Goal: Task Accomplishment & Management: Manage account settings

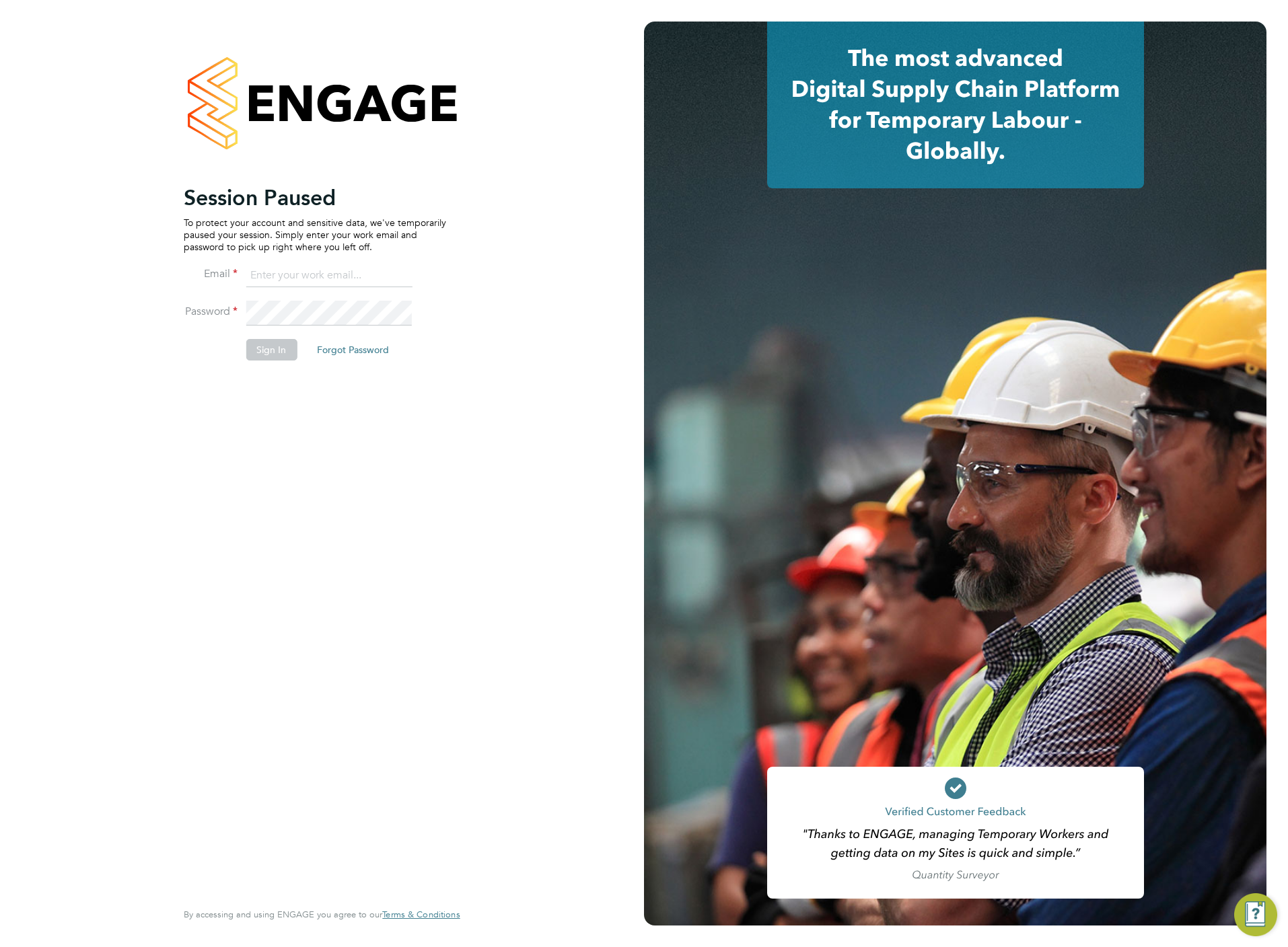
type input "chloe@protechltd.co.uk"
click at [262, 346] on button "Sign In" at bounding box center [271, 350] width 51 height 22
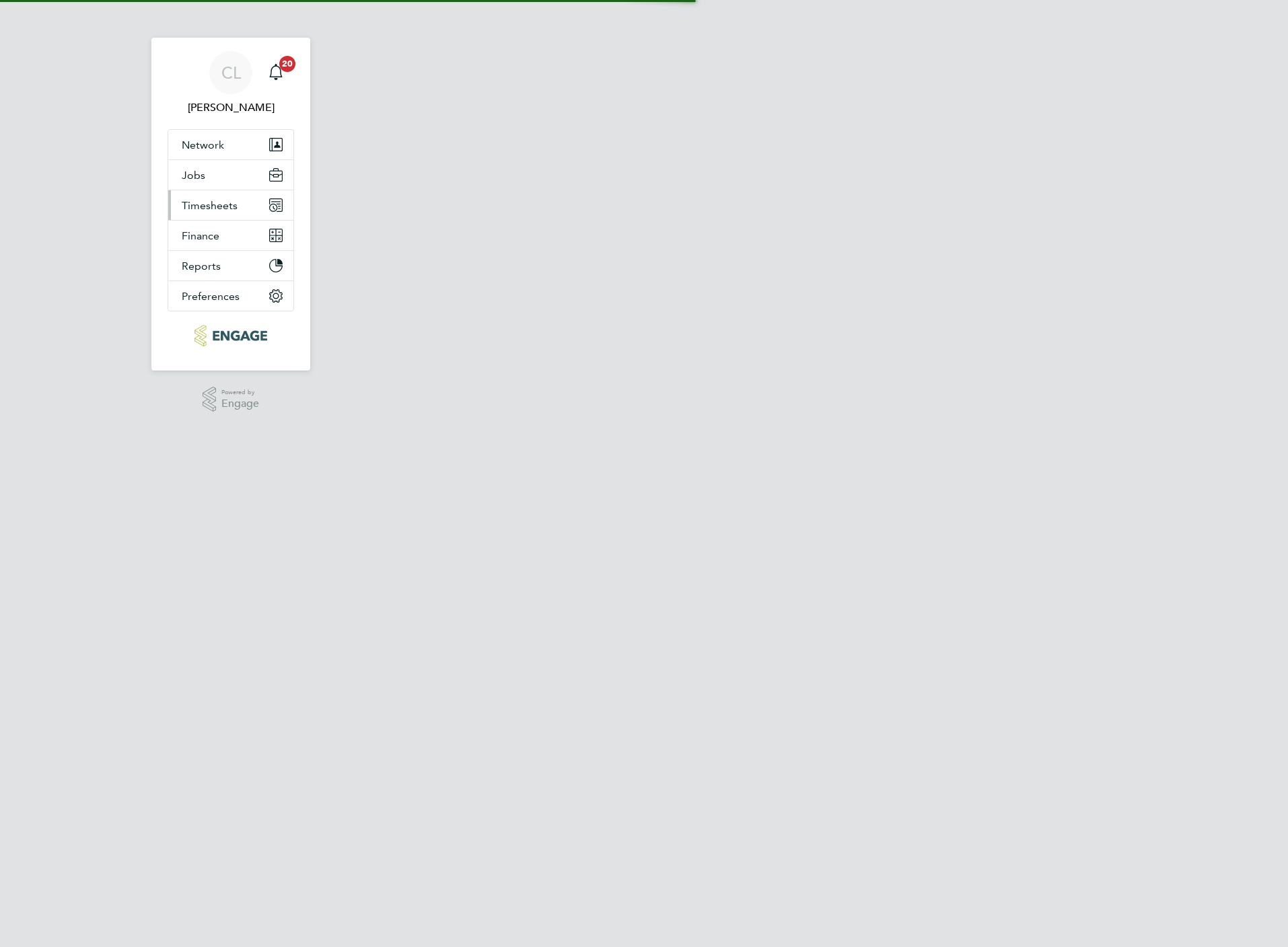
select select "60"
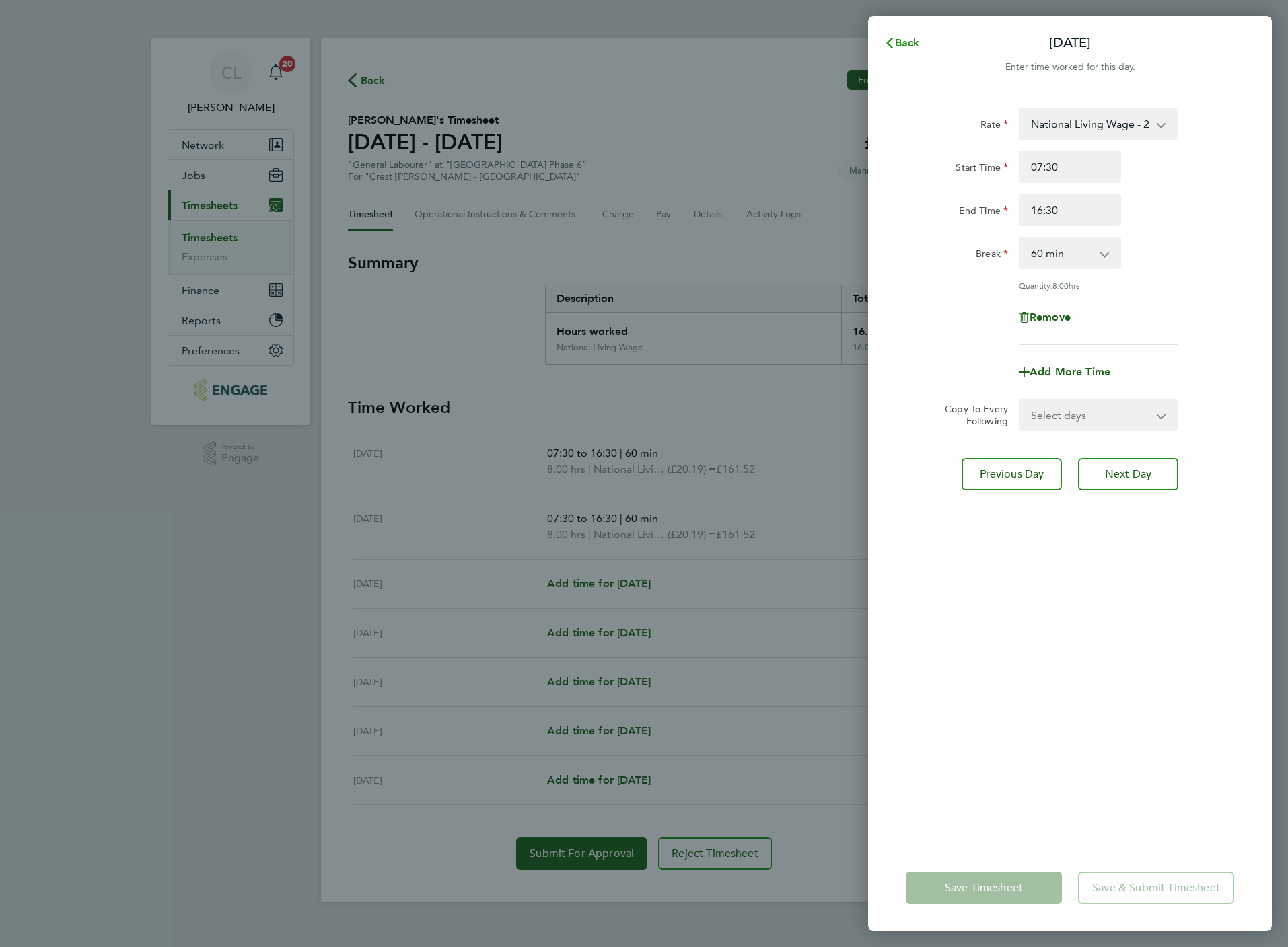
click at [909, 33] on button "Back" at bounding box center [902, 43] width 62 height 27
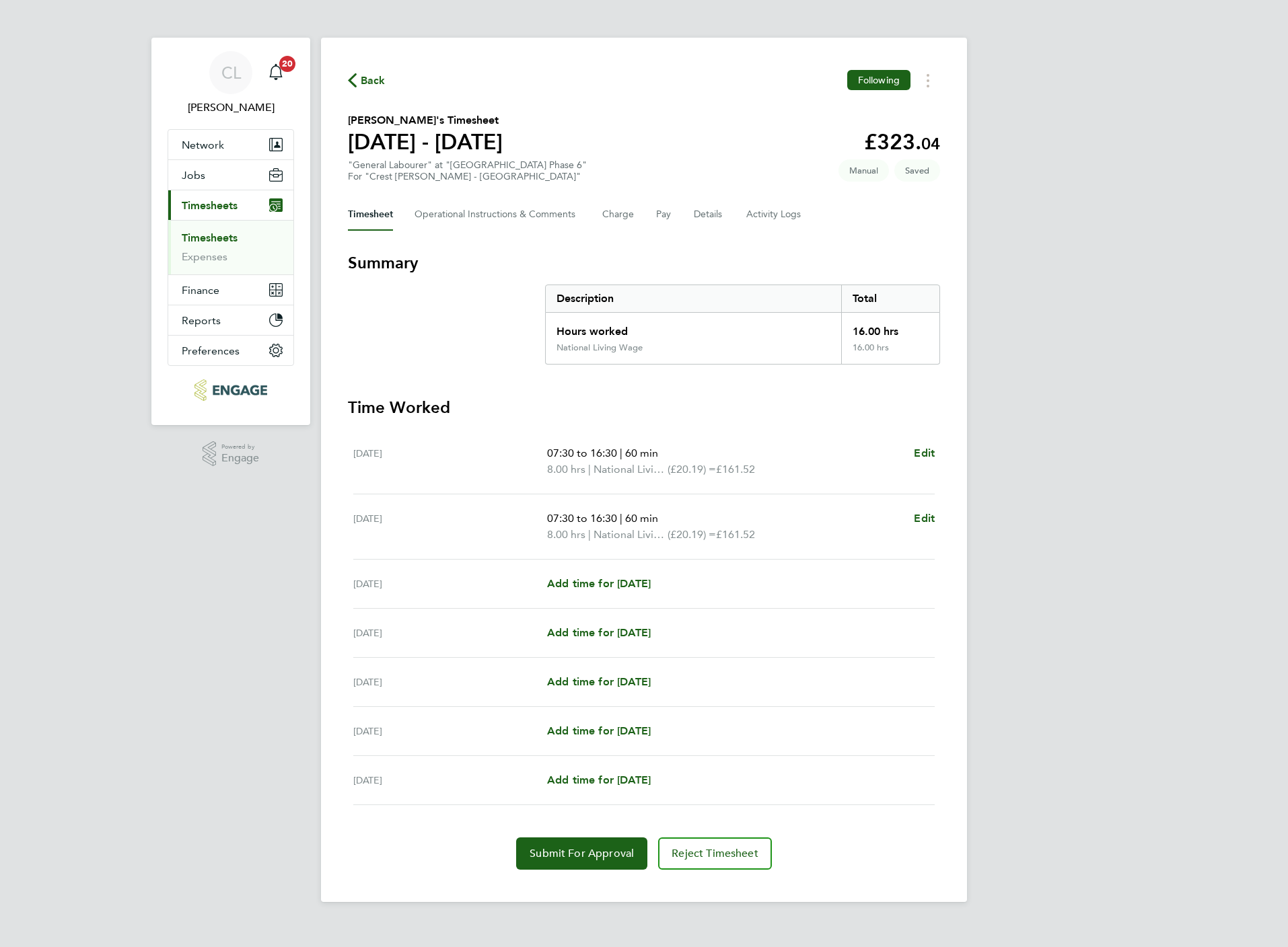
click at [360, 83] on span "Back" at bounding box center [373, 81] width 25 height 16
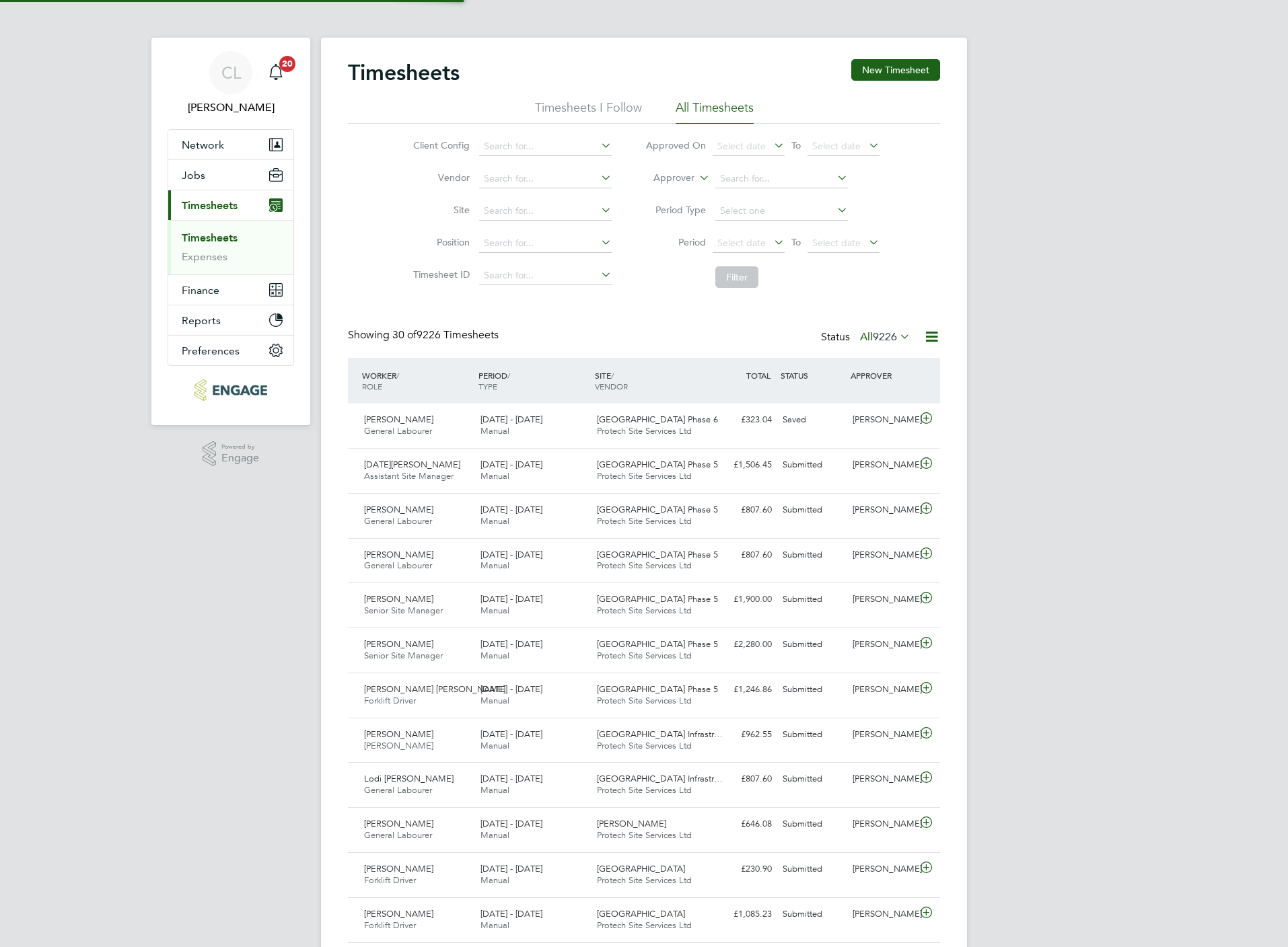
click at [887, 58] on div "Timesheets New Timesheet Timesheets I Follow All Timesheets Client Config Vendo…" at bounding box center [643, 928] width 646 height 1781
click at [888, 62] on div "Timesheets New Timesheet Timesheets I Follow All Timesheets Client Config Vendo…" at bounding box center [643, 928] width 646 height 1781
drag, startPoint x: 889, startPoint y: 62, endPoint x: 883, endPoint y: 108, distance: 46.4
click at [887, 127] on div "Client Config Vendor Site Position Timesheet ID Approved On Select date To Sele…" at bounding box center [643, 209] width 592 height 171
click at [872, 78] on button "New Timesheet" at bounding box center [896, 70] width 89 height 22
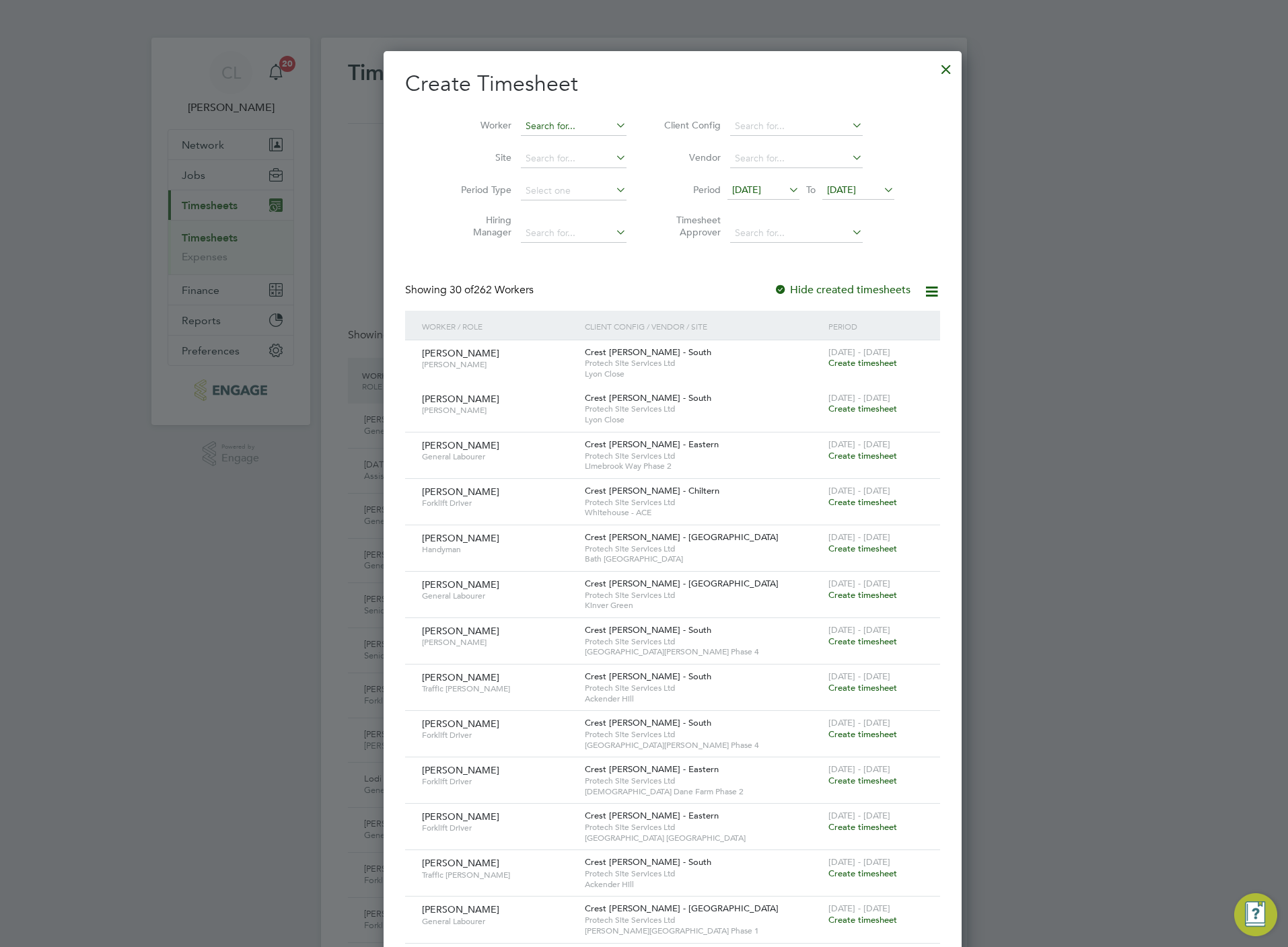
click at [526, 126] on input at bounding box center [574, 126] width 105 height 19
click at [527, 138] on li "Noor Workiahail" at bounding box center [544, 145] width 107 height 18
type input "Noor Workiahail"
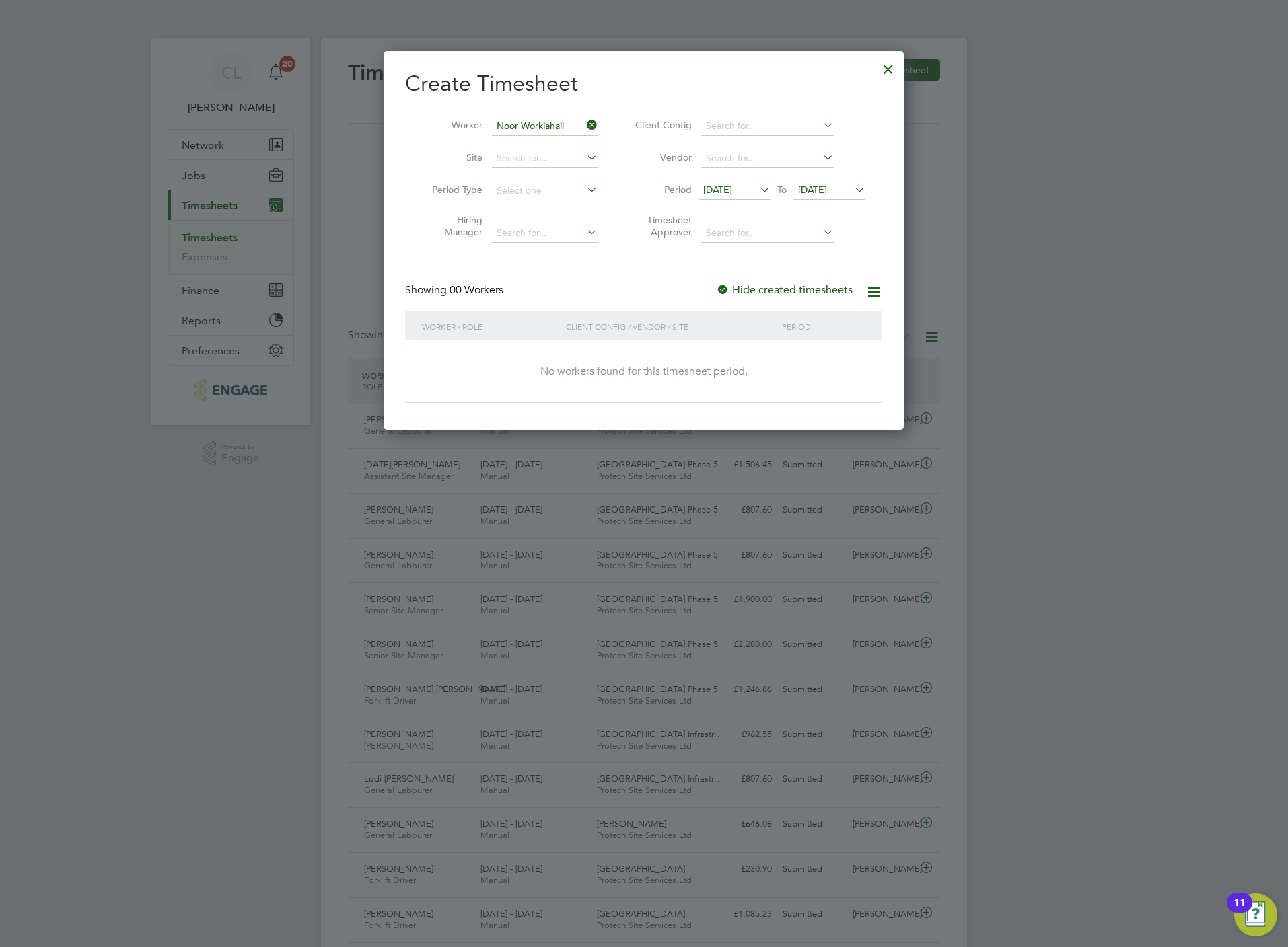
click at [825, 184] on span "20 Aug 2025" at bounding box center [812, 190] width 29 height 12
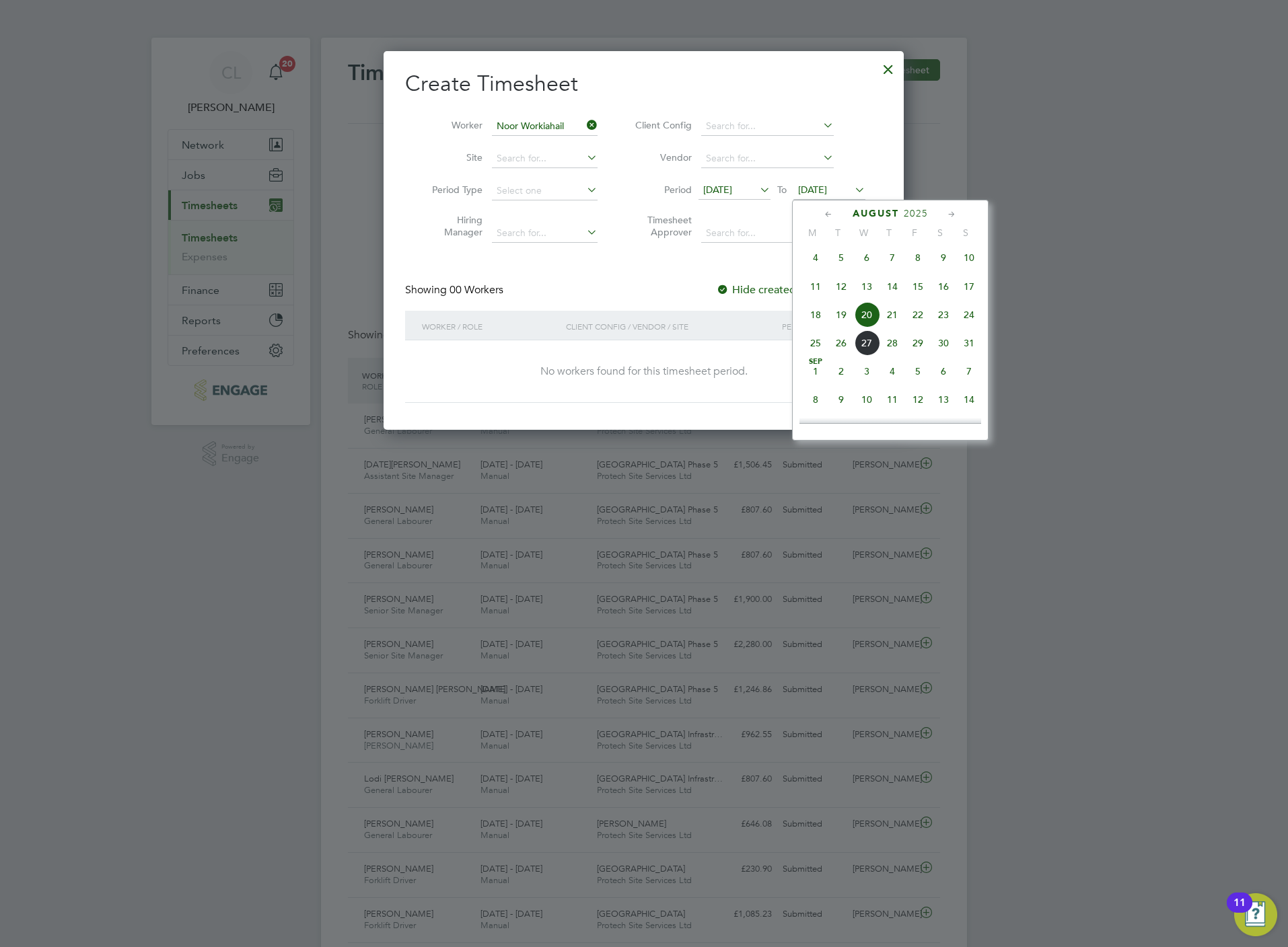
click at [947, 316] on span "23" at bounding box center [944, 315] width 26 height 26
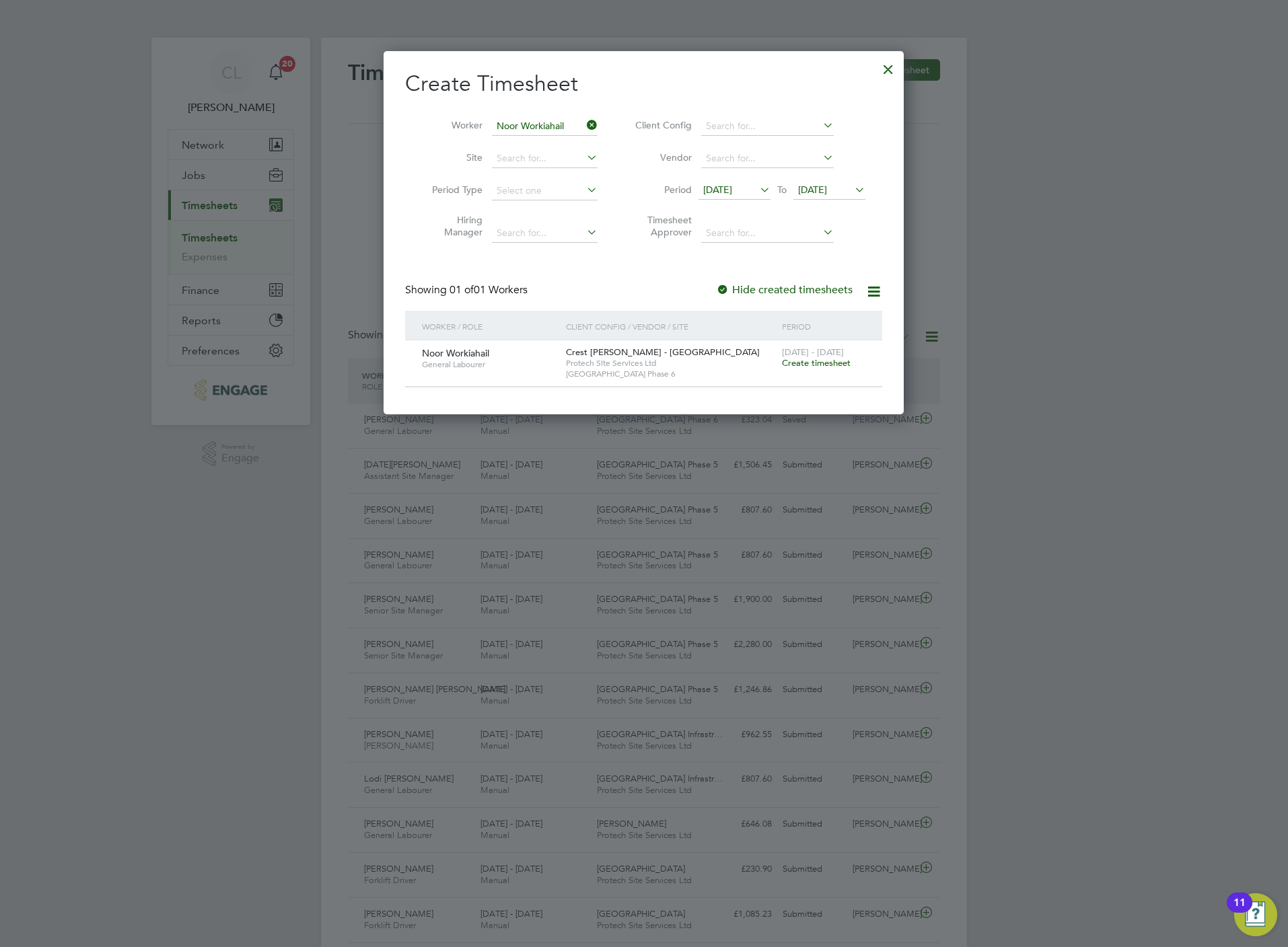
click at [800, 365] on span "Create timesheet" at bounding box center [816, 363] width 69 height 11
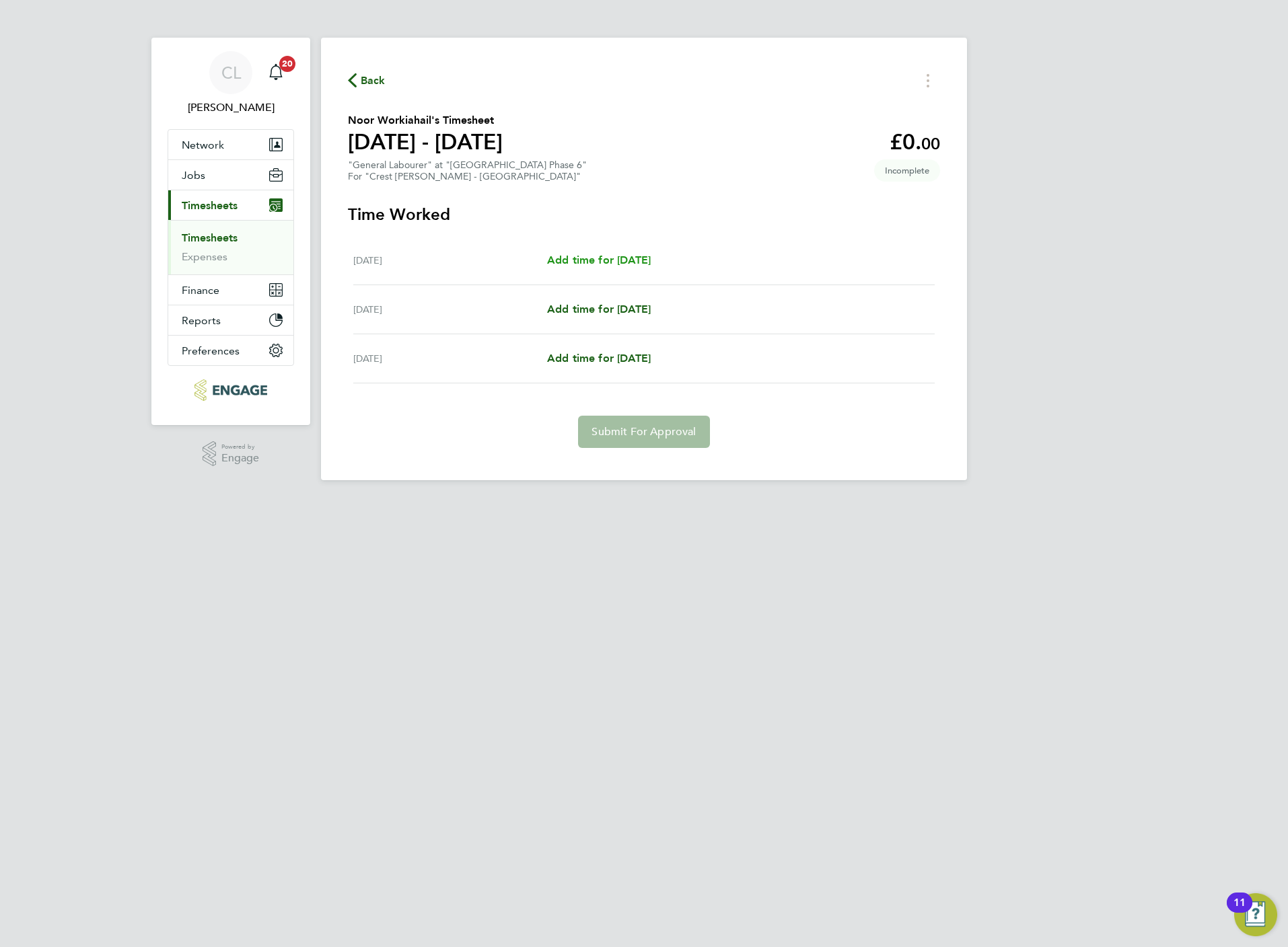
click at [582, 254] on span "Add time for [DATE]" at bounding box center [599, 260] width 104 height 13
select select "60"
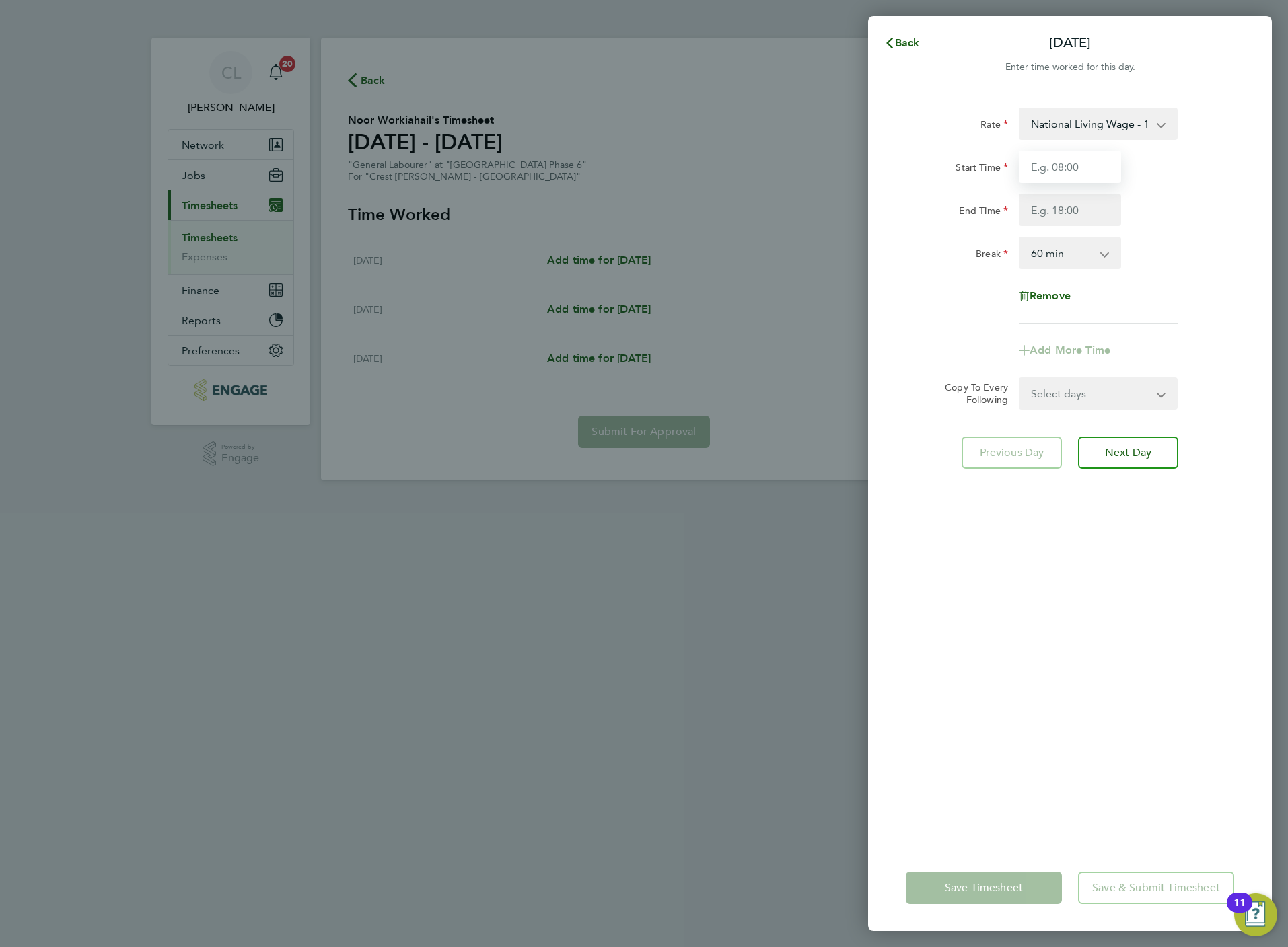
click at [1060, 168] on input "Start Time" at bounding box center [1069, 167] width 102 height 32
type input "07:30"
type input "16:30"
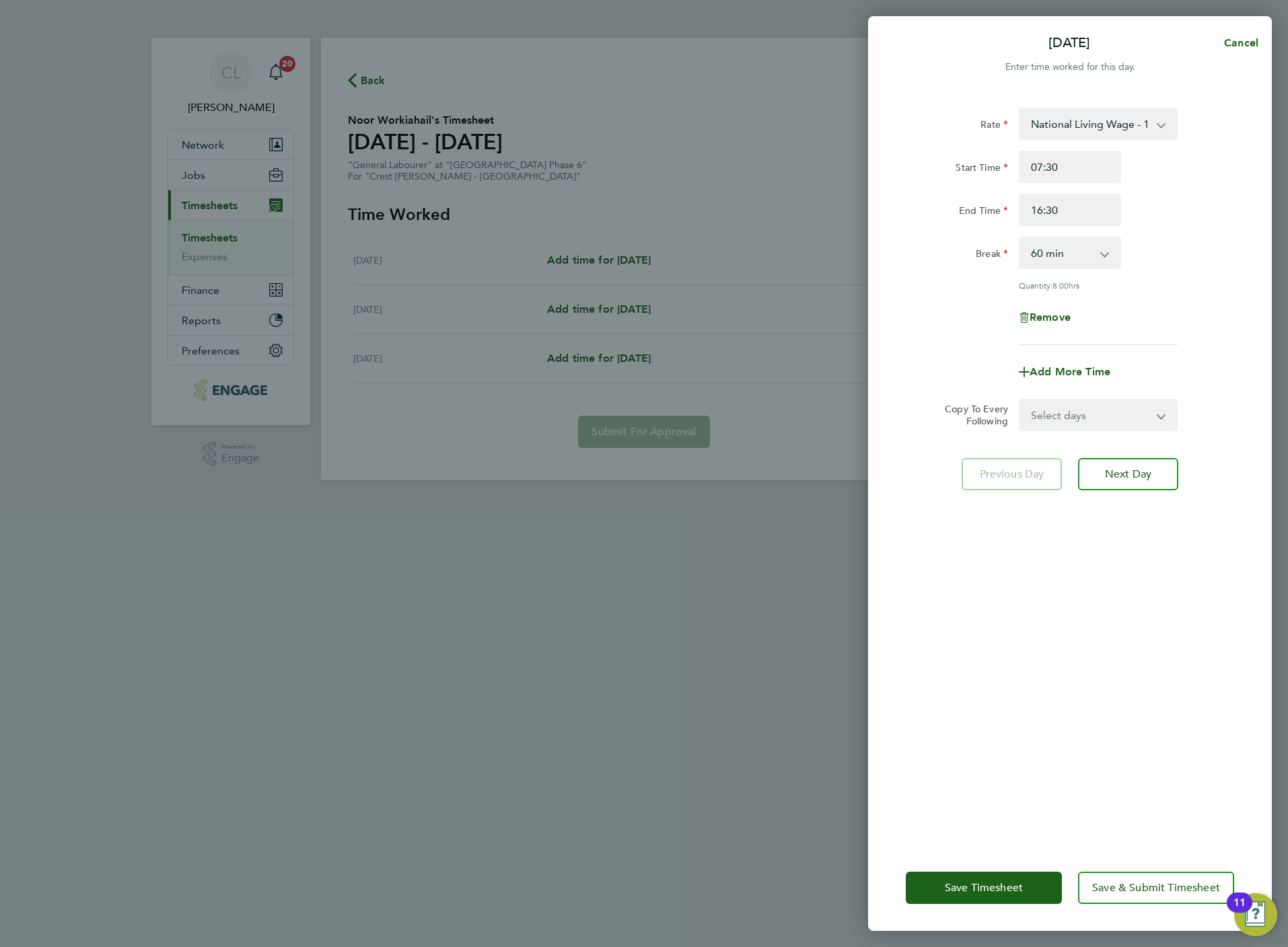
click at [1073, 415] on select "Select days Day Weekend (Sat-Sun) Saturday Sunday" at bounding box center [1090, 415] width 141 height 30
select select "SAT"
click at [1020, 400] on select "Select days Day Weekend (Sat-Sun) Saturday Sunday" at bounding box center [1090, 415] width 141 height 30
select select "[DATE]"
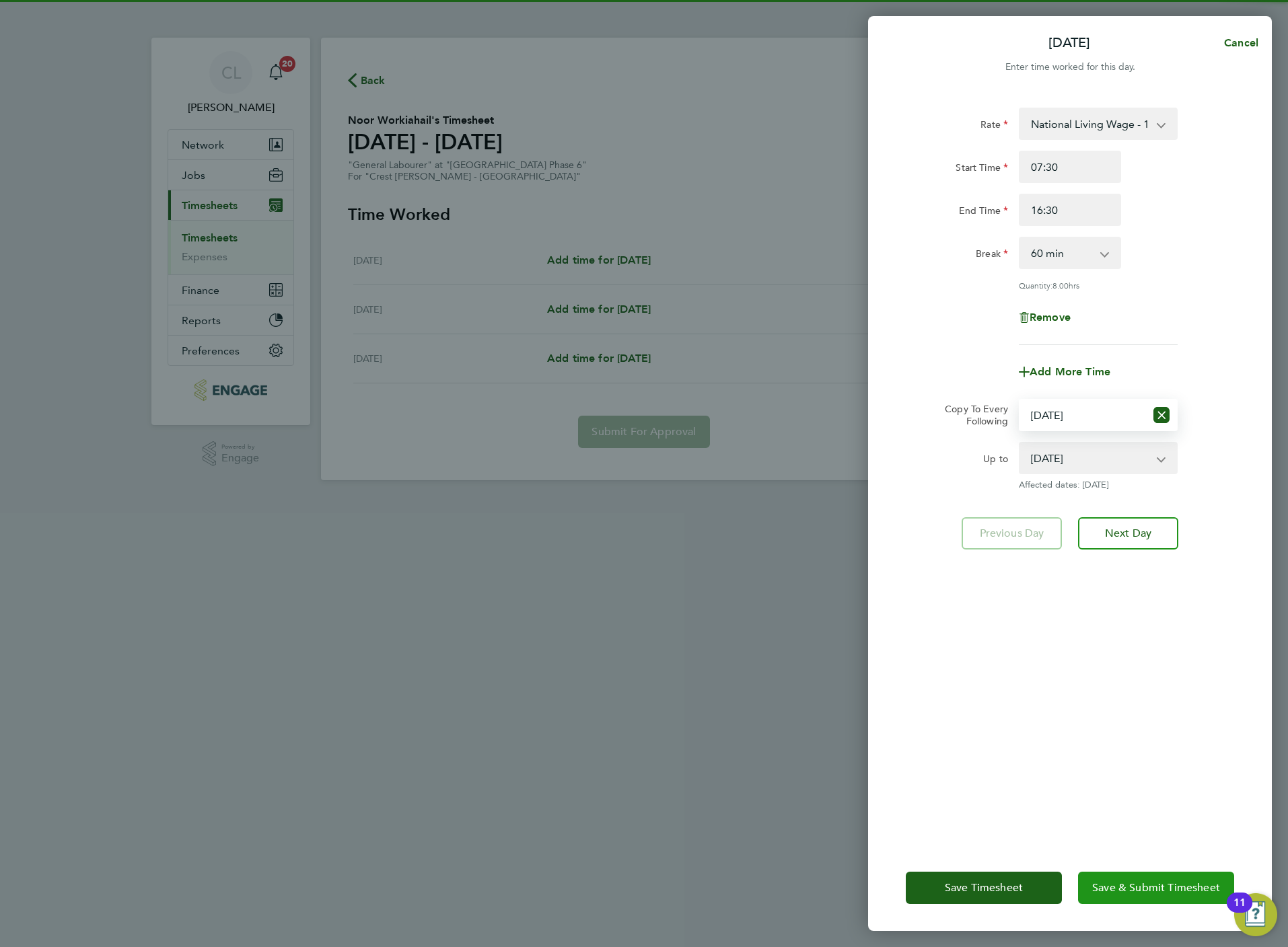
click at [1129, 895] on button "Save & Submit Timesheet" at bounding box center [1155, 888] width 156 height 32
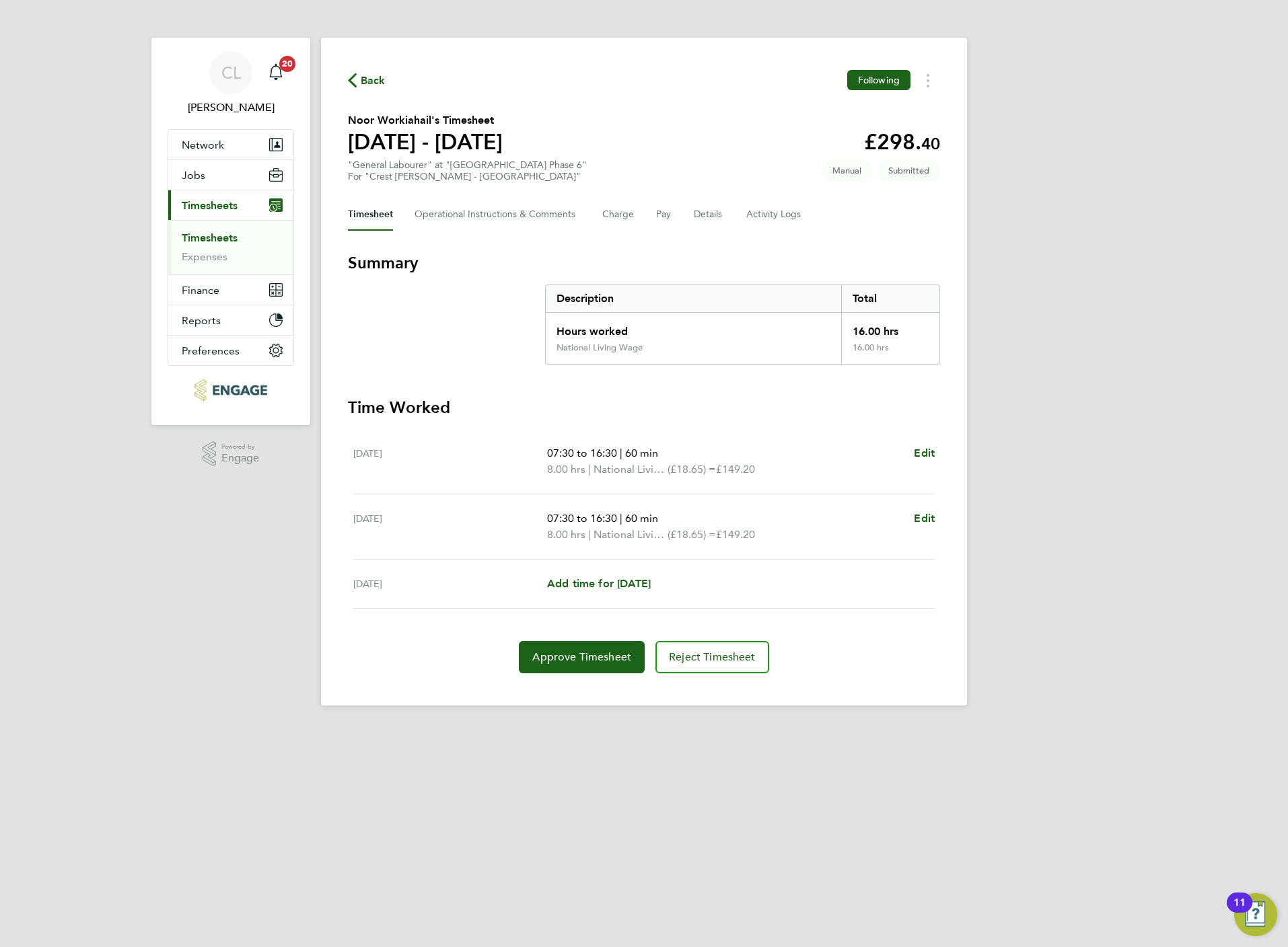
click at [358, 78] on span "Back" at bounding box center [366, 80] width 38 height 13
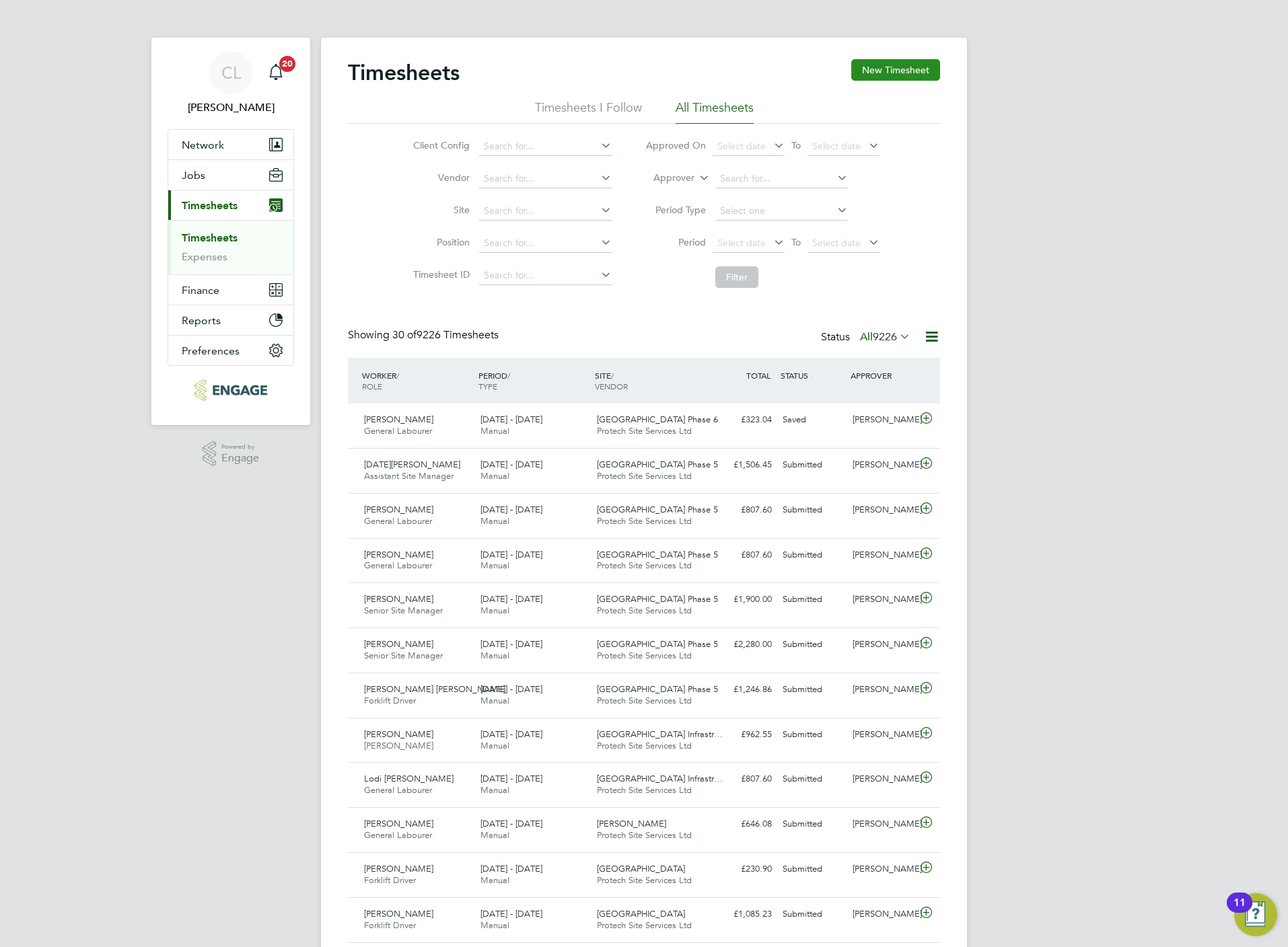
click at [868, 62] on button "New Timesheet" at bounding box center [896, 70] width 89 height 22
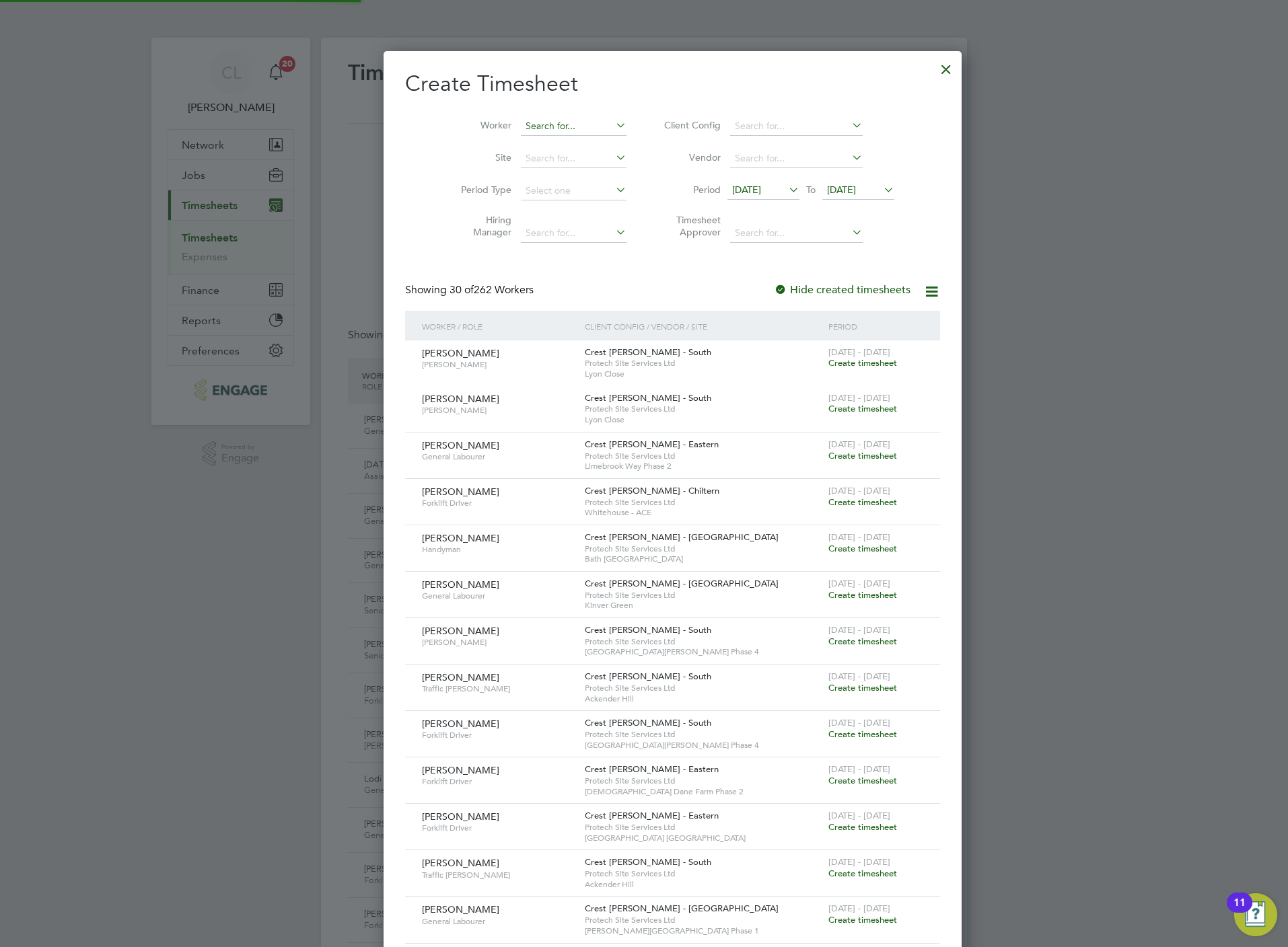
click at [521, 128] on input at bounding box center [574, 126] width 105 height 19
click at [531, 142] on li "Lee Wa tts" at bounding box center [549, 145] width 117 height 18
type input "[PERSON_NAME]"
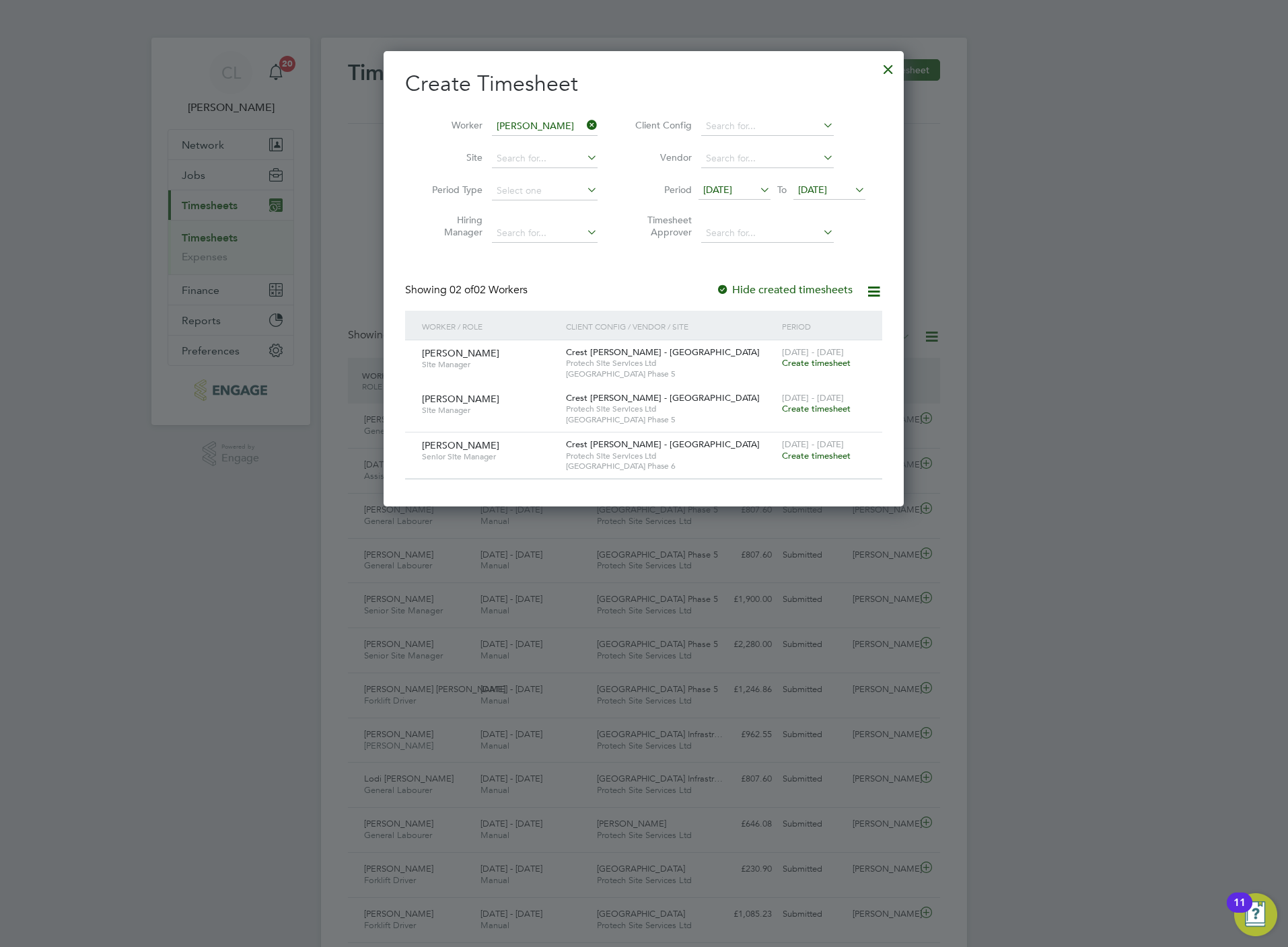
click at [808, 454] on span "Create timesheet" at bounding box center [816, 456] width 69 height 11
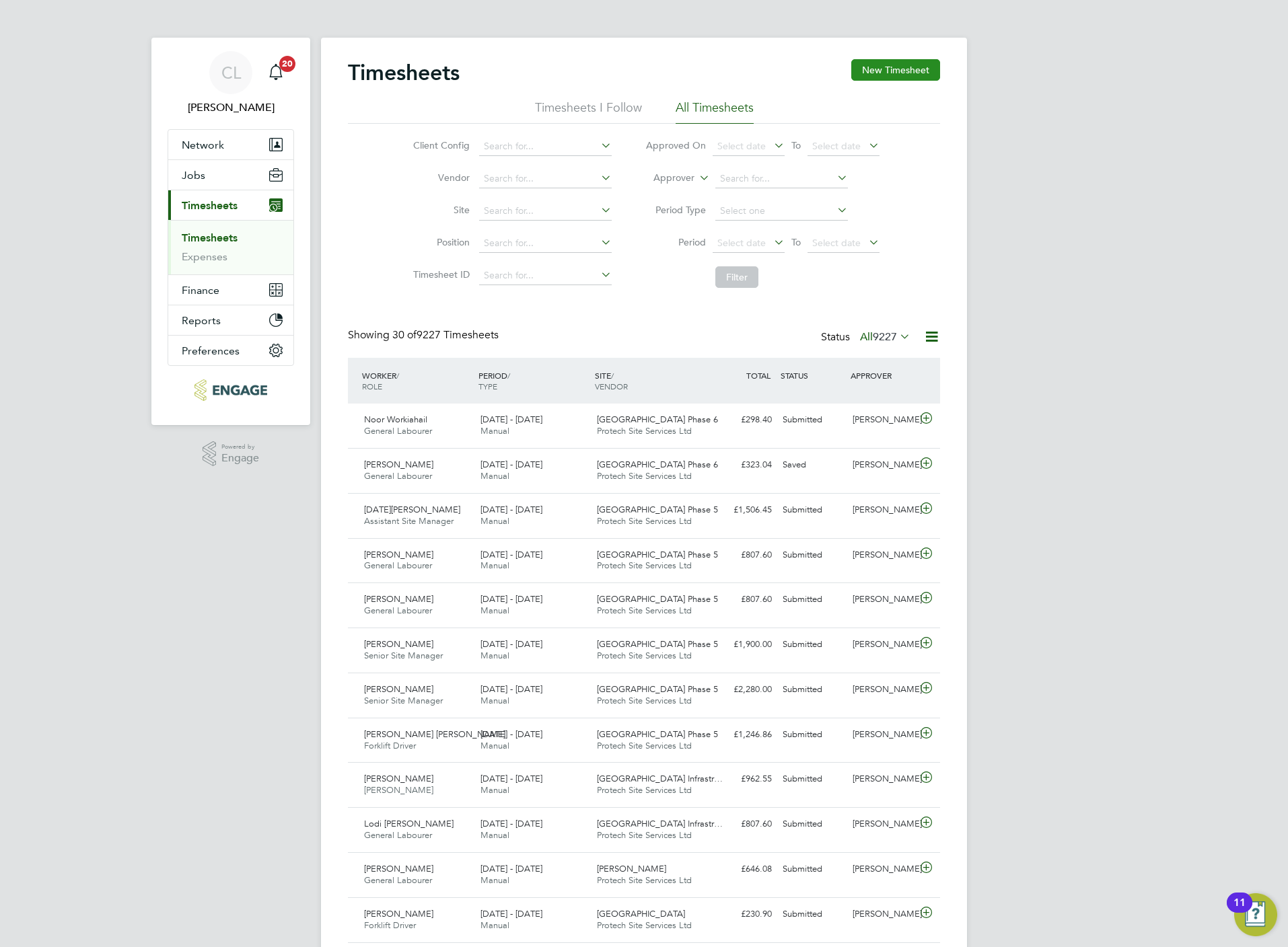
click at [900, 77] on button "New Timesheet" at bounding box center [896, 70] width 89 height 22
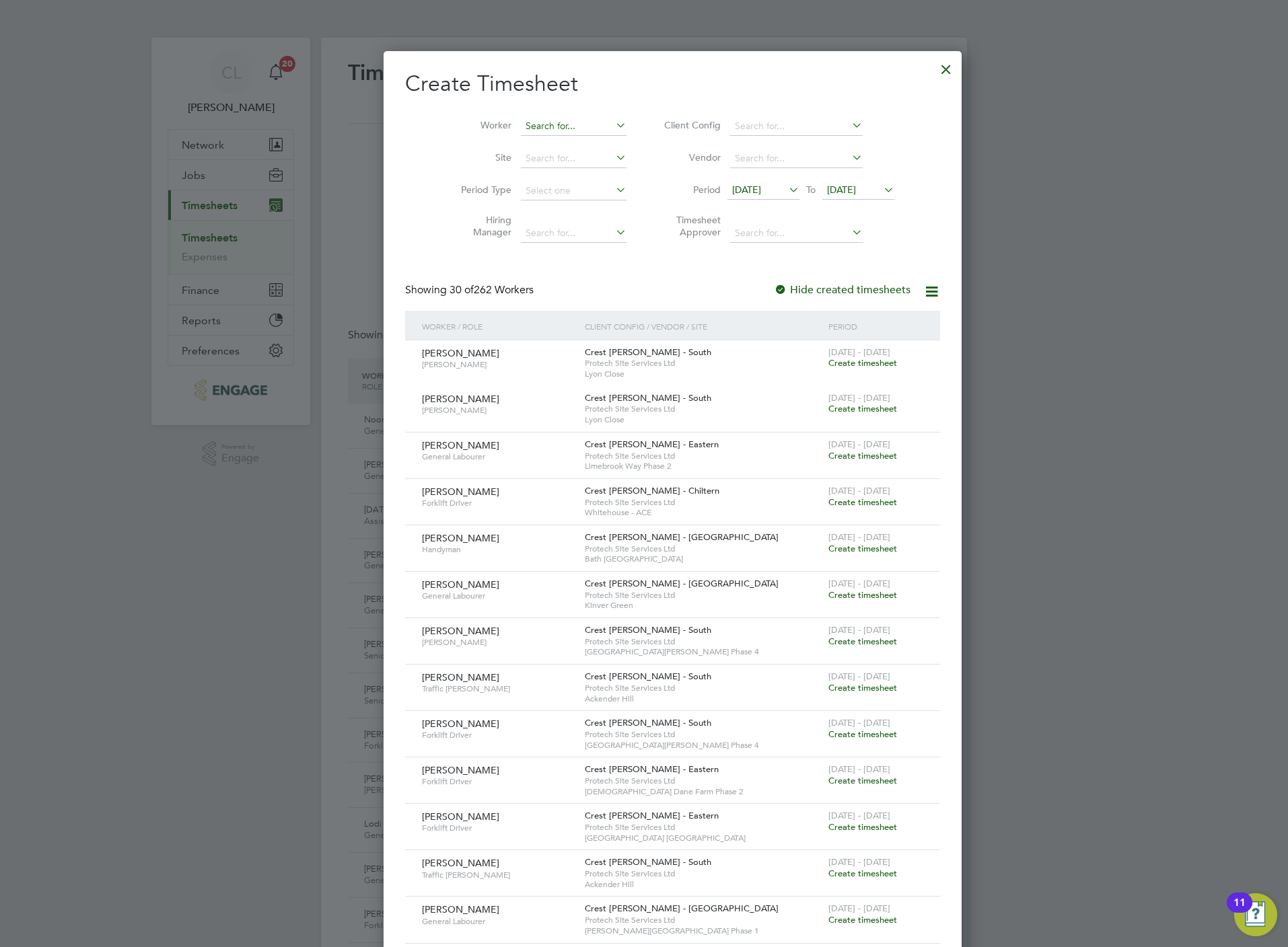
click at [521, 128] on input at bounding box center [574, 126] width 105 height 19
click at [578, 139] on b "Watt" at bounding box center [588, 145] width 22 height 11
type input "[PERSON_NAME]"
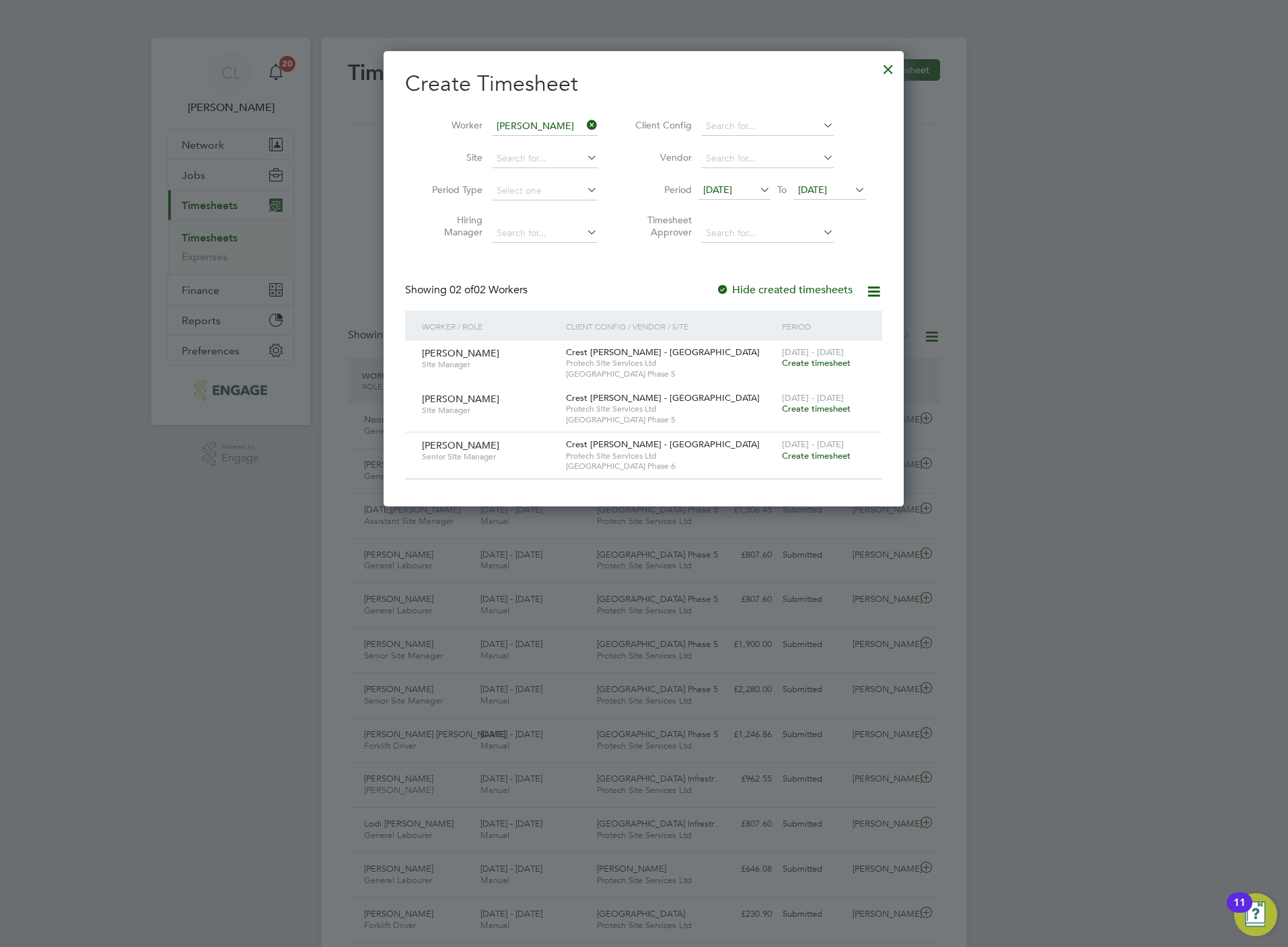
click at [801, 456] on span "Create timesheet" at bounding box center [816, 456] width 69 height 11
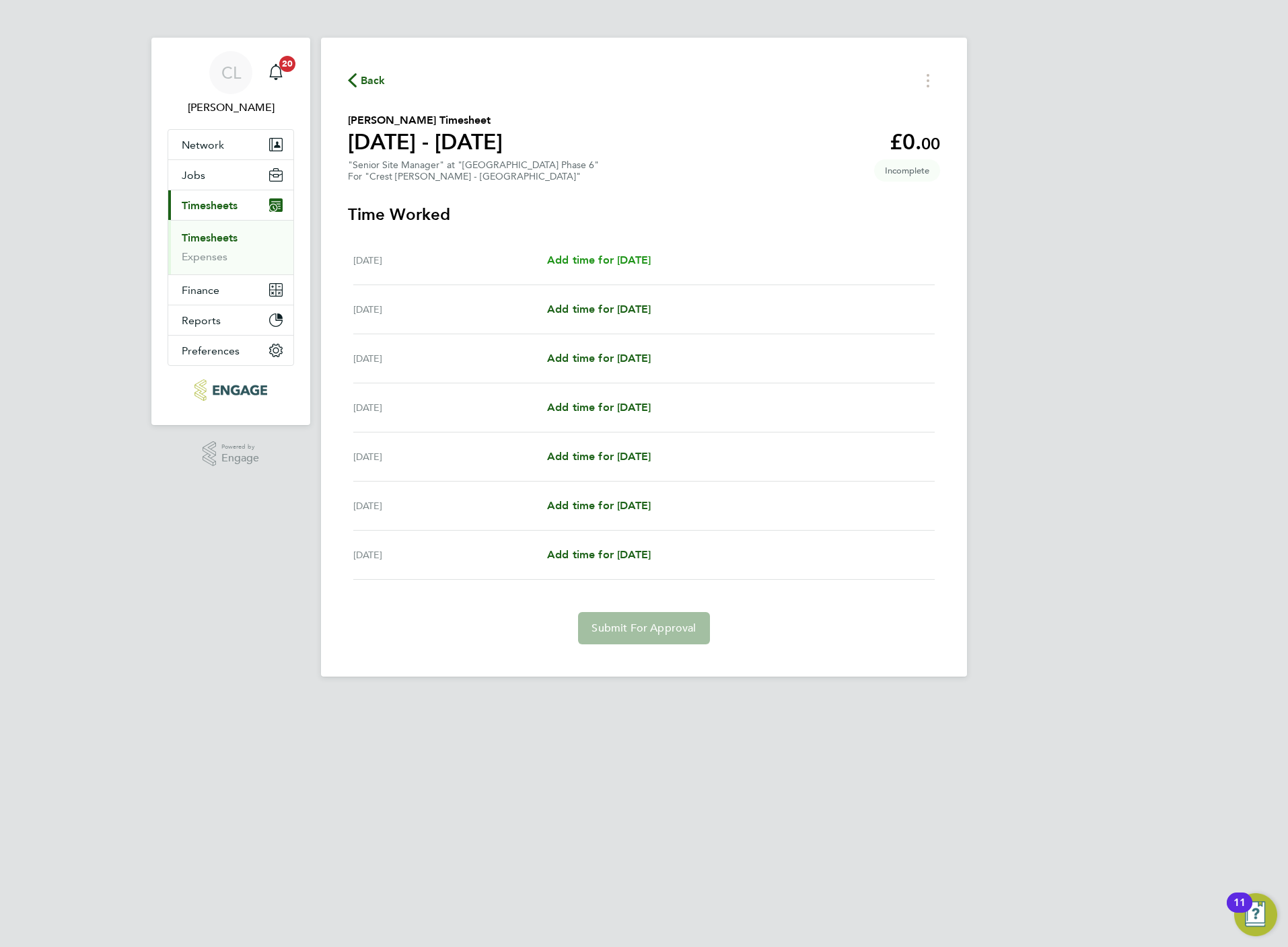
click at [586, 257] on span "Add time for Mon 18 Aug" at bounding box center [599, 260] width 104 height 13
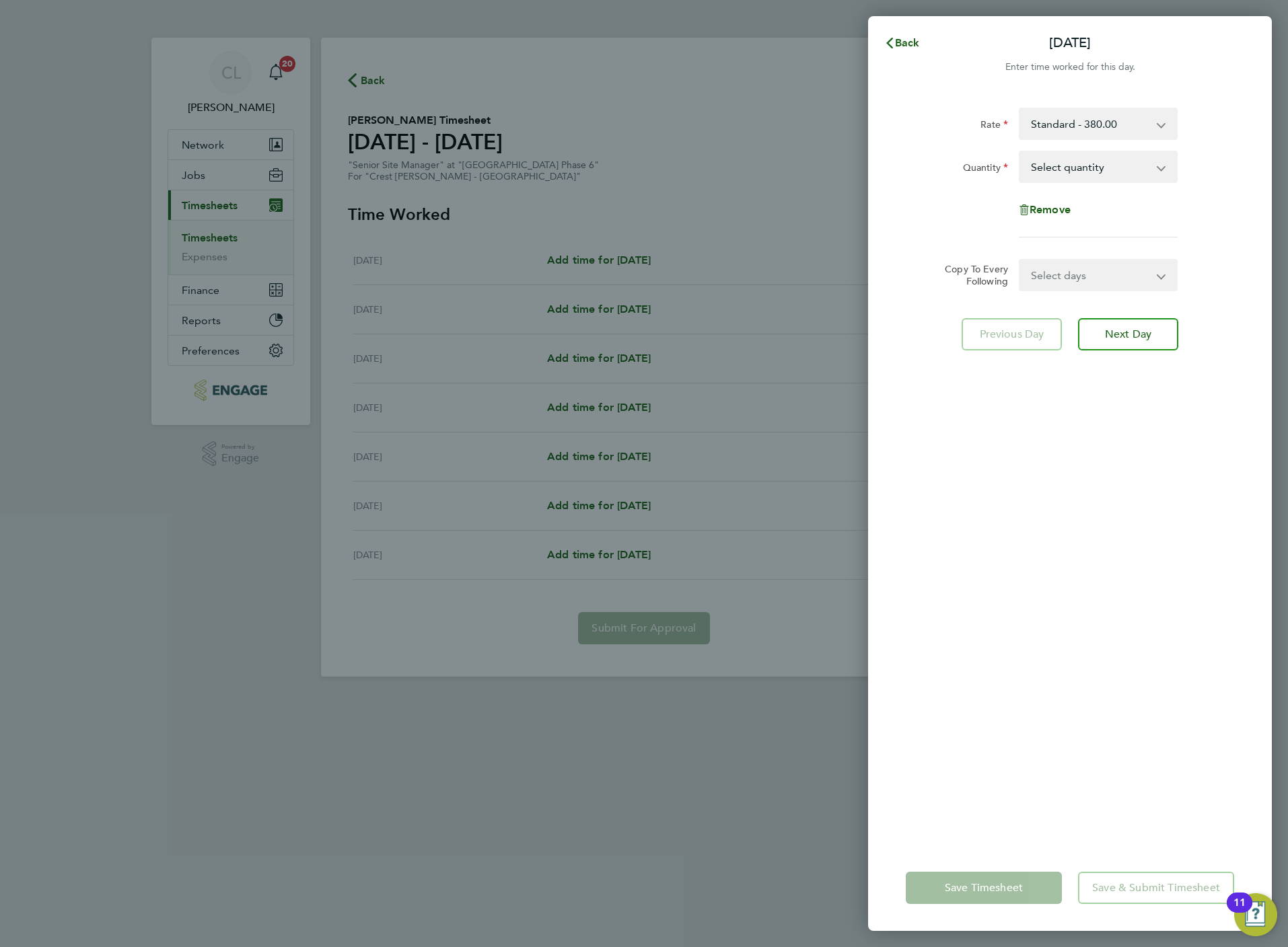
click at [1054, 158] on select "Select quantity 0.5 1" at bounding box center [1090, 167] width 140 height 30
select select "1"
click at [1020, 152] on select "Select quantity 0.5 1" at bounding box center [1090, 167] width 140 height 30
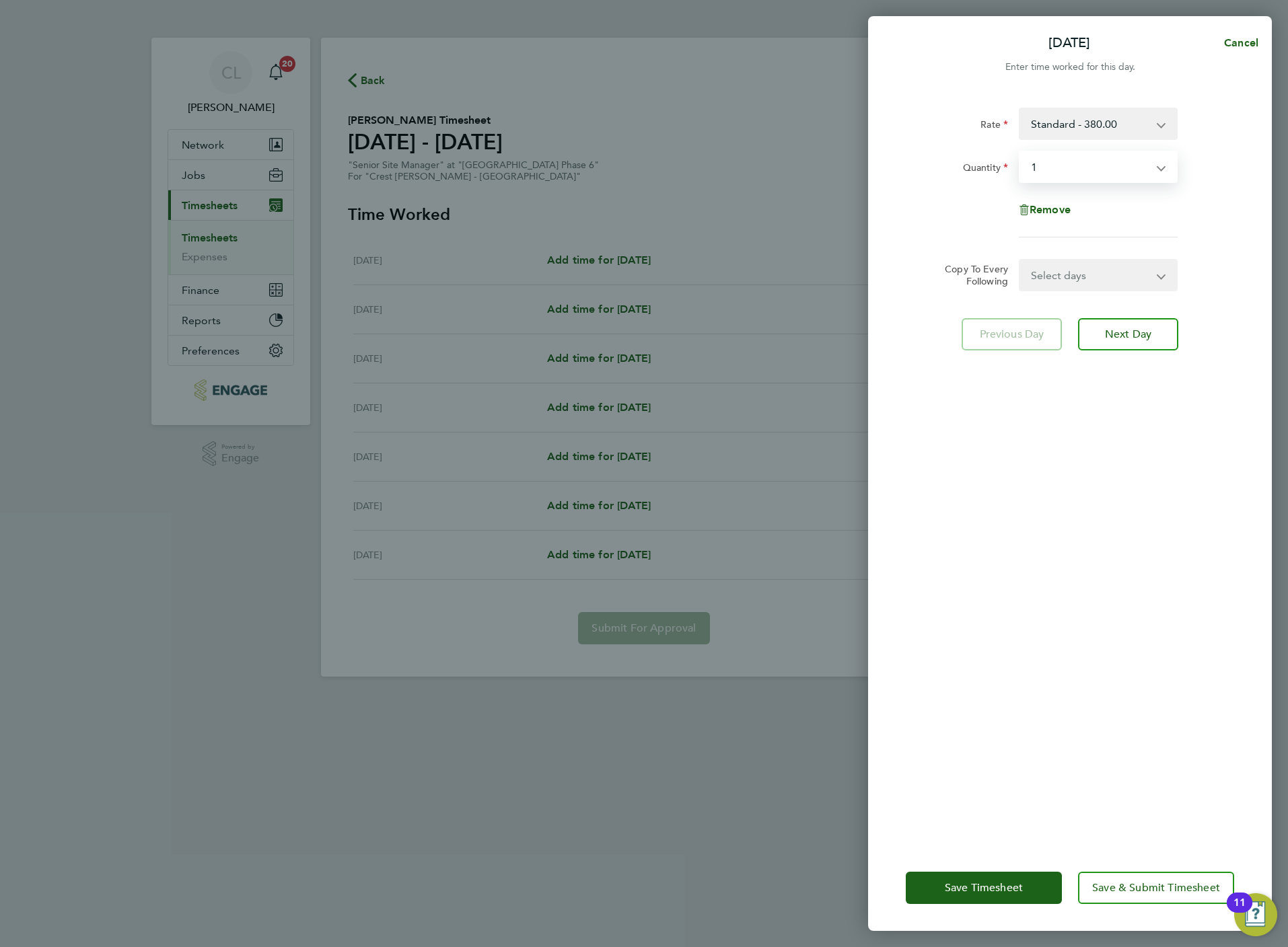
click at [1062, 275] on select "Select days Day Weekday (Mon-Fri) Weekend (Sat-Sun) [DATE] [DATE] [DATE] [DATE]…" at bounding box center [1090, 275] width 141 height 30
select select "WEEKDAY"
click at [1020, 260] on select "Select days Day Weekday (Mon-Fri) Weekend (Sat-Sun) [DATE] [DATE] [DATE] [DATE]…" at bounding box center [1090, 275] width 141 height 30
select select "[DATE]"
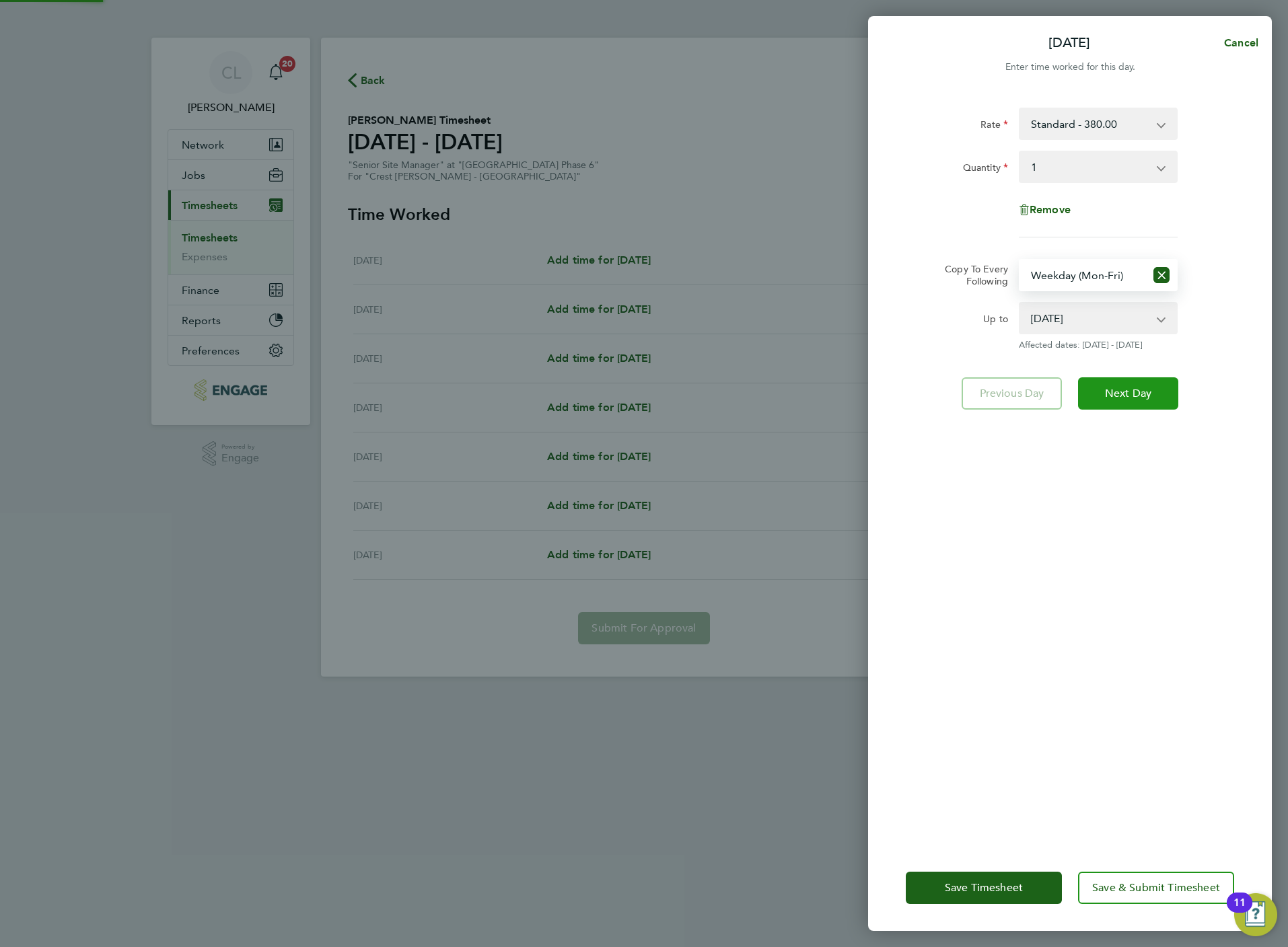
click at [1122, 387] on button "Next Day" at bounding box center [1128, 394] width 100 height 32
select select "1"
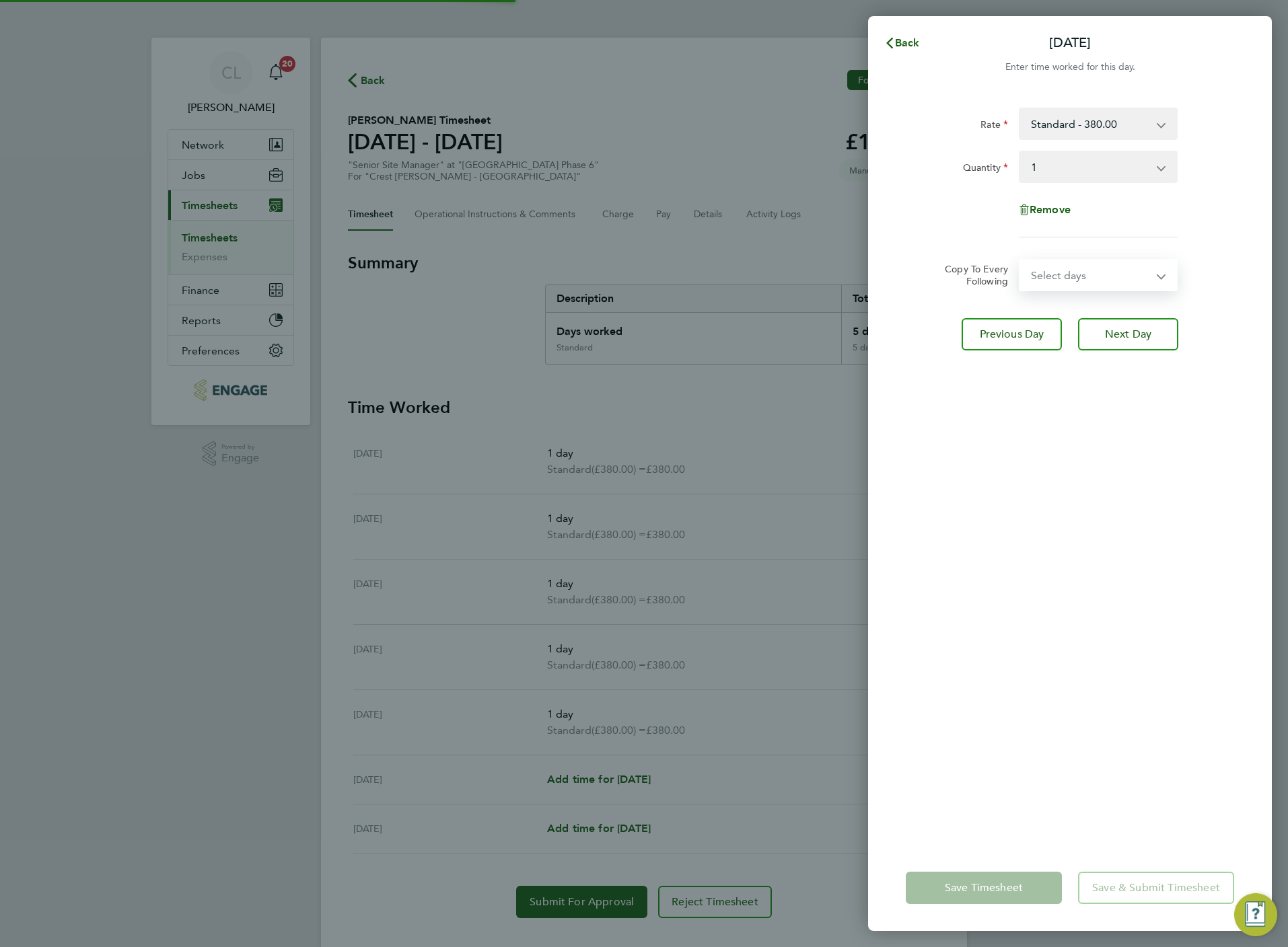
click at [1081, 275] on select "Select days Day Weekday (Mon-Fri) Weekend (Sat-Sun) Wednesday Thursday Friday S…" at bounding box center [1090, 275] width 141 height 30
select select "SAT"
click at [1020, 260] on select "Select days Day Weekday (Mon-Fri) Weekend (Sat-Sun) Wednesday Thursday Friday S…" at bounding box center [1090, 275] width 141 height 30
select select "[DATE]"
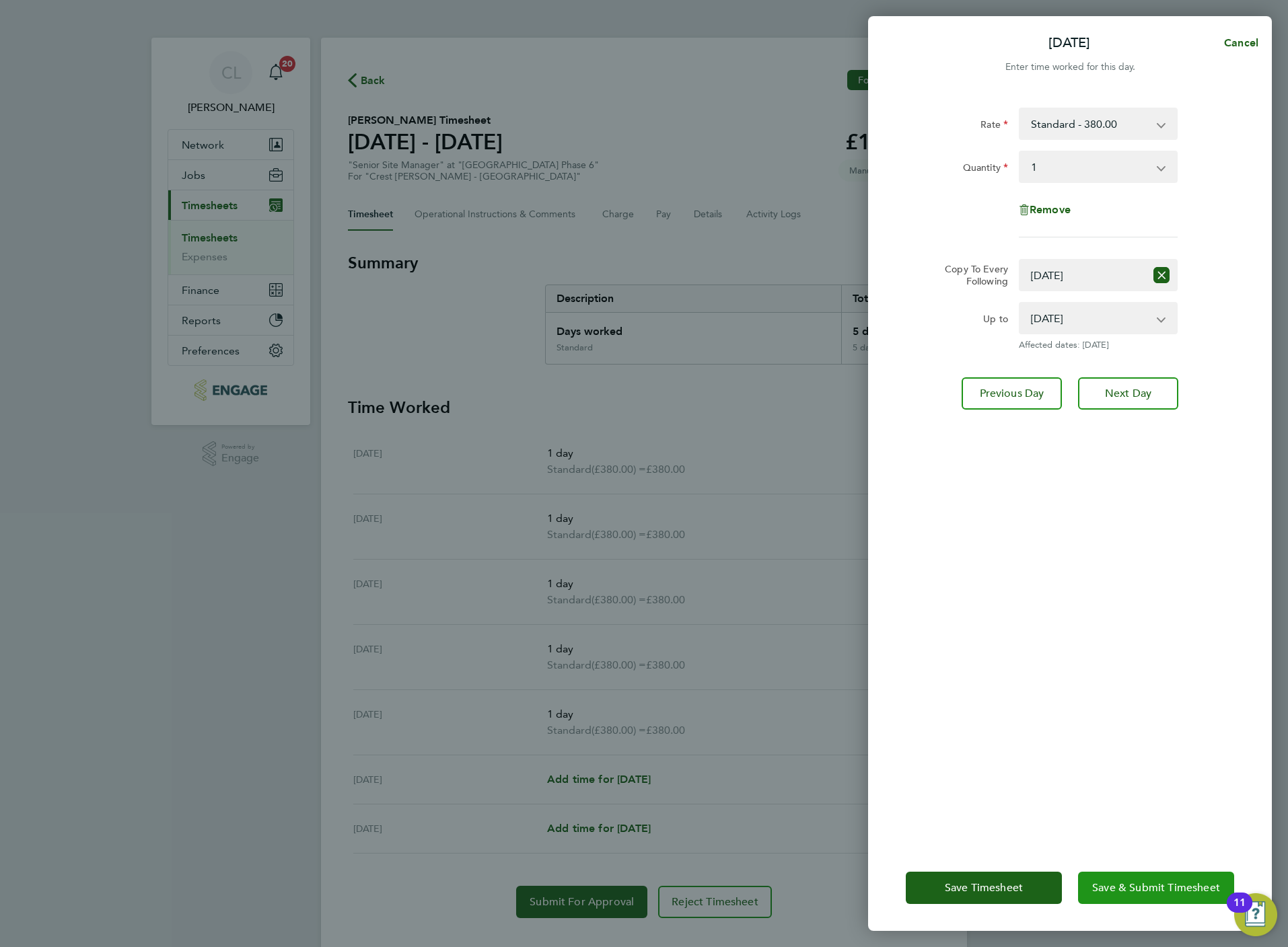
click at [1151, 877] on button "Save & Submit Timesheet" at bounding box center [1155, 888] width 156 height 32
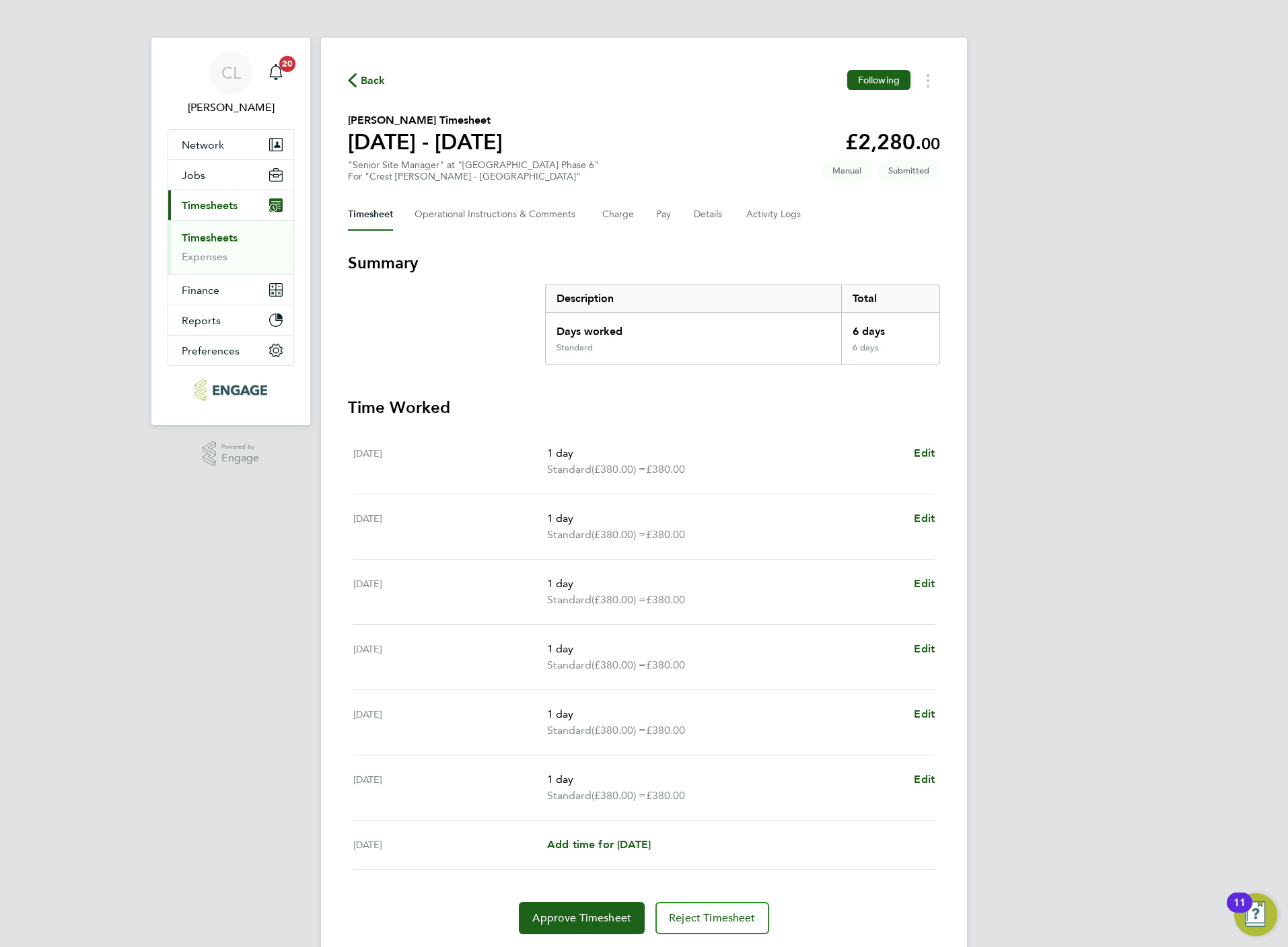
click at [375, 85] on span "Back" at bounding box center [373, 81] width 25 height 16
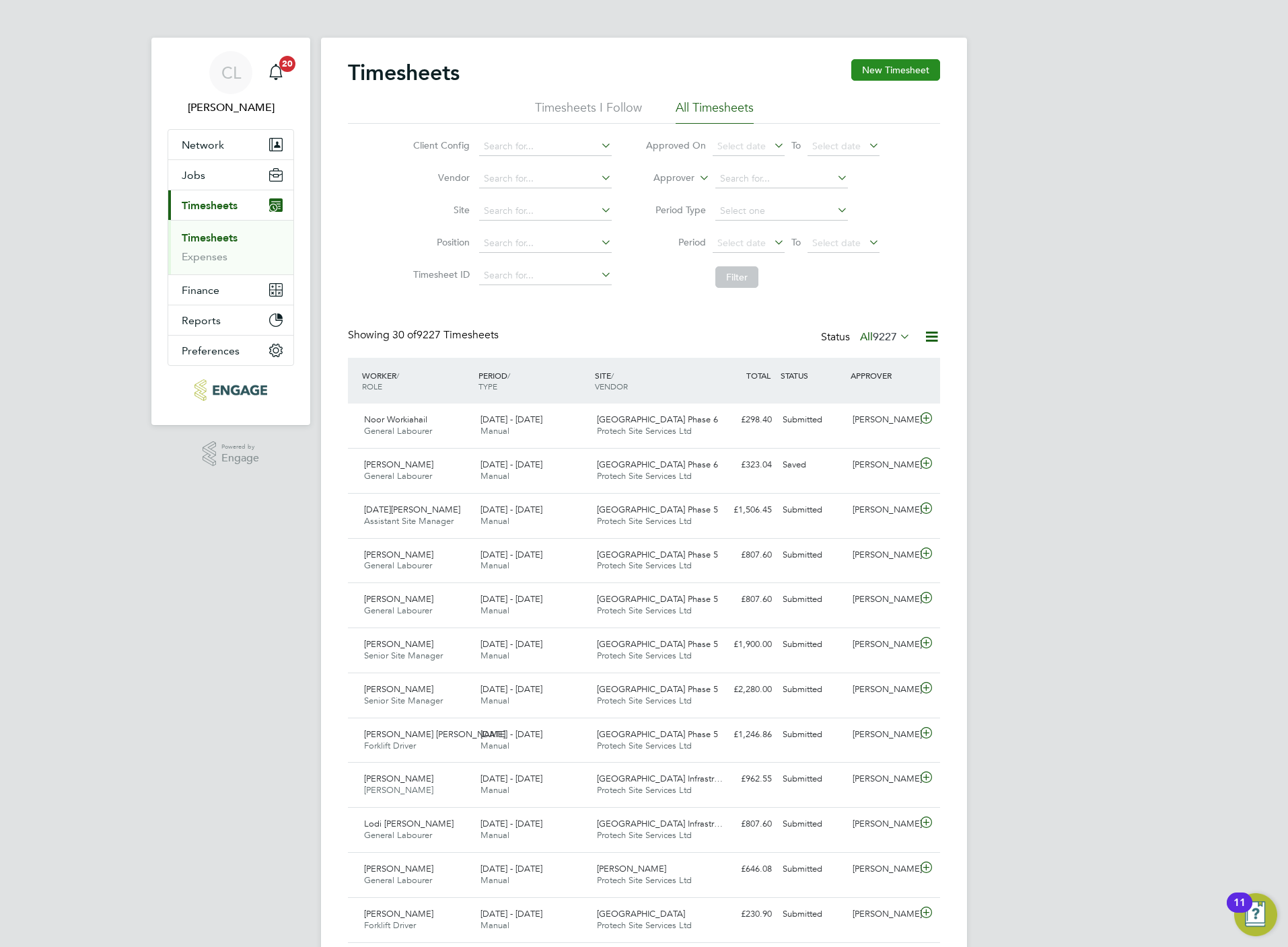
click at [905, 65] on button "New Timesheet" at bounding box center [896, 70] width 89 height 22
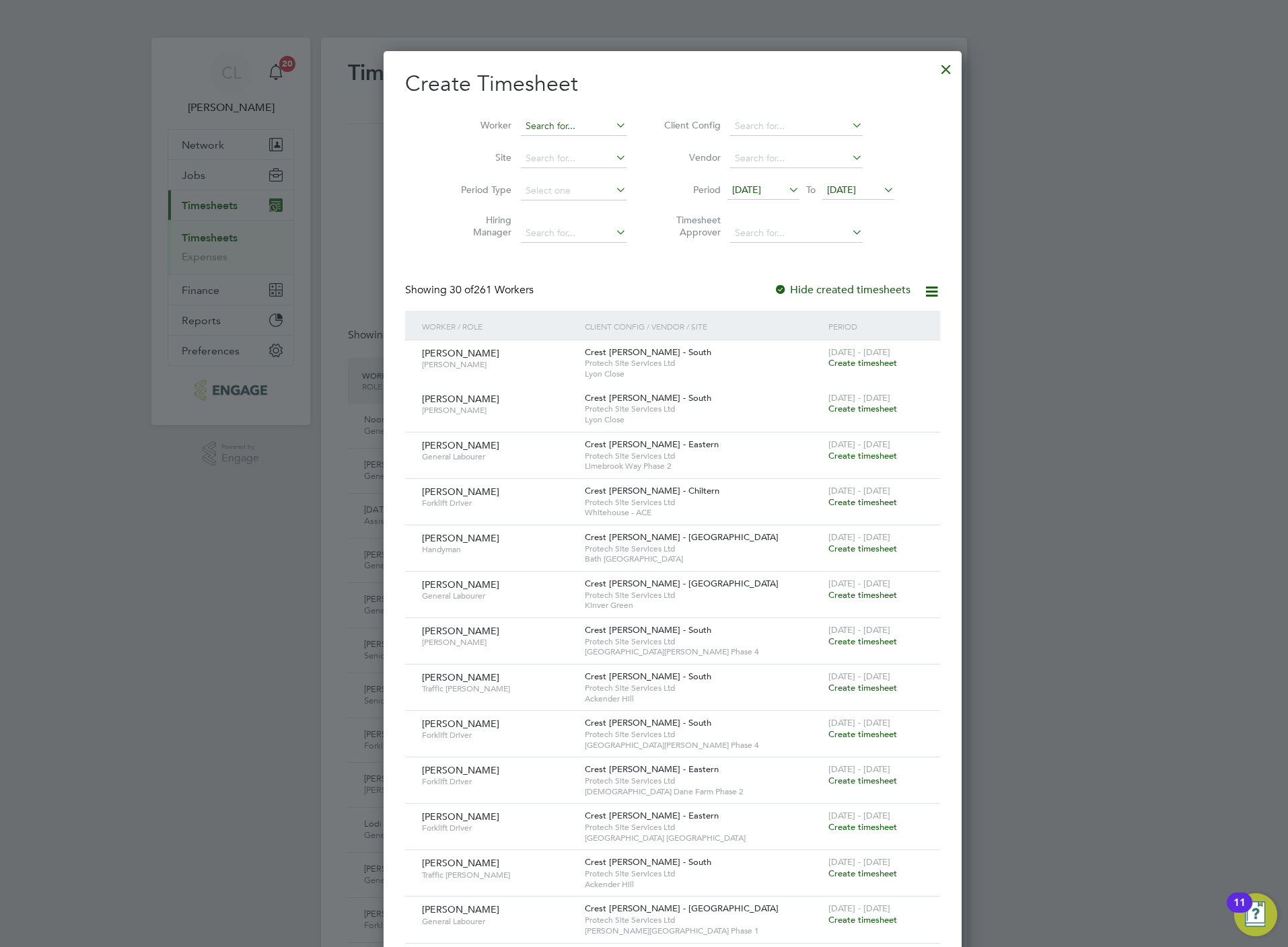
click at [535, 127] on input at bounding box center [574, 126] width 105 height 19
click at [539, 149] on li "Ti m Marchant" at bounding box center [544, 145] width 107 height 18
type input "[PERSON_NAME]"
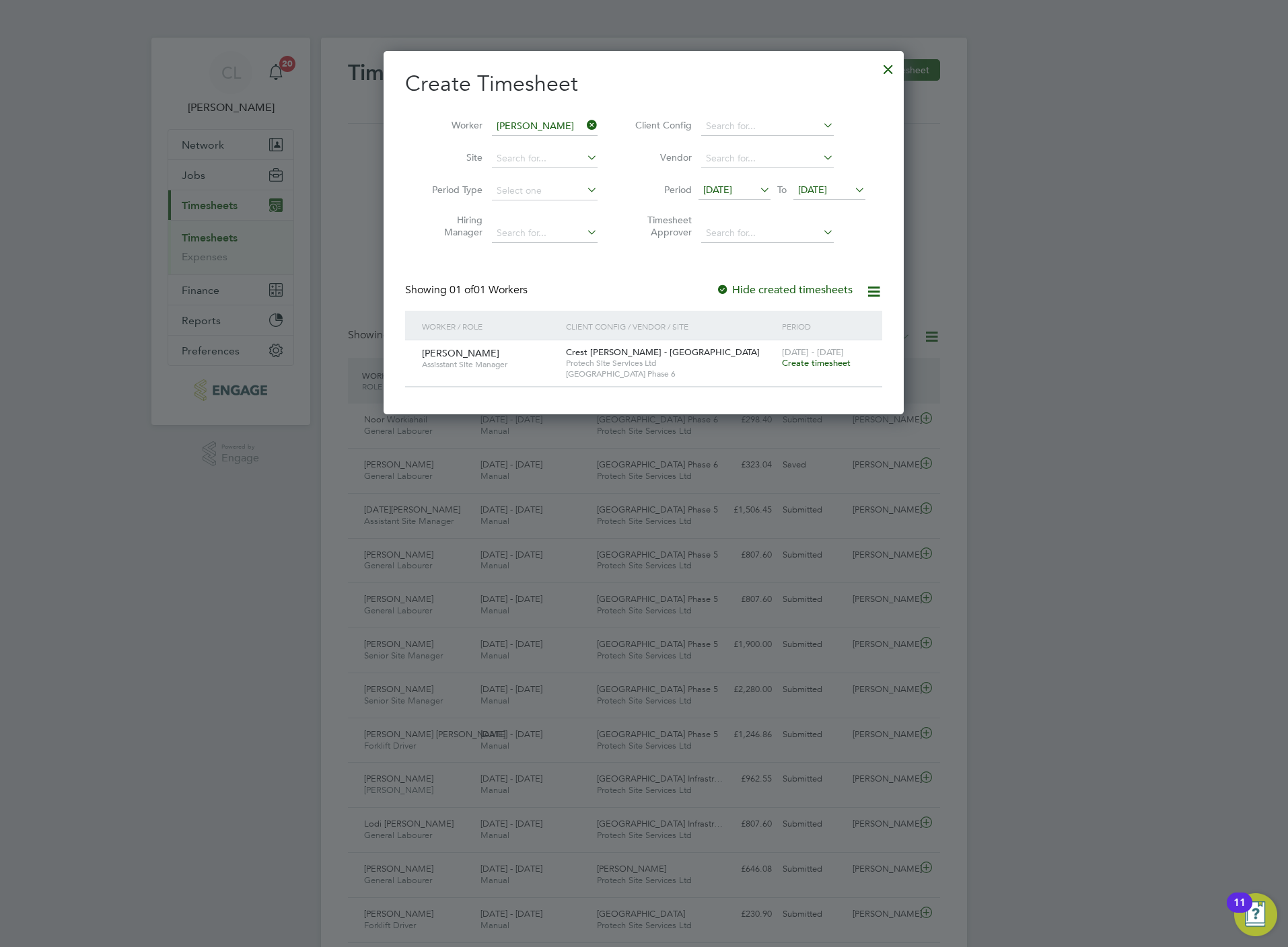
click at [797, 372] on div "18 - 24 Aug 2025 Create timesheet" at bounding box center [823, 358] width 90 height 36
click at [802, 365] on span "Create timesheet" at bounding box center [816, 363] width 69 height 11
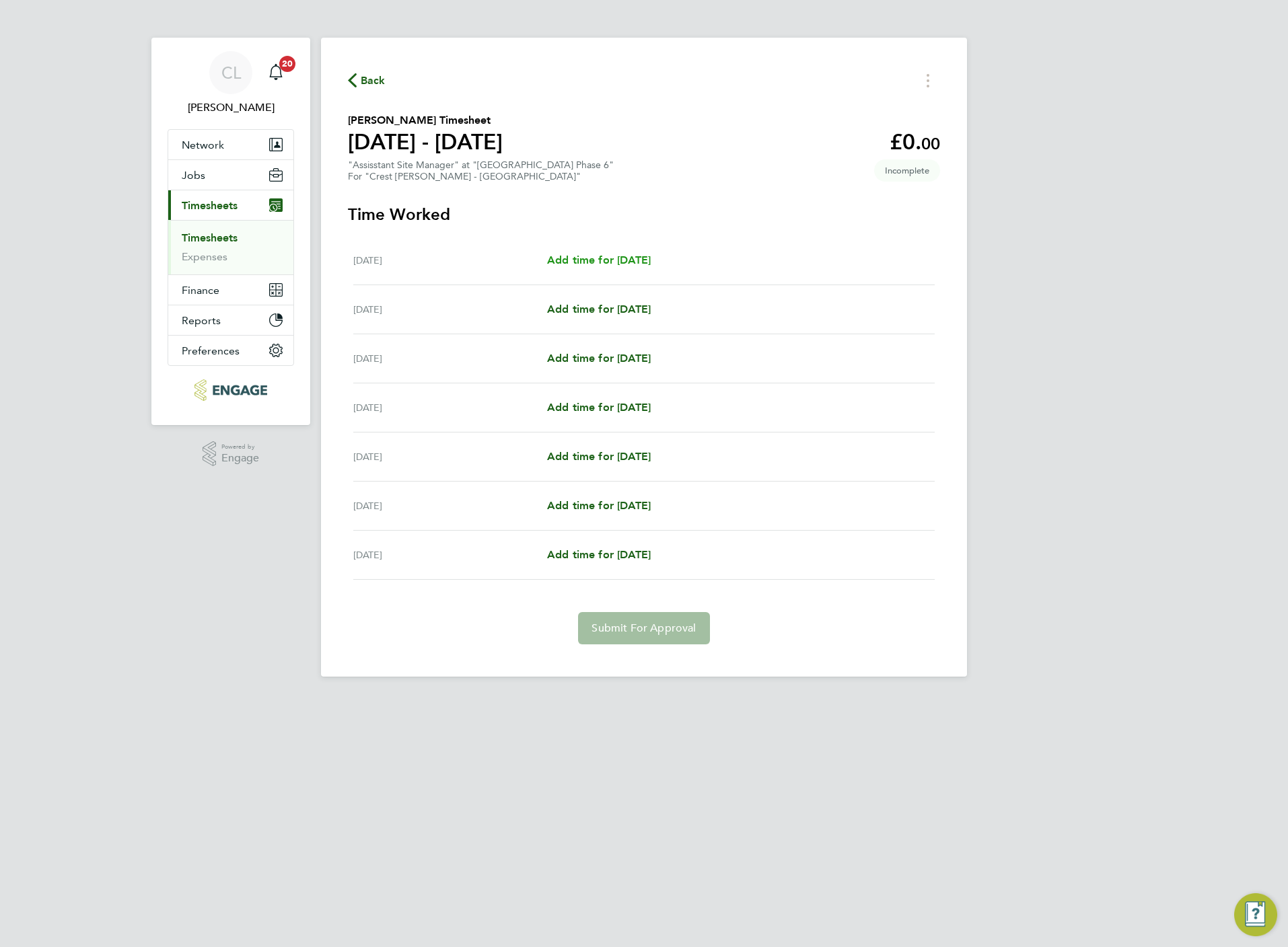
click at [650, 255] on span "Add time for [DATE]" at bounding box center [599, 260] width 104 height 13
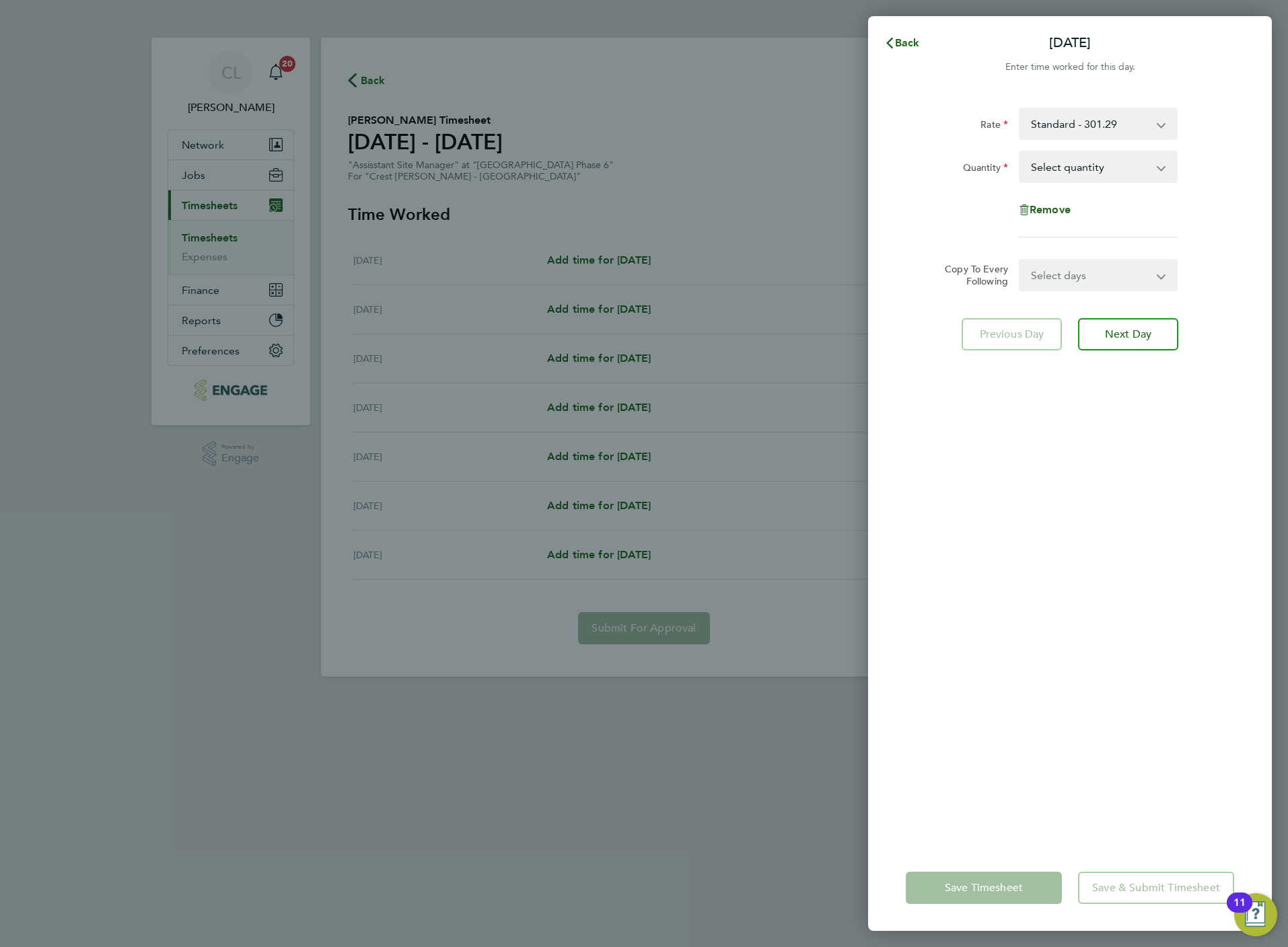
click at [1078, 170] on select "Select quantity 0.5 1" at bounding box center [1090, 167] width 140 height 30
select select "1"
click at [1020, 152] on select "Select quantity 0.5 1" at bounding box center [1090, 167] width 140 height 30
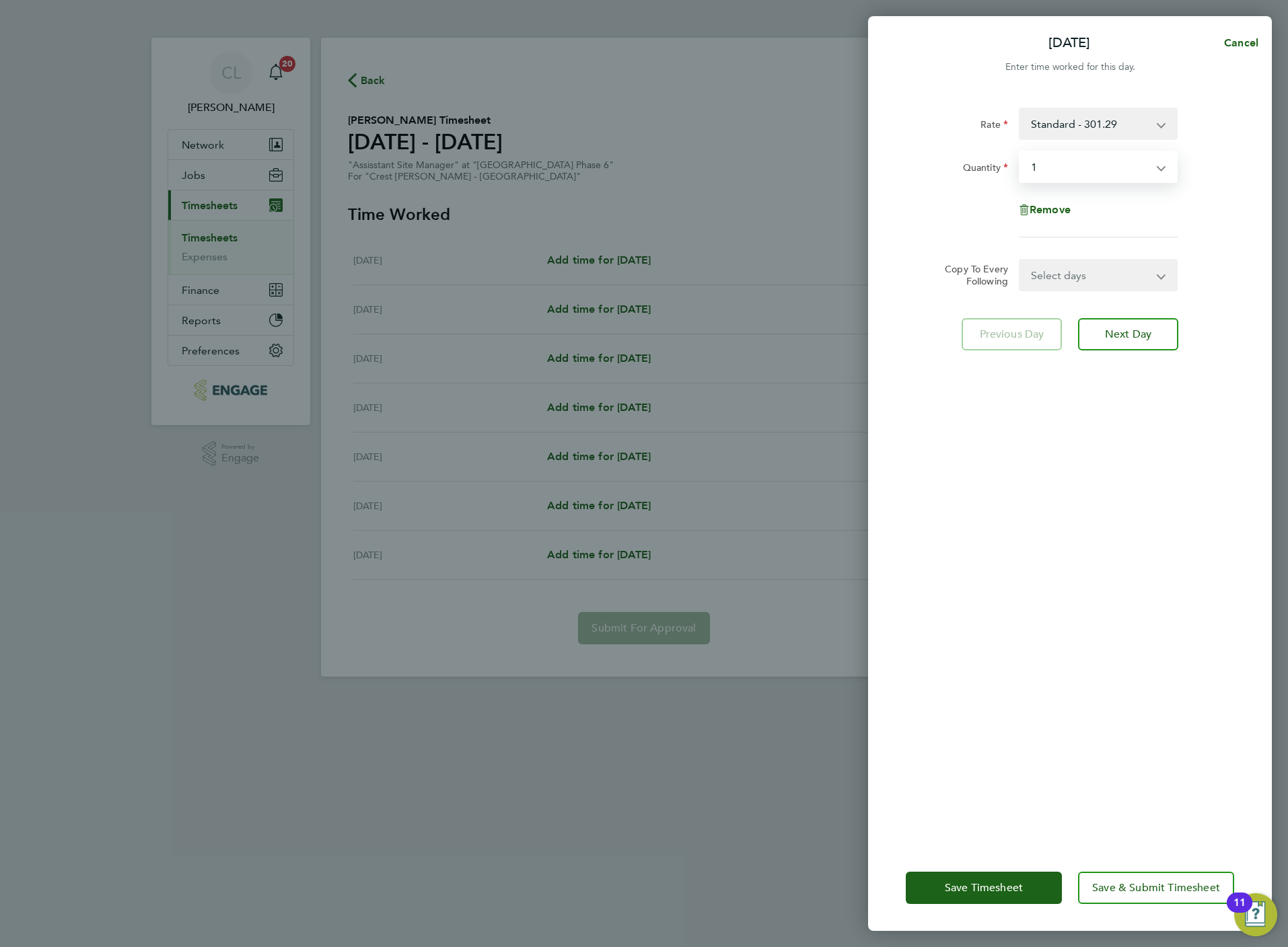
click at [1050, 284] on select "Select days Day Weekday (Mon-Fri) Weekend (Sat-Sun) [DATE] [DATE] [DATE] [DATE]…" at bounding box center [1090, 275] width 141 height 30
select select "WEEKDAY"
click at [1020, 260] on select "Select days Day Weekday (Mon-Fri) Weekend (Sat-Sun) [DATE] [DATE] [DATE] [DATE]…" at bounding box center [1090, 275] width 141 height 30
select select "[DATE]"
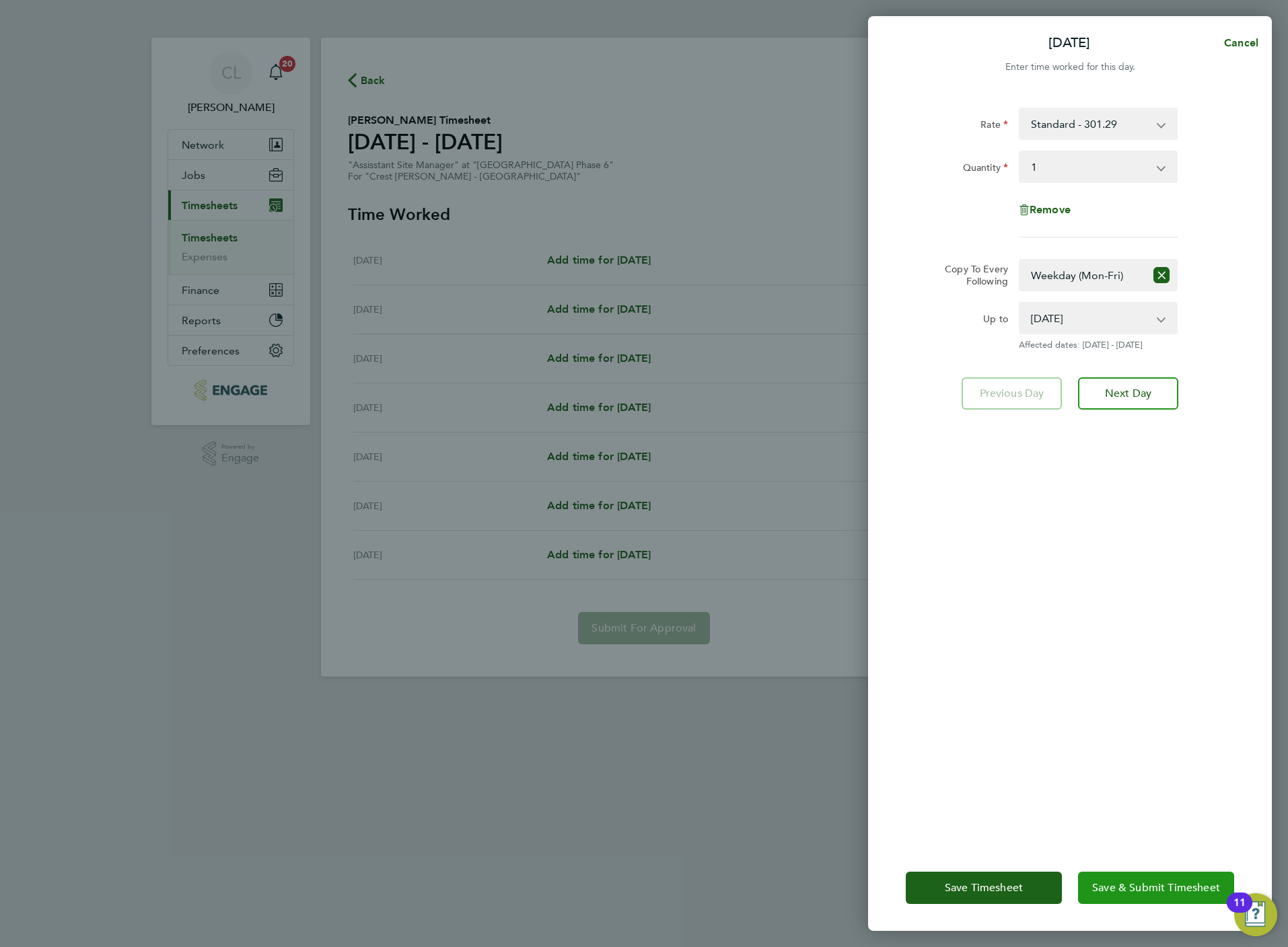
click at [1154, 895] on button "Save & Submit Timesheet" at bounding box center [1155, 888] width 156 height 32
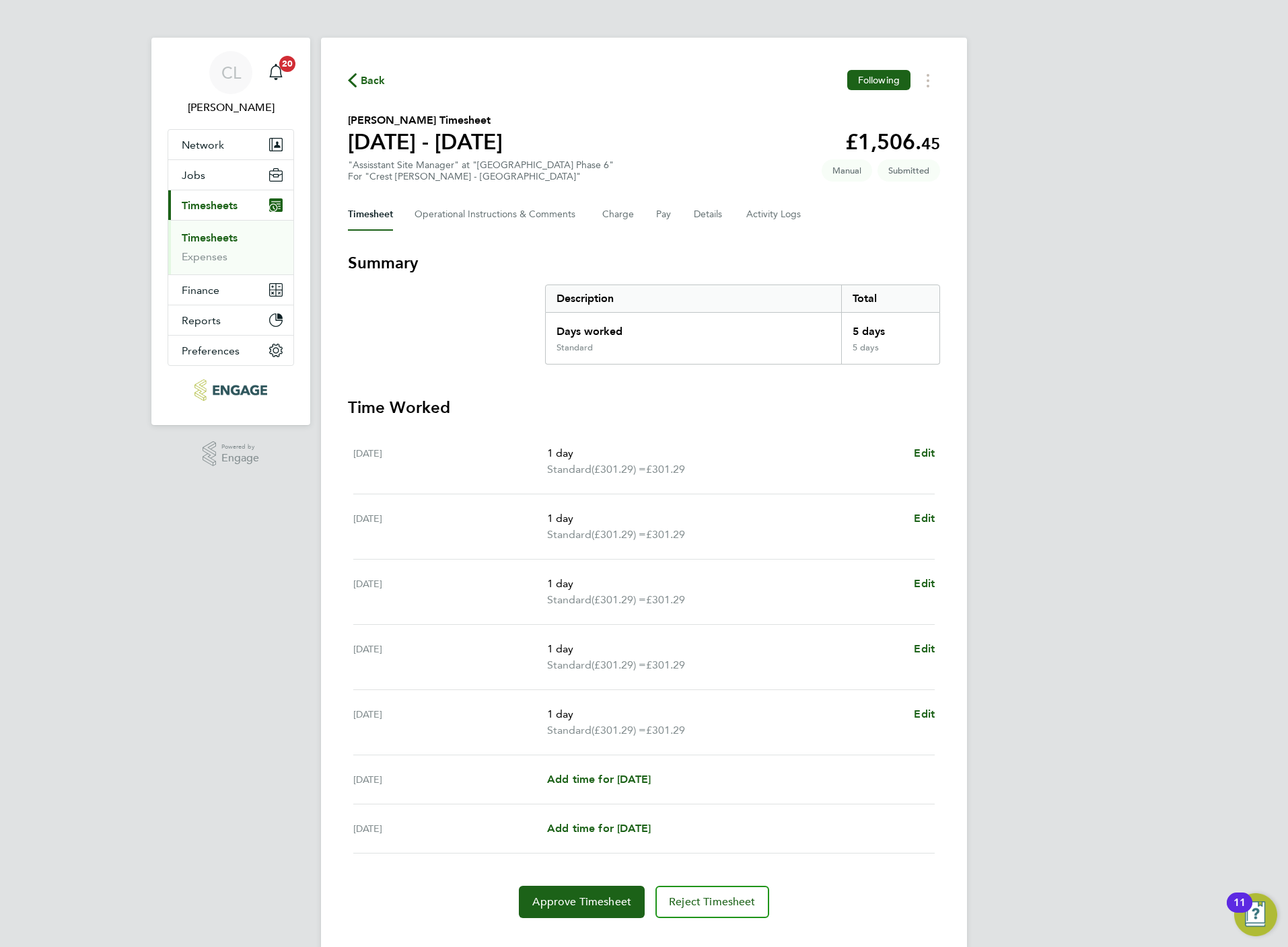
click at [365, 73] on span "Back" at bounding box center [373, 81] width 25 height 16
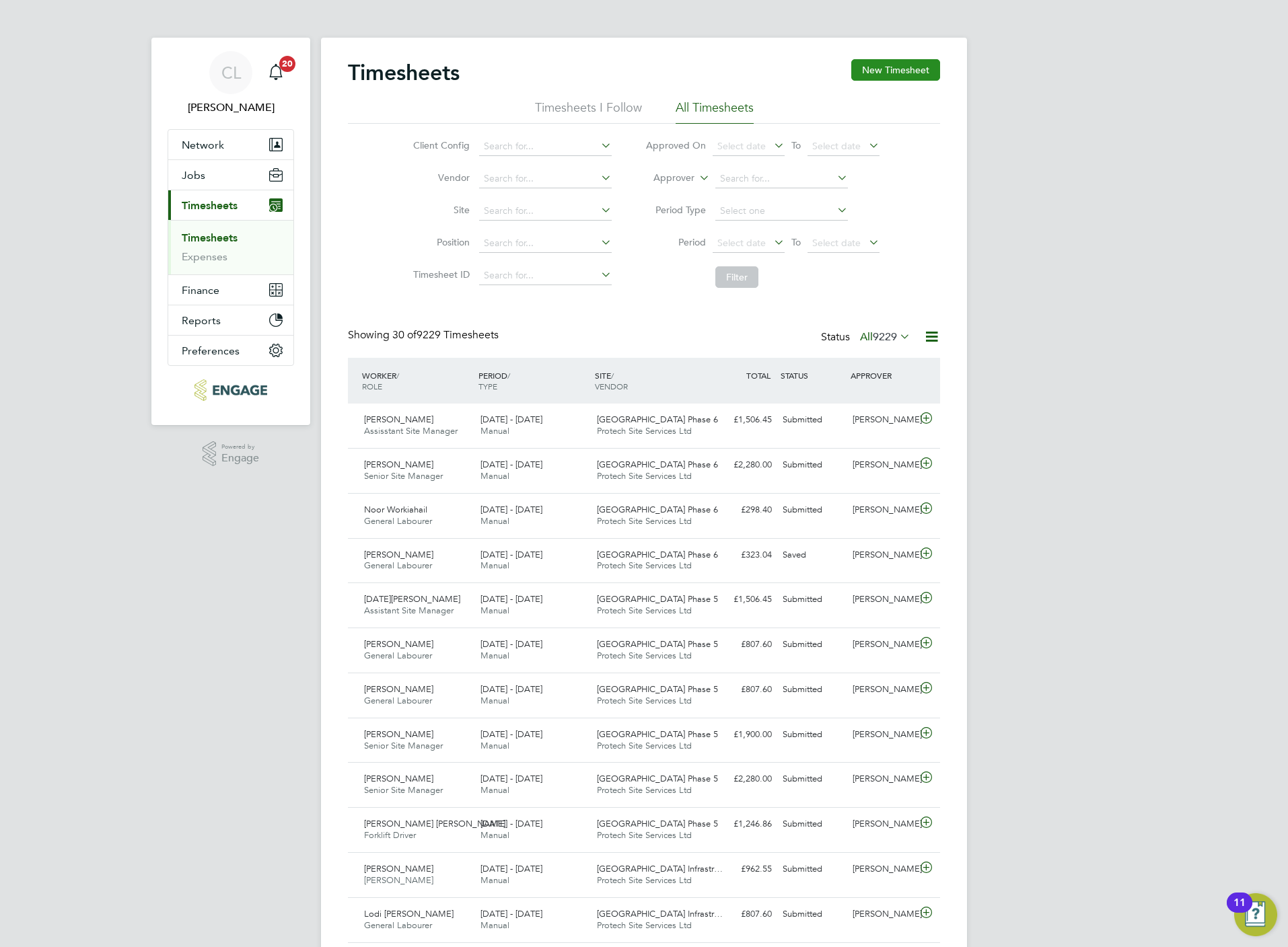
click at [923, 73] on button "New Timesheet" at bounding box center [896, 70] width 89 height 22
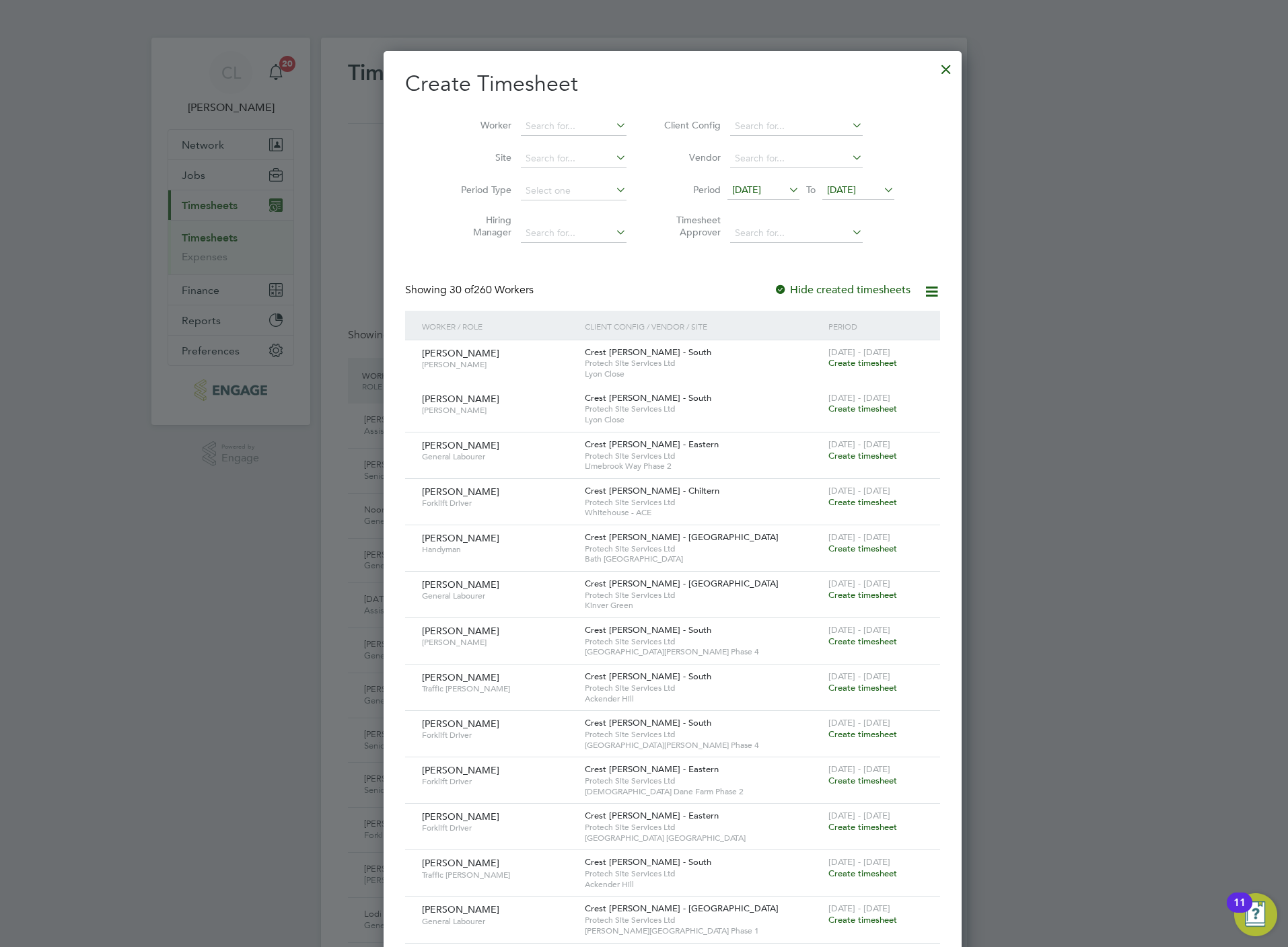
click at [519, 115] on li "Worker" at bounding box center [539, 126] width 209 height 32
click at [525, 129] on input at bounding box center [574, 126] width 105 height 19
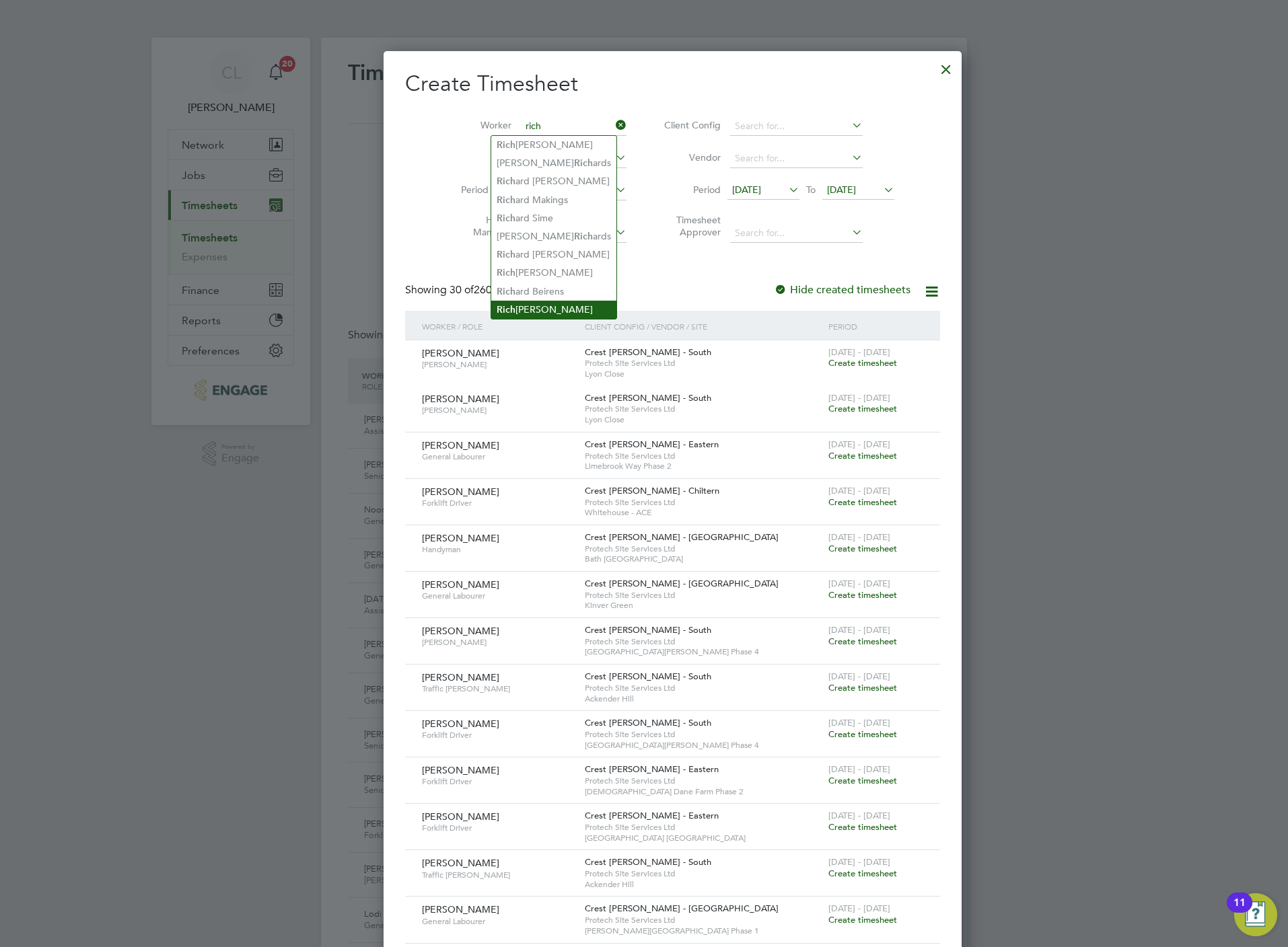
click at [565, 301] on li "Rich ard Nicholas" at bounding box center [553, 309] width 125 height 18
type input "Richard Nicholas"
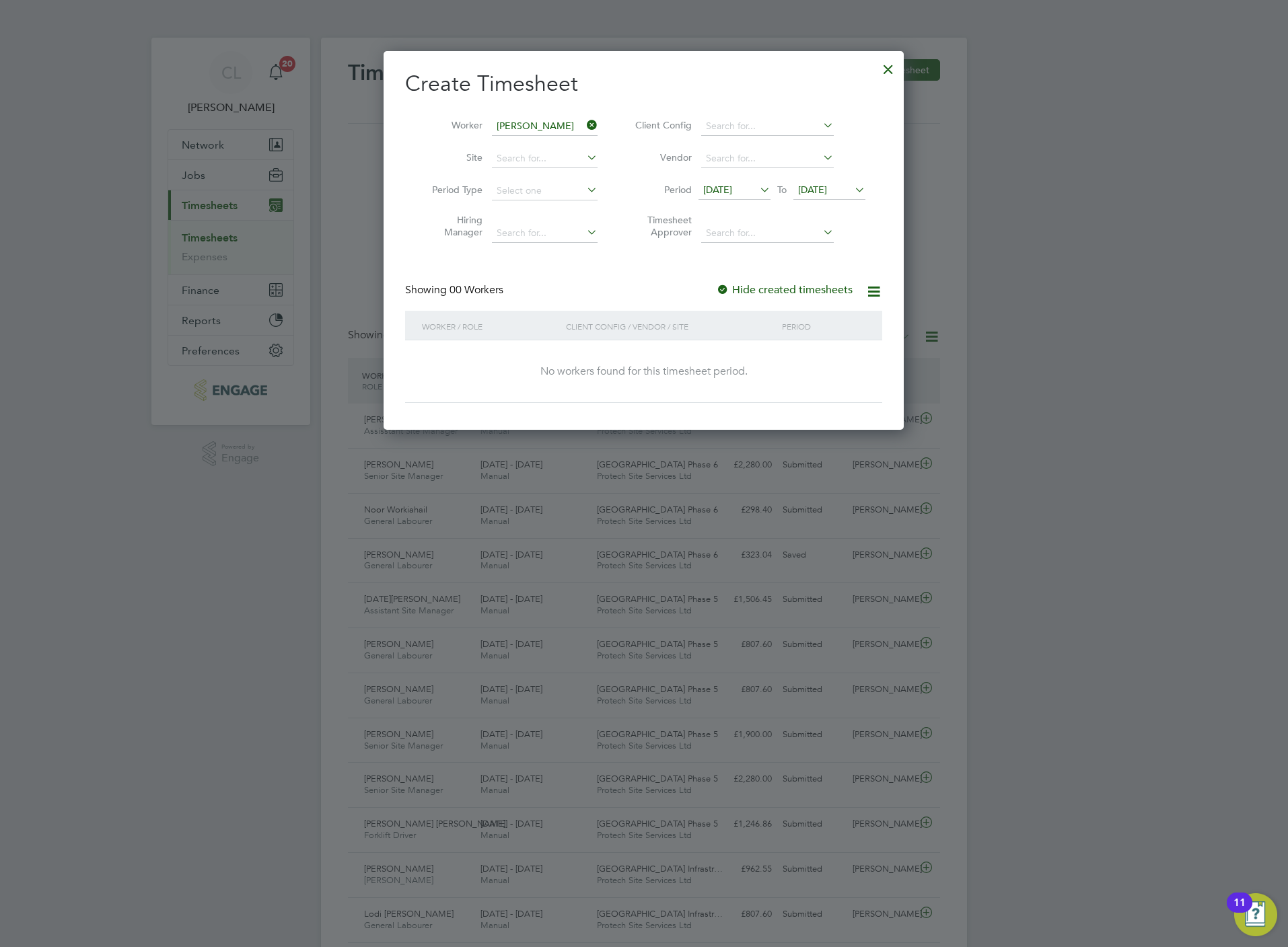
click at [787, 292] on label "Hide created timesheets" at bounding box center [784, 290] width 137 height 14
click at [886, 66] on div at bounding box center [888, 66] width 24 height 24
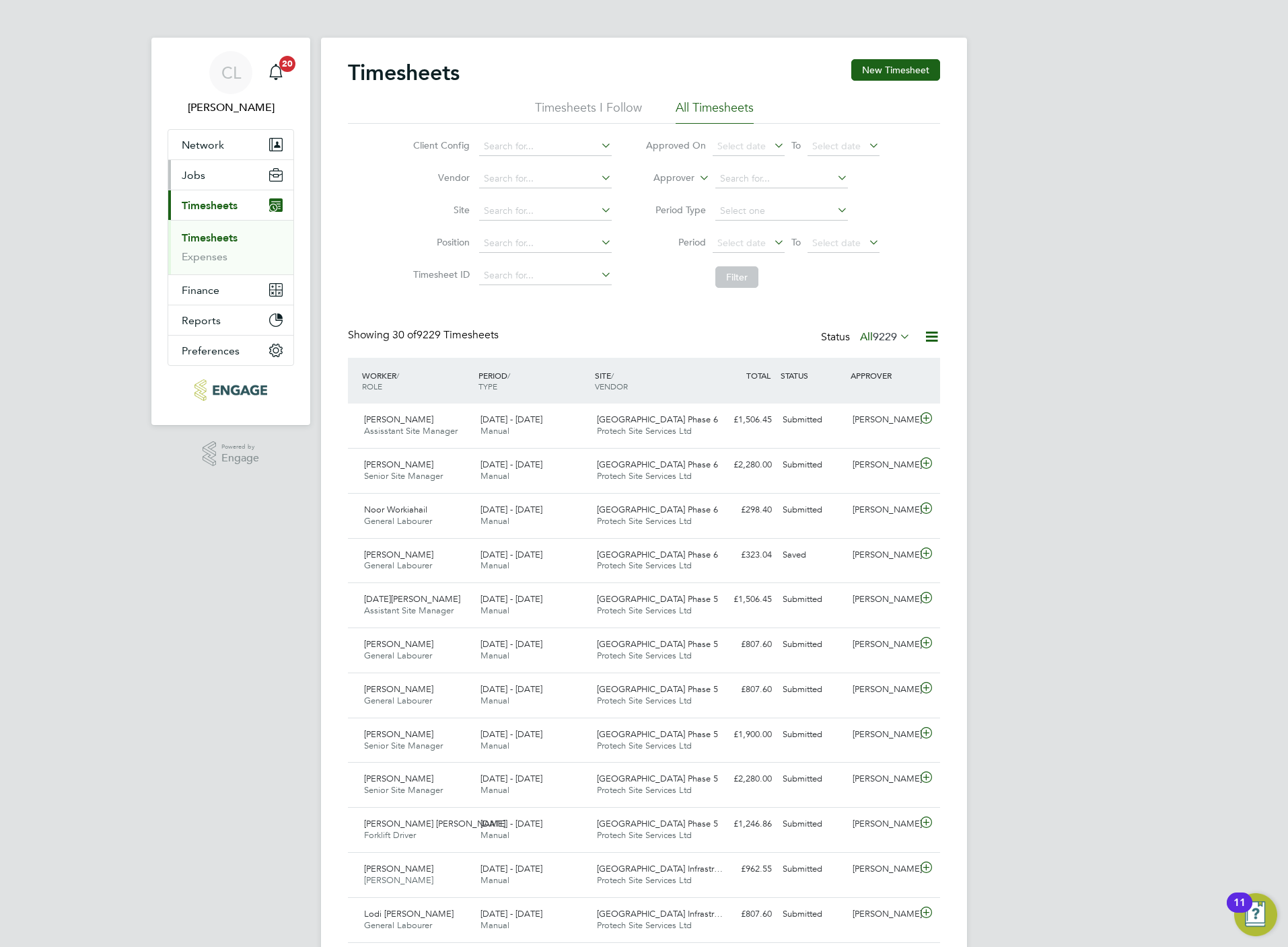
click at [204, 174] on span "Jobs" at bounding box center [193, 175] width 23 height 13
click at [927, 63] on button "New Timesheet" at bounding box center [896, 70] width 89 height 22
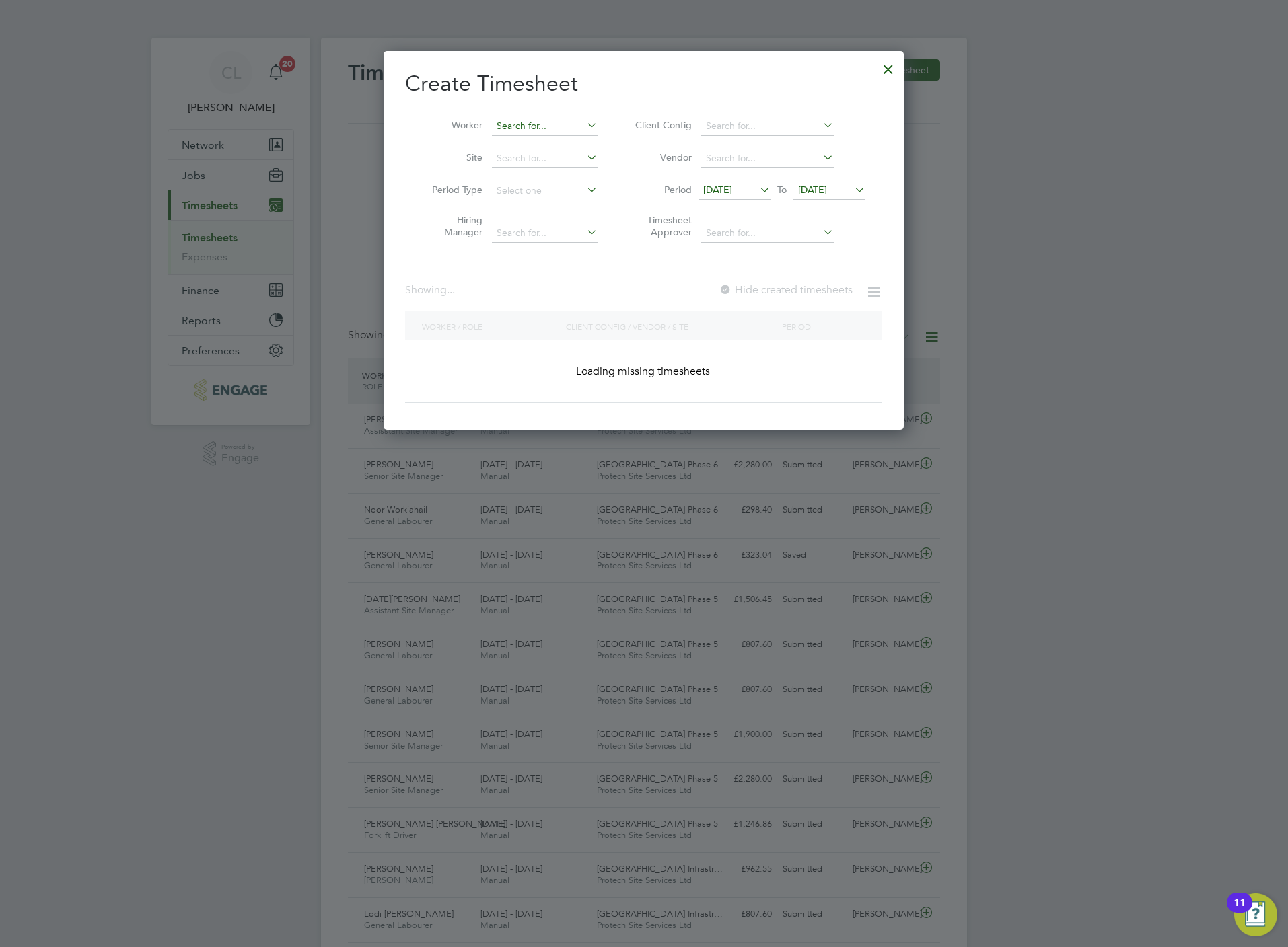
scroll to position [2161, 521]
click at [527, 124] on input at bounding box center [544, 126] width 105 height 19
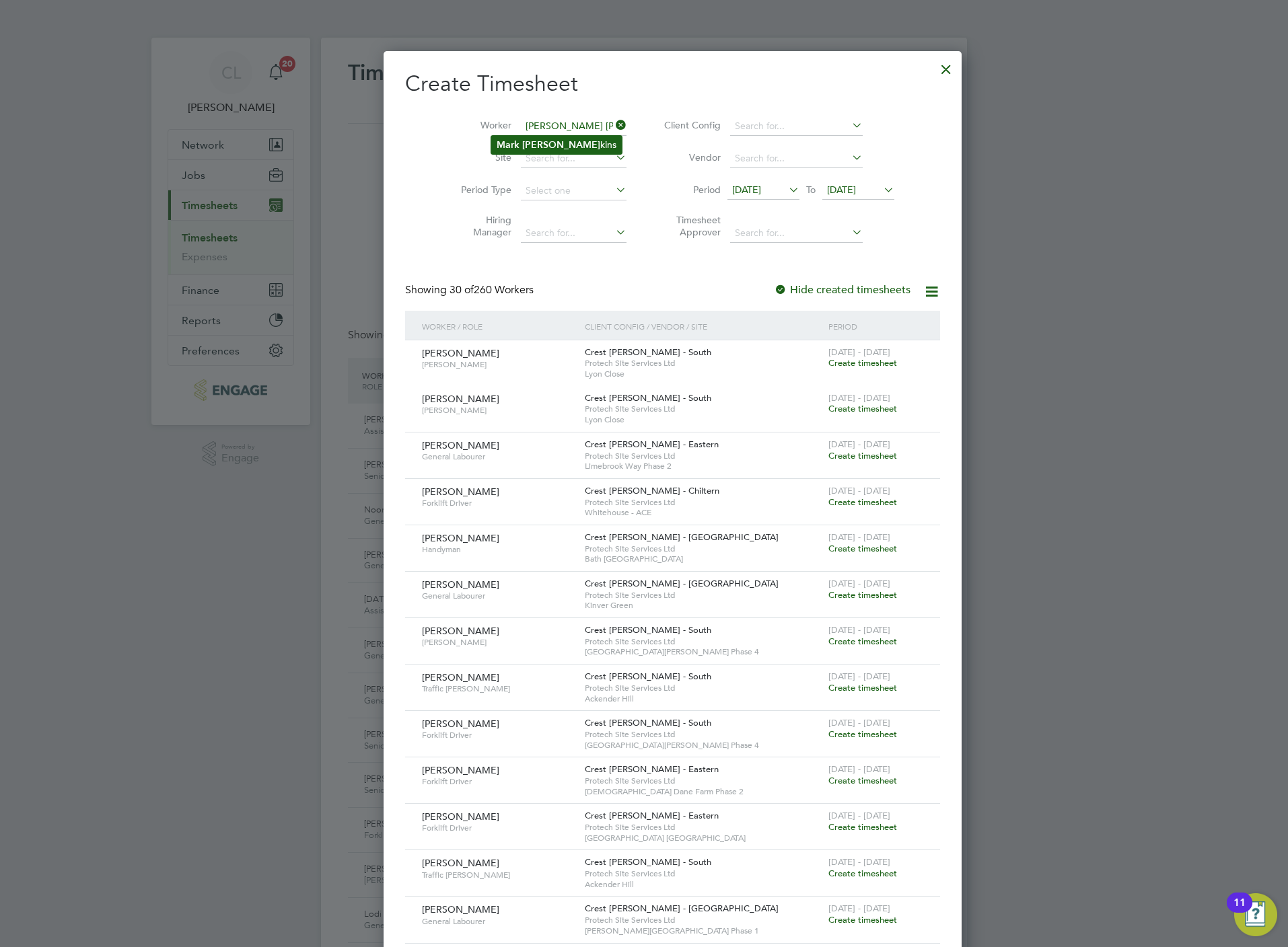
click at [519, 143] on li "Mark Jen kins" at bounding box center [556, 145] width 130 height 18
type input "[PERSON_NAME]"
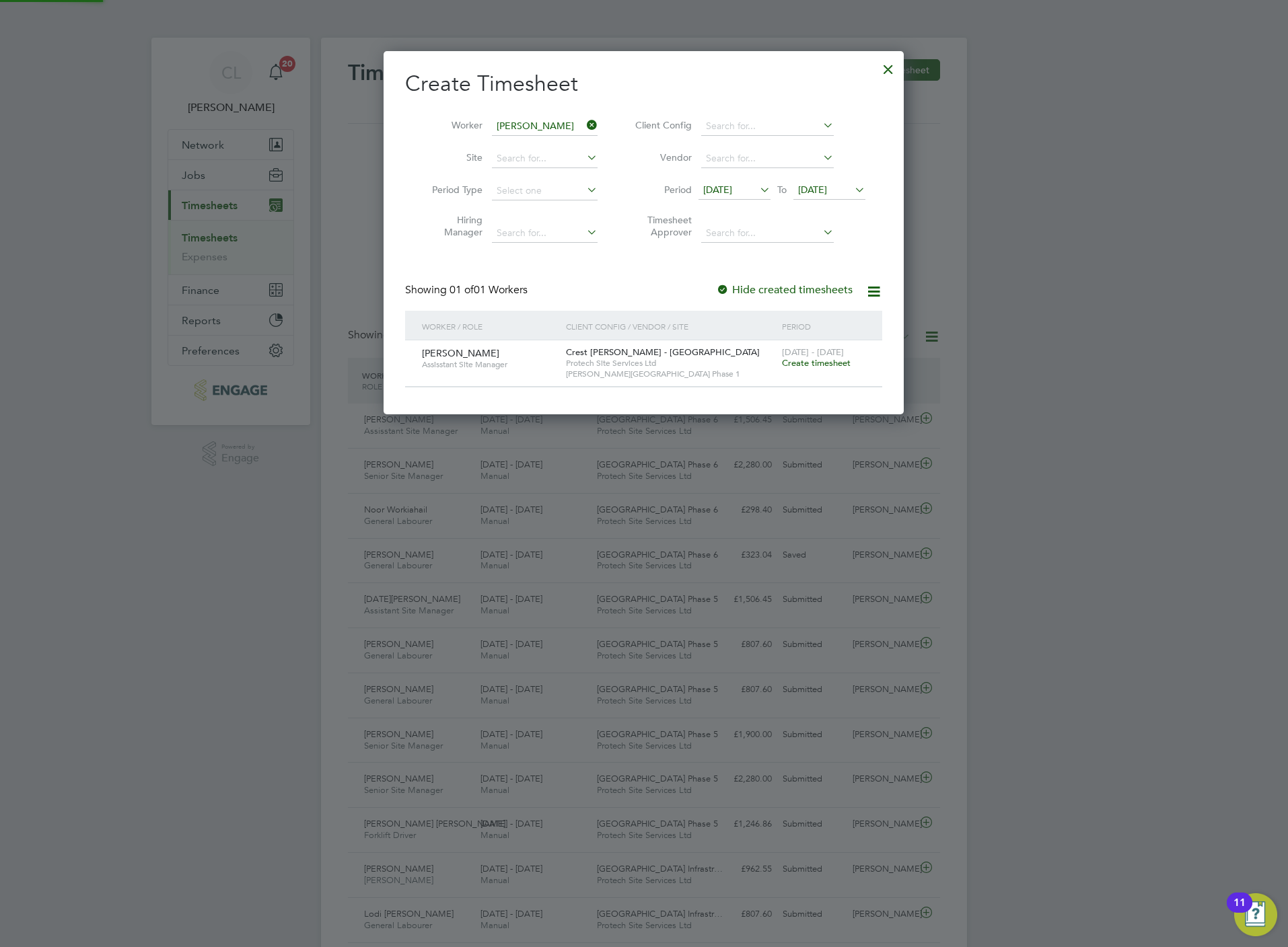
scroll to position [365, 521]
click at [822, 366] on span "Create timesheet" at bounding box center [816, 363] width 69 height 11
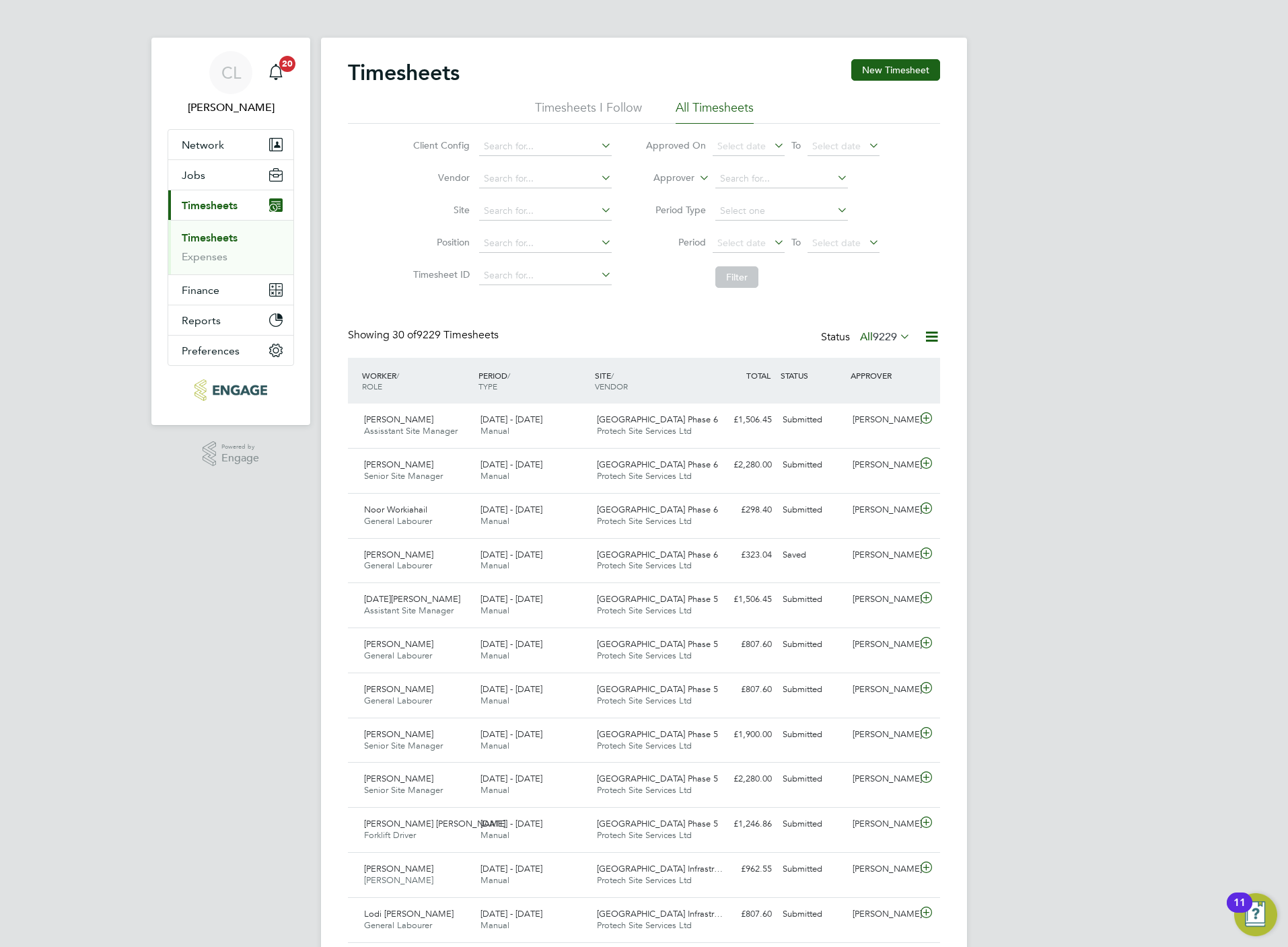
scroll to position [34, 117]
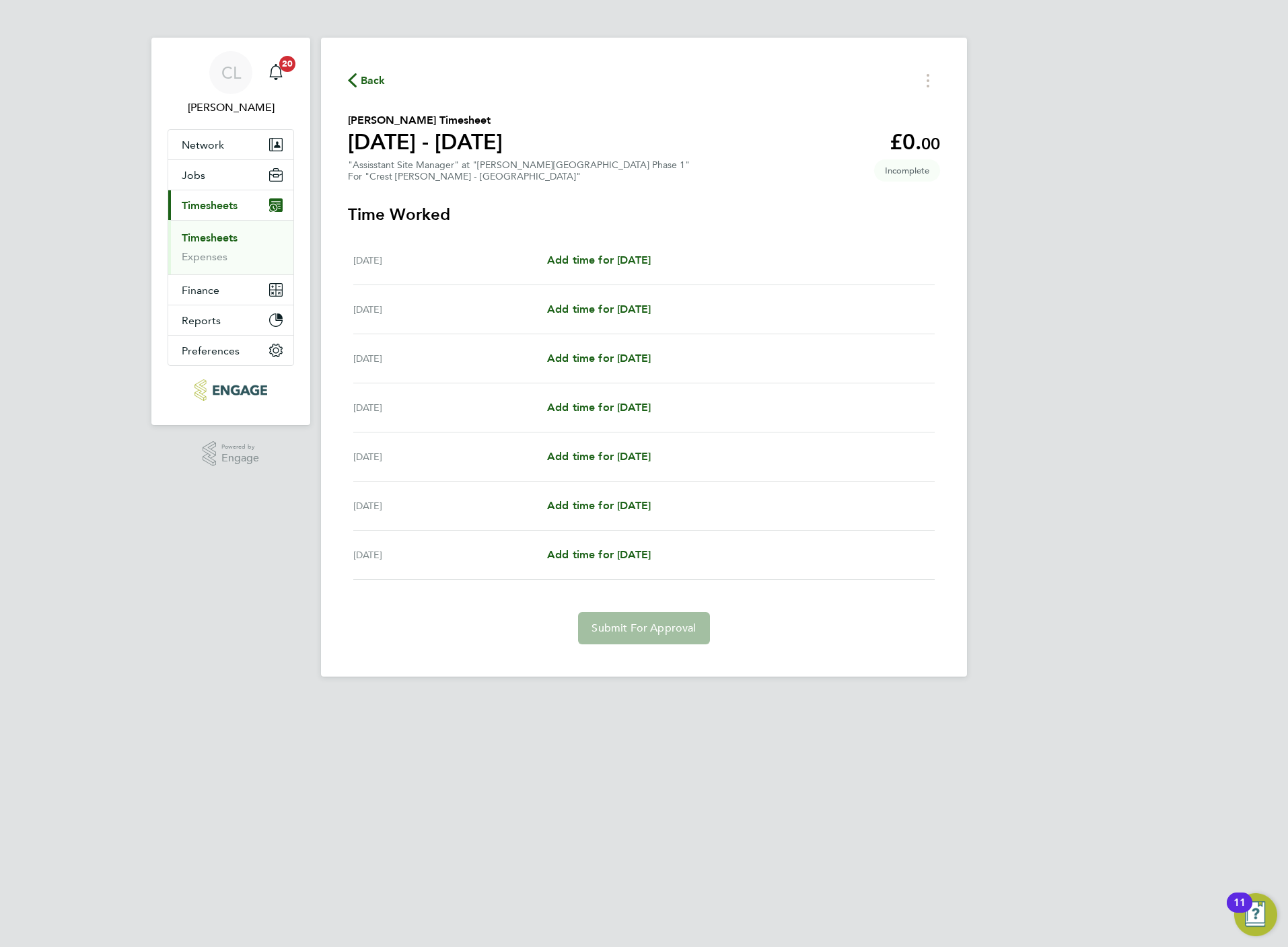
click at [616, 246] on div "Mon 18 Aug Add time for Mon 18 Aug Add time for Mon 18 Aug" at bounding box center [644, 261] width 582 height 49
click at [624, 269] on div "Mon 18 Aug Add time for Mon 18 Aug Add time for Mon 18 Aug" at bounding box center [644, 261] width 582 height 49
click at [628, 258] on span "Add time for Mon 18 Aug" at bounding box center [599, 260] width 104 height 13
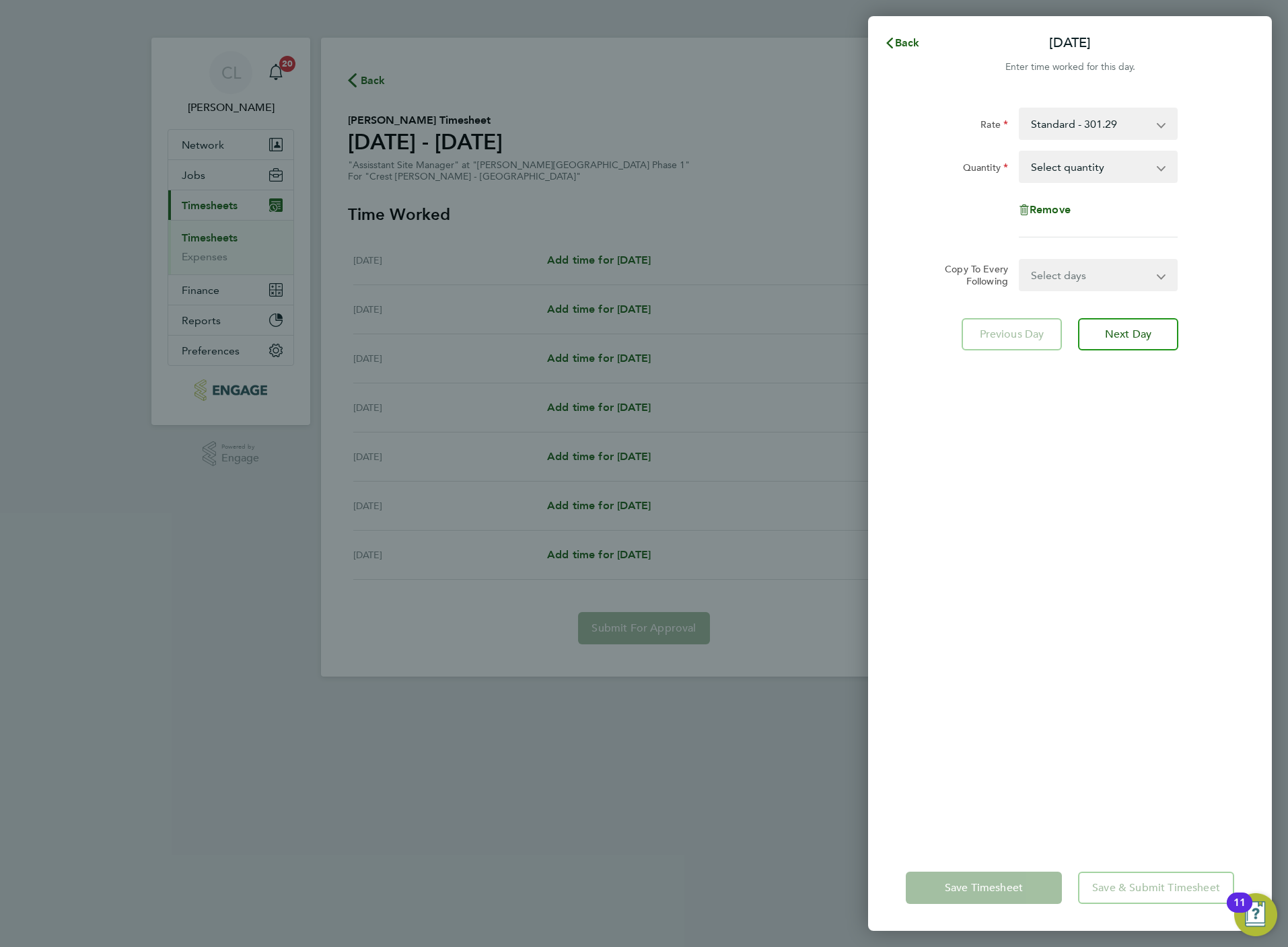
click at [1113, 164] on select "Select quantity 0.5 1" at bounding box center [1090, 167] width 140 height 30
select select "1"
click at [1020, 152] on select "Select quantity 0.5 1" at bounding box center [1090, 167] width 140 height 30
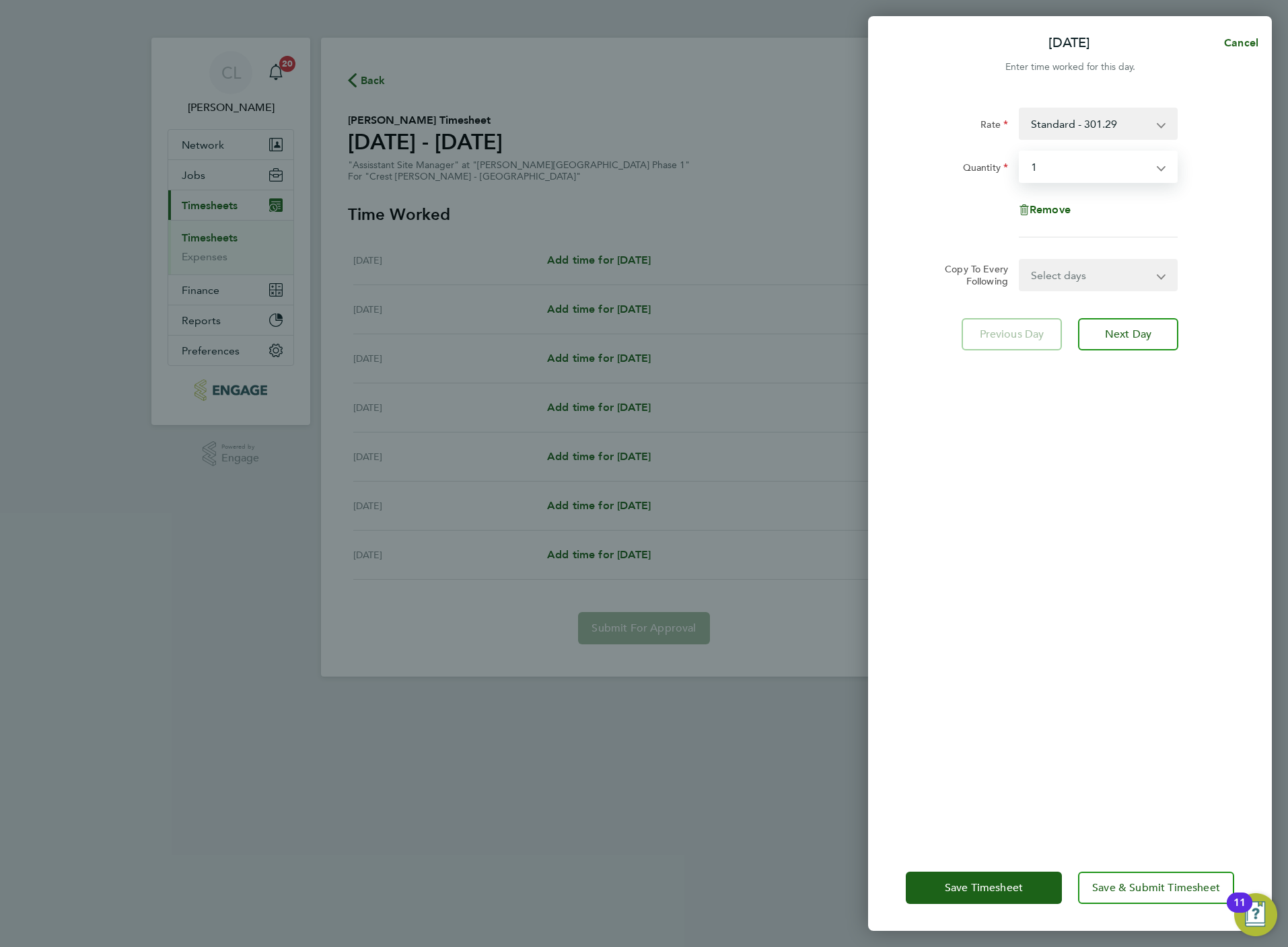
click at [1054, 276] on select "Select days Day Weekday (Mon-Fri) Weekend (Sat-Sun) Tuesday Wednesday Thursday …" at bounding box center [1090, 275] width 141 height 30
select select "WEEKDAY"
click at [1020, 260] on select "Select days Day Weekday (Mon-Fri) Weekend (Sat-Sun) Tuesday Wednesday Thursday …" at bounding box center [1090, 275] width 141 height 30
select select "2025-08-24"
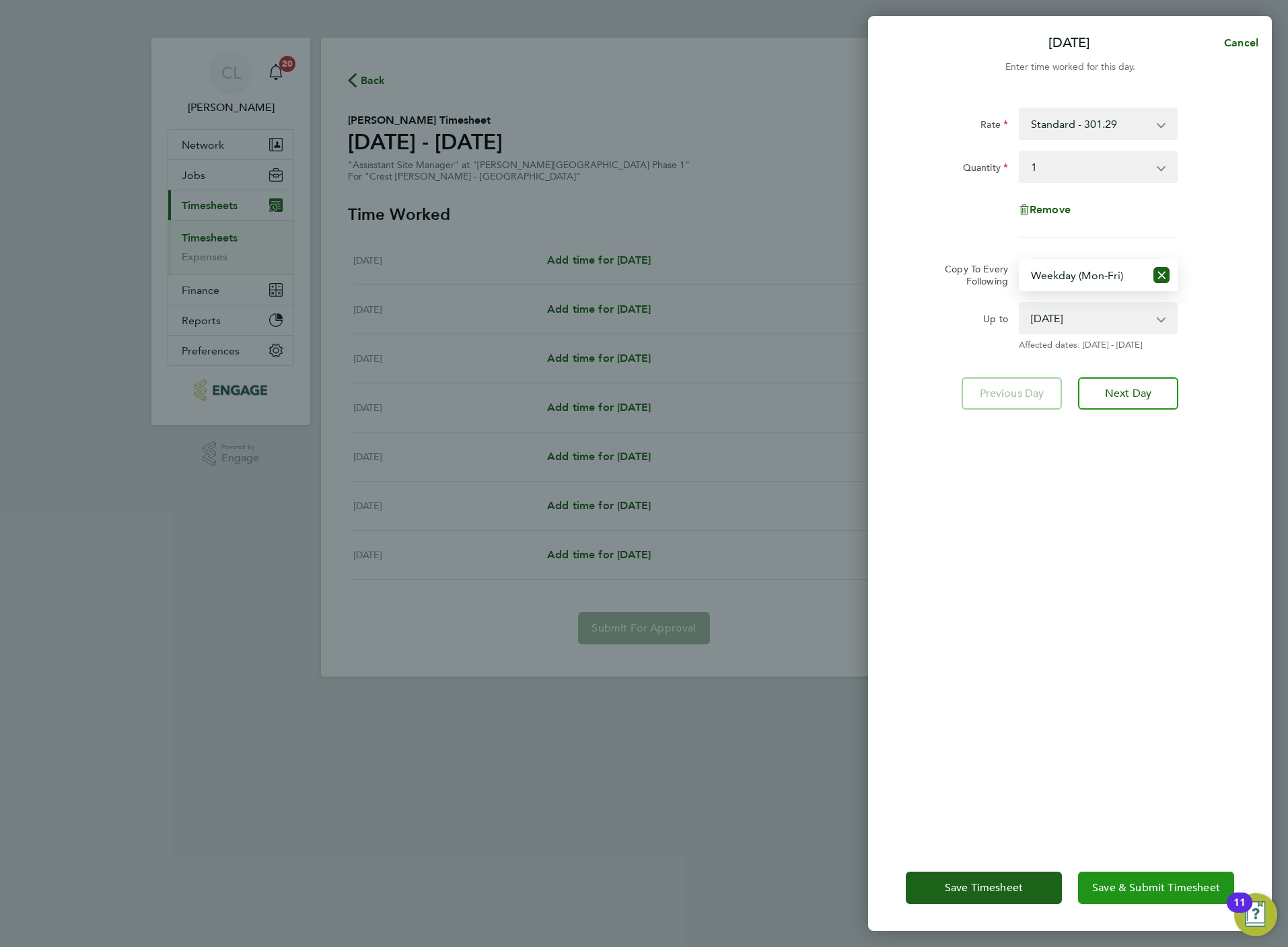
click at [1154, 880] on button "Save & Submit Timesheet" at bounding box center [1155, 888] width 156 height 32
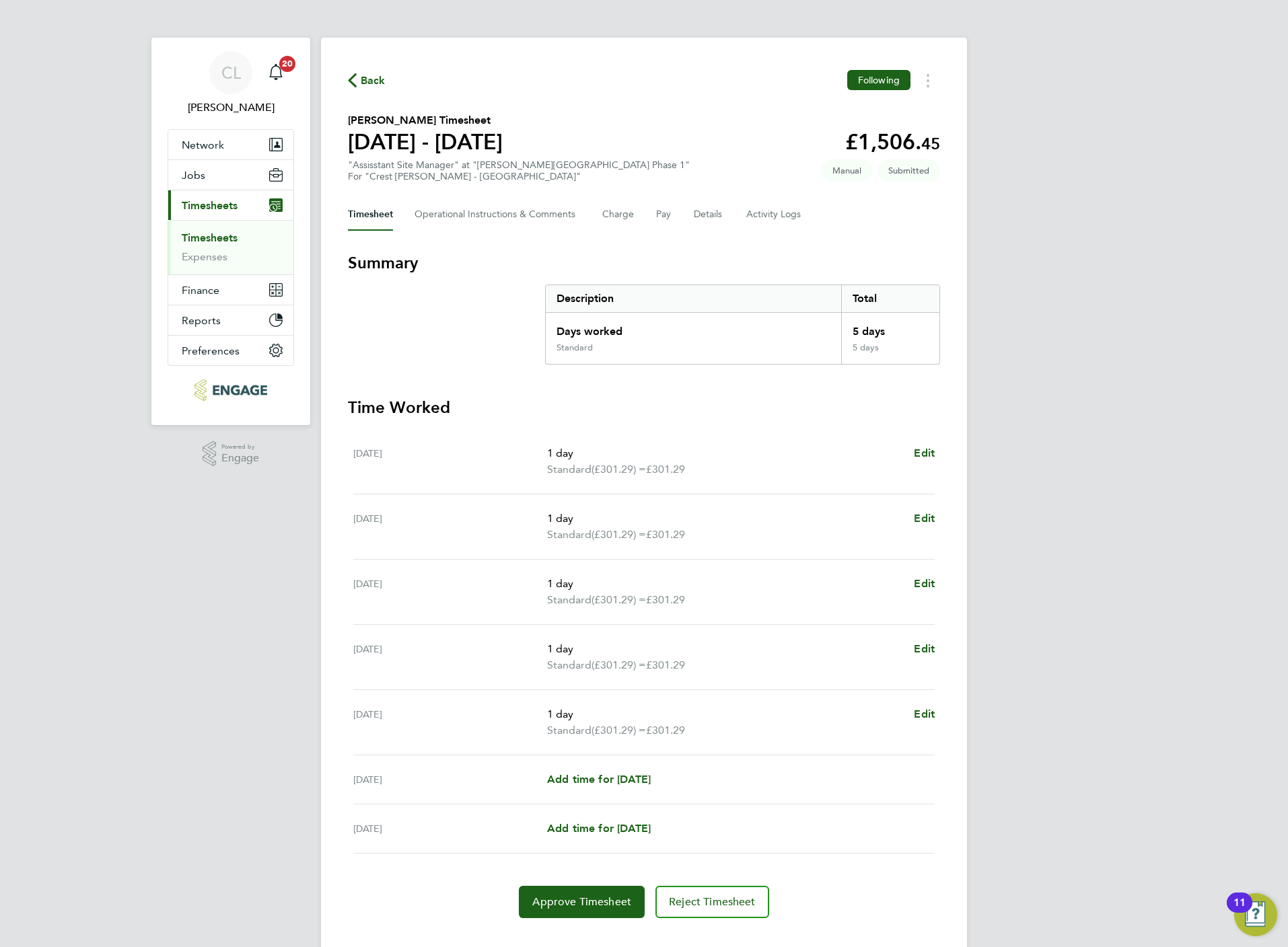
click at [379, 79] on span "Back" at bounding box center [373, 81] width 25 height 16
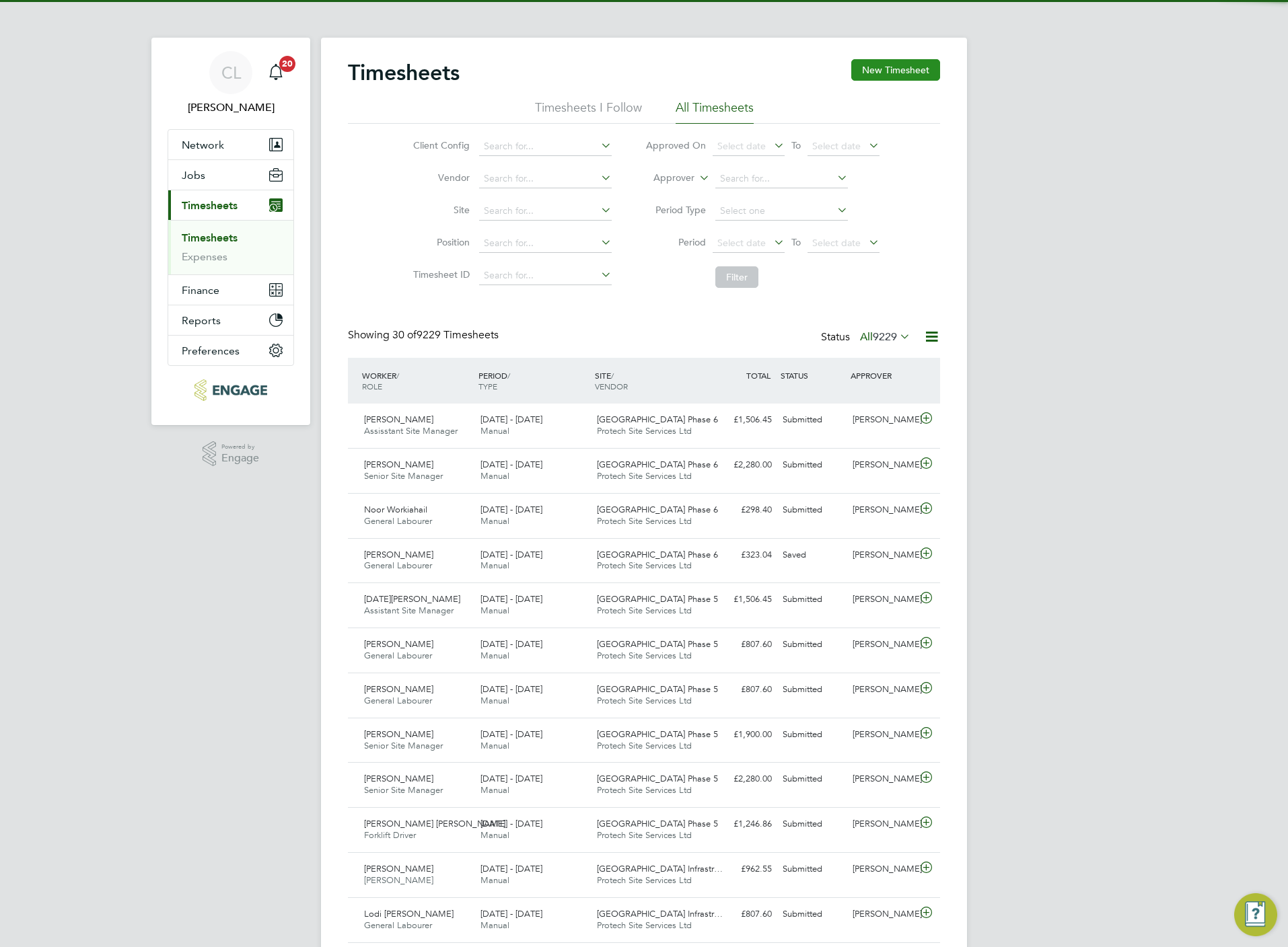
click at [915, 66] on button "New Timesheet" at bounding box center [896, 70] width 89 height 22
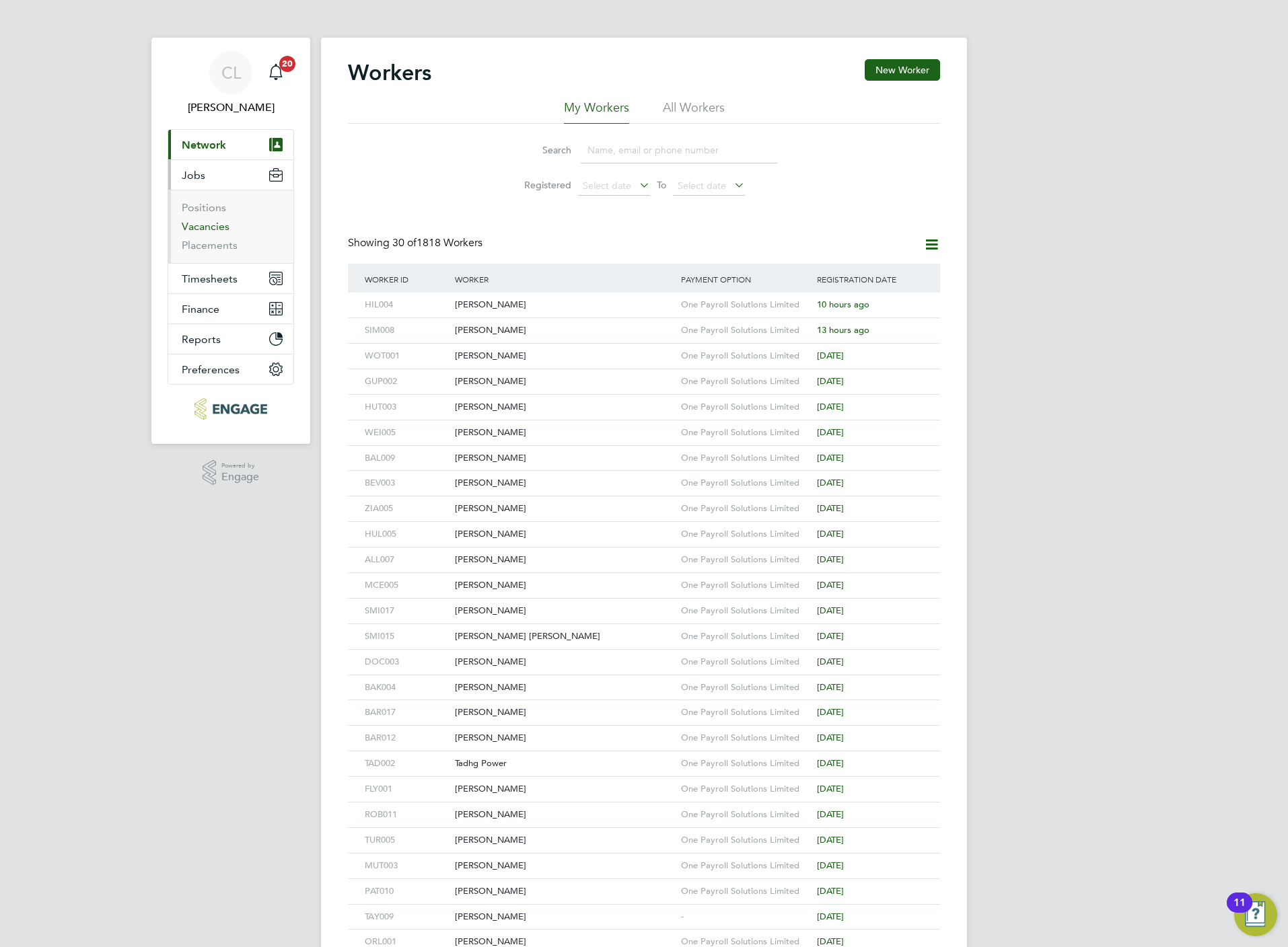
click at [216, 220] on link "Vacancies" at bounding box center [205, 227] width 48 height 13
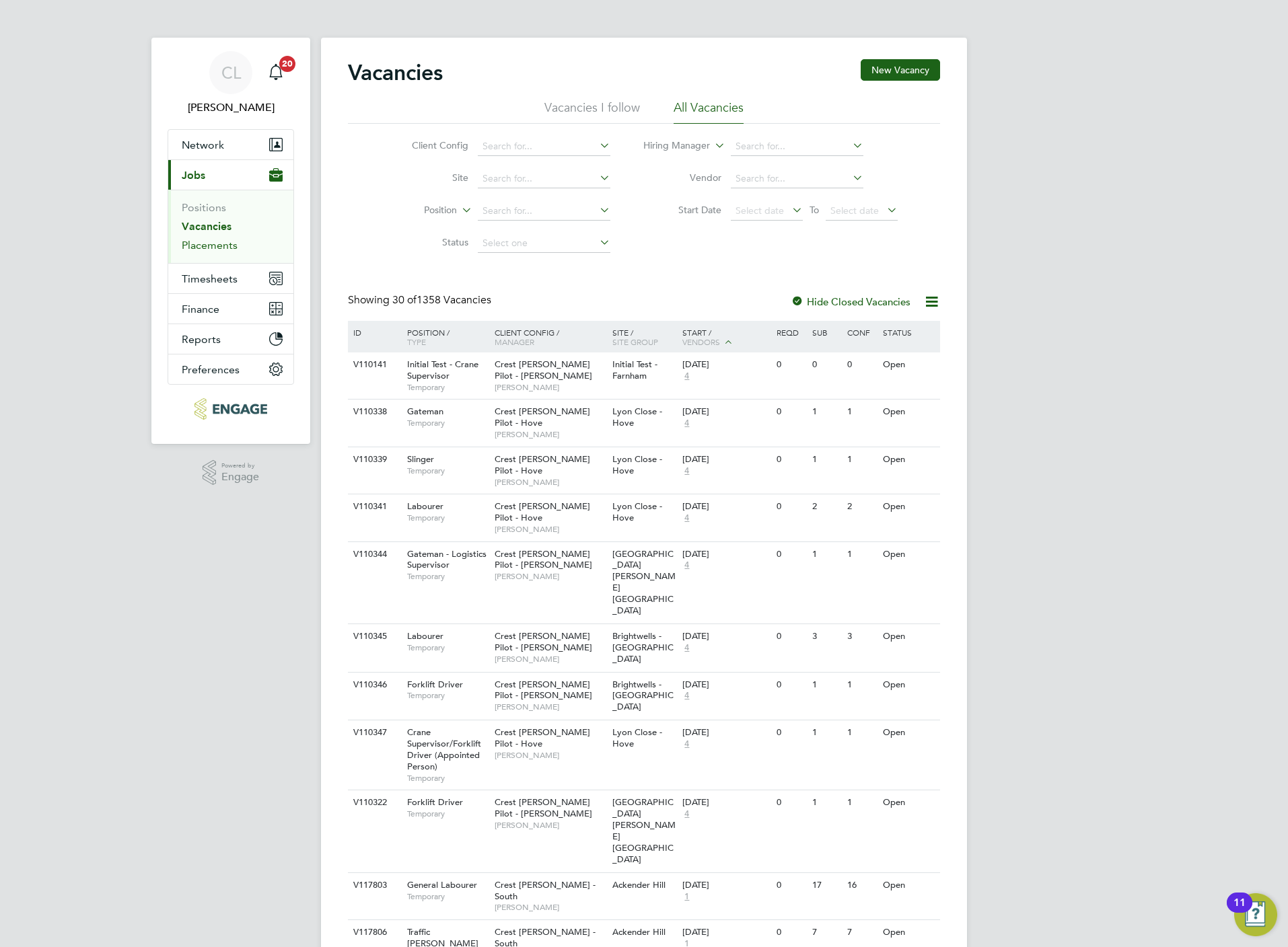
click at [227, 249] on link "Placements" at bounding box center [209, 245] width 56 height 13
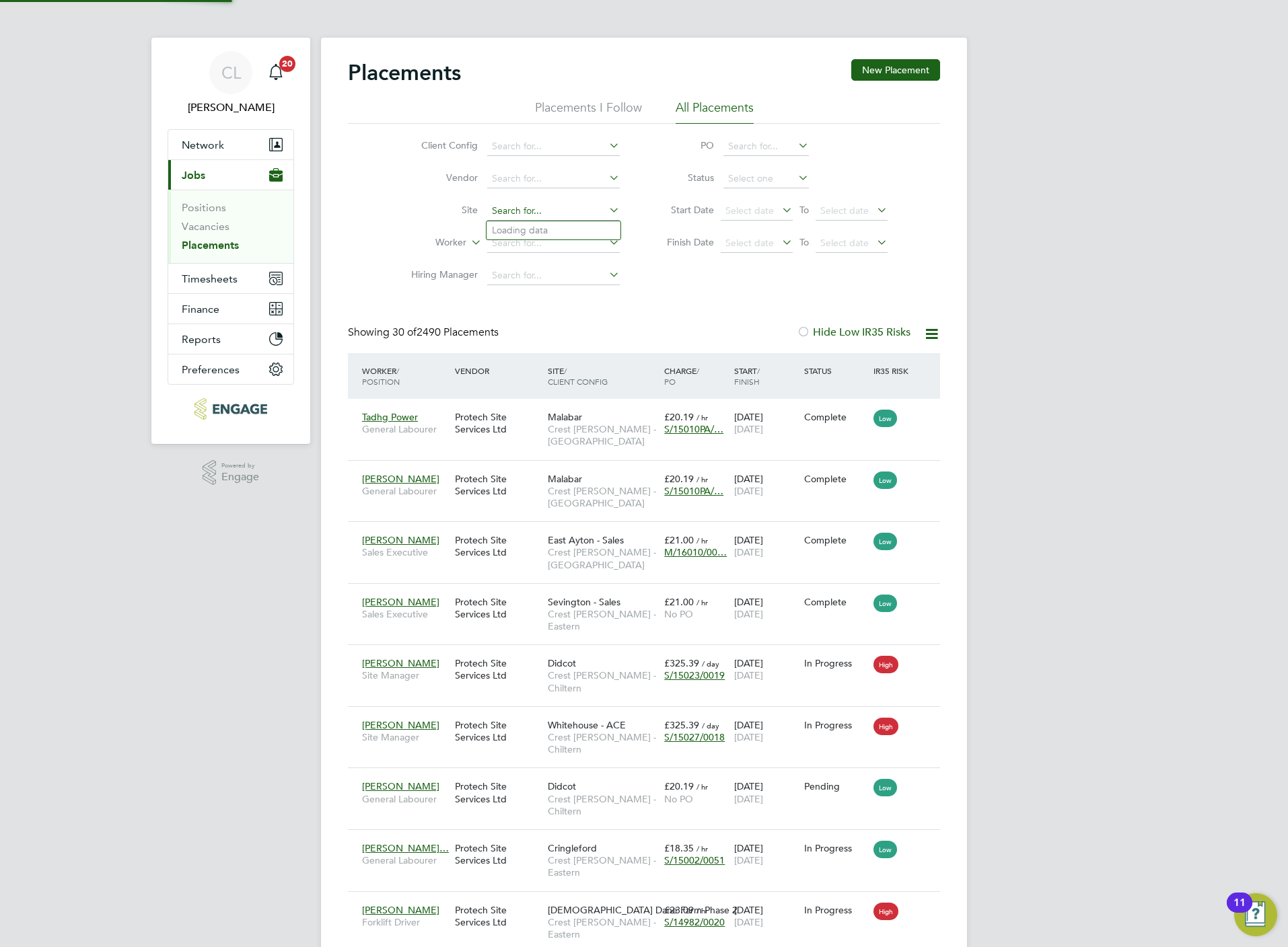
click at [555, 212] on input at bounding box center [553, 211] width 133 height 19
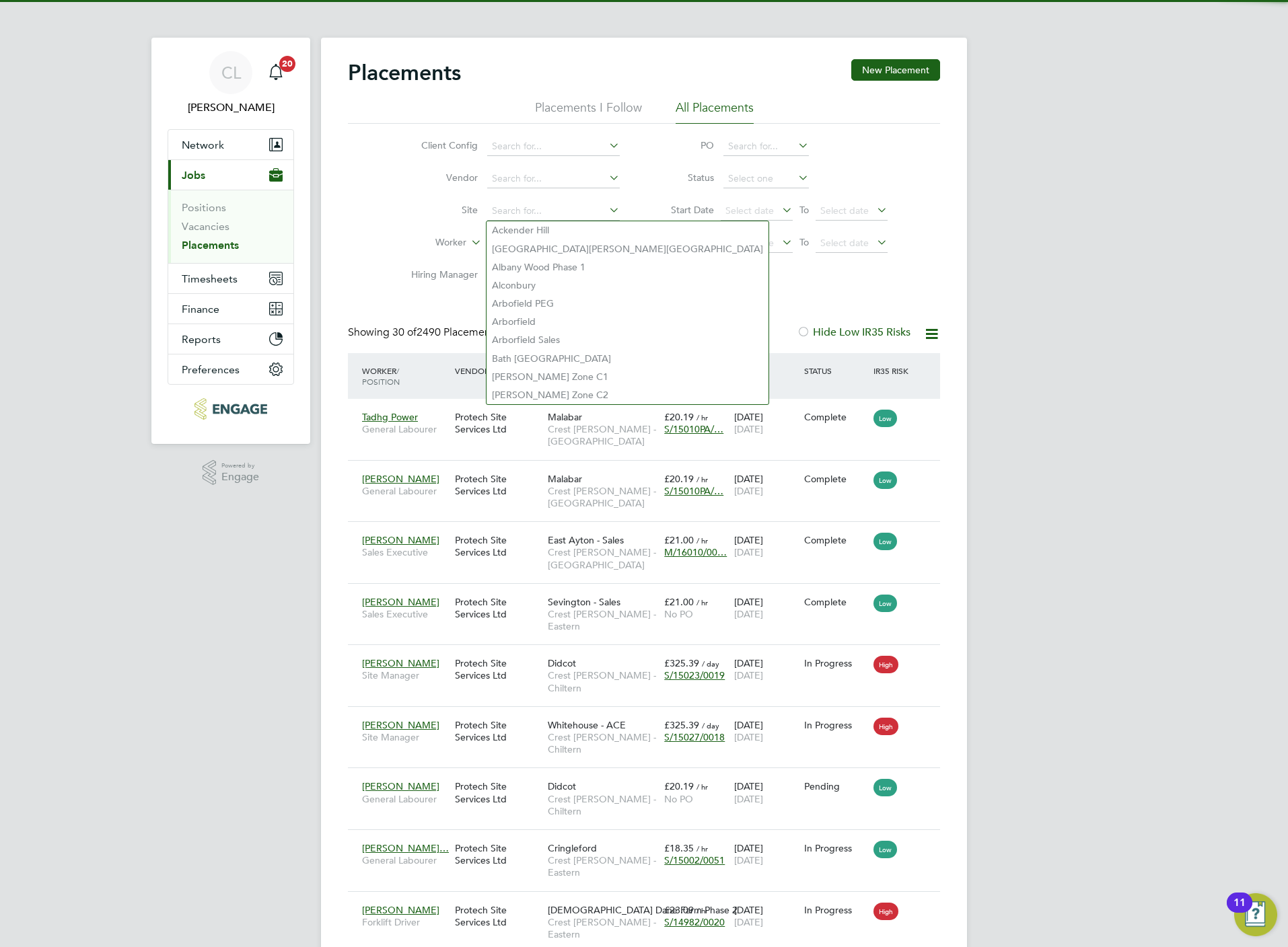
click at [372, 232] on div "Client Config Vendor Site Worker Hiring Manager PO Status Start Date Select dat…" at bounding box center [643, 208] width 592 height 168
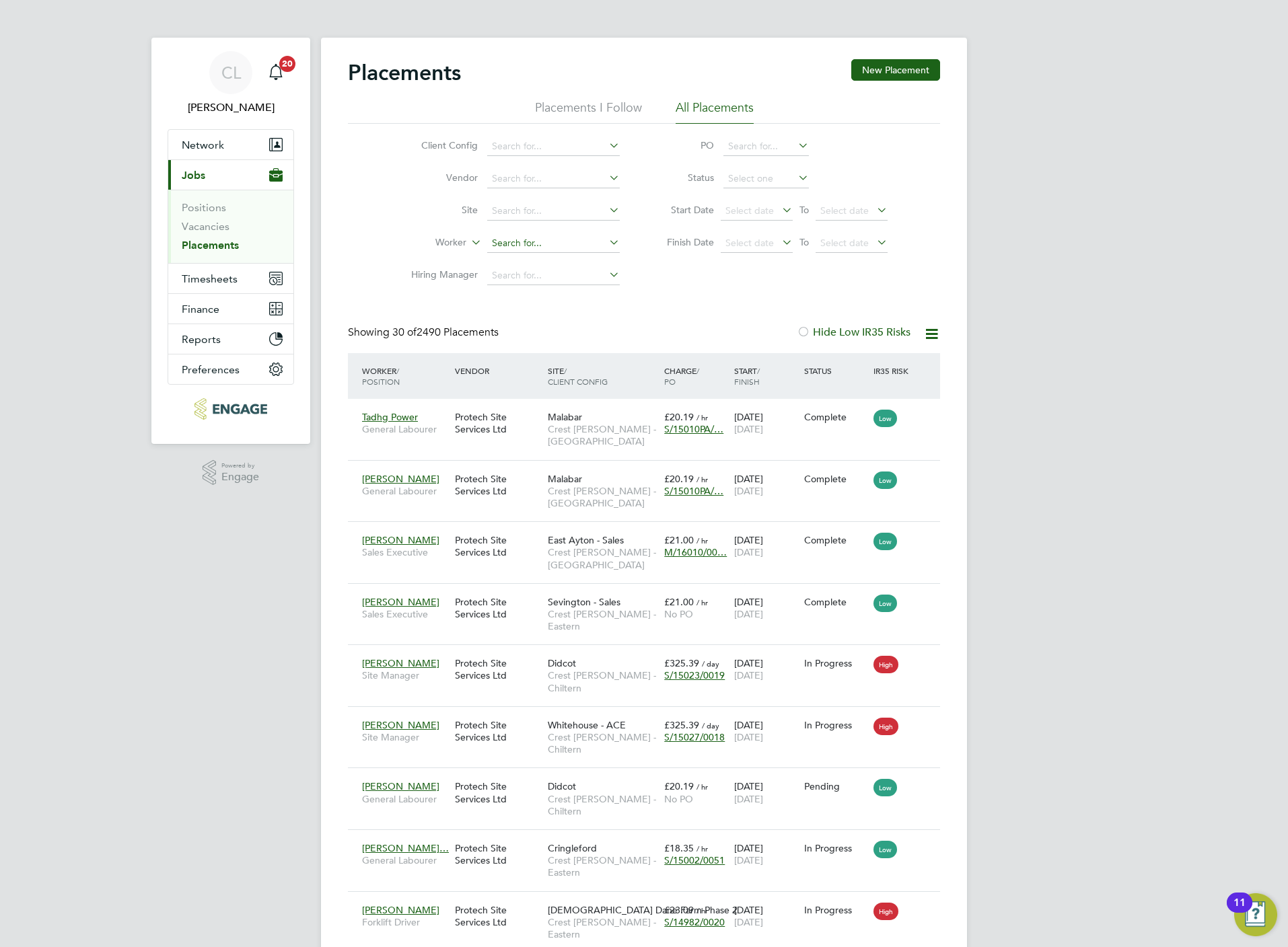
click at [509, 243] on input at bounding box center [553, 243] width 133 height 19
click at [548, 273] on li "Richard Ni cholas" at bounding box center [552, 281] width 134 height 18
type input "Richard Nicholas"
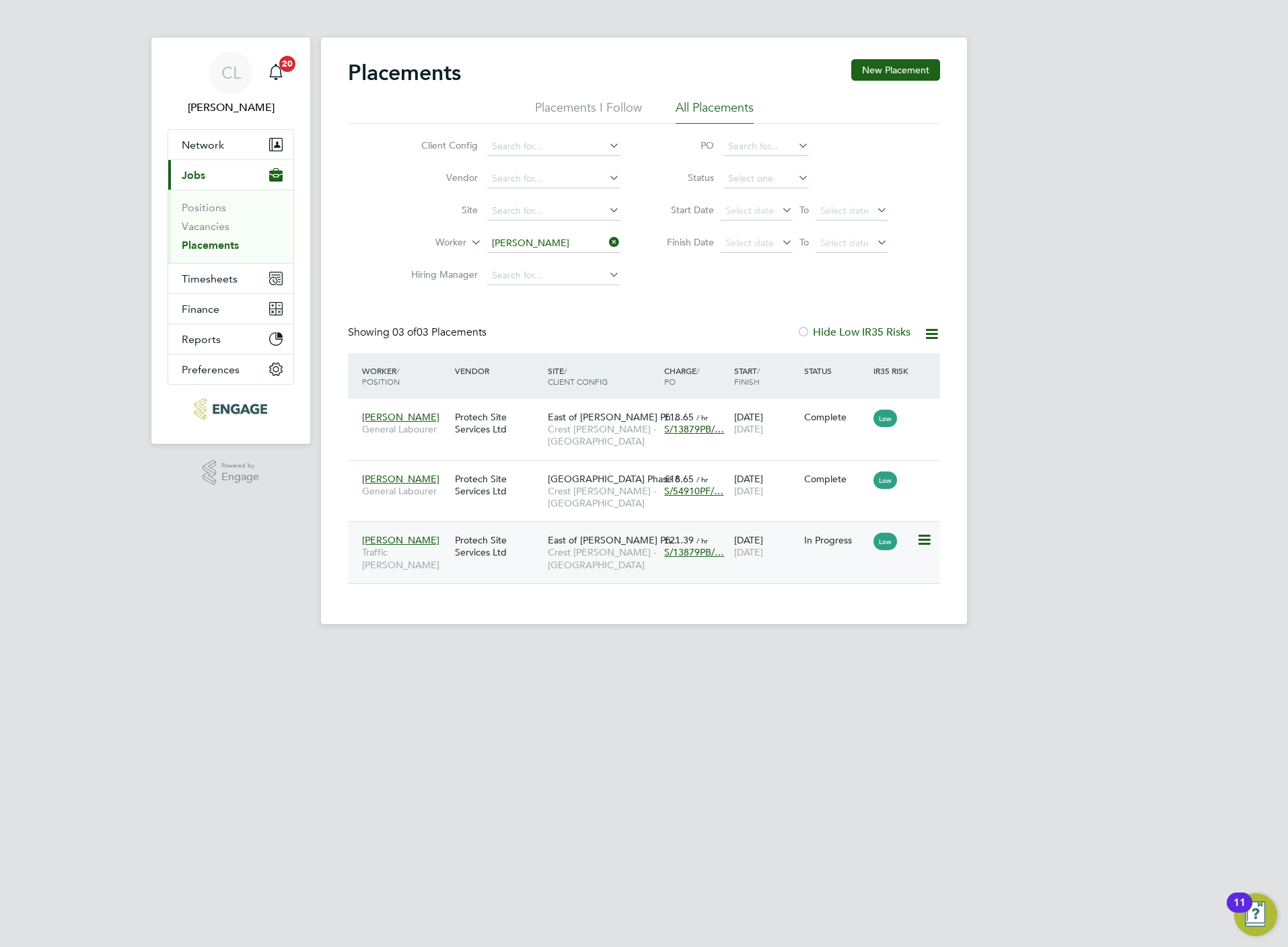
click at [592, 565] on span "Crest [PERSON_NAME] - [GEOGRAPHIC_DATA]" at bounding box center [602, 558] width 109 height 24
click at [211, 280] on span "Timesheets" at bounding box center [209, 279] width 56 height 13
click at [208, 241] on link "Timesheets" at bounding box center [209, 238] width 56 height 13
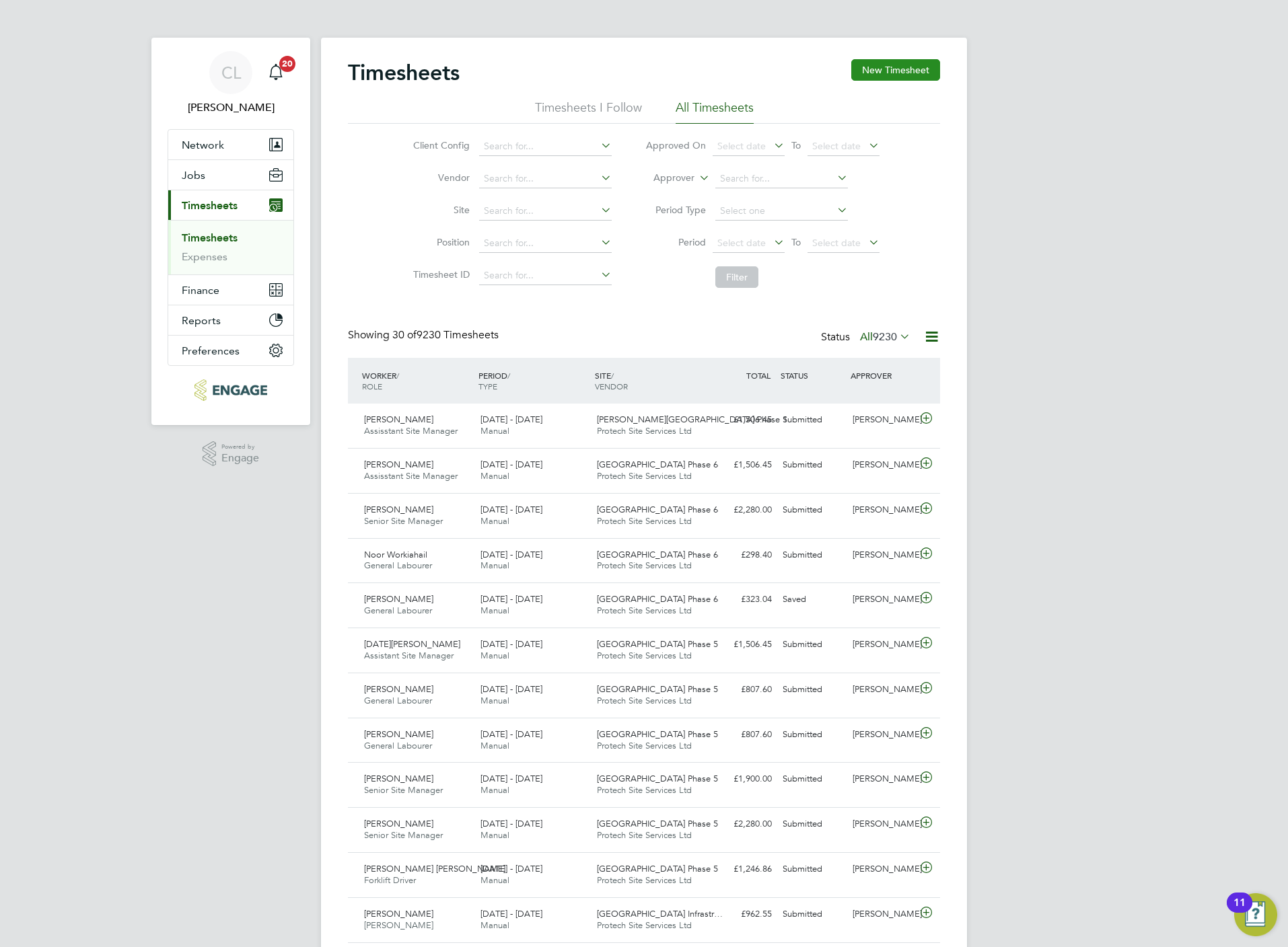
click at [915, 75] on button "New Timesheet" at bounding box center [896, 70] width 89 height 22
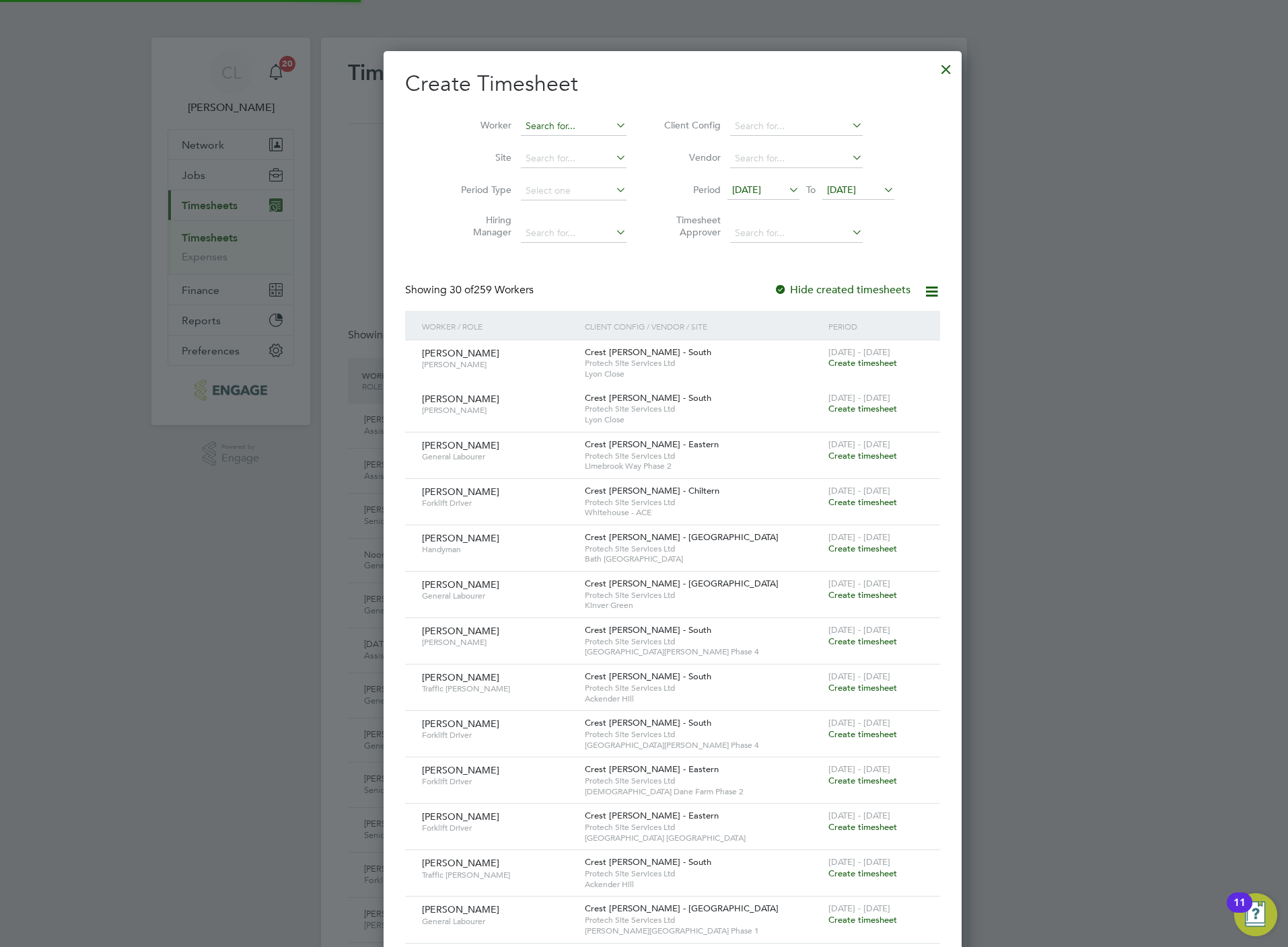
click at [521, 121] on input at bounding box center [574, 126] width 105 height 19
click at [542, 145] on li "Richard N icholas" at bounding box center [556, 145] width 130 height 18
type input "[PERSON_NAME]"
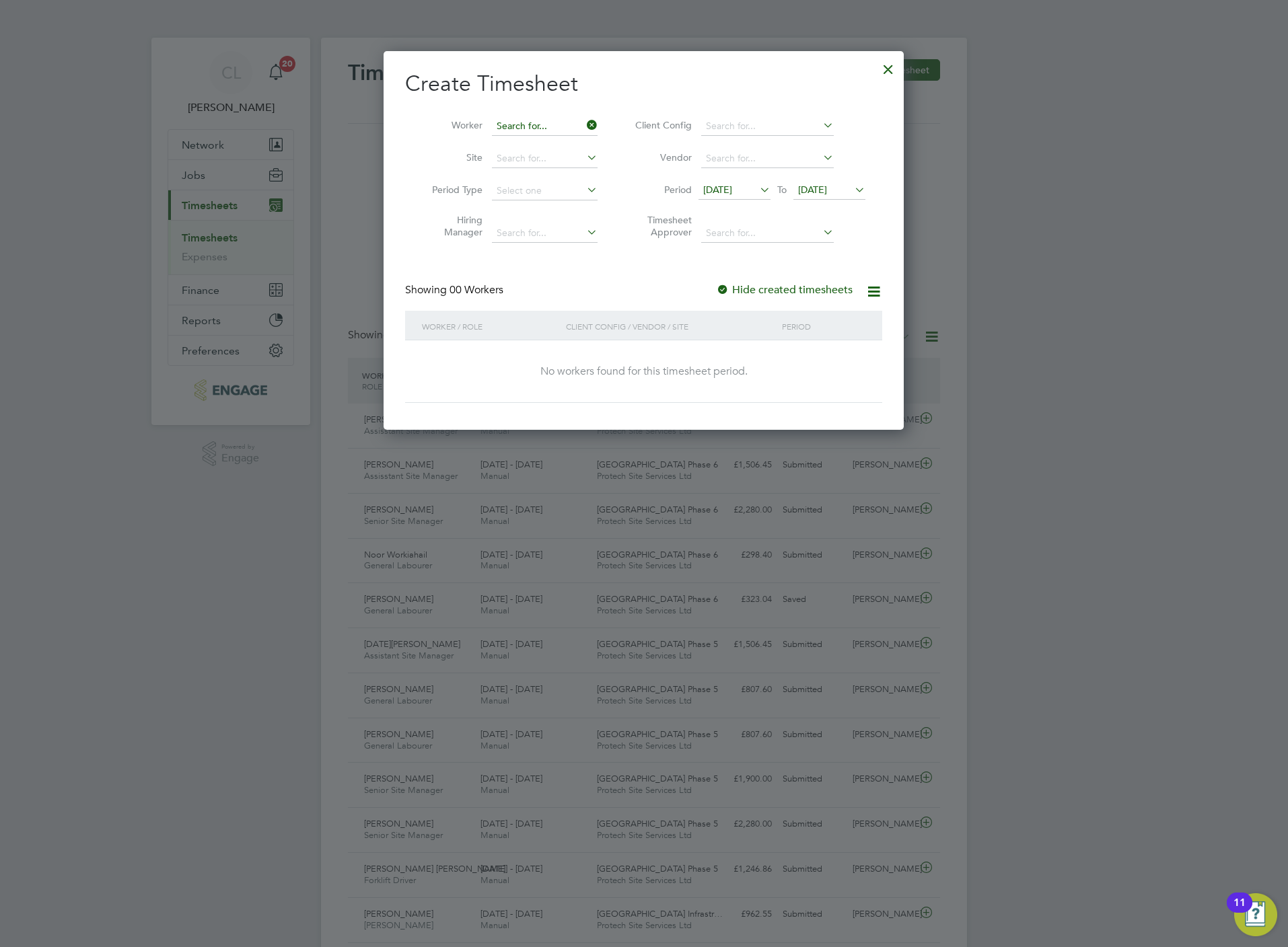
click at [552, 122] on input at bounding box center [544, 126] width 105 height 19
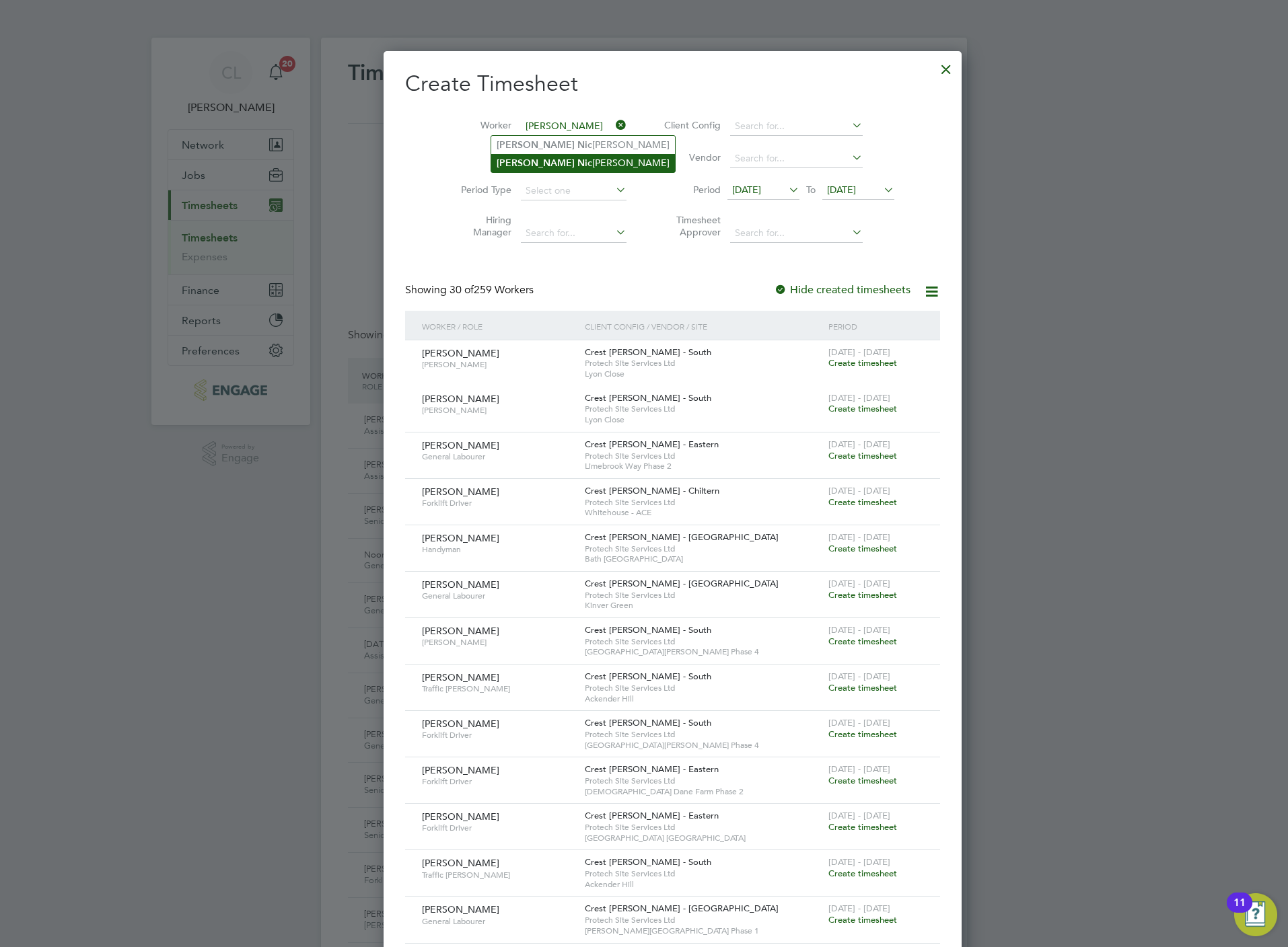
click at [557, 156] on li "Richard Nic holas" at bounding box center [582, 163] width 184 height 18
type input "[PERSON_NAME]"
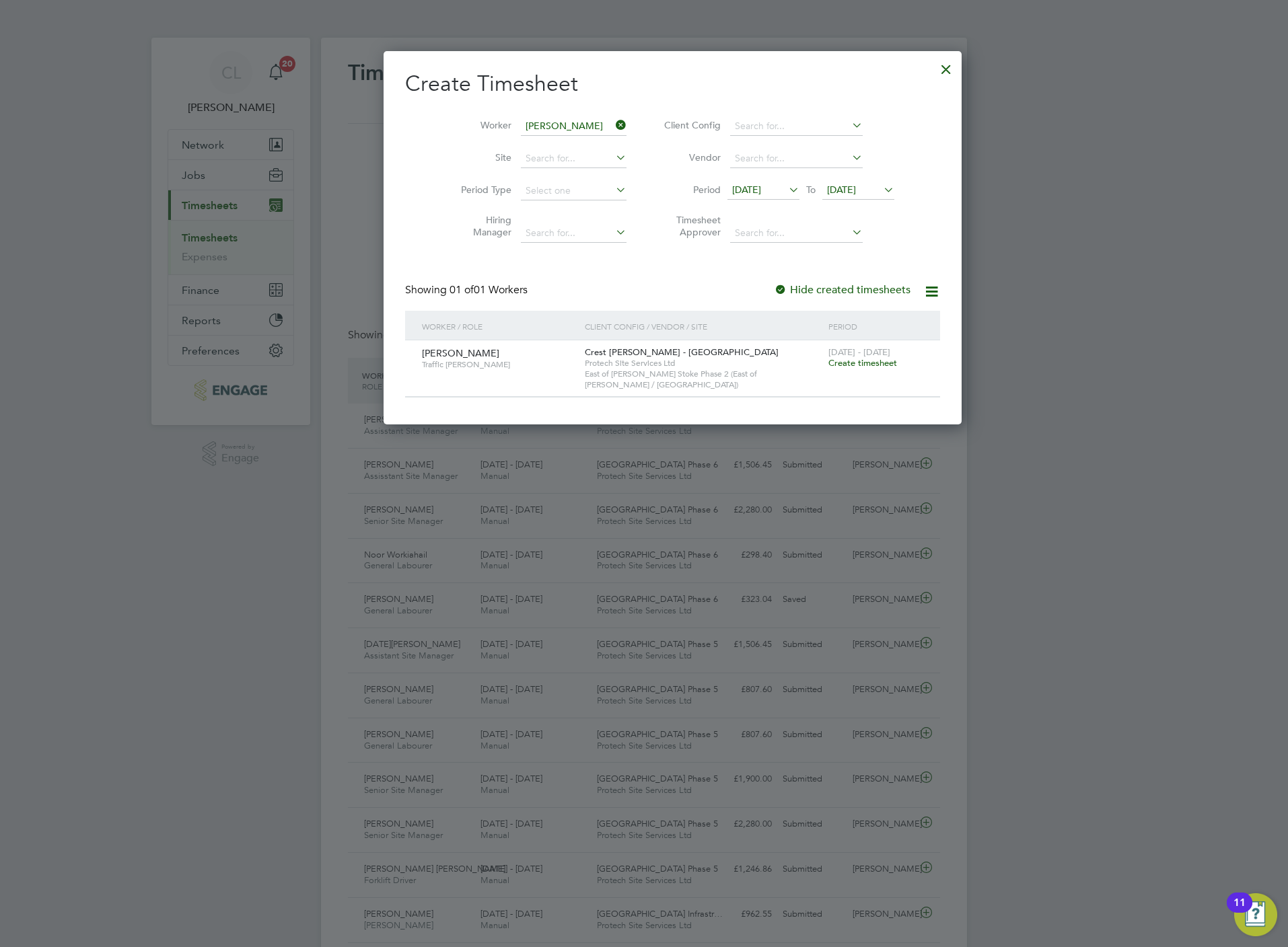
click at [839, 360] on span "Create timesheet" at bounding box center [862, 363] width 69 height 11
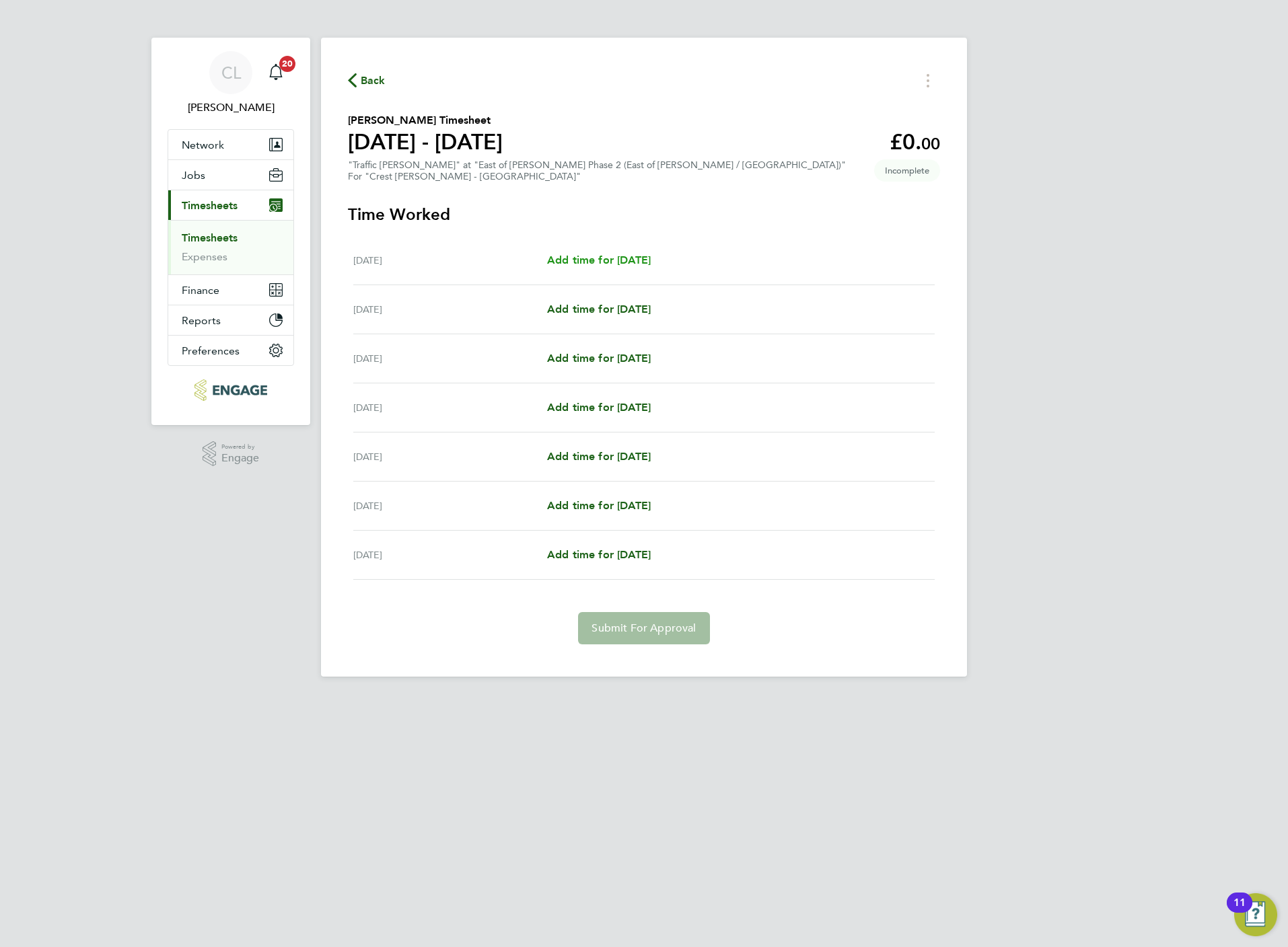
click at [650, 263] on span "Add time for [DATE]" at bounding box center [599, 260] width 104 height 13
select select "60"
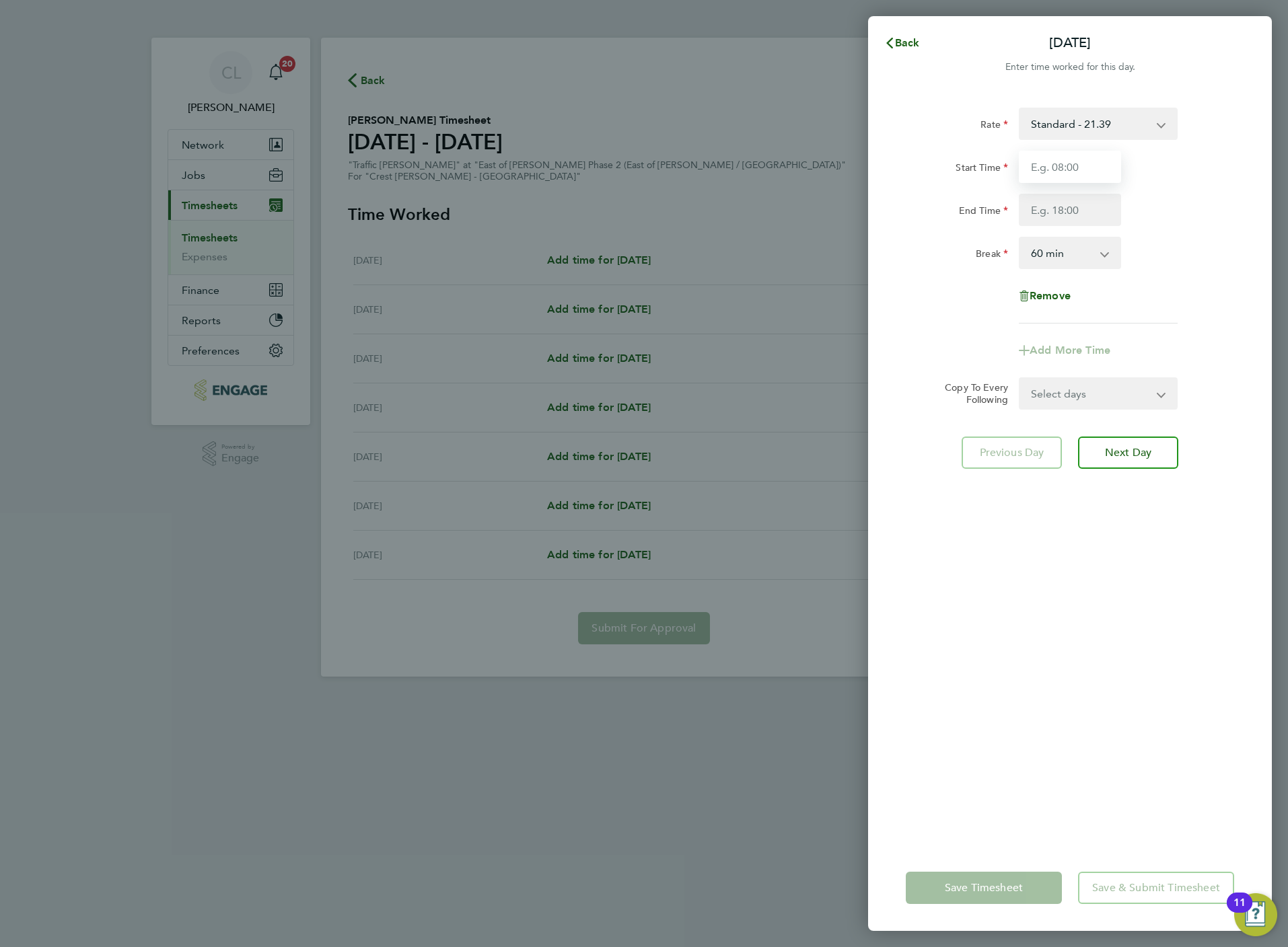
click at [1039, 170] on input "Start Time" at bounding box center [1069, 167] width 102 height 32
type input "07:30"
type input "16:30"
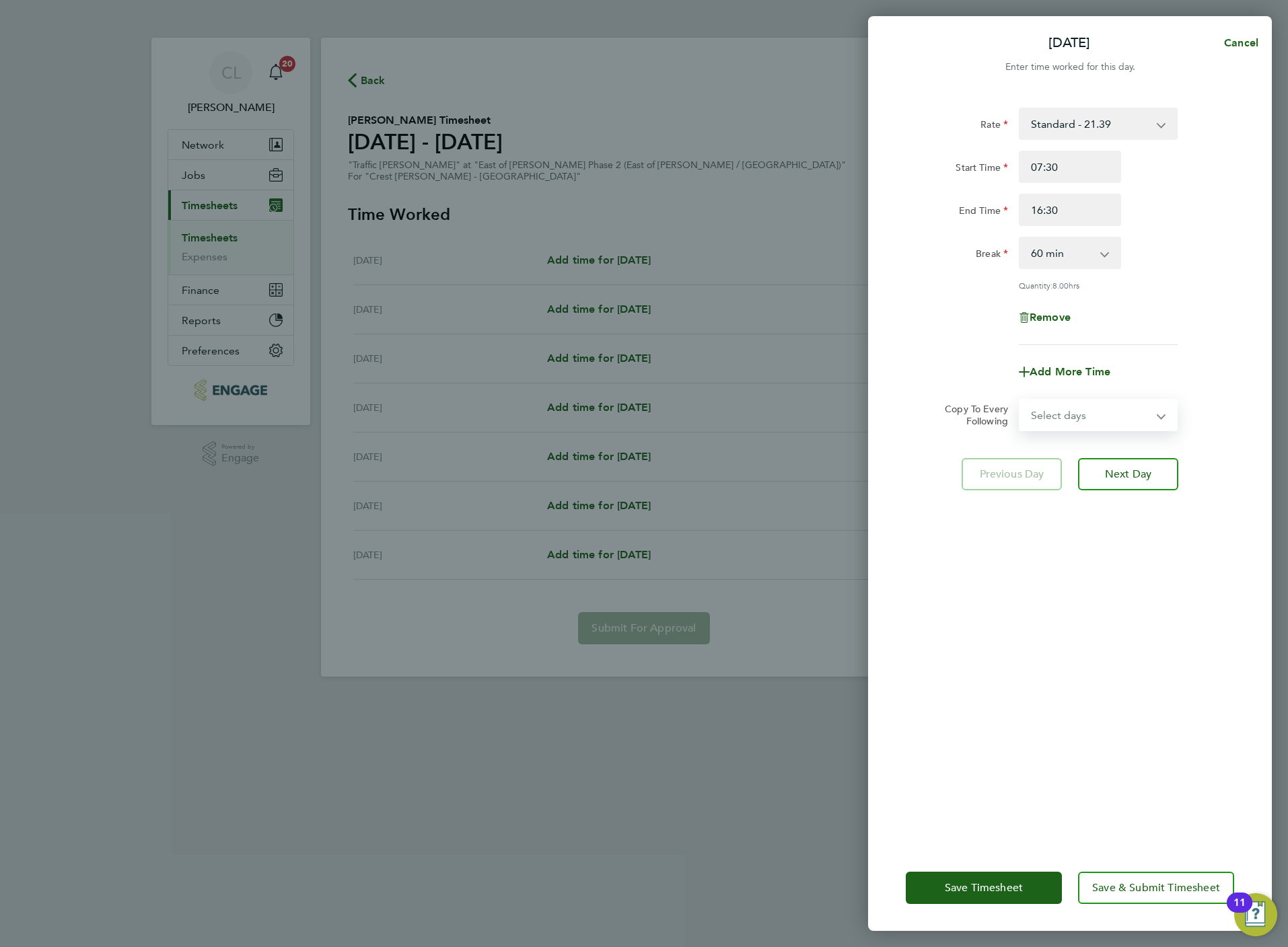
click at [1077, 411] on select "Select days Day Weekday (Mon-Fri) Weekend (Sat-Sun) [DATE] [DATE] [DATE] [DATE]…" at bounding box center [1090, 415] width 141 height 30
select select "WEEKDAY"
click at [1020, 400] on select "Select days Day Weekday (Mon-Fri) Weekend (Sat-Sun) [DATE] [DATE] [DATE] [DATE]…" at bounding box center [1090, 415] width 141 height 30
select select "[DATE]"
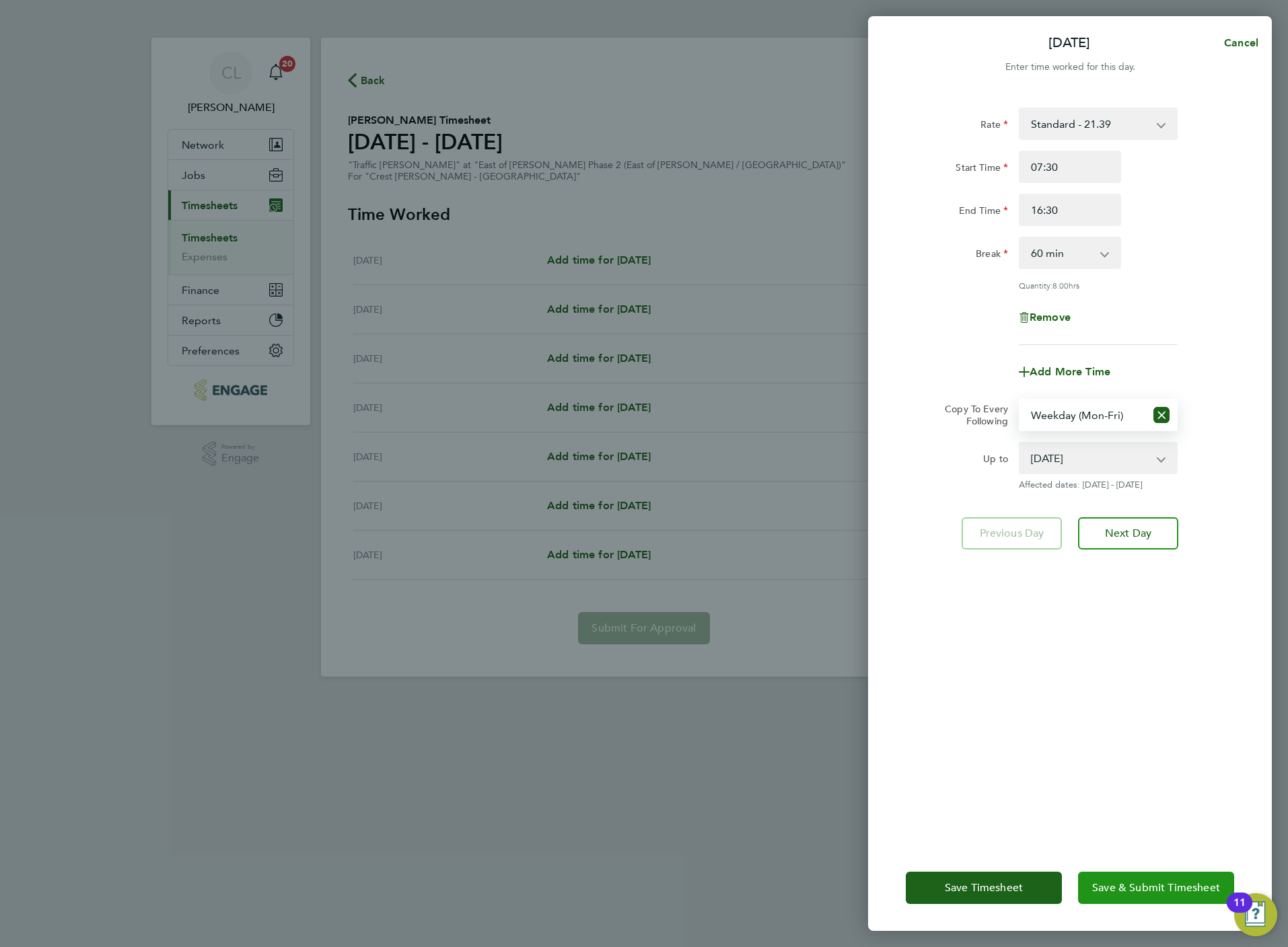
click at [1157, 882] on span "Save & Submit Timesheet" at bounding box center [1156, 888] width 128 height 14
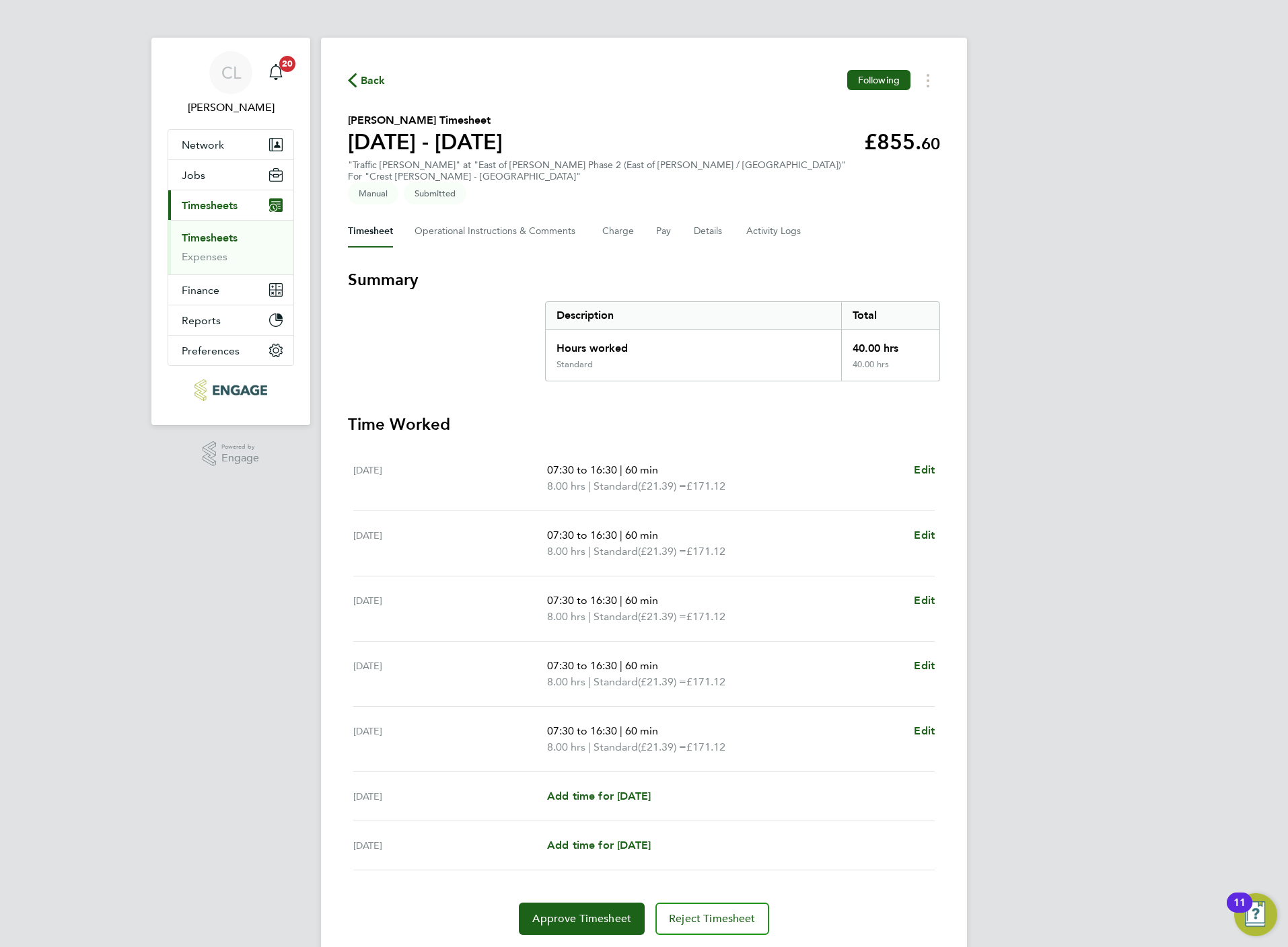
click at [380, 77] on span "Back" at bounding box center [373, 81] width 25 height 16
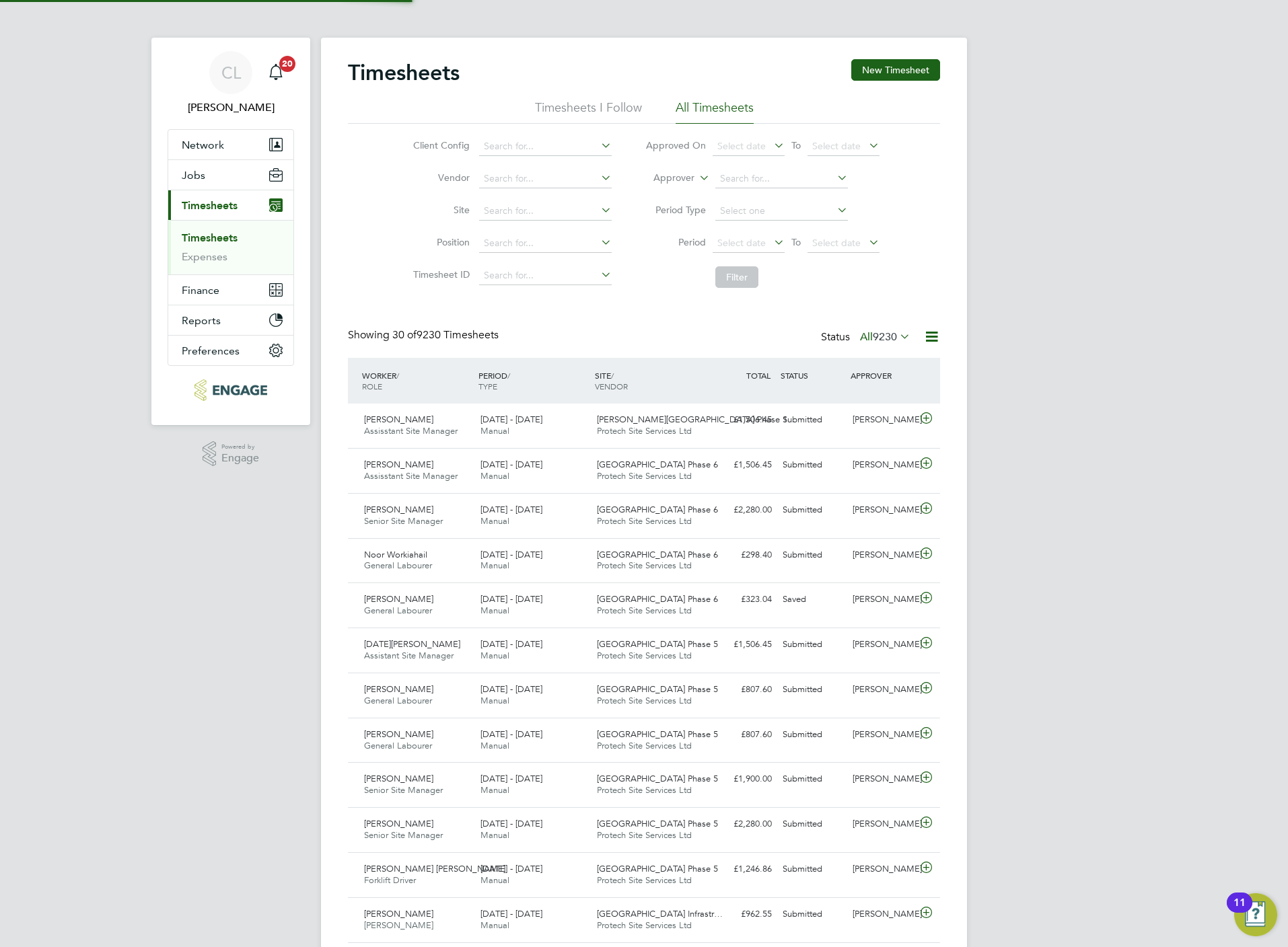
scroll to position [34, 117]
click at [901, 70] on button "New Timesheet" at bounding box center [896, 70] width 89 height 22
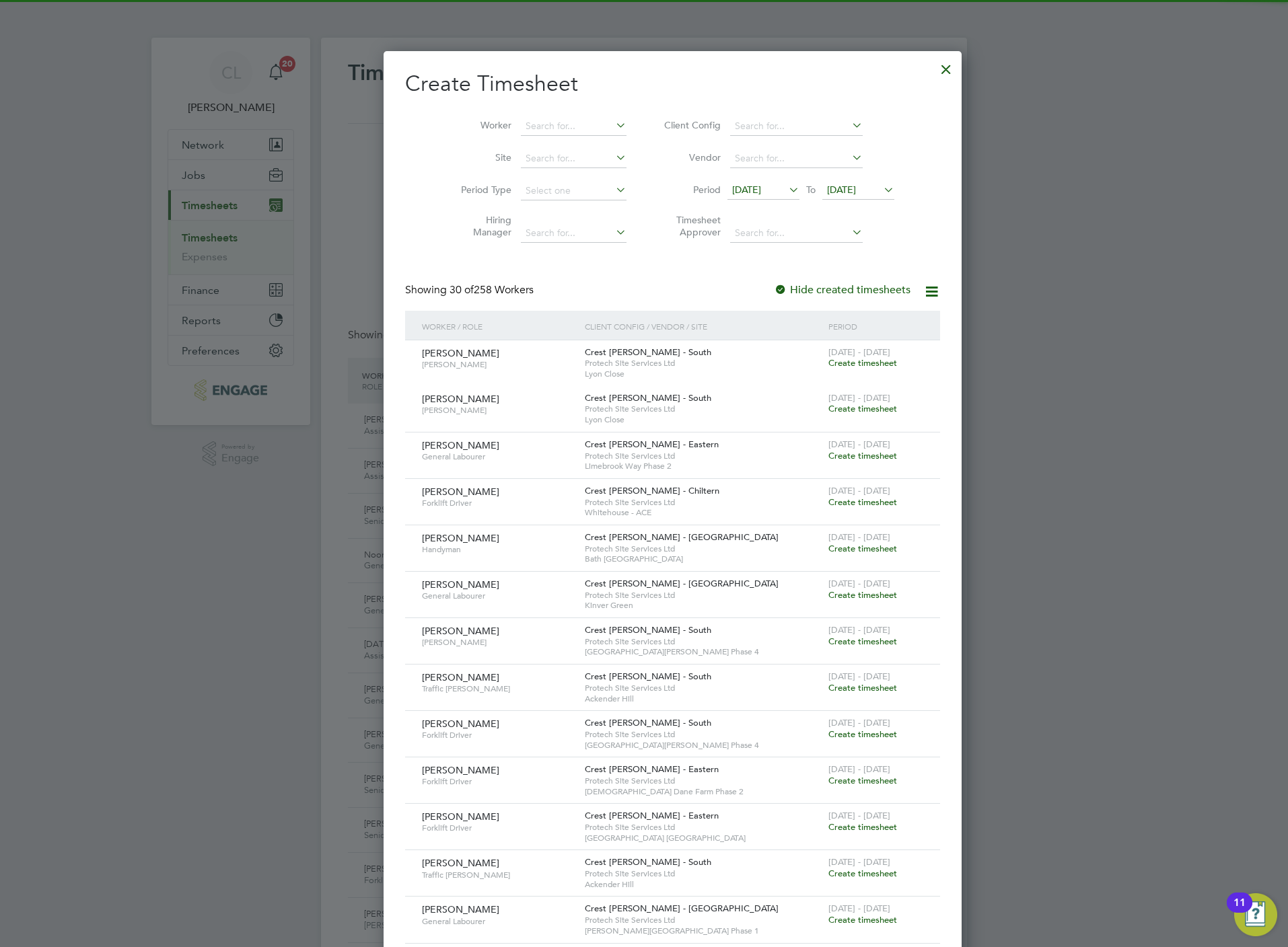
click at [565, 107] on div "Worker Site Period Type Hiring Manager Client Config Vendor Period 13 Aug 2025 …" at bounding box center [672, 177] width 535 height 146
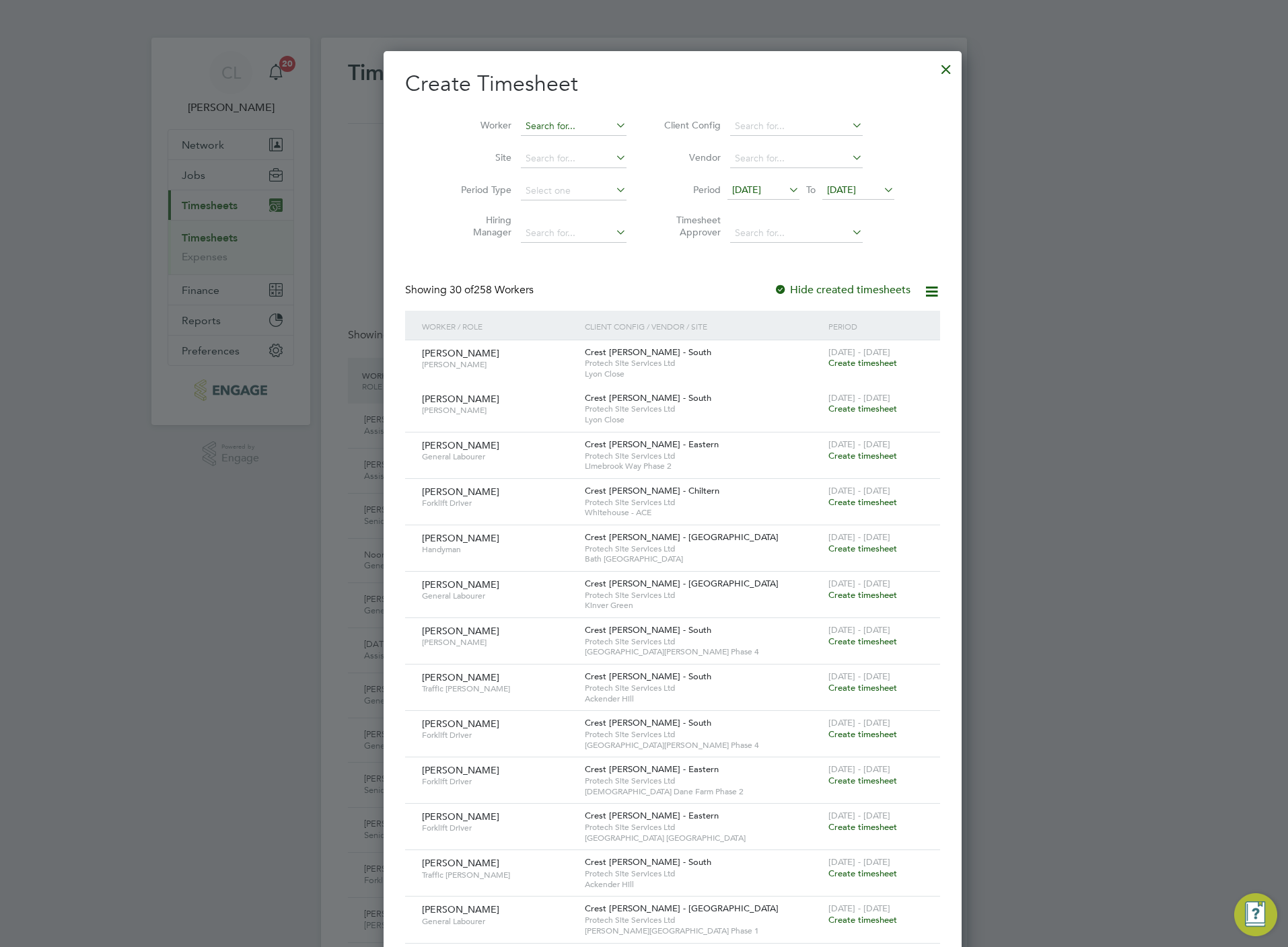
drag, startPoint x: 565, startPoint y: 131, endPoint x: 564, endPoint y: 120, distance: 11.0
click at [565, 129] on input at bounding box center [574, 126] width 105 height 19
click at [547, 142] on li "Mark J enkins" at bounding box center [544, 145] width 107 height 18
type input "[PERSON_NAME]"
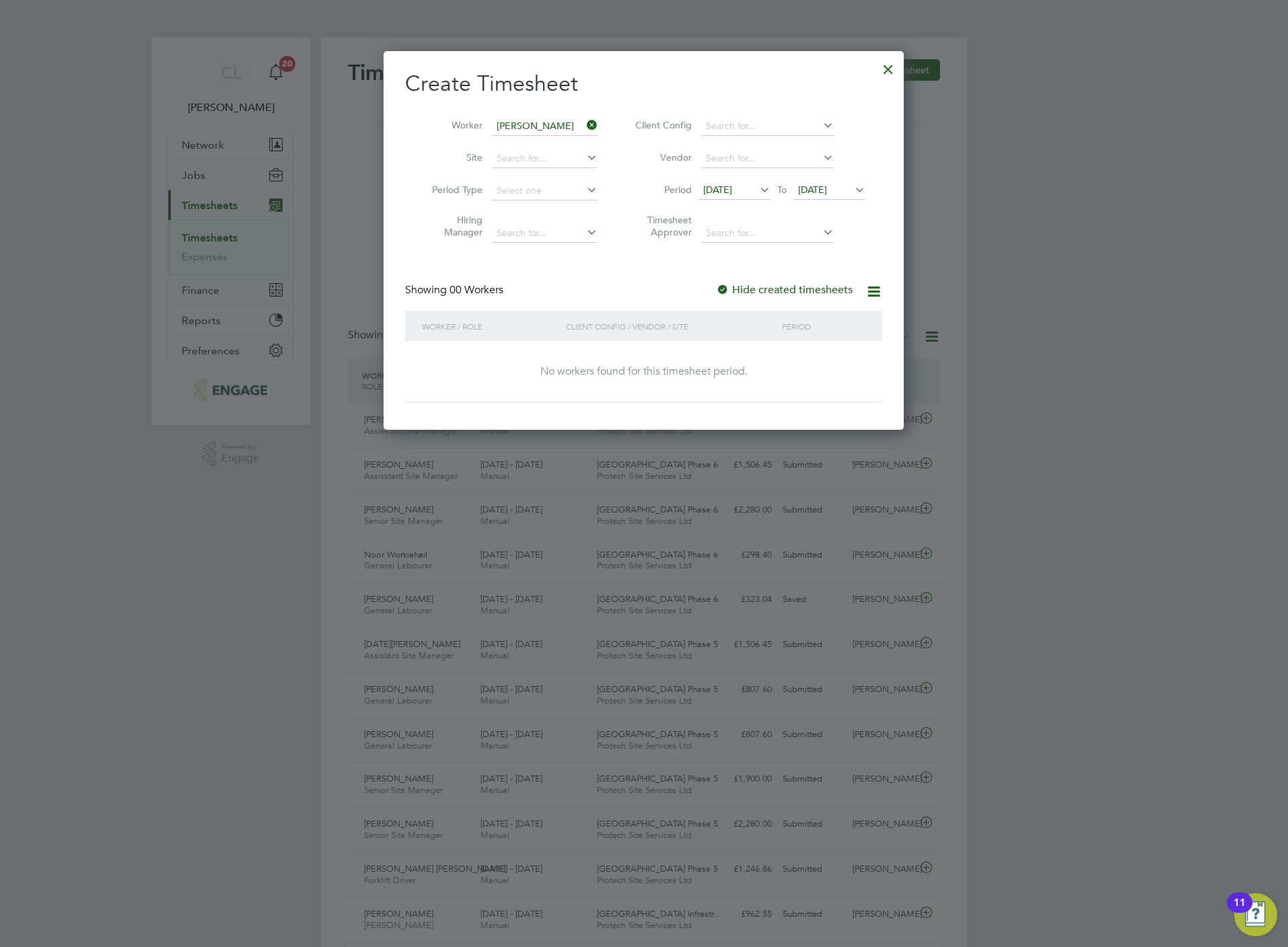
click at [827, 190] on span "[DATE]" at bounding box center [812, 190] width 29 height 12
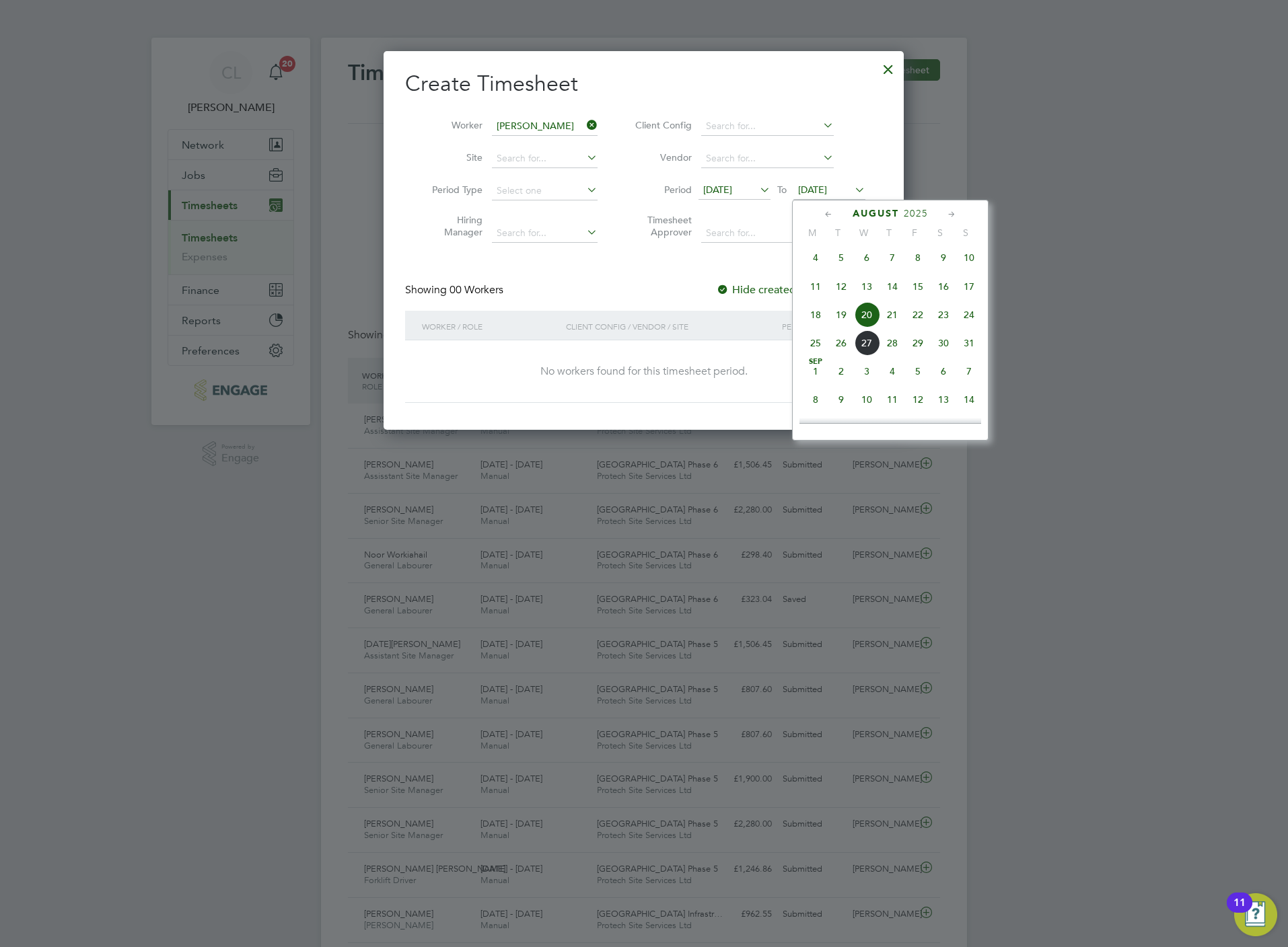
click at [895, 321] on span "21" at bounding box center [892, 315] width 26 height 26
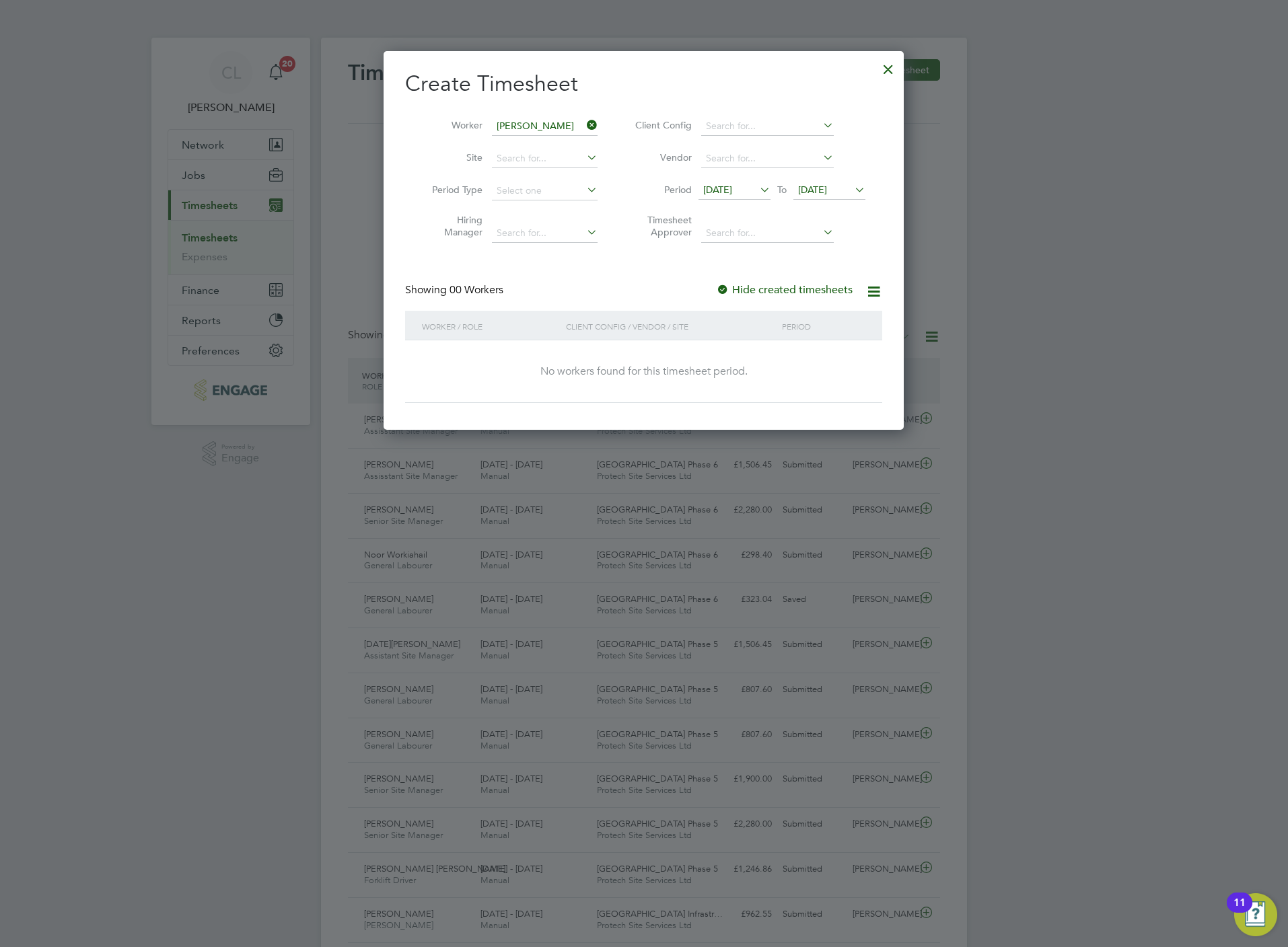
click at [884, 65] on div at bounding box center [888, 66] width 24 height 24
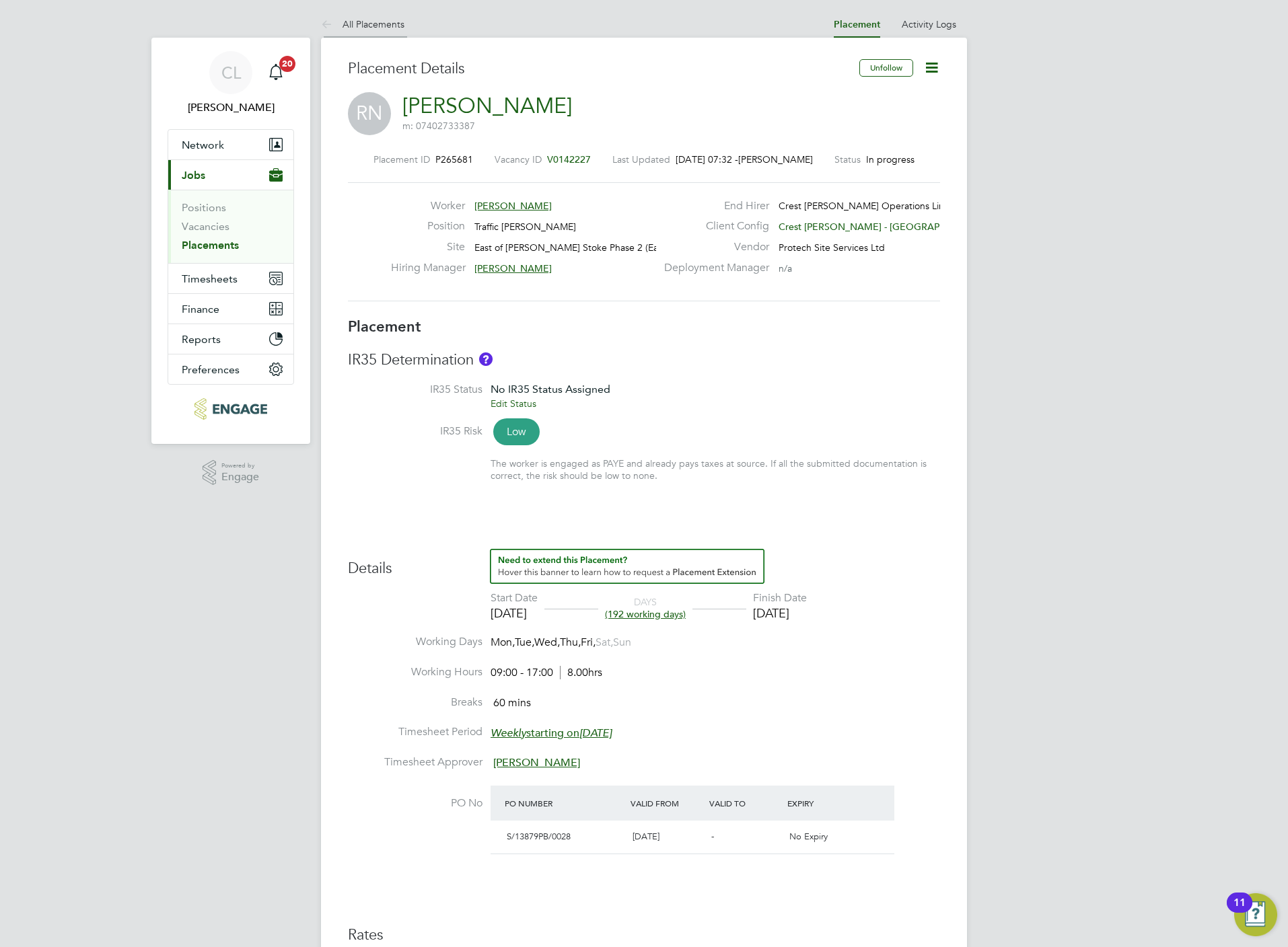
click at [361, 21] on link "All Placements" at bounding box center [362, 23] width 83 height 12
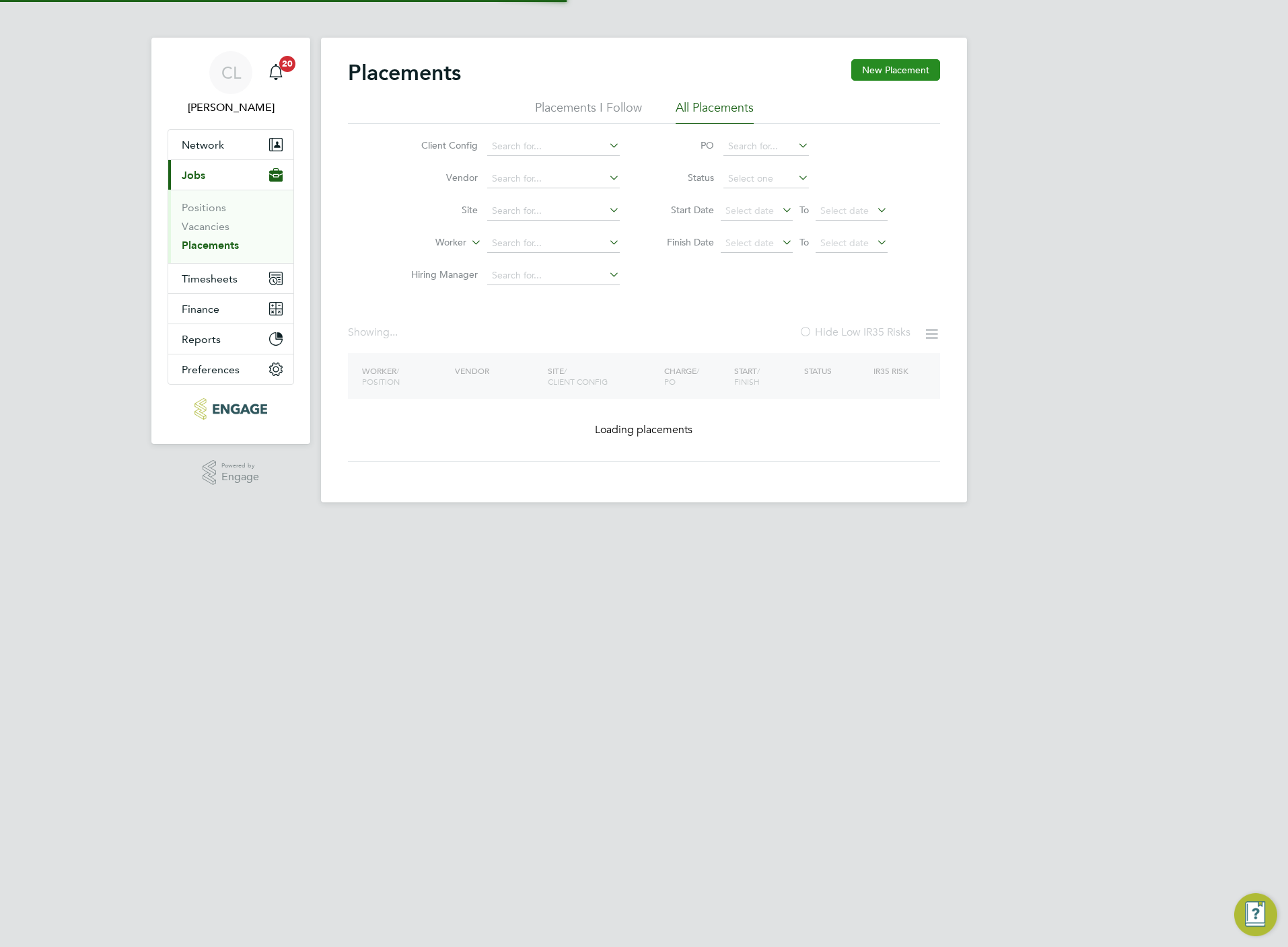
click at [888, 70] on button "New Placement" at bounding box center [896, 70] width 89 height 22
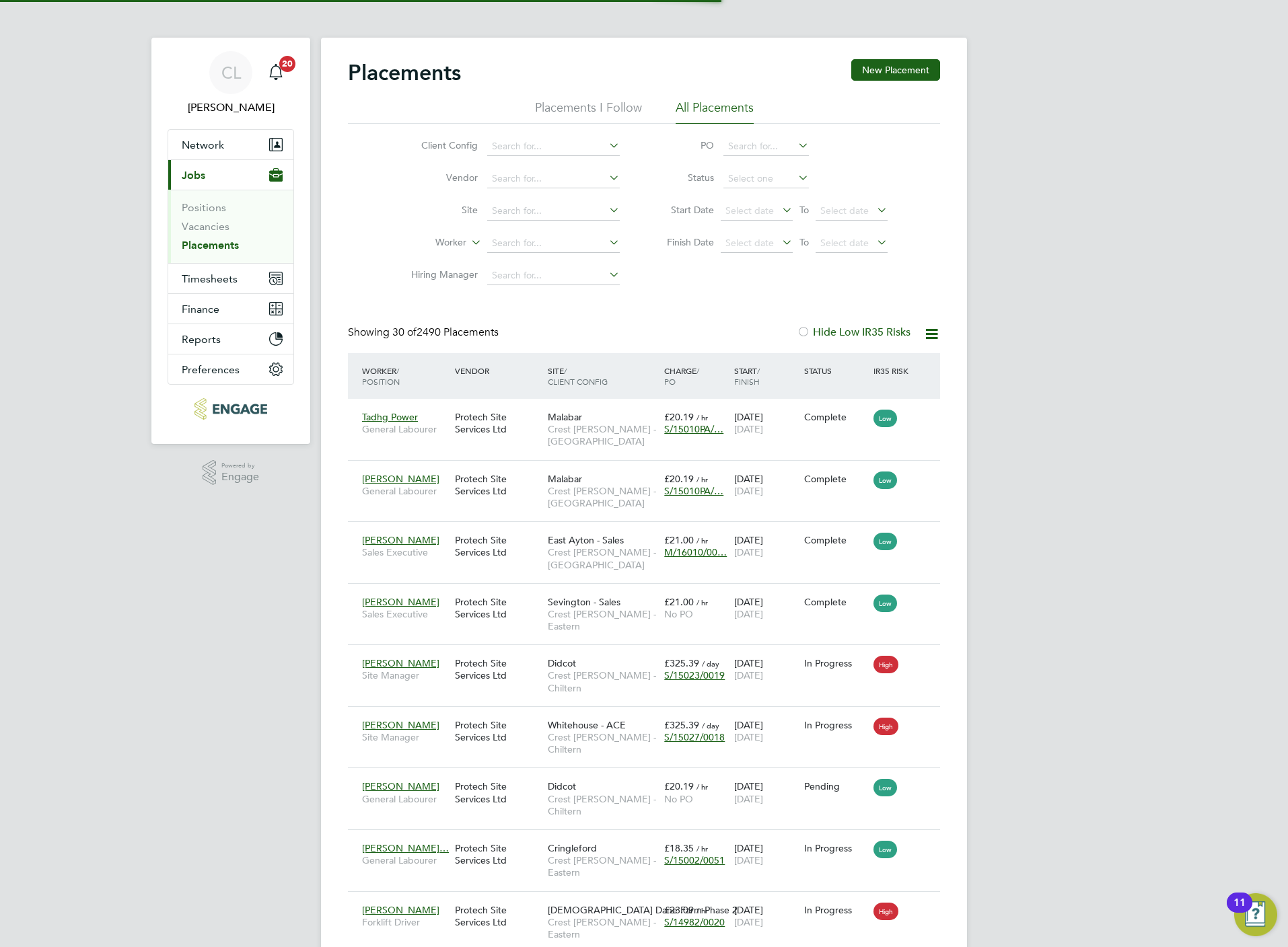
scroll to position [6, 6]
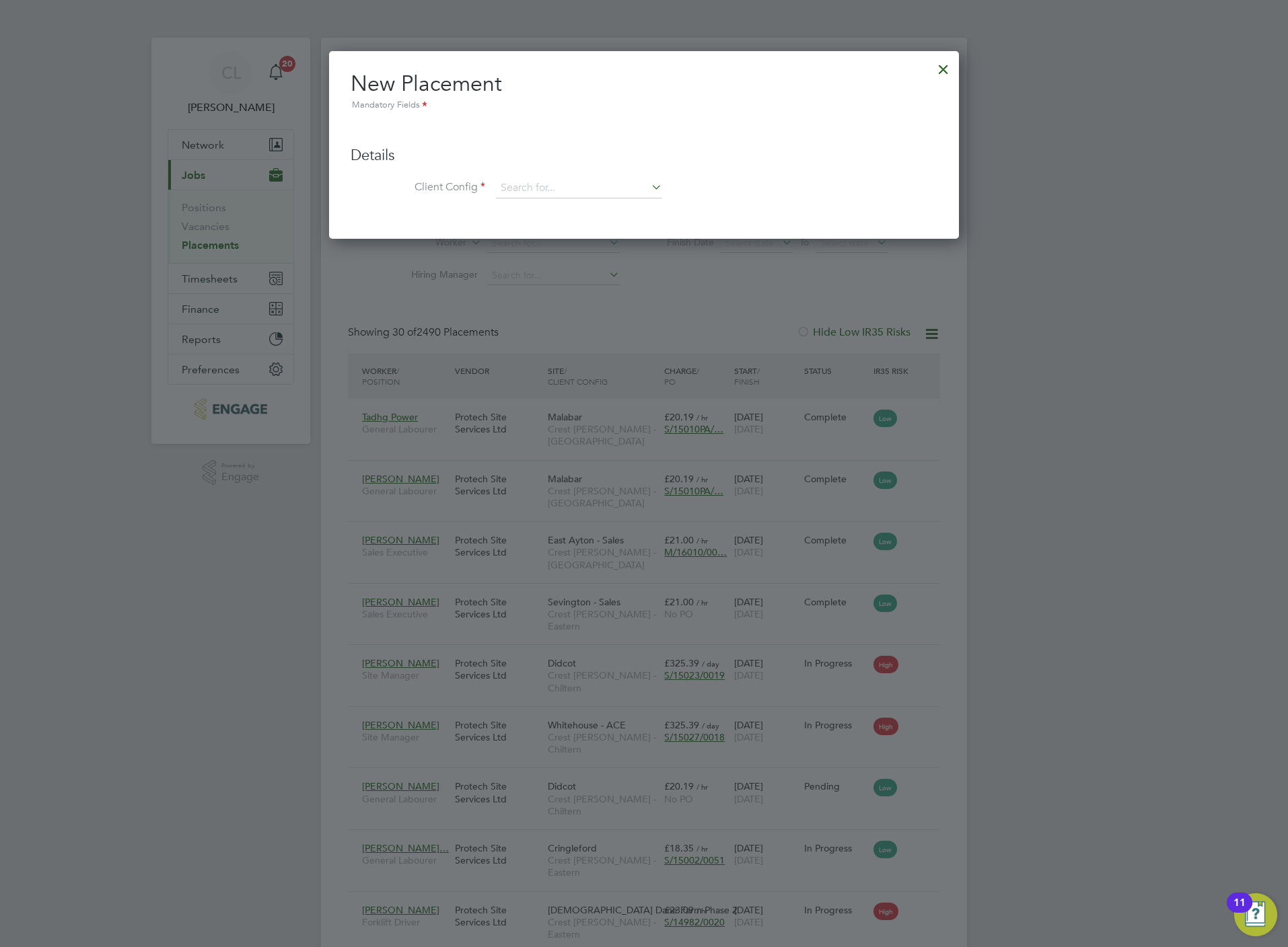
click at [943, 71] on div at bounding box center [943, 66] width 24 height 24
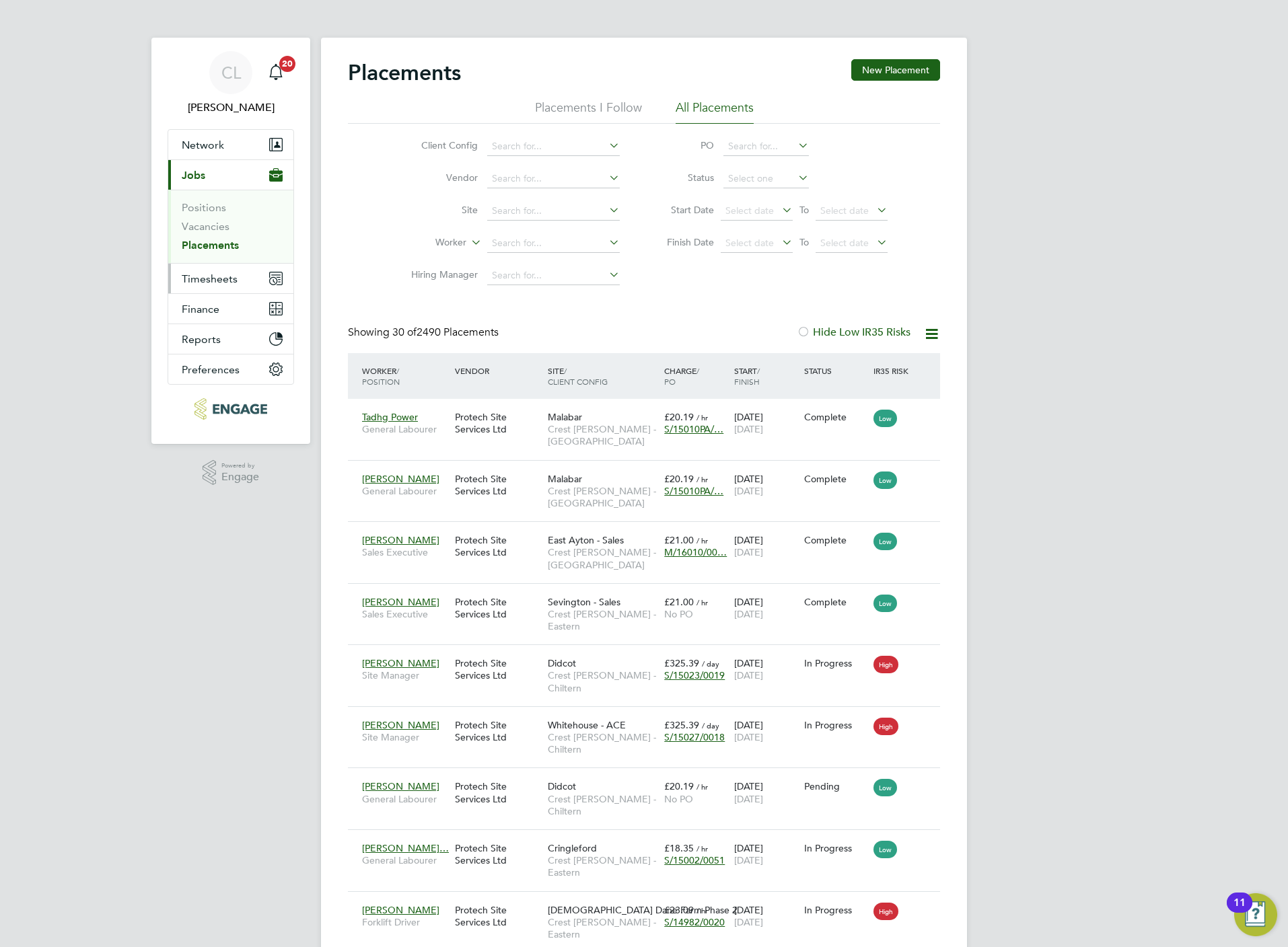
click at [232, 281] on span "Timesheets" at bounding box center [209, 279] width 56 height 13
click at [196, 244] on link "Timesheets" at bounding box center [209, 238] width 56 height 13
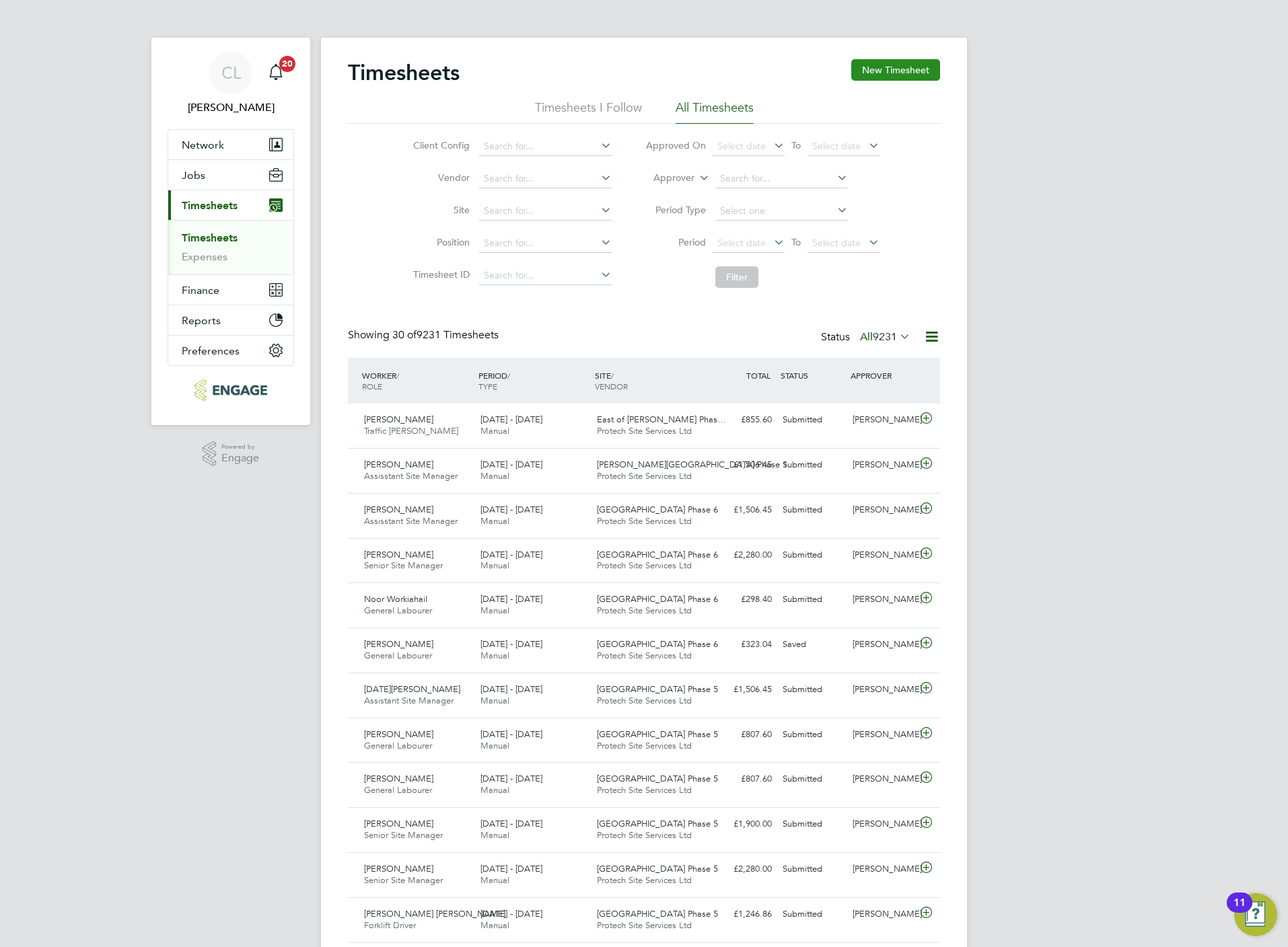
click at [866, 75] on button "New Timesheet" at bounding box center [896, 70] width 89 height 22
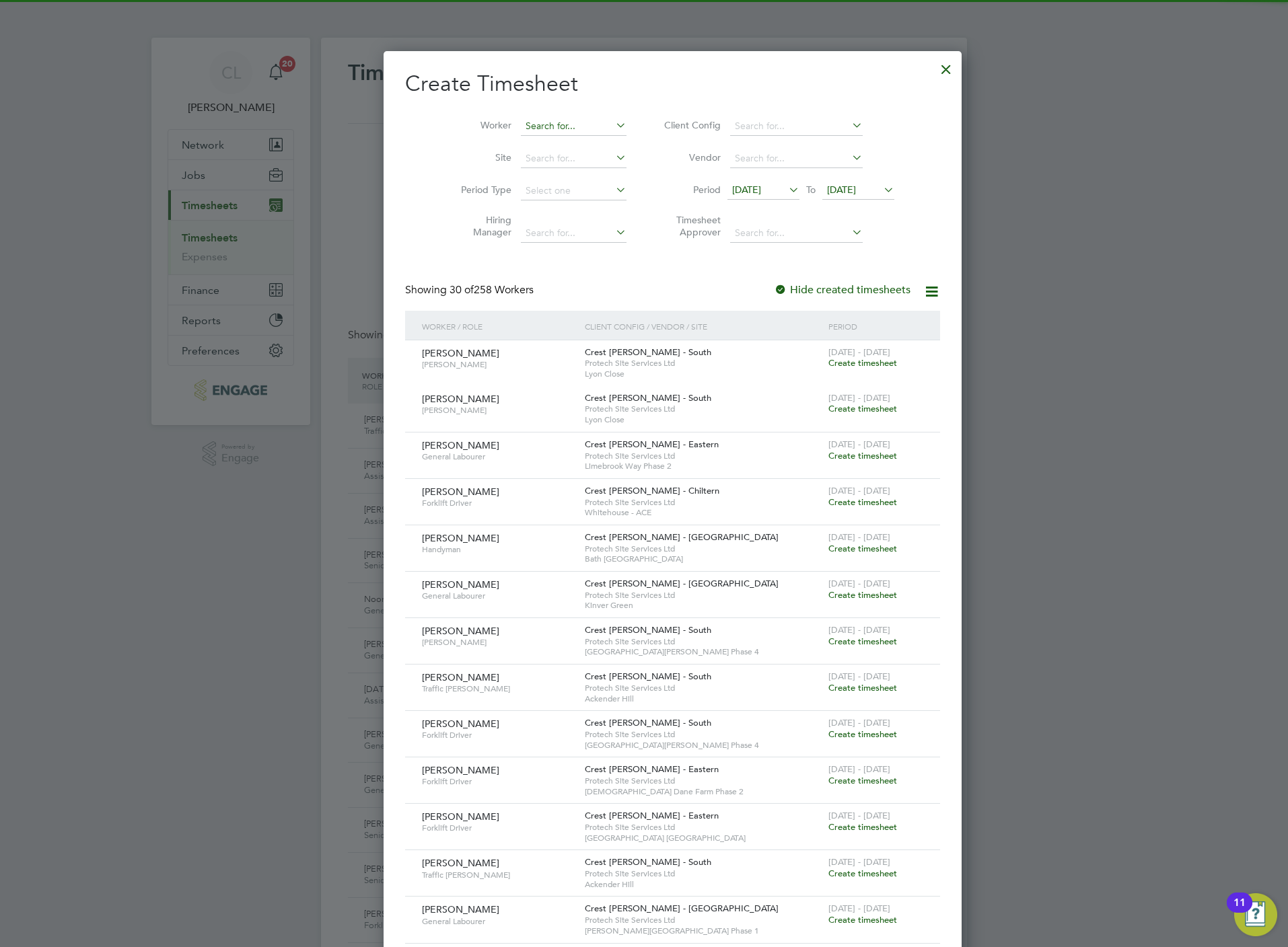
click at [530, 128] on input at bounding box center [574, 126] width 105 height 19
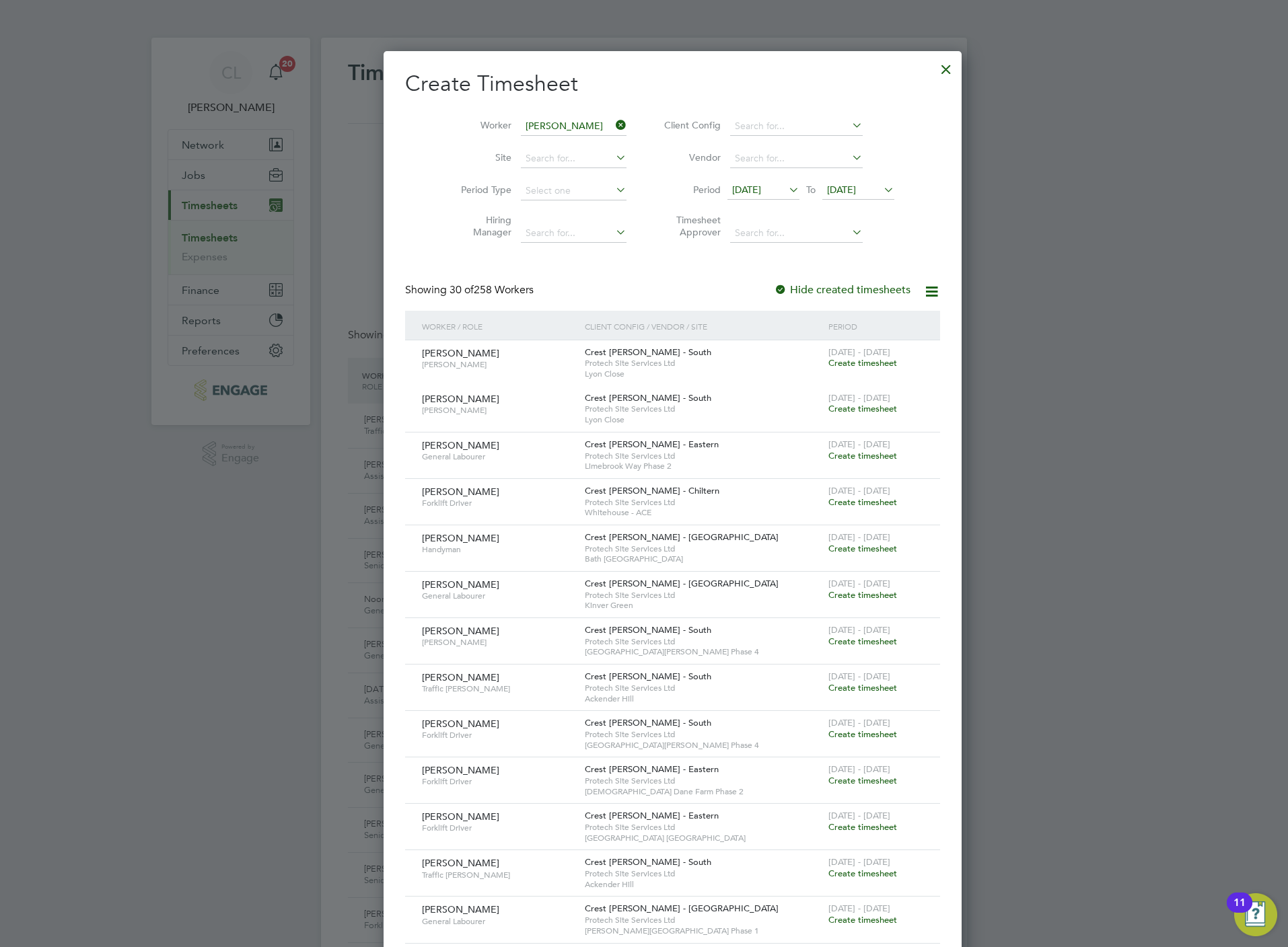
click at [555, 148] on li "Ted Sjoberg" at bounding box center [574, 145] width 166 height 18
type input "[PERSON_NAME]"
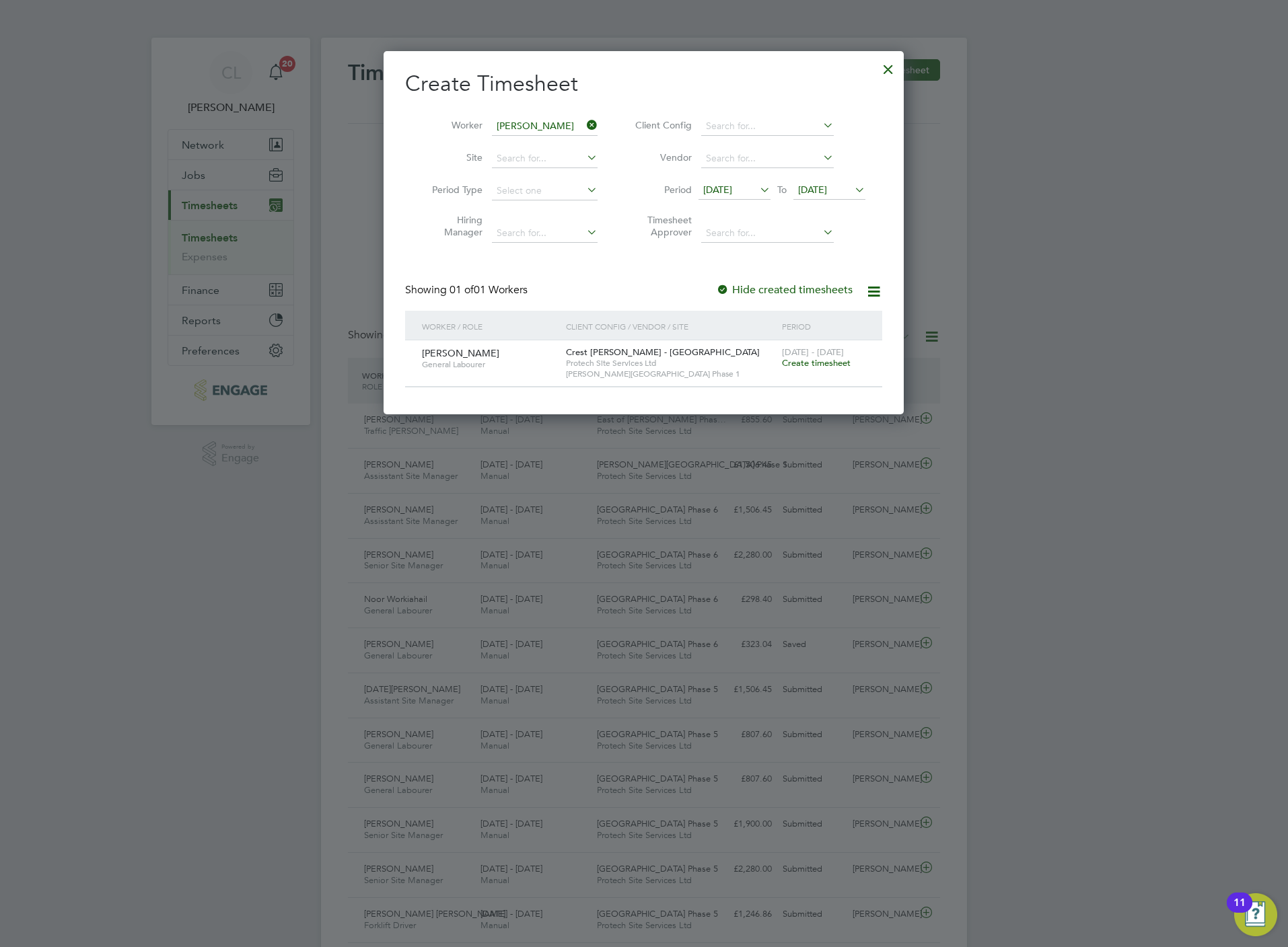
click at [818, 370] on div "18 - 24 Aug 2025 Create timesheet" at bounding box center [823, 358] width 90 height 36
click at [821, 367] on span "Create timesheet" at bounding box center [816, 363] width 69 height 11
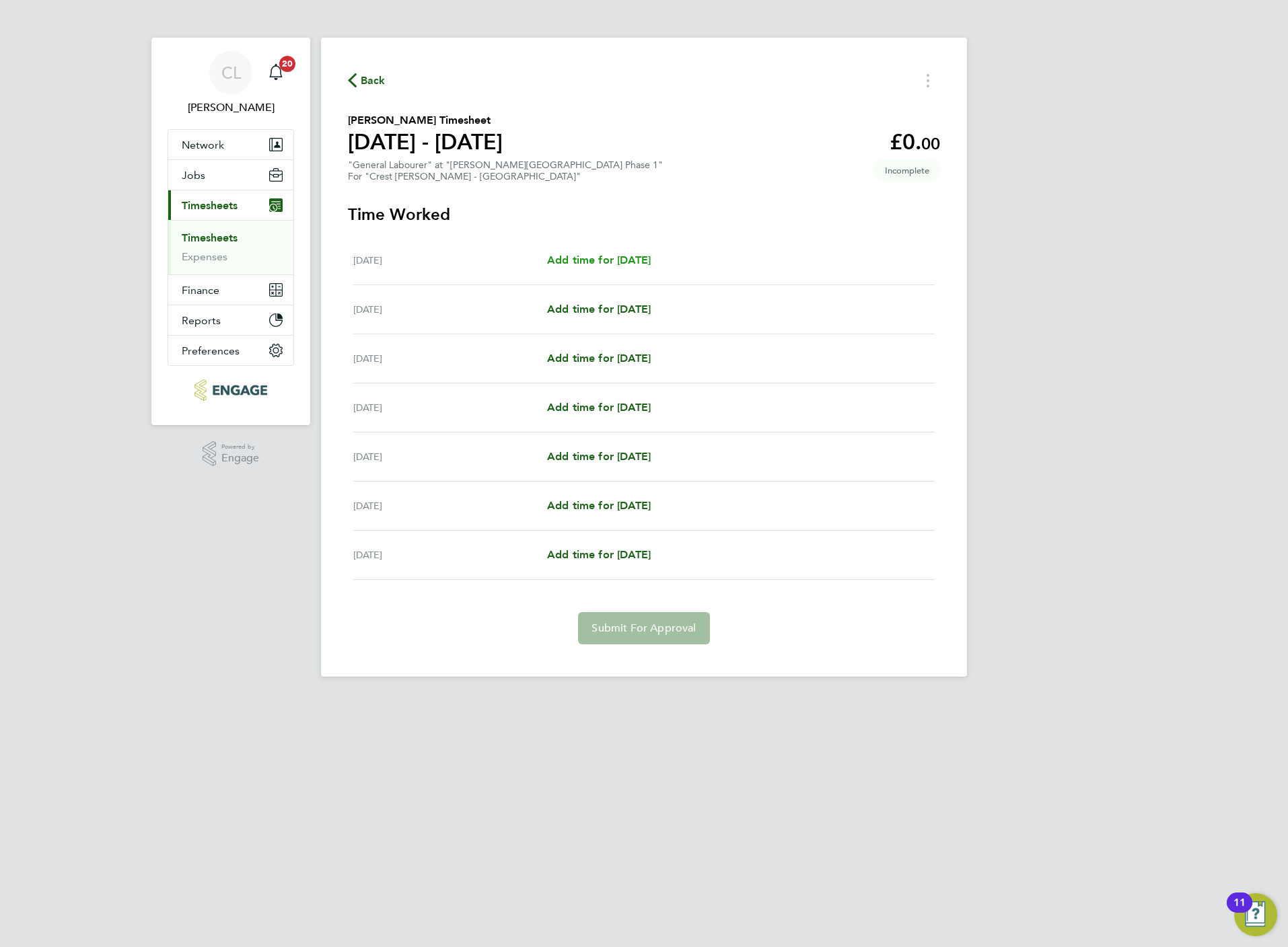
click at [605, 259] on span "Add time for [DATE]" at bounding box center [599, 260] width 104 height 13
select select "30"
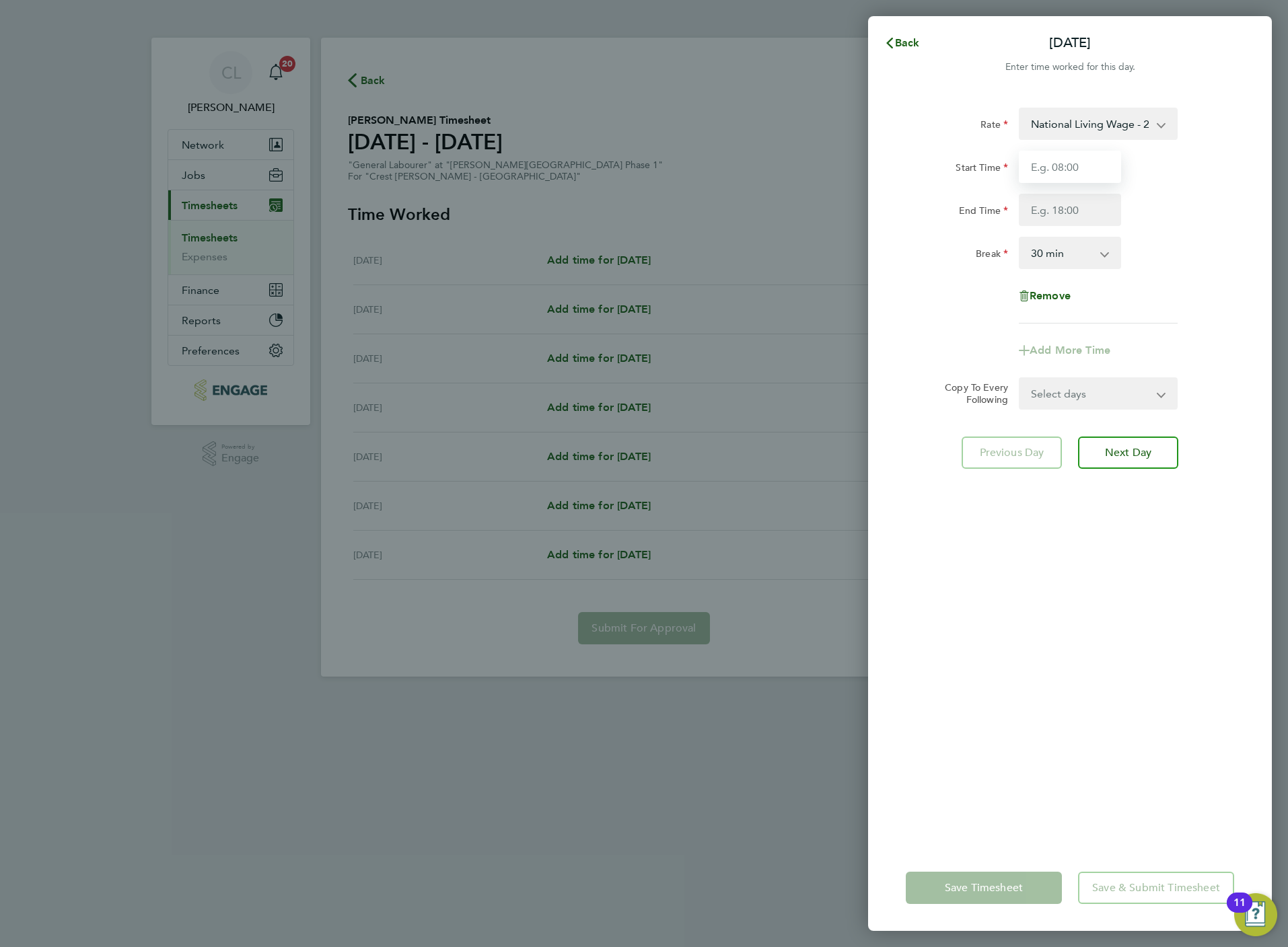
click at [1077, 160] on input "Start Time" at bounding box center [1069, 167] width 102 height 32
type input "07:30"
type input "16:30"
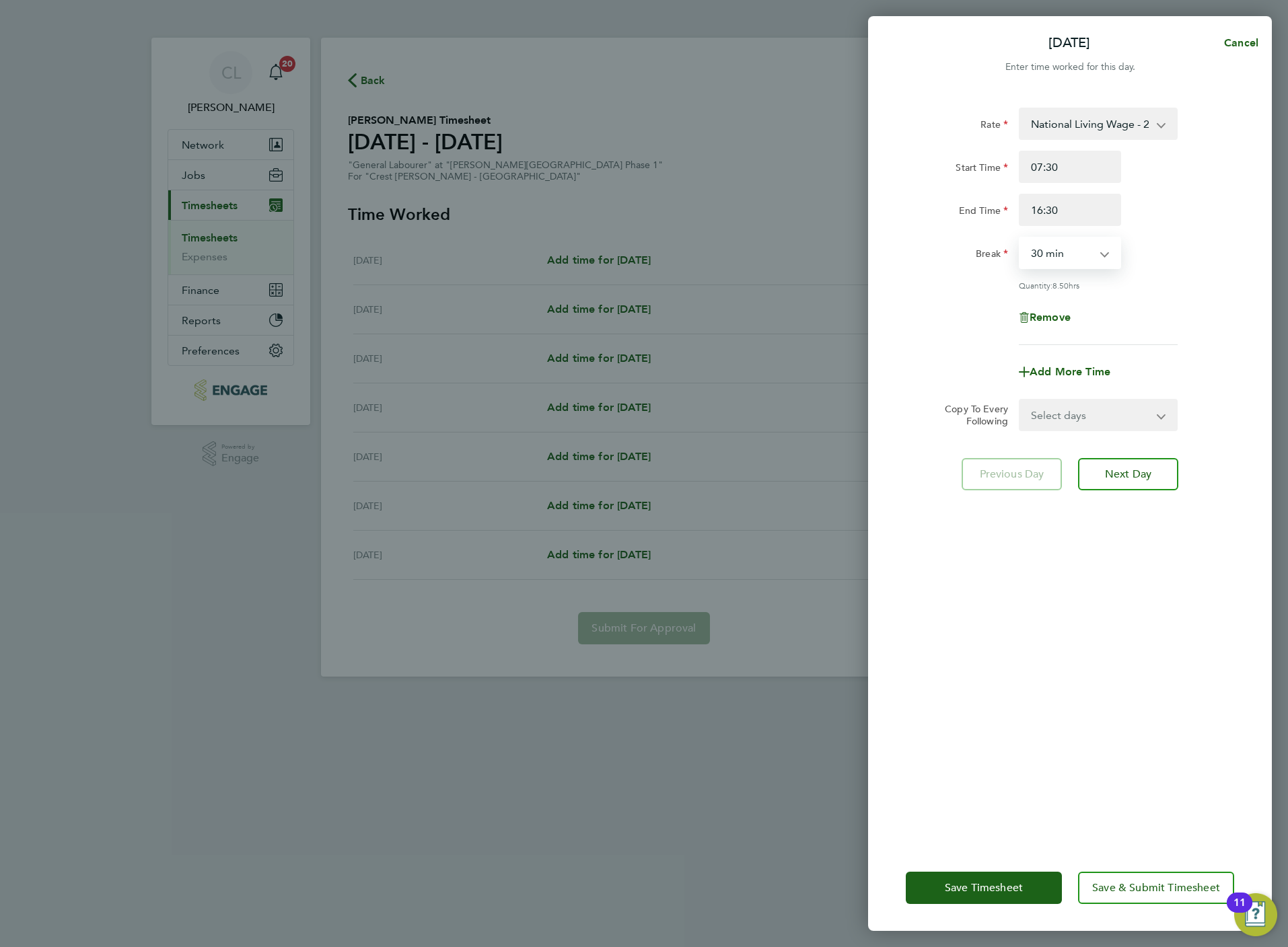
drag, startPoint x: 1072, startPoint y: 258, endPoint x: 1070, endPoint y: 271, distance: 13.2
click at [1072, 258] on select "0 min 15 min 30 min 45 min 60 min 75 min 90 min" at bounding box center [1061, 253] width 83 height 30
click at [1020, 238] on select "0 min 15 min 30 min 45 min 60 min 75 min 90 min" at bounding box center [1061, 253] width 83 height 30
click at [1074, 267] on select "0 min 15 min 30 min 45 min 60 min 75 min 90 min" at bounding box center [1061, 253] width 83 height 30
select select "60"
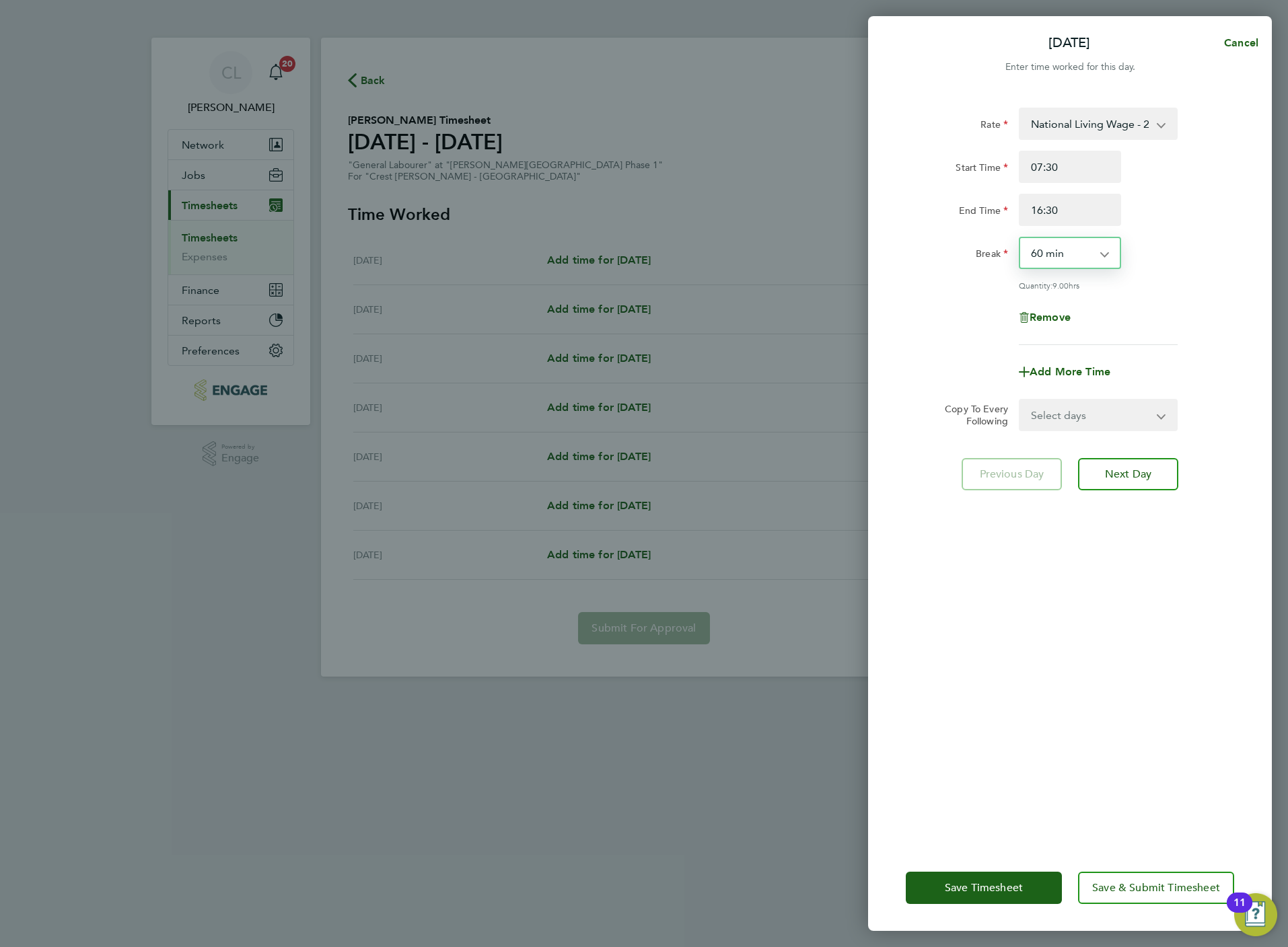
click at [1020, 238] on select "0 min 15 min 30 min 45 min 60 min 75 min 90 min" at bounding box center [1061, 253] width 83 height 30
click at [1064, 419] on select "Select days Day Weekday (Mon-Fri) Weekend (Sat-Sun) Tuesday Wednesday Thursday …" at bounding box center [1090, 415] width 141 height 30
select select "WEEKDAY"
click at [1020, 400] on select "Select days Day Weekday (Mon-Fri) Weekend (Sat-Sun) Tuesday Wednesday Thursday …" at bounding box center [1090, 415] width 141 height 30
select select "2025-08-24"
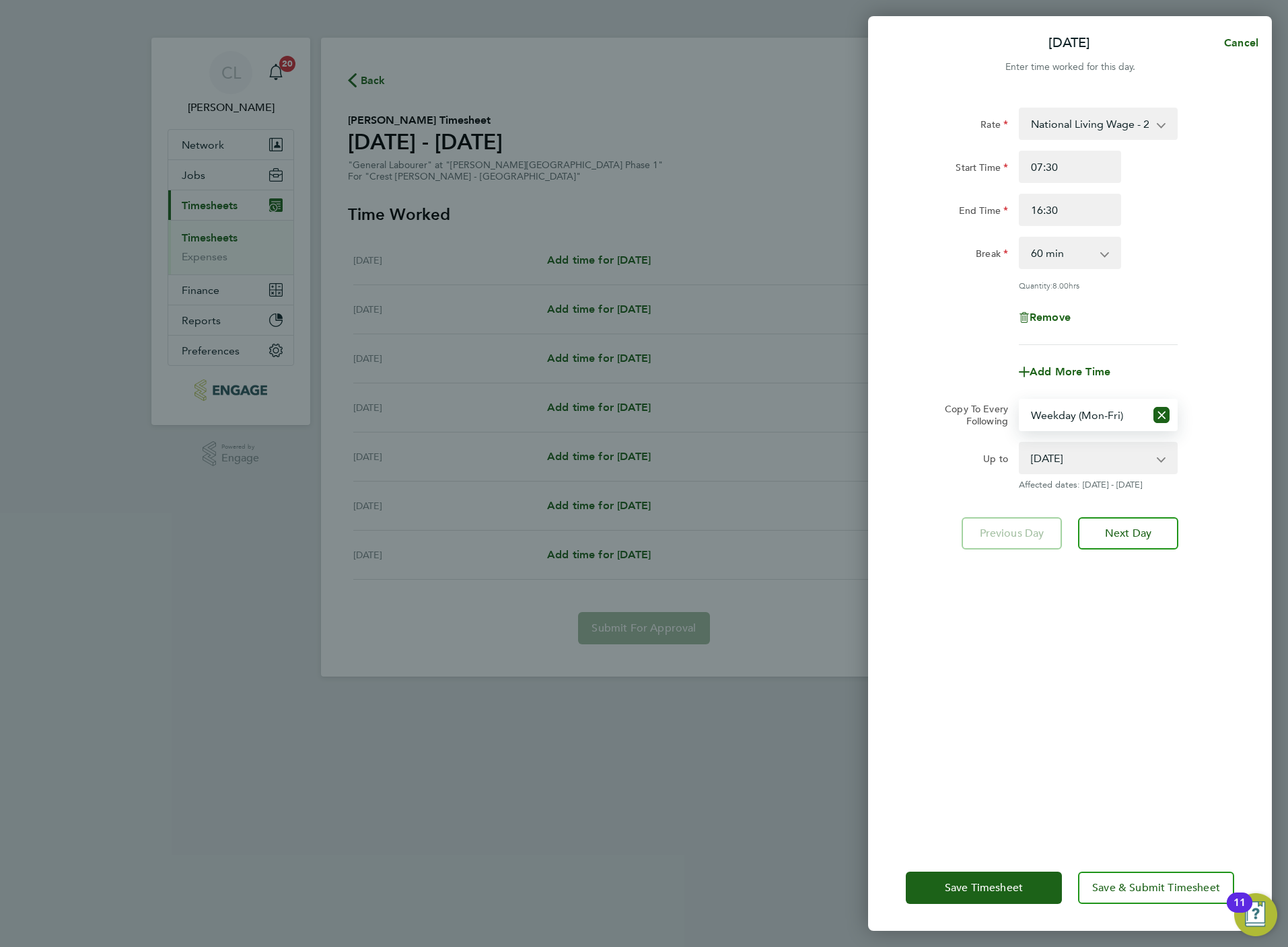
click at [1117, 419] on select "Select days Day Weekday (Mon-Fri) Weekend (Sat-Sun) Tuesday Wednesday Thursday …" at bounding box center [1082, 415] width 125 height 30
select select "DAY"
click at [1020, 400] on select "Select days Day Weekday (Mon-Fri) Weekend (Sat-Sun) Tuesday Wednesday Thursday …" at bounding box center [1082, 415] width 125 height 30
click at [1080, 457] on select "19 Aug 2025 20 Aug 2025 21 Aug 2025 22 Aug 2025 23 Aug 2025 24 Aug 2025" at bounding box center [1090, 458] width 140 height 30
select select "2025-08-21"
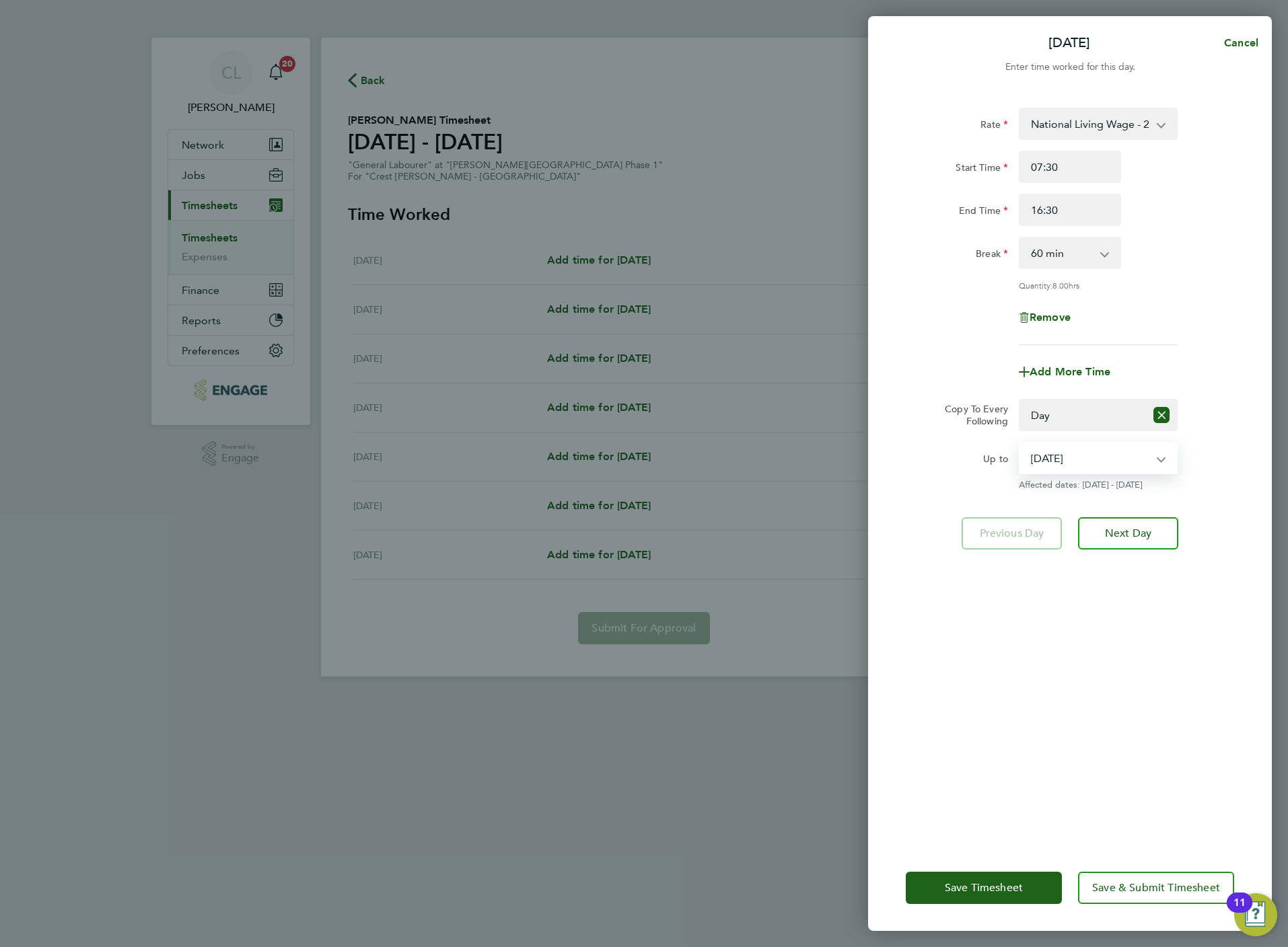
click at [1020, 443] on select "19 Aug 2025 20 Aug 2025 21 Aug 2025 22 Aug 2025 23 Aug 2025 24 Aug 2025" at bounding box center [1090, 458] width 140 height 30
click at [1113, 890] on span "Save & Submit Timesheet" at bounding box center [1156, 888] width 128 height 14
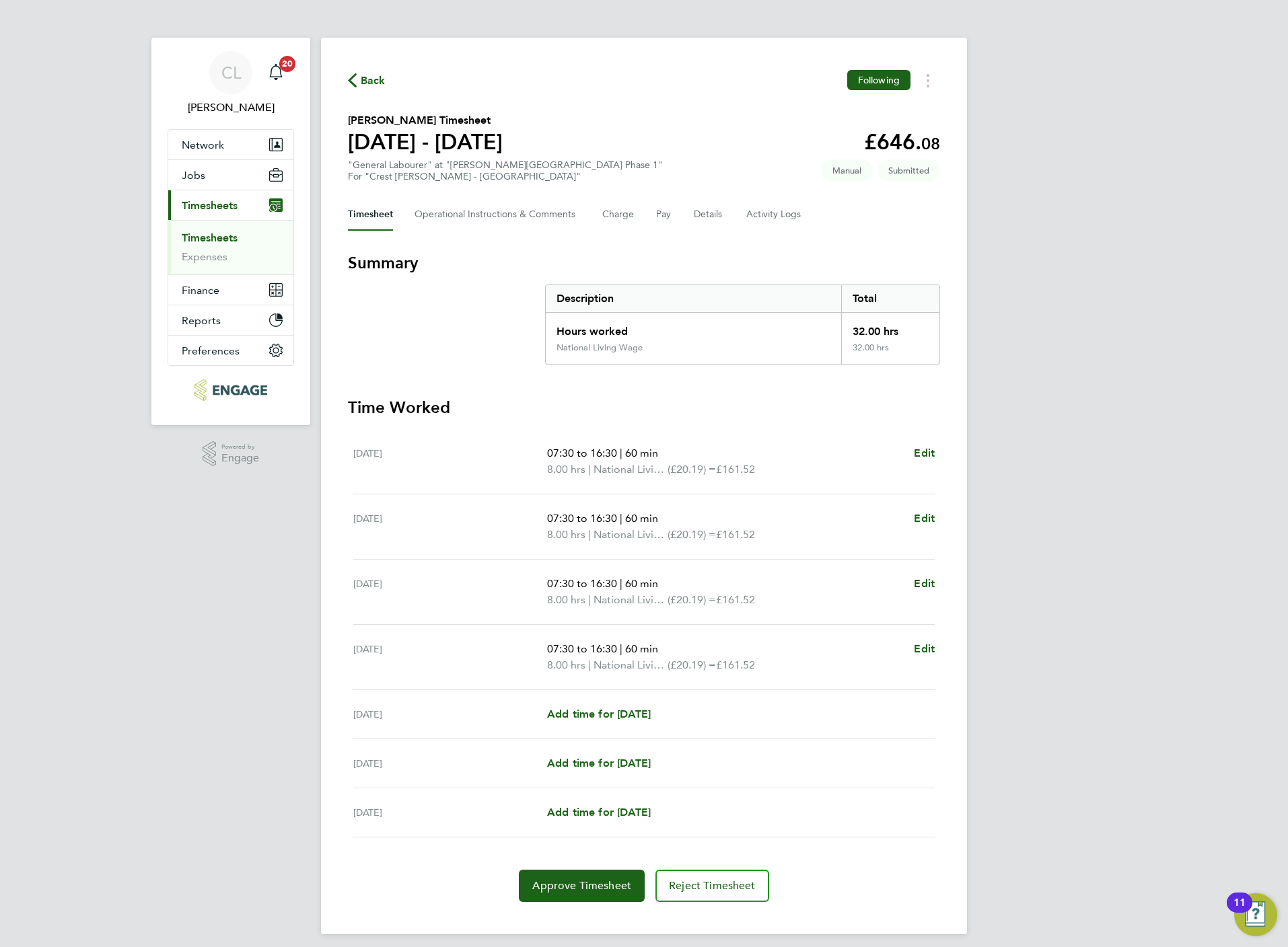
click at [367, 78] on span "Back" at bounding box center [373, 81] width 25 height 16
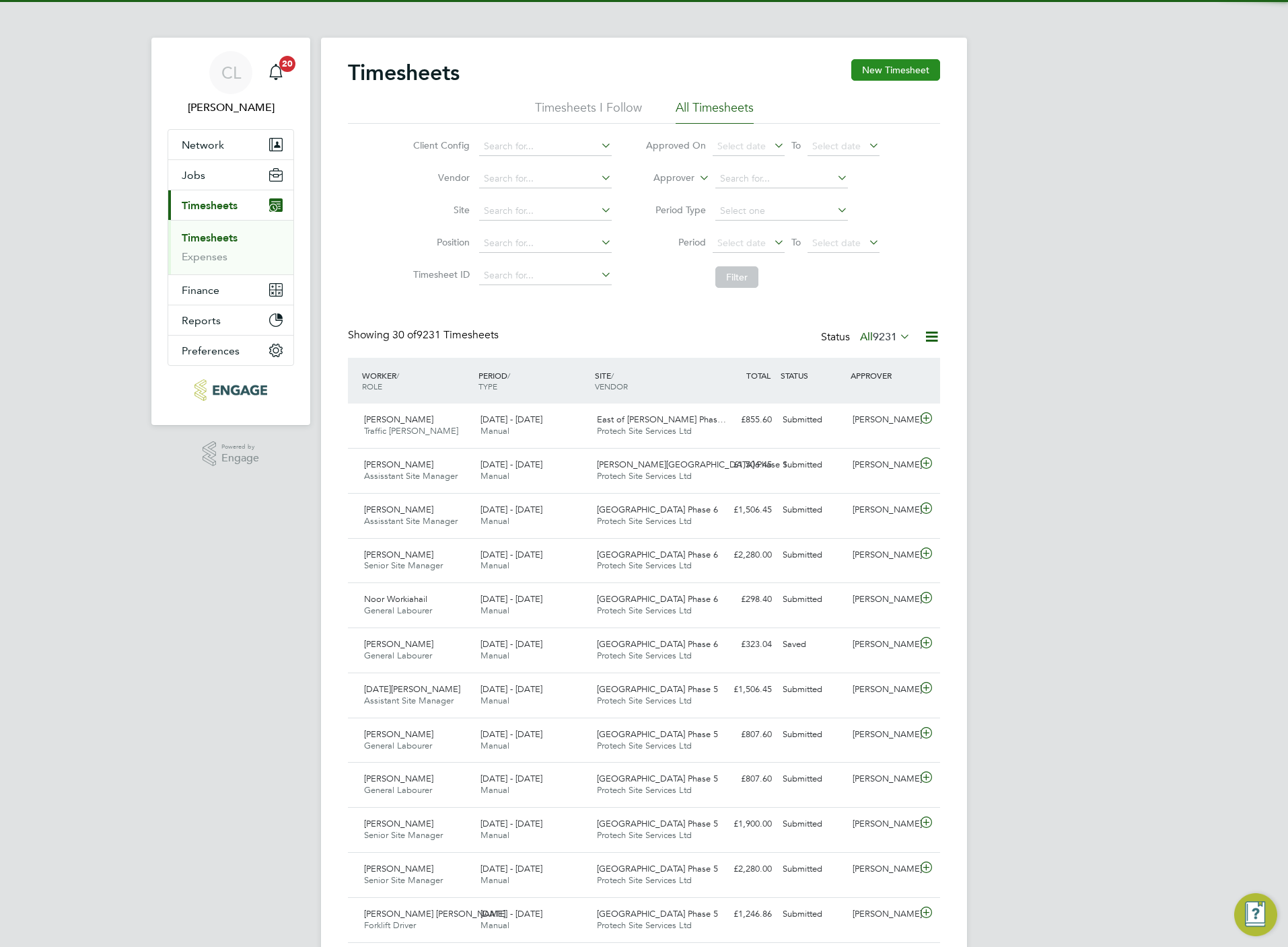
click at [919, 66] on button "New Timesheet" at bounding box center [896, 70] width 89 height 22
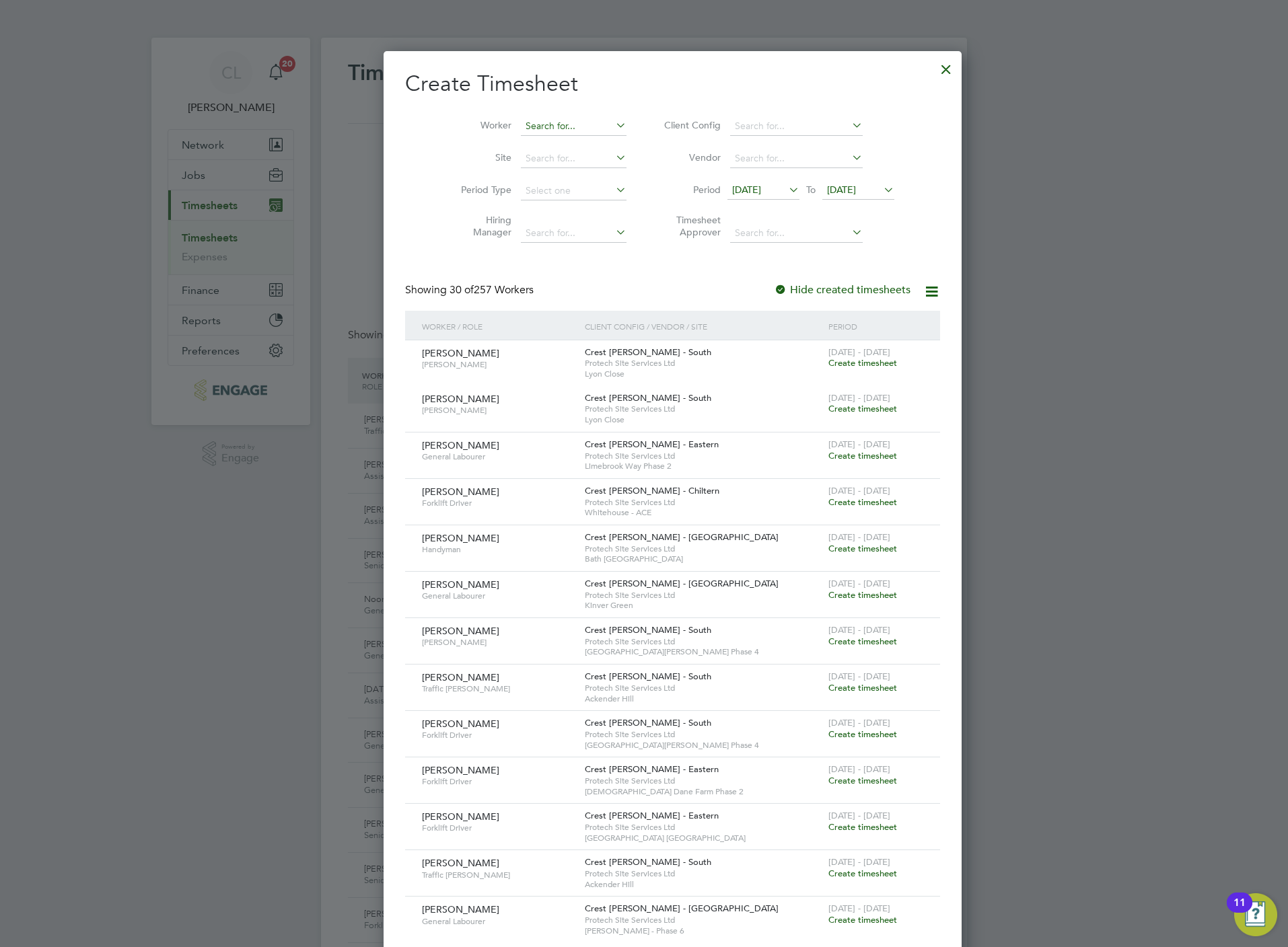
click at [549, 125] on input at bounding box center [574, 126] width 105 height 19
click at [559, 161] on li "Ahmed Ali Nari" at bounding box center [574, 163] width 166 height 18
type input "Ahmed Ali Nari"
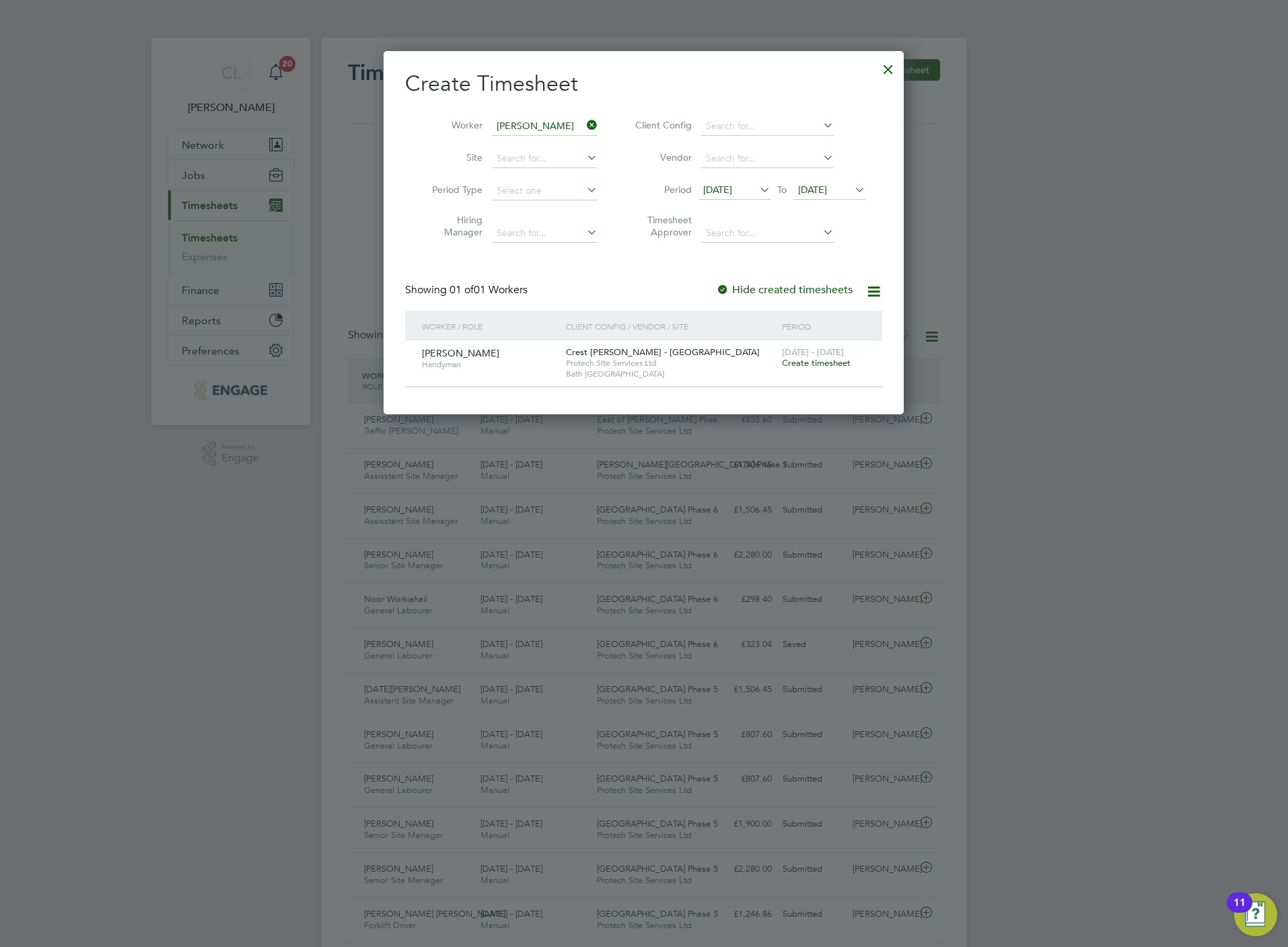
click at [809, 366] on span "Create timesheet" at bounding box center [816, 363] width 69 height 11
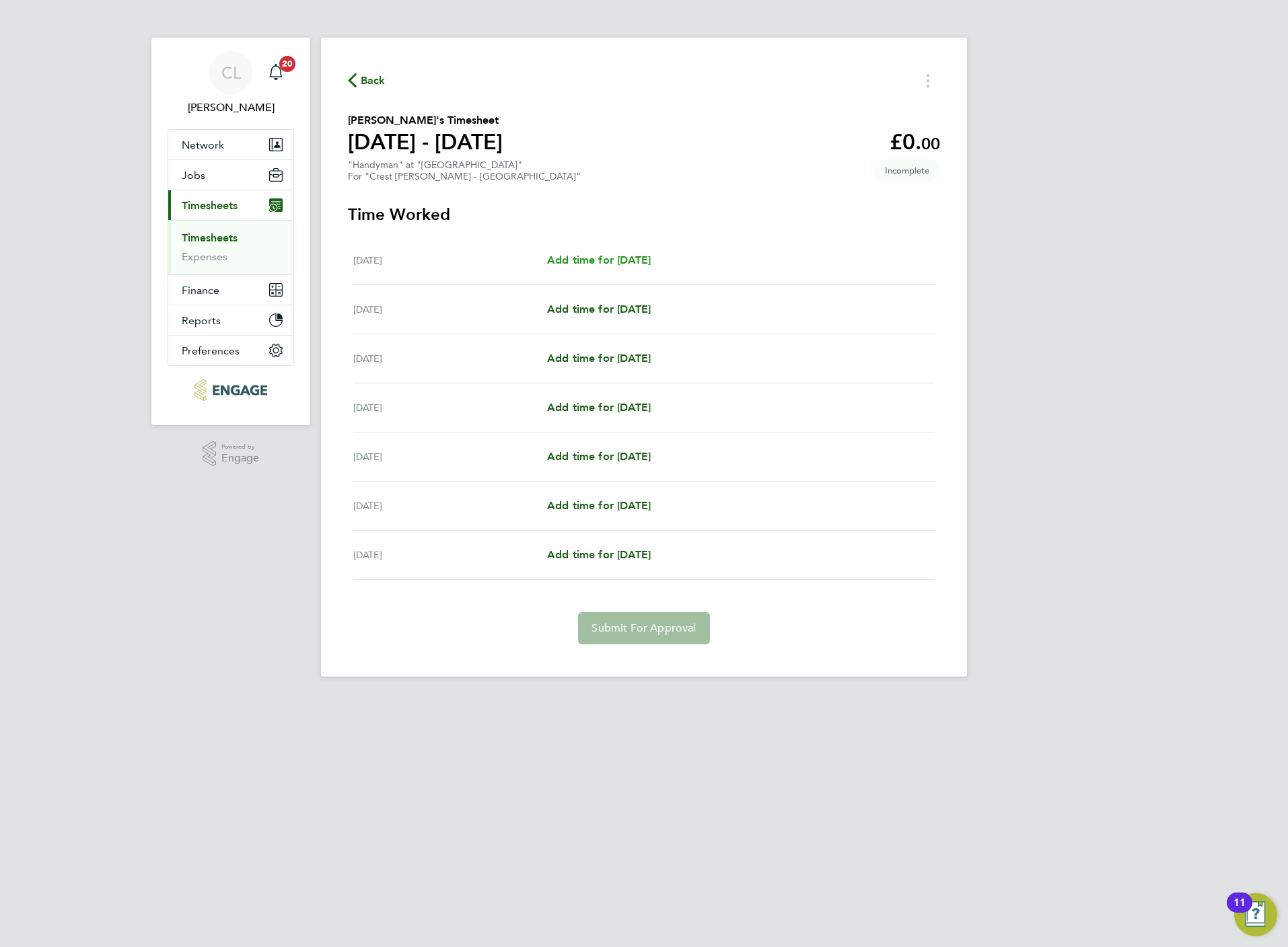
click at [612, 261] on span "Add time for Mon 18 Aug" at bounding box center [599, 260] width 104 height 13
select select "60"
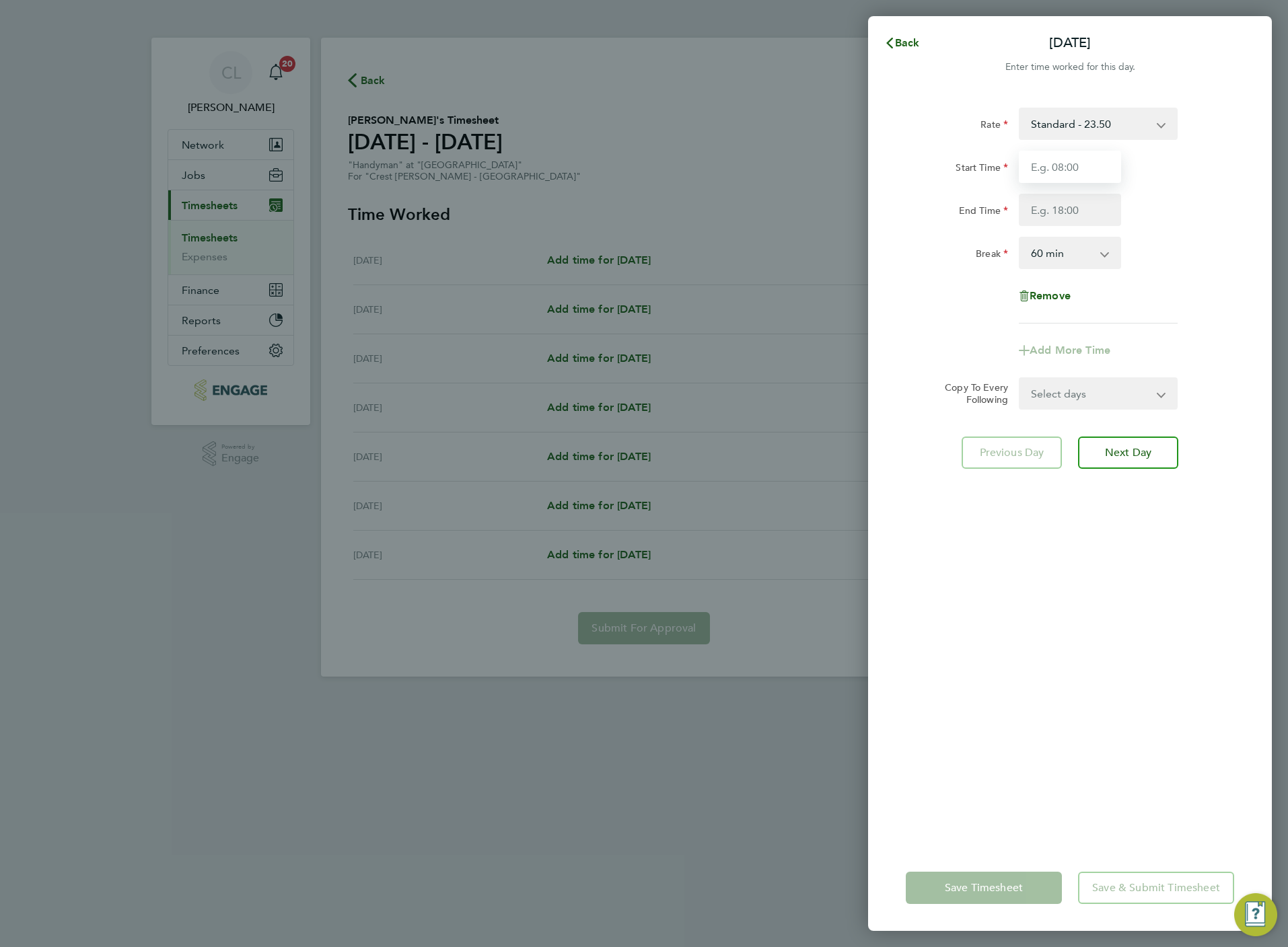
click at [1077, 168] on input "Start Time" at bounding box center [1069, 167] width 102 height 32
type input "07:30"
type input "16:30"
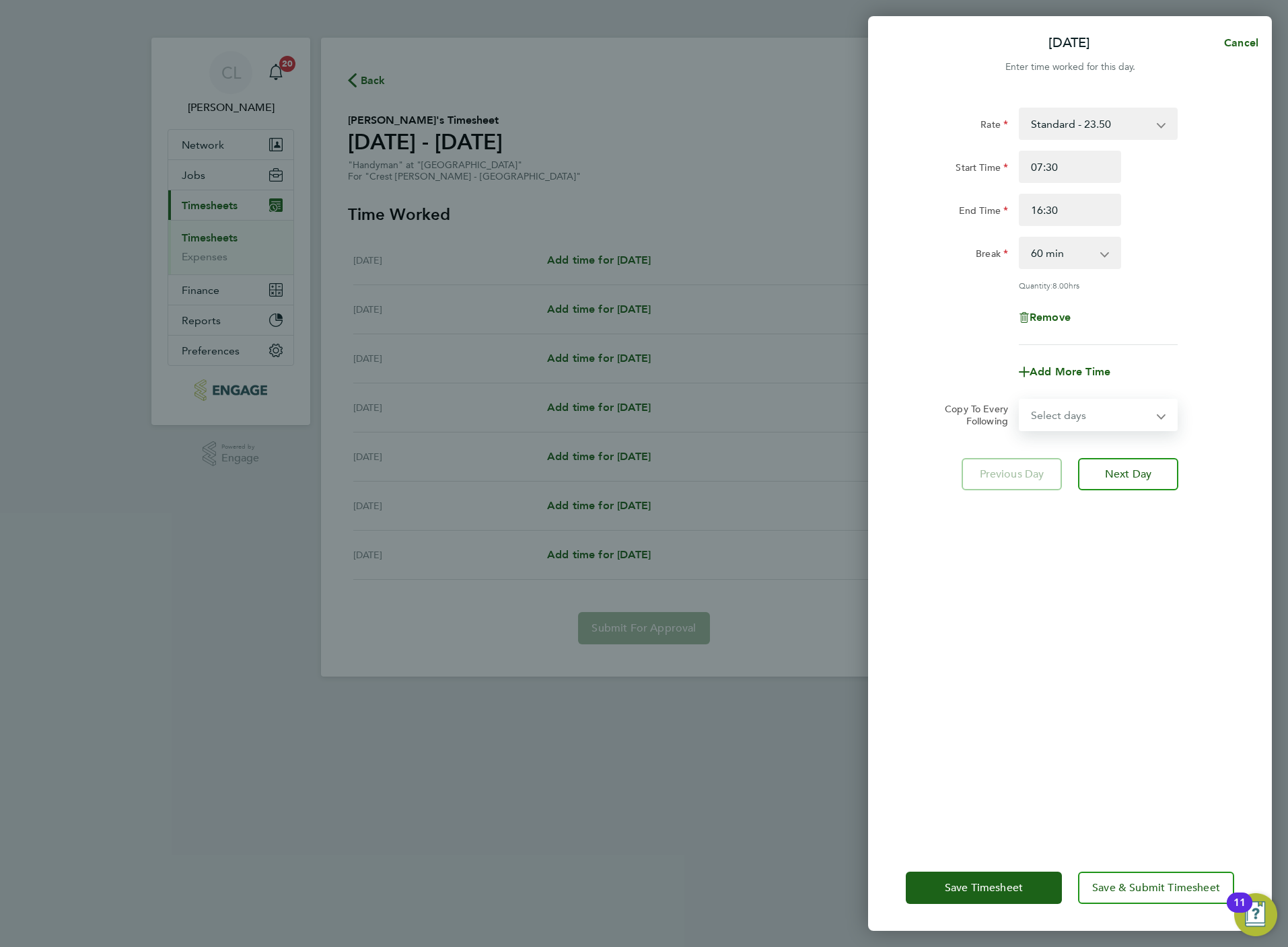
click at [1102, 415] on select "Select days Day Weekday (Mon-Fri) Weekend (Sat-Sun) Tuesday Wednesday Thursday …" at bounding box center [1090, 415] width 141 height 30
select select "WEEKDAY"
click at [1020, 400] on select "Select days Day Weekday (Mon-Fri) Weekend (Sat-Sun) Tuesday Wednesday Thursday …" at bounding box center [1090, 415] width 141 height 30
select select "2025-08-24"
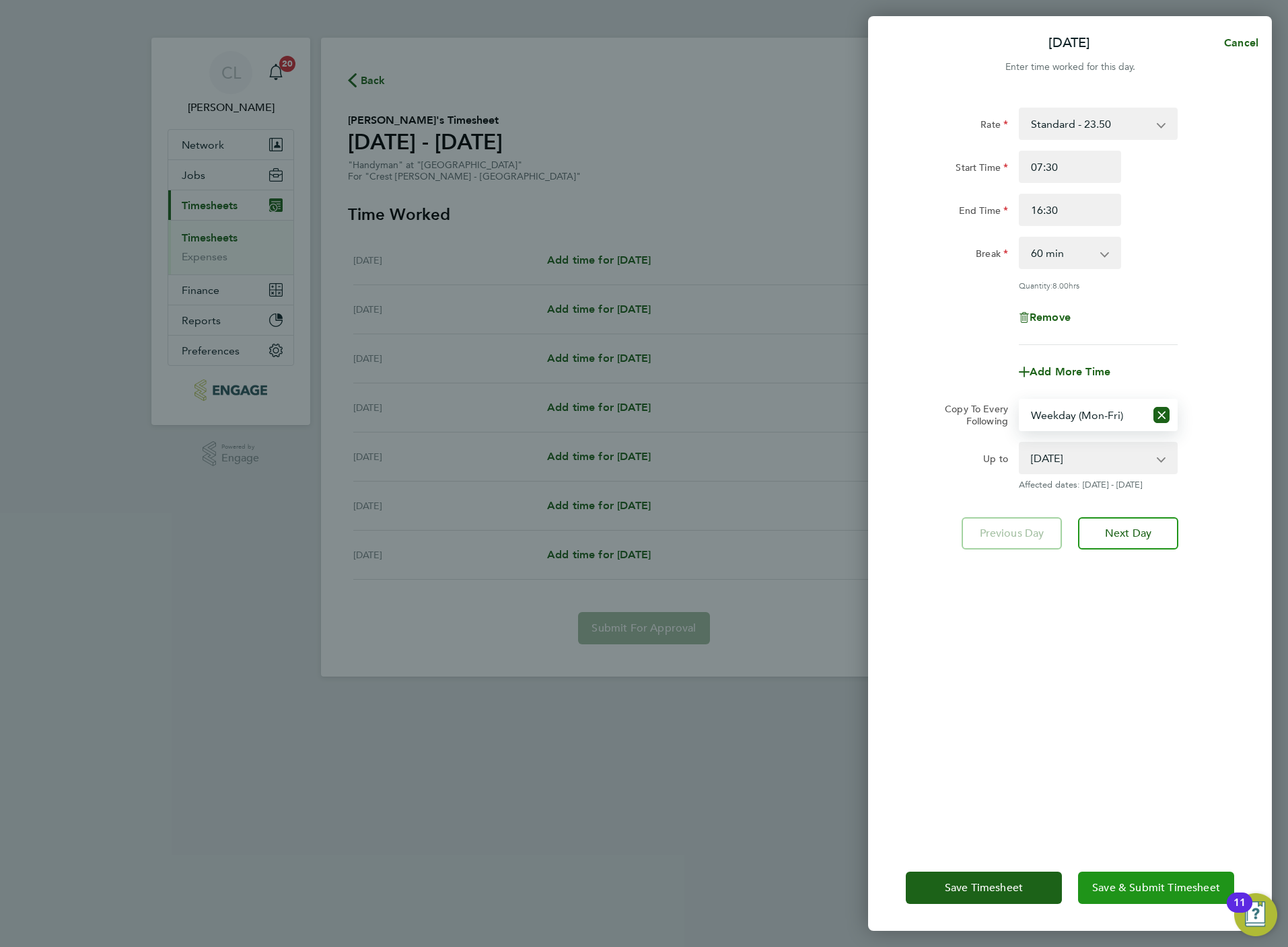
click at [1154, 887] on span "Save & Submit Timesheet" at bounding box center [1156, 888] width 128 height 14
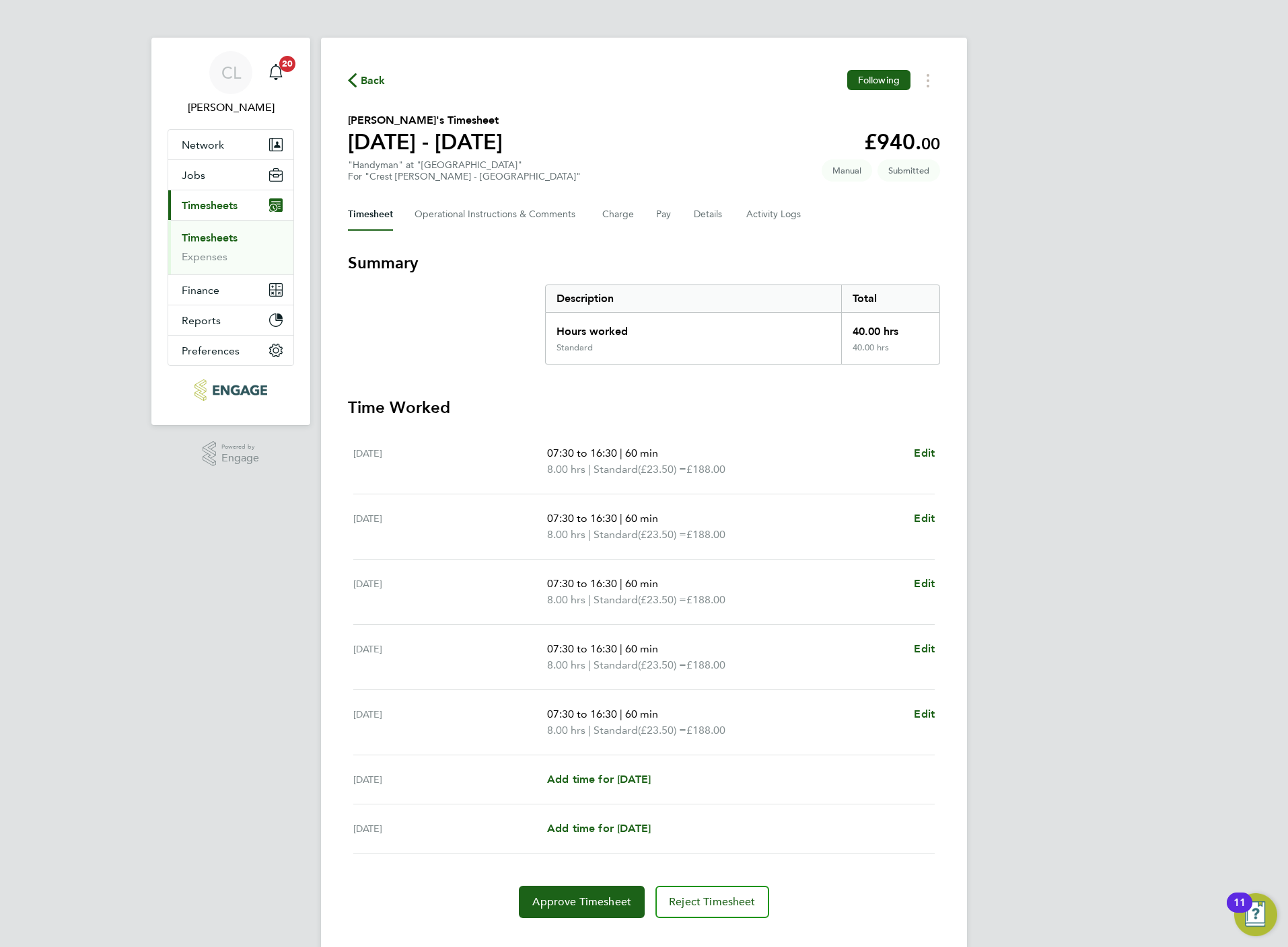
click at [354, 87] on icon "button" at bounding box center [352, 80] width 9 height 14
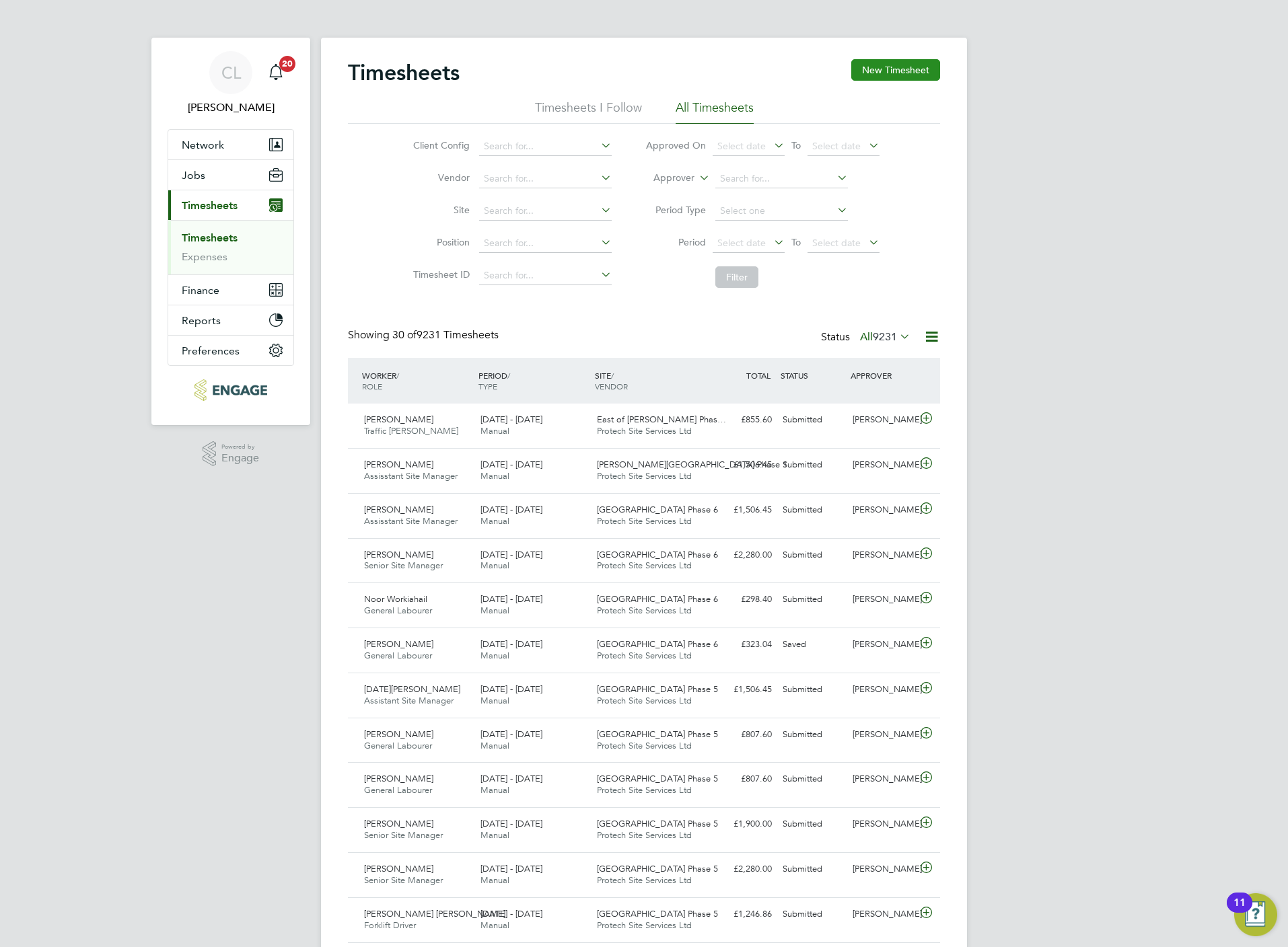
click at [905, 79] on button "New Timesheet" at bounding box center [896, 70] width 89 height 22
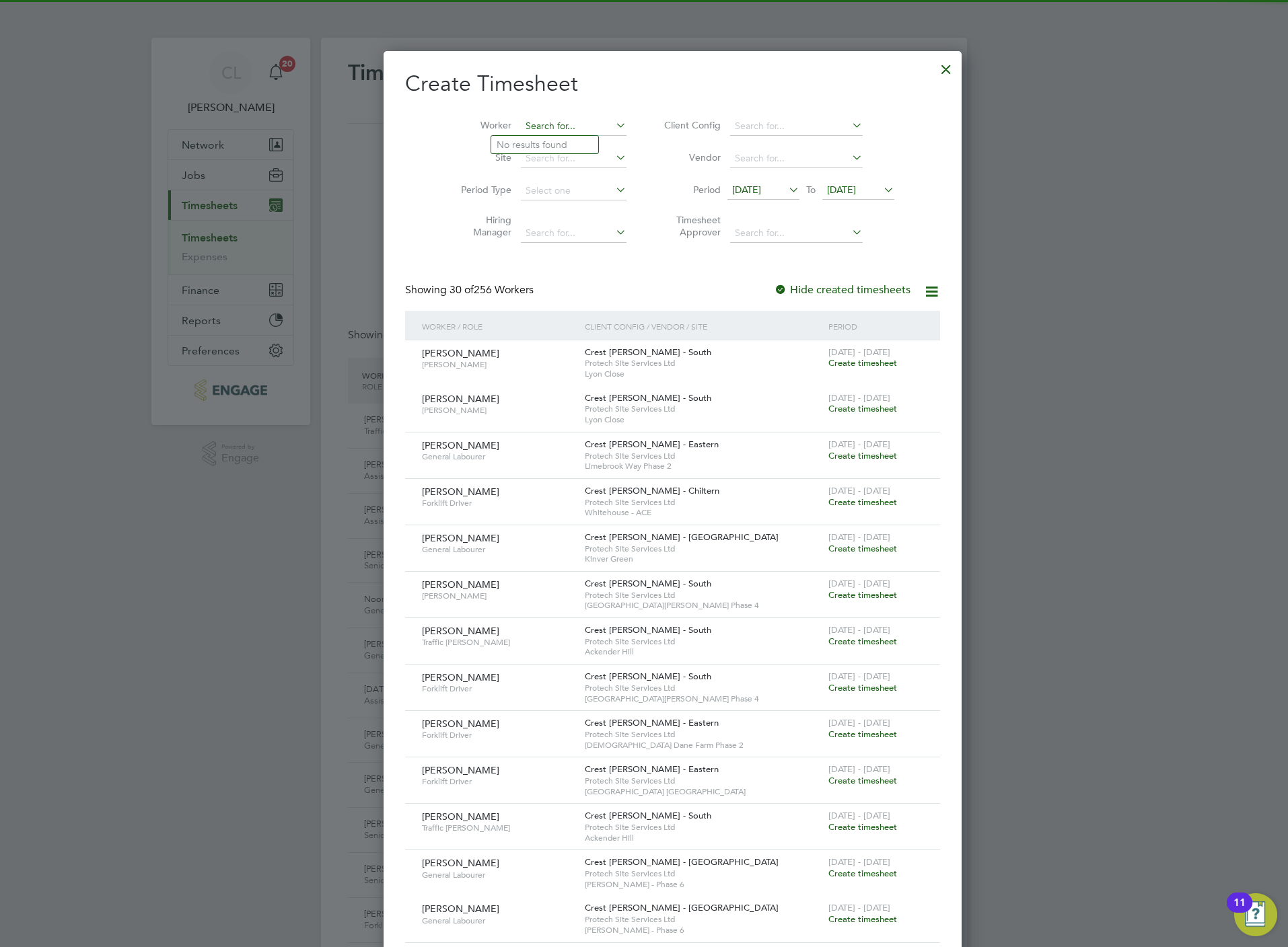
click at [521, 122] on input at bounding box center [574, 126] width 105 height 19
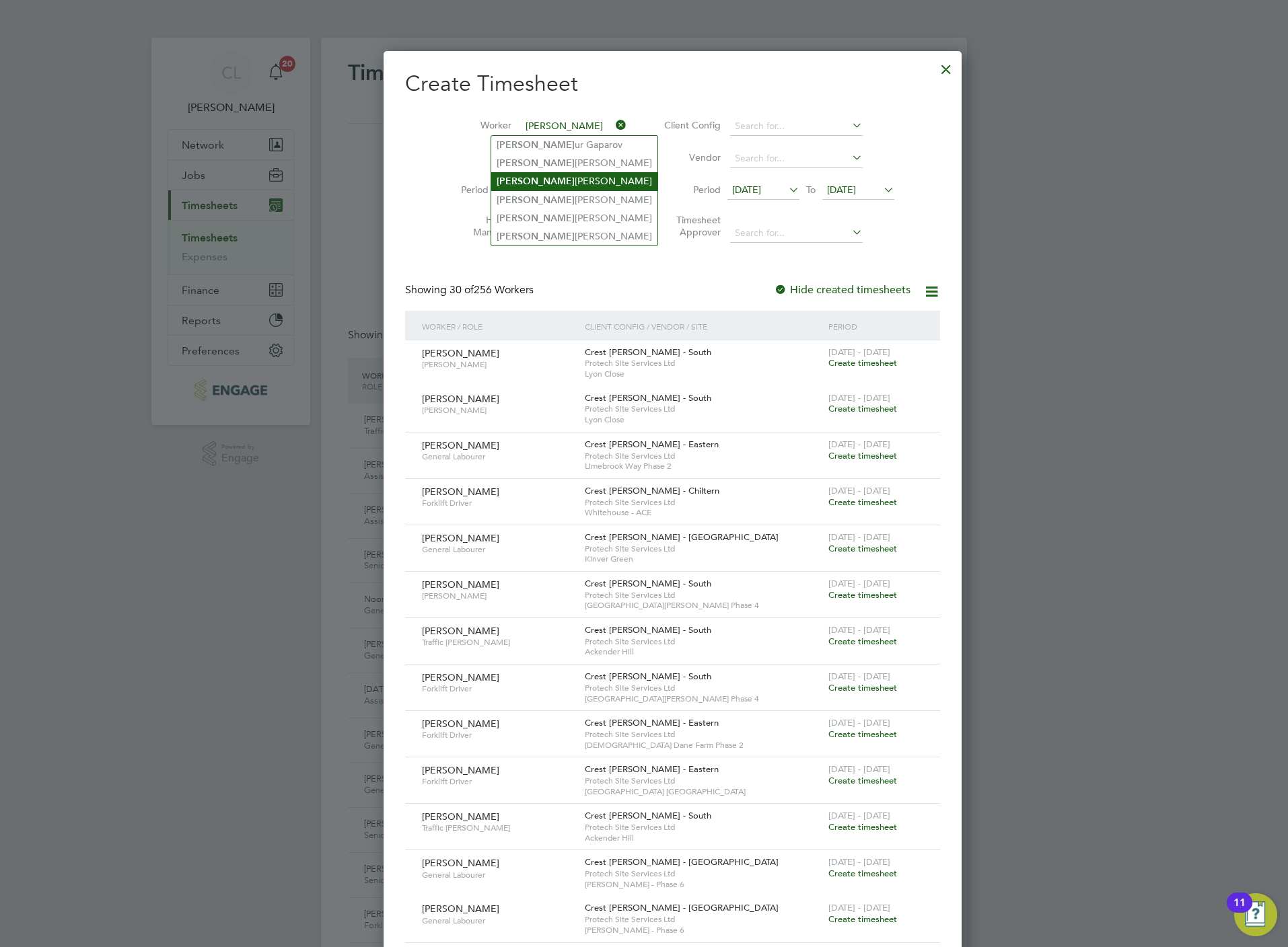
click at [555, 176] on li "Tim othy Morgan" at bounding box center [574, 181] width 166 height 18
type input "Timothy Morgan"
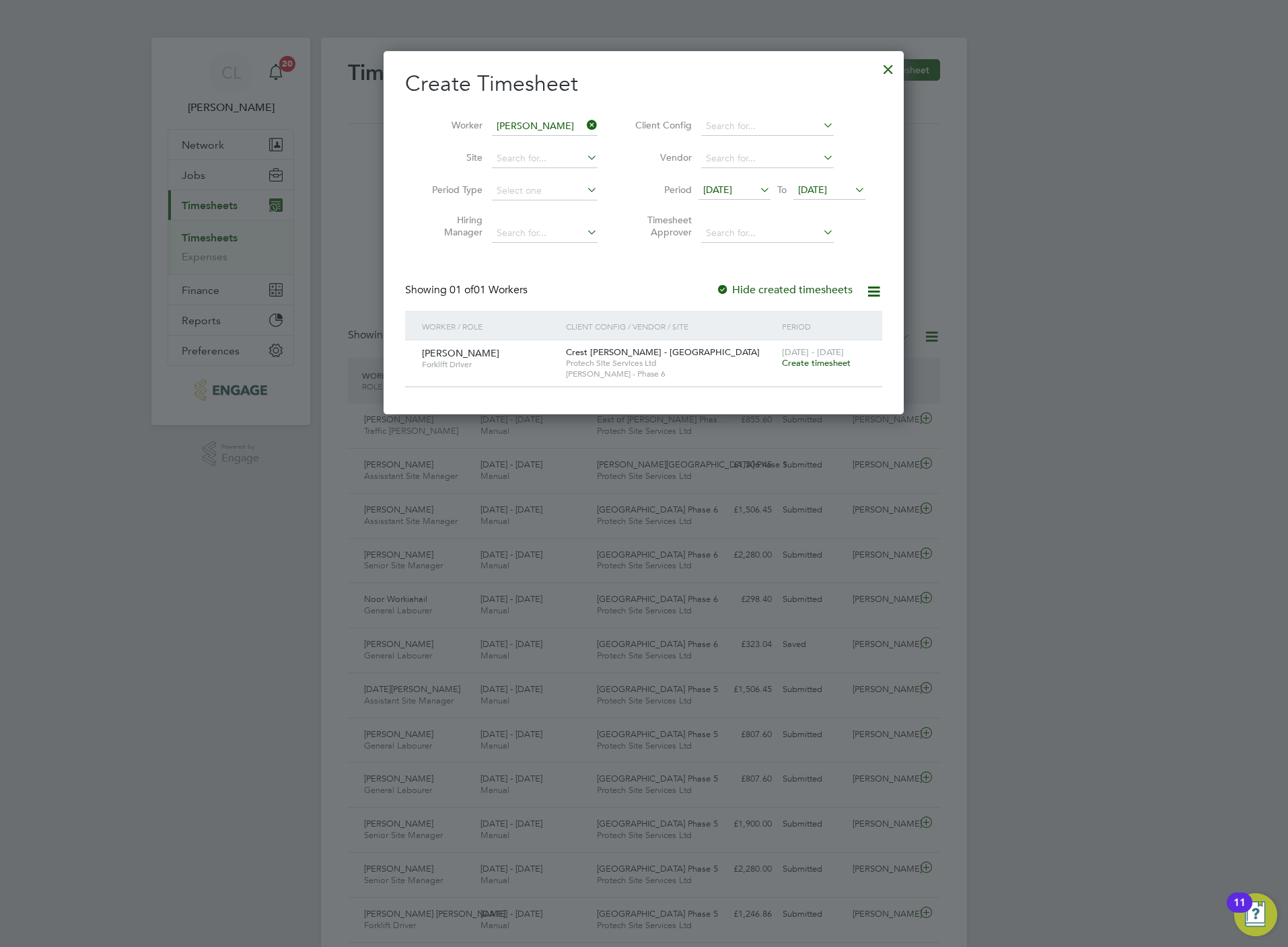
click at [832, 359] on span "Create timesheet" at bounding box center [816, 363] width 69 height 11
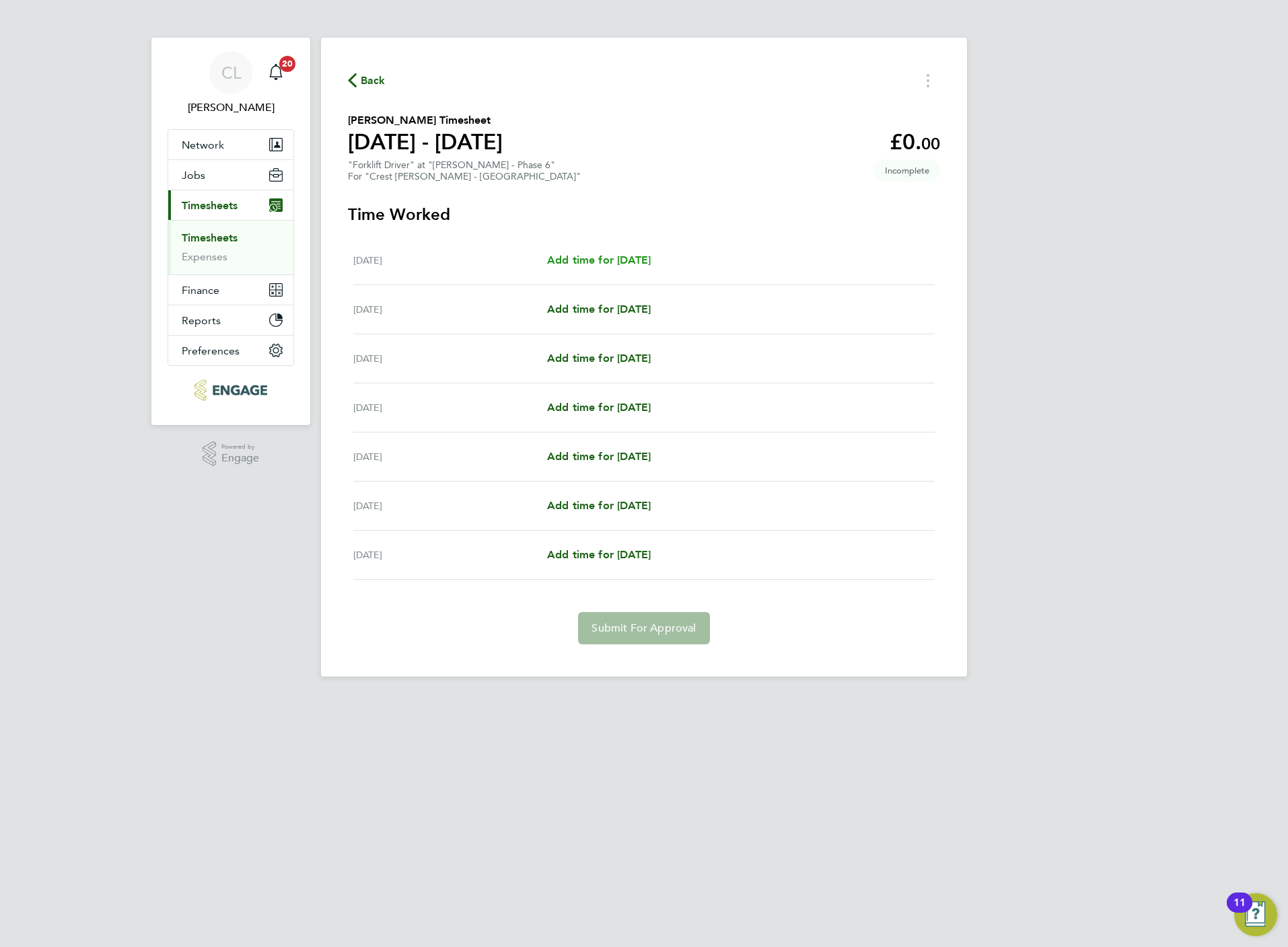
click at [588, 261] on span "Add time for Mon 18 Aug" at bounding box center [599, 260] width 104 height 13
select select "15"
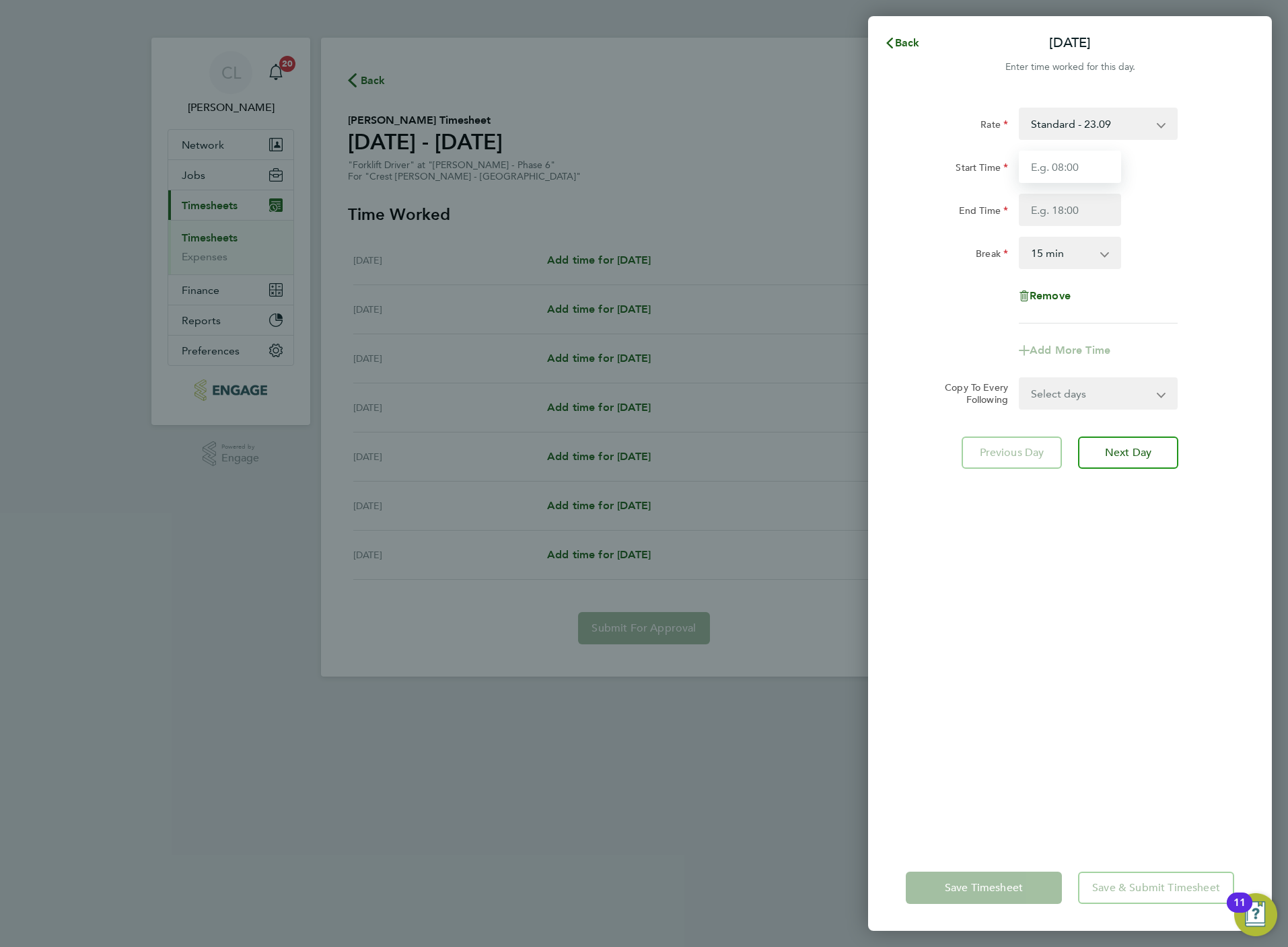
click at [1074, 164] on input "Start Time" at bounding box center [1069, 167] width 102 height 32
type input "07:30"
type input "16:30"
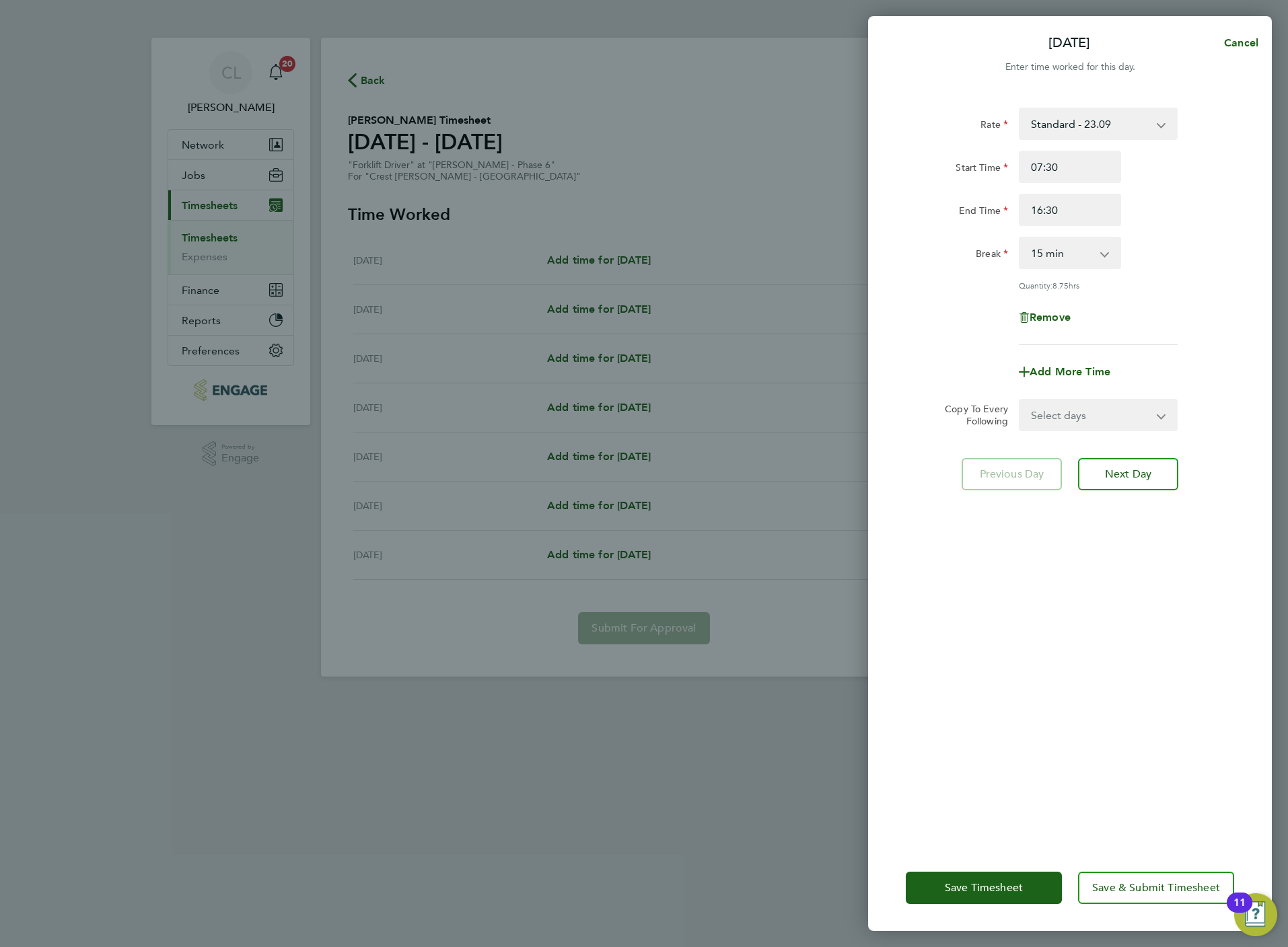
drag, startPoint x: 1056, startPoint y: 253, endPoint x: 1056, endPoint y: 262, distance: 9.0
click at [1056, 253] on select "0 min 15 min 30 min 45 min 60 min 75 min 90 min" at bounding box center [1061, 253] width 83 height 30
select select "30"
click at [1020, 238] on select "0 min 15 min 30 min 45 min 60 min 75 min 90 min" at bounding box center [1061, 253] width 83 height 30
click at [1088, 415] on select "Select days Day Weekday (Mon-Fri) Weekend (Sat-Sun) [DATE] [DATE] [DATE] [DATE]…" at bounding box center [1090, 415] width 141 height 30
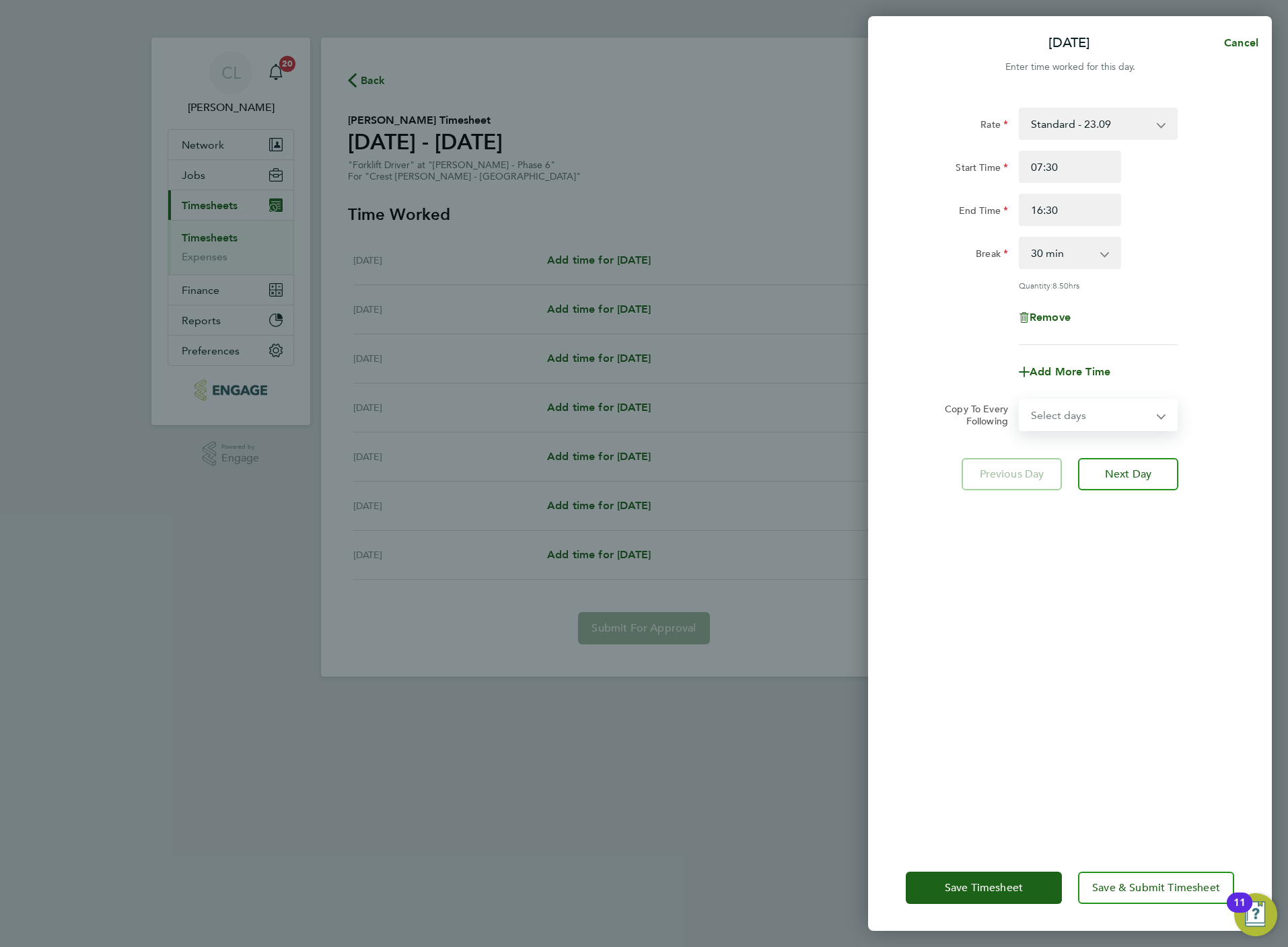
select select "WEEKDAY"
click at [1020, 400] on select "Select days Day Weekday (Mon-Fri) Weekend (Sat-Sun) [DATE] [DATE] [DATE] [DATE]…" at bounding box center [1090, 415] width 141 height 30
select select "[DATE]"
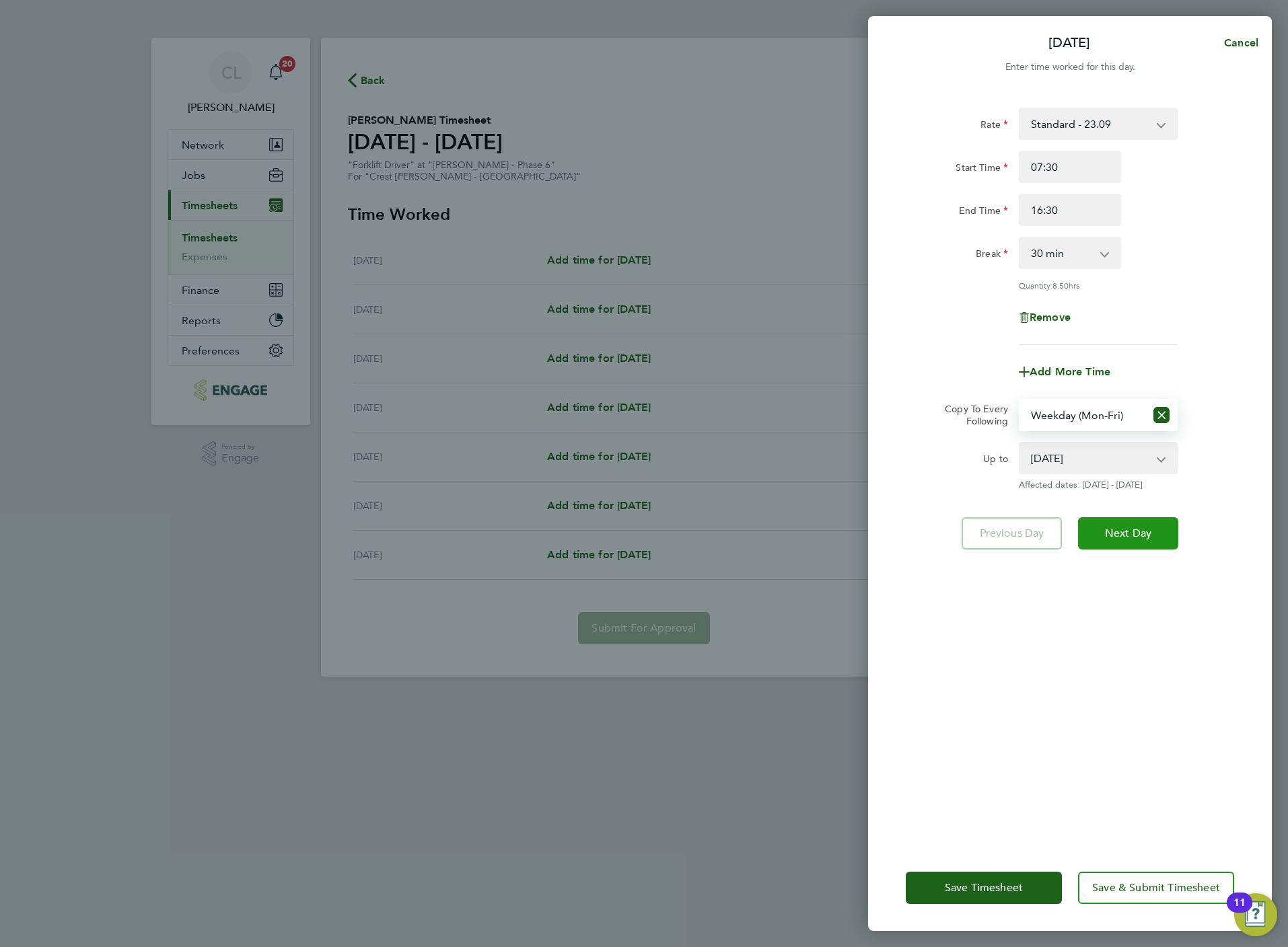
click at [1130, 518] on button "Next Day" at bounding box center [1128, 534] width 100 height 32
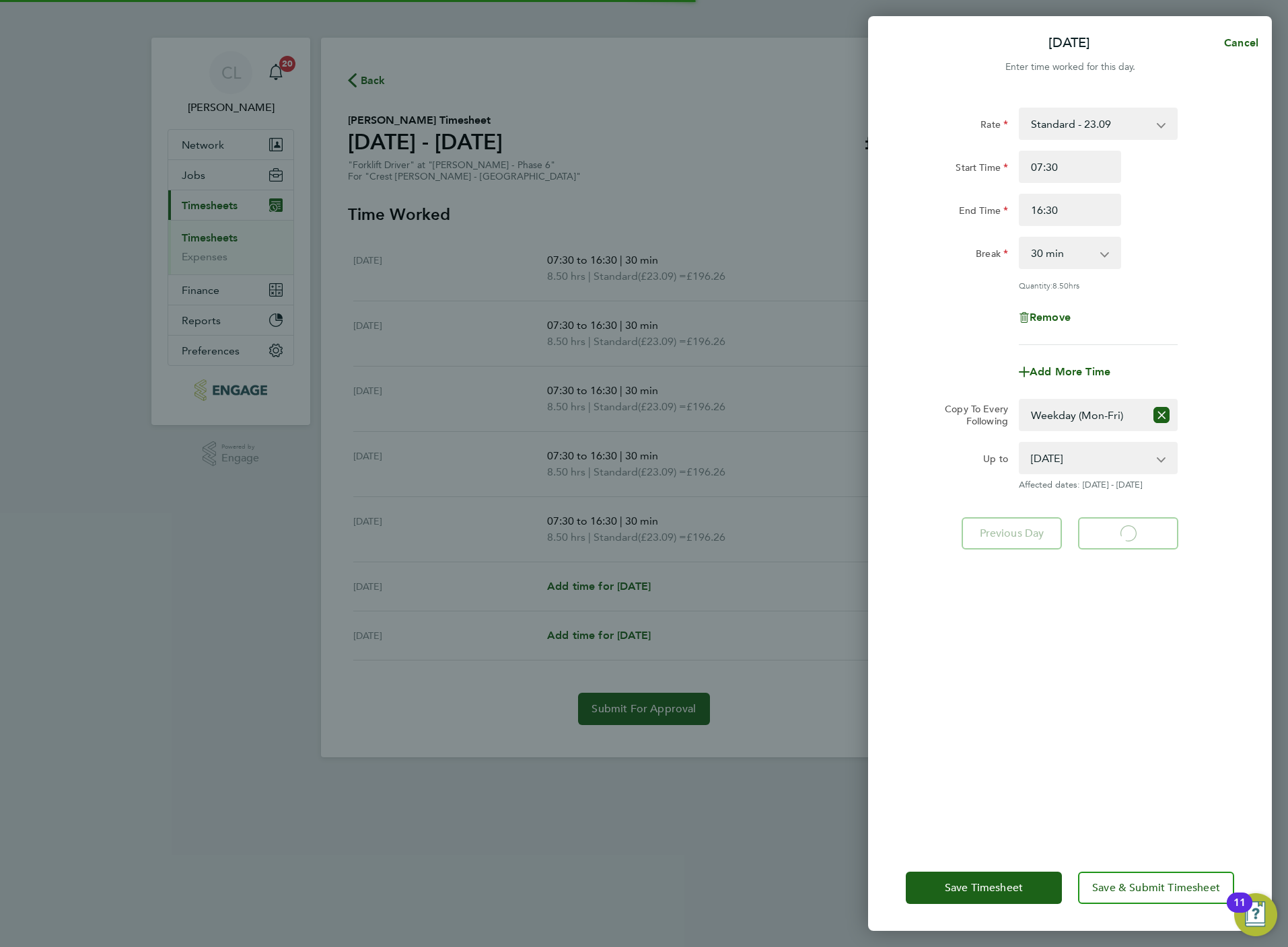
select select "30"
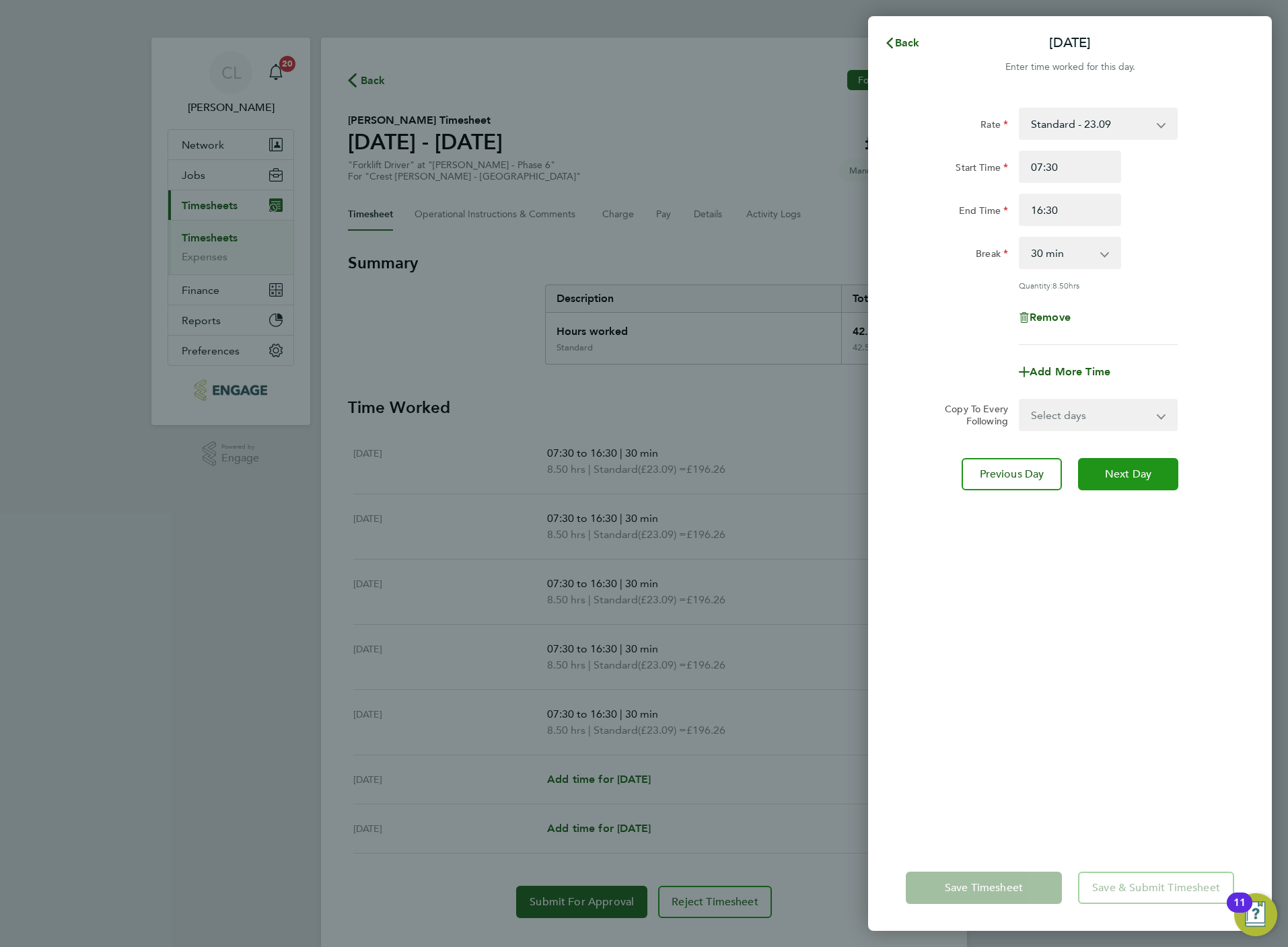
click at [1167, 465] on button "Next Day" at bounding box center [1128, 475] width 100 height 32
select select "30"
click at [1167, 465] on button "Next Day" at bounding box center [1128, 475] width 100 height 32
select select "30"
click at [1167, 465] on button "Next Day" at bounding box center [1128, 475] width 100 height 32
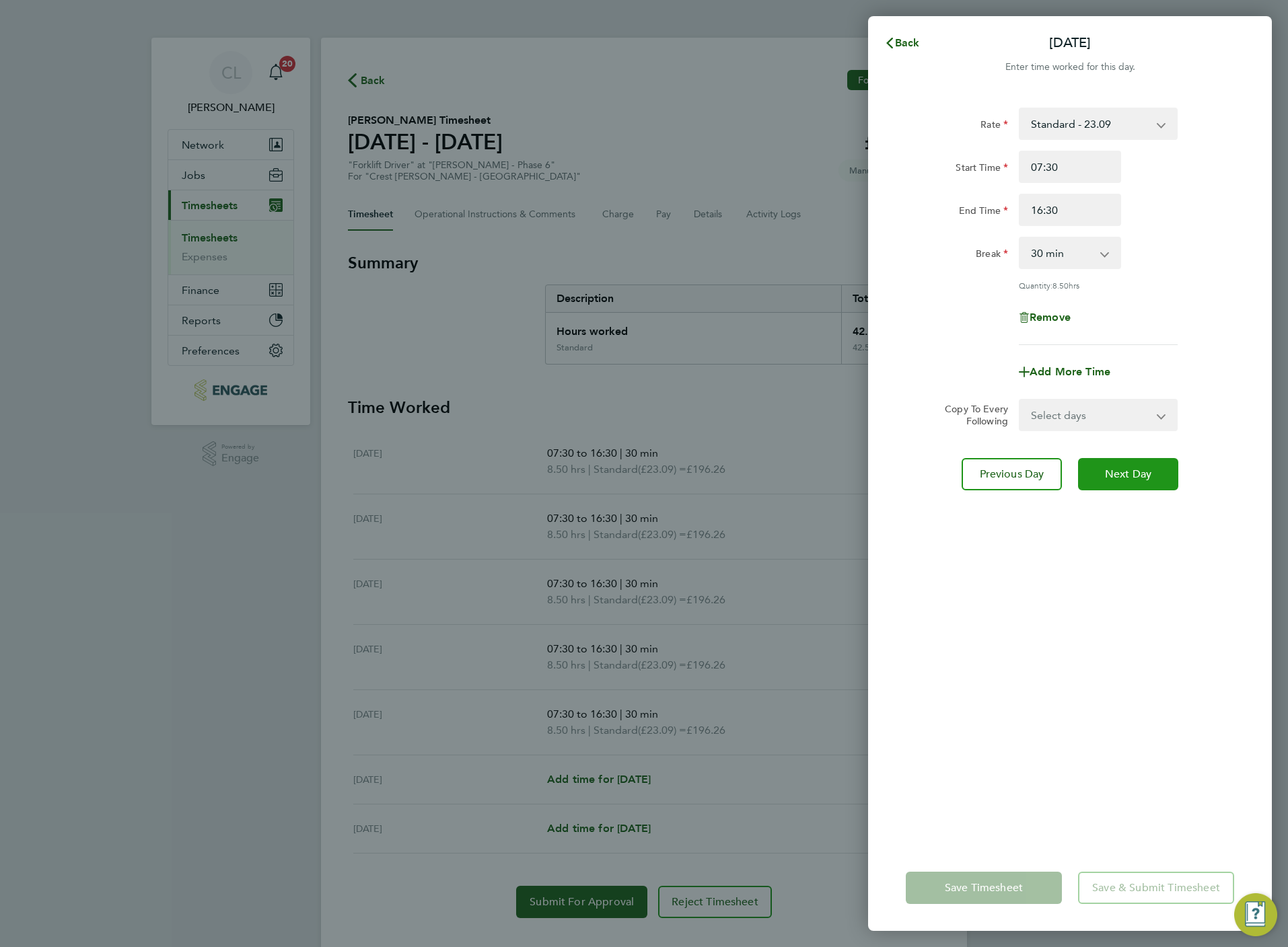
select select "30"
click at [1167, 465] on button "Next Day" at bounding box center [1128, 475] width 100 height 32
select select "15"
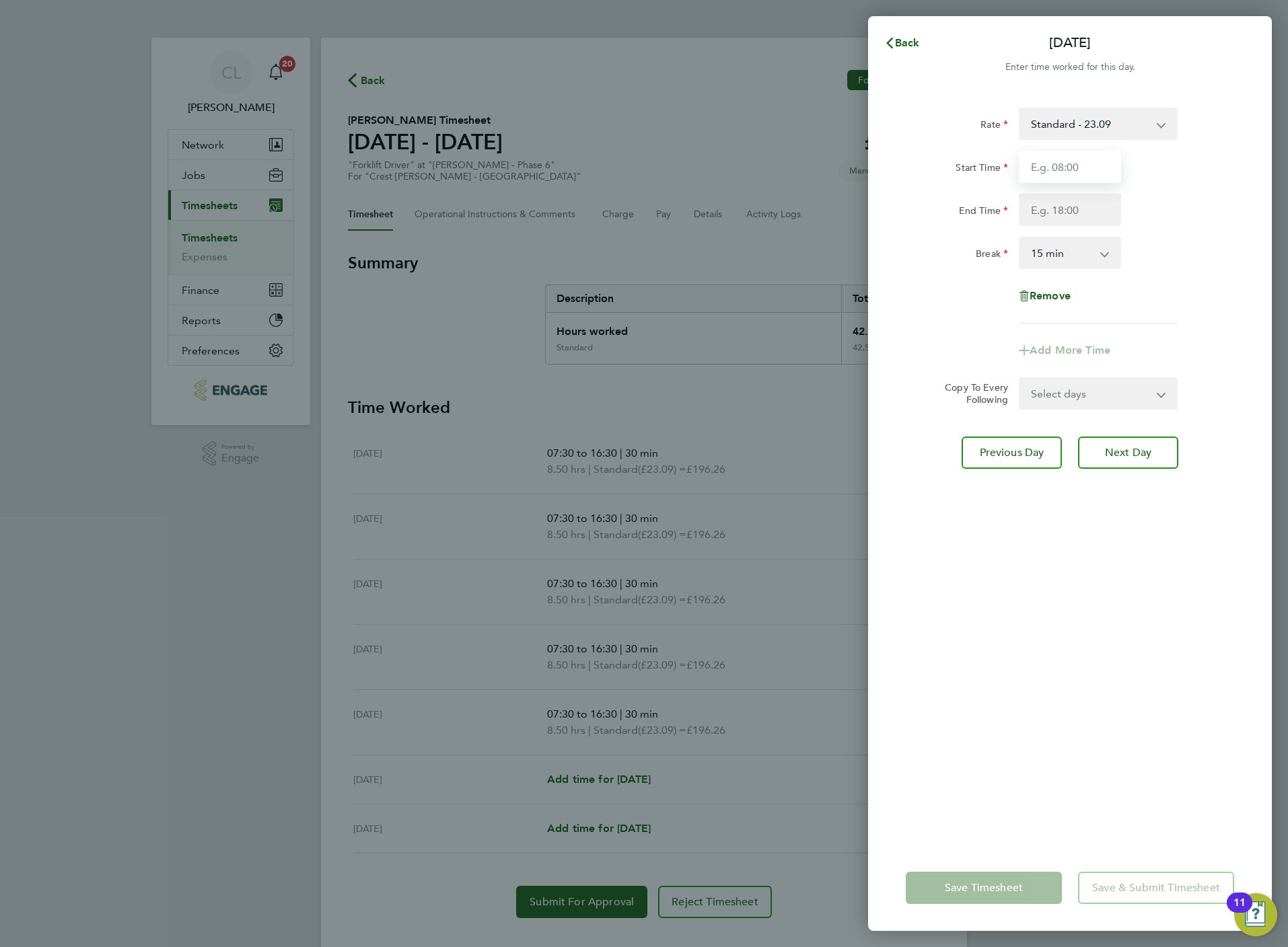
click at [1074, 181] on input "Start Time" at bounding box center [1069, 167] width 102 height 32
type input "07:30"
click at [1085, 204] on input "End Time" at bounding box center [1069, 210] width 102 height 32
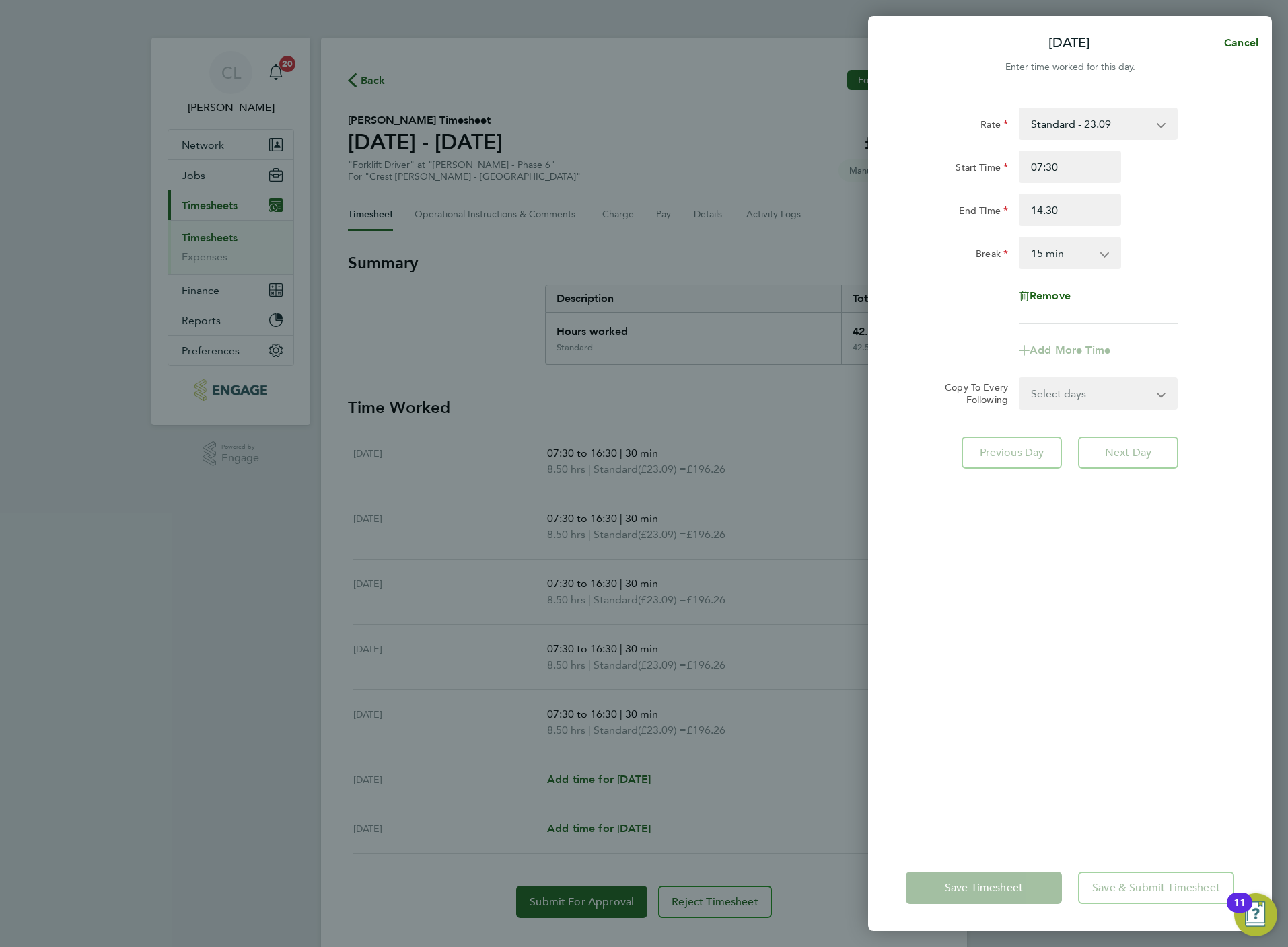
type input "14:30"
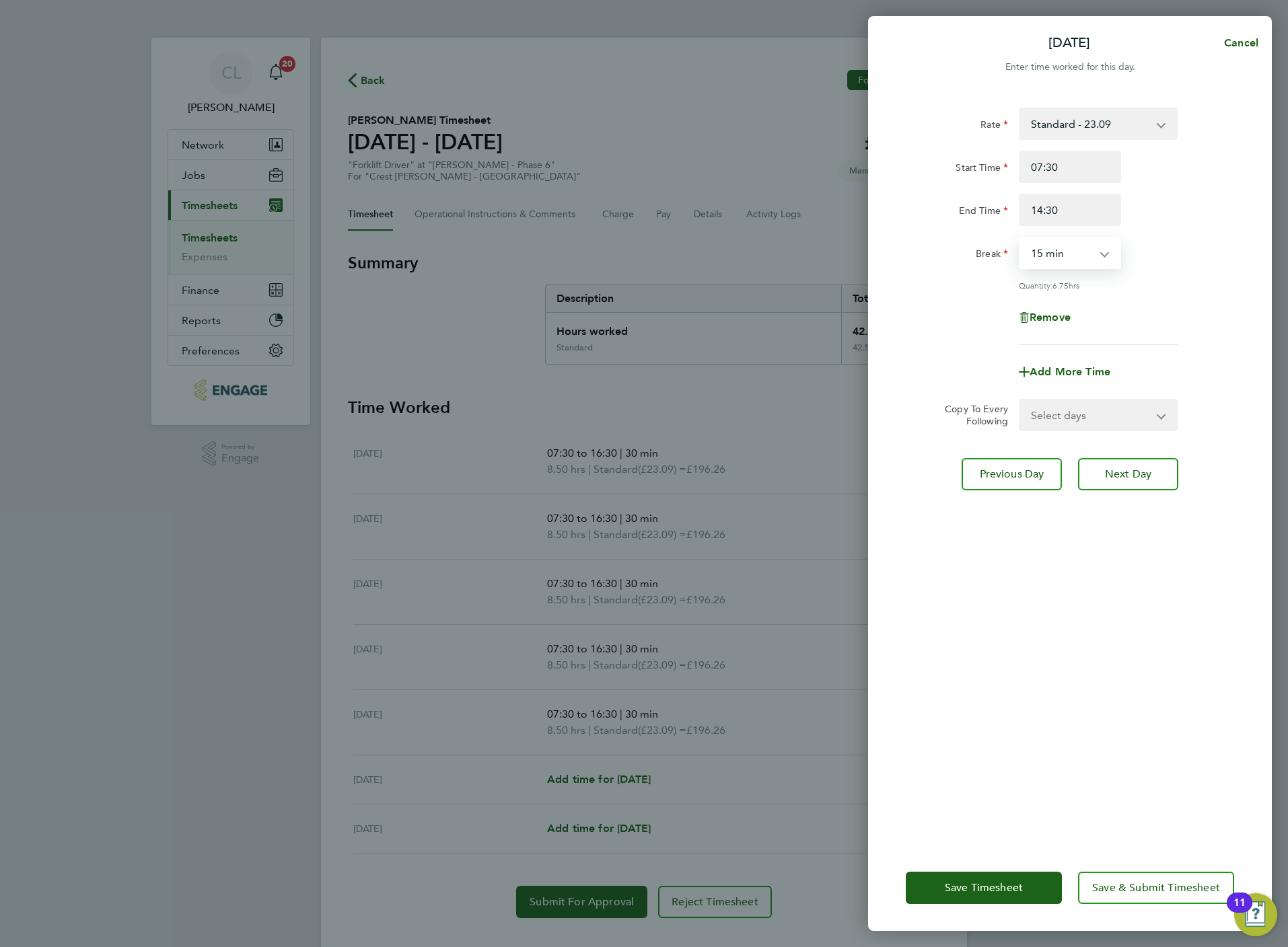
click at [1046, 253] on select "0 min 15 min 30 min 45 min 60 min 75 min 90 min" at bounding box center [1061, 253] width 83 height 30
select select "60"
click at [1020, 238] on select "0 min 15 min 30 min 45 min 60 min 75 min 90 min" at bounding box center [1061, 253] width 83 height 30
click at [1177, 899] on button "Save & Submit Timesheet" at bounding box center [1155, 888] width 156 height 32
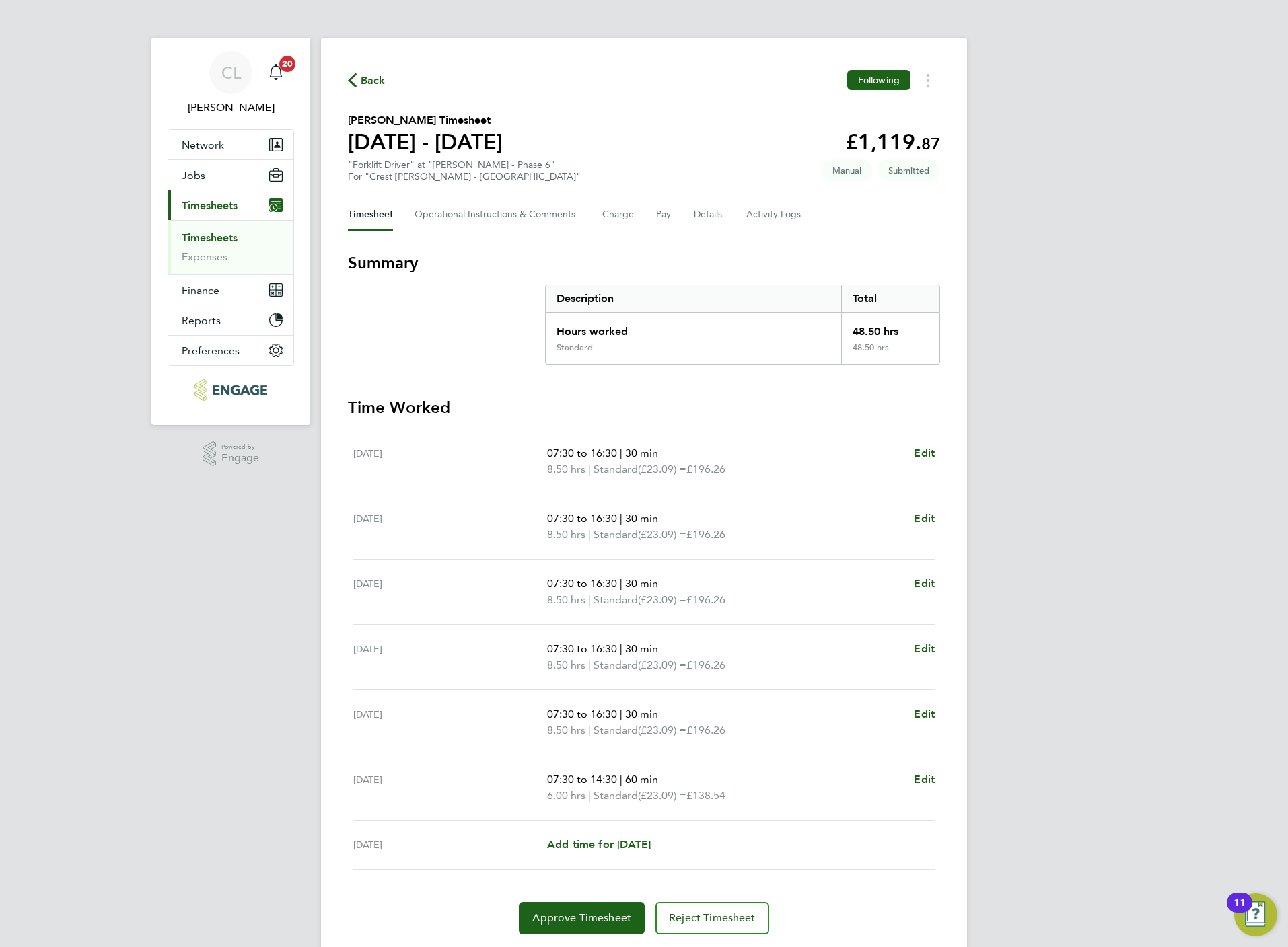
click at [366, 83] on span "Back" at bounding box center [373, 81] width 25 height 16
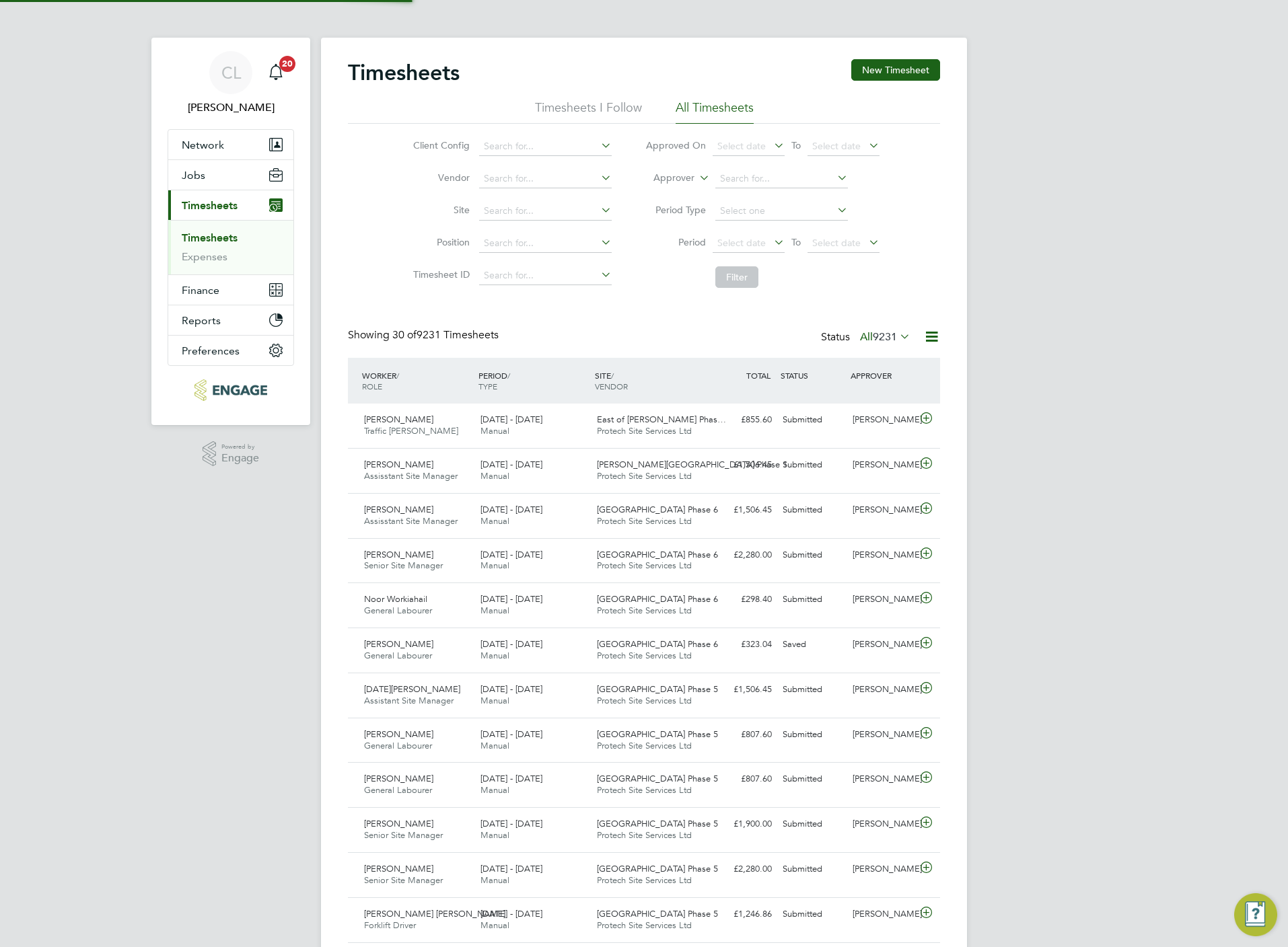
scroll to position [34, 117]
click at [898, 75] on button "New Timesheet" at bounding box center [896, 70] width 89 height 22
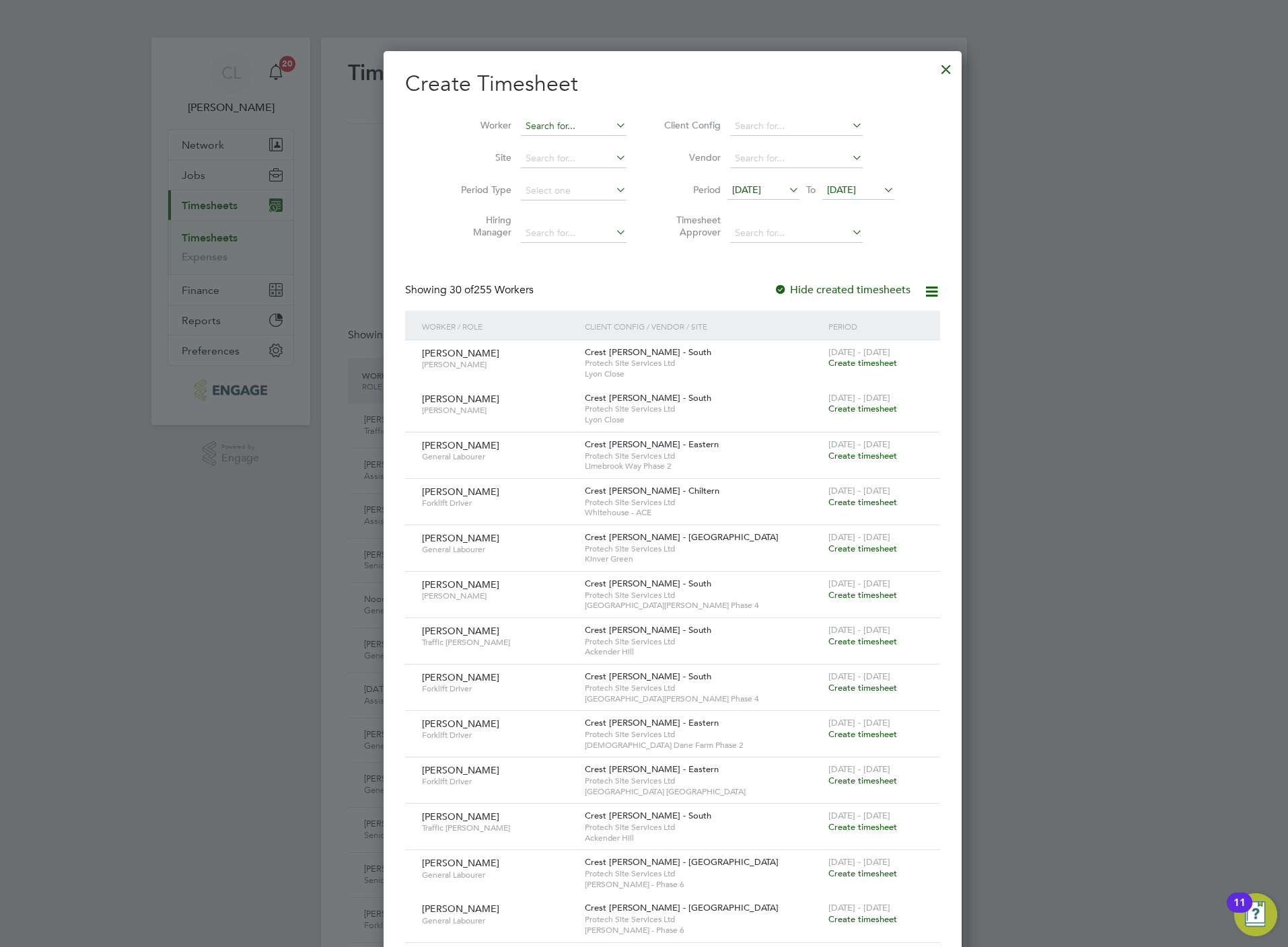
click at [521, 130] on input at bounding box center [574, 126] width 105 height 19
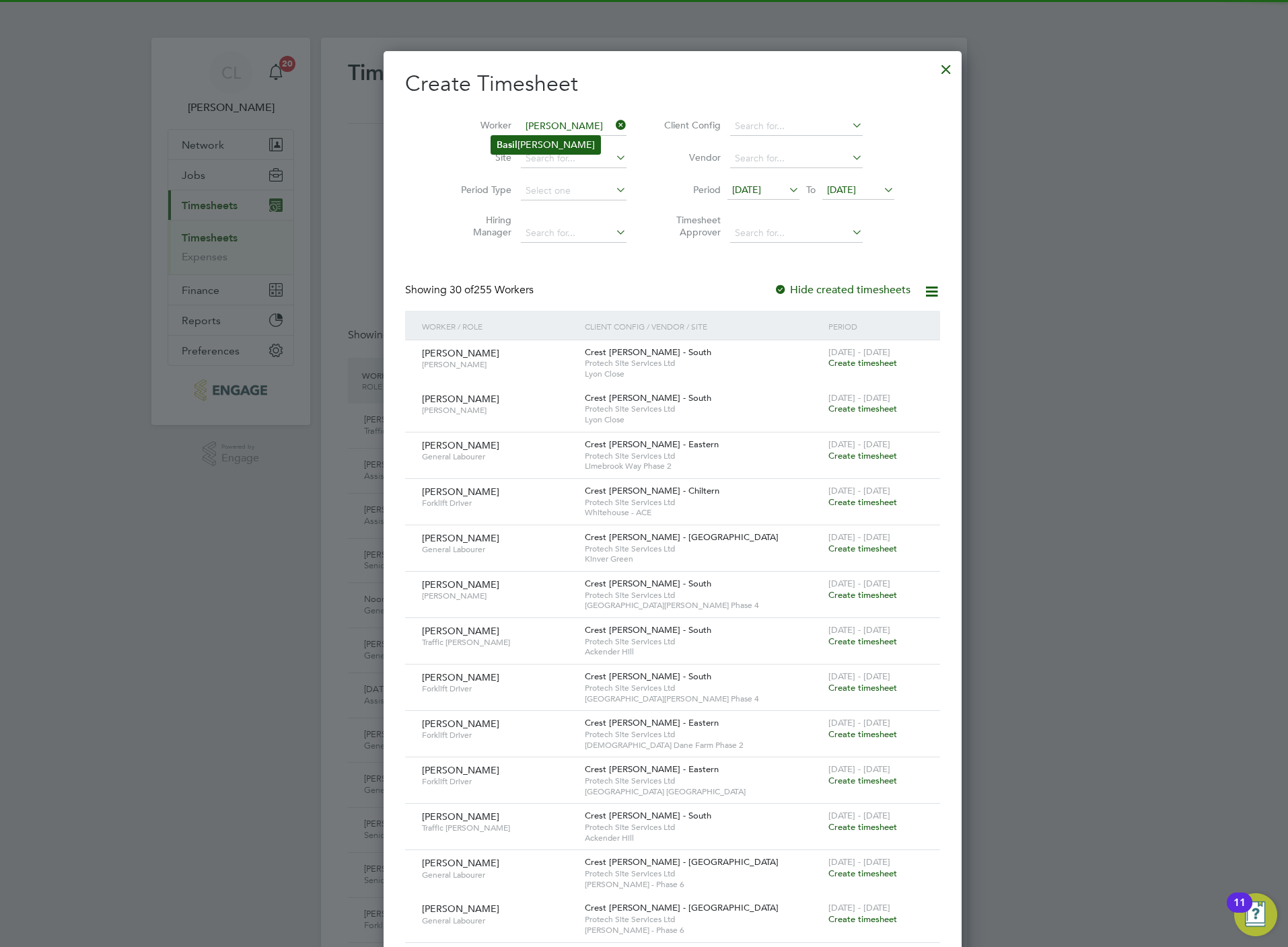
click at [522, 145] on li "Ba sil Parker" at bounding box center [545, 145] width 109 height 18
type input "Basil Parker"
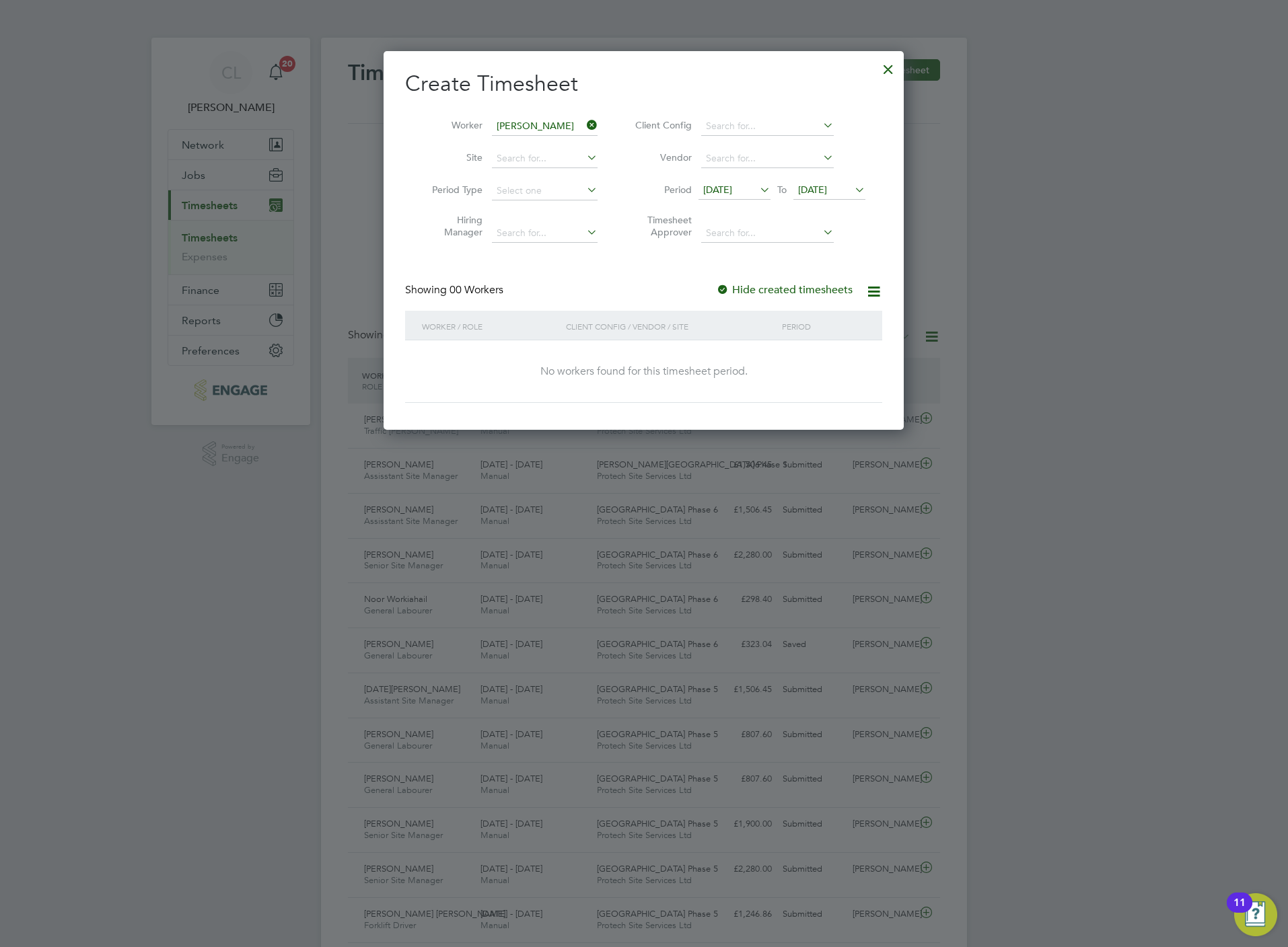
click at [804, 194] on span "[DATE]" at bounding box center [812, 190] width 29 height 12
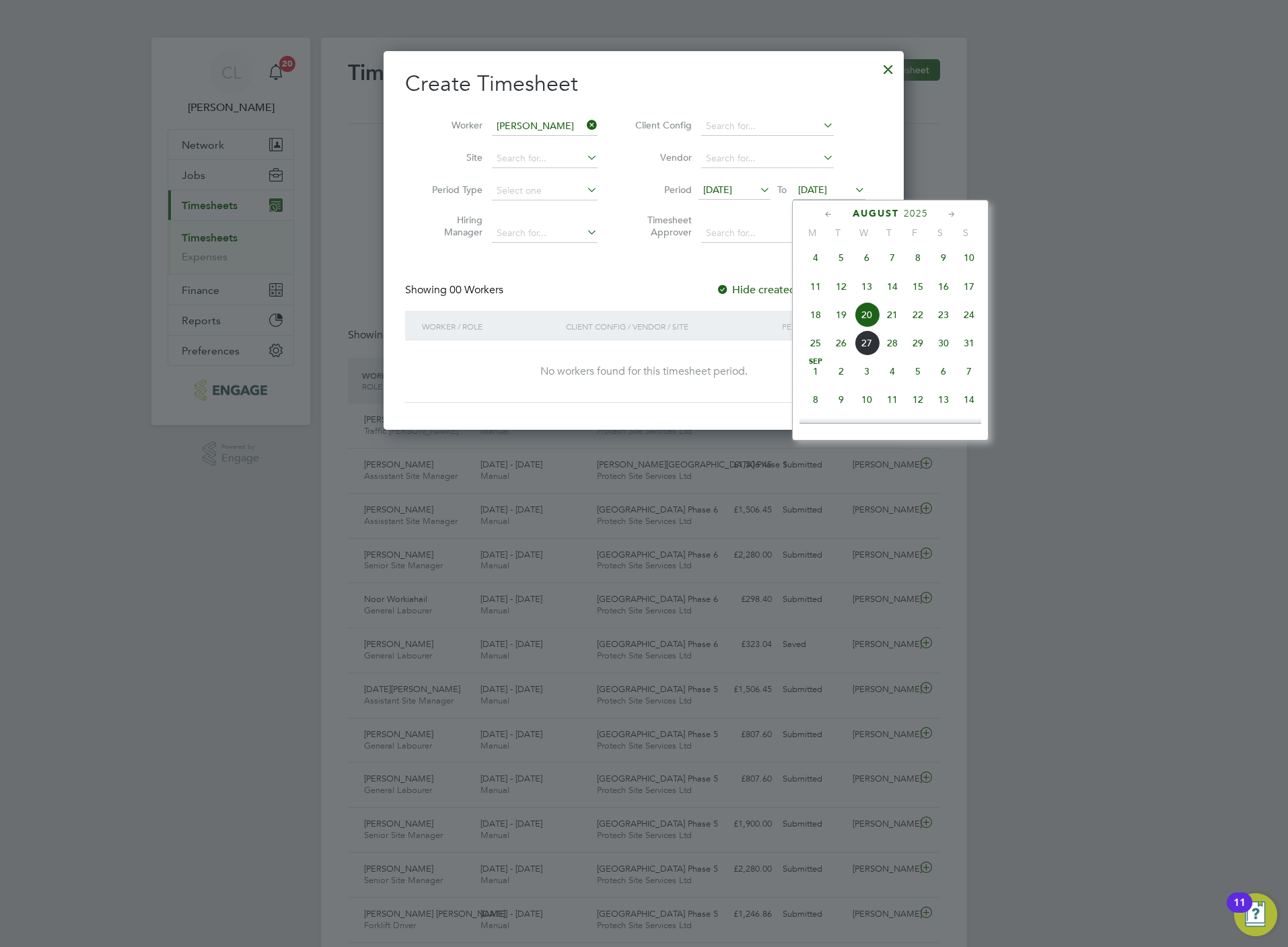
click at [949, 323] on span "23" at bounding box center [944, 315] width 26 height 26
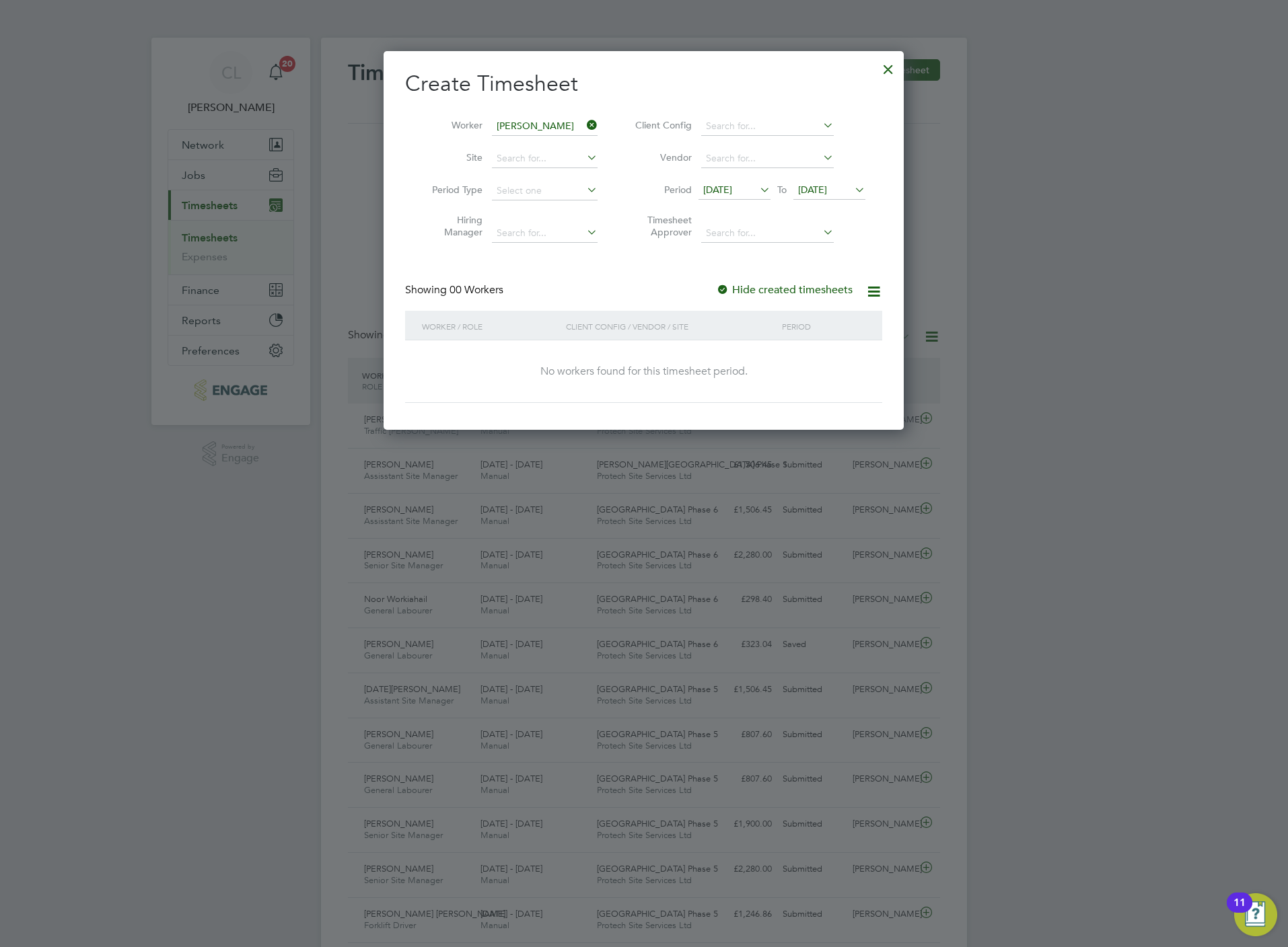
click at [885, 62] on div at bounding box center [888, 66] width 24 height 24
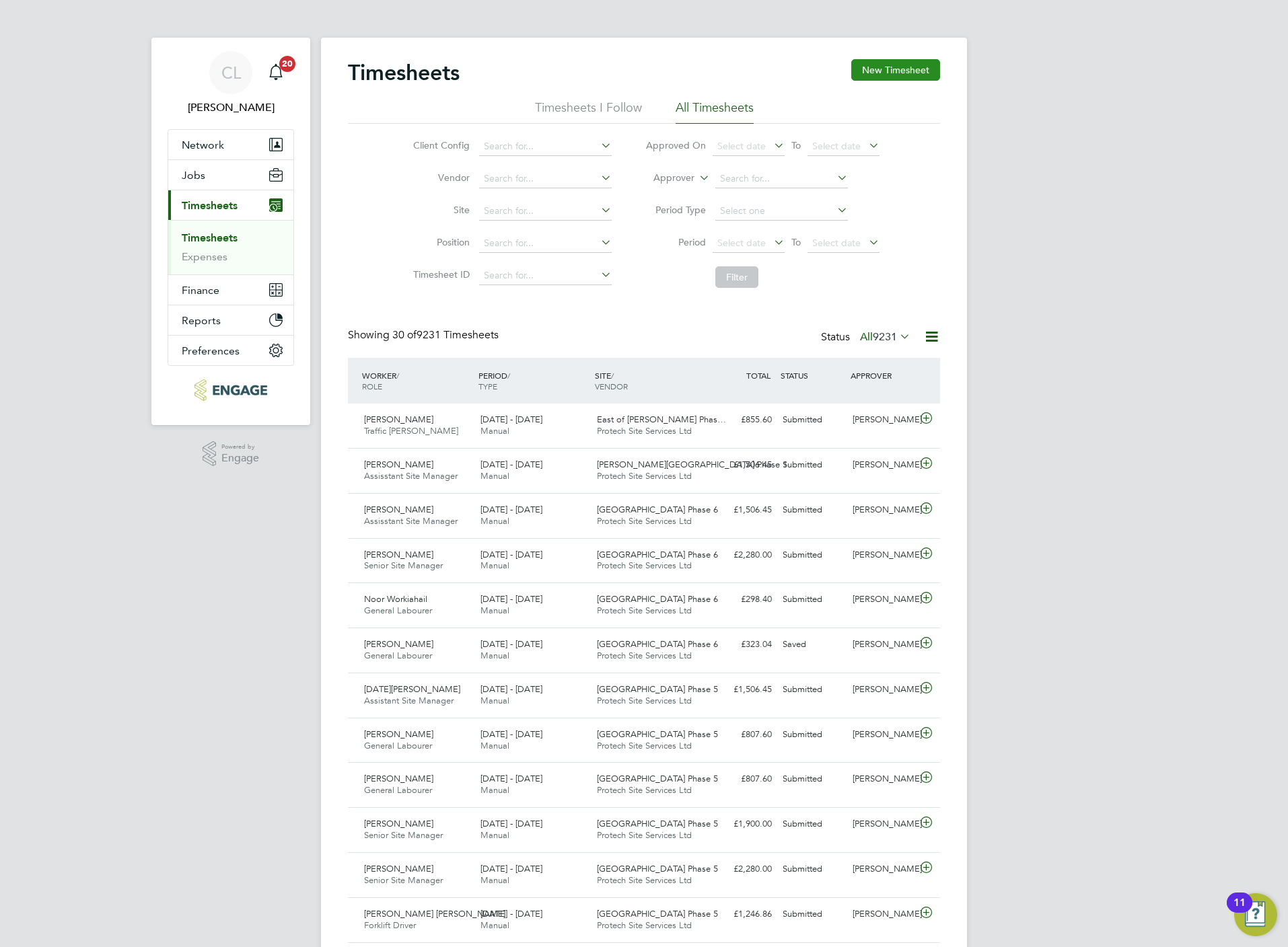
click at [915, 70] on button "New Timesheet" at bounding box center [896, 70] width 89 height 22
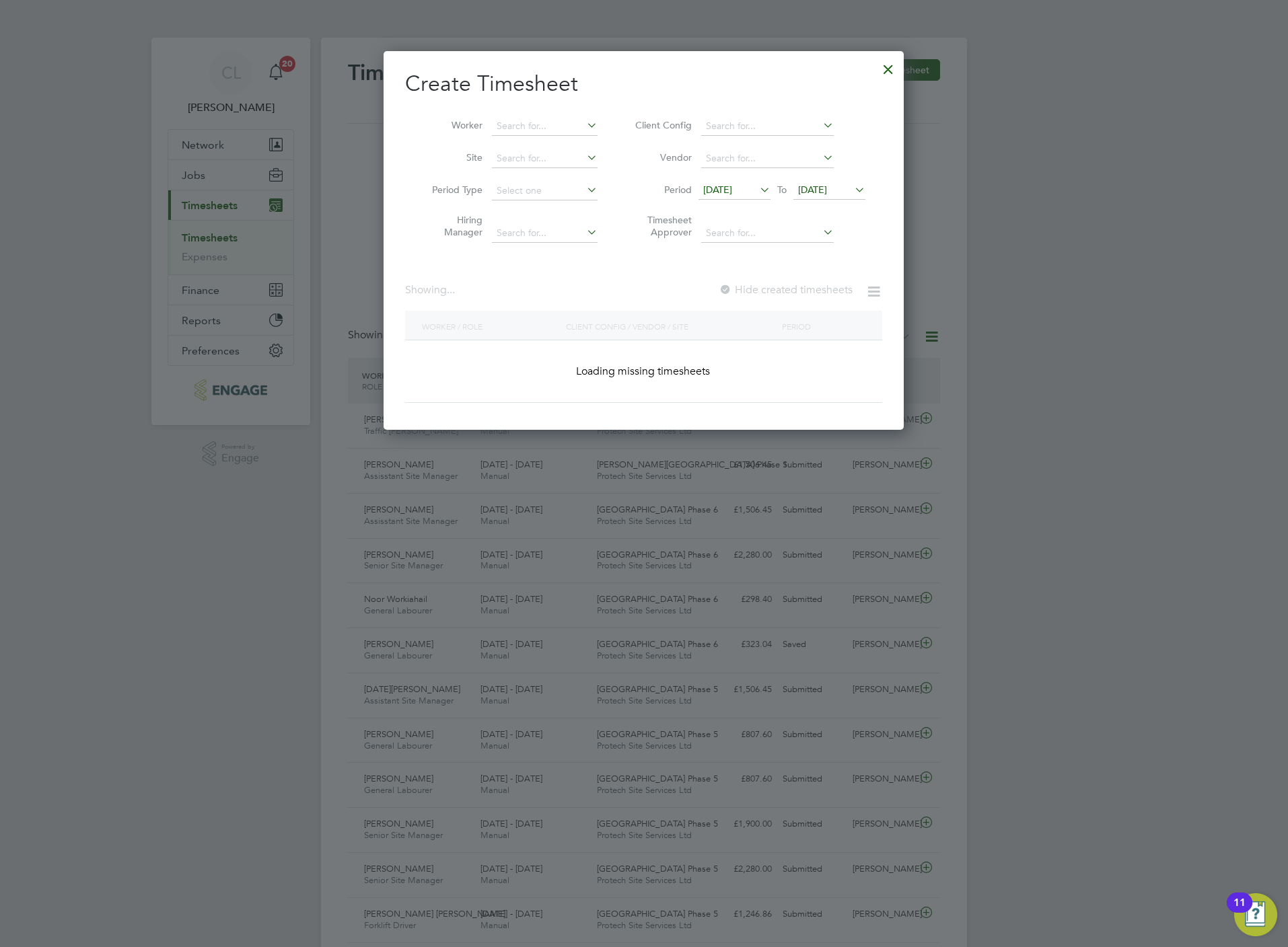
scroll to position [2287, 521]
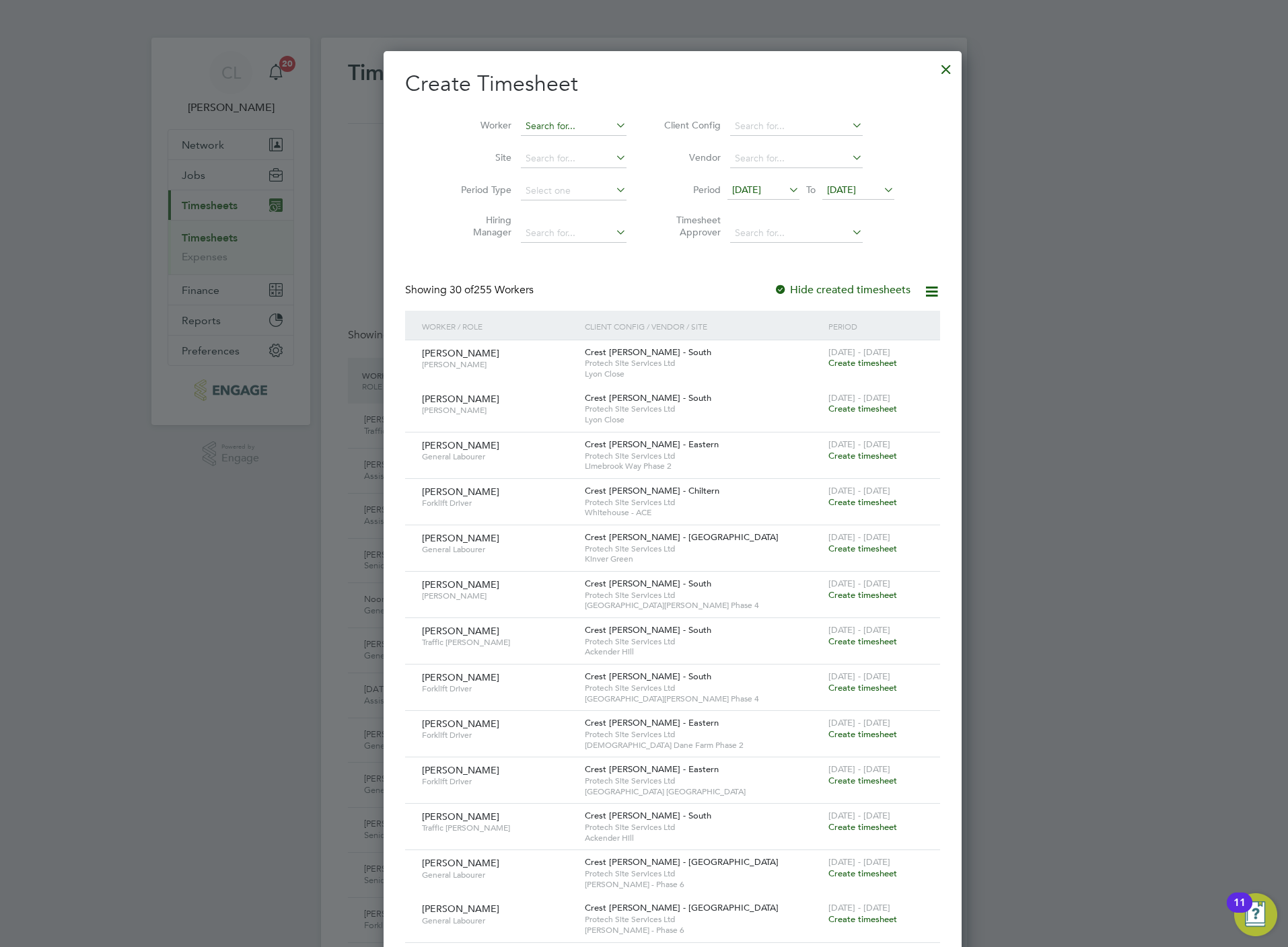
click at [527, 128] on input at bounding box center [574, 126] width 105 height 19
click at [560, 147] on li "John Ca ttell" at bounding box center [551, 145] width 120 height 18
type input "John Cattell"
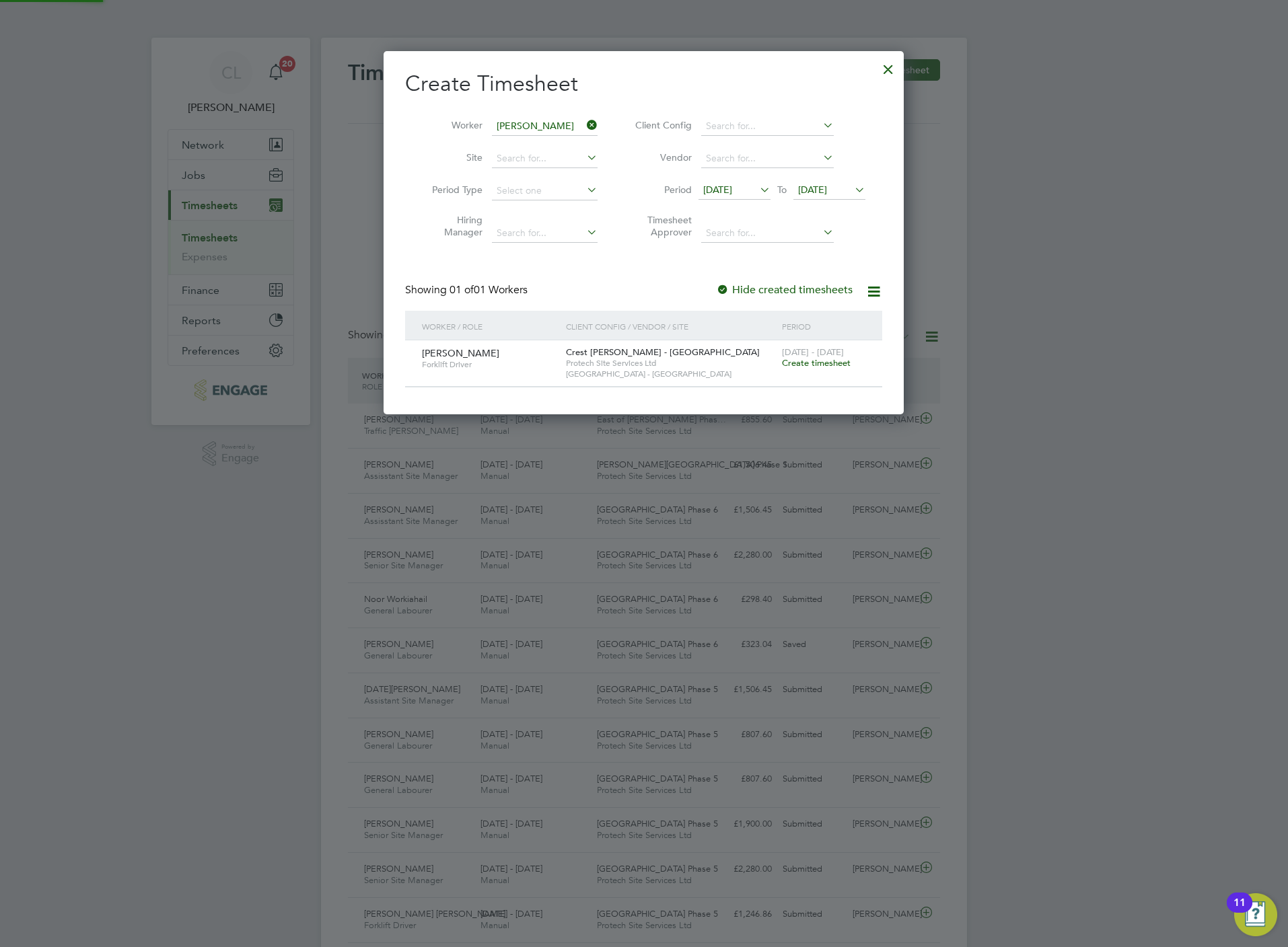
scroll to position [365, 521]
click at [535, 122] on input at bounding box center [544, 126] width 105 height 19
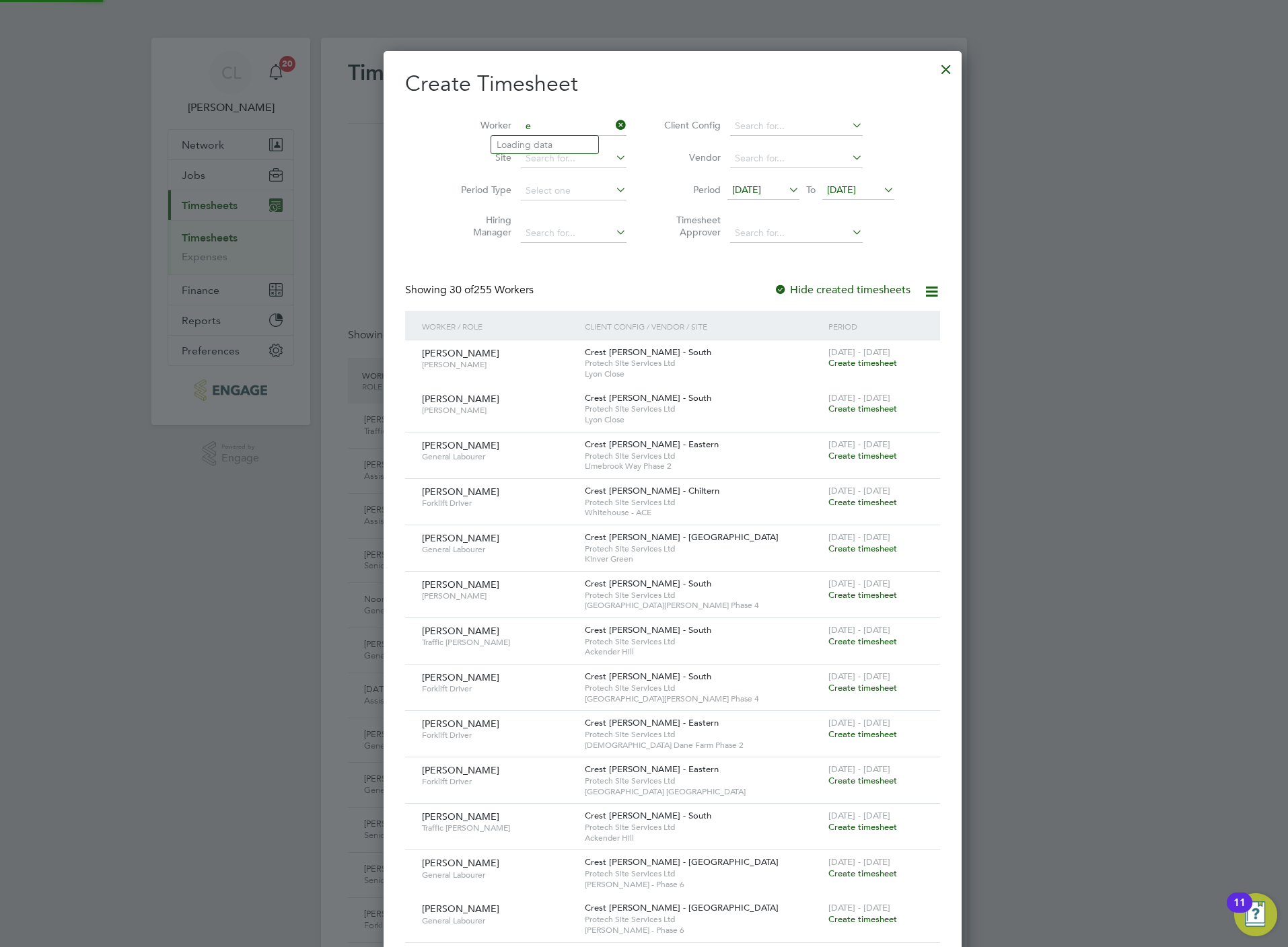
scroll to position [2287, 521]
click at [563, 204] on li "Ell iott Wescarr" at bounding box center [579, 199] width 177 height 18
type input "[PERSON_NAME]"
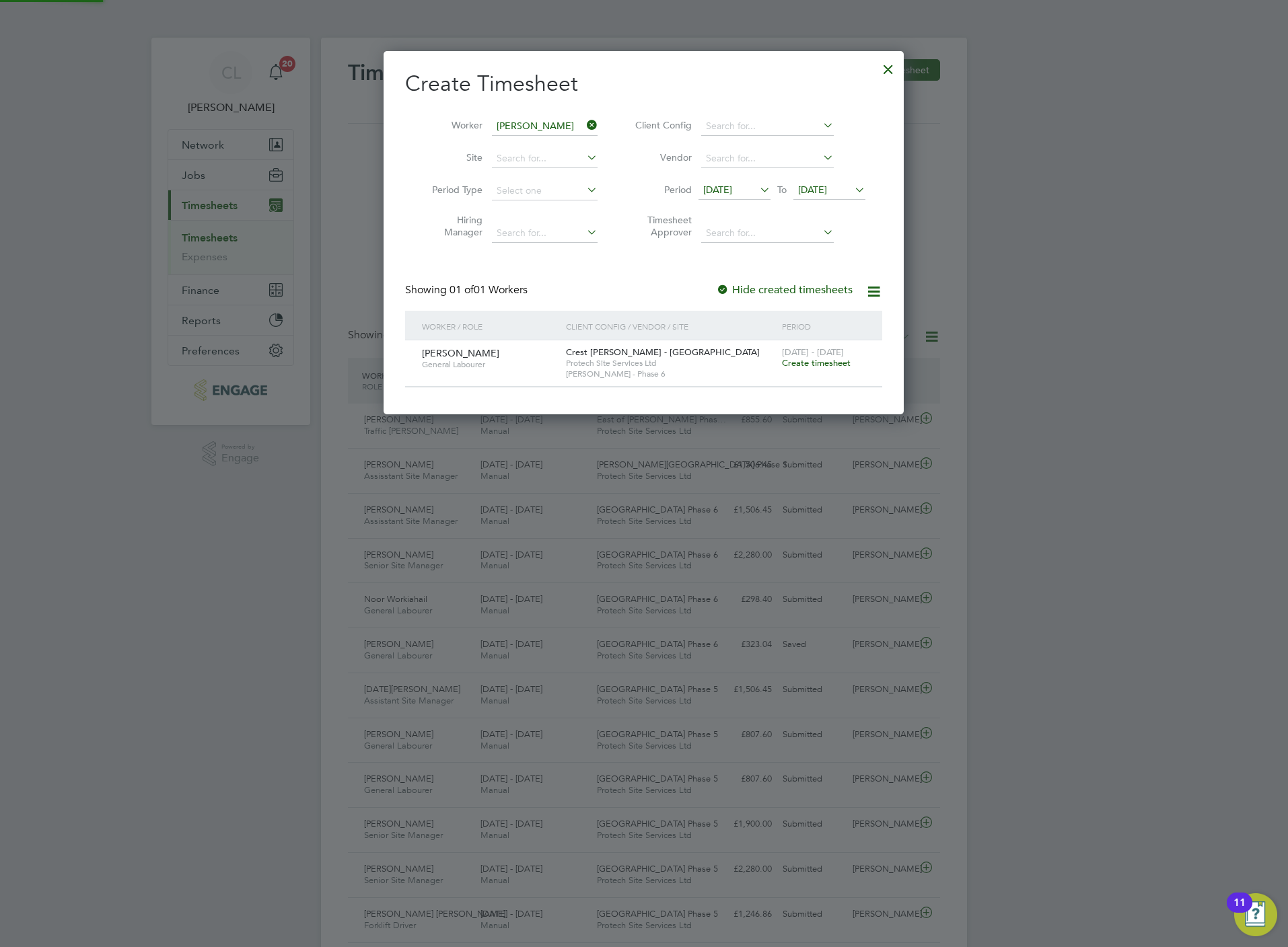
scroll to position [365, 521]
click at [821, 363] on span "Create timesheet" at bounding box center [816, 363] width 69 height 11
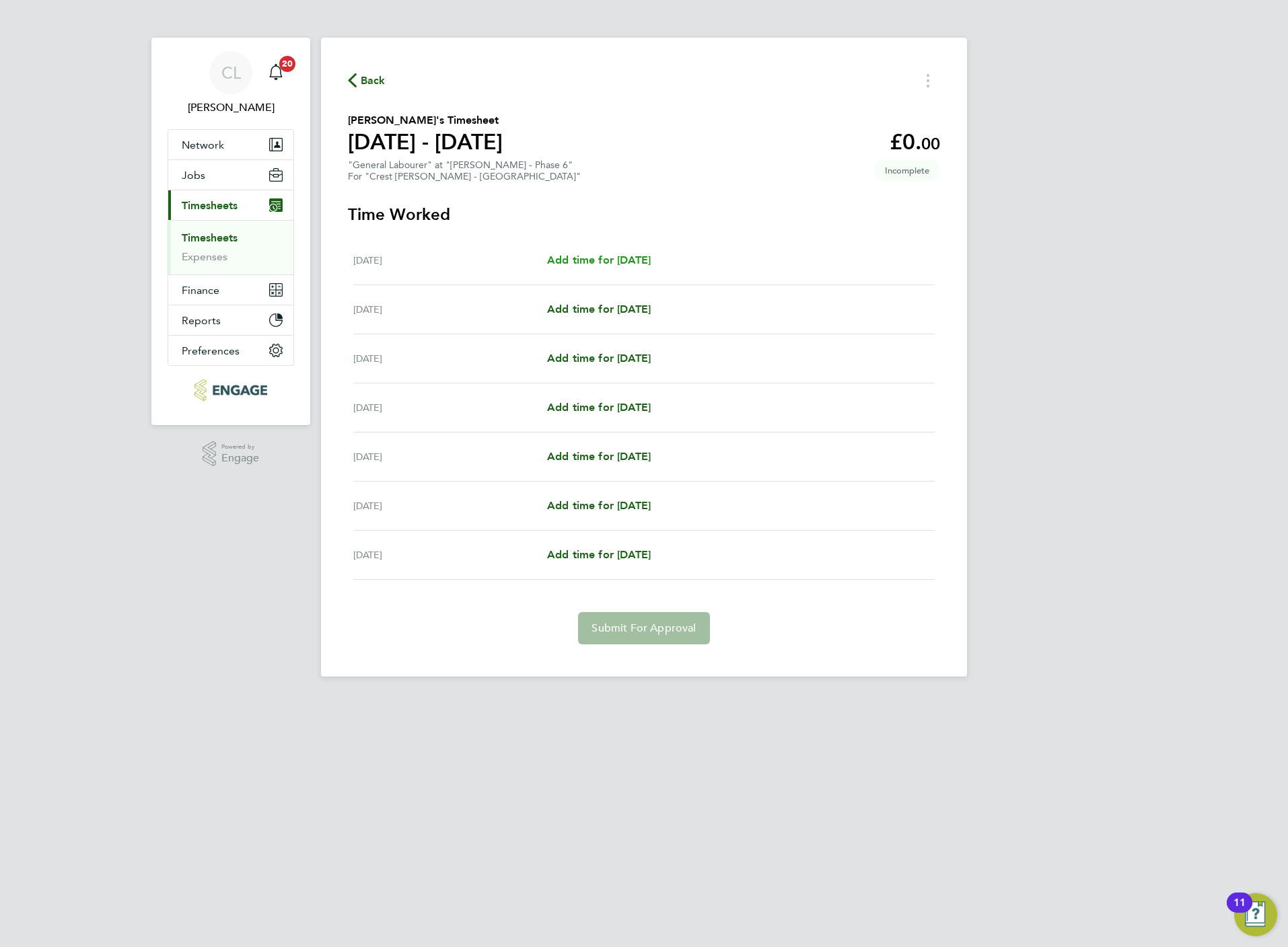
click at [609, 258] on span "Add time for [DATE]" at bounding box center [599, 260] width 104 height 13
select select "15"
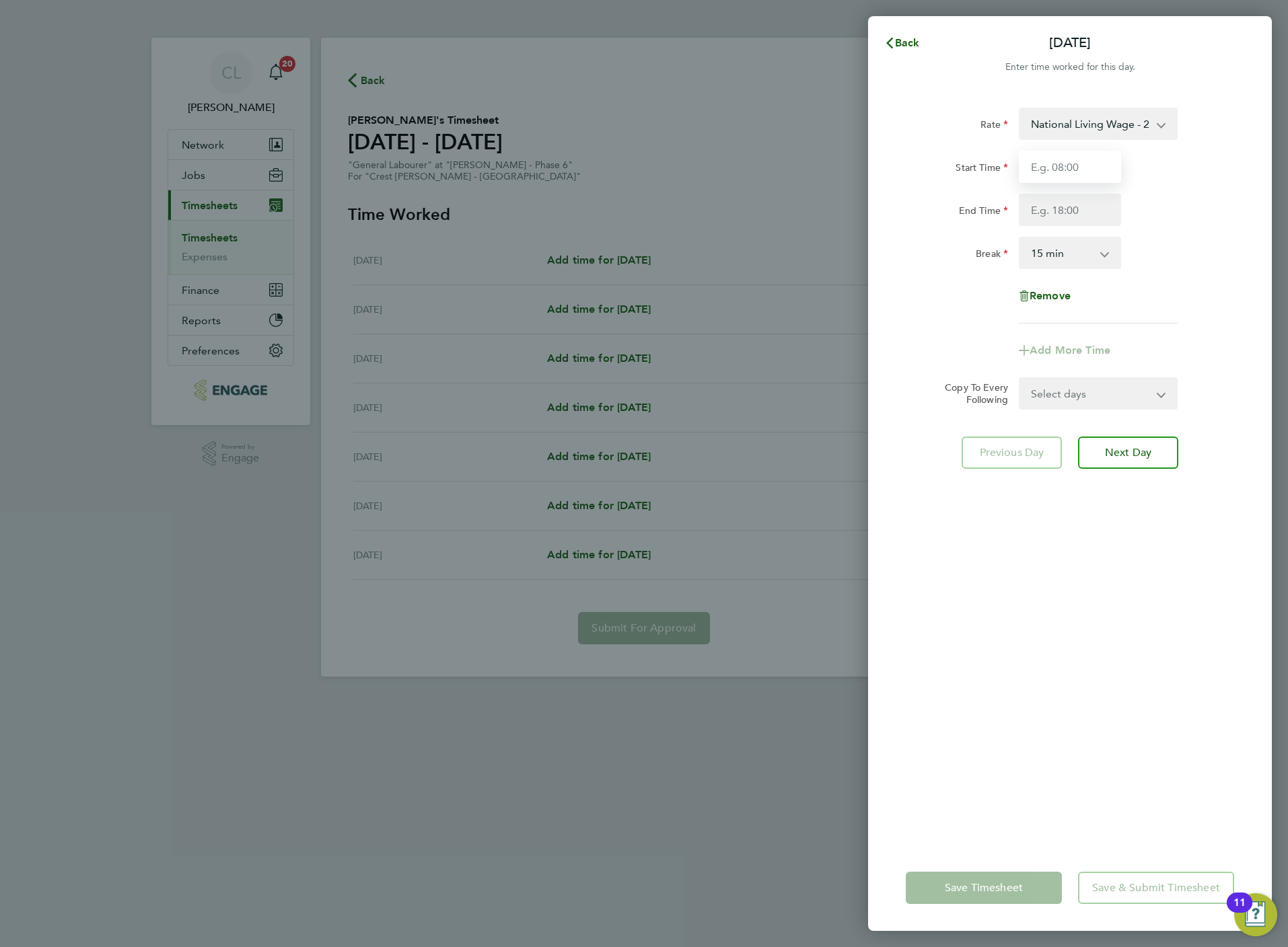
click at [1046, 166] on input "Start Time" at bounding box center [1069, 167] width 102 height 32
type input "07:30"
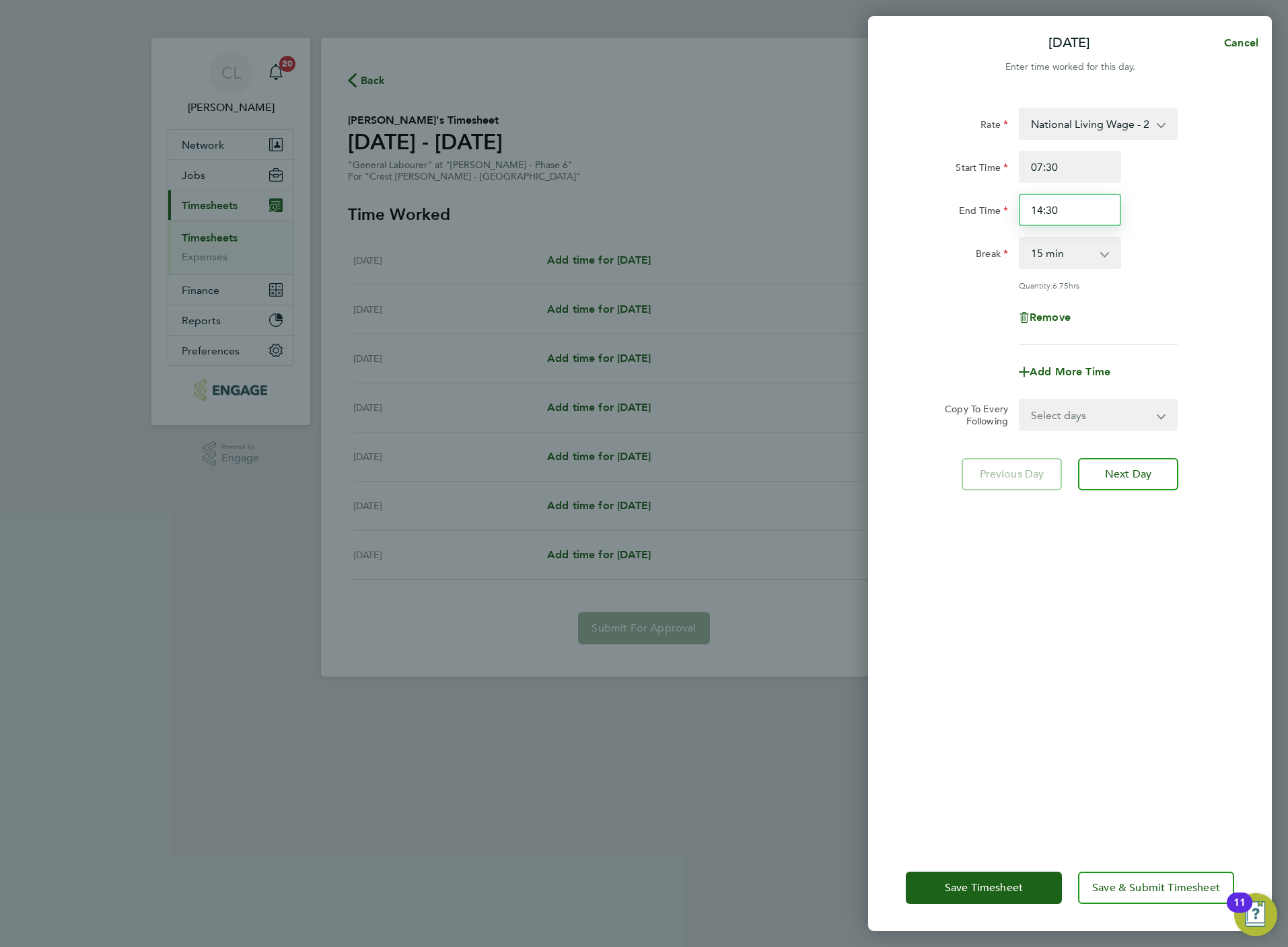
click at [1064, 200] on input "14:30" at bounding box center [1069, 210] width 102 height 32
type input "16:30"
select select "30"
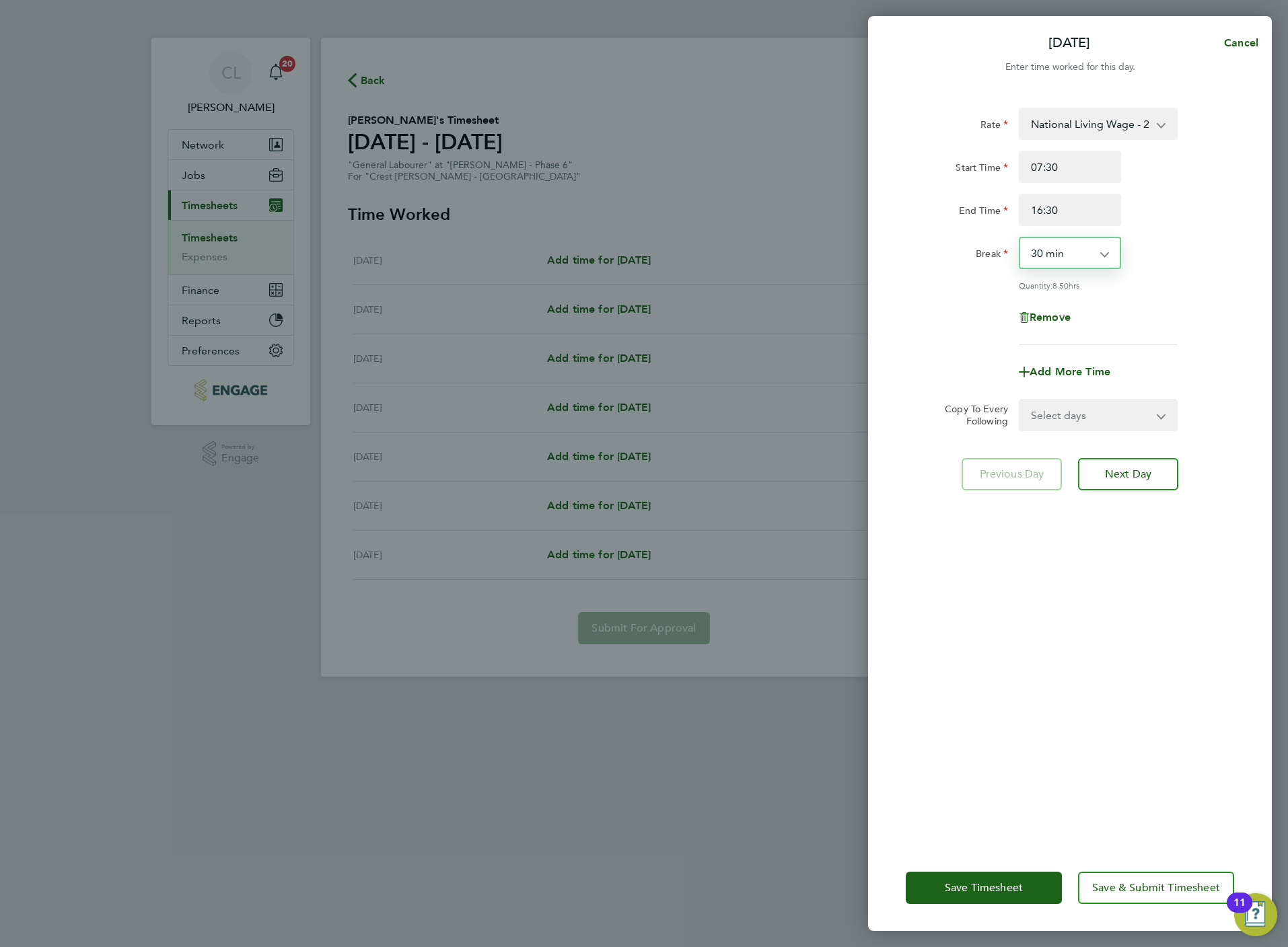
click at [1056, 406] on select "Select days Day Weekday (Mon-Fri) Weekend (Sat-Sun) [DATE] [DATE] [DATE] [DATE]…" at bounding box center [1090, 415] width 141 height 30
select select "TUE"
click at [1020, 400] on select "Select days Day Weekday (Mon-Fri) Weekend (Sat-Sun) [DATE] [DATE] [DATE] [DATE]…" at bounding box center [1090, 415] width 141 height 30
select select "[DATE]"
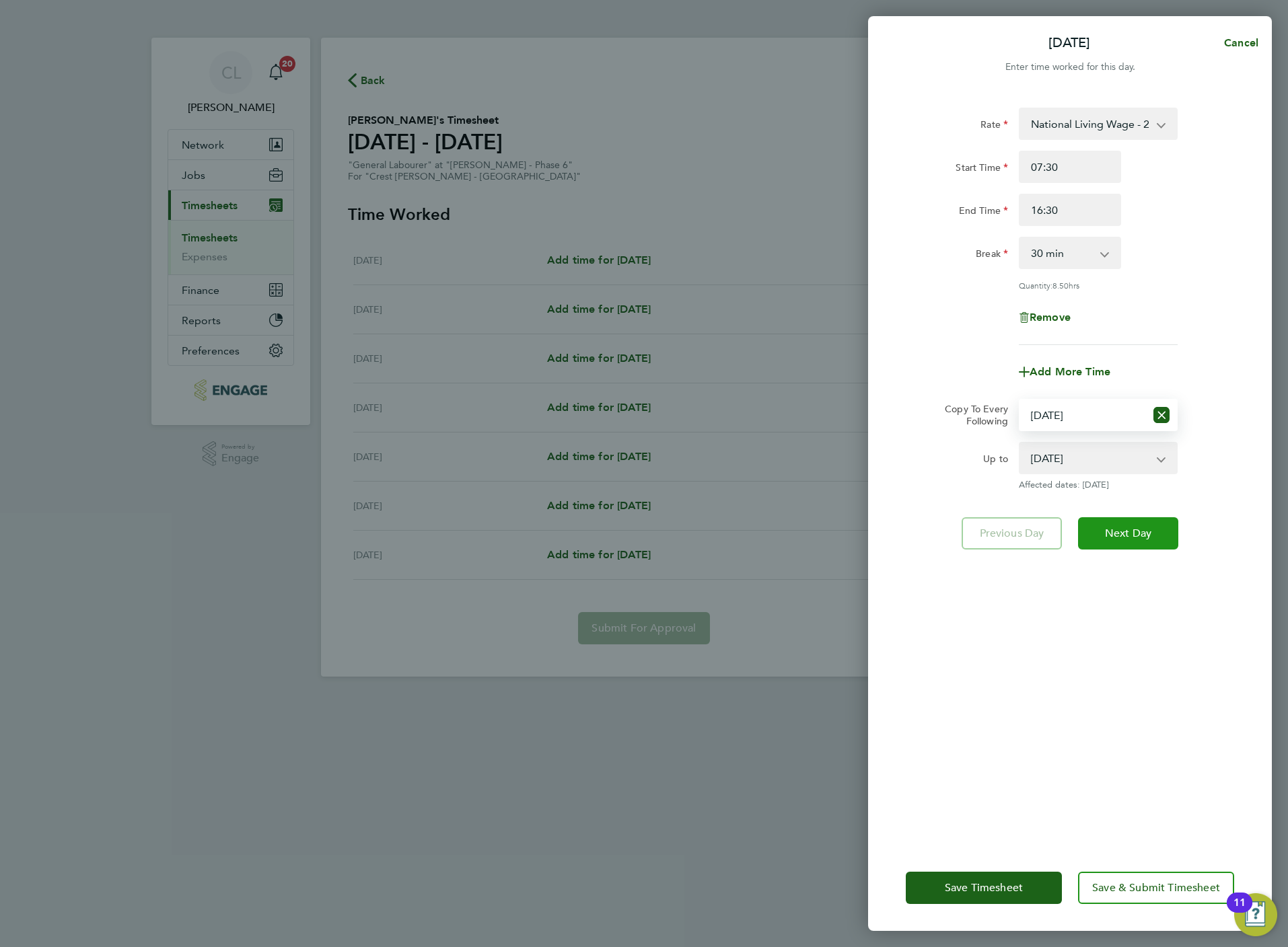
click at [1137, 534] on span "Next Day" at bounding box center [1128, 533] width 46 height 14
click at [1092, 410] on select "Select days Day Weekday (Mon-Fri) Weekend (Sat-Sun) [DATE] [DATE] [DATE] [DATE]…" at bounding box center [1082, 415] width 125 height 30
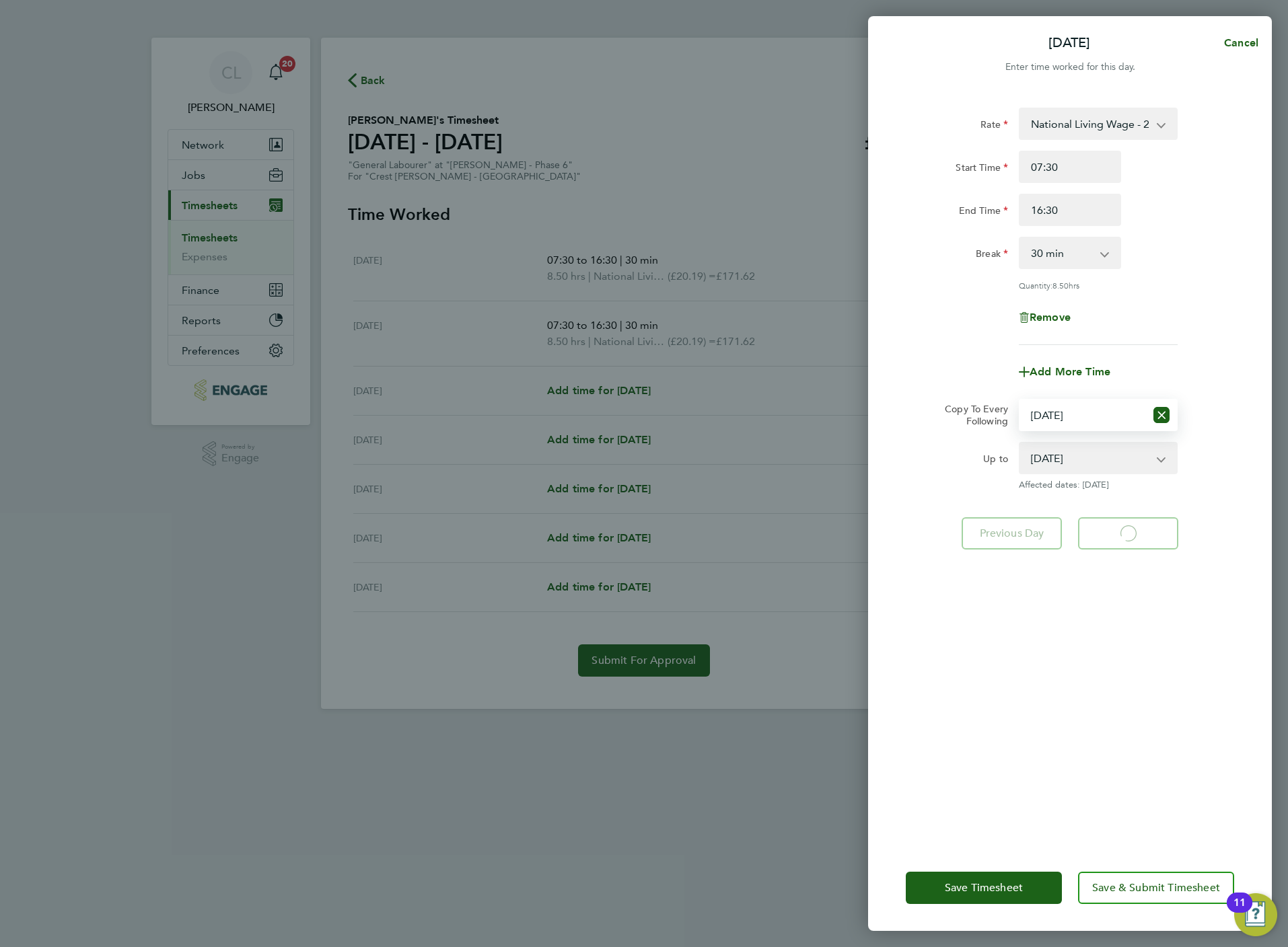
select select "30"
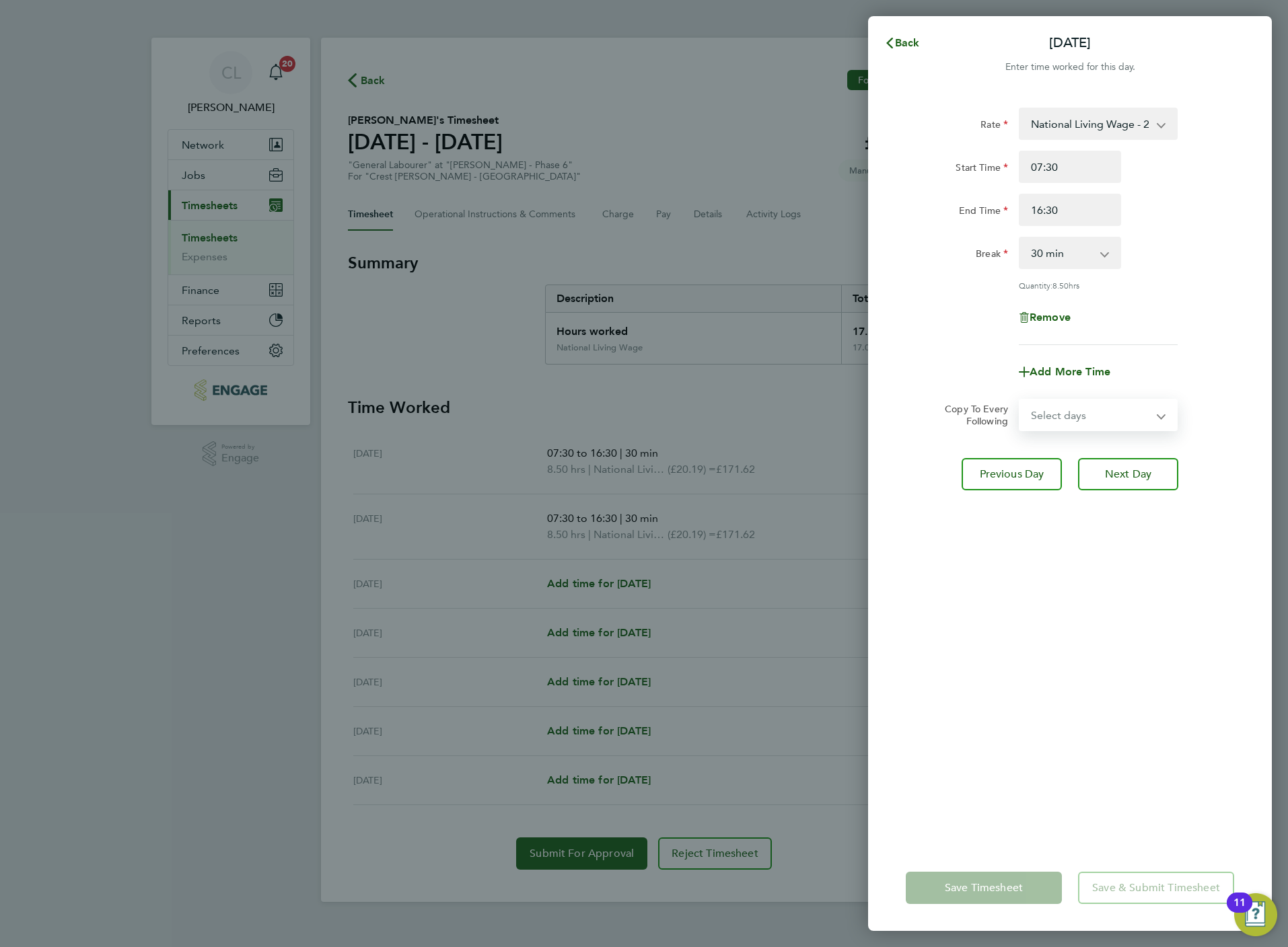
click at [1107, 416] on select "Select days Day Weekday (Mon-Fri) Weekend (Sat-Sun) [DATE] [DATE] [DATE] [DATE]…" at bounding box center [1090, 415] width 141 height 30
select select "WED"
click at [1020, 400] on select "Select days Day Weekday (Mon-Fri) Weekend (Sat-Sun) [DATE] [DATE] [DATE] [DATE]…" at bounding box center [1090, 415] width 141 height 30
select select "[DATE]"
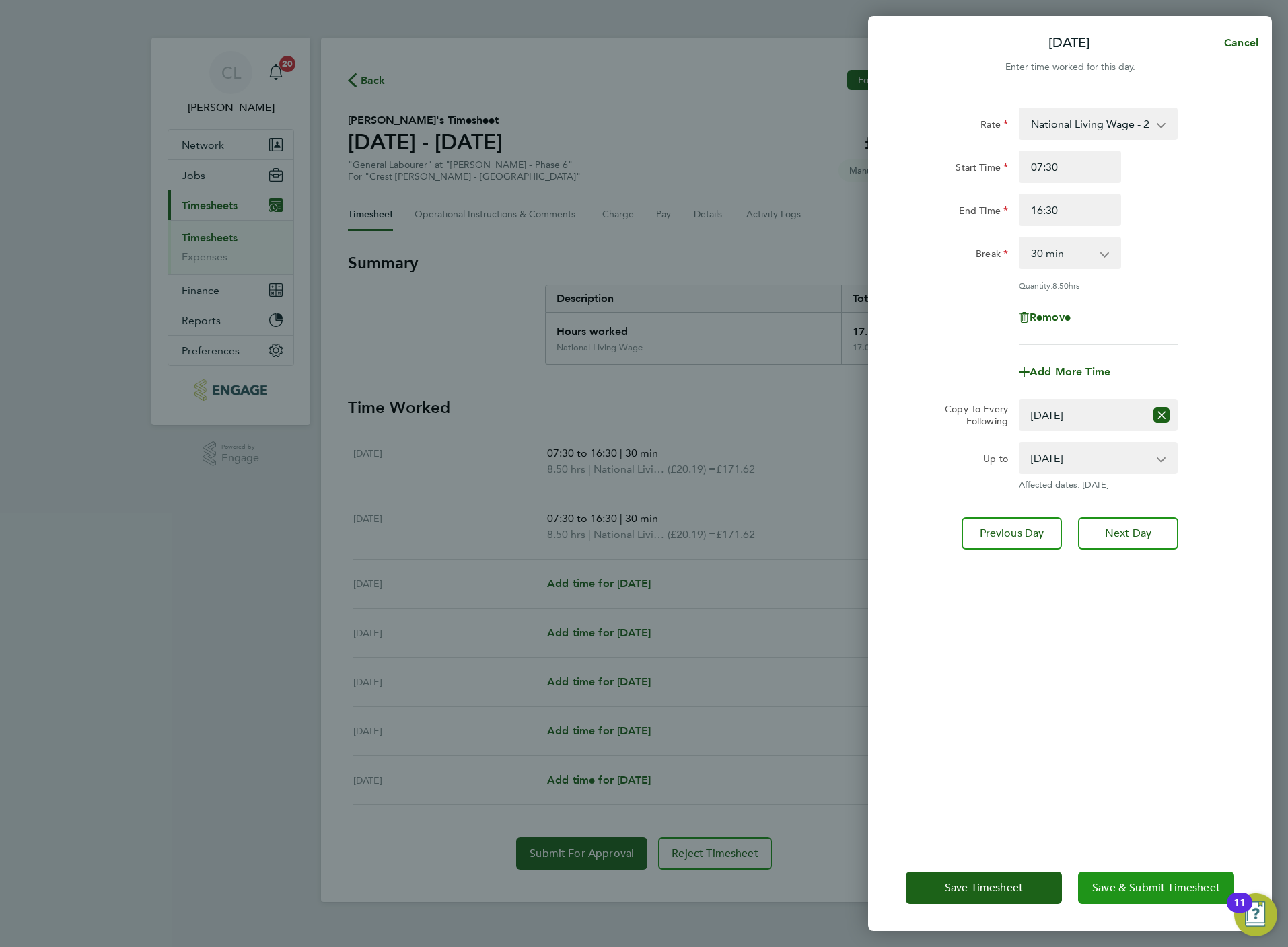
click at [1187, 898] on button "Save & Submit Timesheet" at bounding box center [1155, 888] width 156 height 32
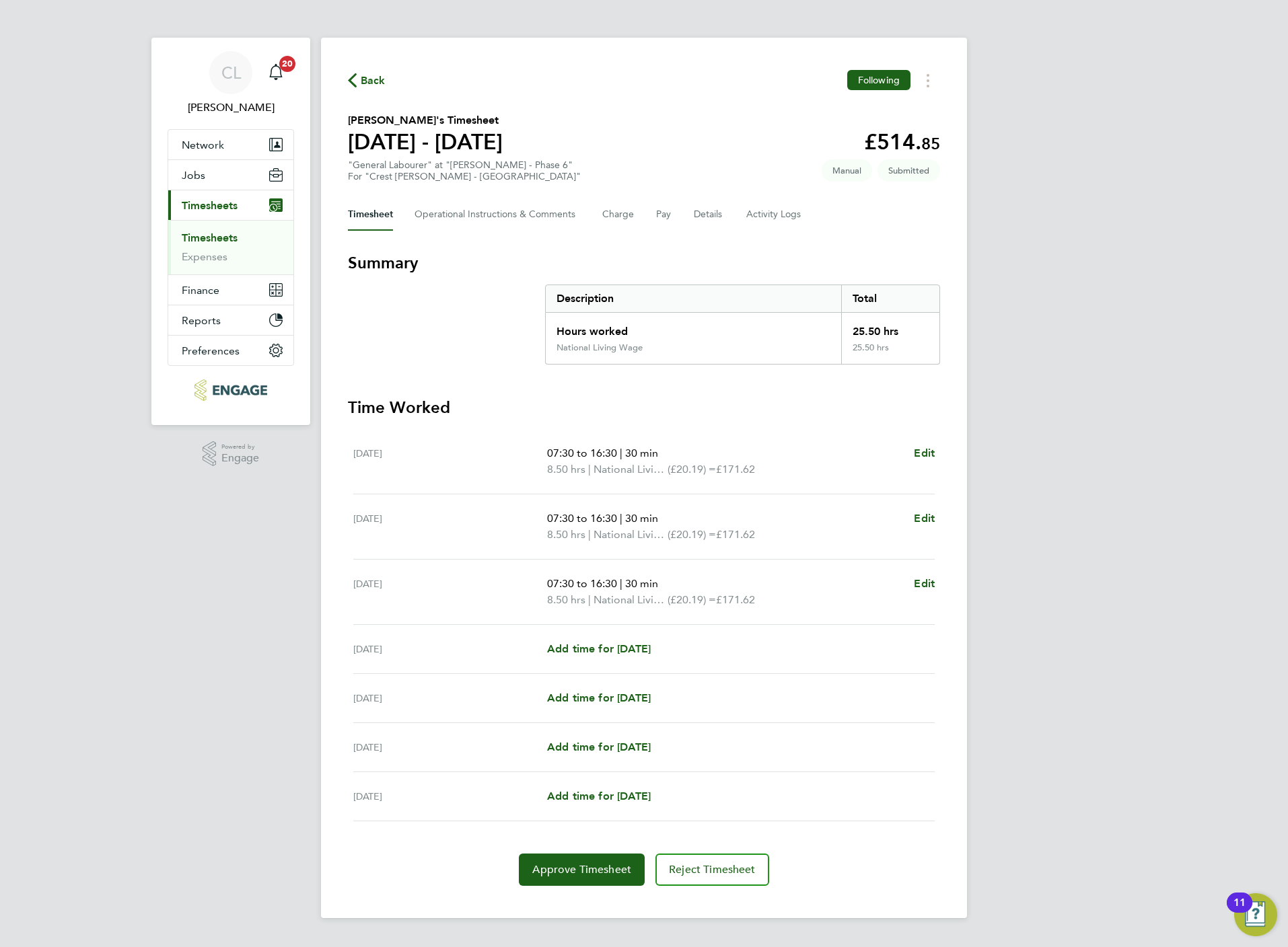
click at [356, 85] on icon "button" at bounding box center [352, 80] width 9 height 14
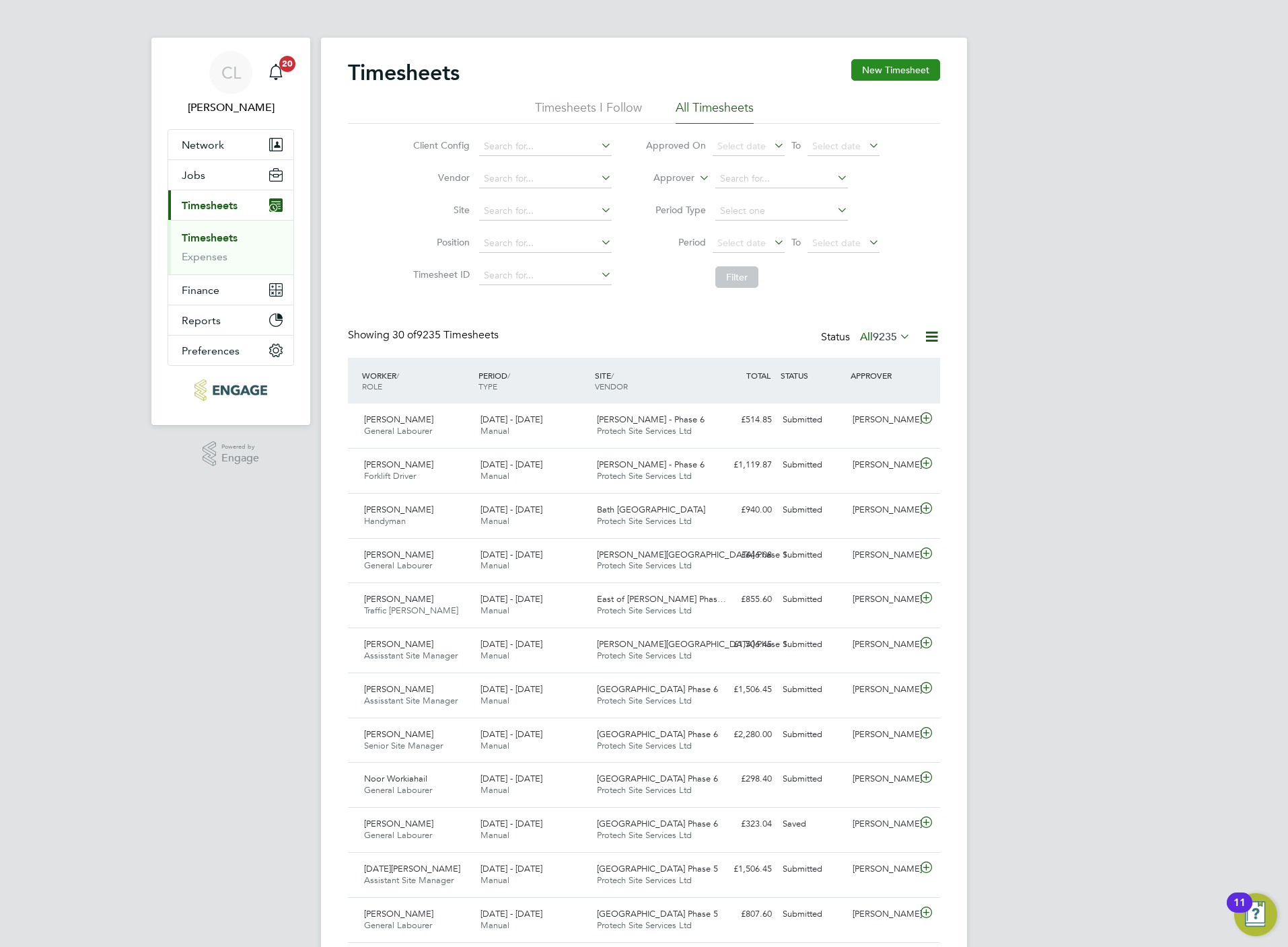
click at [876, 79] on button "New Timesheet" at bounding box center [896, 70] width 89 height 22
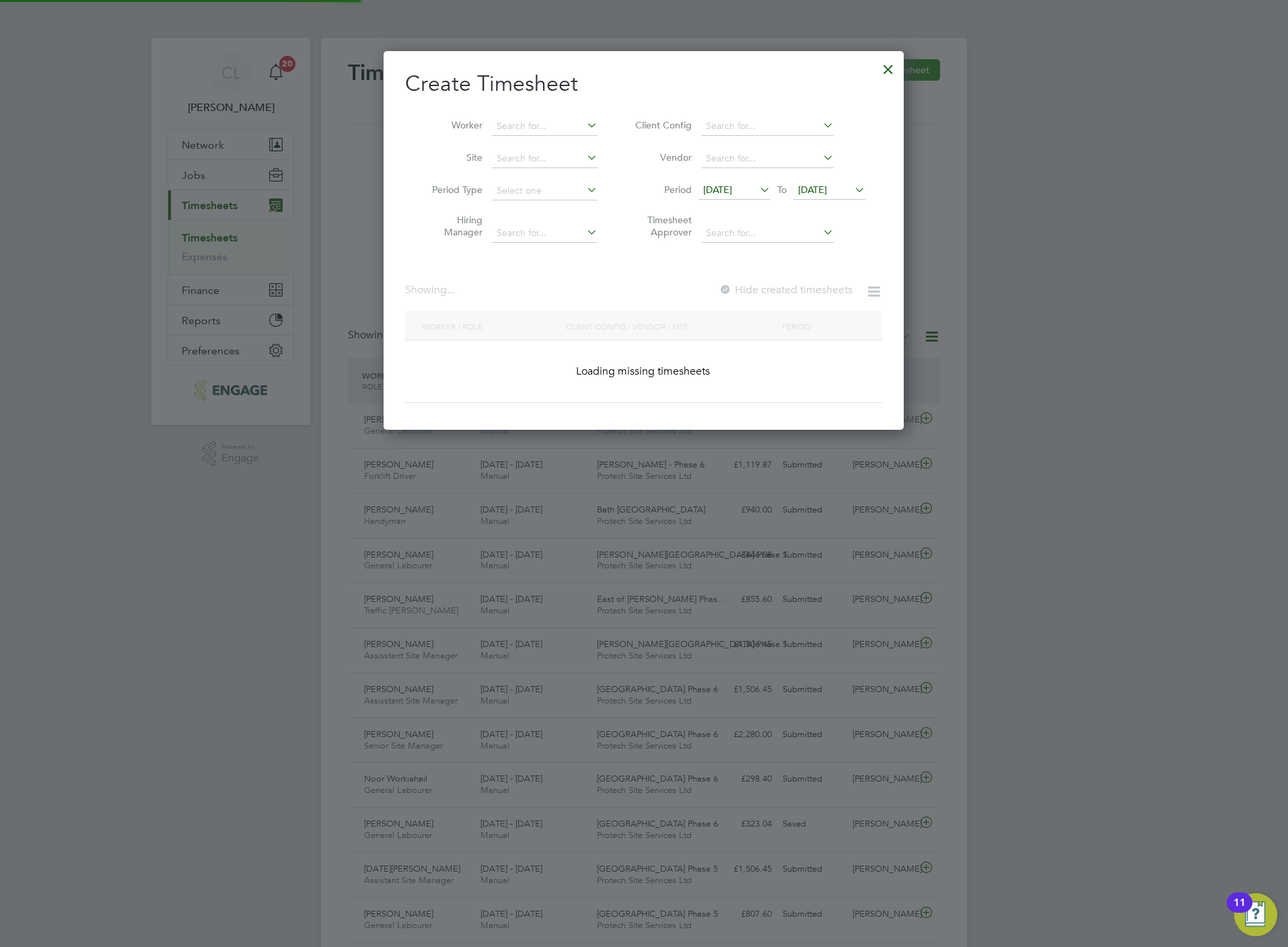
click at [876, 78] on div at bounding box center [888, 66] width 24 height 24
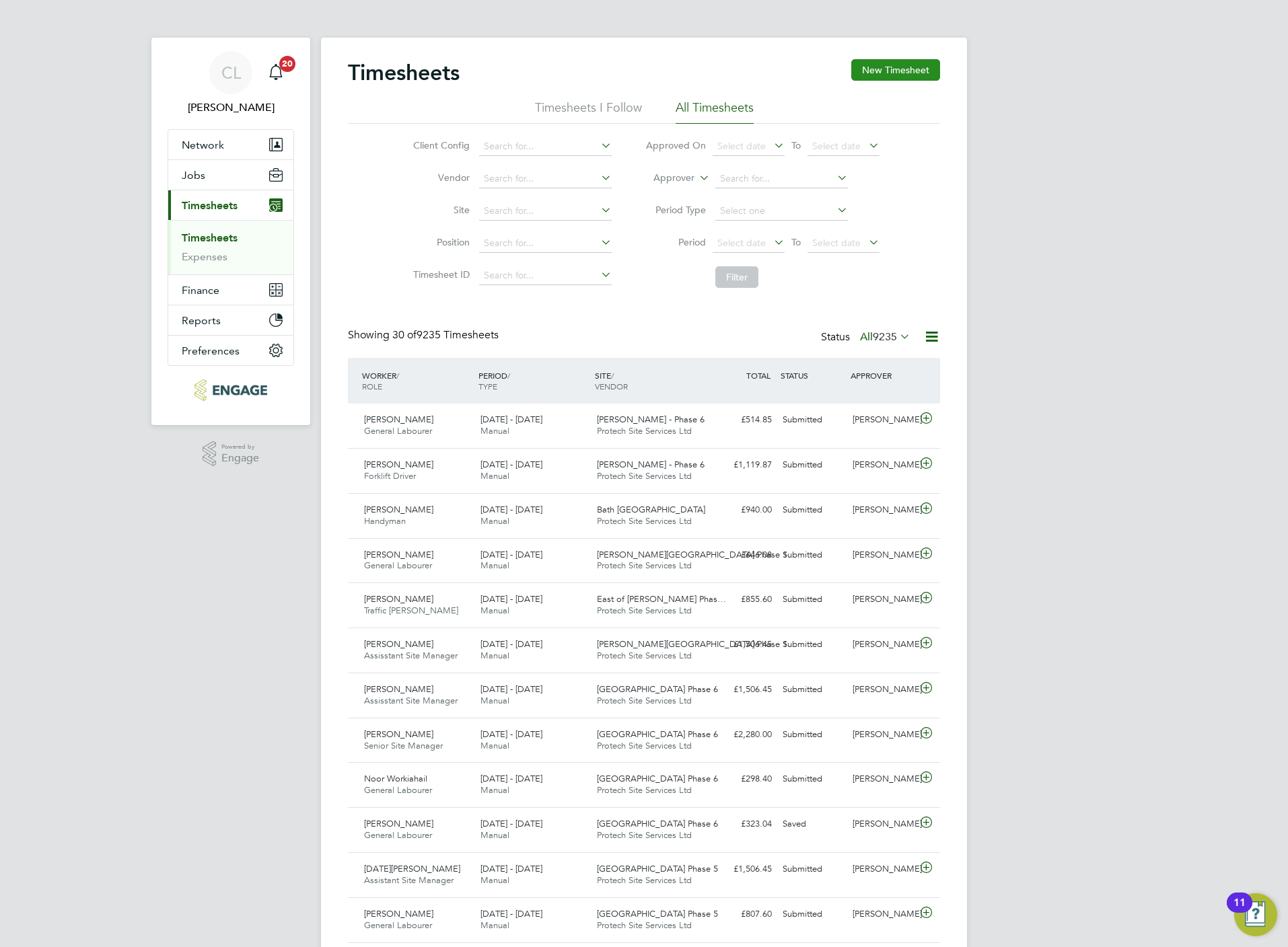
click at [900, 63] on button "New Timesheet" at bounding box center [896, 70] width 89 height 22
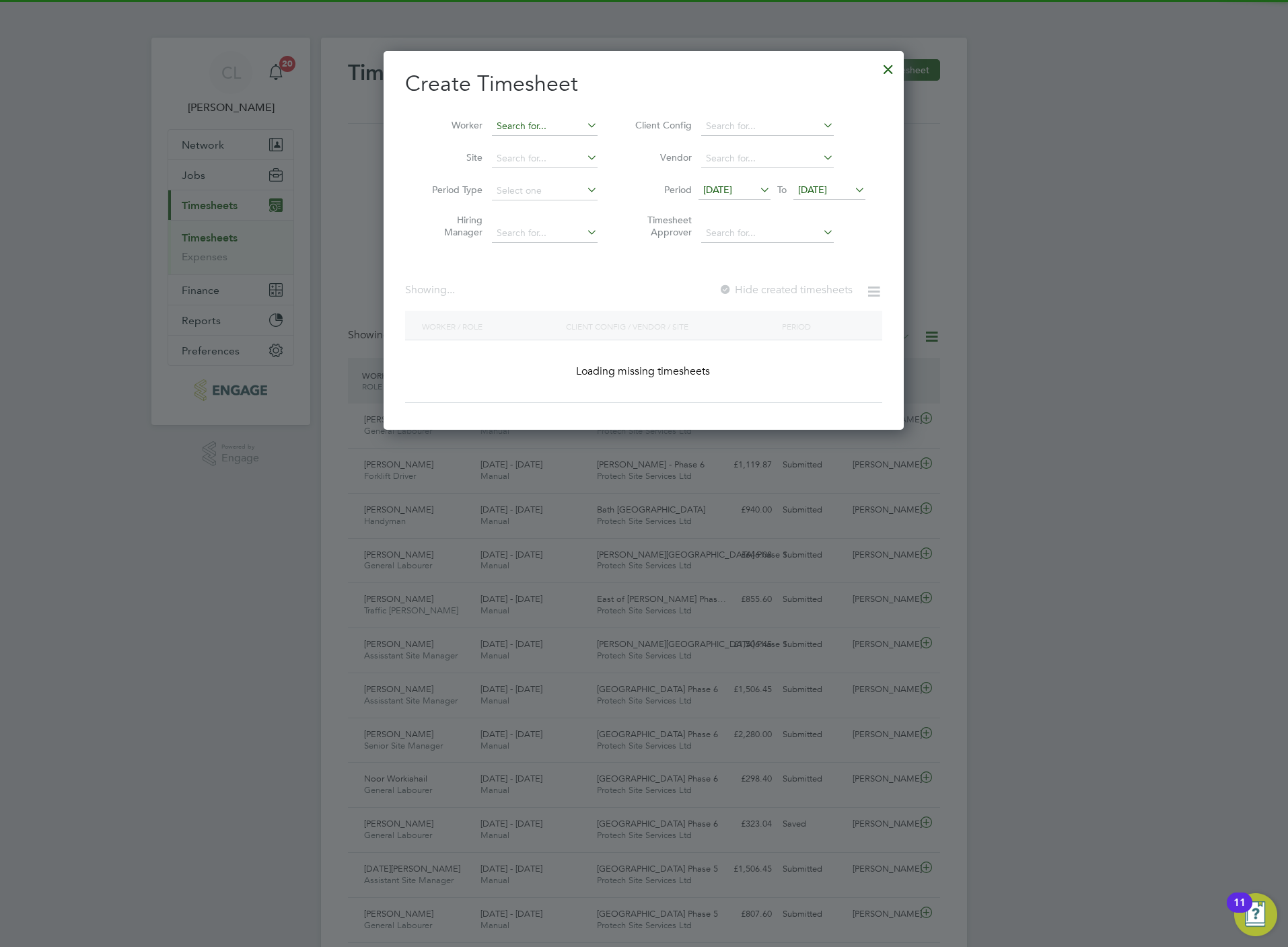
click at [527, 124] on input at bounding box center [544, 126] width 105 height 19
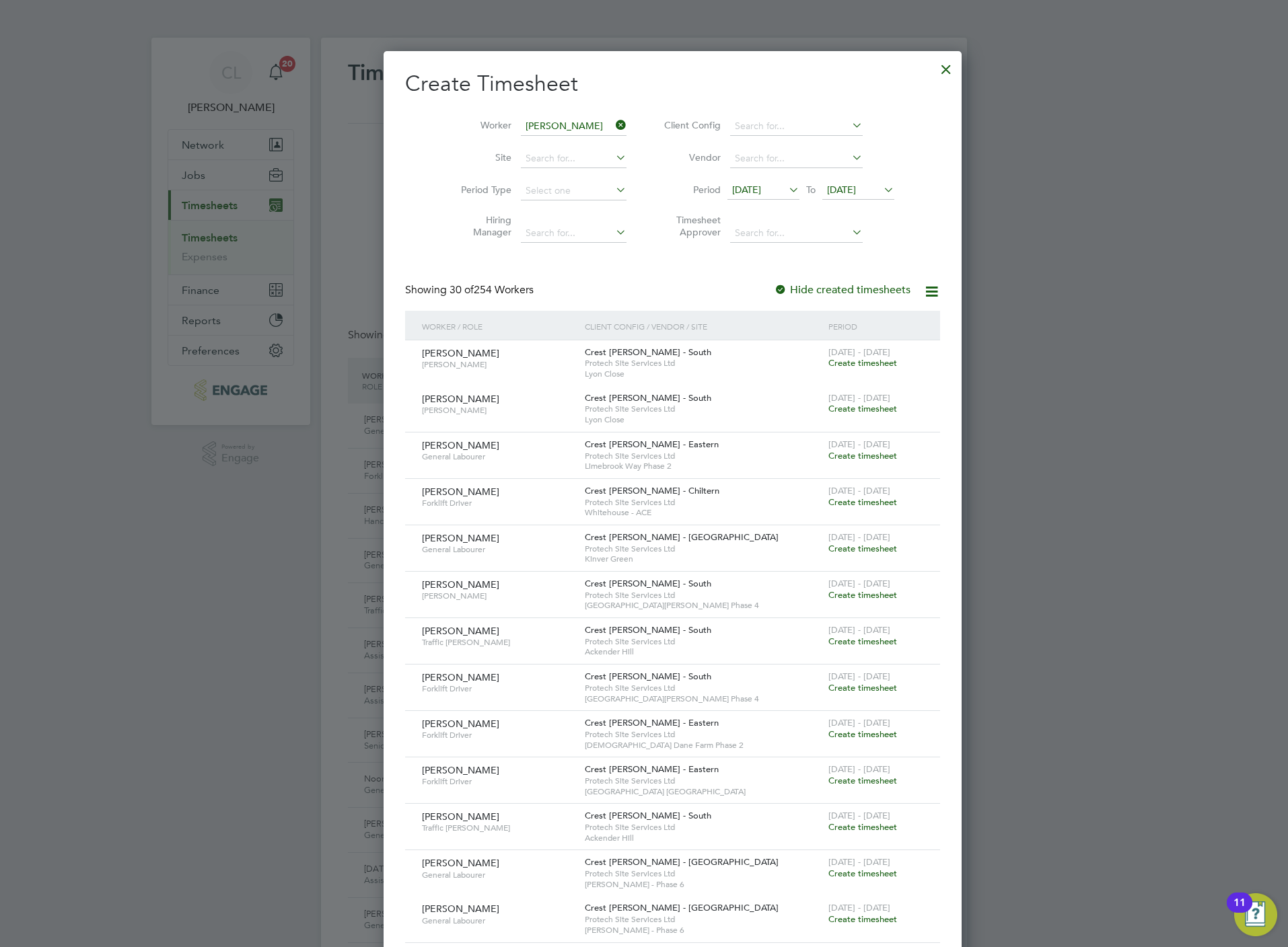
click at [547, 177] on li "Jerome Thomas" at bounding box center [574, 181] width 166 height 18
type input "[PERSON_NAME]"
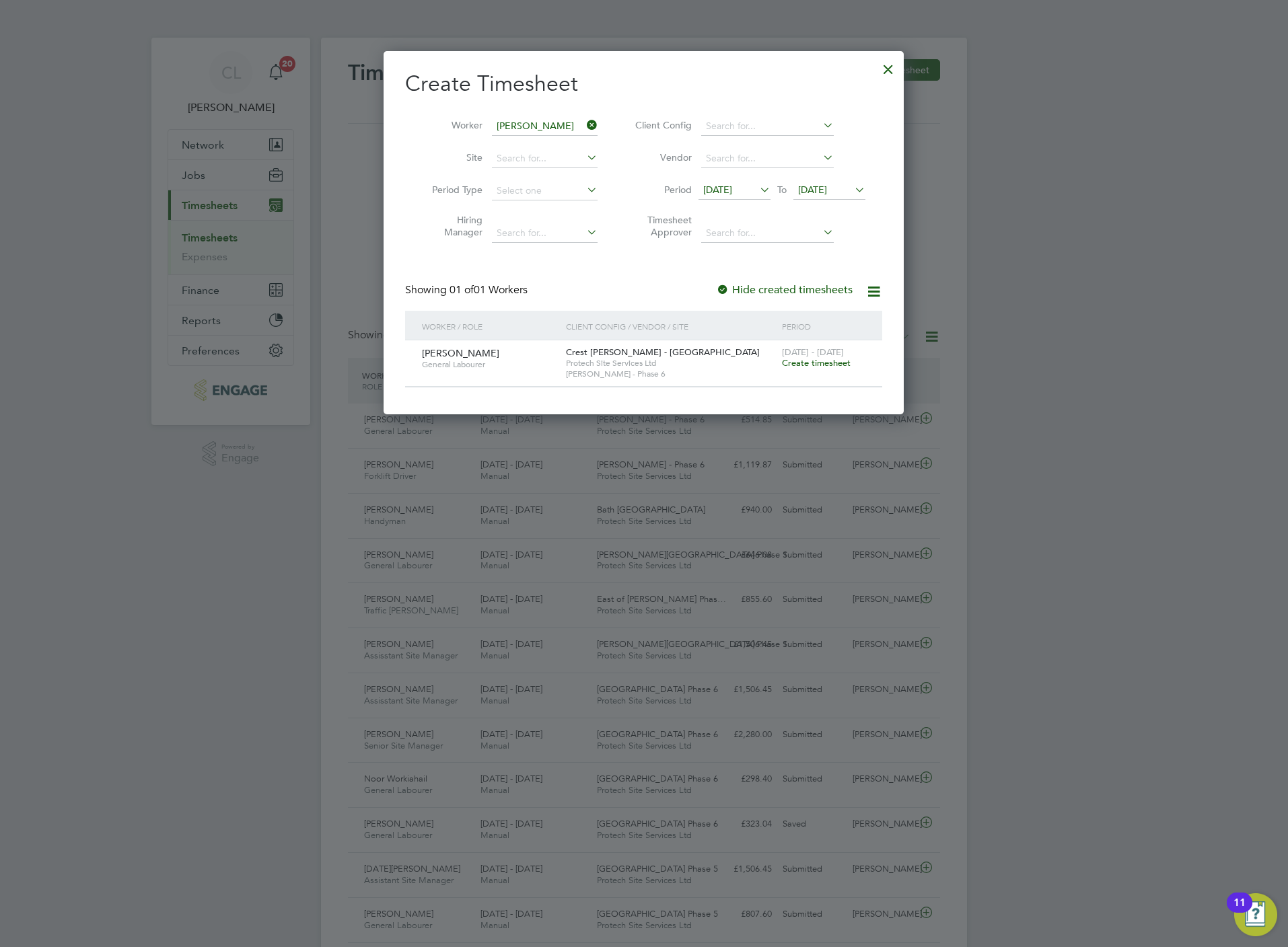
drag, startPoint x: 804, startPoint y: 367, endPoint x: 800, endPoint y: 360, distance: 8.1
click at [800, 365] on span "Create timesheet" at bounding box center [816, 363] width 69 height 11
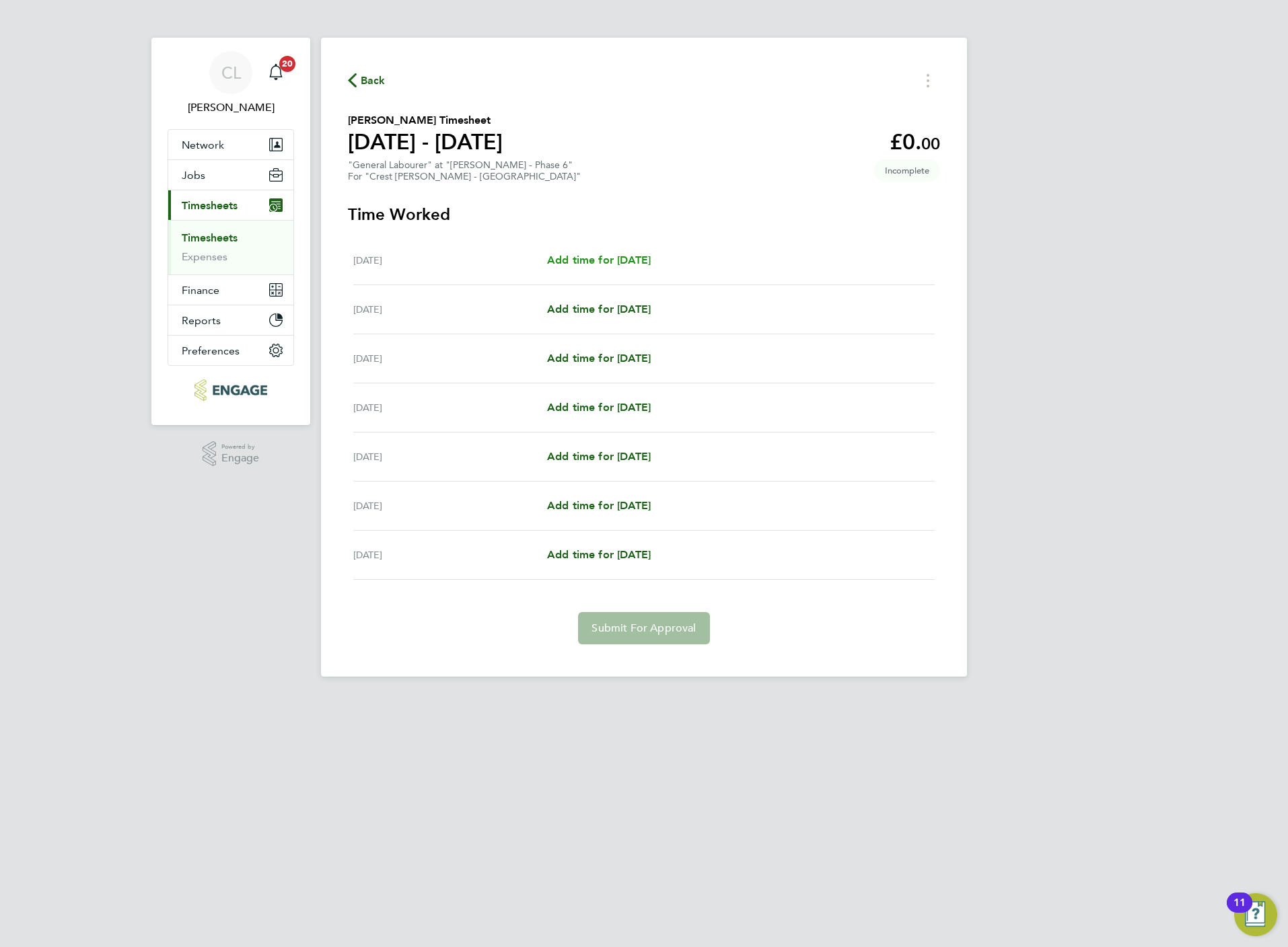
click at [620, 259] on span "Add time for [DATE]" at bounding box center [599, 260] width 104 height 13
select select "15"
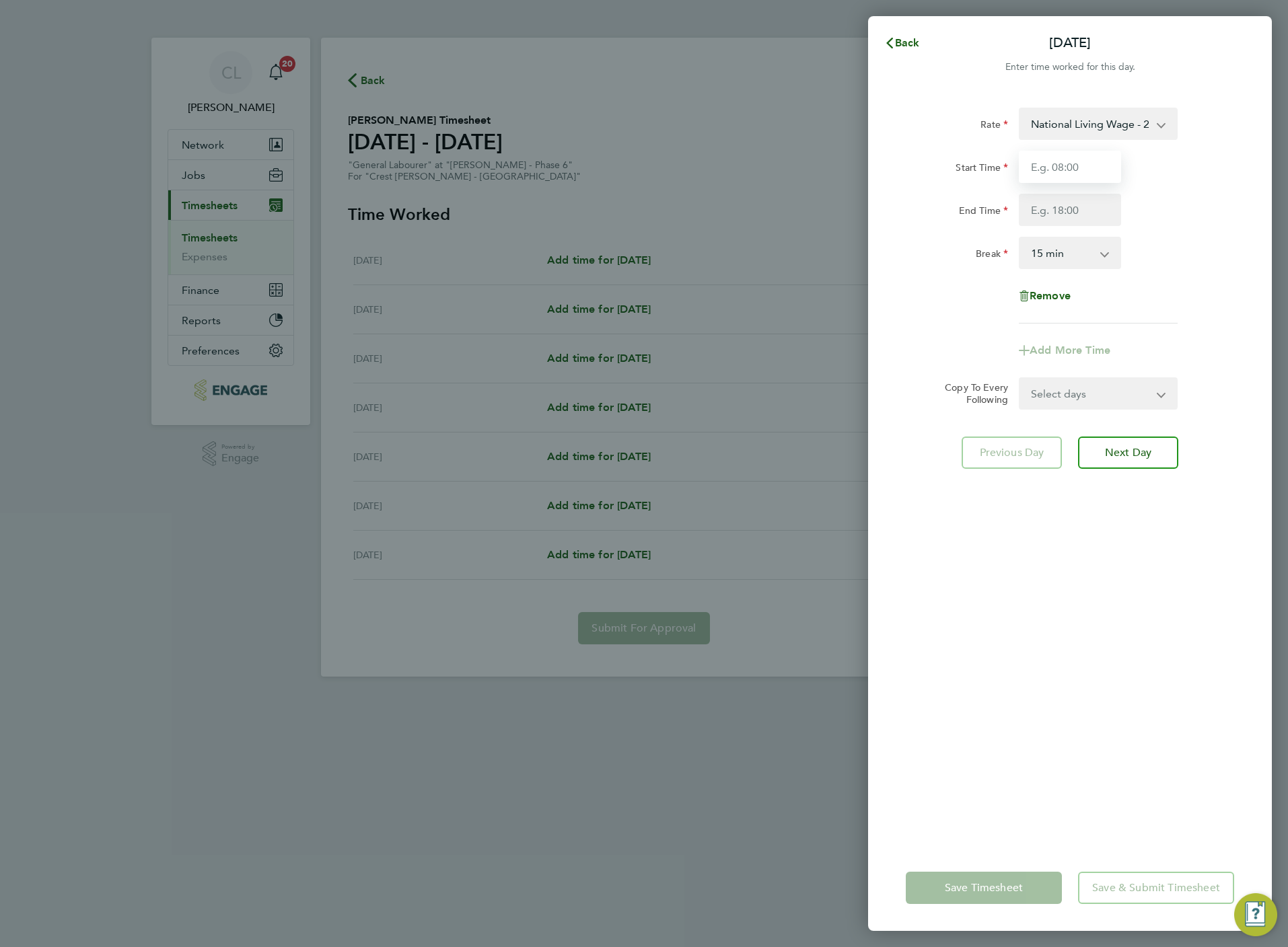
click at [1078, 156] on input "Start Time" at bounding box center [1069, 167] width 102 height 32
type input "07:30"
type input "16:30"
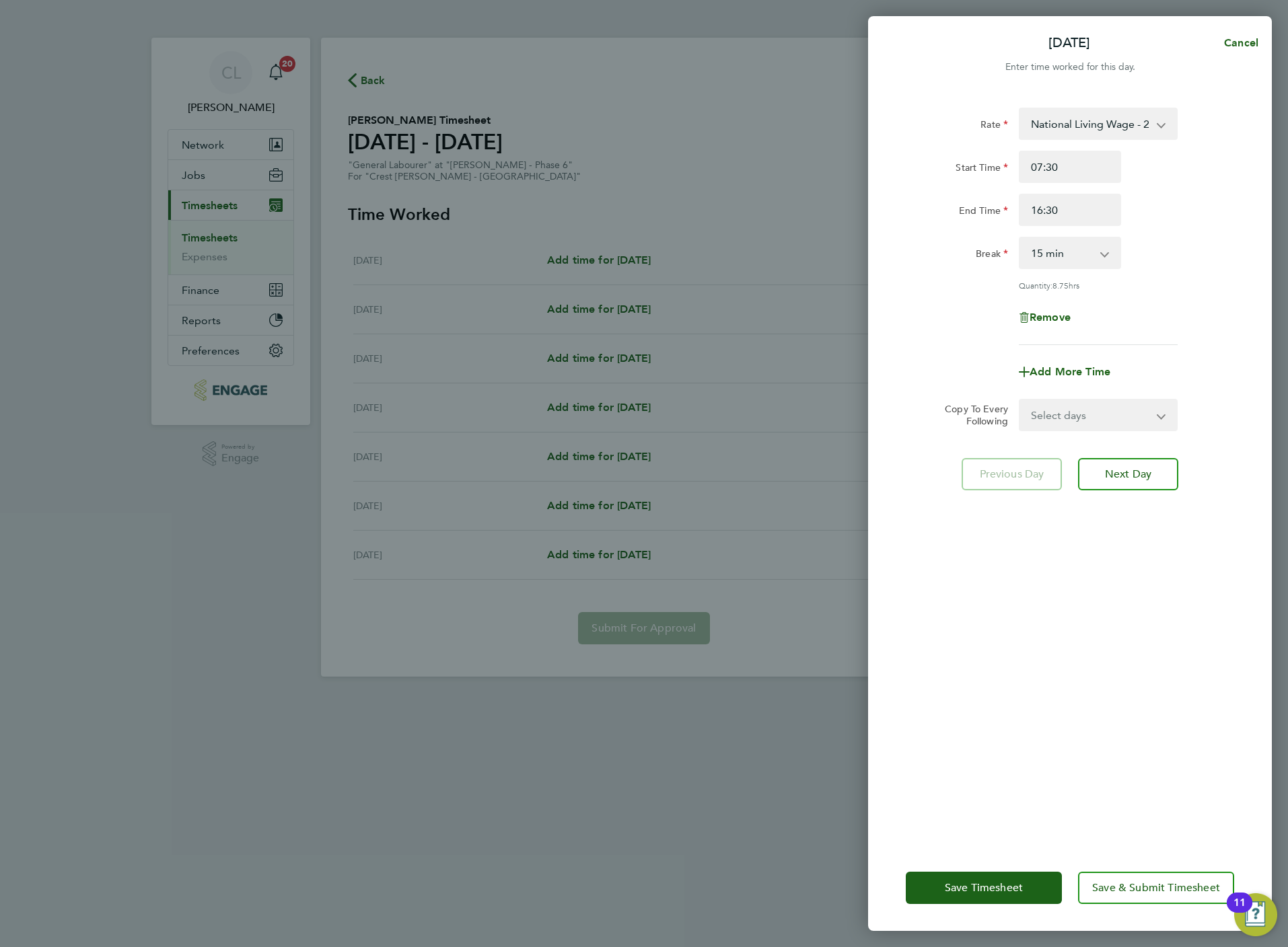
click at [1073, 260] on select "0 min 15 min 30 min 45 min 60 min 75 min 90 min" at bounding box center [1061, 253] width 83 height 30
select select "30"
click at [1020, 238] on select "0 min 15 min 30 min 45 min 60 min 75 min 90 min" at bounding box center [1061, 253] width 83 height 30
drag, startPoint x: 1114, startPoint y: 414, endPoint x: 1111, endPoint y: 428, distance: 14.3
click at [1114, 414] on select "Select days Day Weekday (Mon-Fri) Weekend (Sat-Sun) [DATE] [DATE] [DATE] [DATE]…" at bounding box center [1090, 415] width 141 height 30
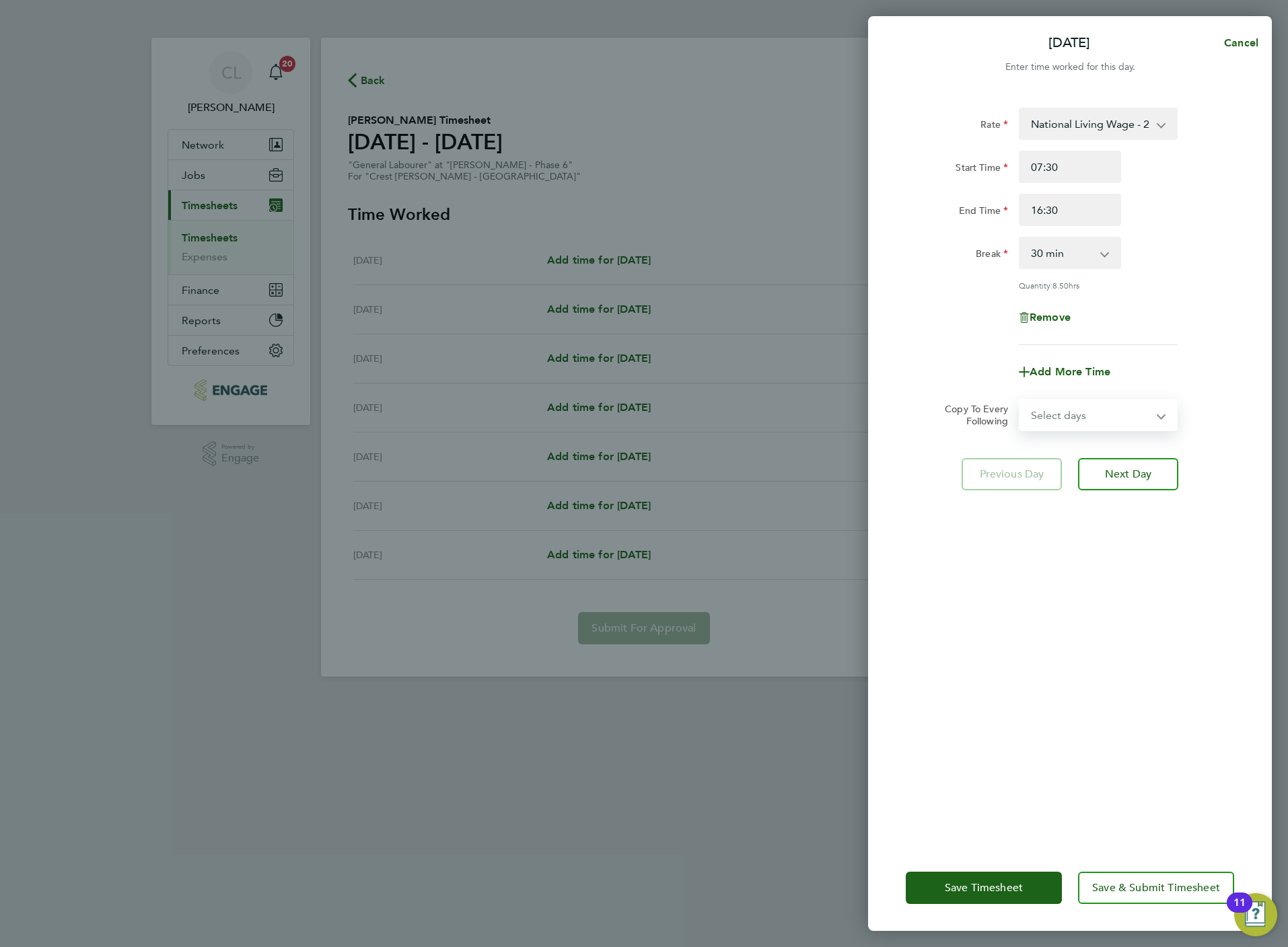
select select "WEEKDAY"
click at [1020, 400] on select "Select days Day Weekday (Mon-Fri) Weekend (Sat-Sun) [DATE] [DATE] [DATE] [DATE]…" at bounding box center [1090, 415] width 141 height 30
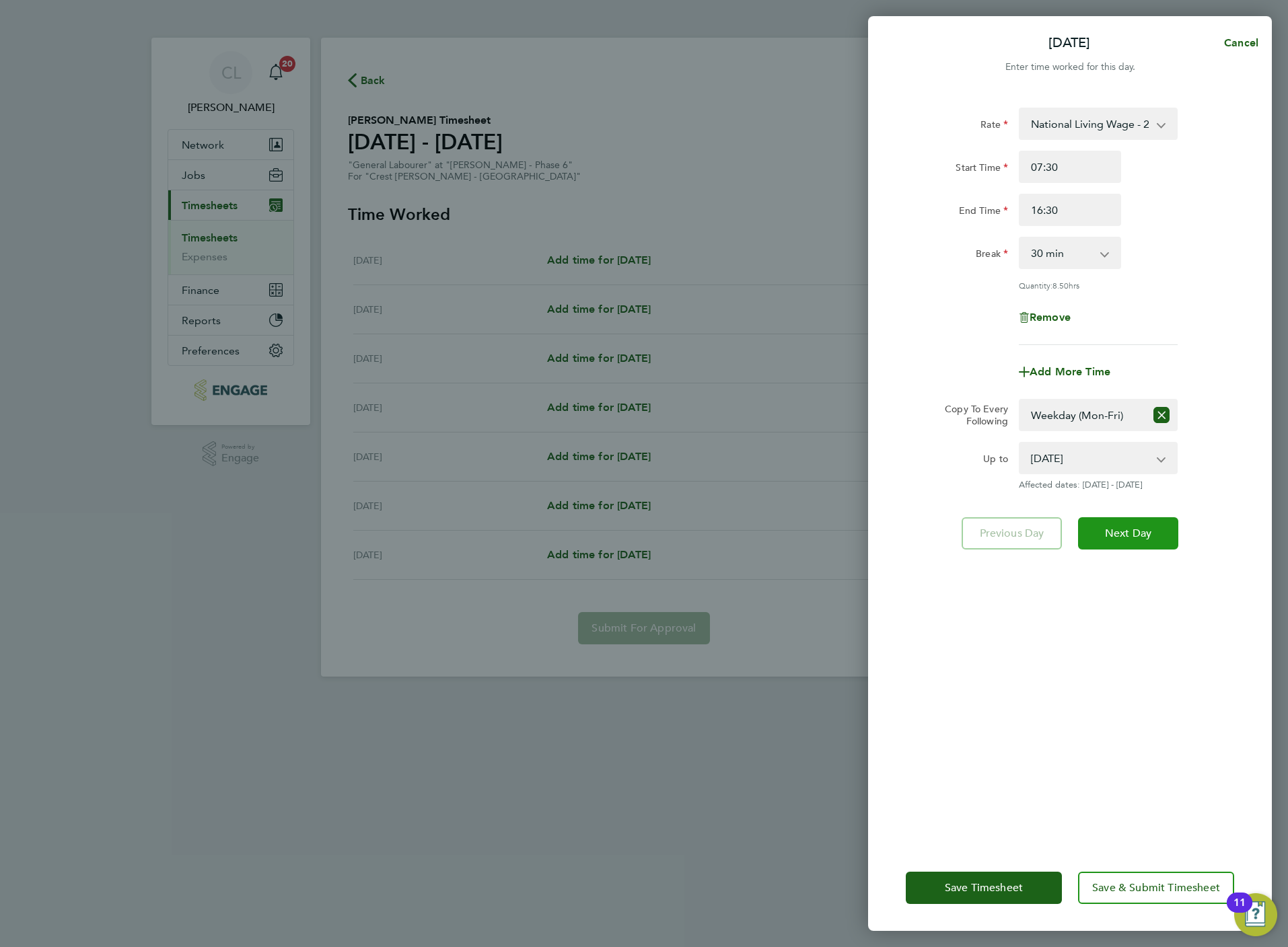
drag, startPoint x: 1149, startPoint y: 526, endPoint x: 1066, endPoint y: 698, distance: 191.0
click at [1068, 703] on div "Rate National Living Wage - 20.19 Start Time 07:30 End Time 16:30 Break 0 min 1…" at bounding box center [1069, 468] width 403 height 753
click at [1102, 445] on select "19 Aug 2025 20 Aug 2025 21 Aug 2025 22 Aug 2025 23 Aug 2025 24 Aug 2025" at bounding box center [1090, 458] width 140 height 30
select select "2025-08-22"
click at [1020, 443] on select "19 Aug 2025 20 Aug 2025 21 Aug 2025 22 Aug 2025 23 Aug 2025 24 Aug 2025" at bounding box center [1090, 458] width 140 height 30
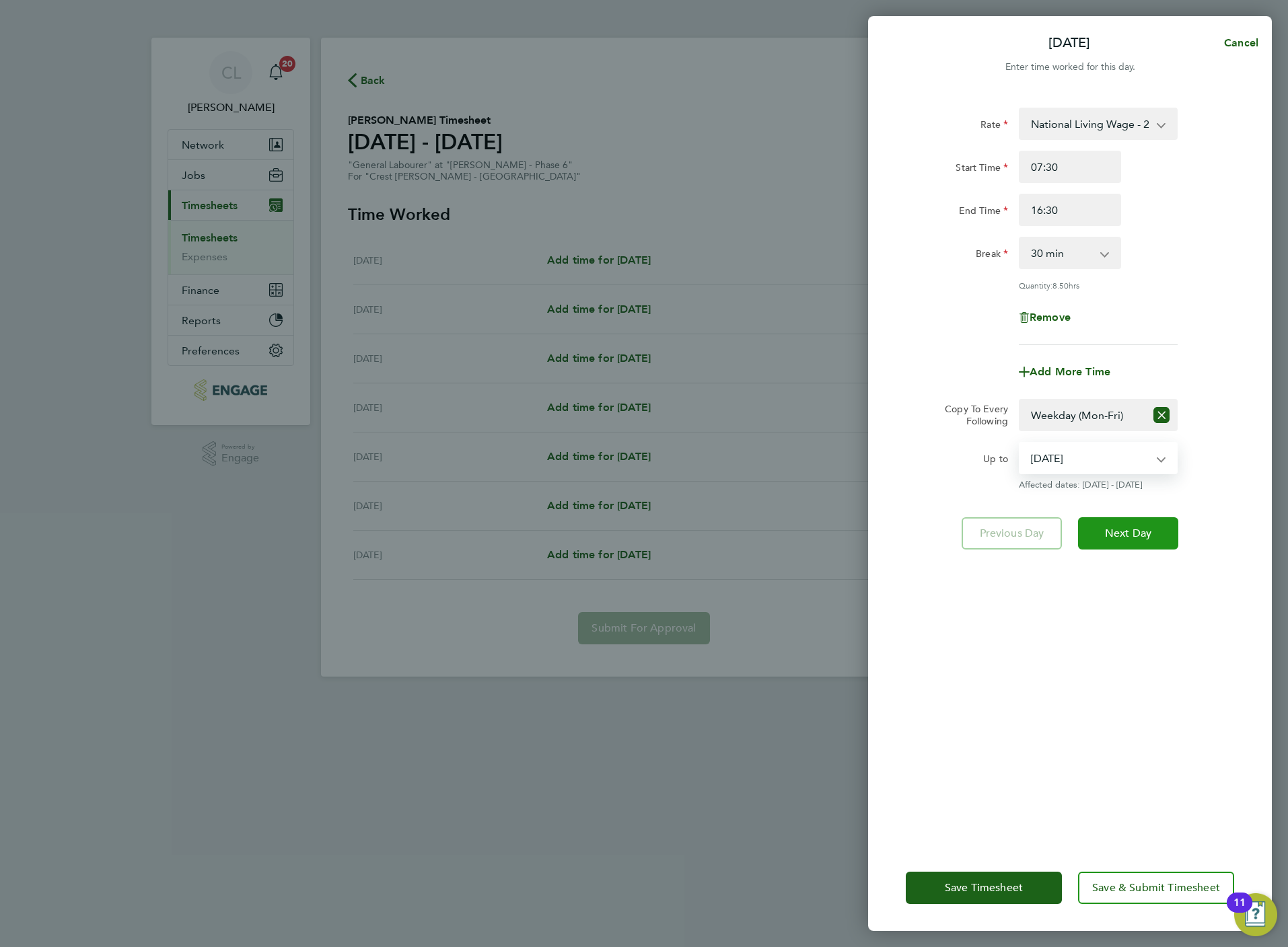
click at [1151, 534] on button "Next Day" at bounding box center [1128, 534] width 100 height 32
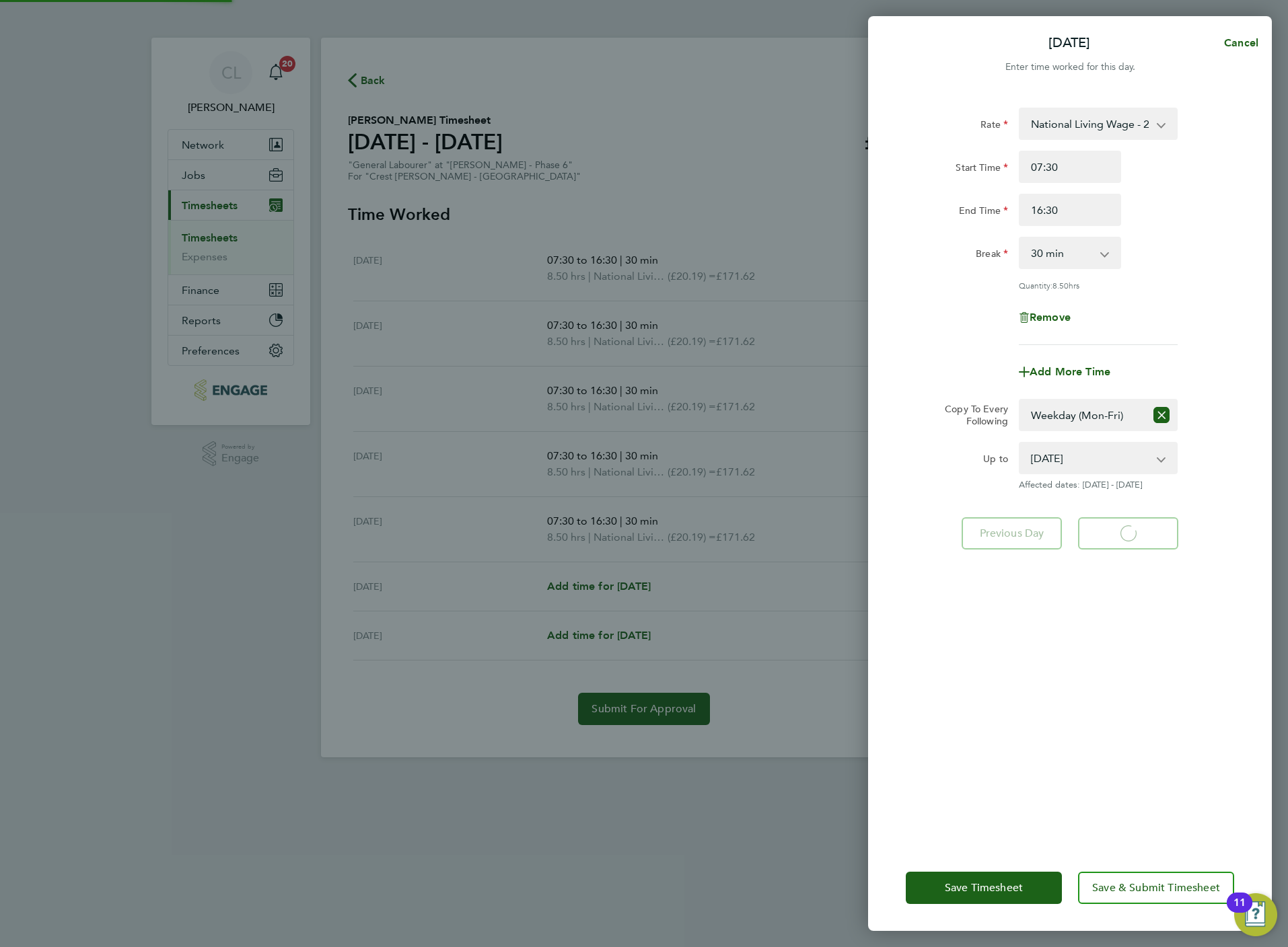
select select "30"
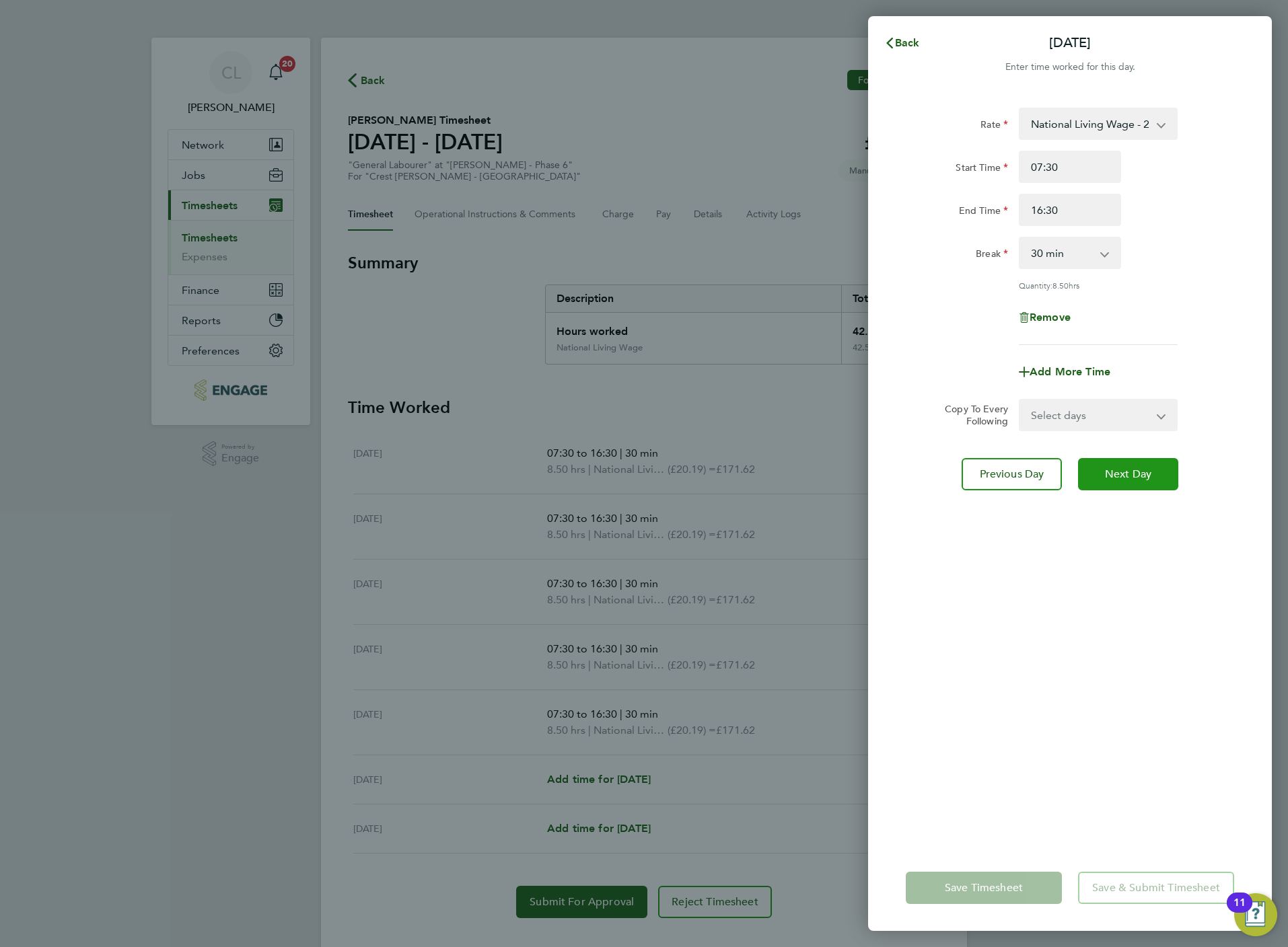
click at [1121, 476] on span "Next Day" at bounding box center [1128, 474] width 46 height 14
select select "30"
click at [1121, 476] on span "Next Day" at bounding box center [1128, 474] width 46 height 14
select select "30"
click at [1121, 476] on span "Next Day" at bounding box center [1128, 474] width 46 height 14
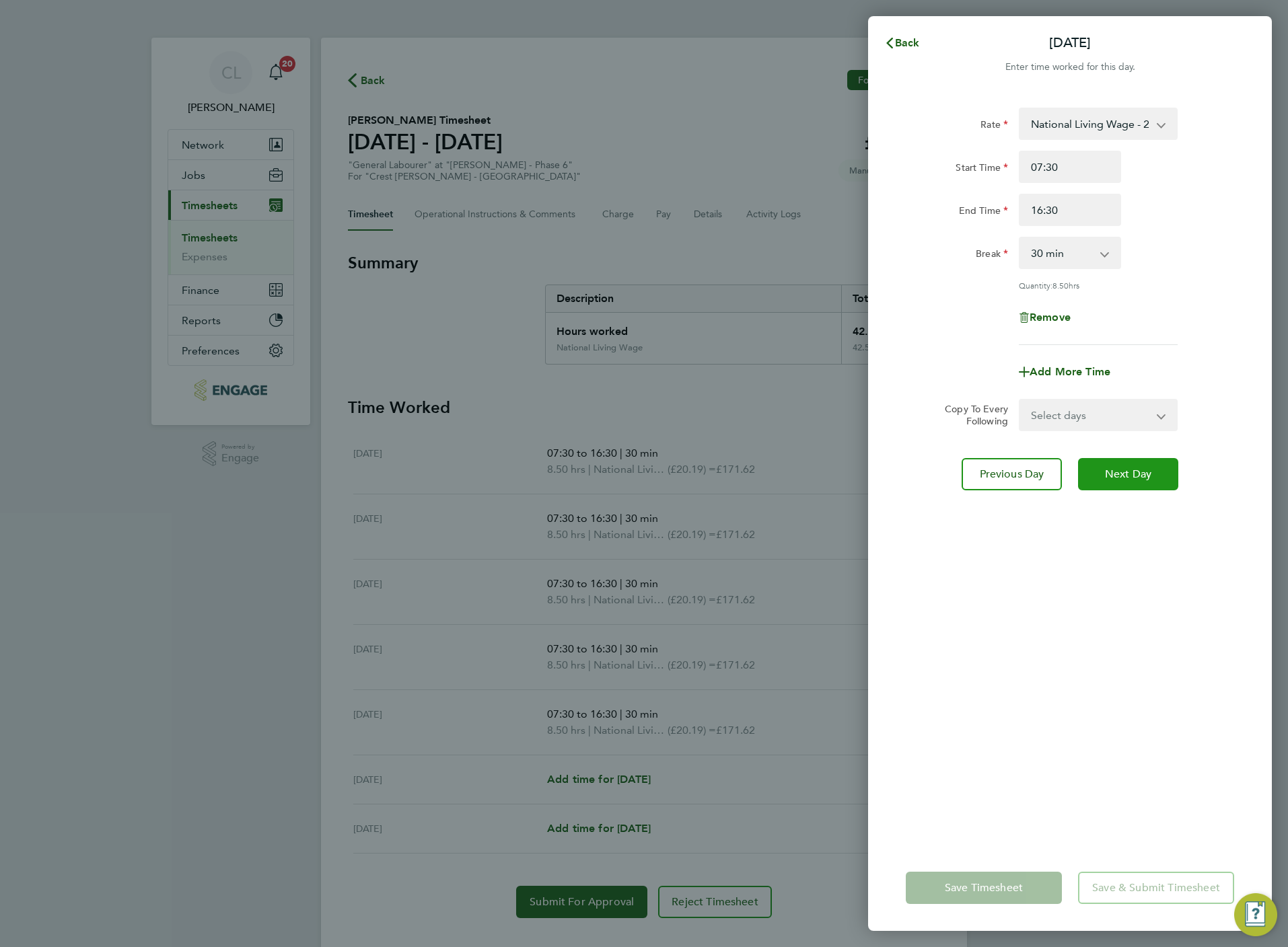
select select "30"
click at [1107, 418] on select "Select days Day Weekend (Sat-Sun) Saturday Sunday" at bounding box center [1090, 415] width 141 height 30
select select "SAT"
click at [1020, 400] on select "Select days Day Weekend (Sat-Sun) Saturday Sunday" at bounding box center [1090, 415] width 141 height 30
select select "2025-08-24"
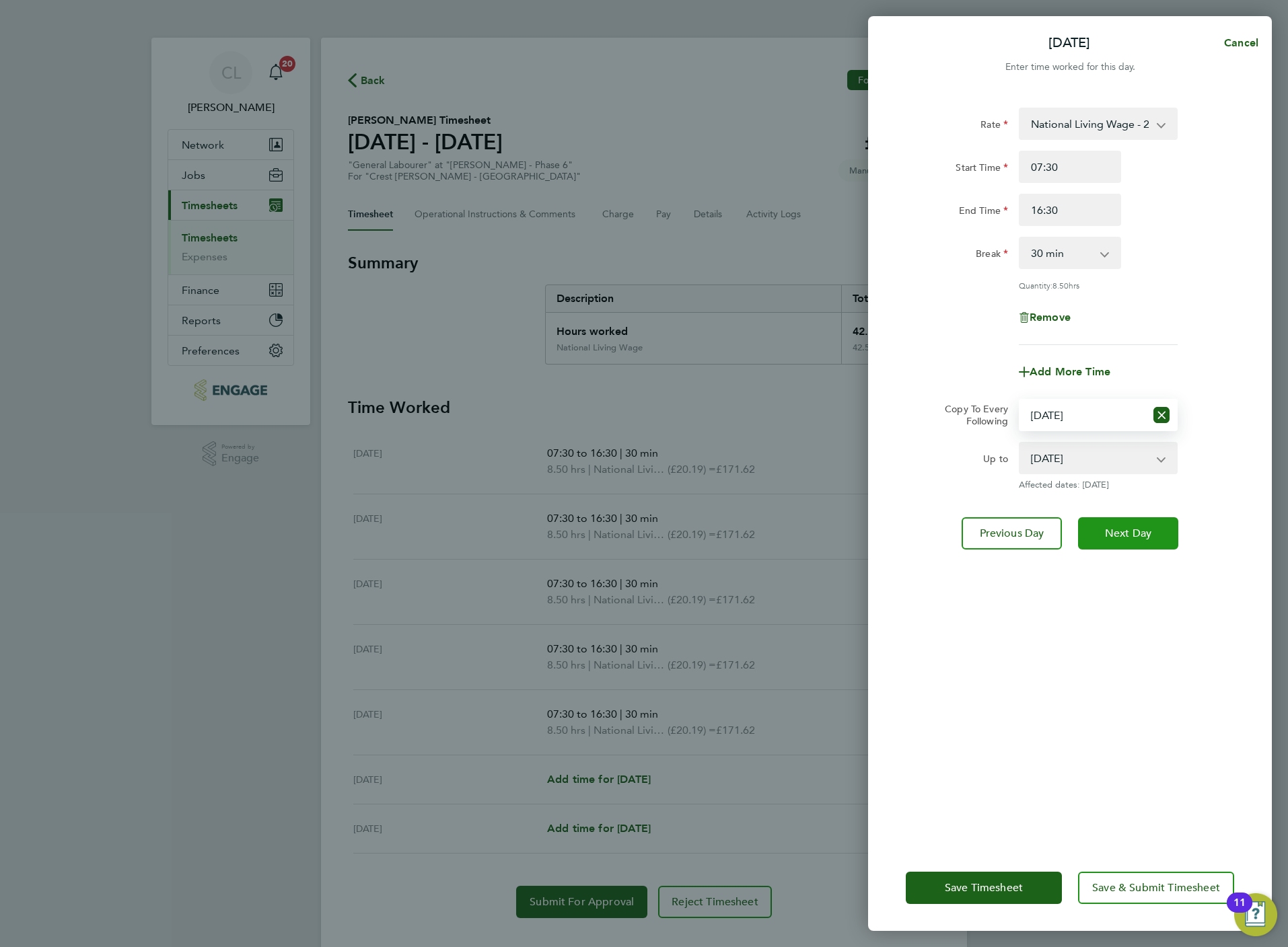
click at [1124, 543] on button "Next Day" at bounding box center [1128, 534] width 100 height 32
select select "0: null"
select select "30"
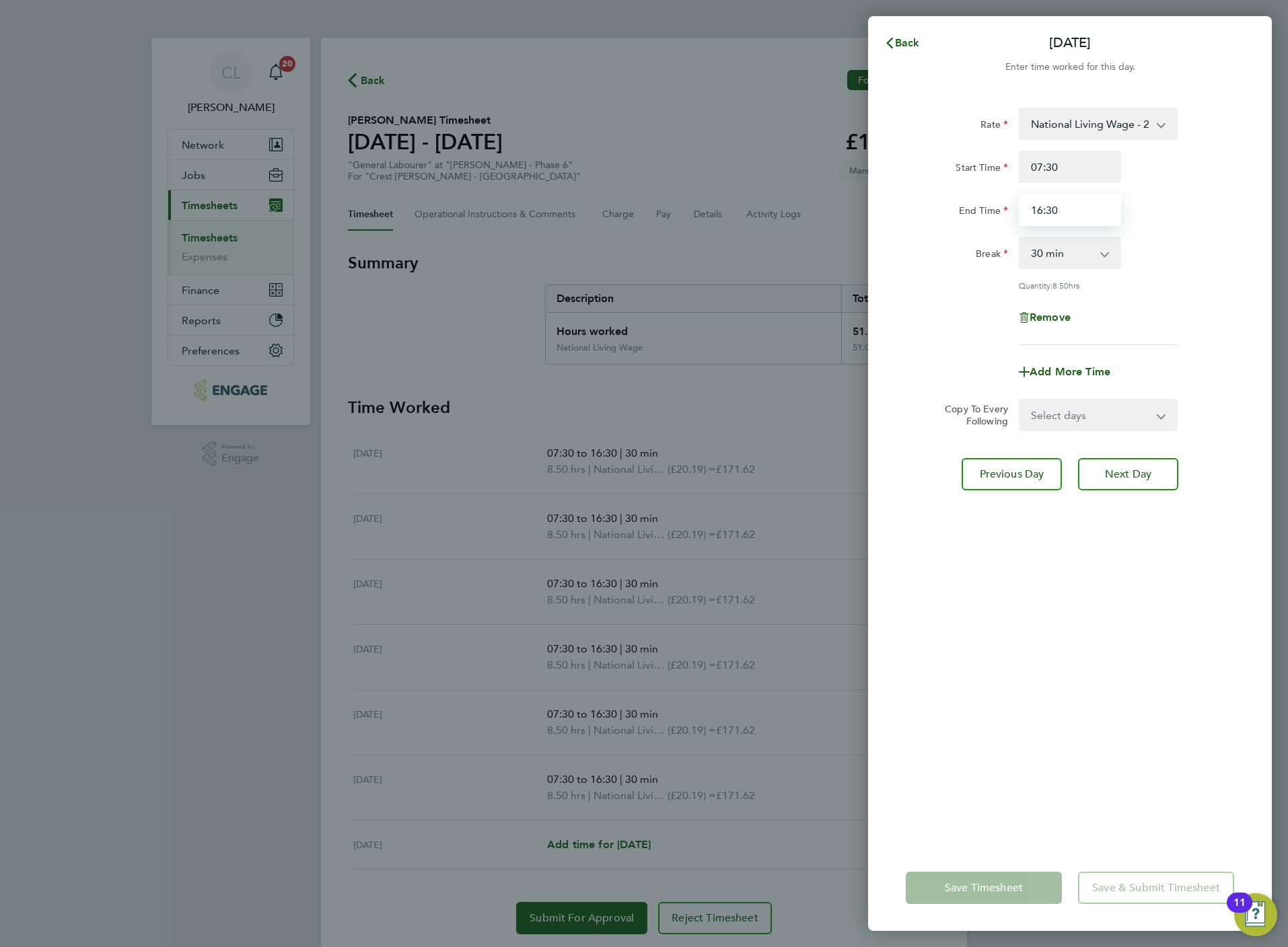
click at [1077, 222] on input "16:30" at bounding box center [1069, 210] width 102 height 32
type input "14:30"
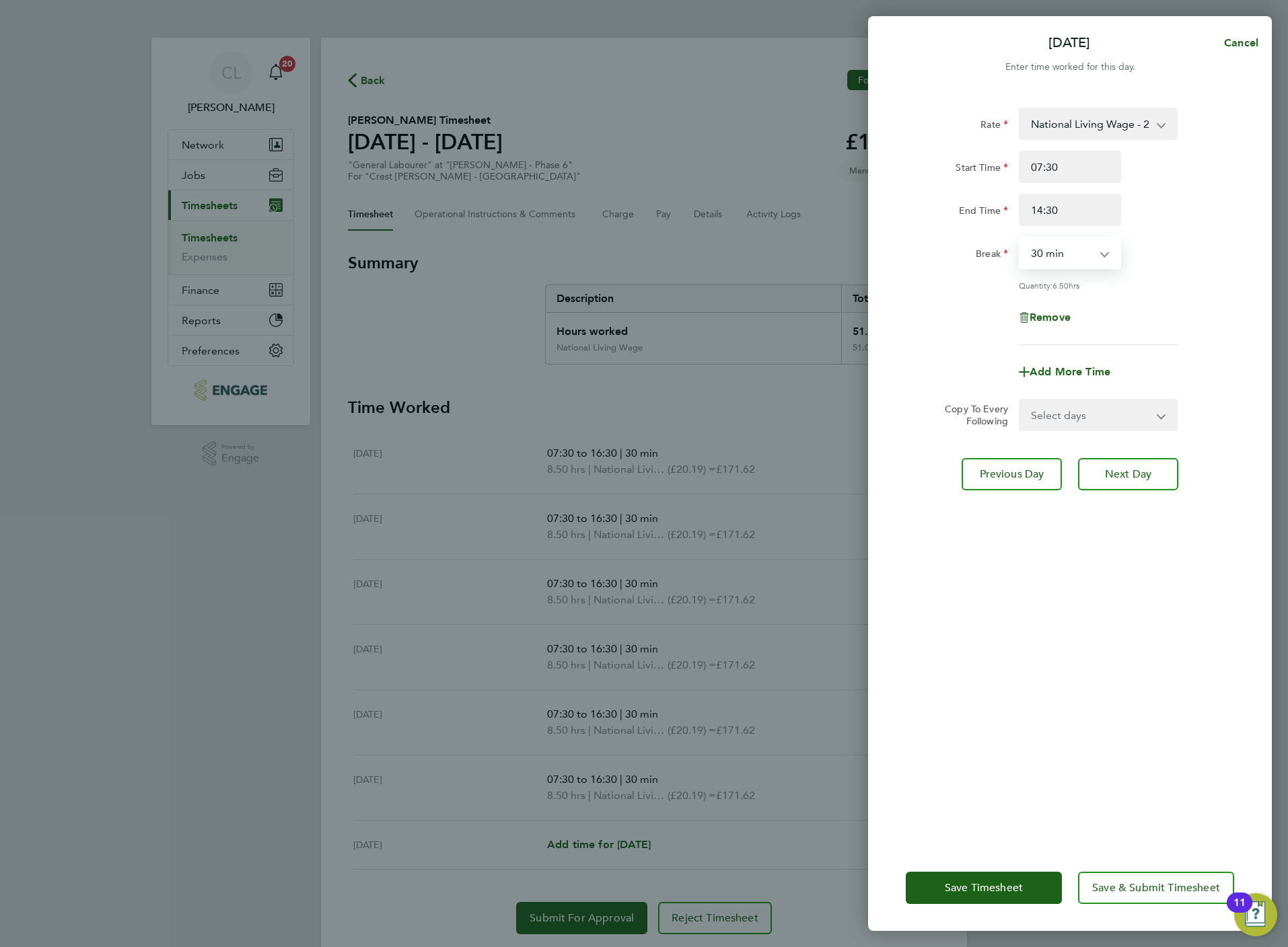
click at [1072, 258] on select "0 min 15 min 30 min 45 min 60 min 75 min 90 min" at bounding box center [1061, 253] width 83 height 30
select select "60"
click at [1020, 238] on select "0 min 15 min 30 min 45 min 60 min 75 min 90 min" at bounding box center [1061, 253] width 83 height 30
click at [1157, 893] on span "Save & Submit Timesheet" at bounding box center [1156, 888] width 128 height 14
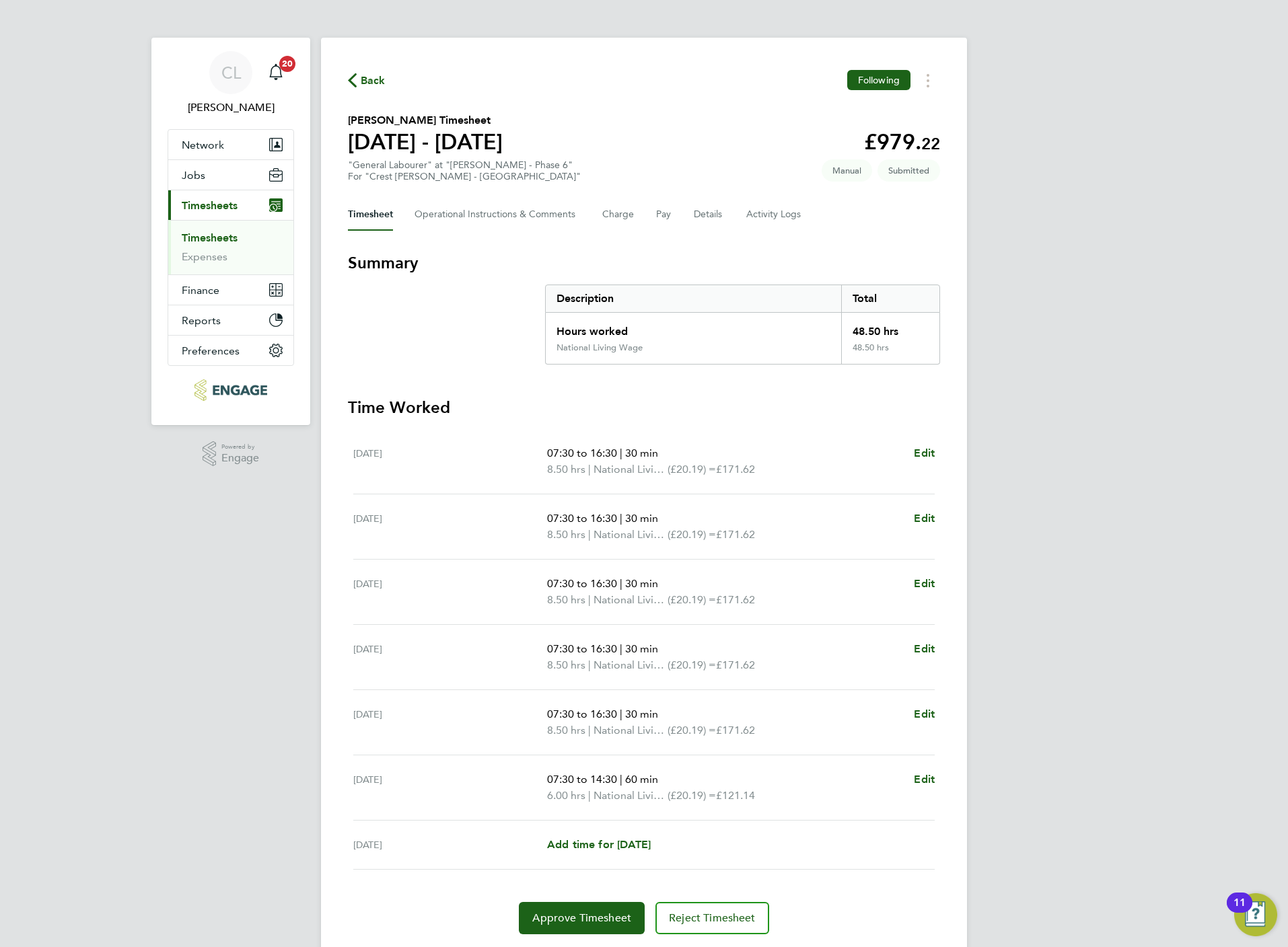
click at [364, 66] on div "Back Following Jerome Thomas's Timesheet 18 - 24 Aug 2025 £979. 22 "General Lab…" at bounding box center [643, 502] width 646 height 929
click at [368, 83] on span "Back" at bounding box center [373, 81] width 25 height 16
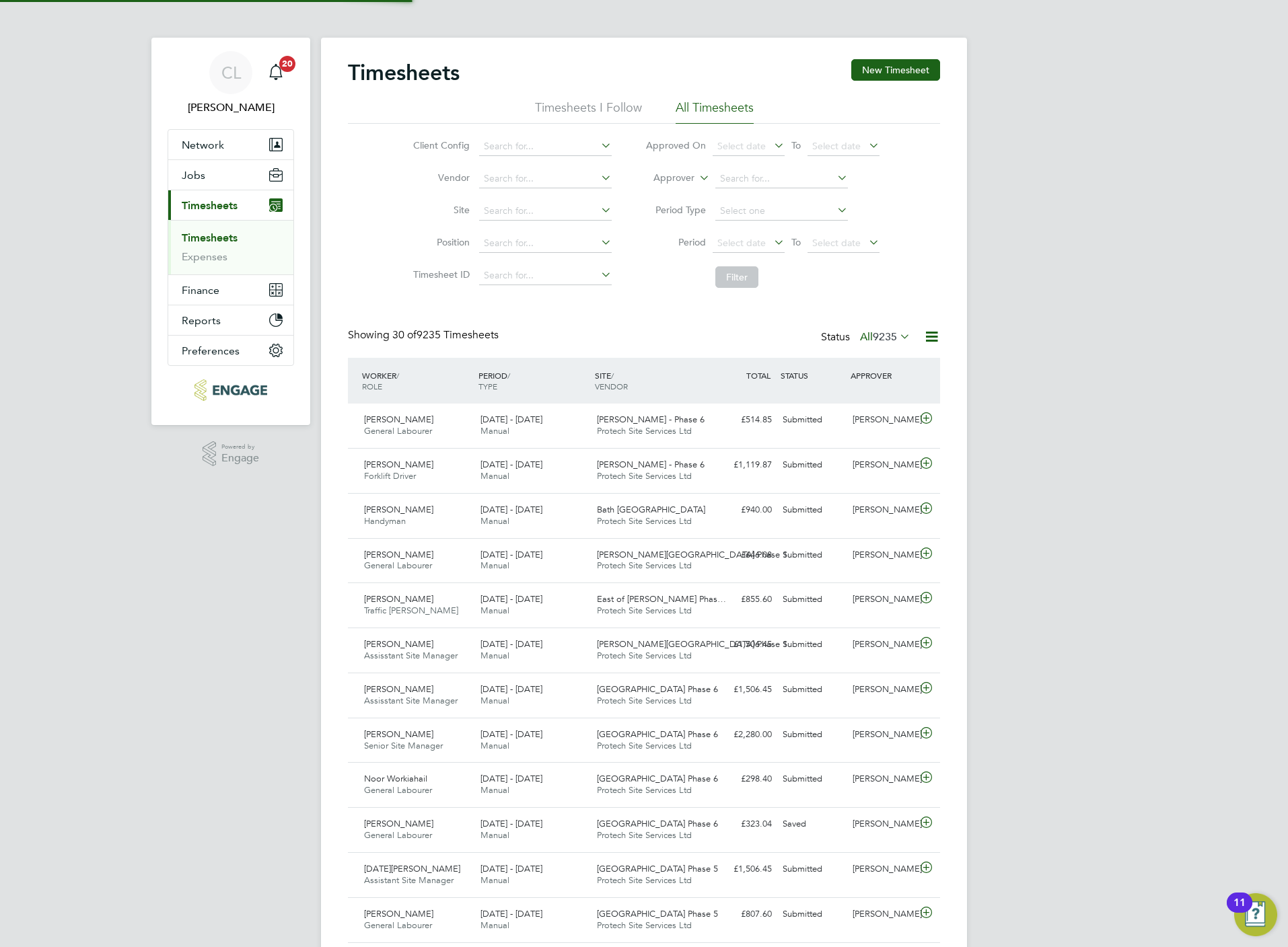
scroll to position [34, 117]
click at [921, 67] on button "New Timesheet" at bounding box center [896, 70] width 89 height 22
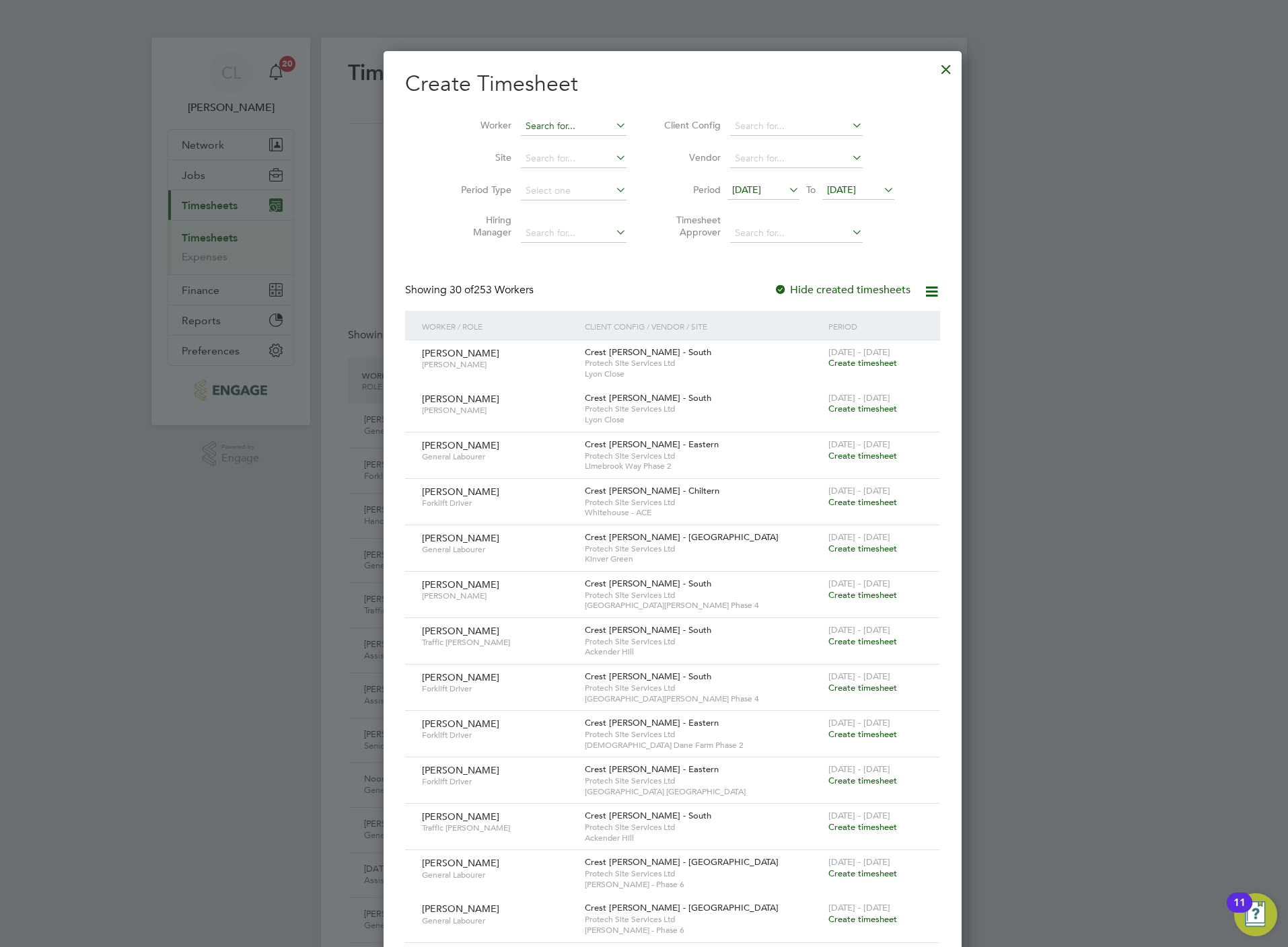
click at [552, 122] on input at bounding box center [574, 126] width 105 height 19
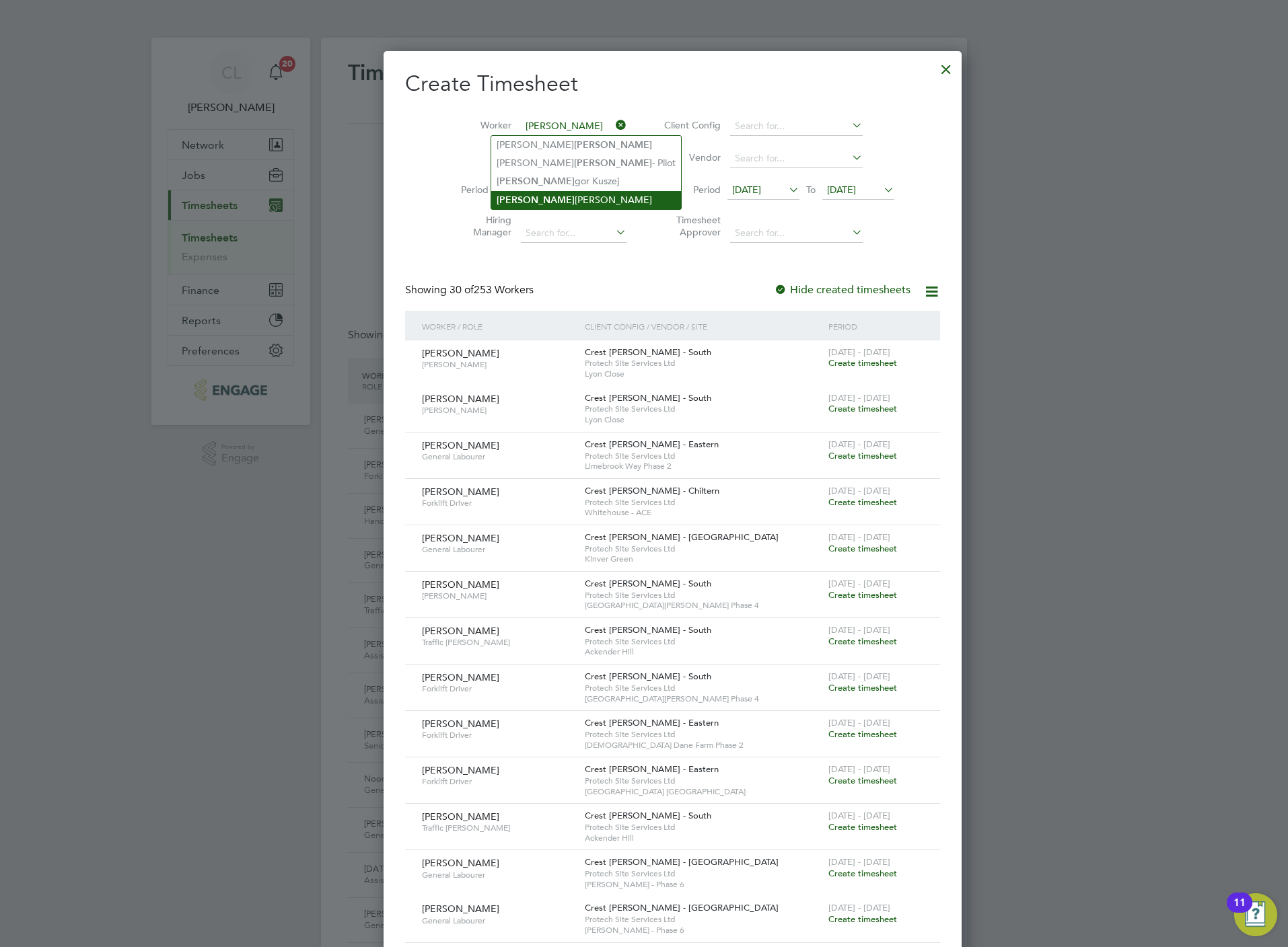
click at [559, 196] on li "Dale Russell" at bounding box center [586, 200] width 190 height 18
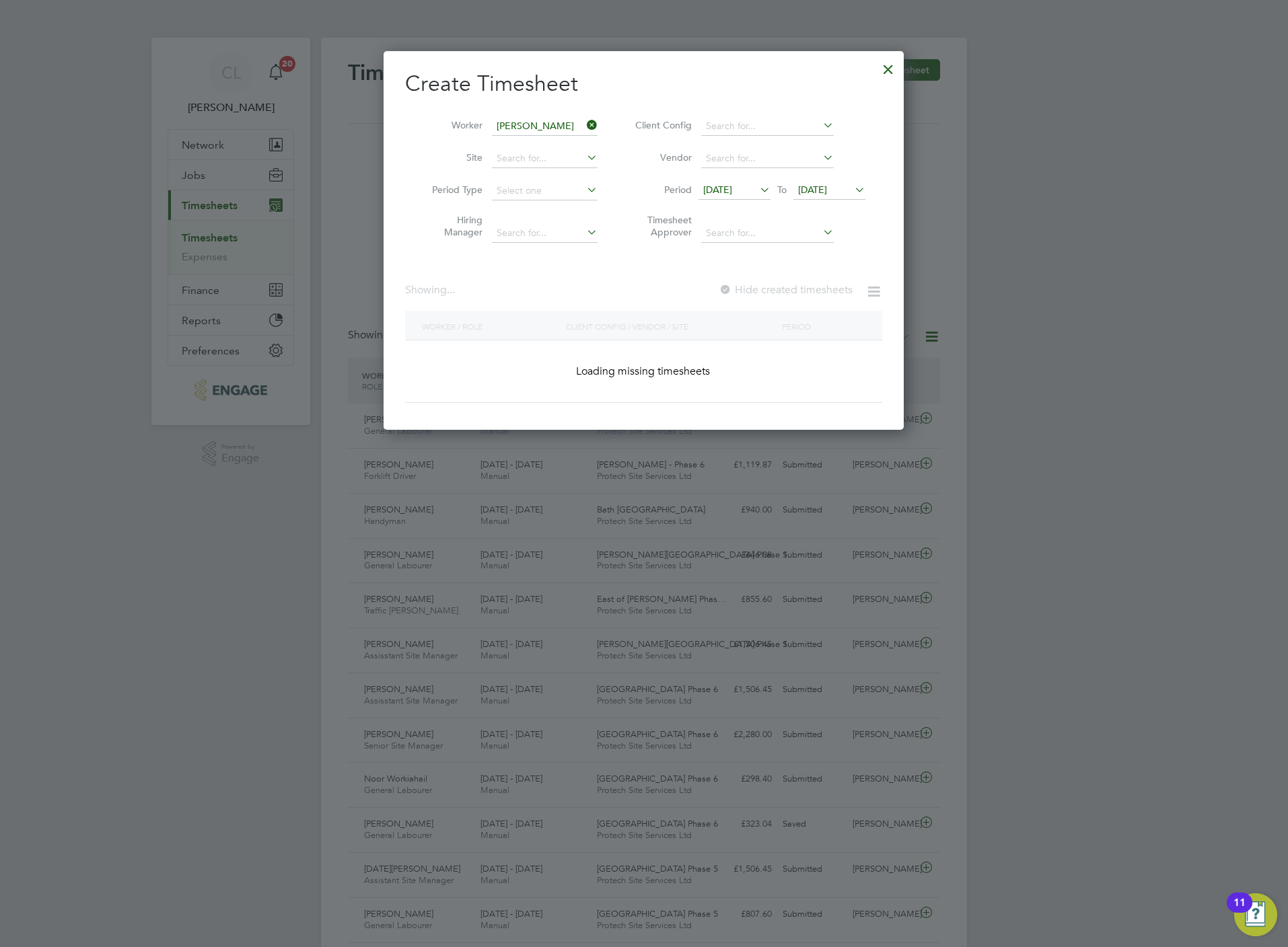
type input "Dale Russell"
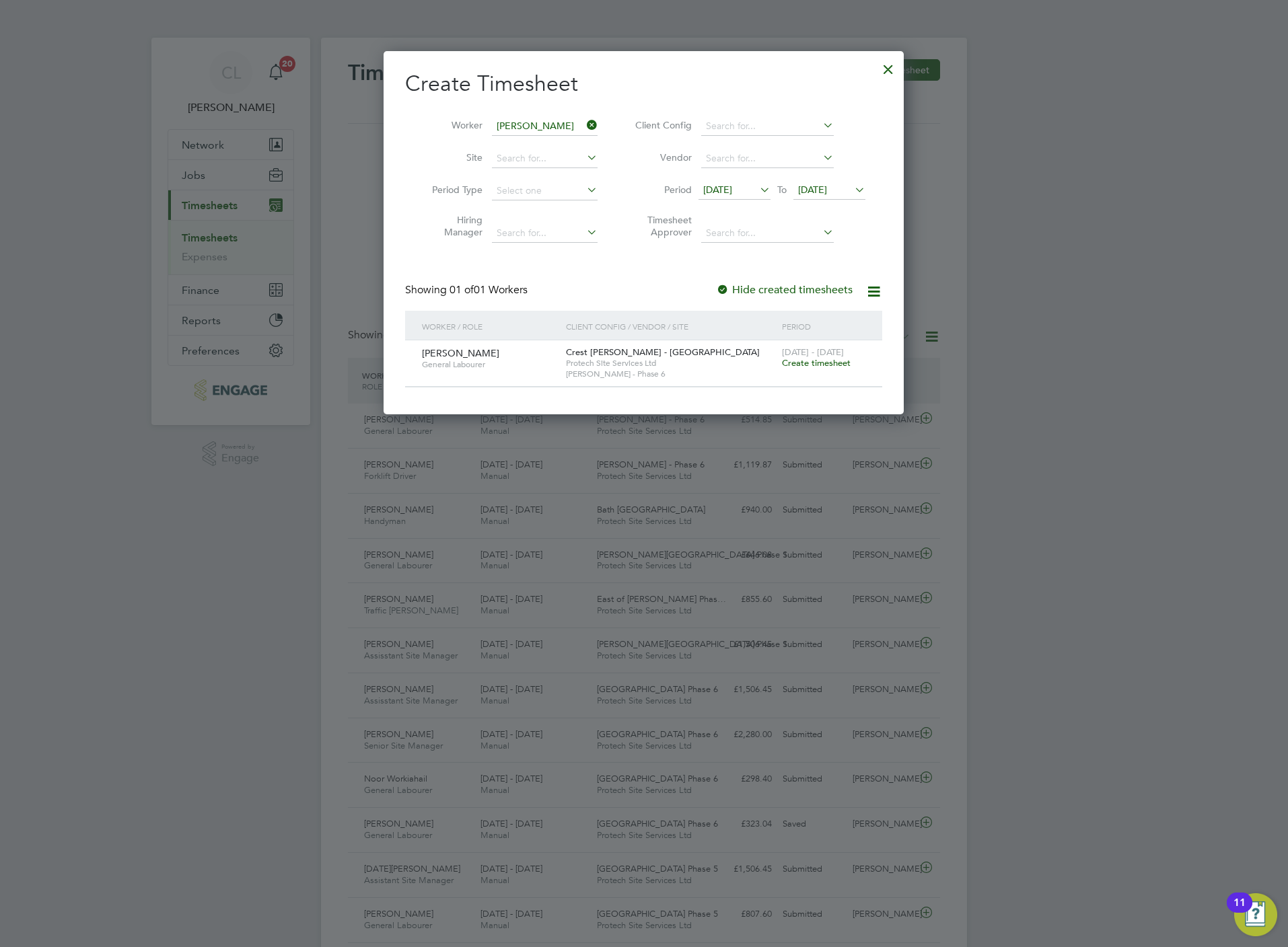
click at [832, 200] on li "Period 13 Aug 2025 To 20 Aug 2025" at bounding box center [748, 191] width 268 height 32
click at [827, 190] on span "[DATE]" at bounding box center [812, 190] width 29 height 12
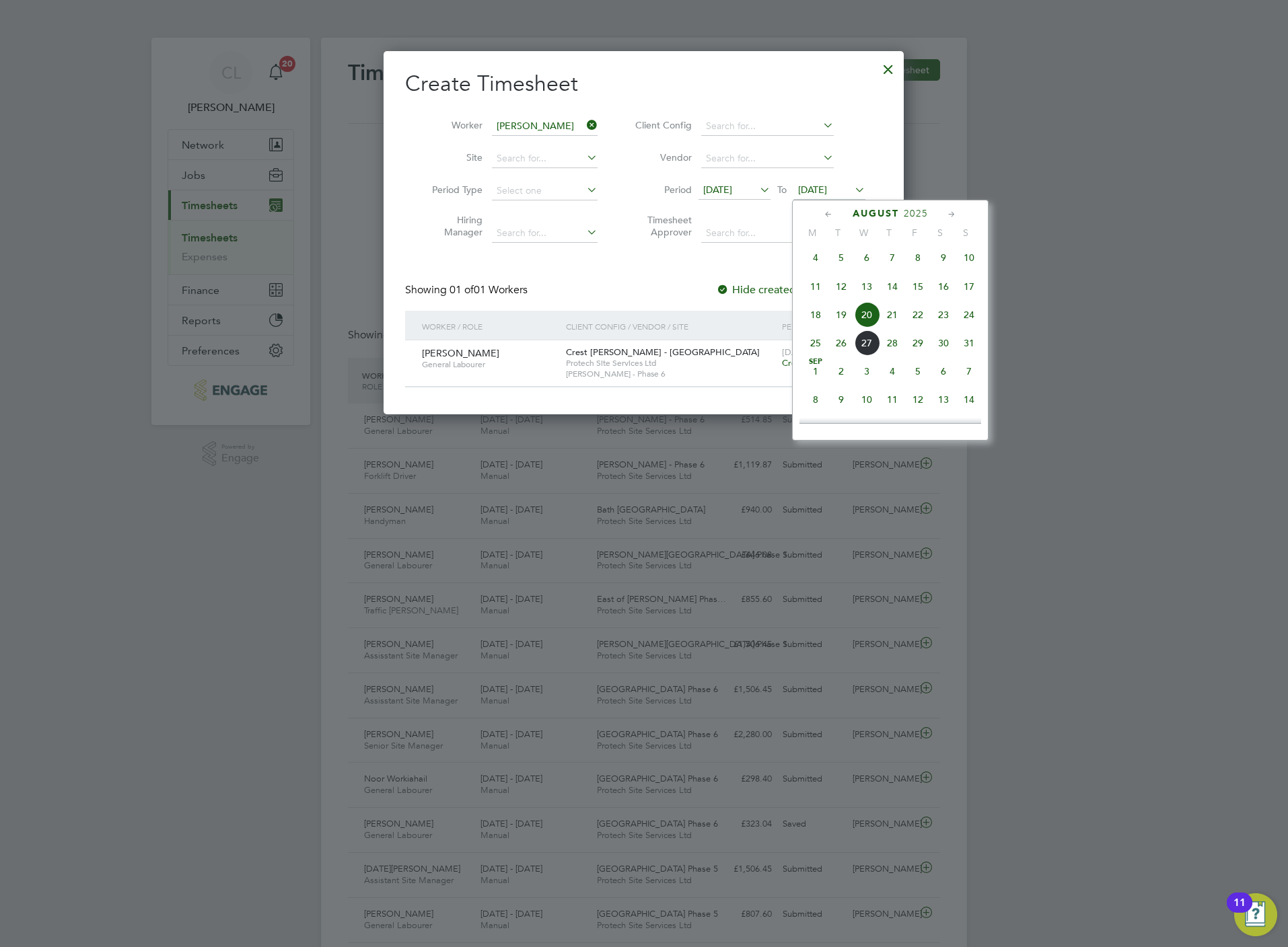
click at [599, 444] on div at bounding box center [644, 473] width 1288 height 947
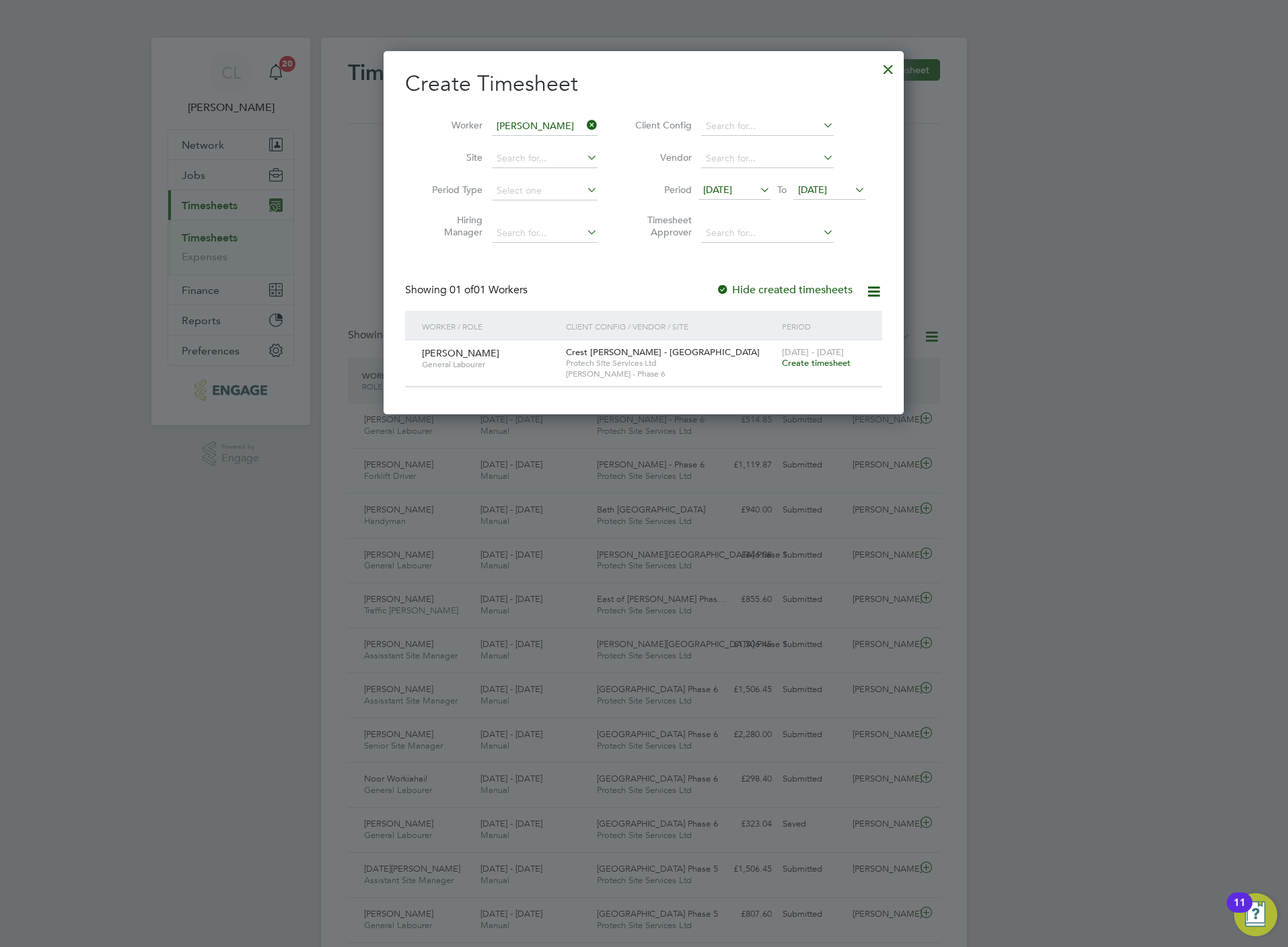
click at [806, 363] on span "Create timesheet" at bounding box center [816, 363] width 69 height 11
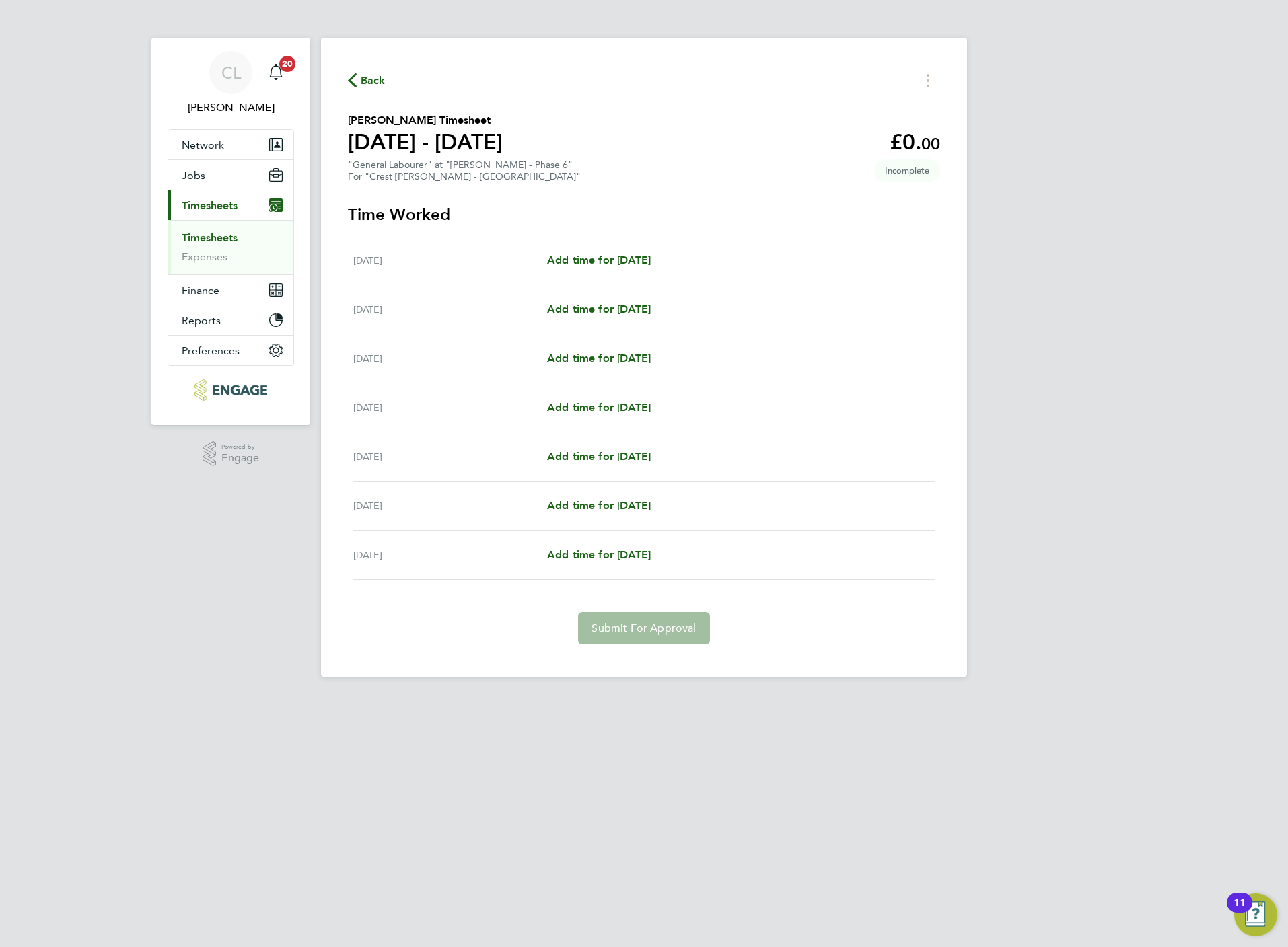
drag, startPoint x: 24, startPoint y: 429, endPoint x: -599, endPoint y: 870, distance: 763.3
drag, startPoint x: -599, startPoint y: 870, endPoint x: 590, endPoint y: 261, distance: 1335.9
click at [590, 261] on span "Add time for Mon 18 Aug" at bounding box center [599, 260] width 104 height 13
select select "15"
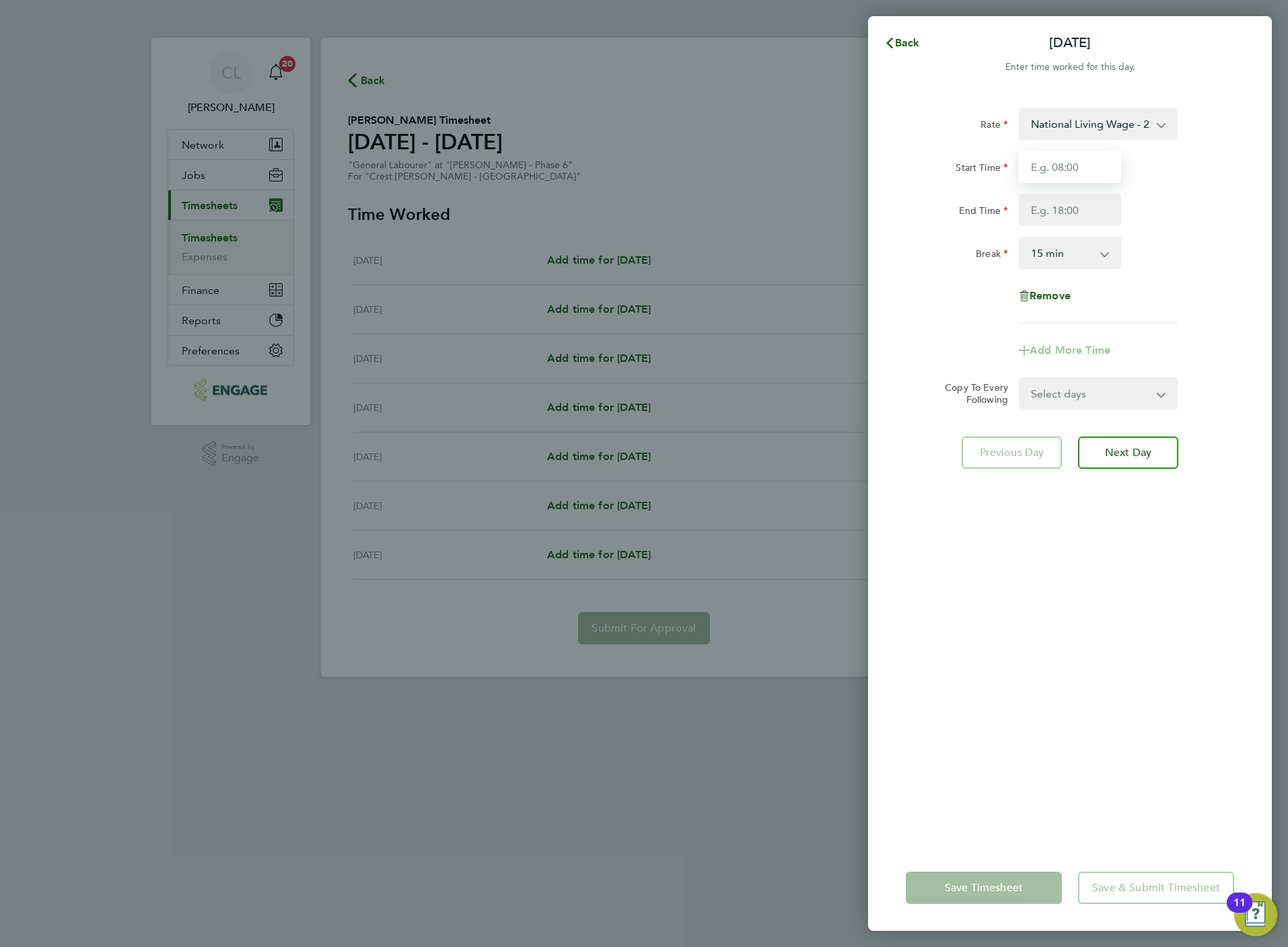
click at [1066, 173] on input "Start Time" at bounding box center [1069, 167] width 102 height 32
type input "07:30"
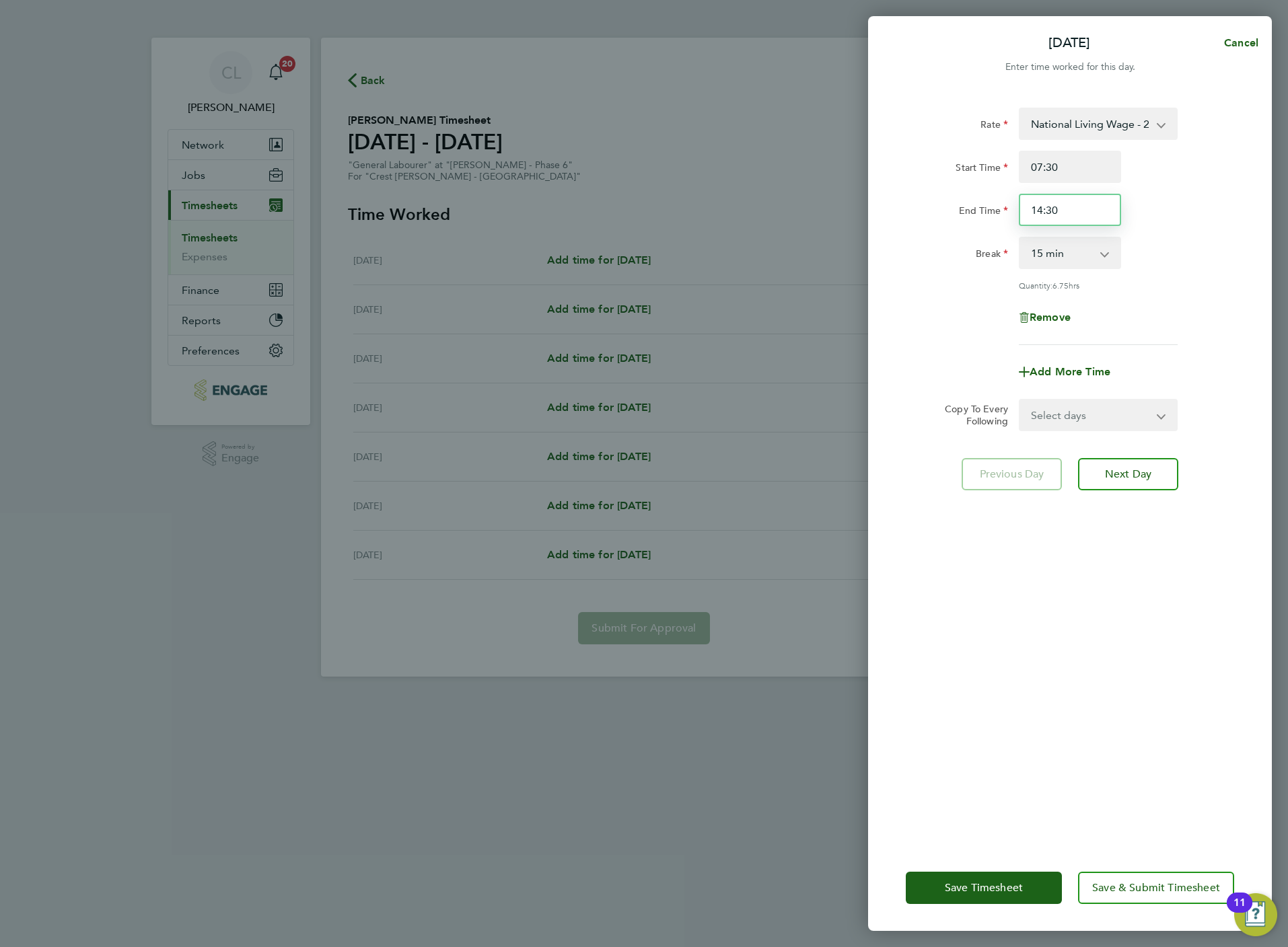
click at [1085, 214] on input "14:30" at bounding box center [1069, 210] width 102 height 32
click at [1086, 214] on input "14:30" at bounding box center [1069, 210] width 102 height 32
type input "16:30"
click at [1100, 250] on select "0 min 15 min 30 min 45 min 60 min 75 min 90 min" at bounding box center [1061, 253] width 83 height 30
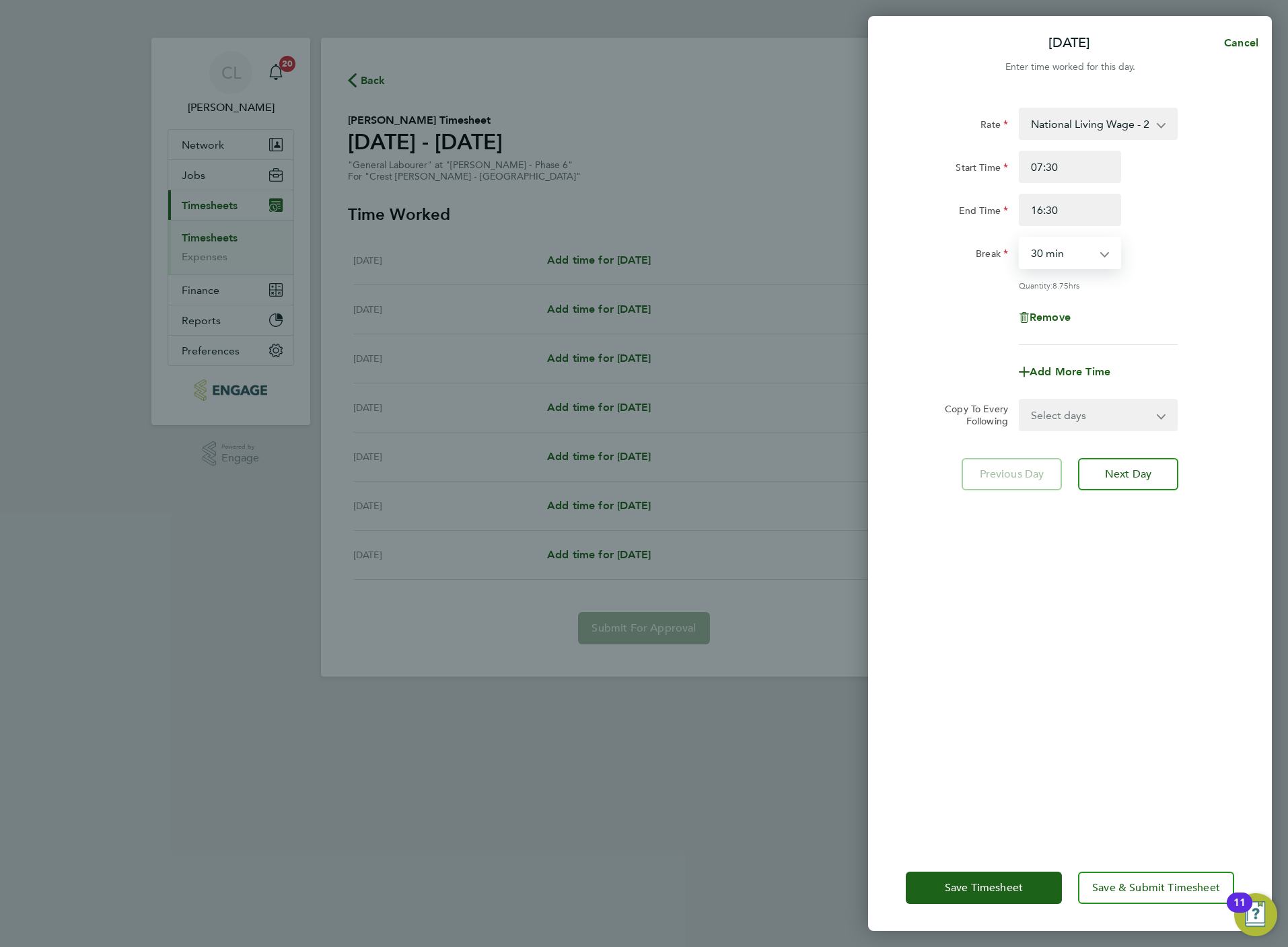
click at [1020, 238] on select "0 min 15 min 30 min 45 min 60 min 75 min 90 min" at bounding box center [1061, 253] width 83 height 30
click at [1070, 241] on select "0 min 15 min 30 min 45 min 60 min 75 min 90 min" at bounding box center [1061, 253] width 83 height 30
click at [1020, 238] on select "0 min 15 min 30 min 45 min 60 min 75 min 90 min" at bounding box center [1061, 253] width 83 height 30
drag, startPoint x: 1064, startPoint y: 243, endPoint x: 1066, endPoint y: 267, distance: 24.1
click at [1064, 243] on select "0 min 15 min 30 min 45 min 60 min 75 min 90 min" at bounding box center [1061, 253] width 83 height 30
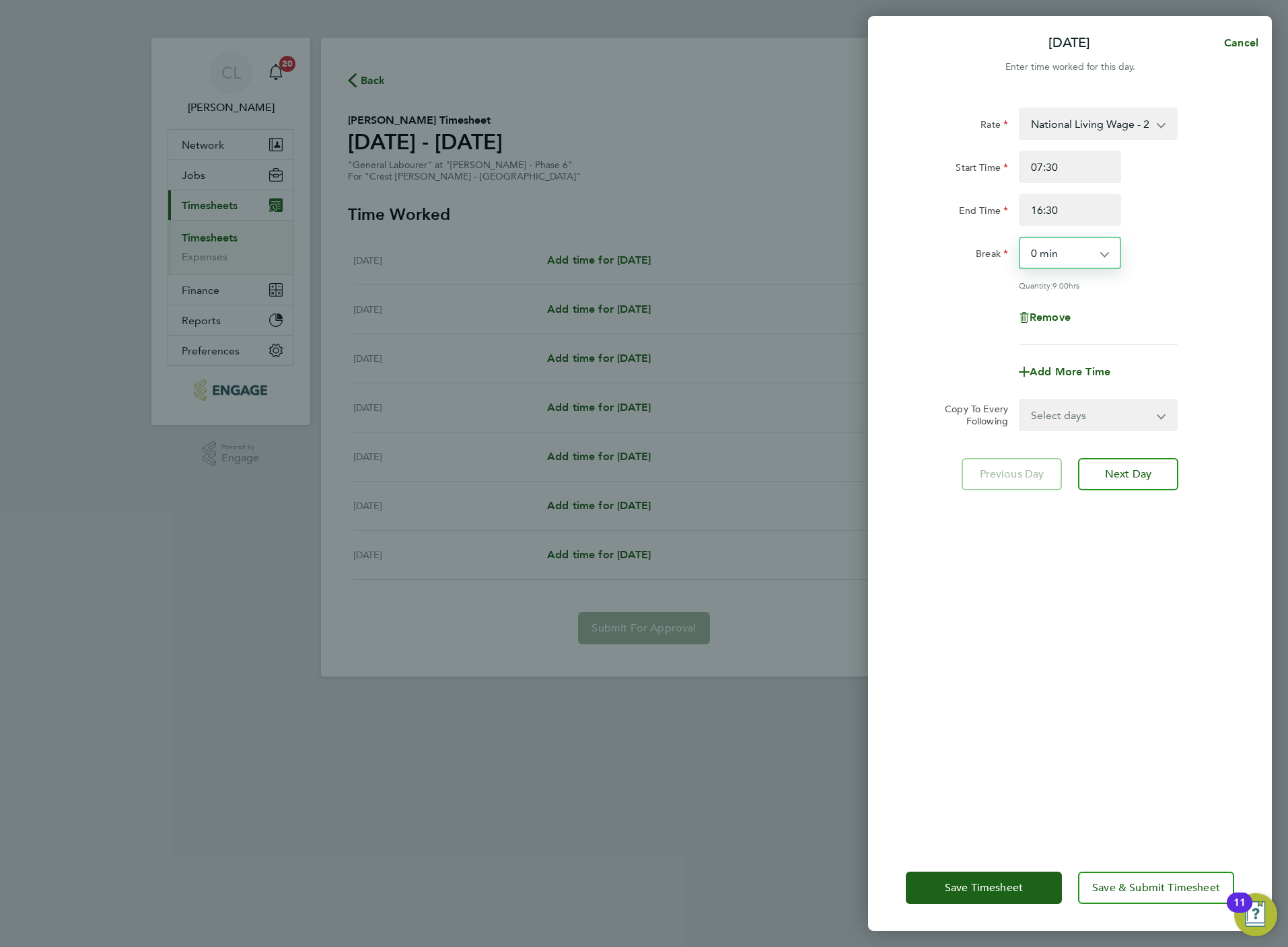
select select "30"
click at [1020, 238] on select "0 min 15 min 30 min 45 min 60 min 75 min 90 min" at bounding box center [1061, 253] width 83 height 30
drag, startPoint x: 1097, startPoint y: 418, endPoint x: 1098, endPoint y: 431, distance: 13.0
click at [1097, 418] on select "Select days Day Weekday (Mon-Fri) Weekend (Sat-Sun) Tuesday Wednesday Thursday …" at bounding box center [1090, 415] width 141 height 30
select select "WEEKDAY"
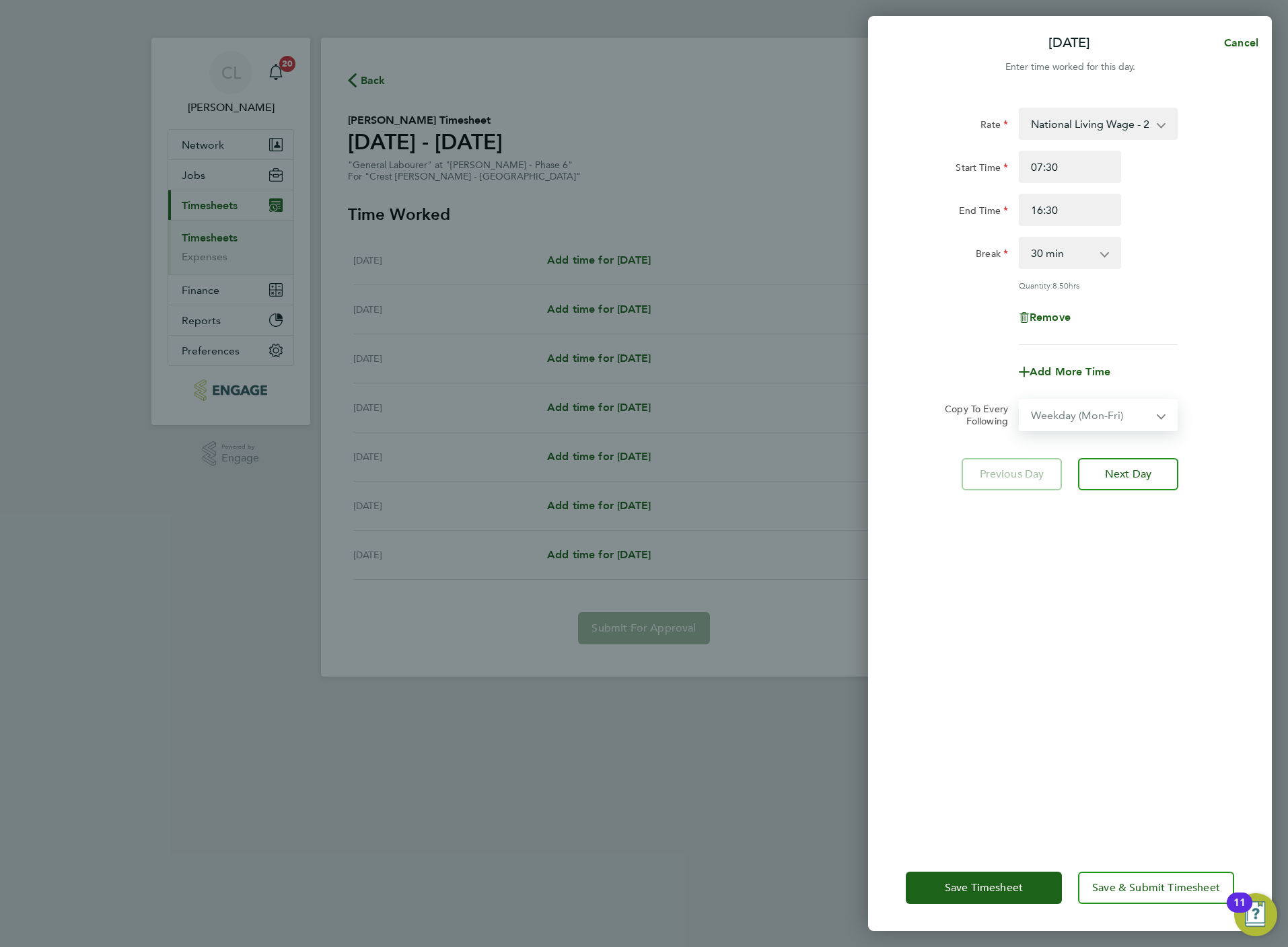
click at [1020, 400] on select "Select days Day Weekday (Mon-Fri) Weekend (Sat-Sun) Tuesday Wednesday Thursday …" at bounding box center [1090, 415] width 141 height 30
select select "2025-08-24"
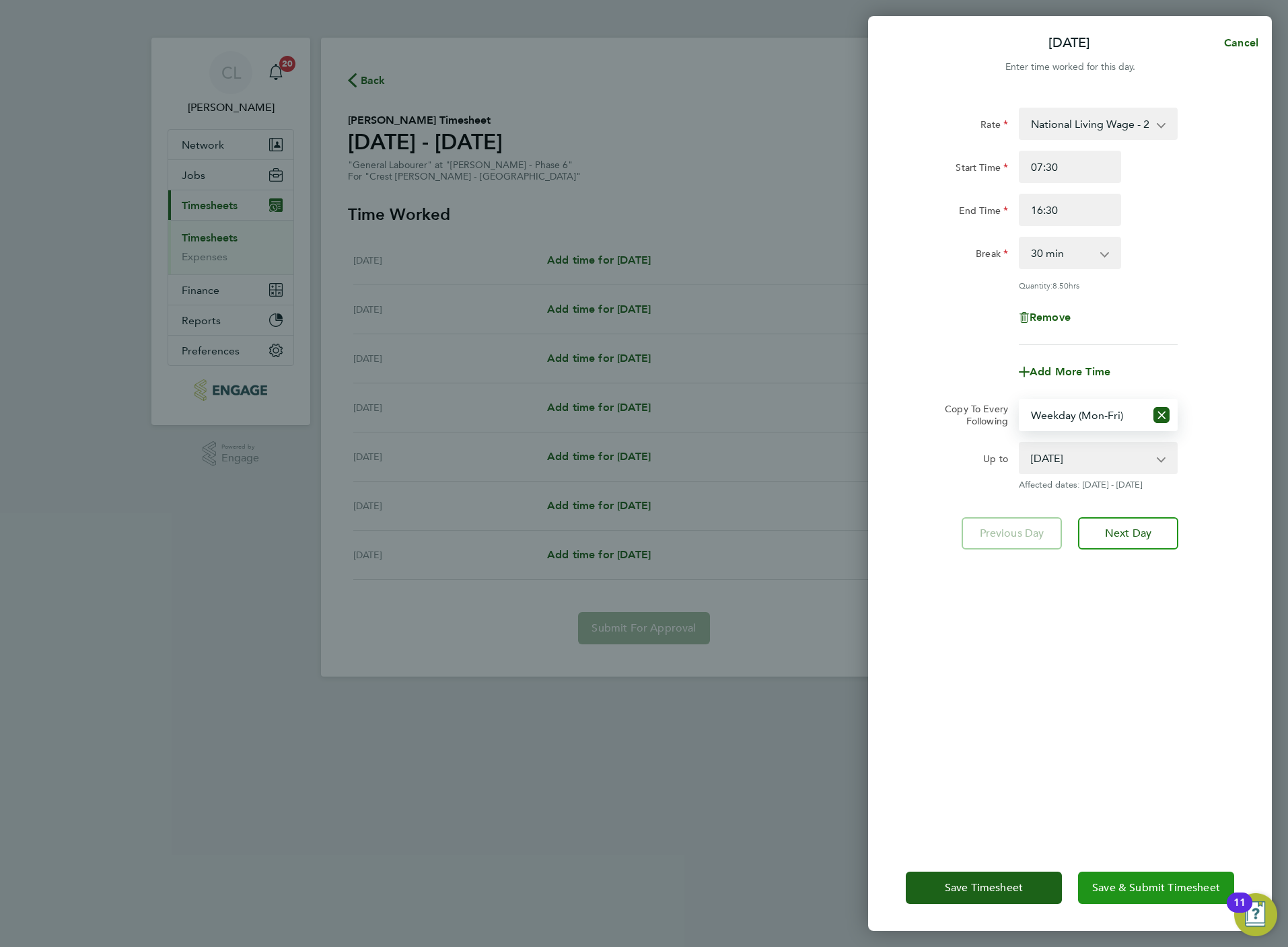
click at [1150, 889] on span "Save & Submit Timesheet" at bounding box center [1156, 888] width 128 height 14
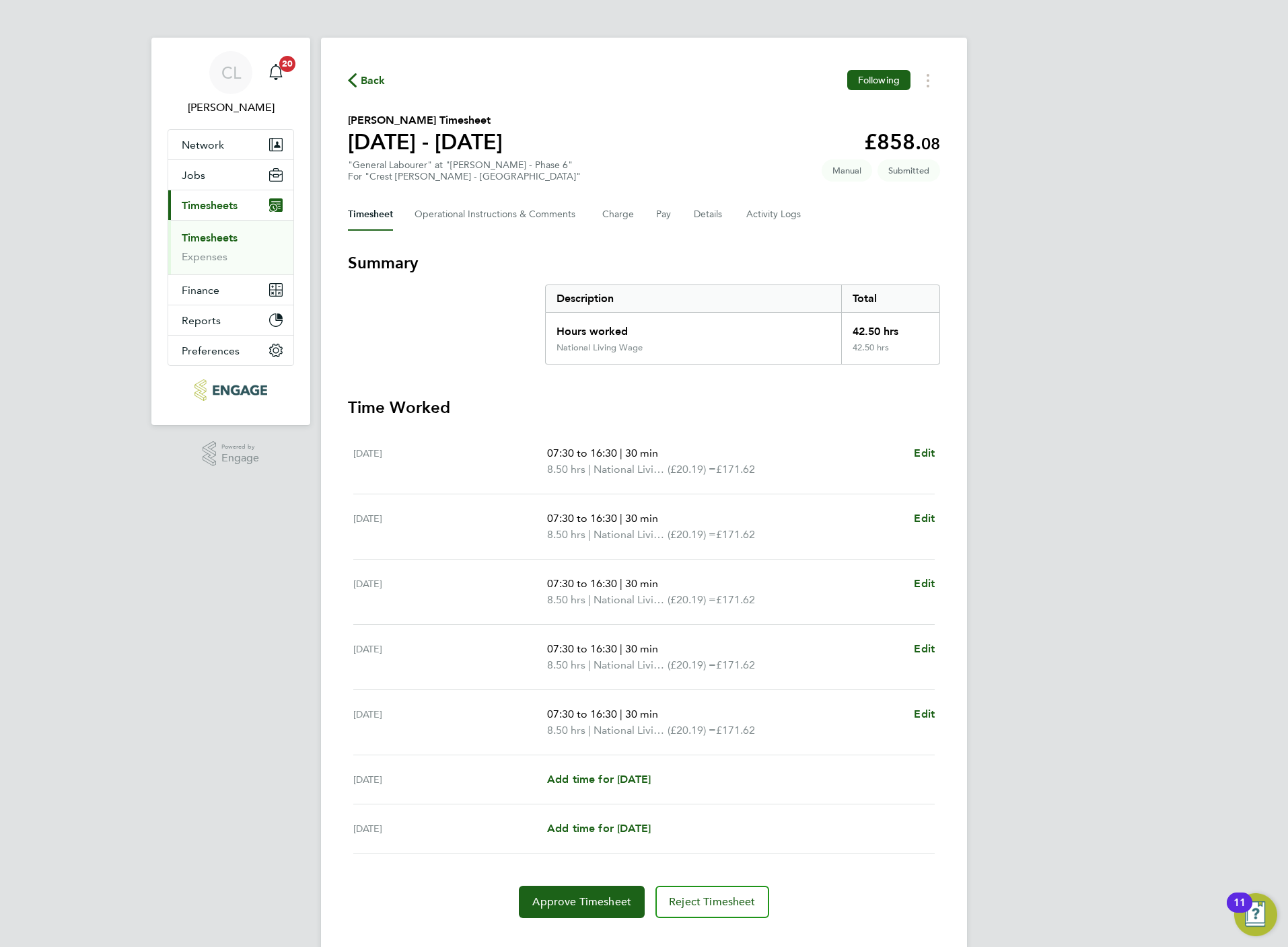
click at [377, 83] on span "Back" at bounding box center [373, 81] width 25 height 16
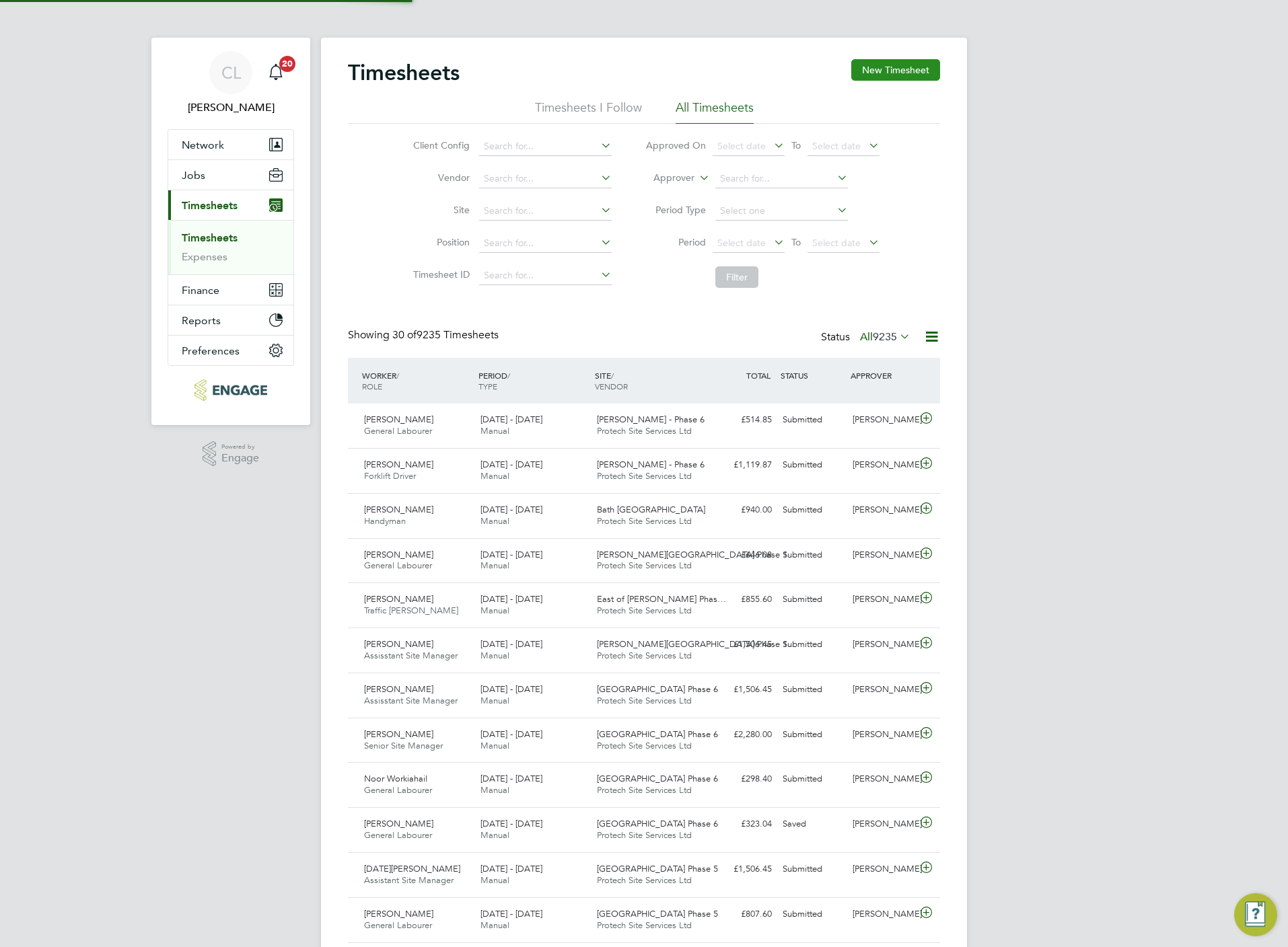
scroll to position [34, 117]
click at [889, 67] on button "New Timesheet" at bounding box center [896, 70] width 89 height 22
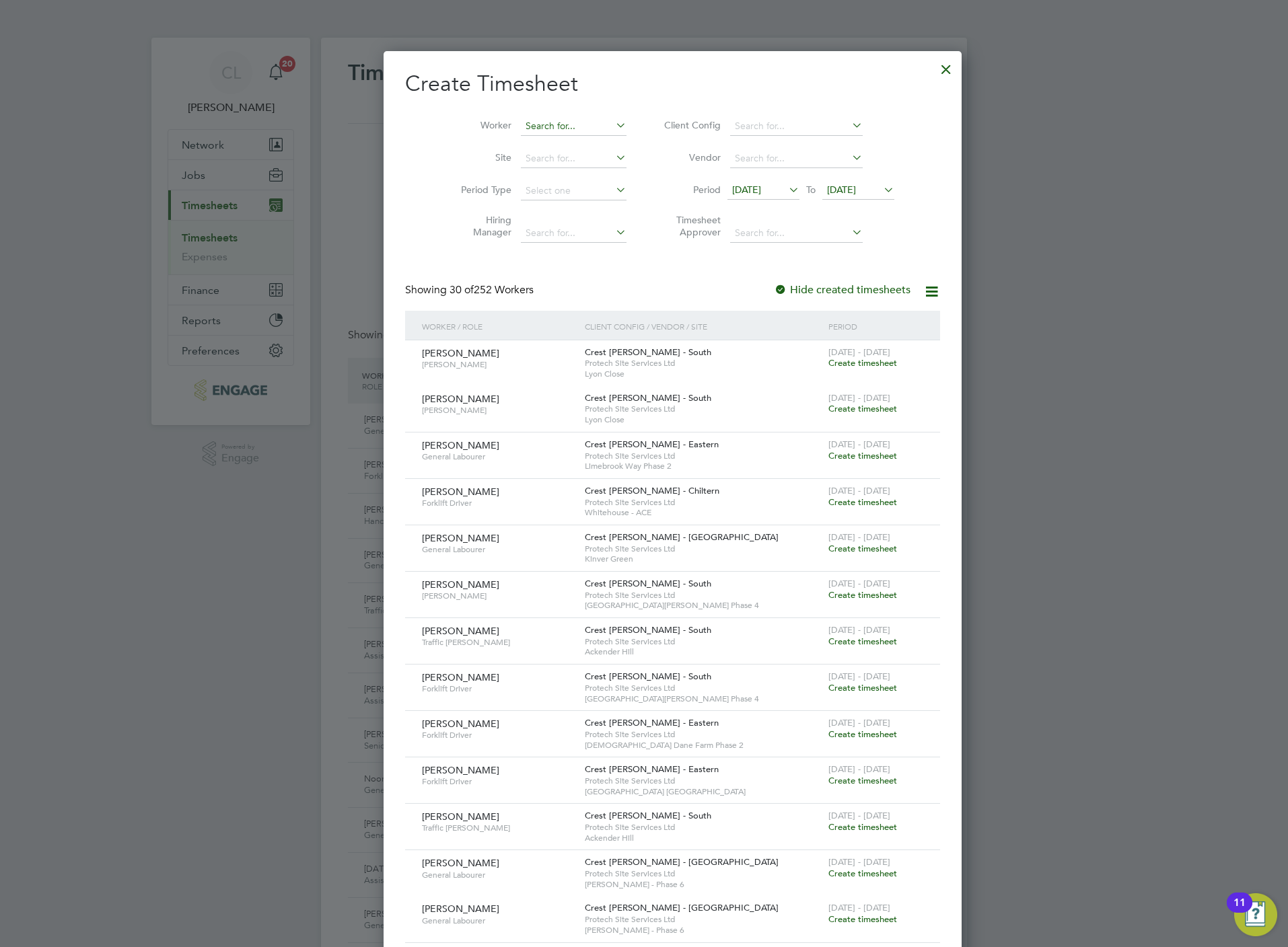
click at [527, 128] on input at bounding box center [574, 126] width 105 height 19
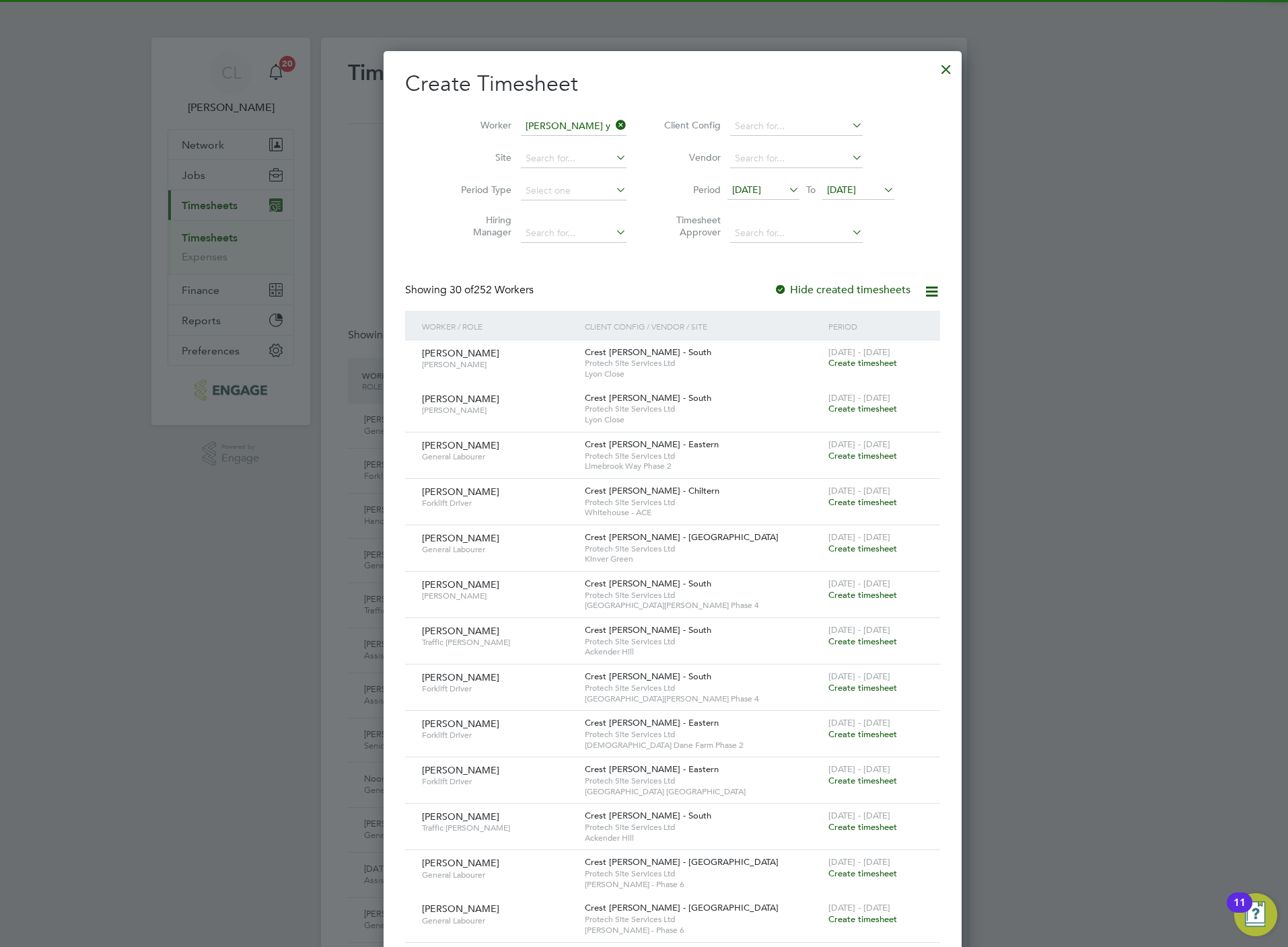
click at [541, 141] on li "Harr y Yagob" at bounding box center [551, 145] width 121 height 18
type input "Harry Yagob"
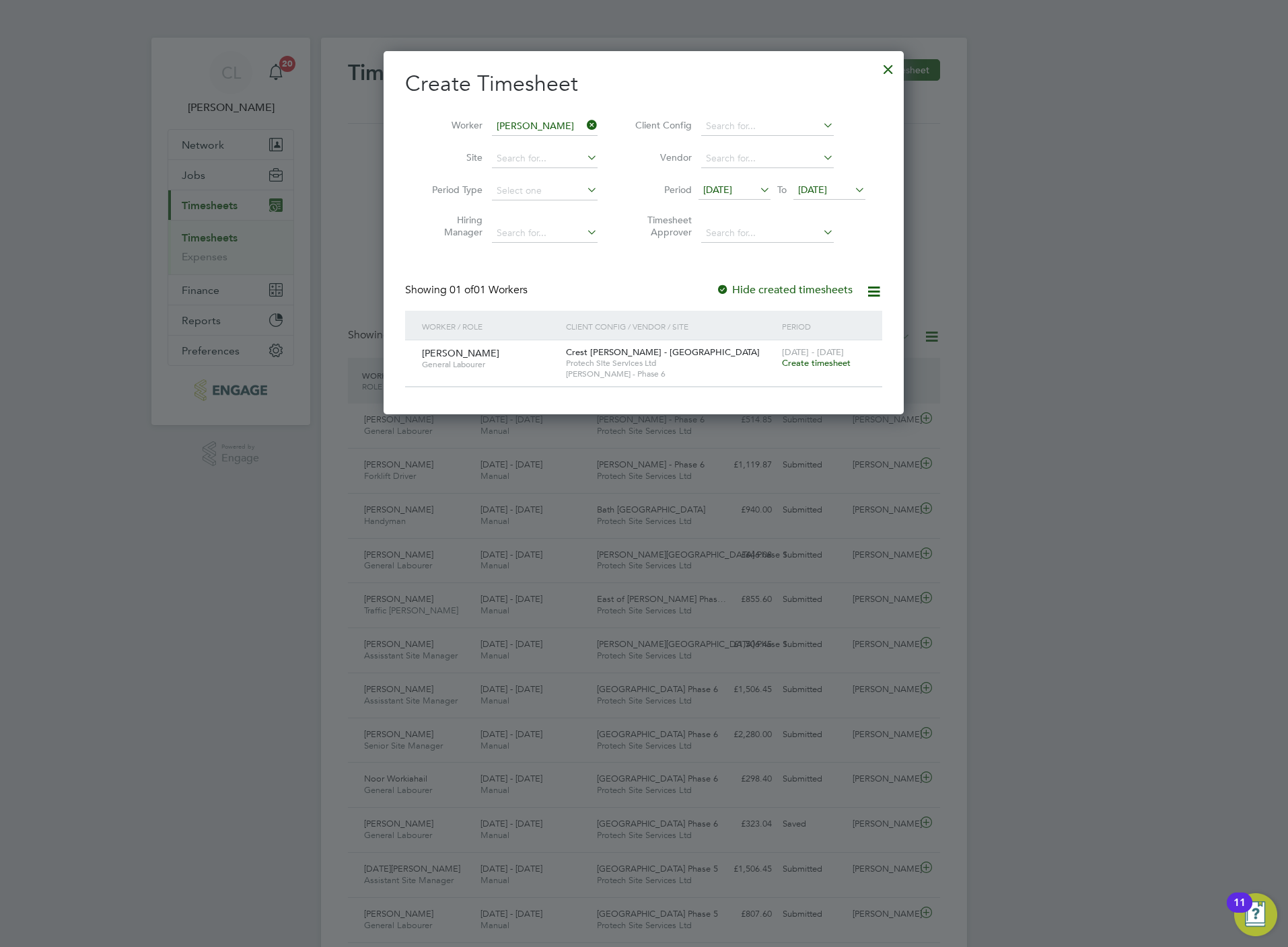
click at [836, 360] on span "Create timesheet" at bounding box center [816, 363] width 69 height 11
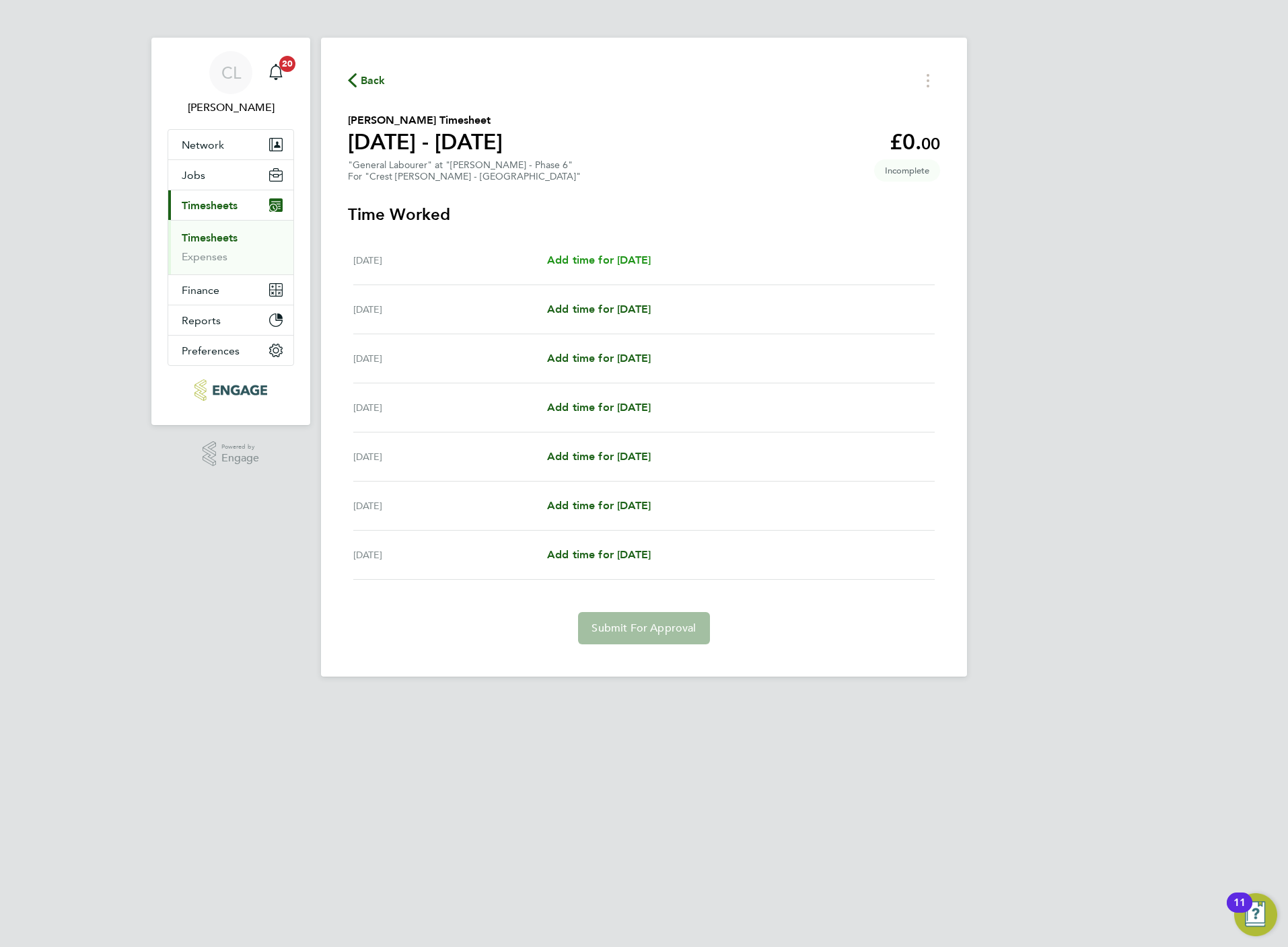
click at [636, 264] on span "Add time for Mon 18 Aug" at bounding box center [599, 260] width 104 height 13
select select "15"
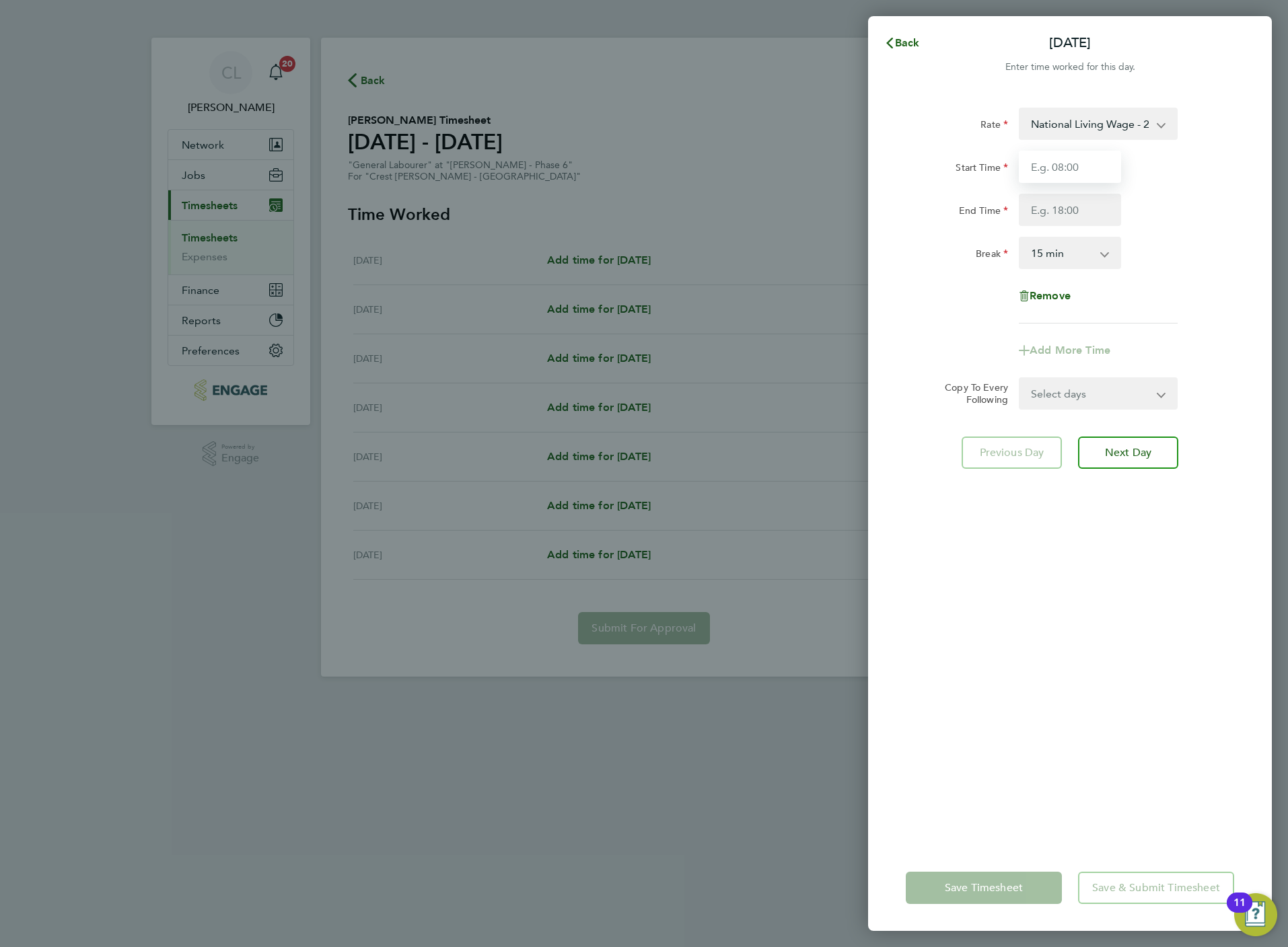
click at [1054, 161] on input "Start Time" at bounding box center [1069, 167] width 102 height 32
type input "07:30"
type input "16:30"
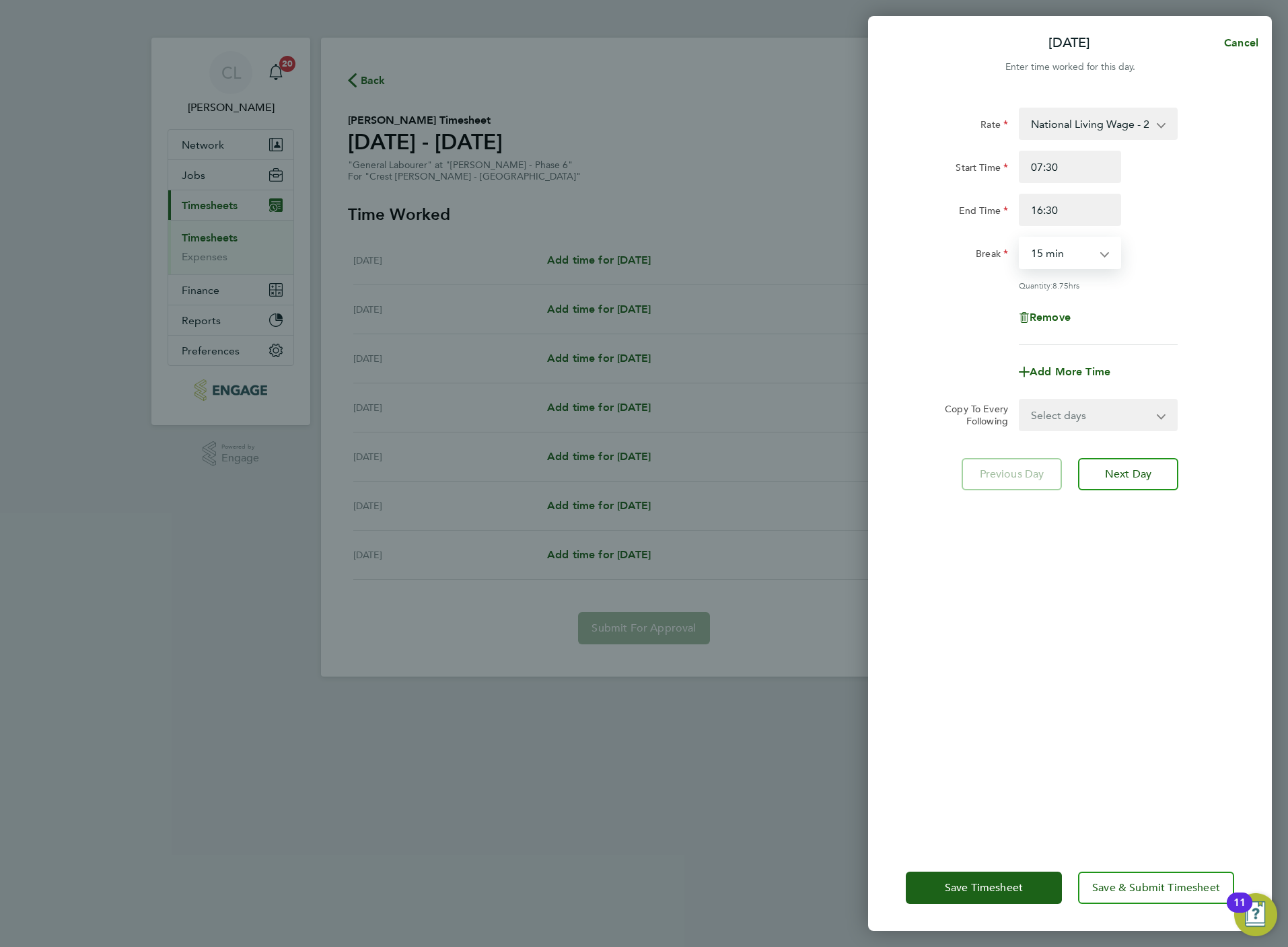
drag, startPoint x: 1073, startPoint y: 244, endPoint x: 1070, endPoint y: 269, distance: 25.2
click at [1073, 244] on select "0 min 15 min 30 min 45 min 60 min 75 min 90 min" at bounding box center [1061, 253] width 83 height 30
select select "30"
click at [1020, 238] on select "0 min 15 min 30 min 45 min 60 min 75 min 90 min" at bounding box center [1061, 253] width 83 height 30
click at [1078, 419] on select "Select days Day Weekday (Mon-Fri) Weekend (Sat-Sun) Tuesday Wednesday Thursday …" at bounding box center [1090, 415] width 141 height 30
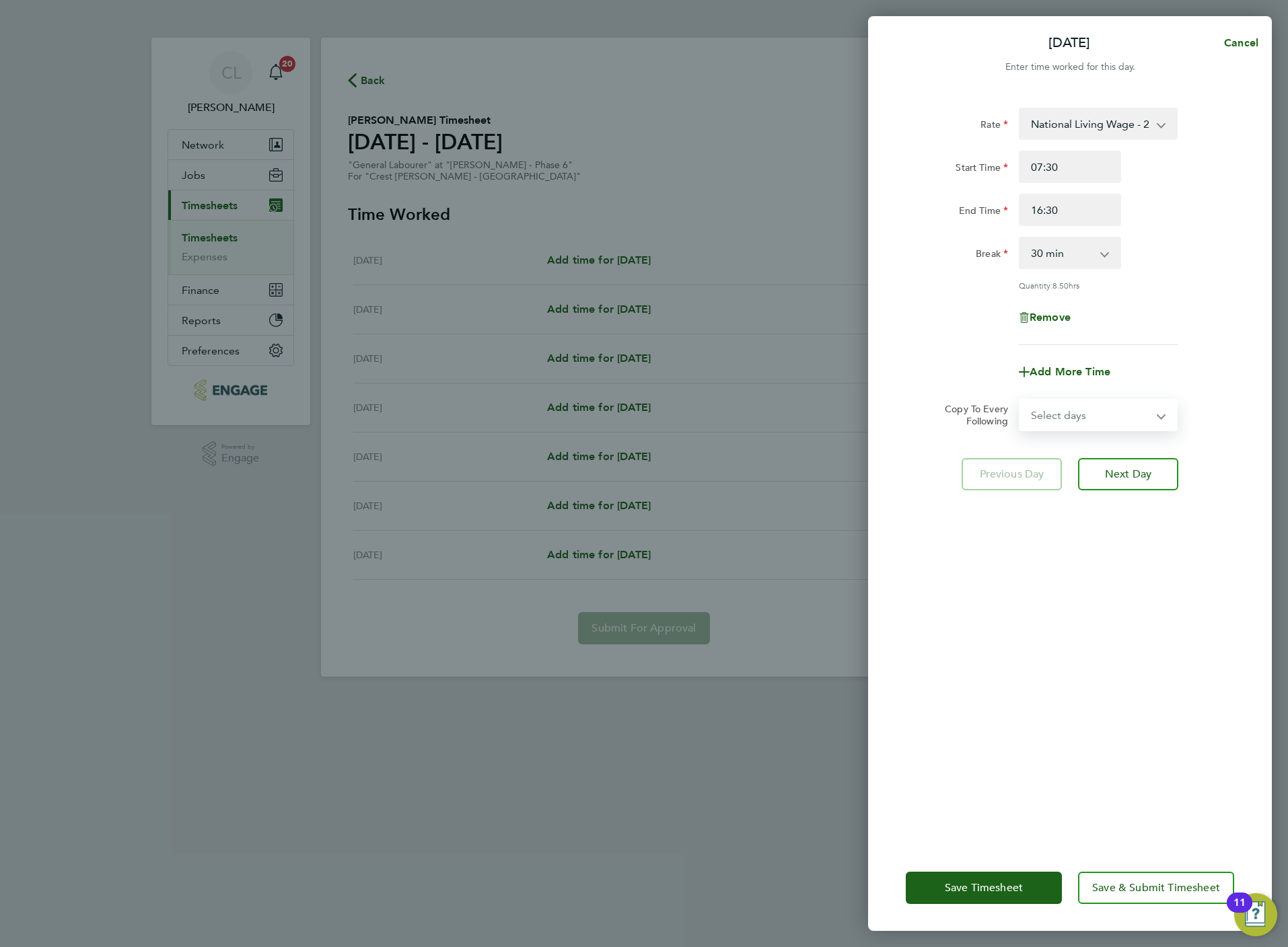
select select "WEEKDAY"
click at [1020, 400] on select "Select days Day Weekday (Mon-Fri) Weekend (Sat-Sun) Tuesday Wednesday Thursday …" at bounding box center [1090, 415] width 141 height 30
select select "2025-08-24"
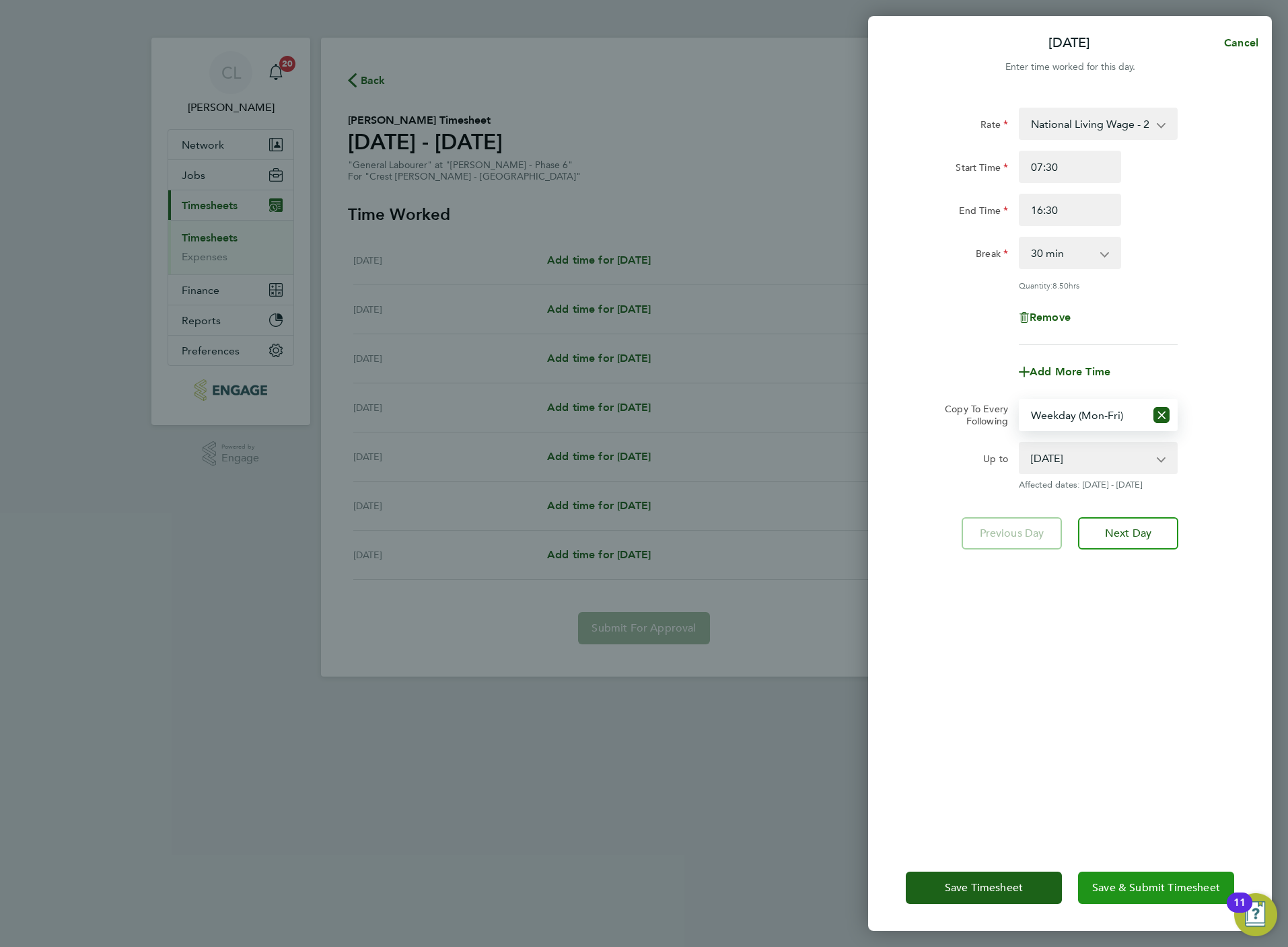
click at [1118, 894] on button "Save & Submit Timesheet" at bounding box center [1155, 888] width 156 height 32
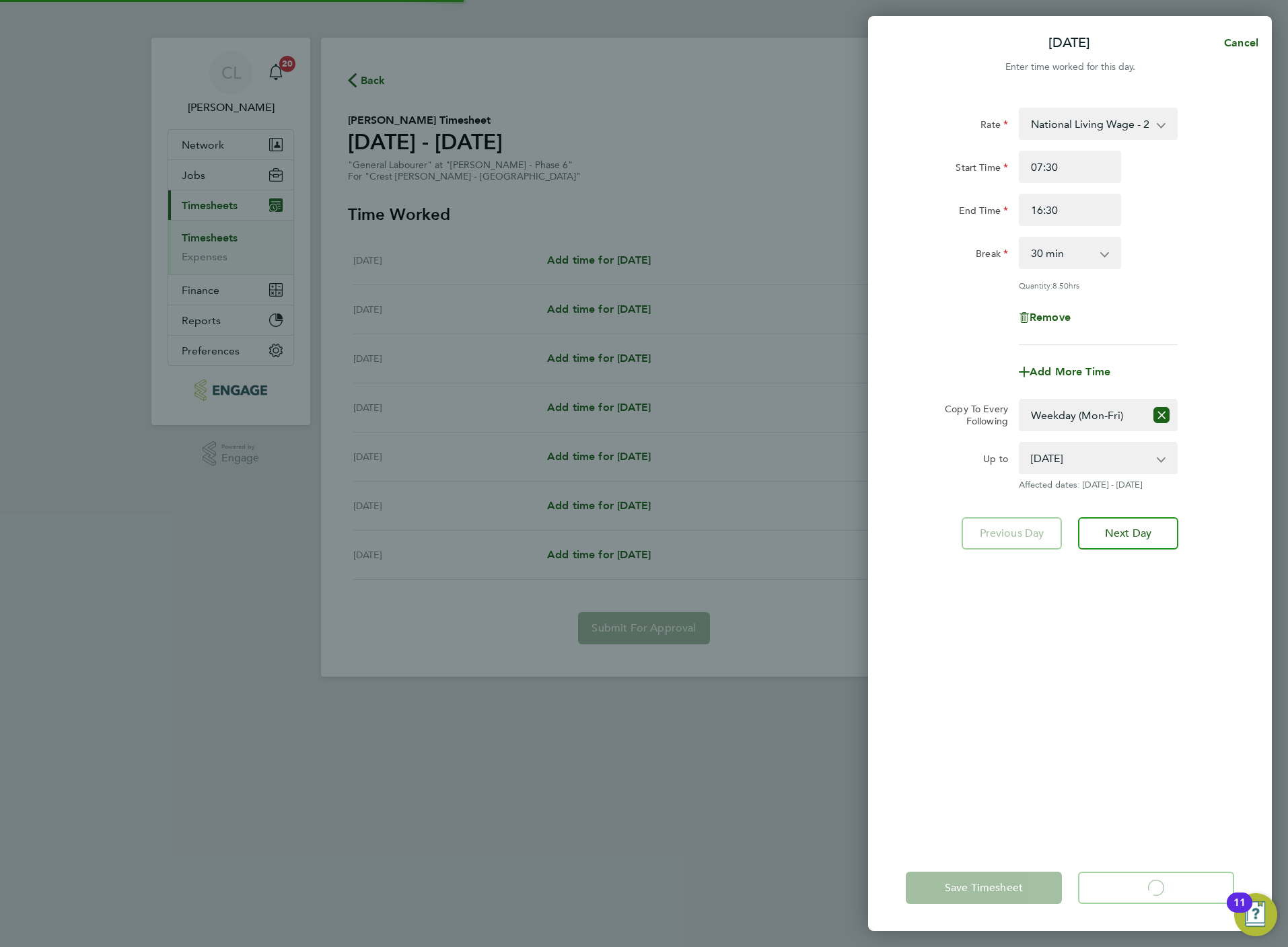
click at [363, 83] on div "Mon 18 Aug Cancel Enter time worked for this day. Rate National Living Wage - 2…" at bounding box center [644, 473] width 1288 height 947
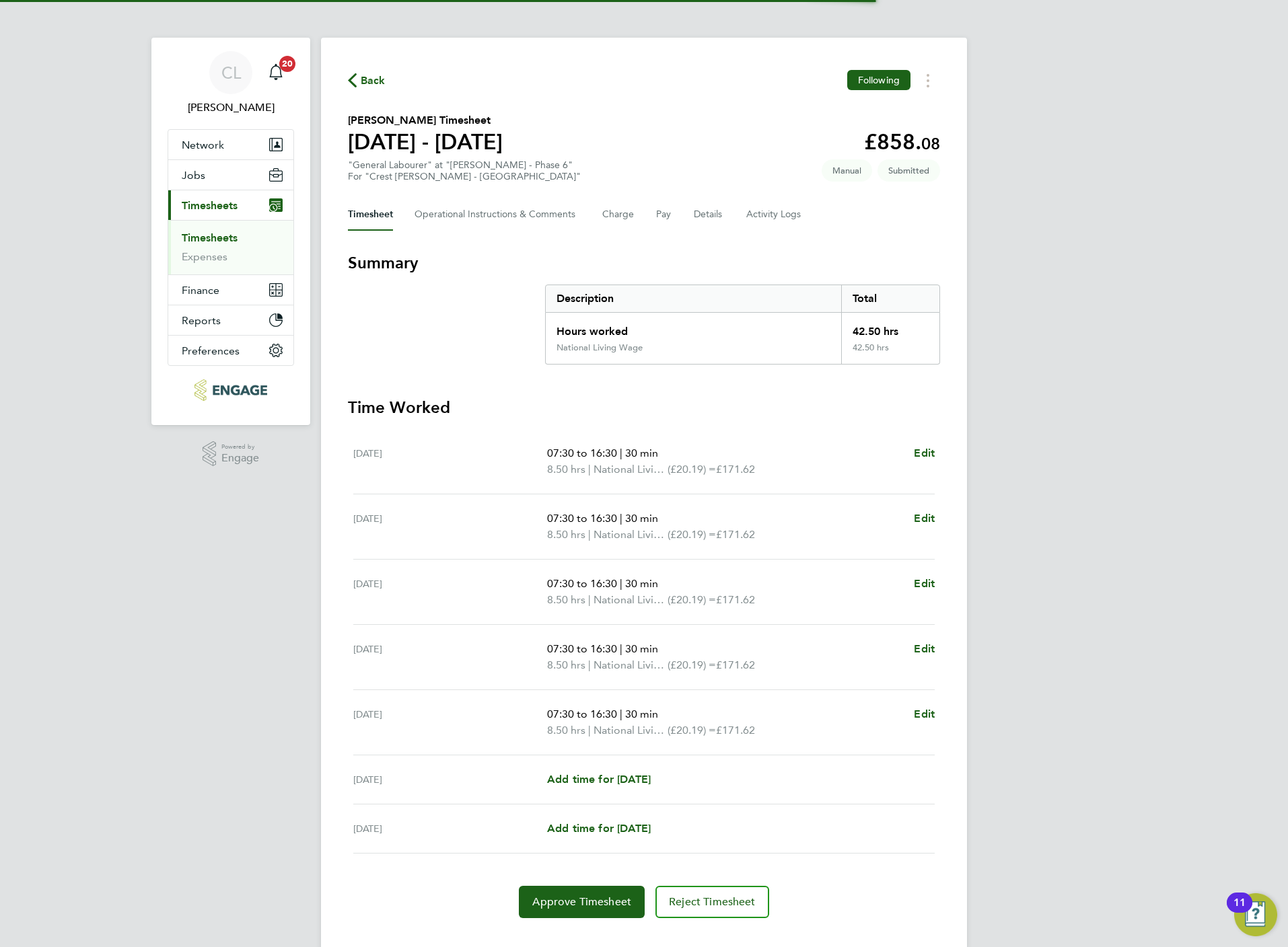
click at [363, 83] on span "Back" at bounding box center [373, 81] width 25 height 16
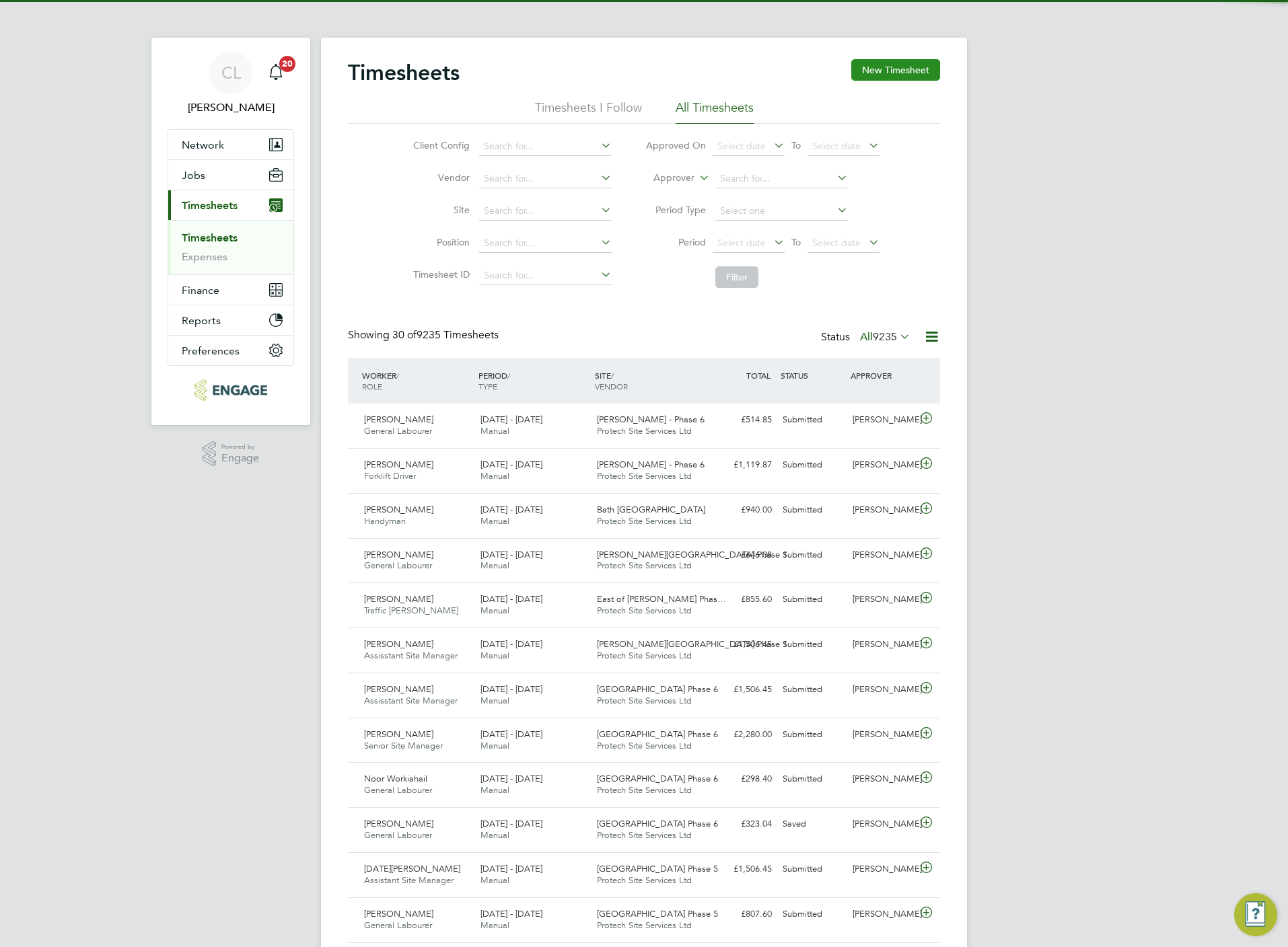
click at [911, 75] on button "New Timesheet" at bounding box center [896, 70] width 89 height 22
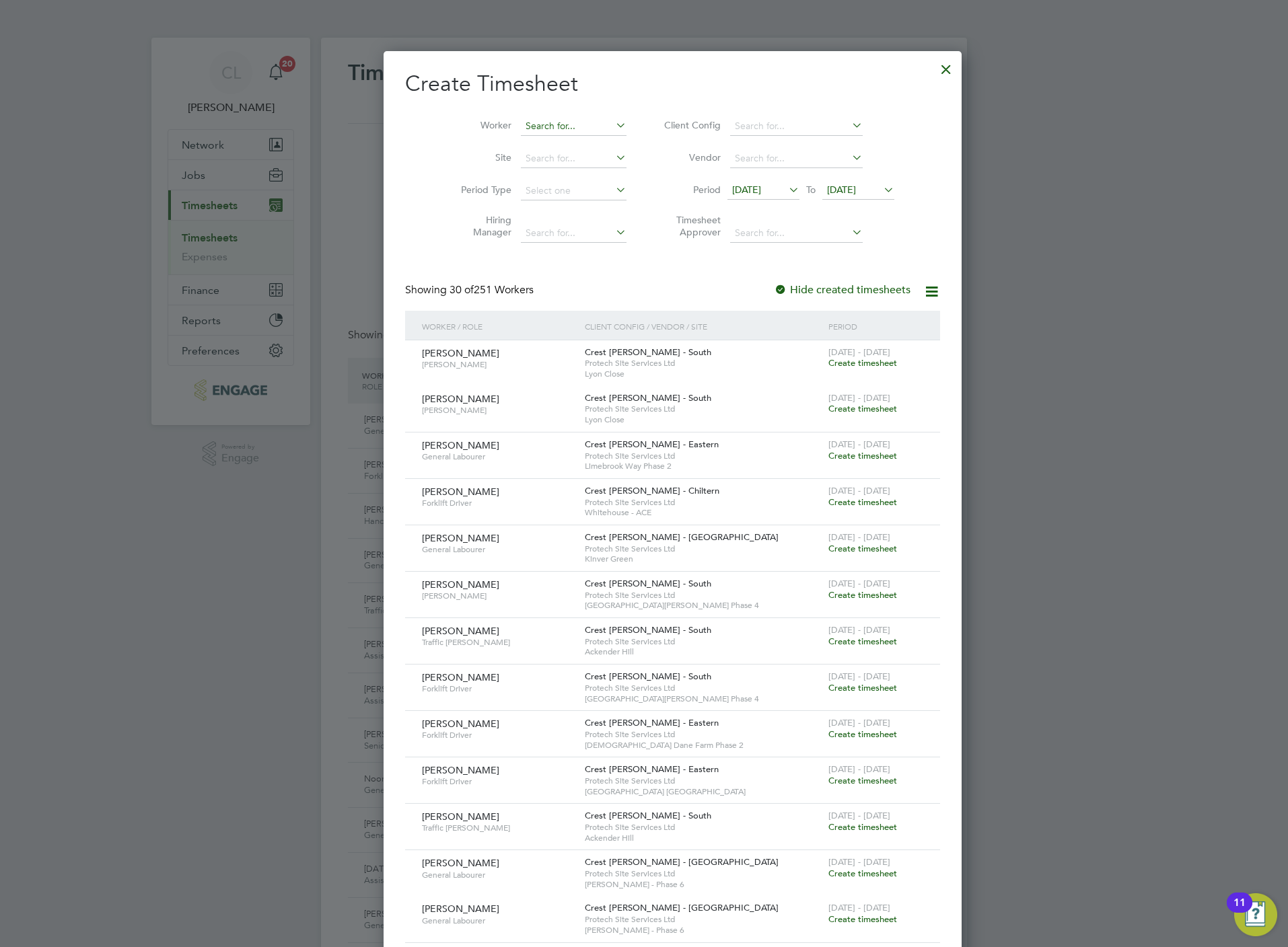
click at [544, 125] on input at bounding box center [574, 126] width 105 height 19
click at [548, 143] on li "Rio La ke" at bounding box center [544, 145] width 107 height 18
type input "Rio Lake"
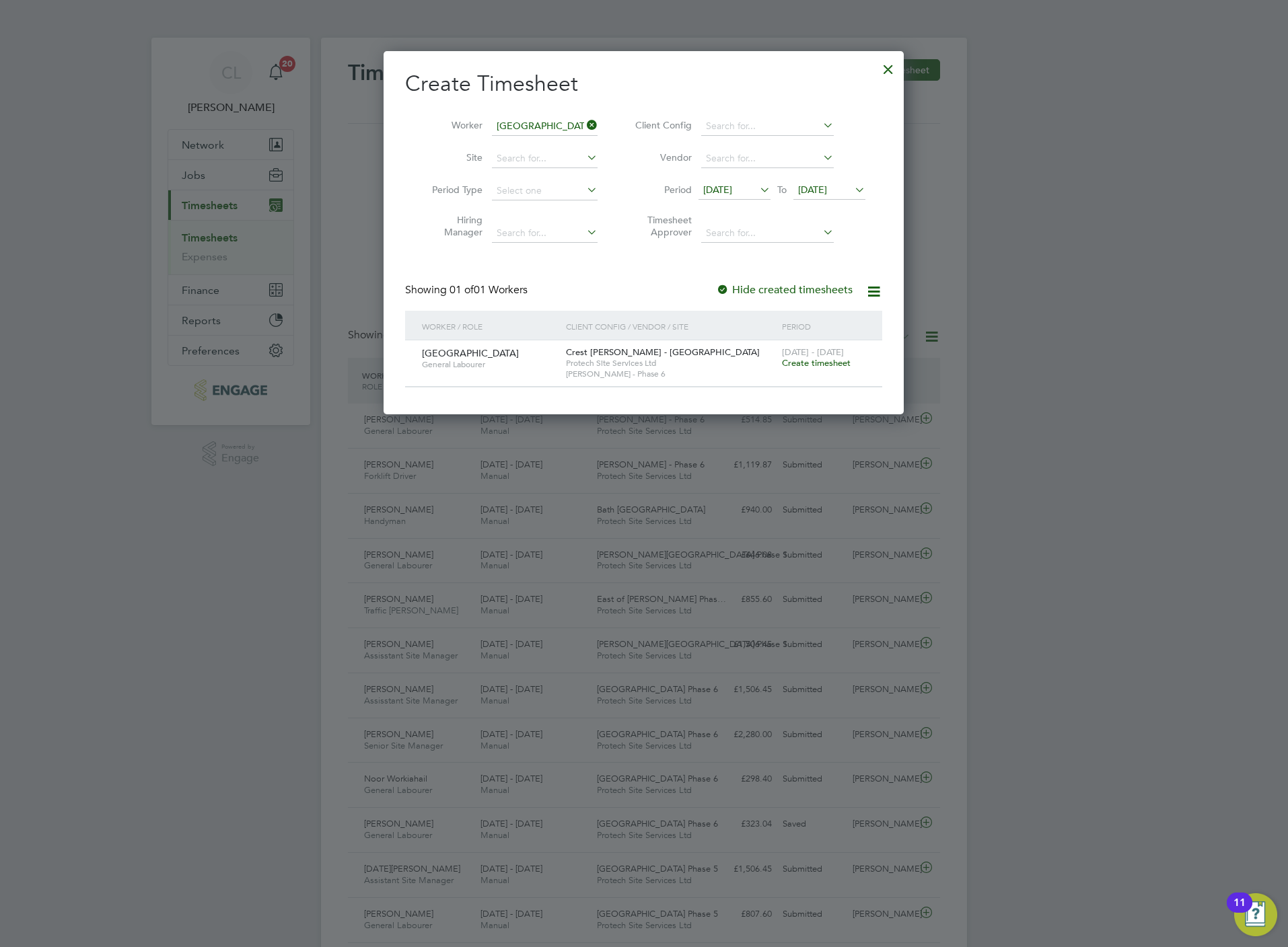
click at [813, 360] on span "Create timesheet" at bounding box center [816, 363] width 69 height 11
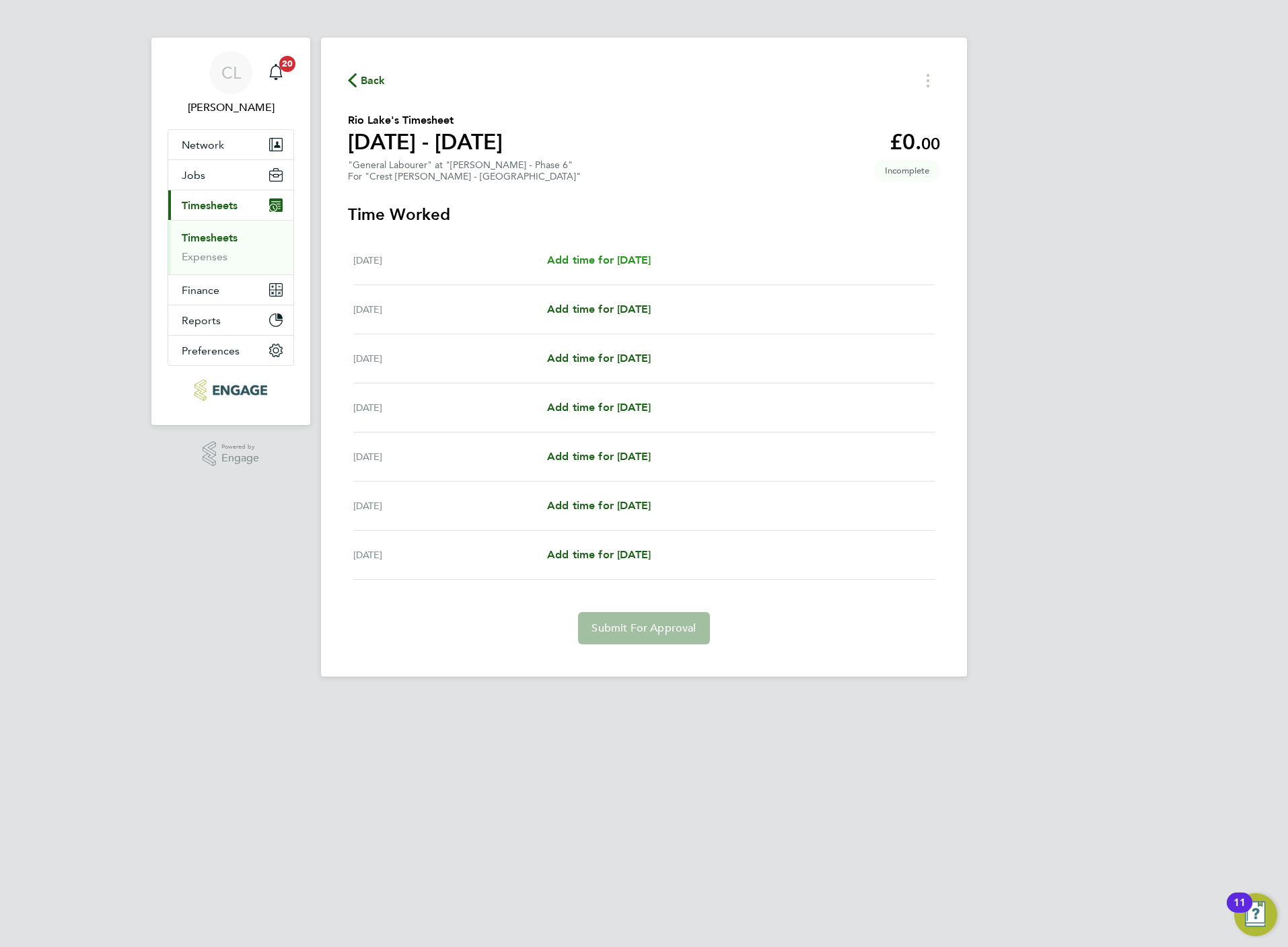
click at [606, 259] on span "Add time for Mon 18 Aug" at bounding box center [599, 260] width 104 height 13
select select "15"
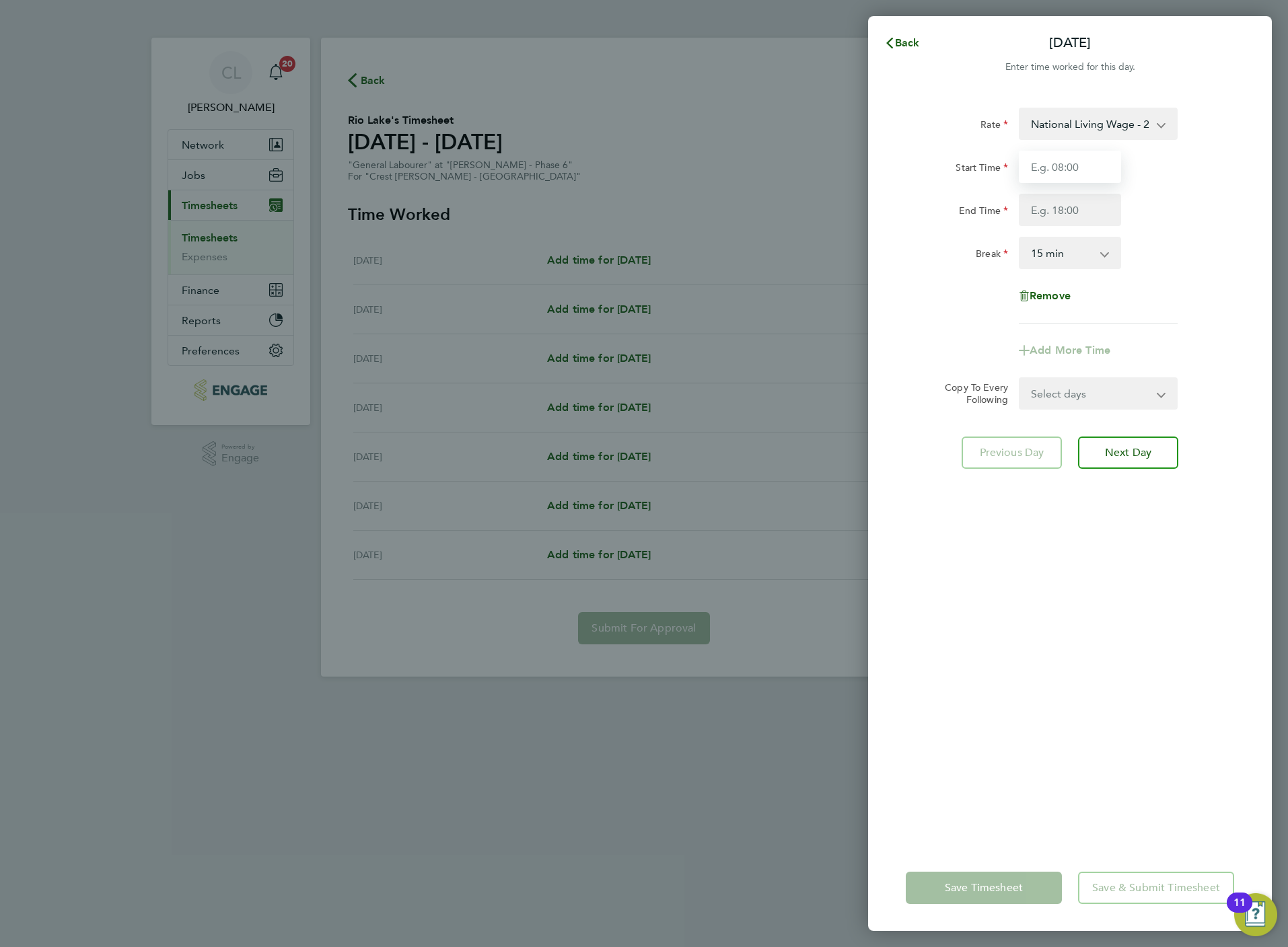
click at [1046, 176] on input "Start Time" at bounding box center [1069, 167] width 102 height 32
type input "07:30"
type input "16:30"
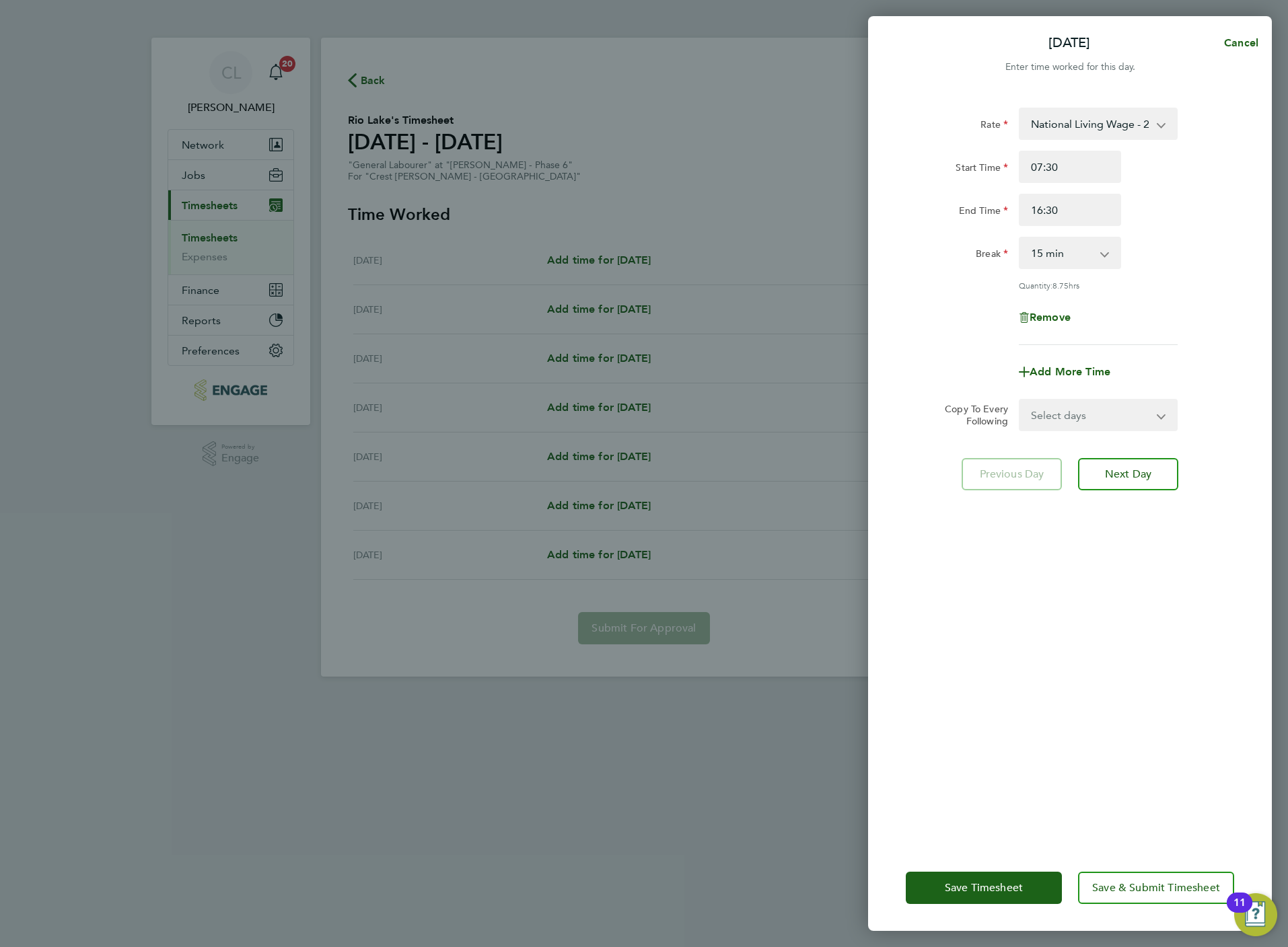
click at [1058, 261] on select "0 min 15 min 30 min 45 min 60 min 75 min 90 min" at bounding box center [1061, 253] width 83 height 30
select select "30"
click at [1020, 238] on select "0 min 15 min 30 min 45 min 60 min 75 min 90 min" at bounding box center [1061, 253] width 83 height 30
click at [1081, 424] on select "Select days Day Weekday (Mon-Fri) Weekend (Sat-Sun) Tuesday Wednesday Thursday …" at bounding box center [1090, 415] width 141 height 30
select select "WEEKDAY"
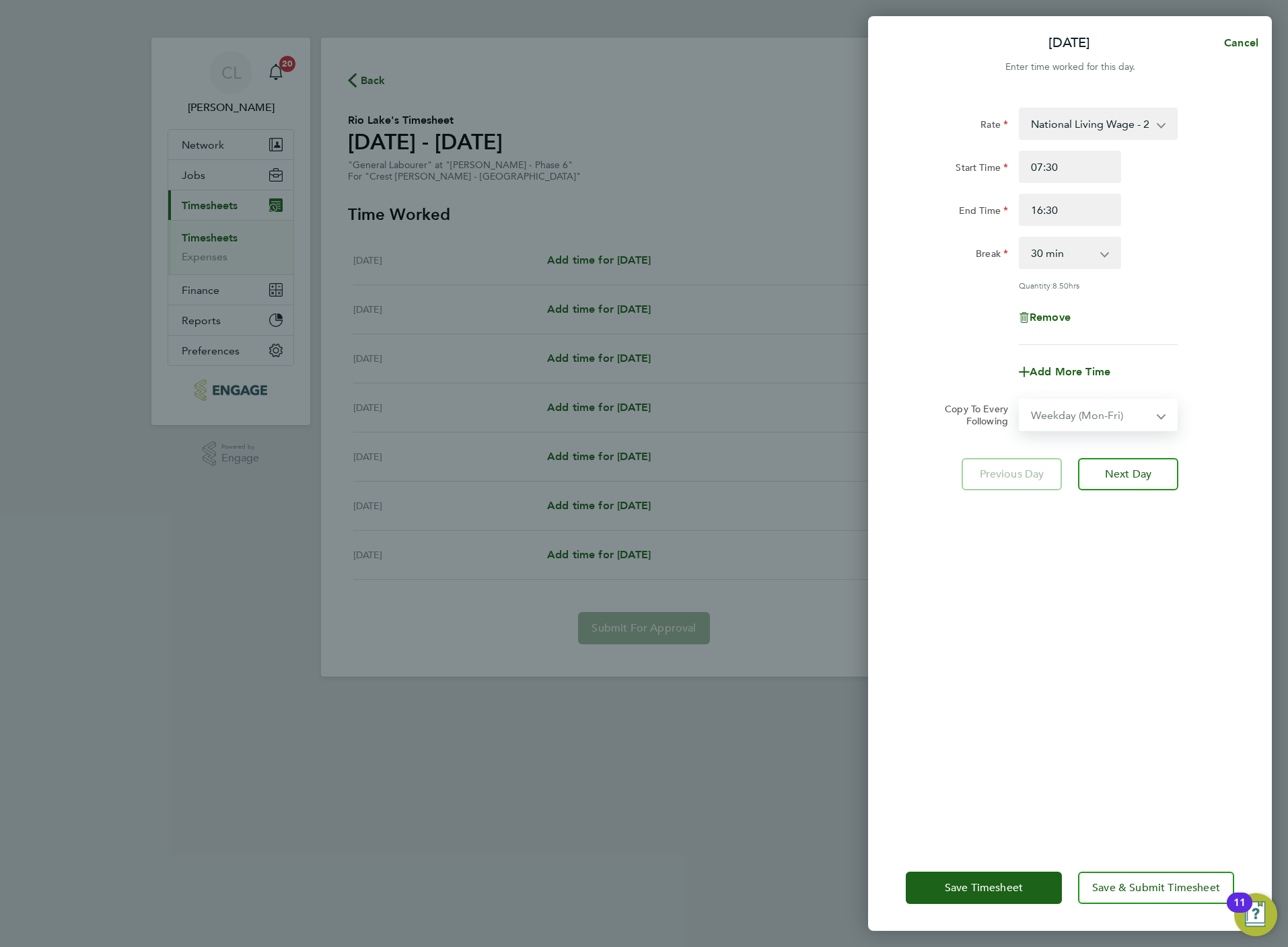
click at [1020, 400] on select "Select days Day Weekday (Mon-Fri) Weekend (Sat-Sun) Tuesday Wednesday Thursday …" at bounding box center [1090, 415] width 141 height 30
select select "2025-08-24"
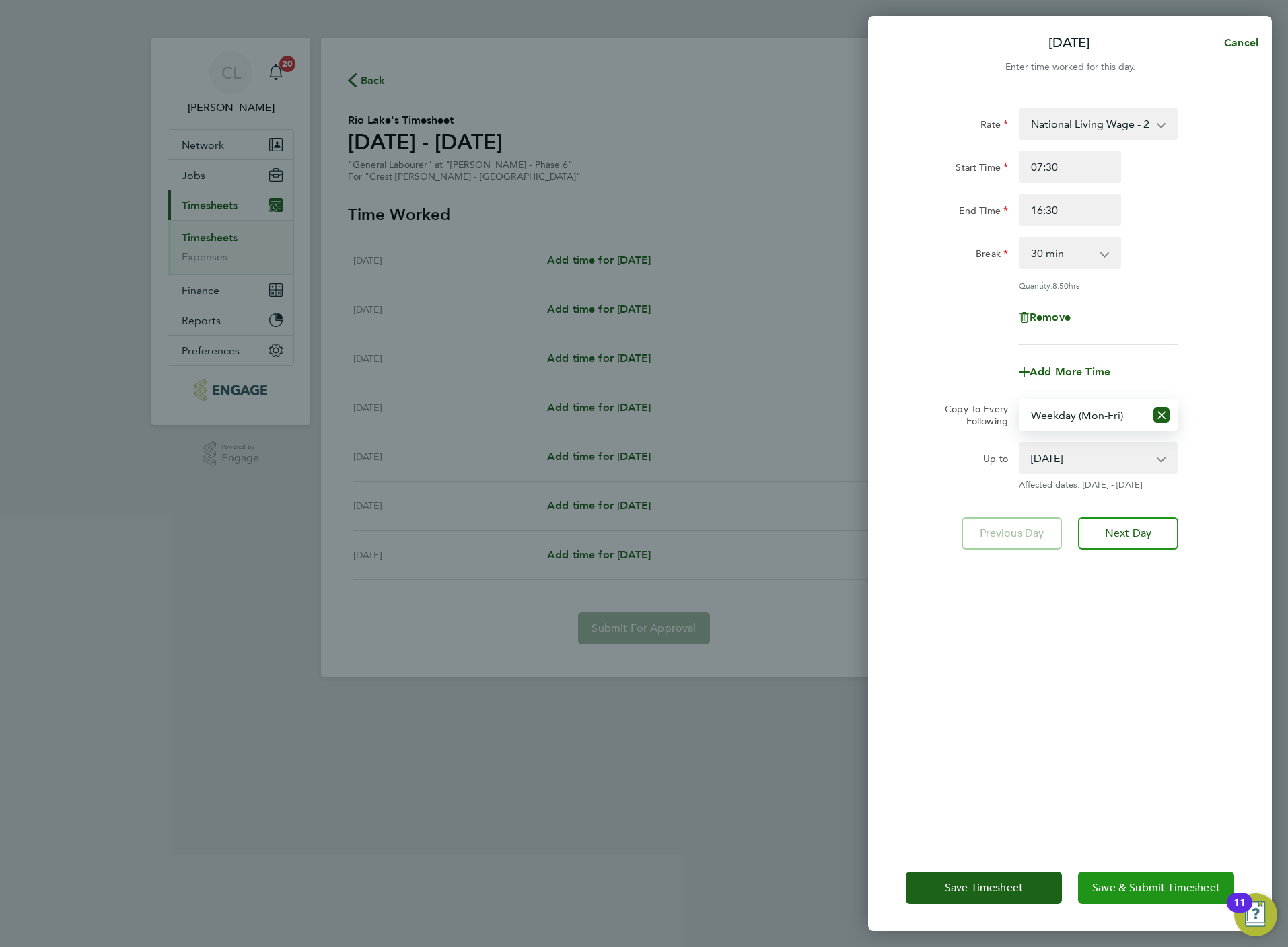
click at [1161, 882] on span "Save & Submit Timesheet" at bounding box center [1156, 888] width 128 height 14
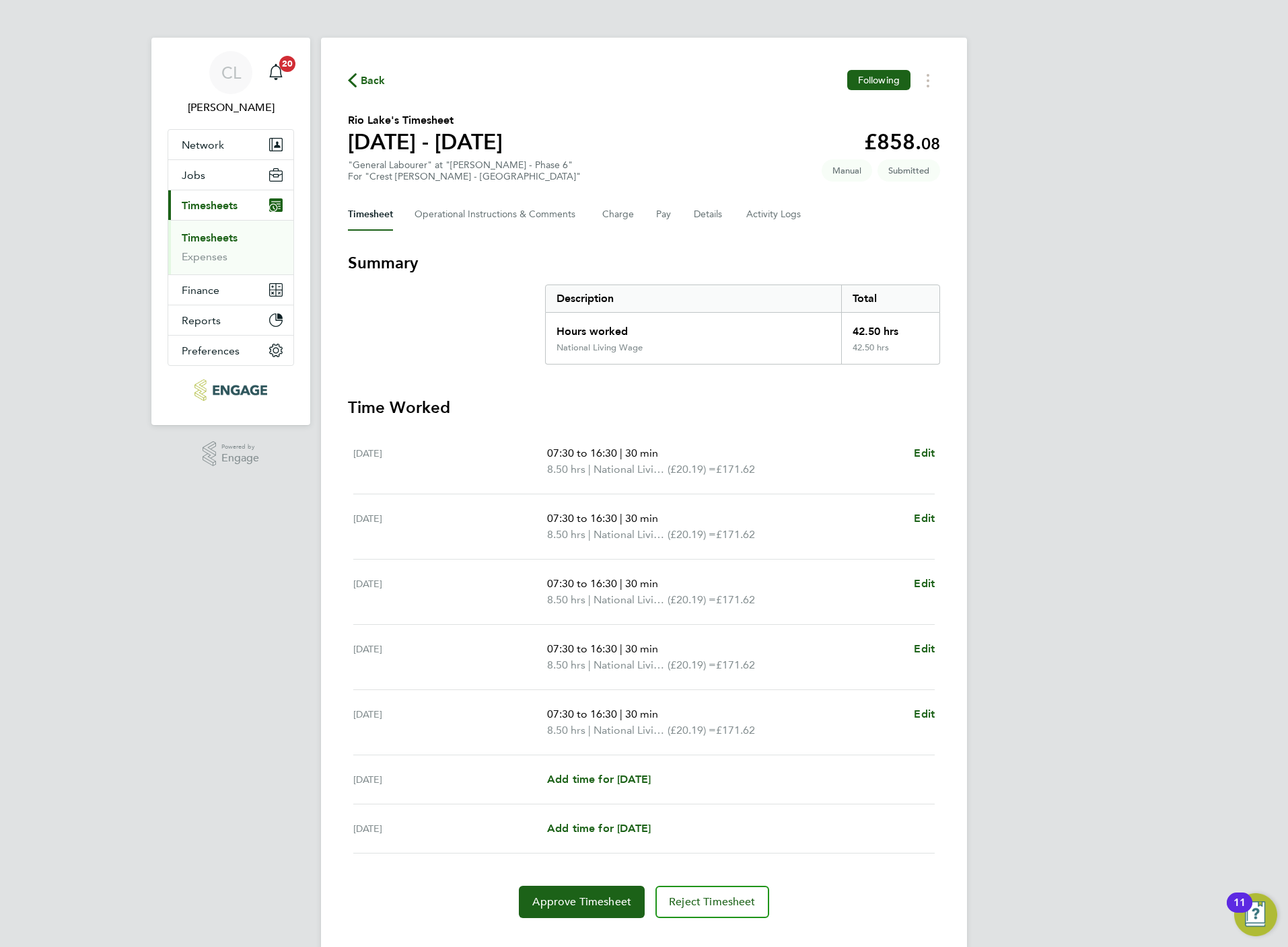
click at [363, 81] on span "Back" at bounding box center [373, 81] width 25 height 16
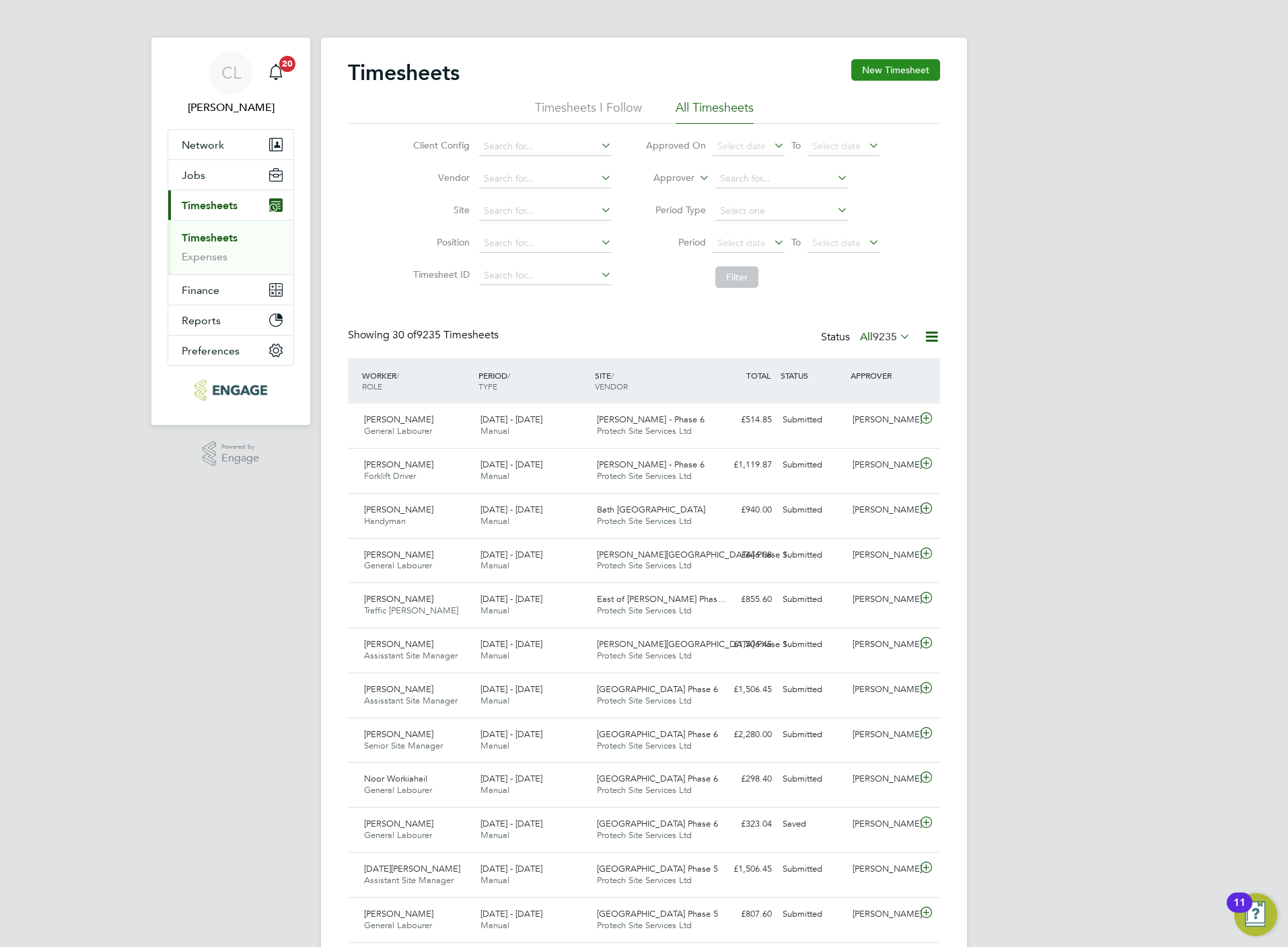
click at [892, 62] on button "New Timesheet" at bounding box center [896, 70] width 89 height 22
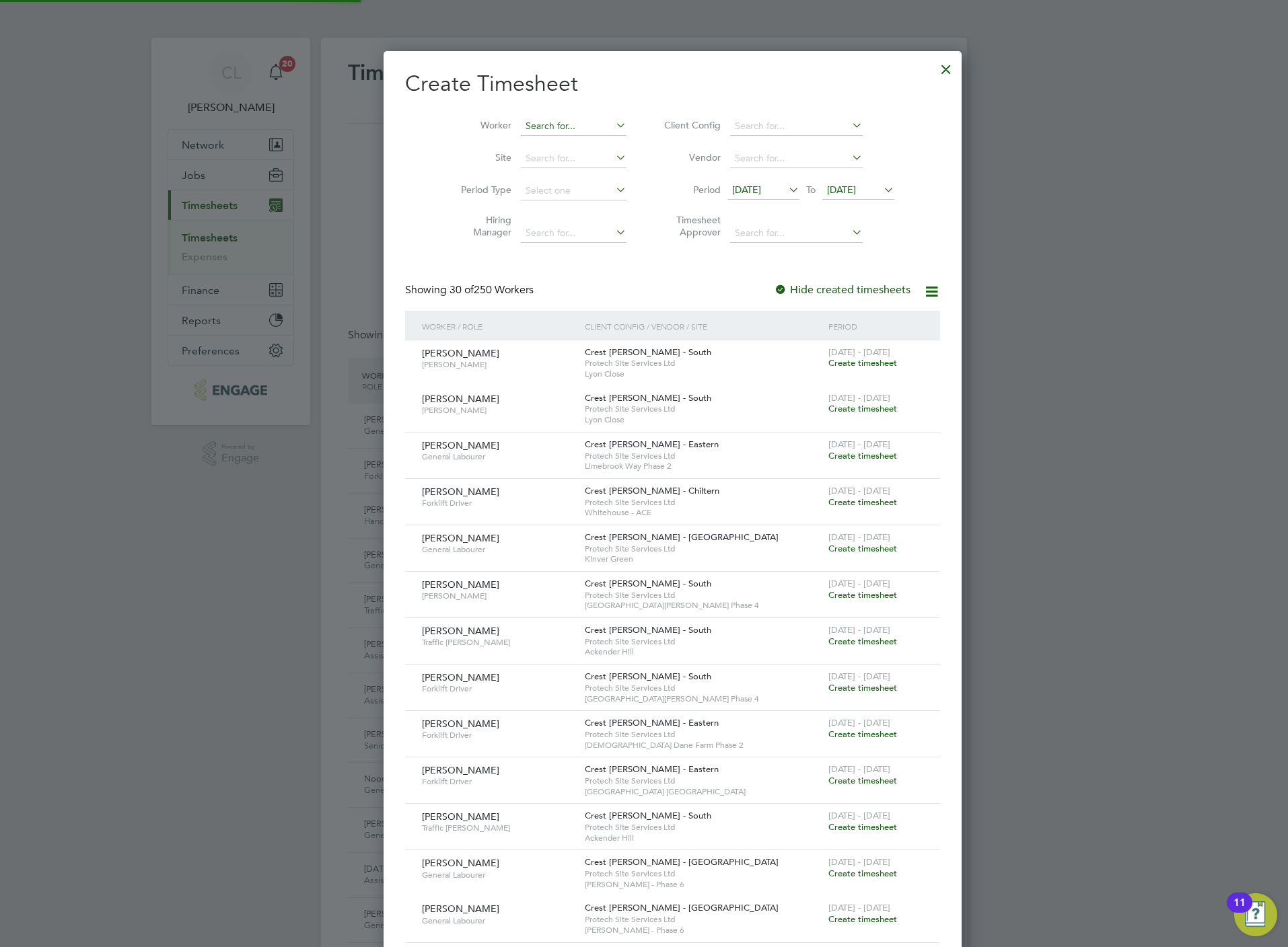
click at [521, 117] on input at bounding box center [574, 126] width 105 height 19
click at [561, 181] on li "Ioan Thomas" at bounding box center [574, 181] width 166 height 18
type input "Ioan Thomas"
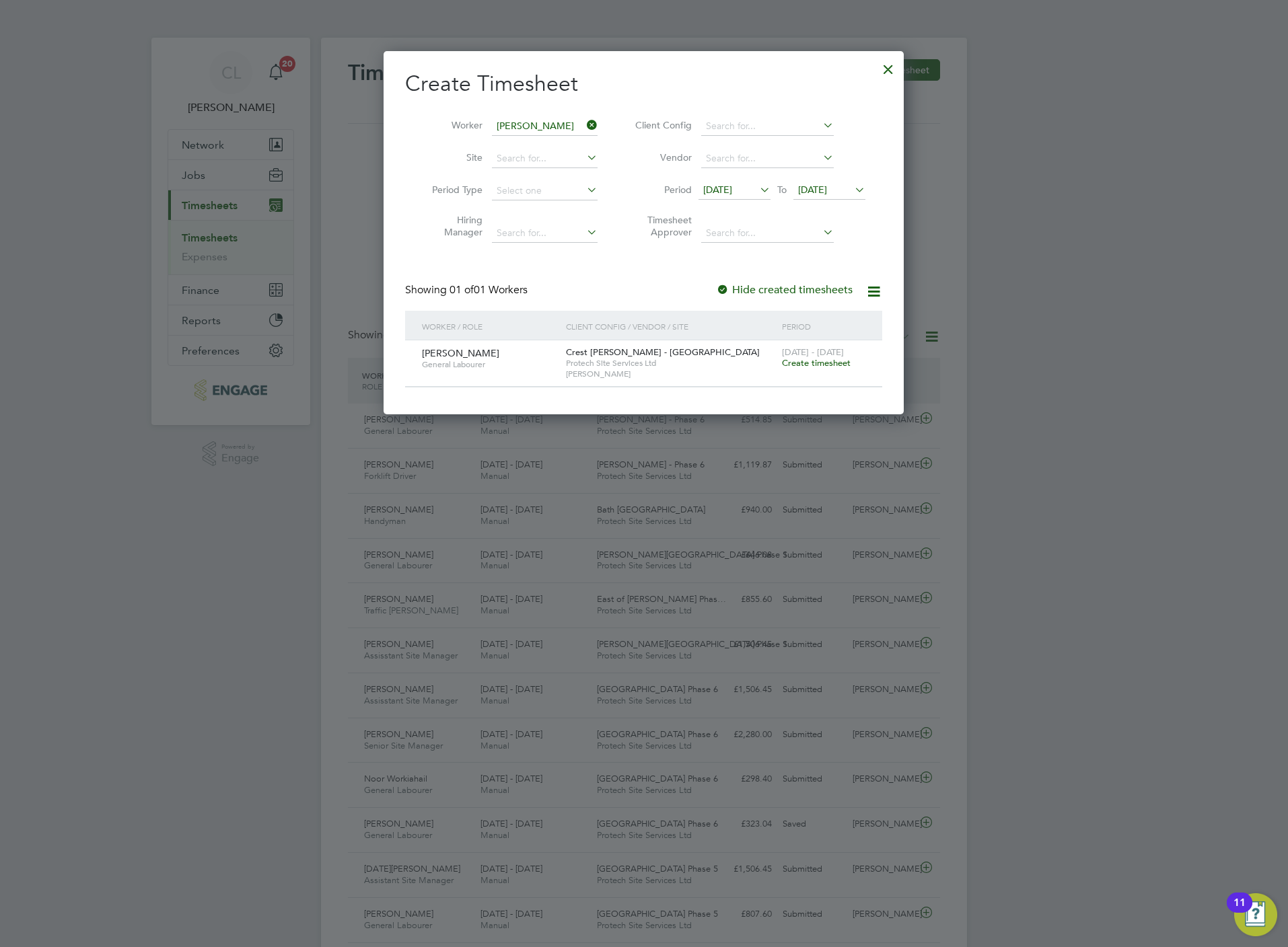
click at [810, 365] on span "Create timesheet" at bounding box center [816, 363] width 69 height 11
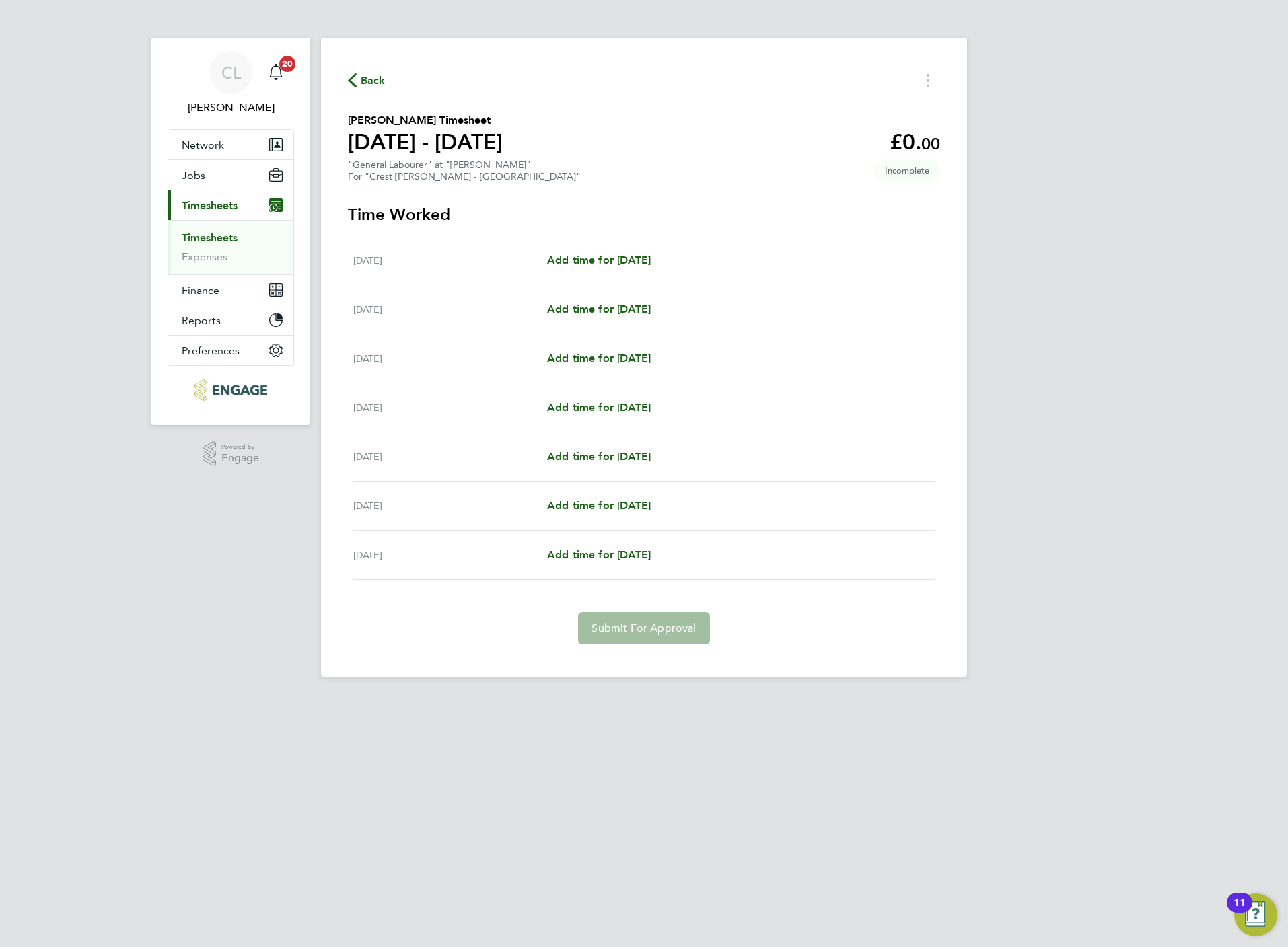
click at [584, 273] on div "Mon 18 Aug Add time for Mon 18 Aug Add time for Mon 18 Aug" at bounding box center [644, 261] width 582 height 49
click at [584, 269] on div "Mon 18 Aug Add time for Mon 18 Aug Add time for Mon 18 Aug" at bounding box center [644, 261] width 582 height 49
click at [586, 256] on span "Add time for Mon 18 Aug" at bounding box center [599, 260] width 104 height 13
select select "60"
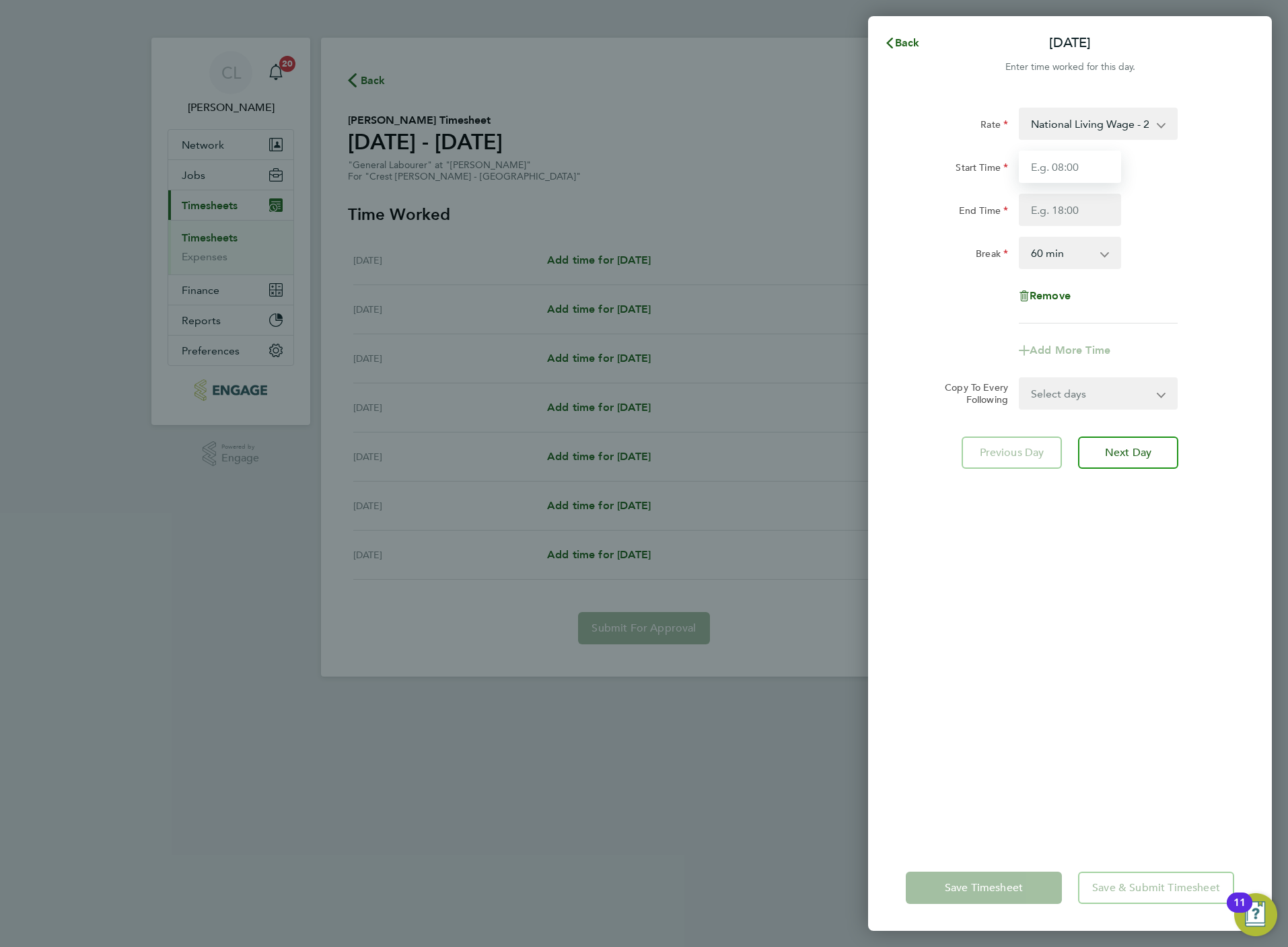
click at [1034, 173] on input "Start Time" at bounding box center [1069, 167] width 102 height 32
type input "07:30"
type input "16:30"
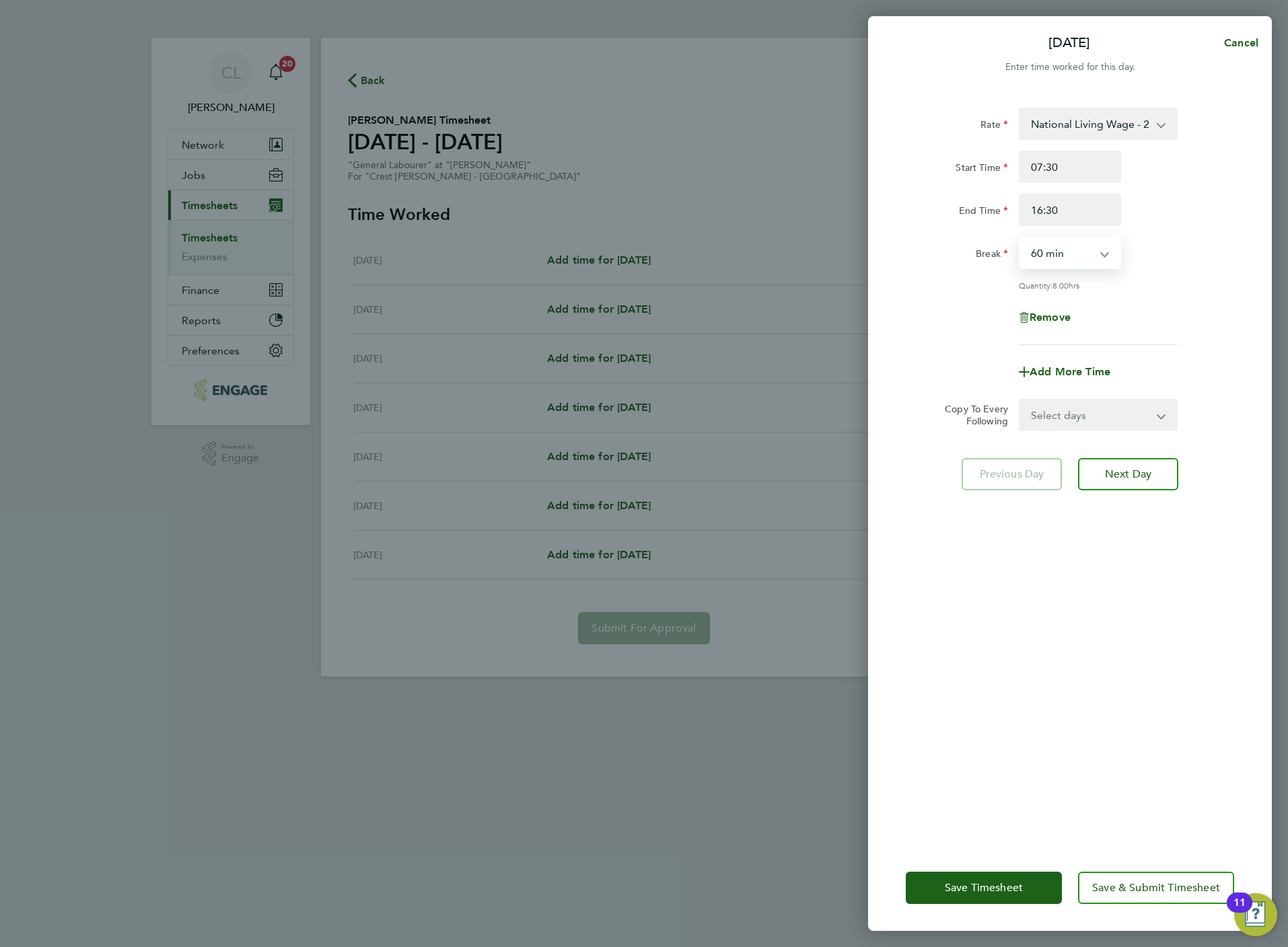
drag, startPoint x: 1085, startPoint y: 259, endPoint x: 1085, endPoint y: 271, distance: 12.0
click at [1085, 259] on select "0 min 15 min 30 min 45 min 60 min 75 min 90 min" at bounding box center [1061, 253] width 83 height 30
select select "30"
click at [1020, 238] on select "0 min 15 min 30 min 45 min 60 min 75 min 90 min" at bounding box center [1061, 253] width 83 height 30
drag, startPoint x: 1110, startPoint y: 410, endPoint x: 1104, endPoint y: 426, distance: 17.1
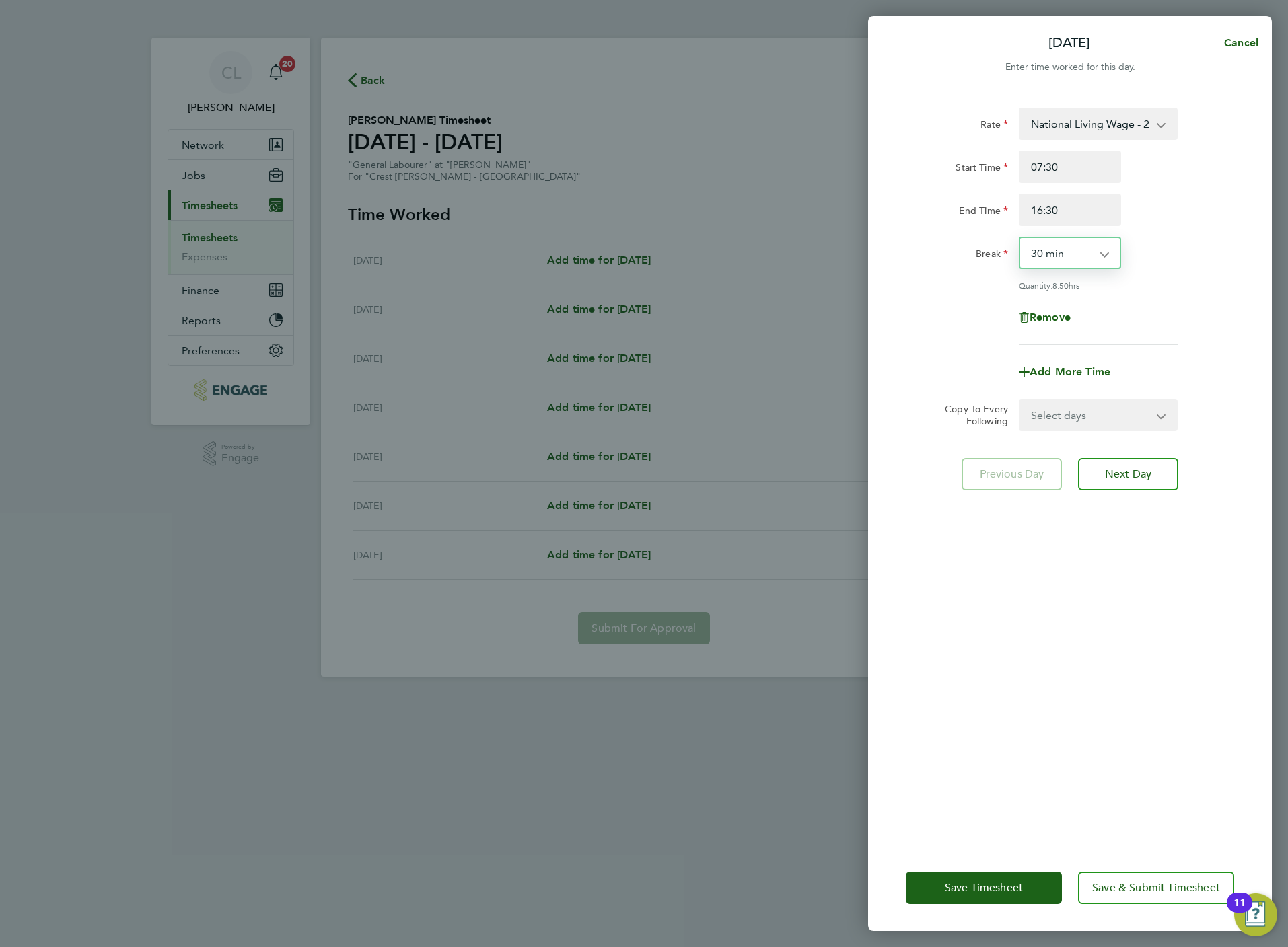
click at [1110, 410] on select "Select days Day Weekday (Mon-Fri) Weekend (Sat-Sun) Tuesday Wednesday Thursday …" at bounding box center [1090, 415] width 141 height 30
select select "WEEKDAY"
click at [1020, 400] on select "Select days Day Weekday (Mon-Fri) Weekend (Sat-Sun) Tuesday Wednesday Thursday …" at bounding box center [1090, 415] width 141 height 30
select select "2025-08-24"
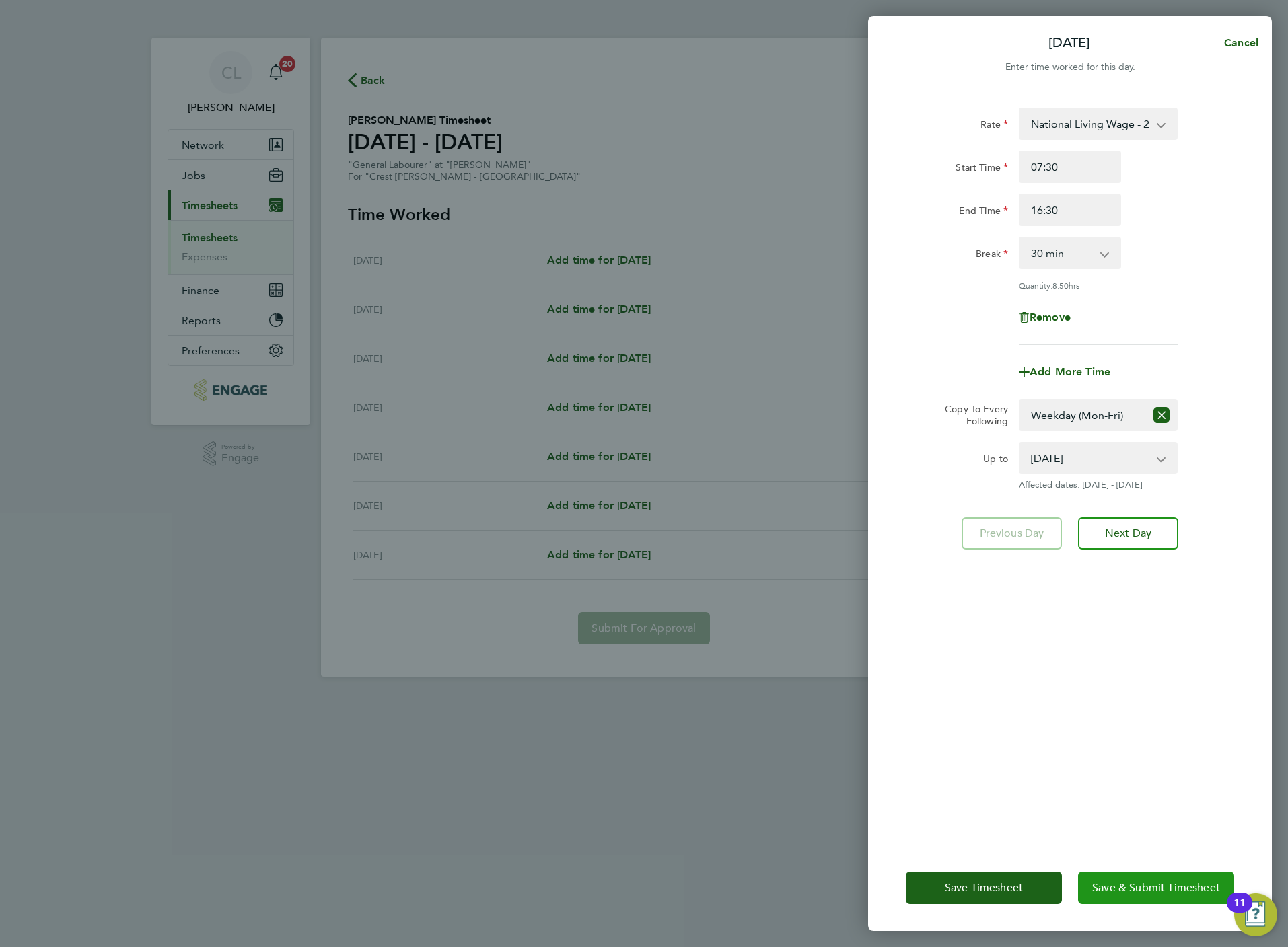
click at [1139, 889] on span "Save & Submit Timesheet" at bounding box center [1156, 888] width 128 height 14
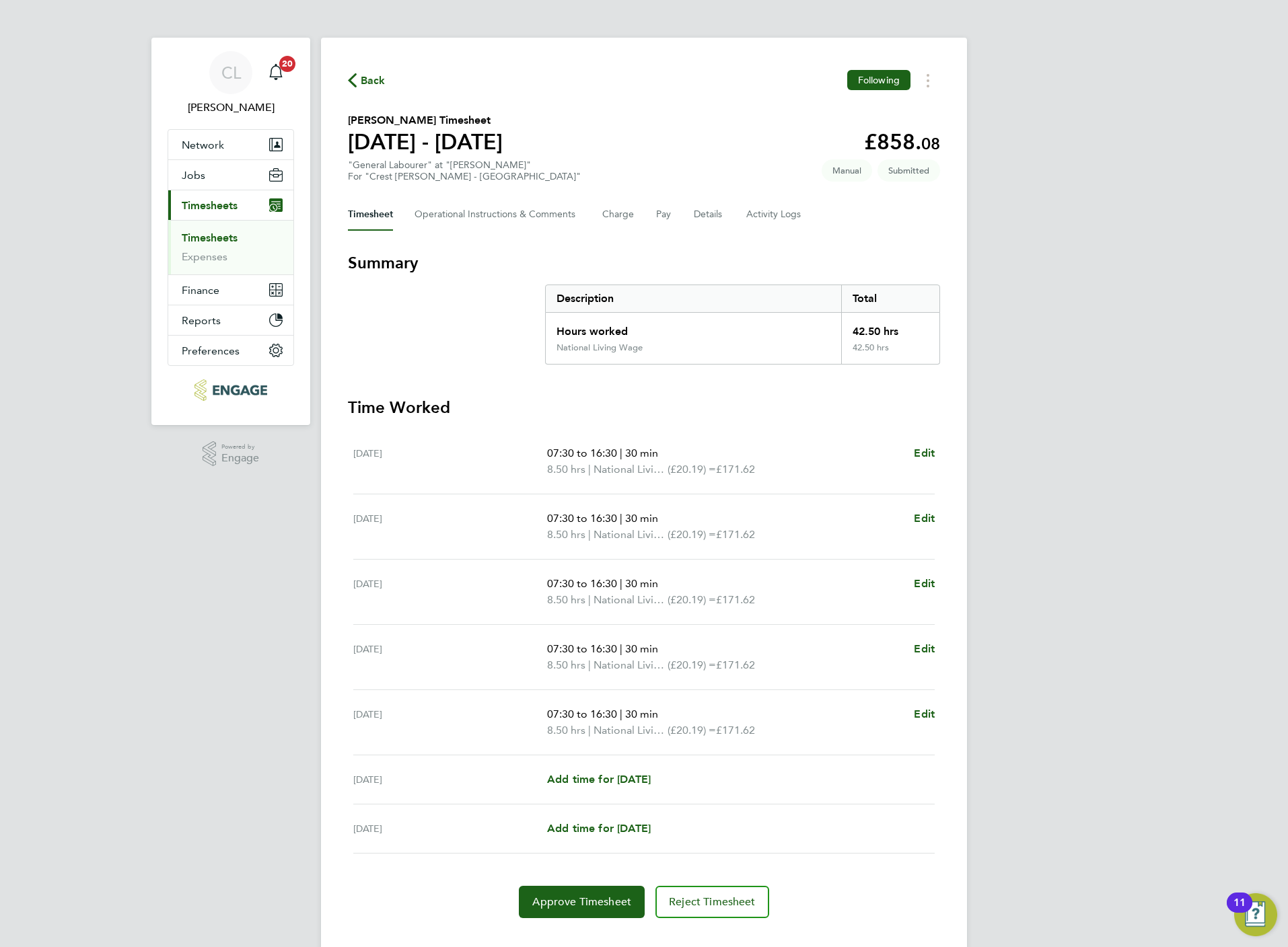
click at [369, 79] on span "Back" at bounding box center [373, 81] width 25 height 16
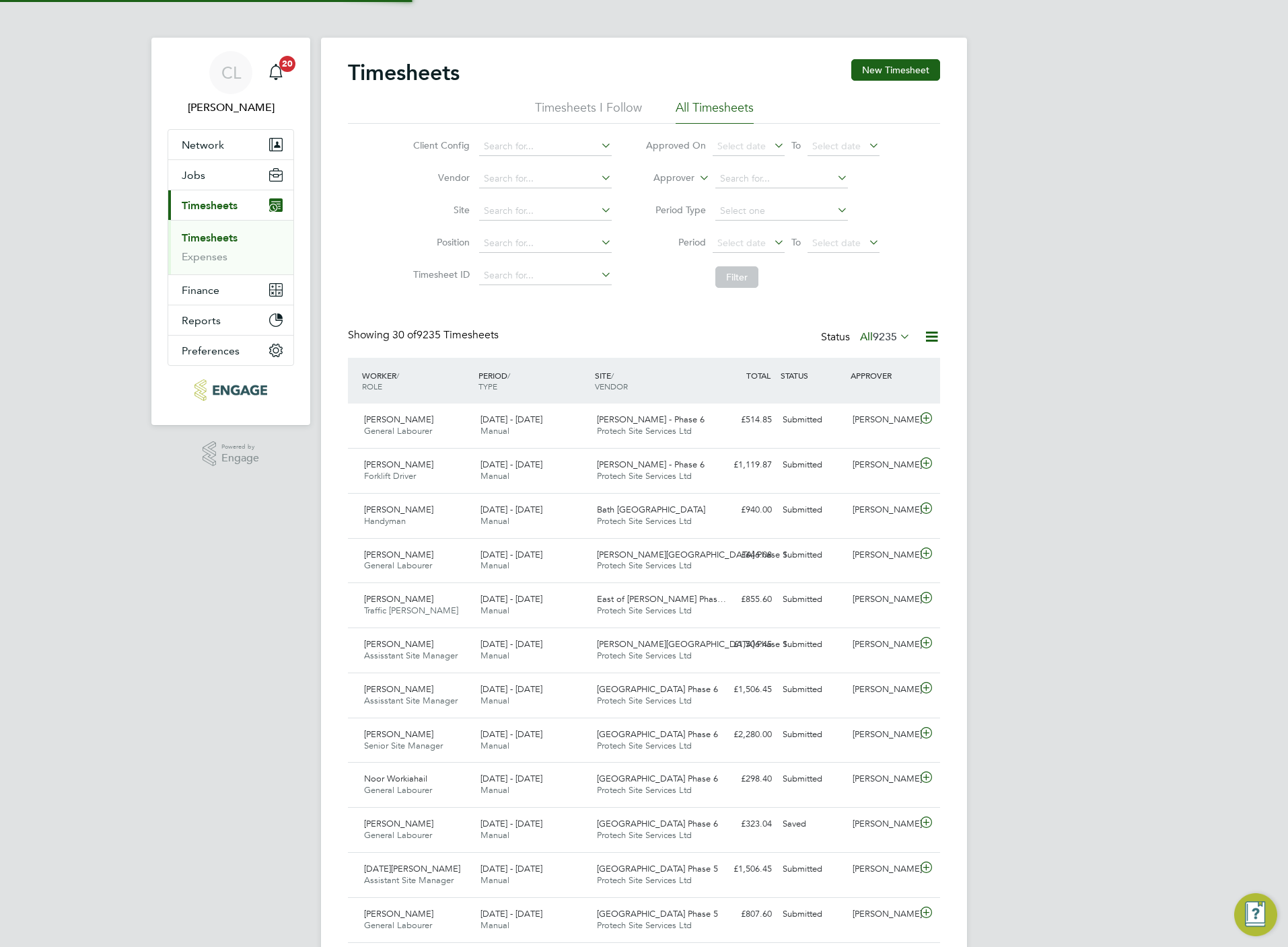
scroll to position [34, 117]
click at [903, 70] on button "New Timesheet" at bounding box center [896, 70] width 89 height 22
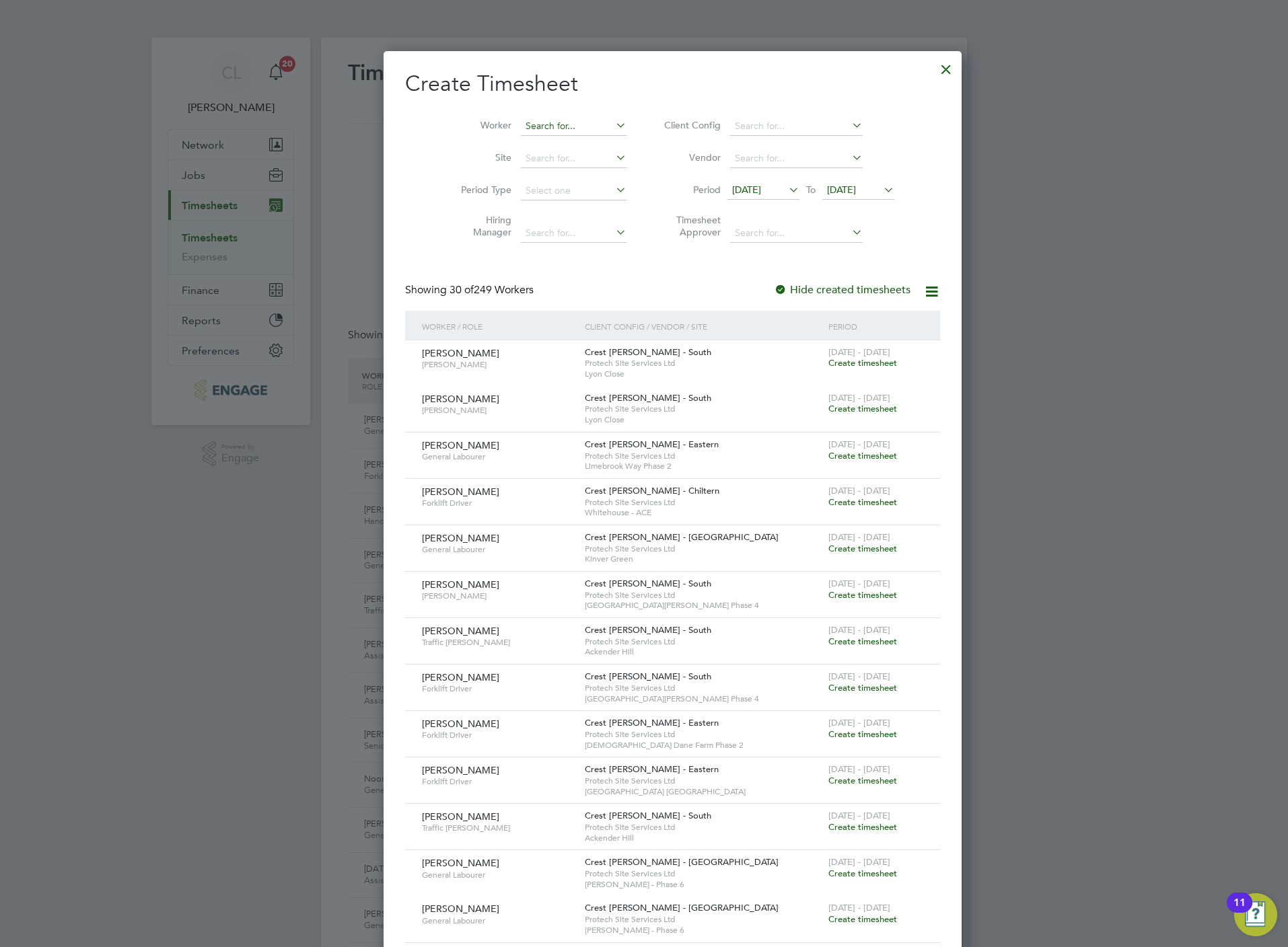
click at [569, 129] on input at bounding box center [574, 126] width 105 height 19
click at [563, 157] on li "Romero Arevalo" at bounding box center [549, 162] width 117 height 18
type input "Romero Arevalo"
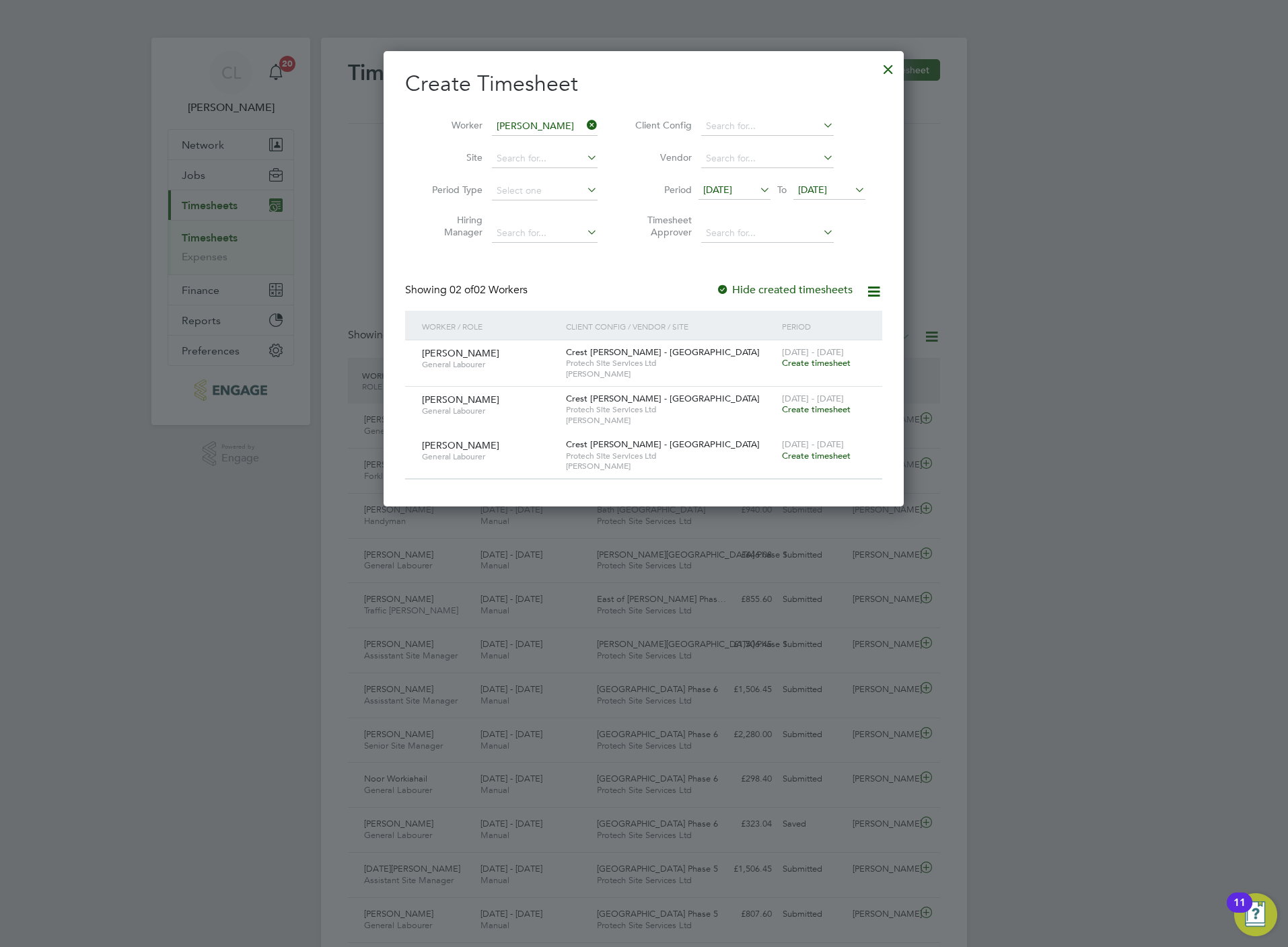
click at [842, 364] on span "Create timesheet" at bounding box center [816, 363] width 69 height 11
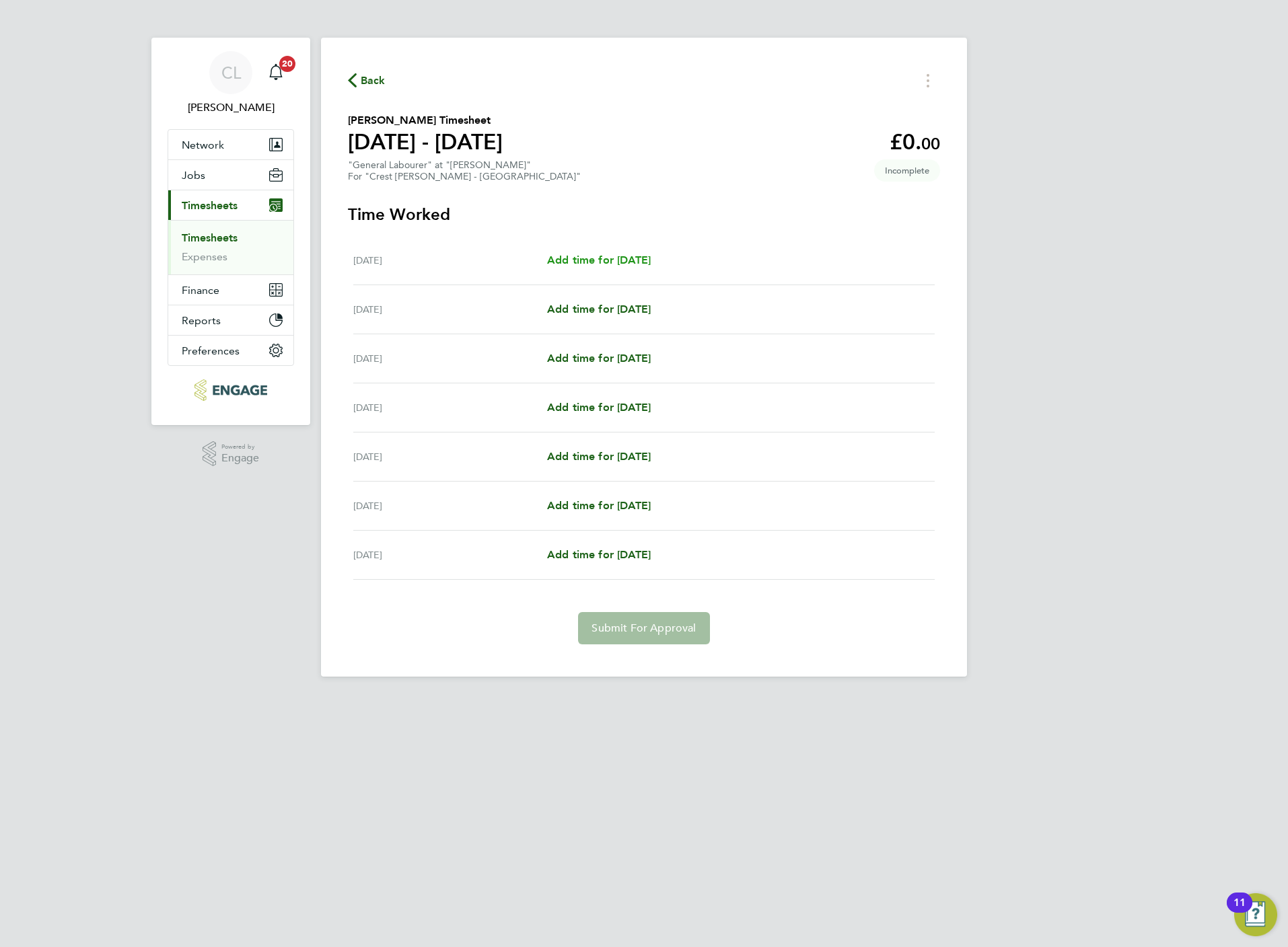
click at [569, 261] on span "Add time for Mon 18 Aug" at bounding box center [599, 260] width 104 height 13
select select "60"
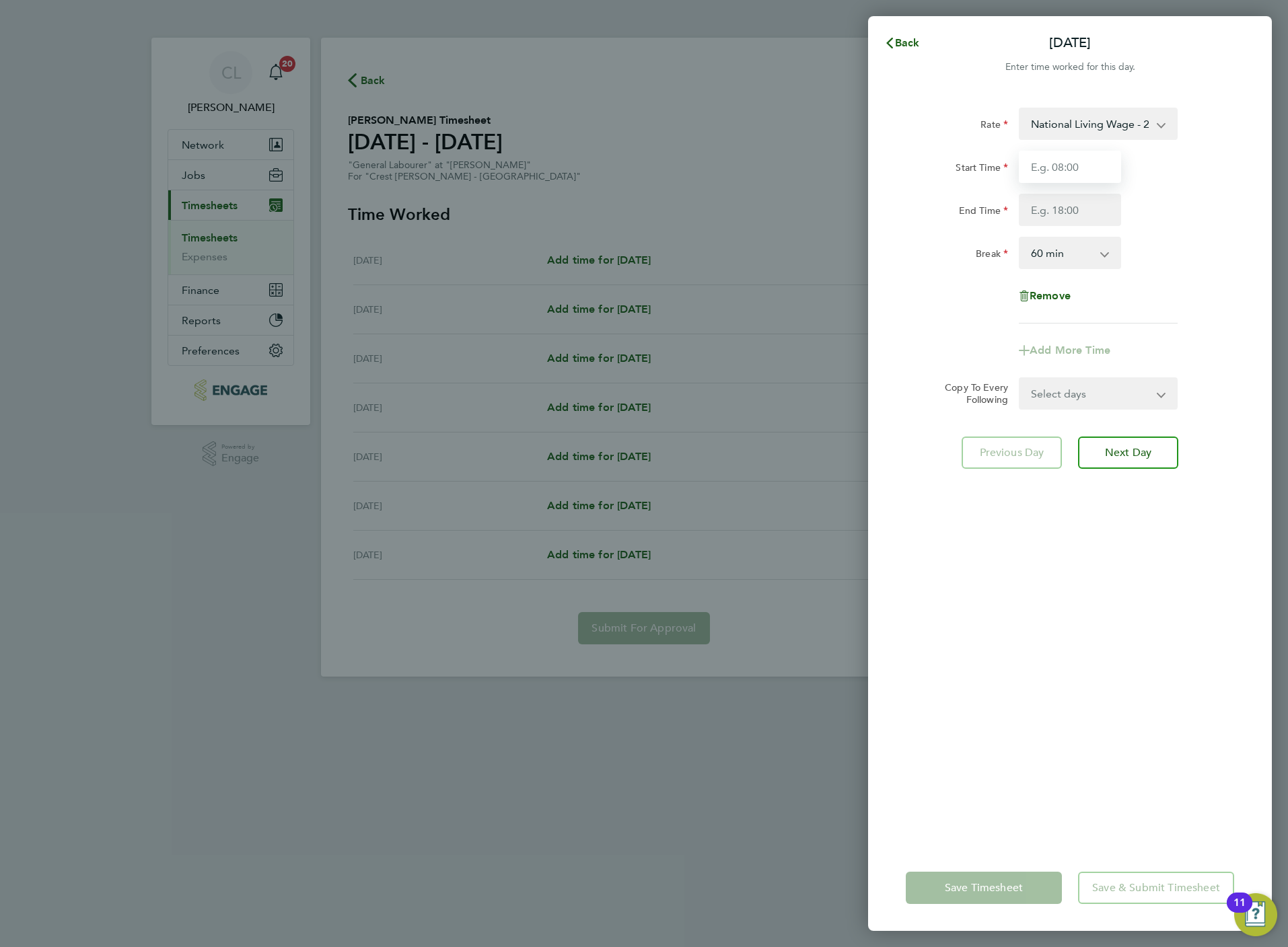
drag, startPoint x: 1082, startPoint y: 160, endPoint x: 1078, endPoint y: 173, distance: 13.6
click at [1082, 160] on input "Start Time" at bounding box center [1069, 167] width 102 height 32
type input "07:30"
type input "16:30"
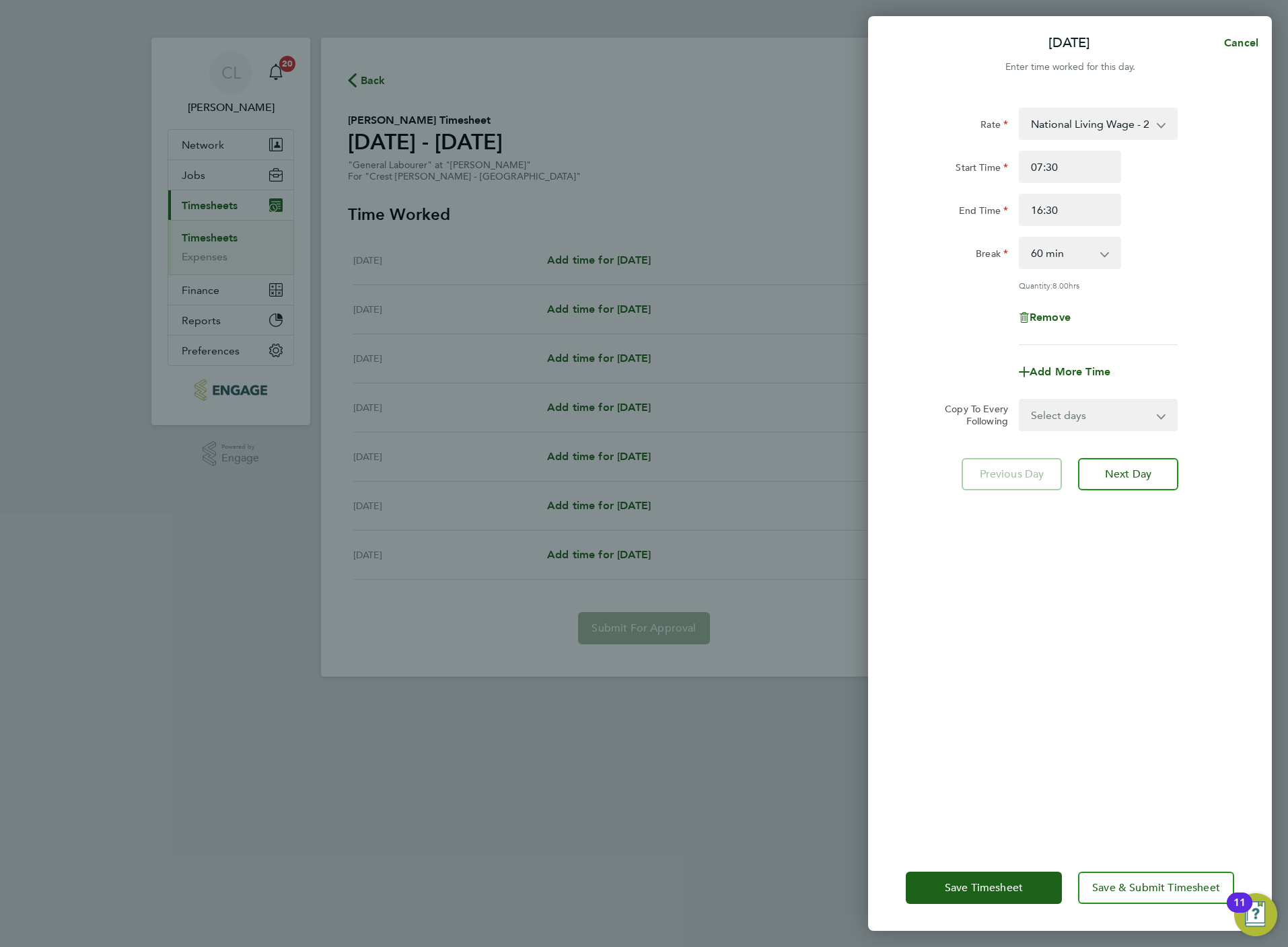
click at [1050, 250] on select "0 min 15 min 30 min 45 min 60 min 75 min 90 min" at bounding box center [1061, 253] width 83 height 30
select select "30"
click at [1020, 238] on select "0 min 15 min 30 min 45 min 60 min 75 min 90 min" at bounding box center [1061, 253] width 83 height 30
drag, startPoint x: 1102, startPoint y: 407, endPoint x: 1102, endPoint y: 427, distance: 20.0
click at [1102, 407] on select "Select days Day Weekday (Mon-Fri) Weekend (Sat-Sun) Tuesday Wednesday Thursday …" at bounding box center [1090, 415] width 141 height 30
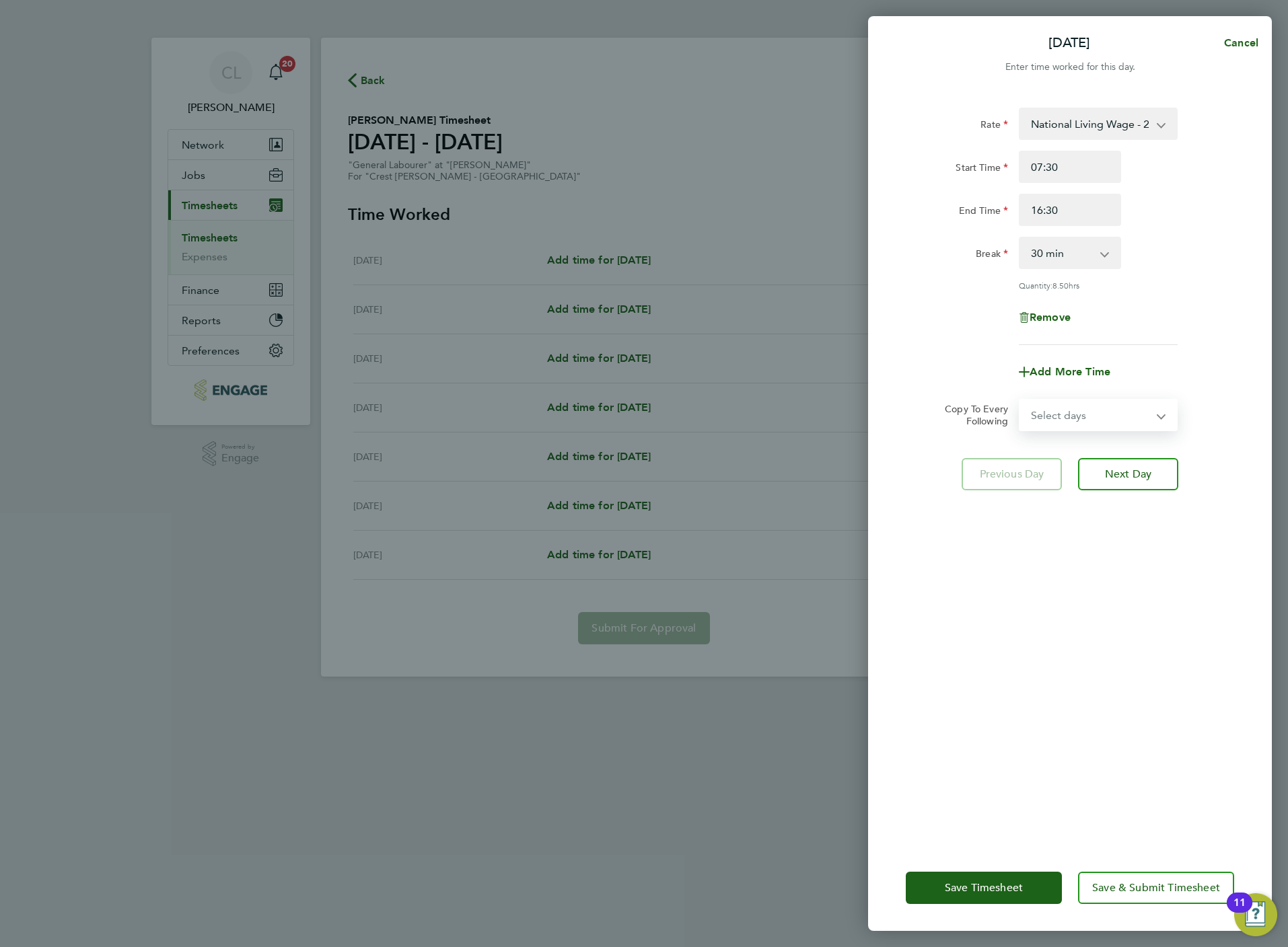
select select "WEEKDAY"
click at [1020, 400] on select "Select days Day Weekday (Mon-Fri) Weekend (Sat-Sun) Tuesday Wednesday Thursday …" at bounding box center [1090, 415] width 141 height 30
select select "2025-08-24"
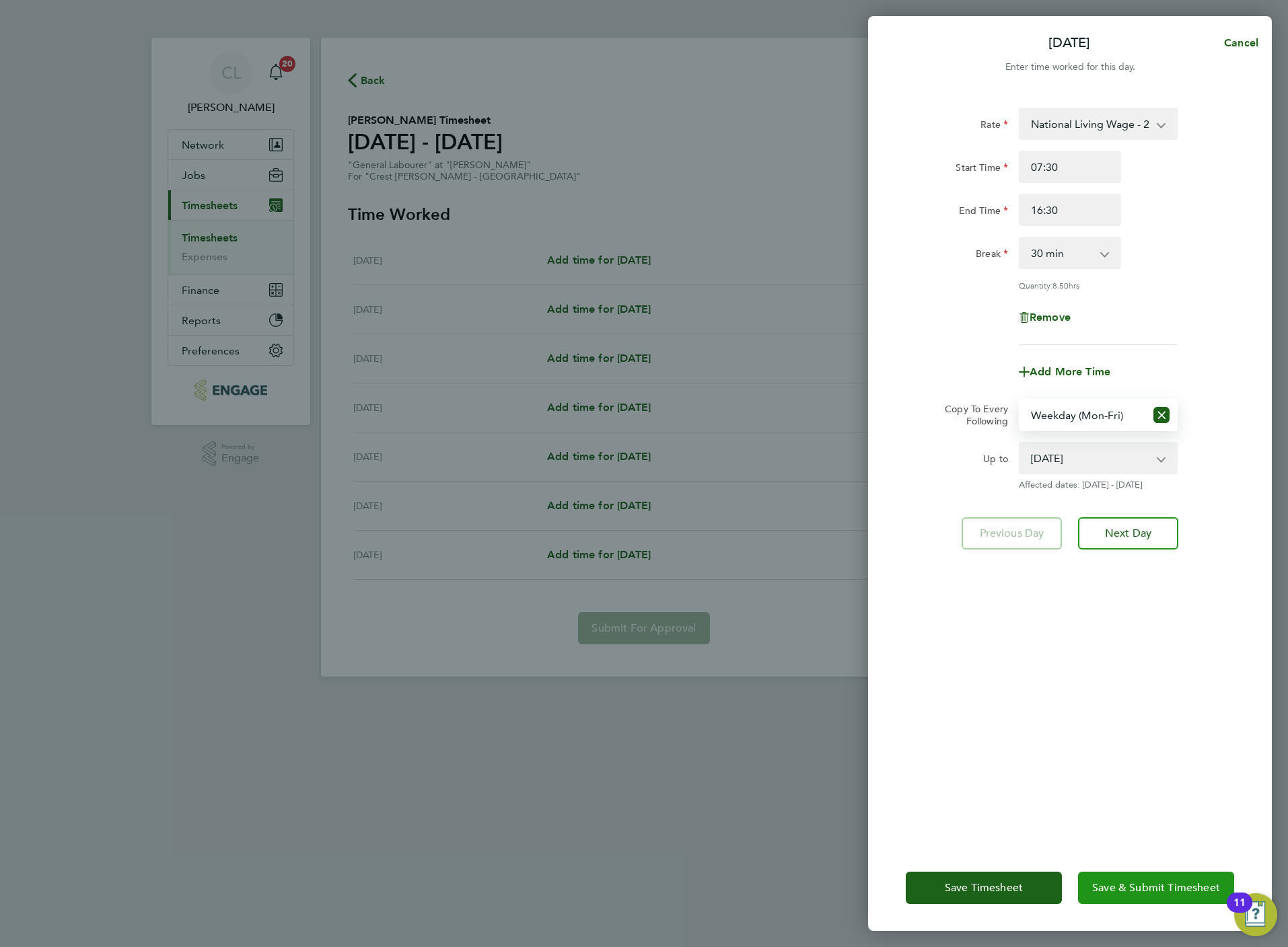
click at [1125, 885] on span "Save & Submit Timesheet" at bounding box center [1156, 888] width 128 height 14
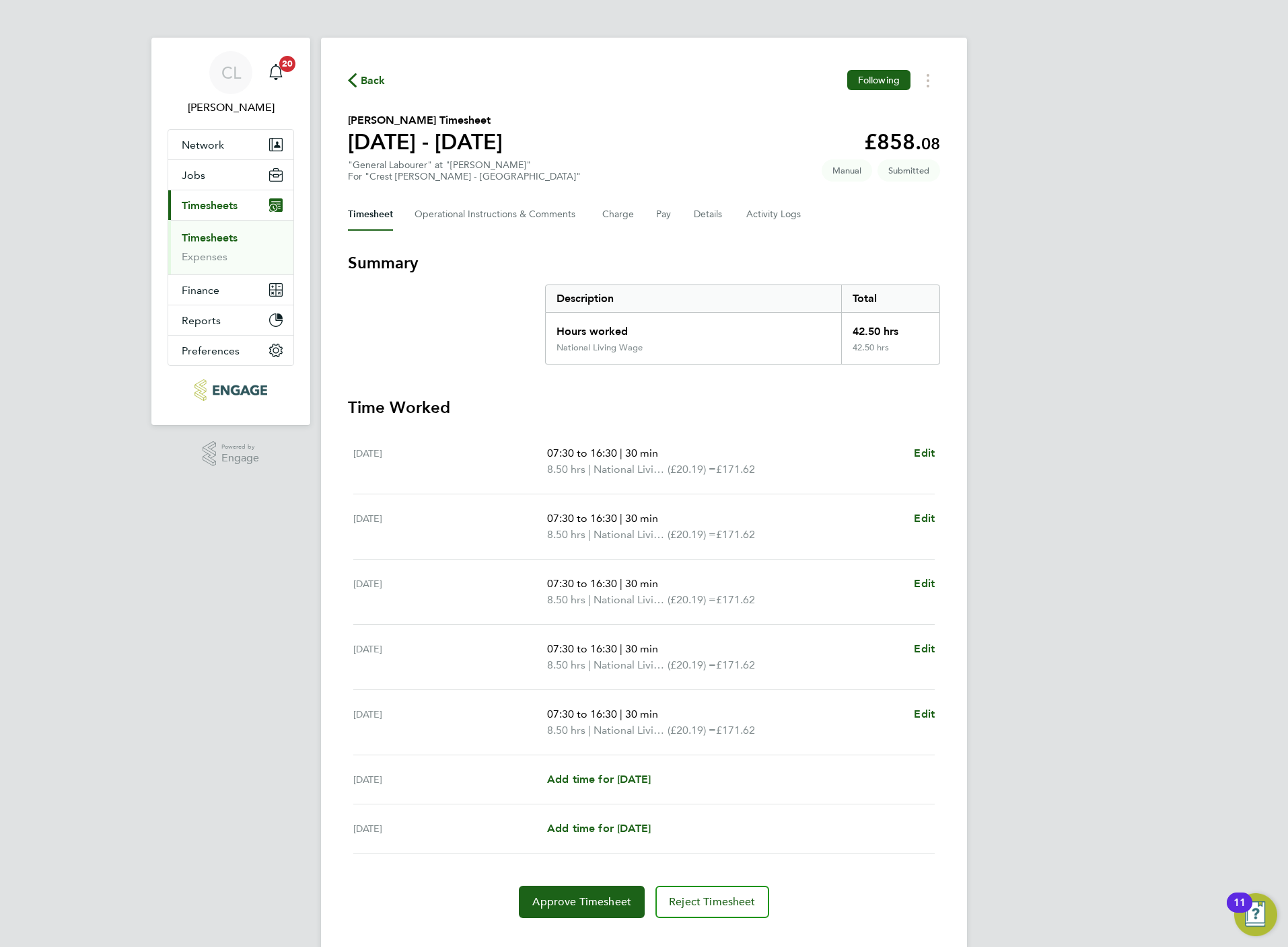
click at [378, 79] on span "Back" at bounding box center [373, 81] width 25 height 16
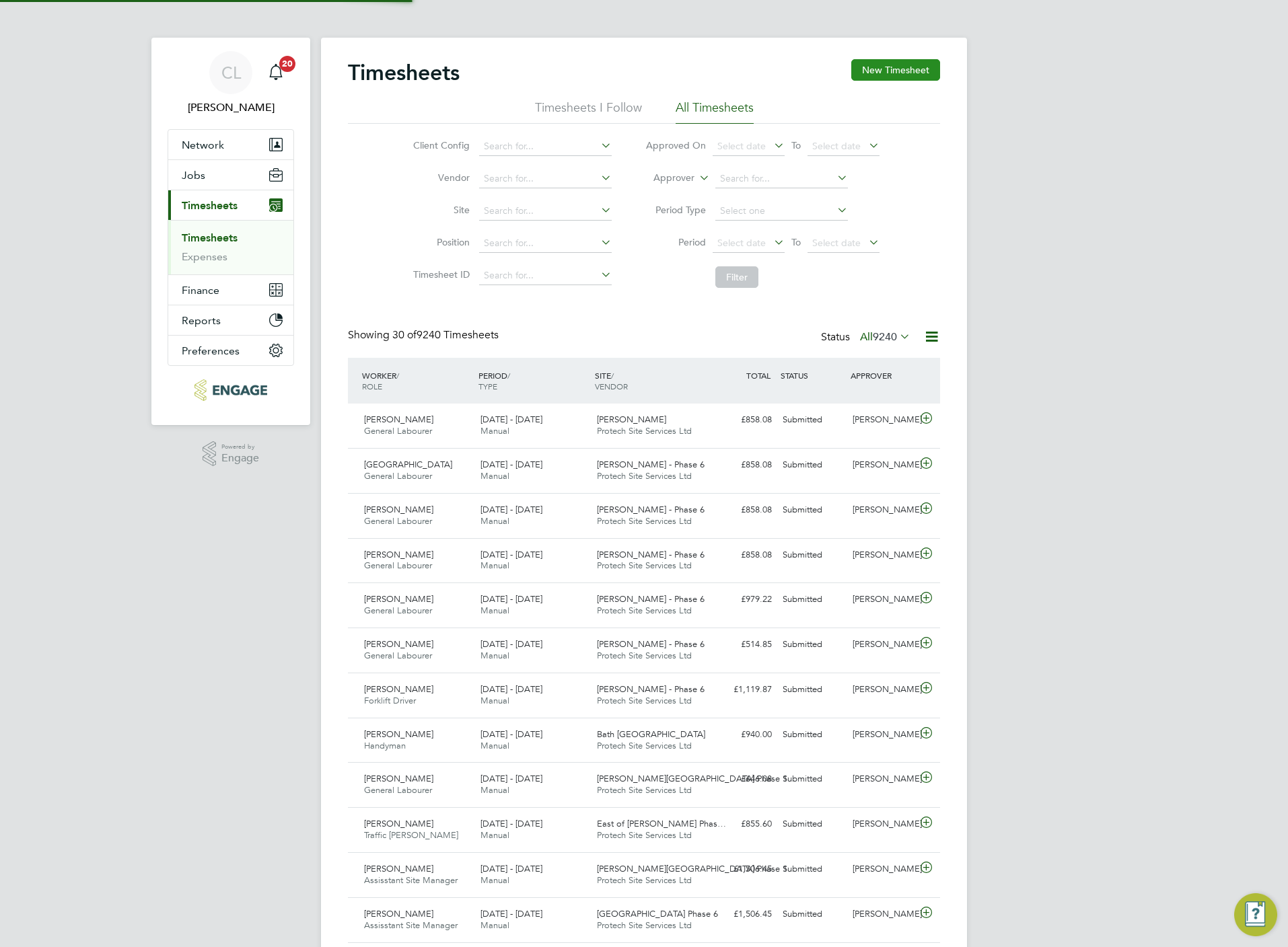
scroll to position [34, 117]
click at [903, 58] on div "Timesheets New Timesheet Timesheets I Follow All Timesheets Client Config Vendo…" at bounding box center [643, 928] width 646 height 1781
drag, startPoint x: 903, startPoint y: 58, endPoint x: 911, endPoint y: 71, distance: 15.3
click at [911, 71] on button "New Timesheet" at bounding box center [896, 70] width 89 height 22
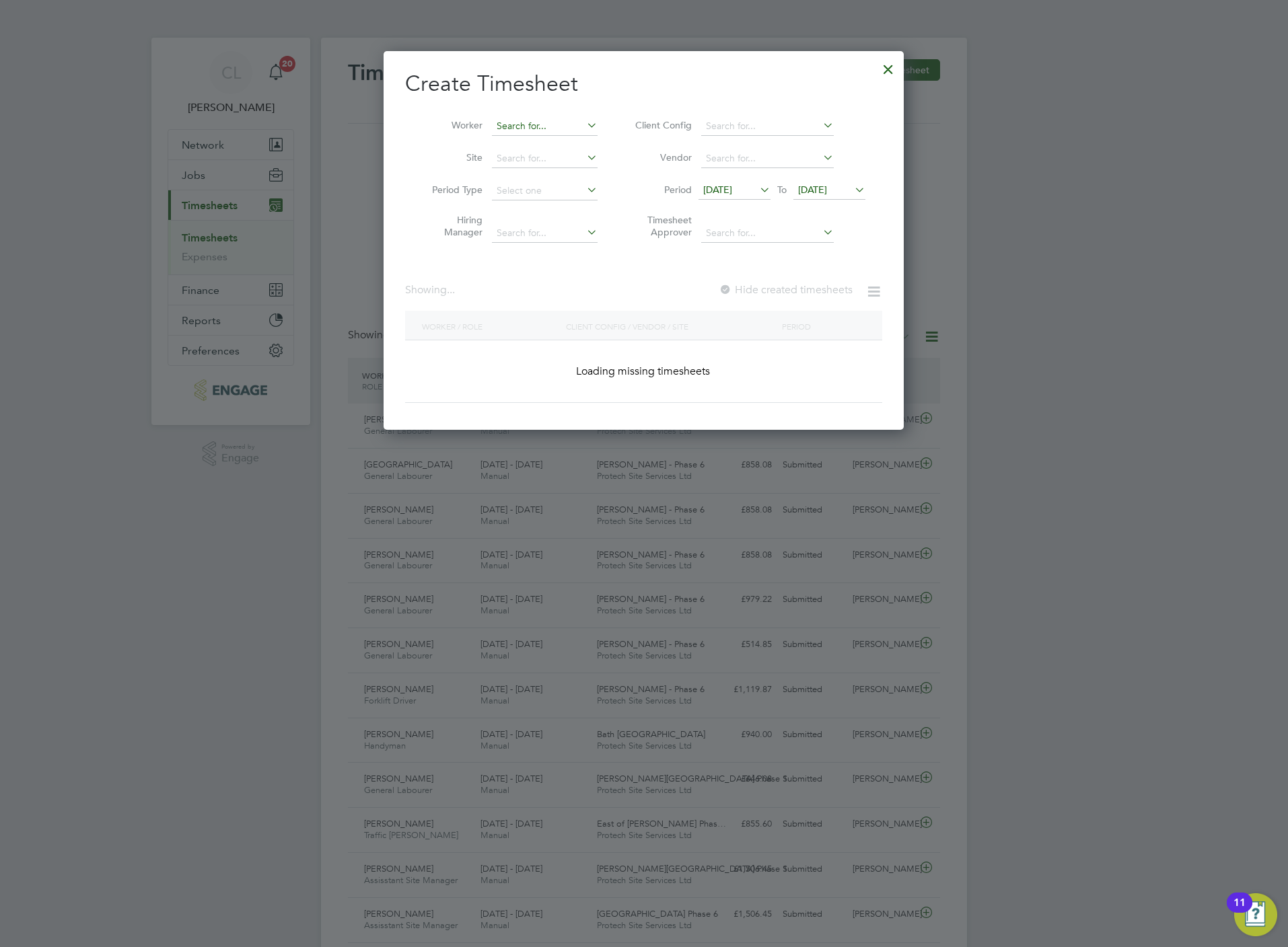
click at [540, 122] on input at bounding box center [544, 126] width 105 height 19
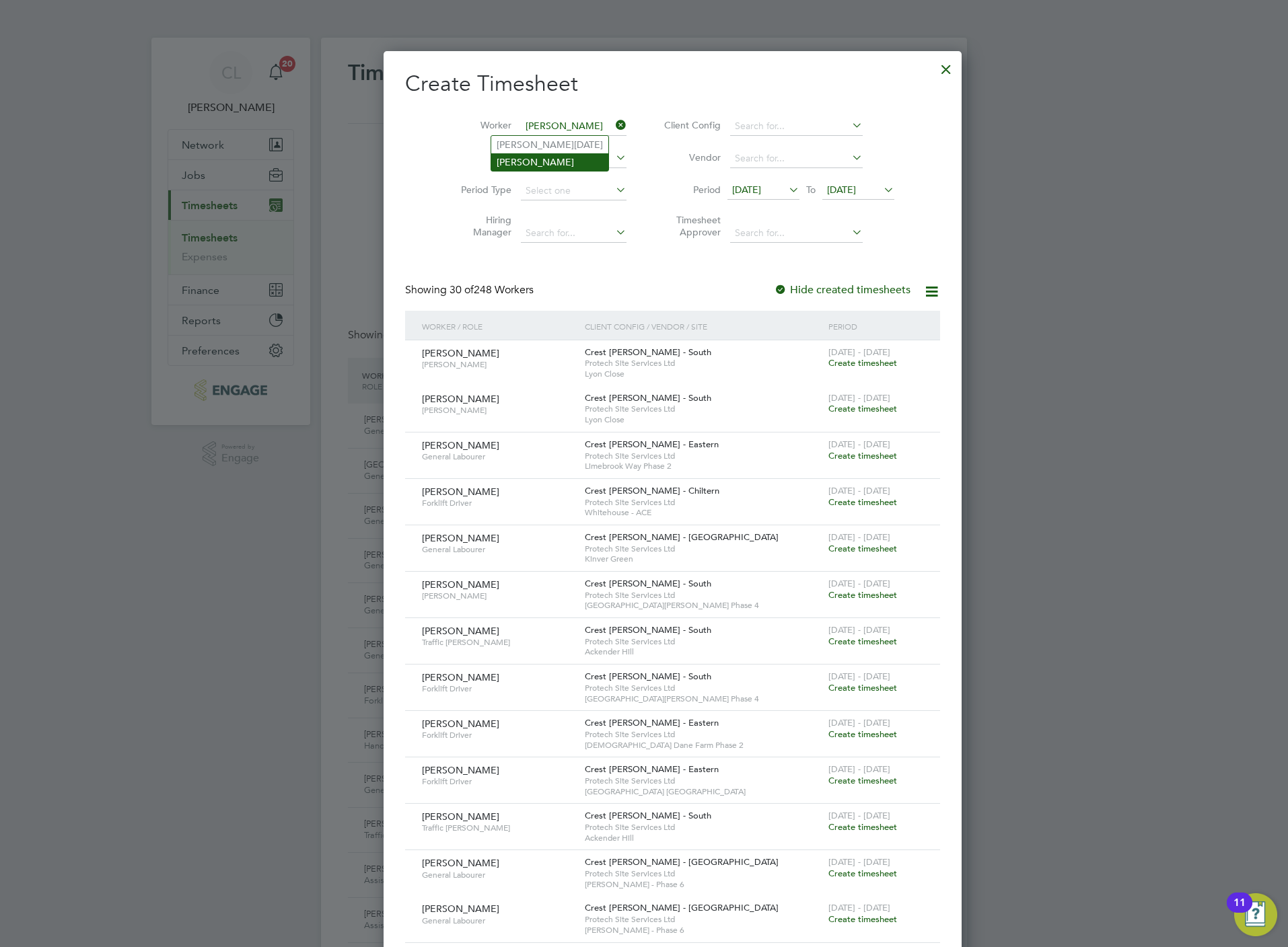
click at [561, 164] on li "Romero Arevalo" at bounding box center [549, 162] width 117 height 18
type input "Romero Arevalo"
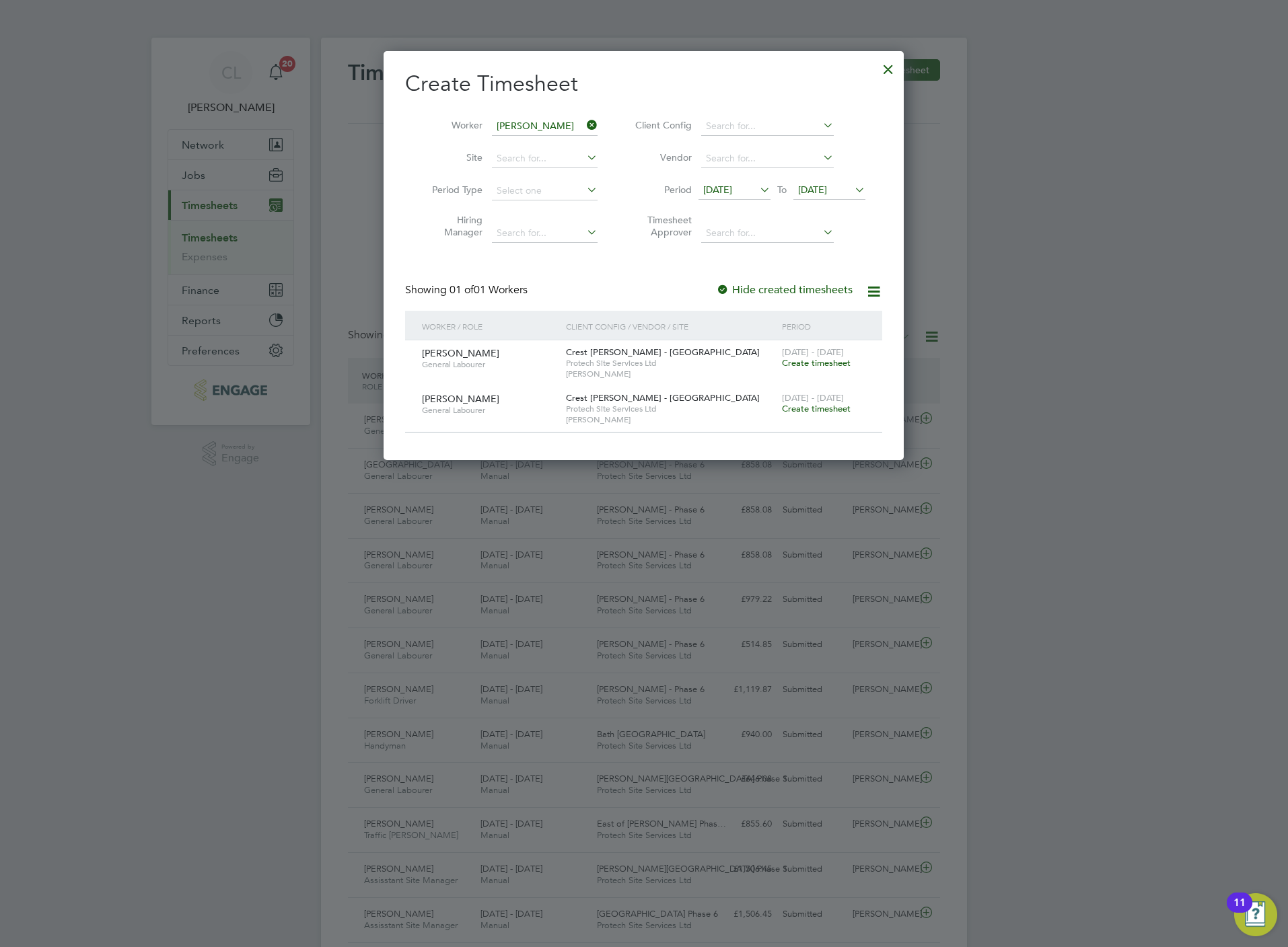
click at [892, 63] on div at bounding box center [888, 66] width 24 height 24
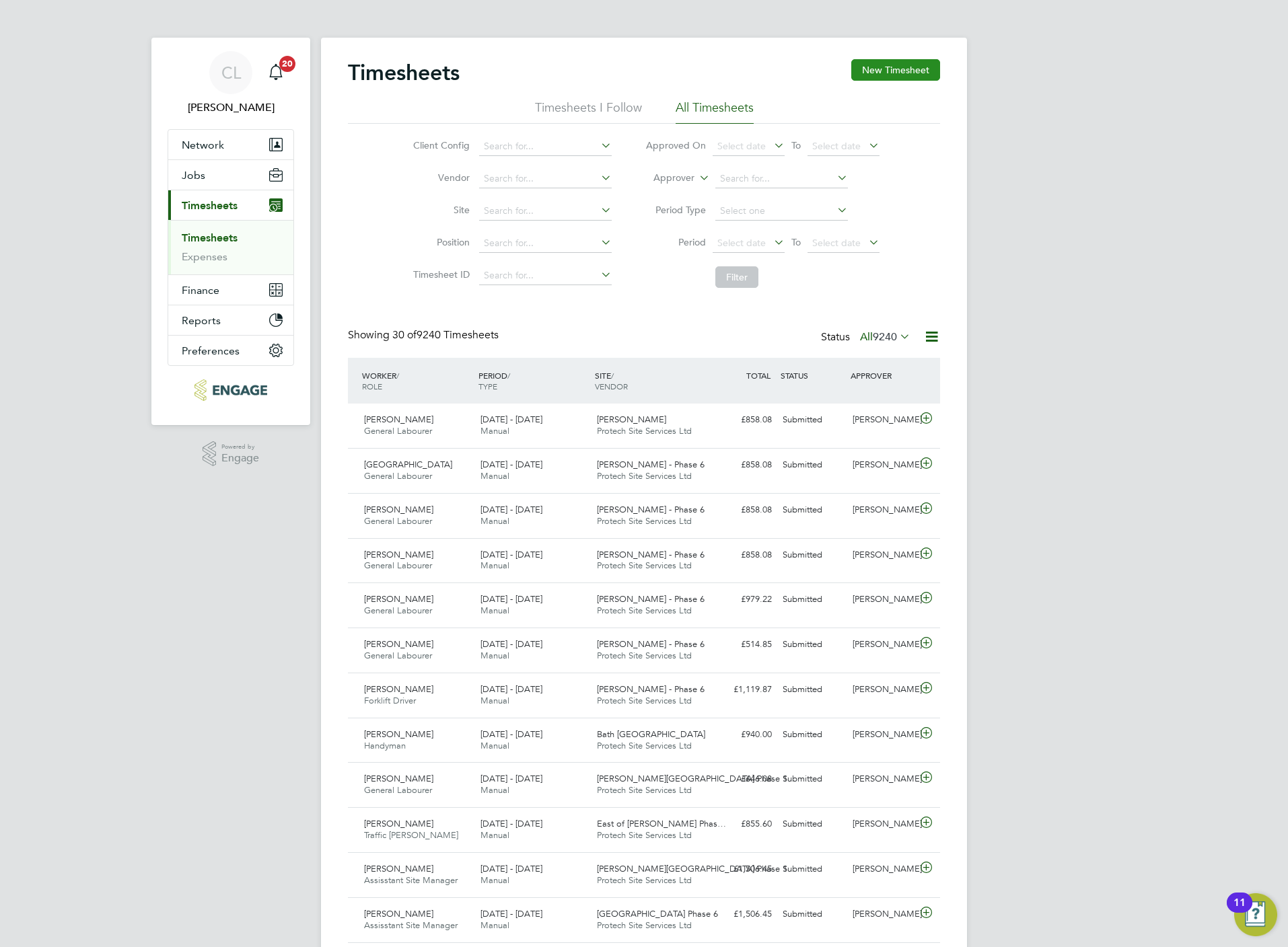
click at [890, 66] on button "New Timesheet" at bounding box center [896, 70] width 89 height 22
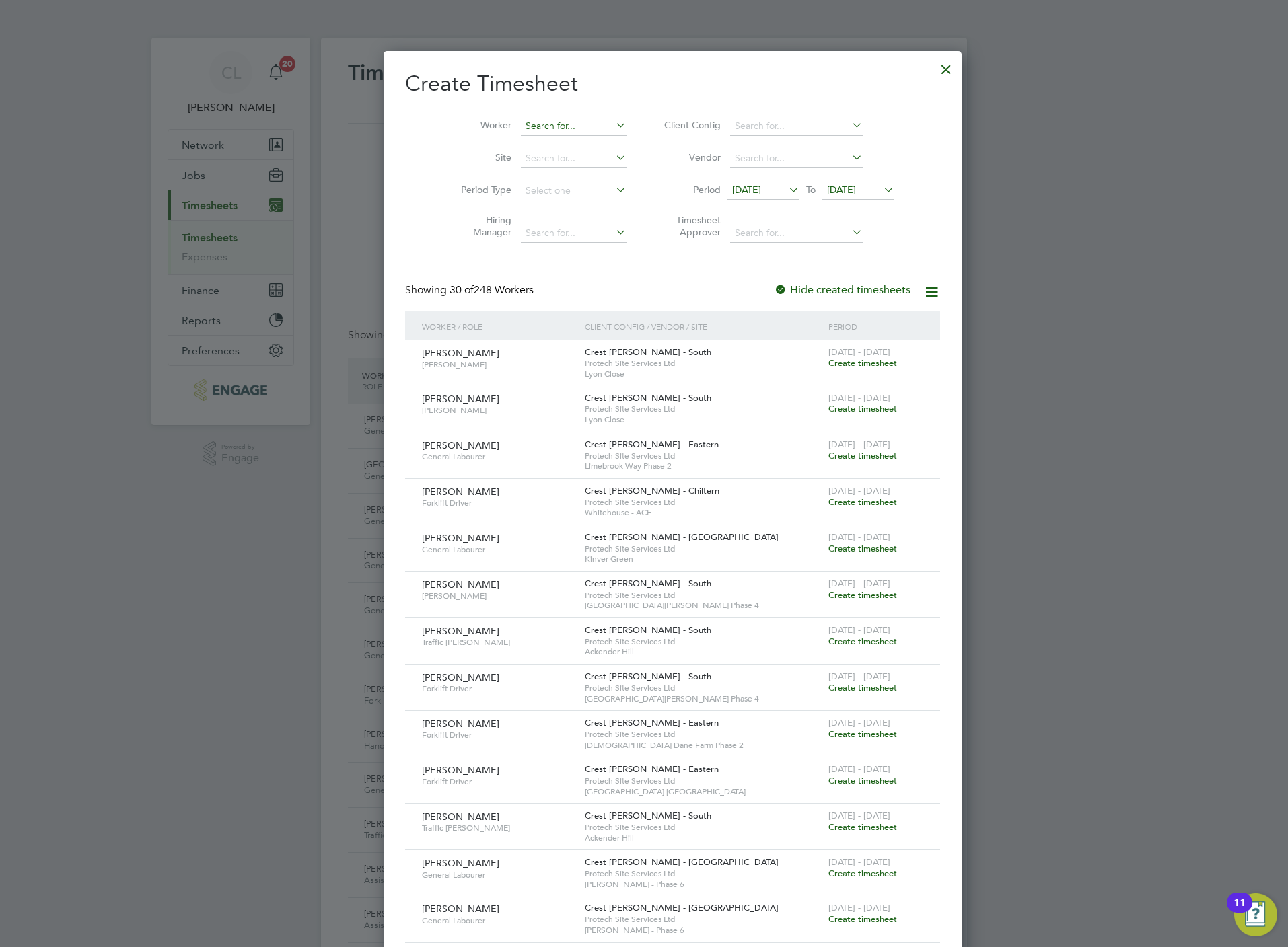
click at [521, 125] on input at bounding box center [574, 126] width 105 height 19
click at [530, 140] on li "Chris topher Bart er" at bounding box center [563, 145] width 145 height 18
type input "Christopher Barter"
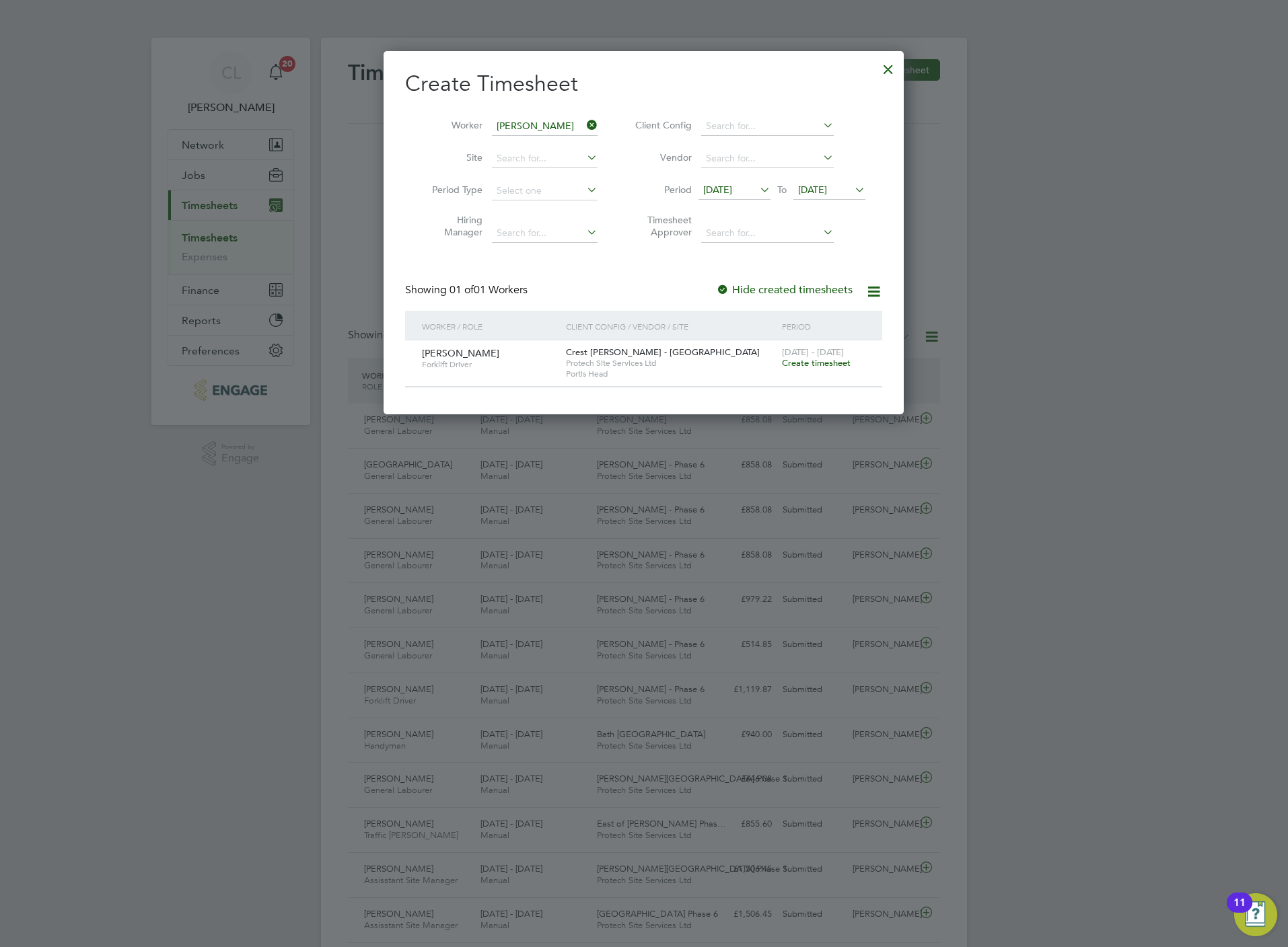
click at [844, 367] on span "Create timesheet" at bounding box center [816, 363] width 69 height 11
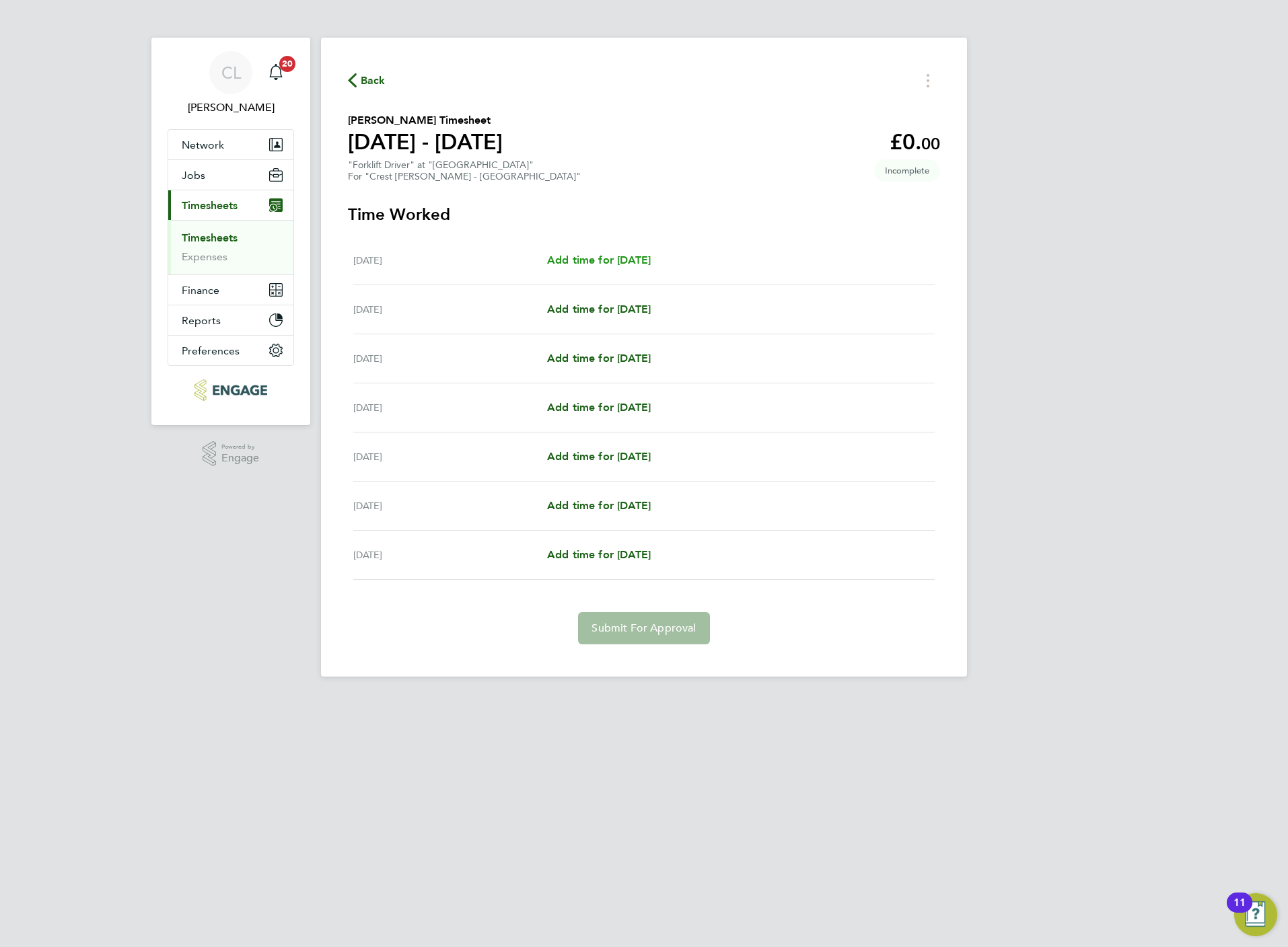
click at [592, 257] on span "Add time for Mon 18 Aug" at bounding box center [599, 260] width 104 height 13
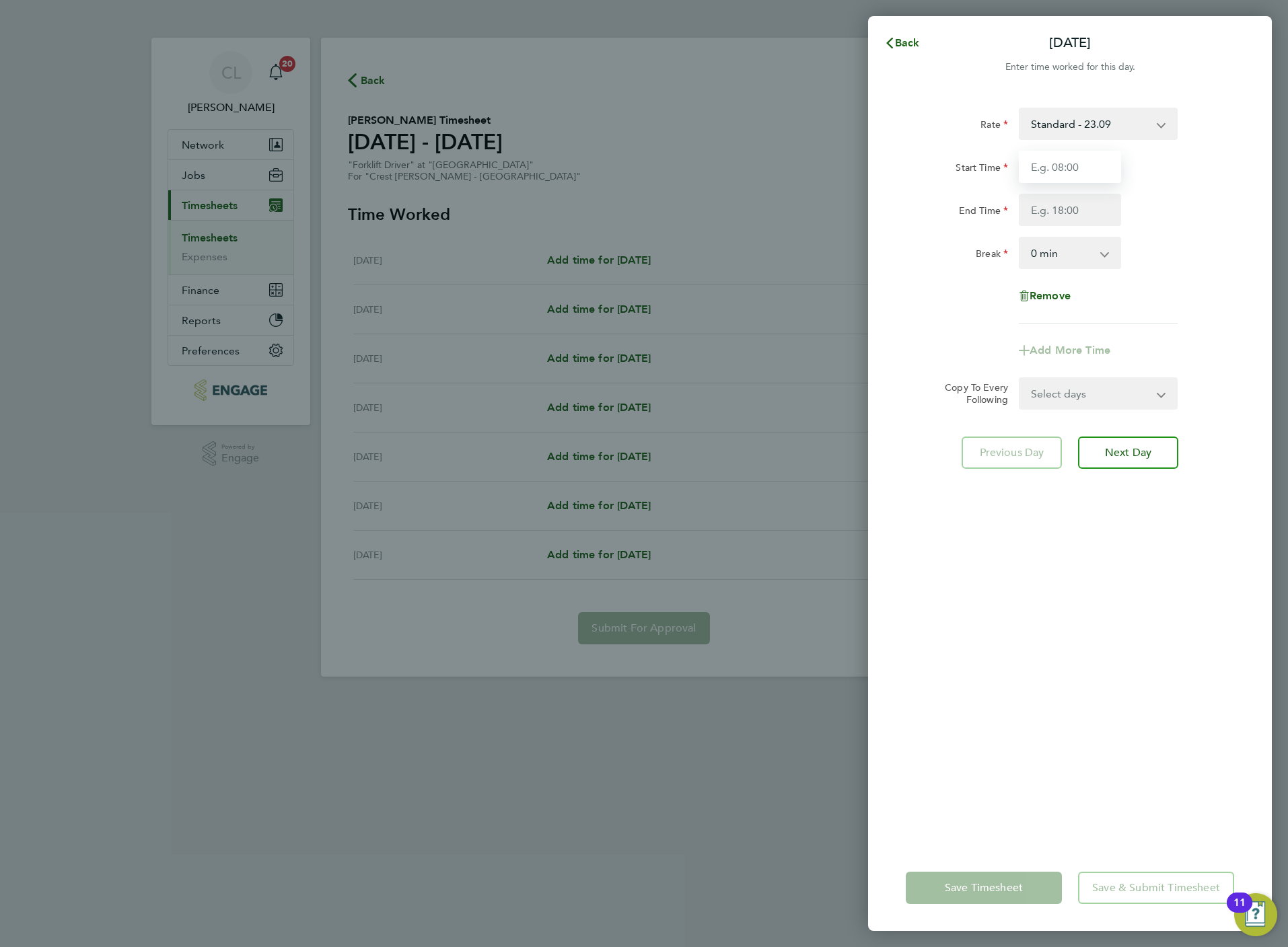
click at [1085, 168] on input "Start Time" at bounding box center [1069, 167] width 102 height 32
type input "07:30"
type input "16:30"
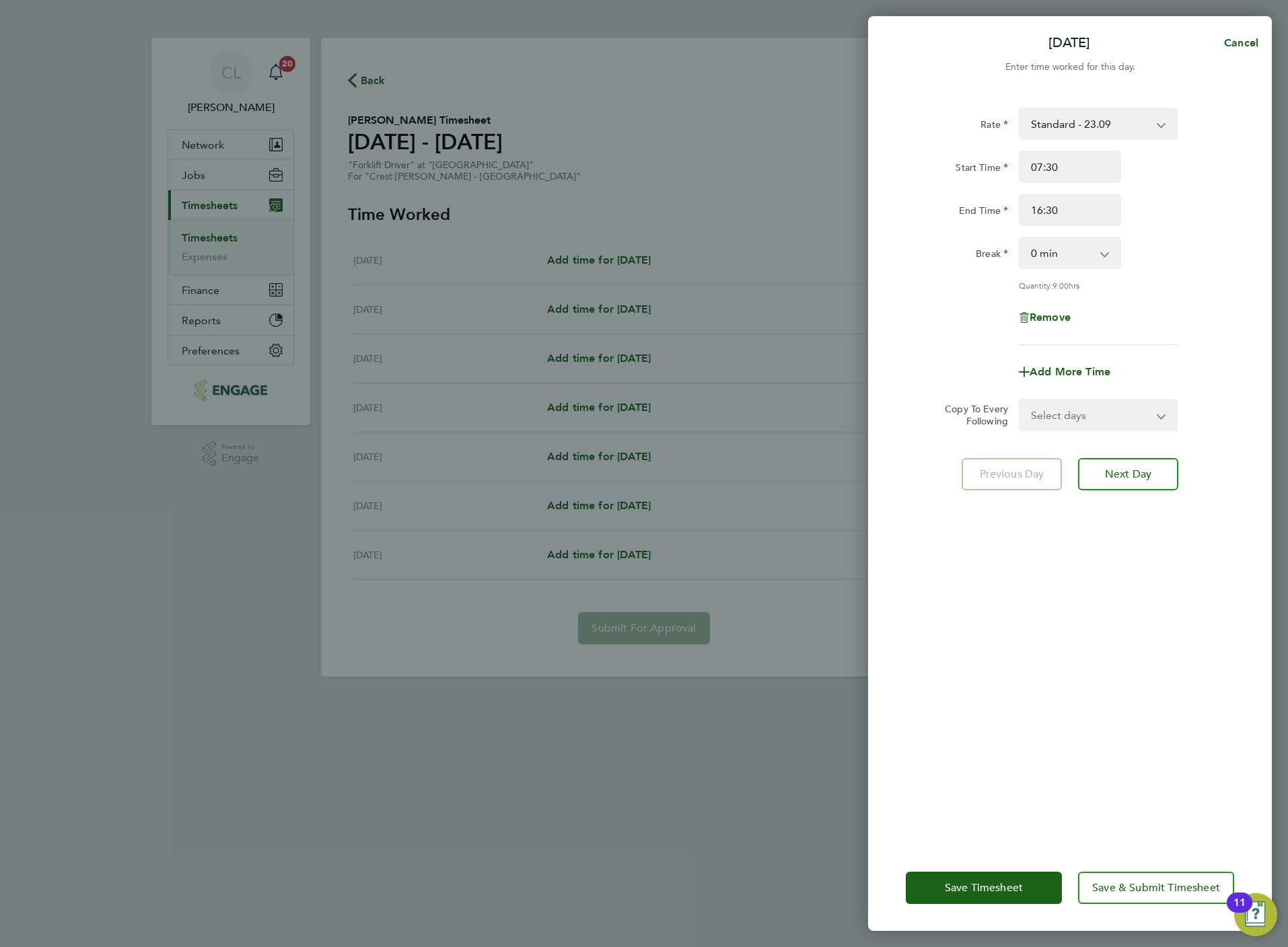
click at [1064, 407] on select "Select days Day Weekday (Mon-Fri) Weekend (Sat-Sun) Tuesday Wednesday Thursday …" at bounding box center [1090, 415] width 141 height 30
select select "WEEKDAY"
click at [1020, 400] on select "Select days Day Weekday (Mon-Fri) Weekend (Sat-Sun) Tuesday Wednesday Thursday …" at bounding box center [1090, 415] width 141 height 30
select select "2025-08-24"
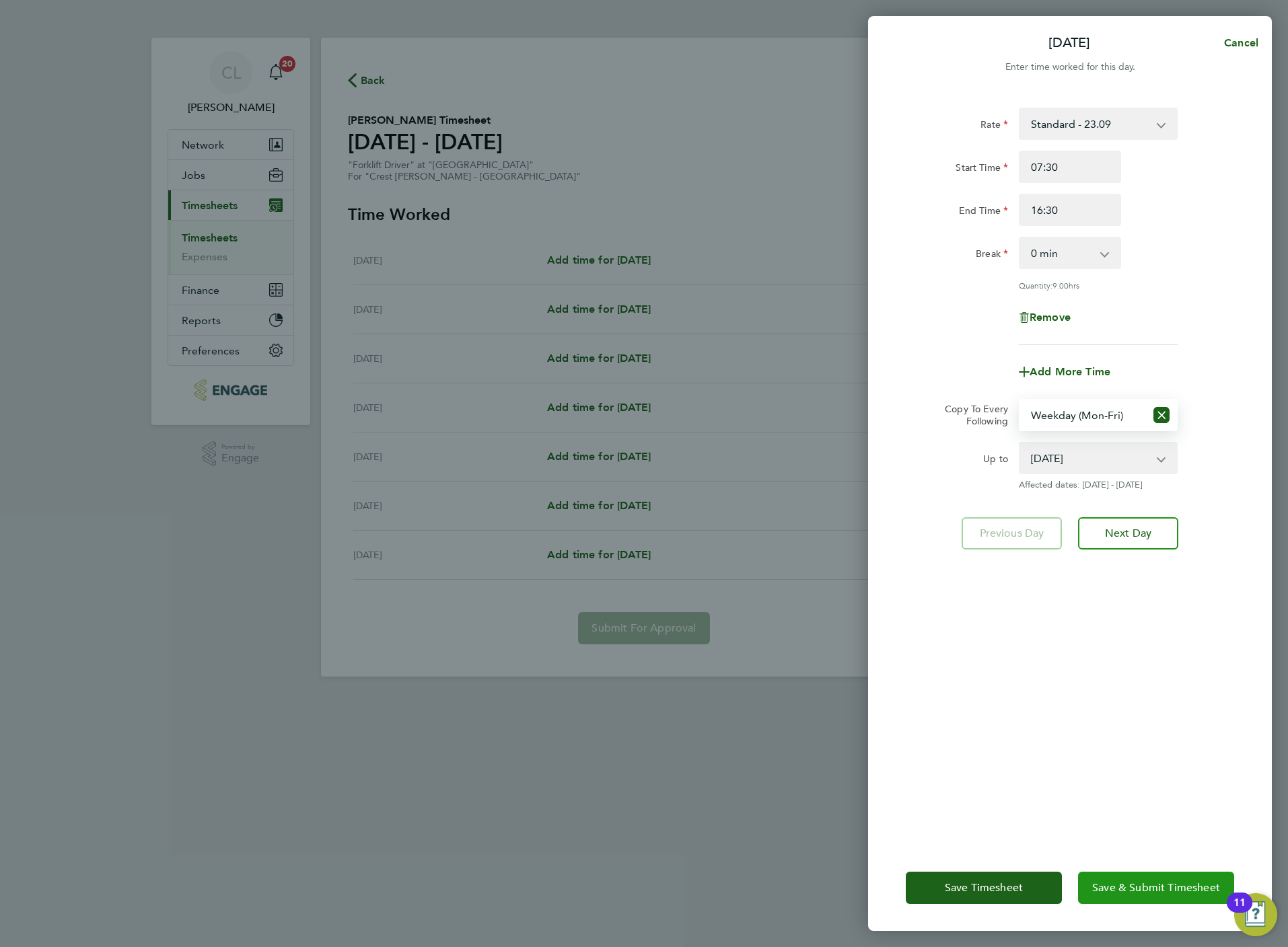
click at [1132, 899] on button "Save & Submit Timesheet" at bounding box center [1155, 888] width 156 height 32
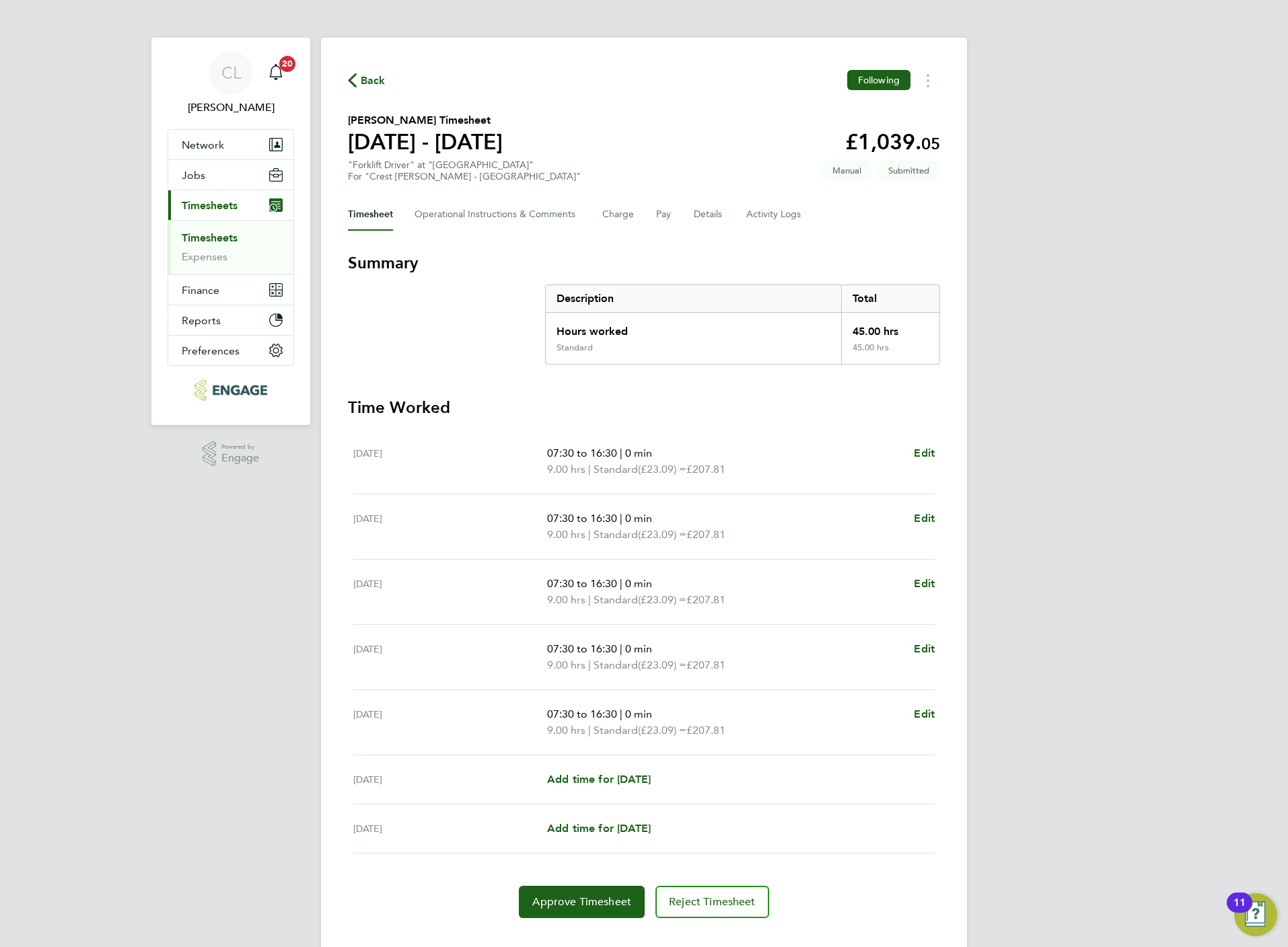
click at [353, 79] on icon "button" at bounding box center [352, 80] width 9 height 14
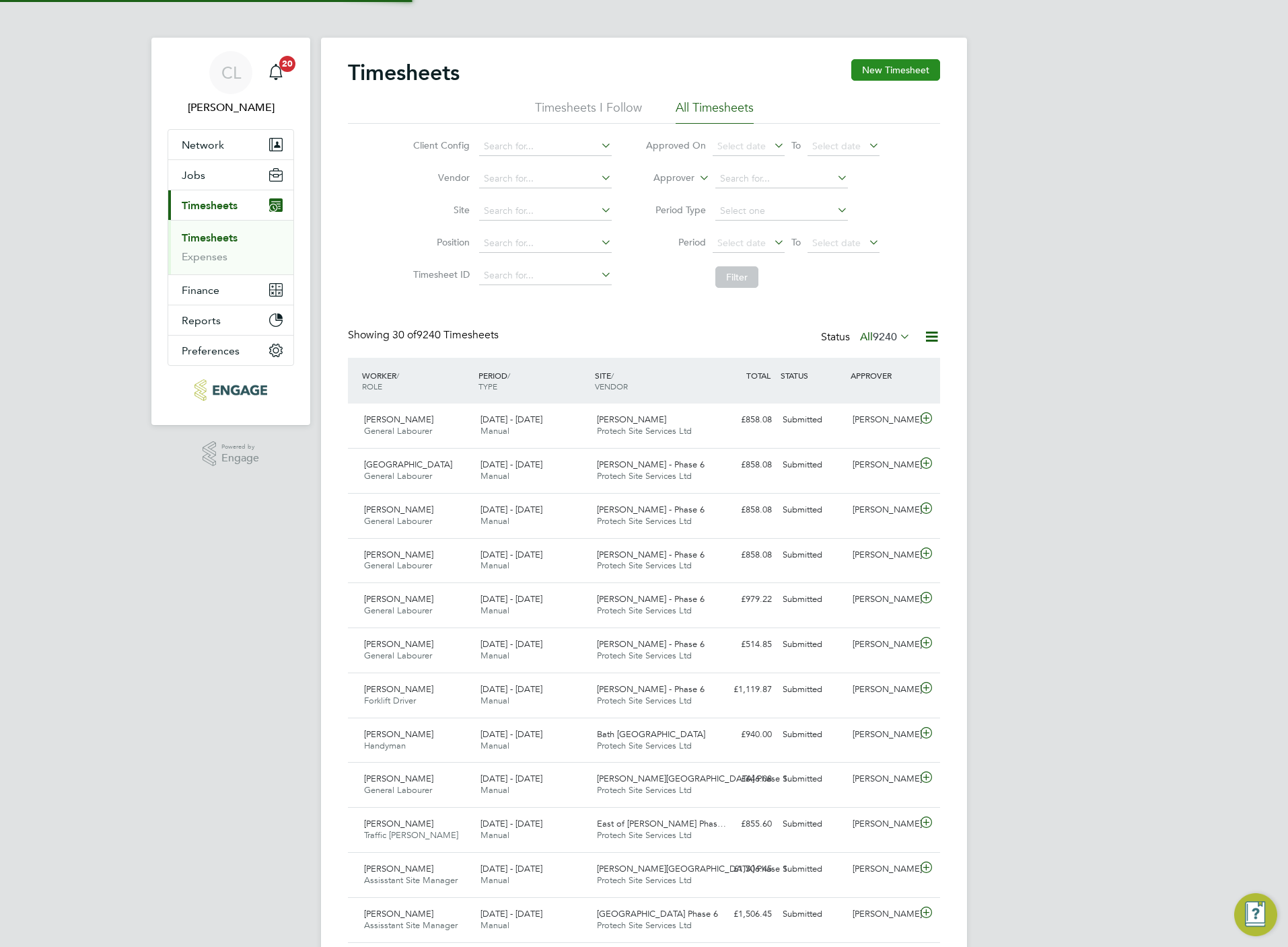
click at [876, 79] on button "New Timesheet" at bounding box center [896, 70] width 89 height 22
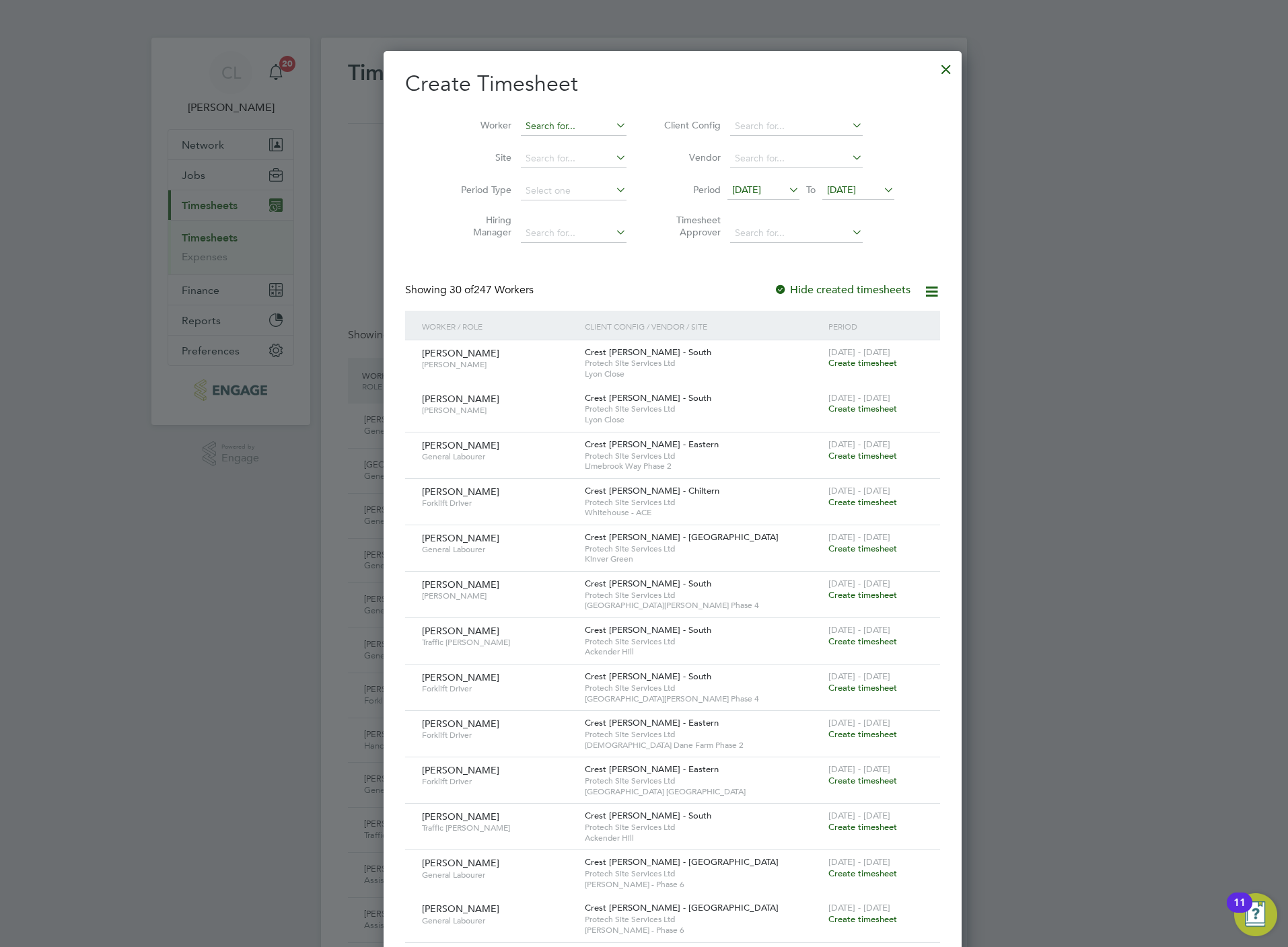
click at [552, 127] on input at bounding box center [574, 126] width 105 height 19
click at [530, 160] on li "Clem ents Muukua" at bounding box center [583, 163] width 185 height 18
type input "Clements Muukua"
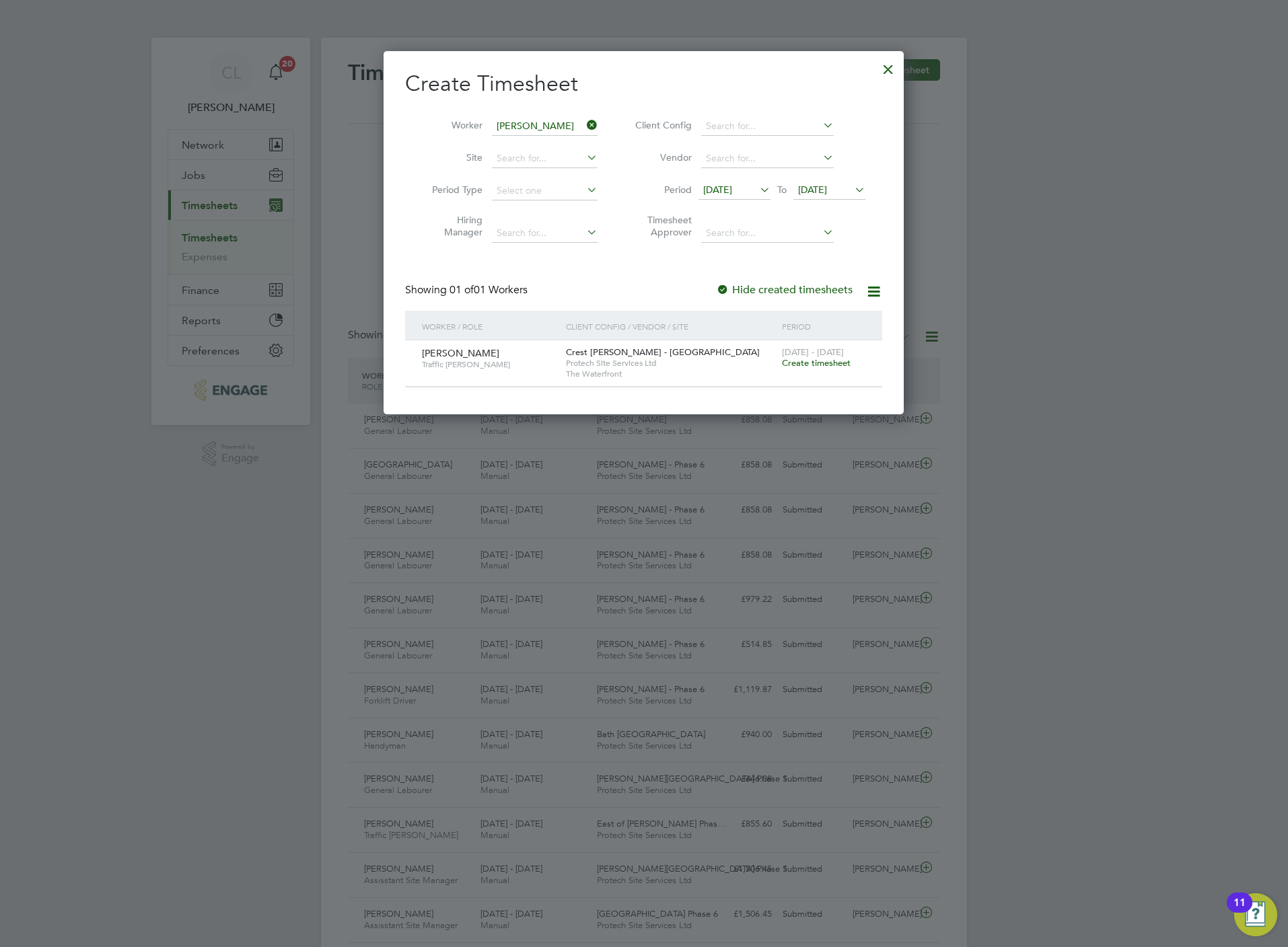
click at [830, 364] on span "Create timesheet" at bounding box center [816, 363] width 69 height 11
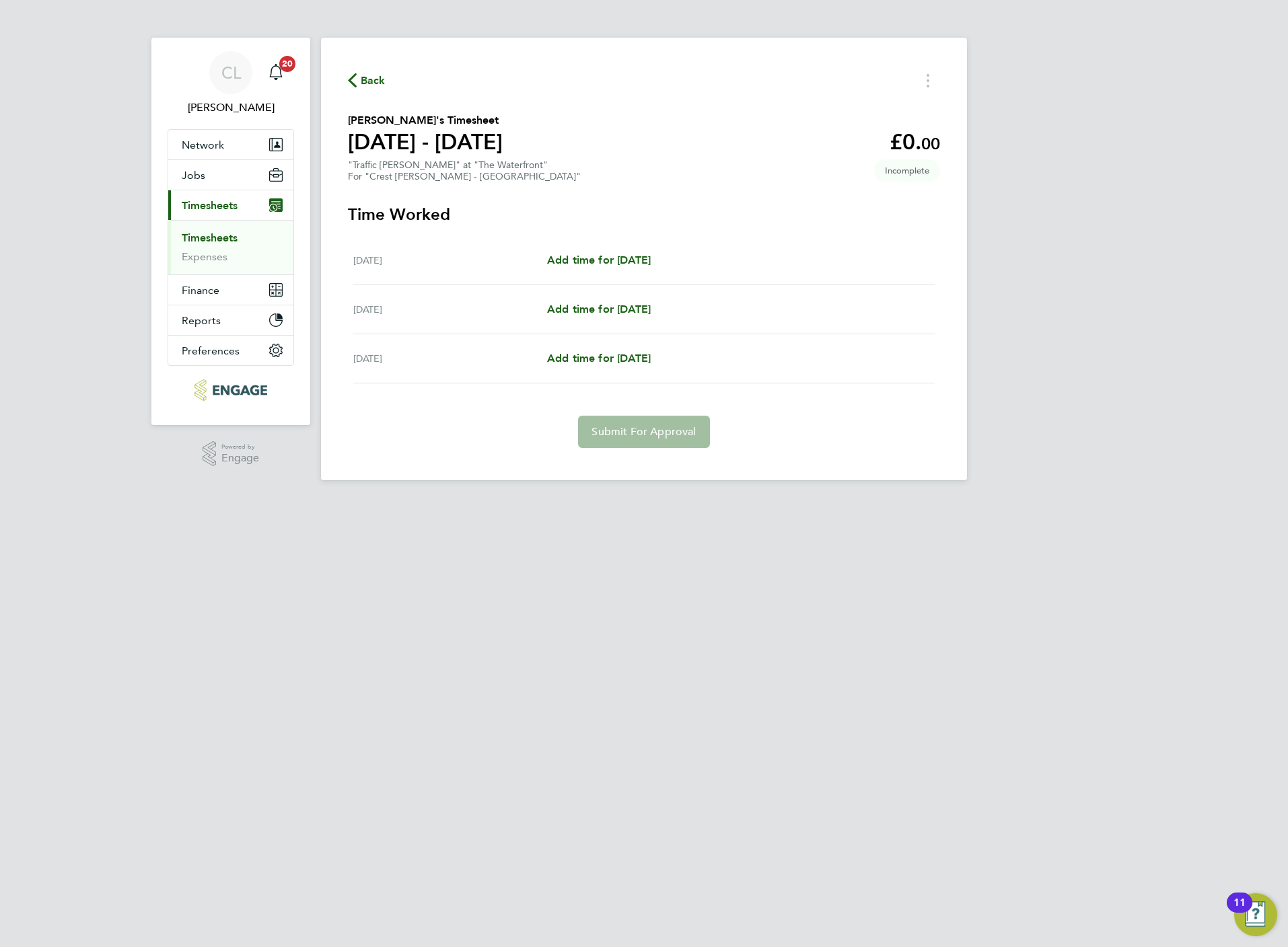
click at [598, 242] on div "Mon 18 Aug Add time for Mon 18 Aug Add time for Mon 18 Aug" at bounding box center [644, 261] width 582 height 49
click at [609, 259] on span "Add time for Mon 18 Aug" at bounding box center [599, 260] width 104 height 13
select select "60"
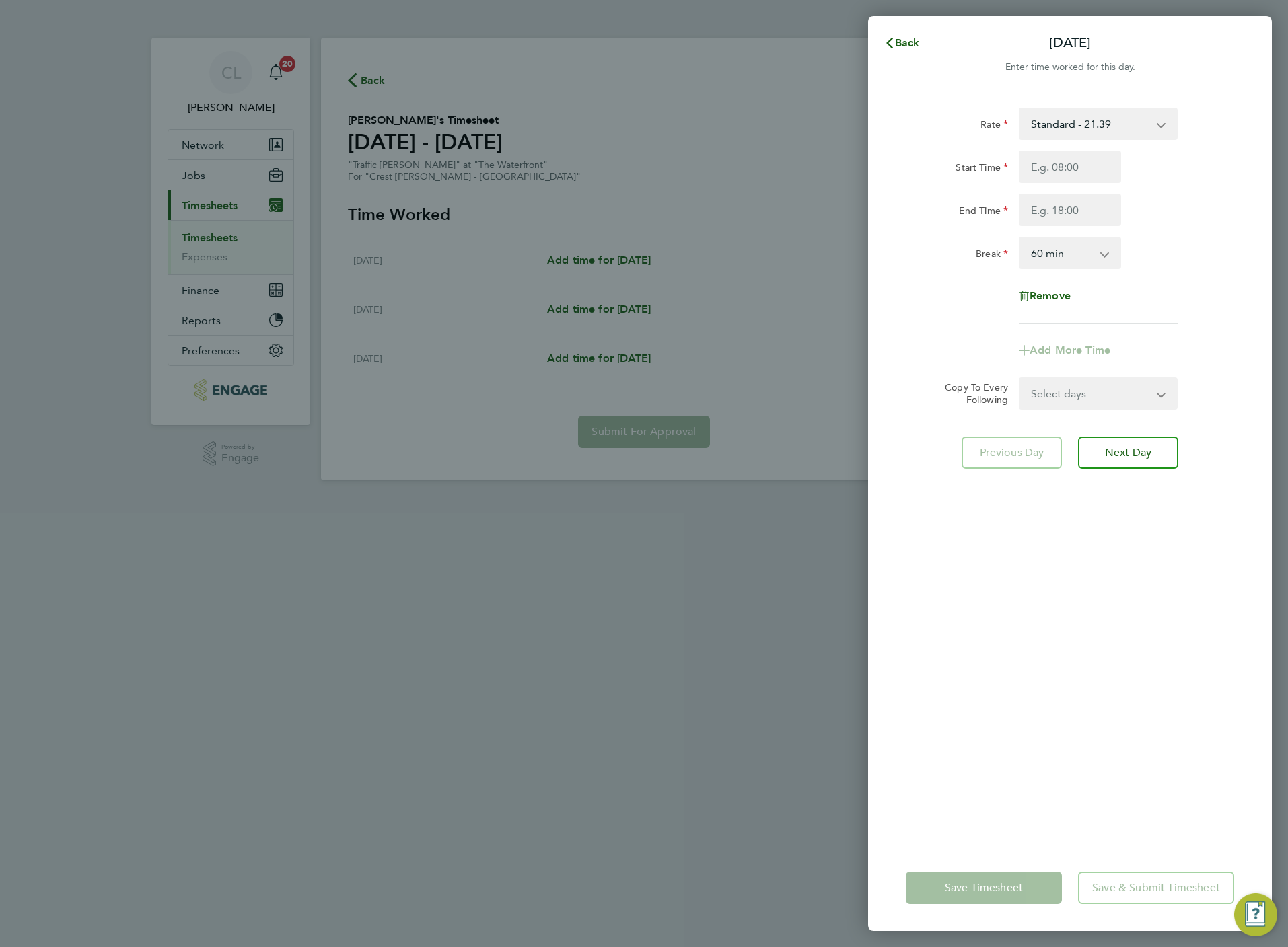
click at [1060, 185] on div "Start Time End Time" at bounding box center [1069, 188] width 339 height 75
click at [1054, 162] on input "Start Time" at bounding box center [1069, 167] width 102 height 32
type input "07:30"
type input "16:30"
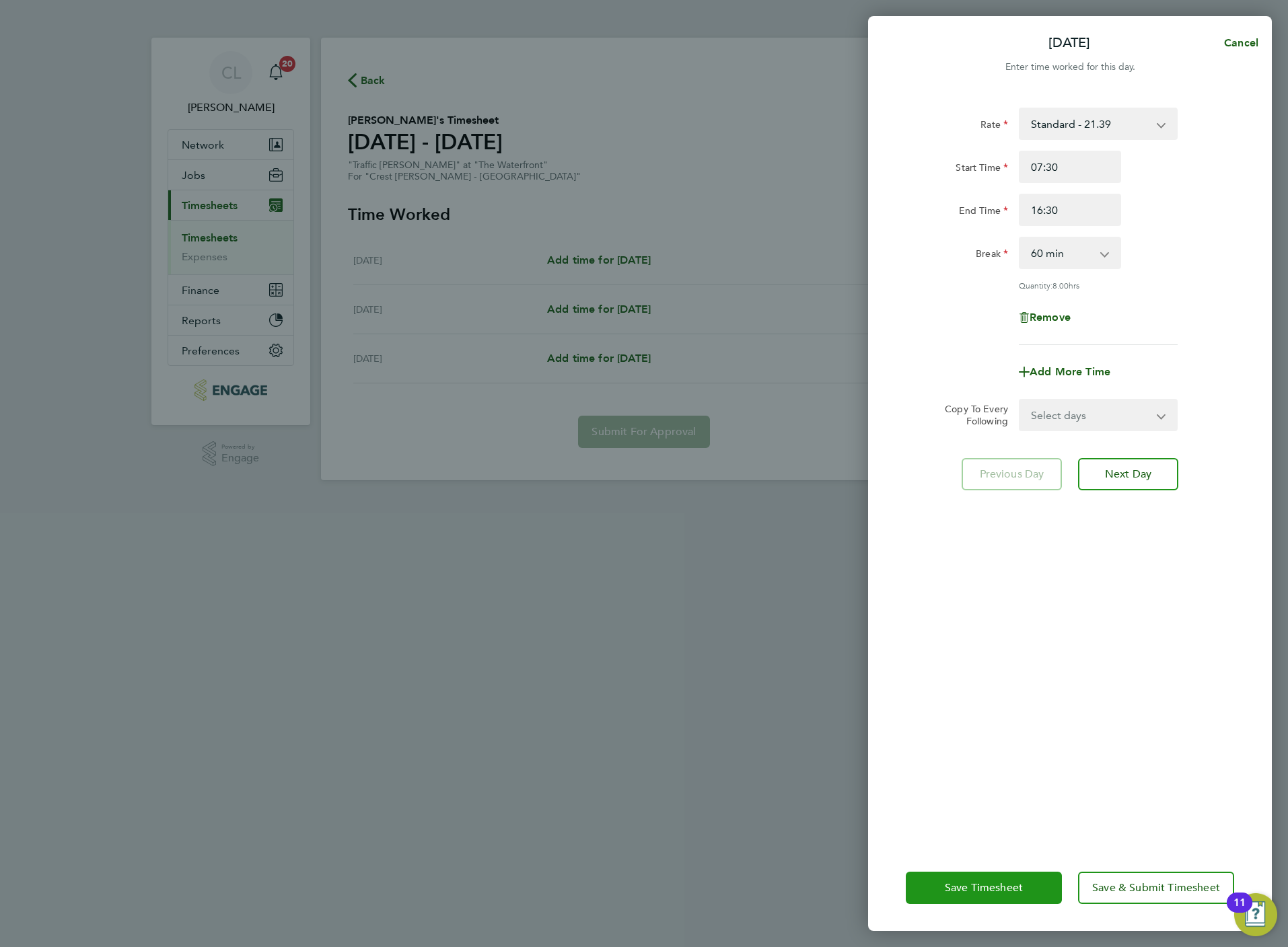
click at [978, 886] on span "Save Timesheet" at bounding box center [983, 888] width 78 height 14
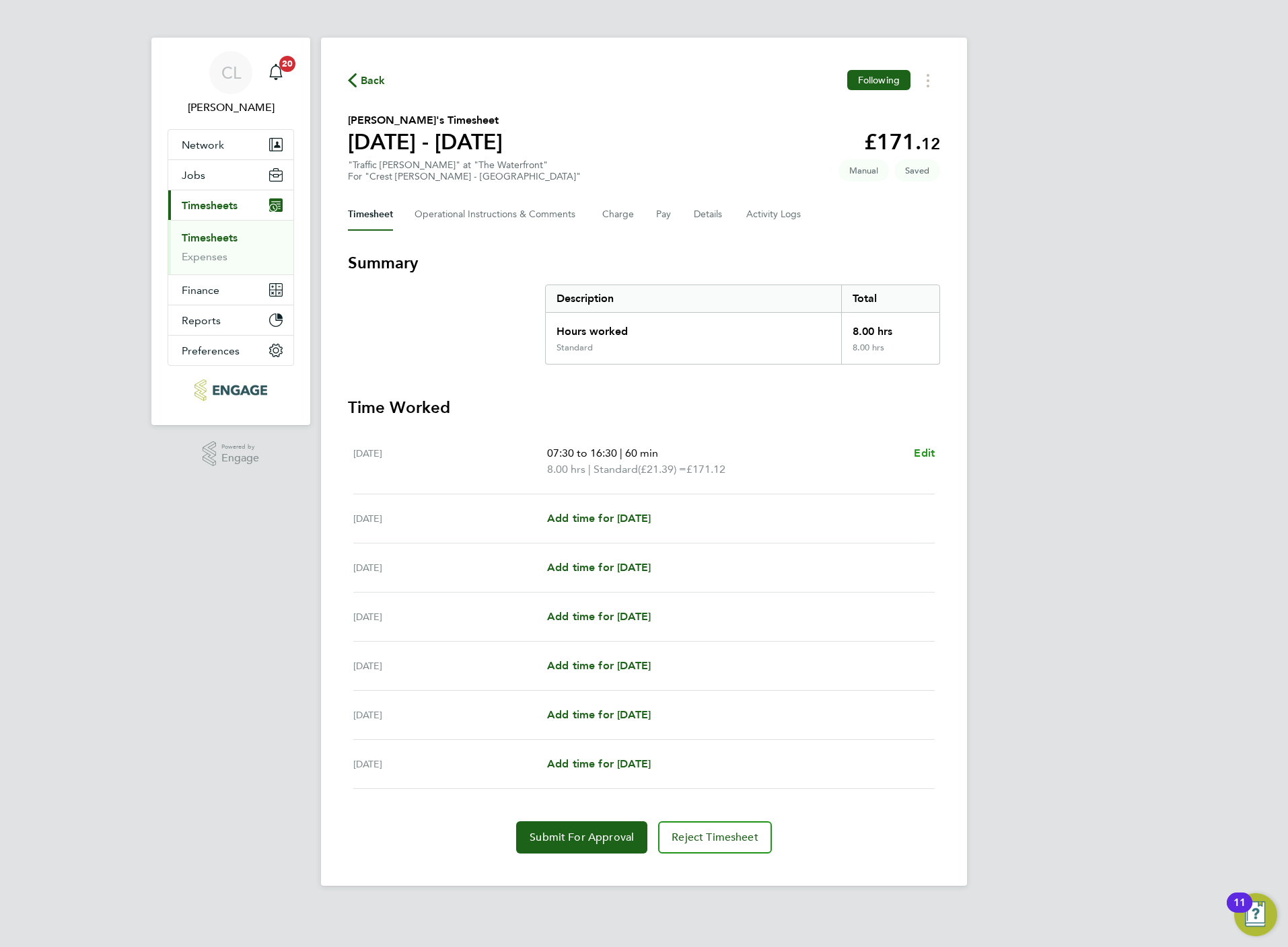
click at [923, 446] on link "Edit" at bounding box center [924, 454] width 21 height 16
select select "60"
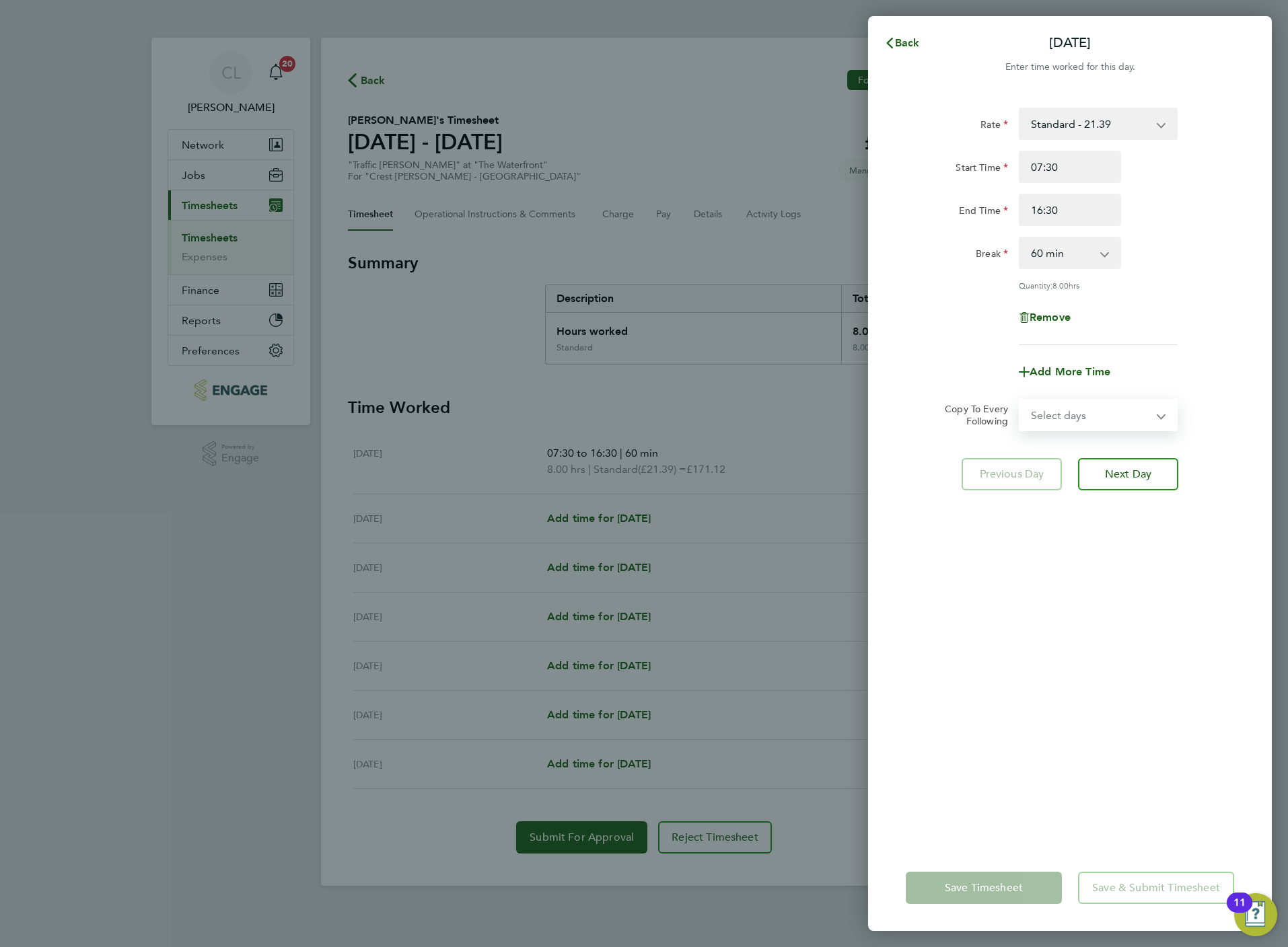
click at [1070, 406] on select "Select days Day Weekday (Mon-Fri) Weekend (Sat-Sun) Tuesday Wednesday Thursday …" at bounding box center [1090, 415] width 141 height 30
select select "WEEKDAY"
click at [1020, 400] on select "Select days Day Weekday (Mon-Fri) Weekend (Sat-Sun) Tuesday Wednesday Thursday …" at bounding box center [1090, 415] width 141 height 30
select select "2025-08-24"
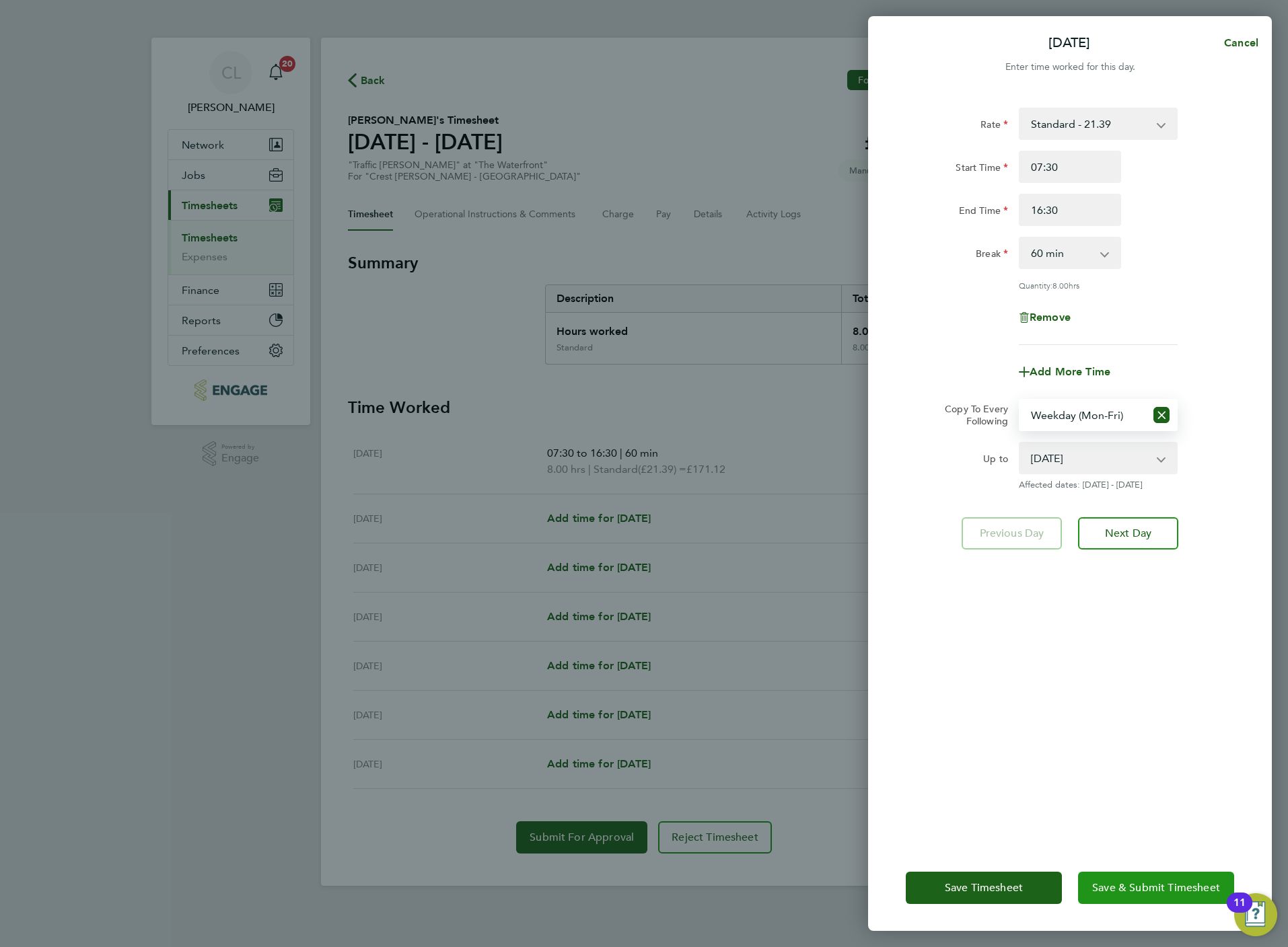
click at [1115, 886] on span "Save & Submit Timesheet" at bounding box center [1156, 888] width 128 height 14
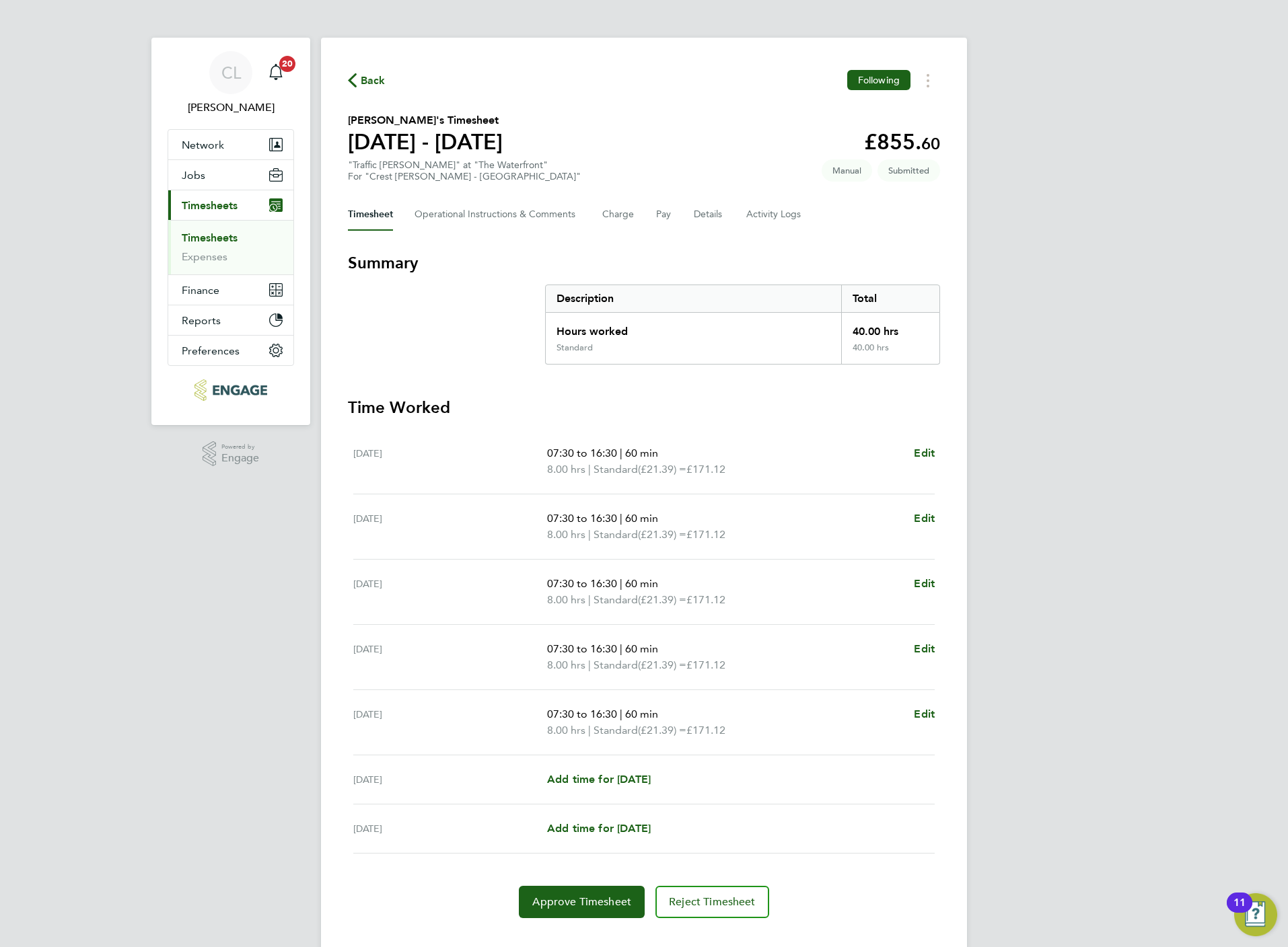
click at [357, 78] on span "Back" at bounding box center [366, 80] width 38 height 13
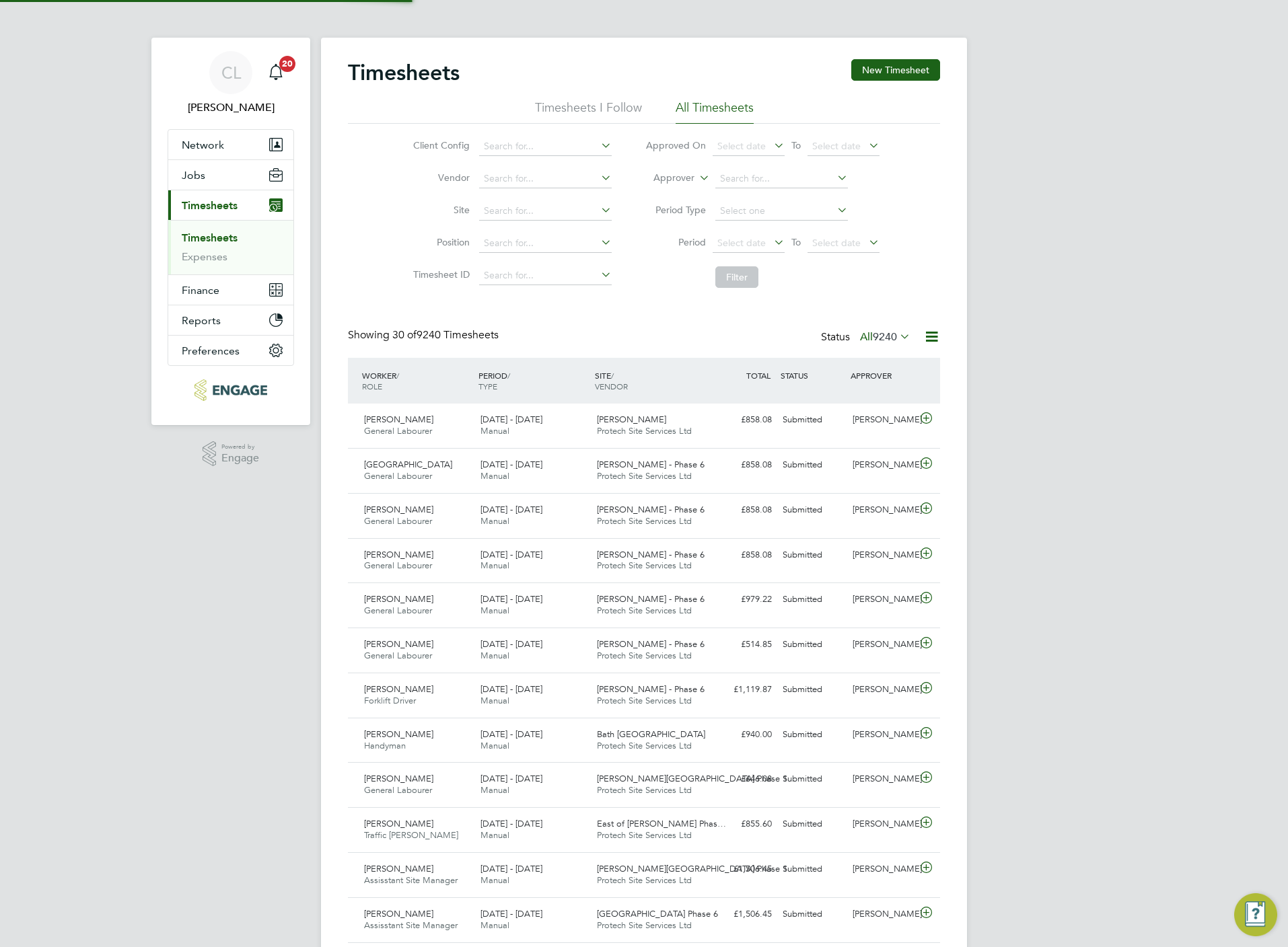
scroll to position [34, 117]
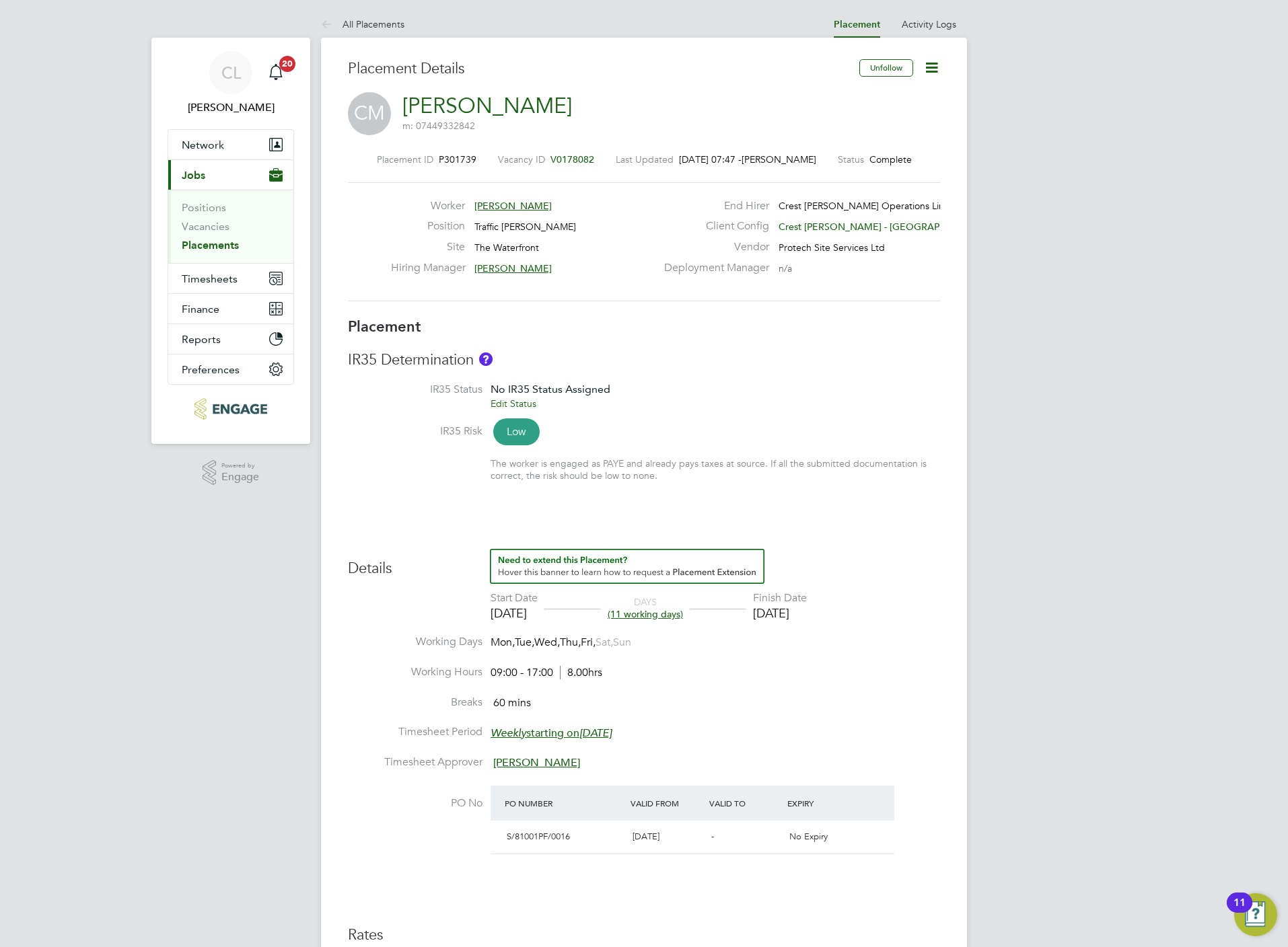
click at [937, 62] on icon at bounding box center [931, 67] width 17 height 17
click at [885, 93] on li "Edit Placement e" at bounding box center [887, 99] width 99 height 19
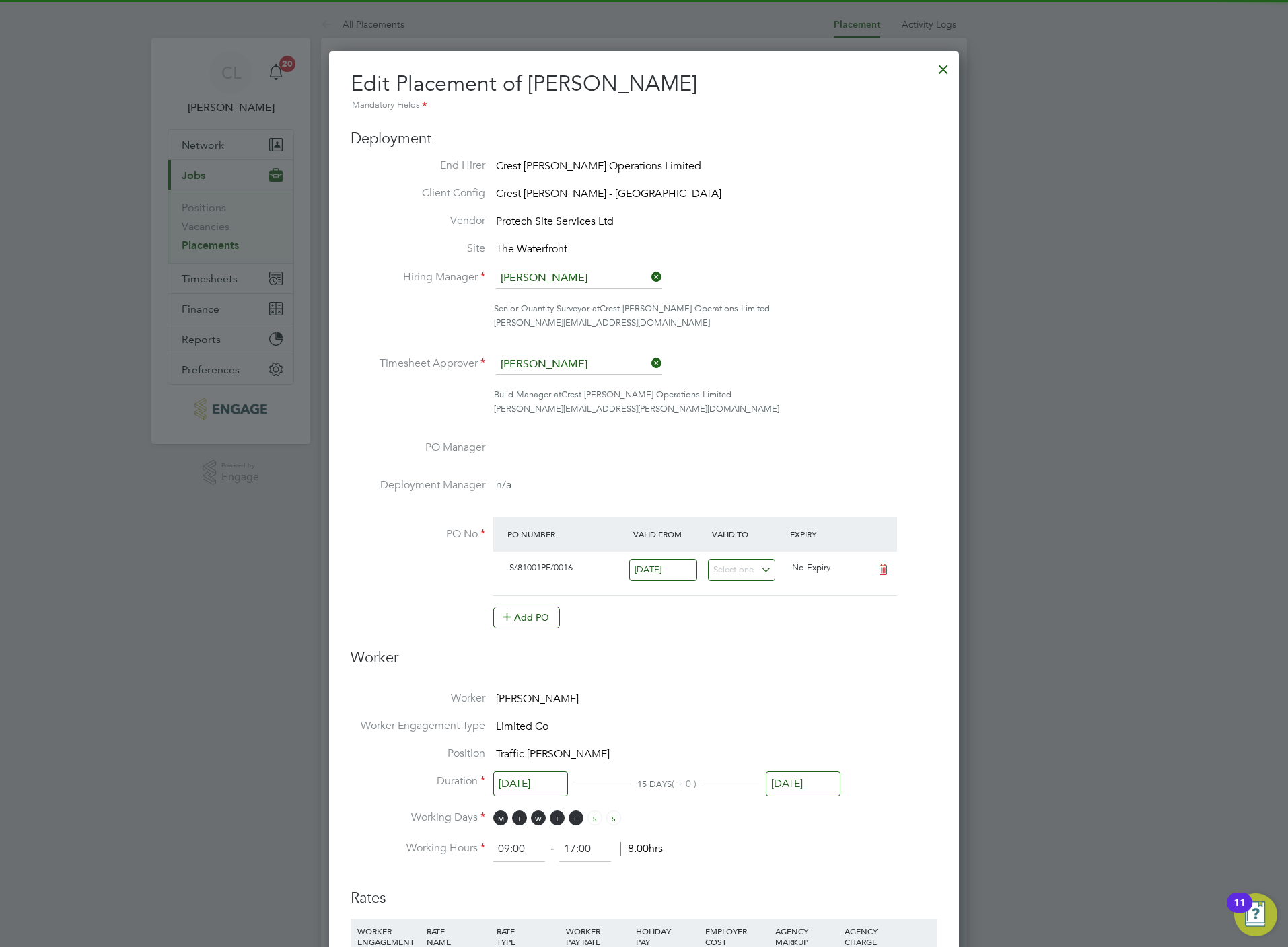
click at [795, 779] on input "[DATE]" at bounding box center [803, 784] width 75 height 25
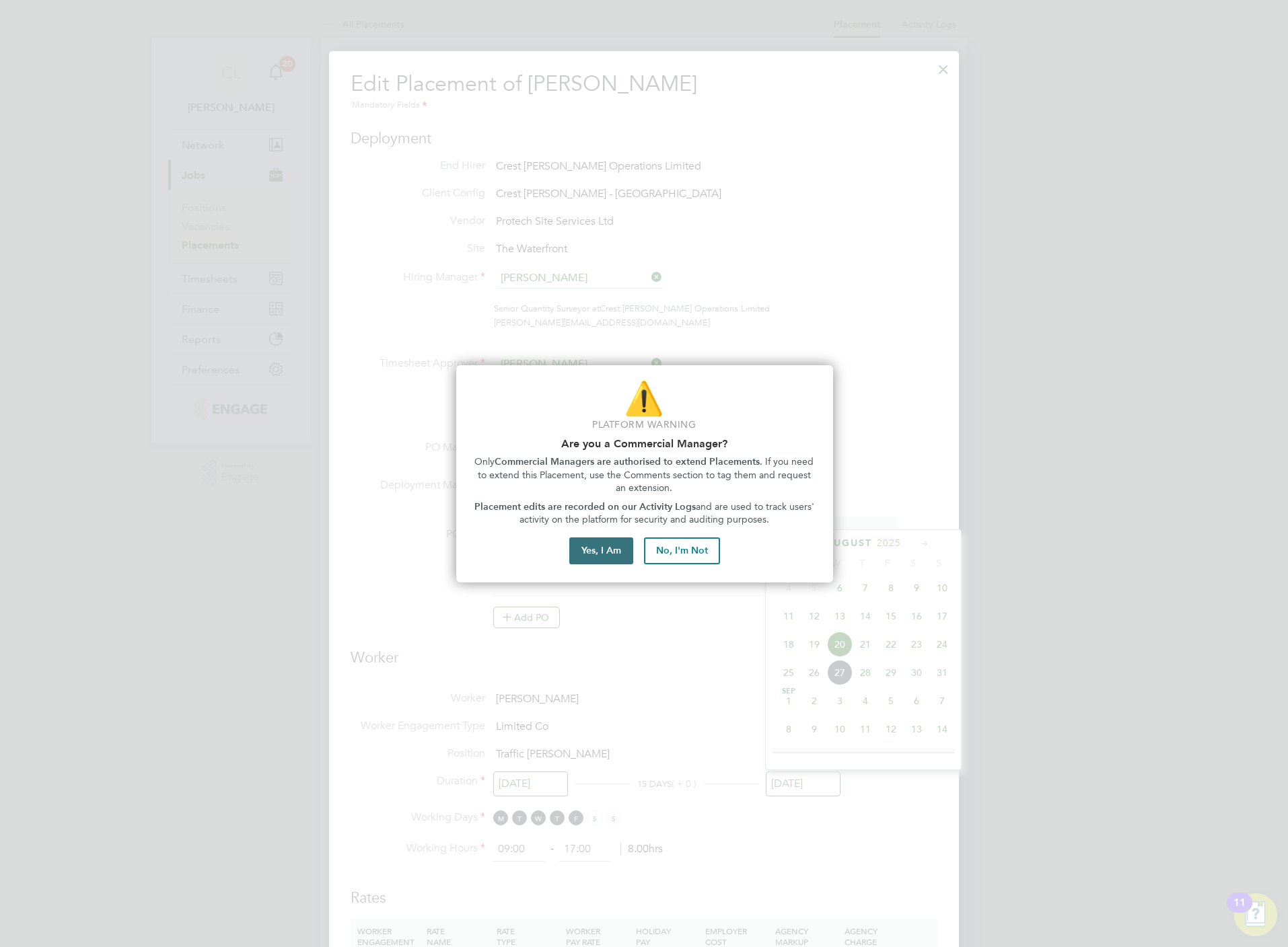
click at [586, 548] on button "Yes, I Am" at bounding box center [601, 551] width 64 height 27
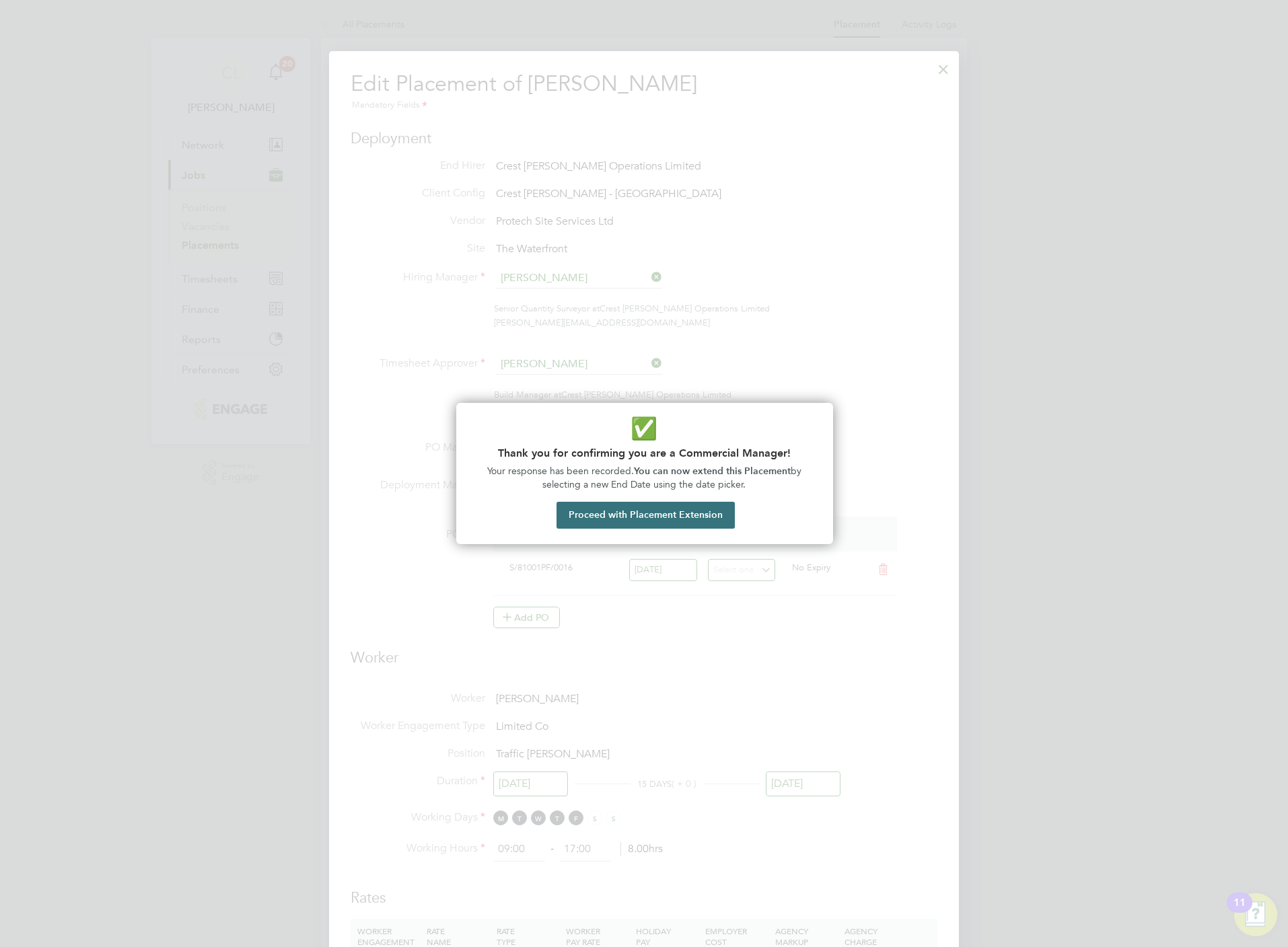
click at [612, 527] on button "Proceed with Placement Extension" at bounding box center [646, 515] width 178 height 27
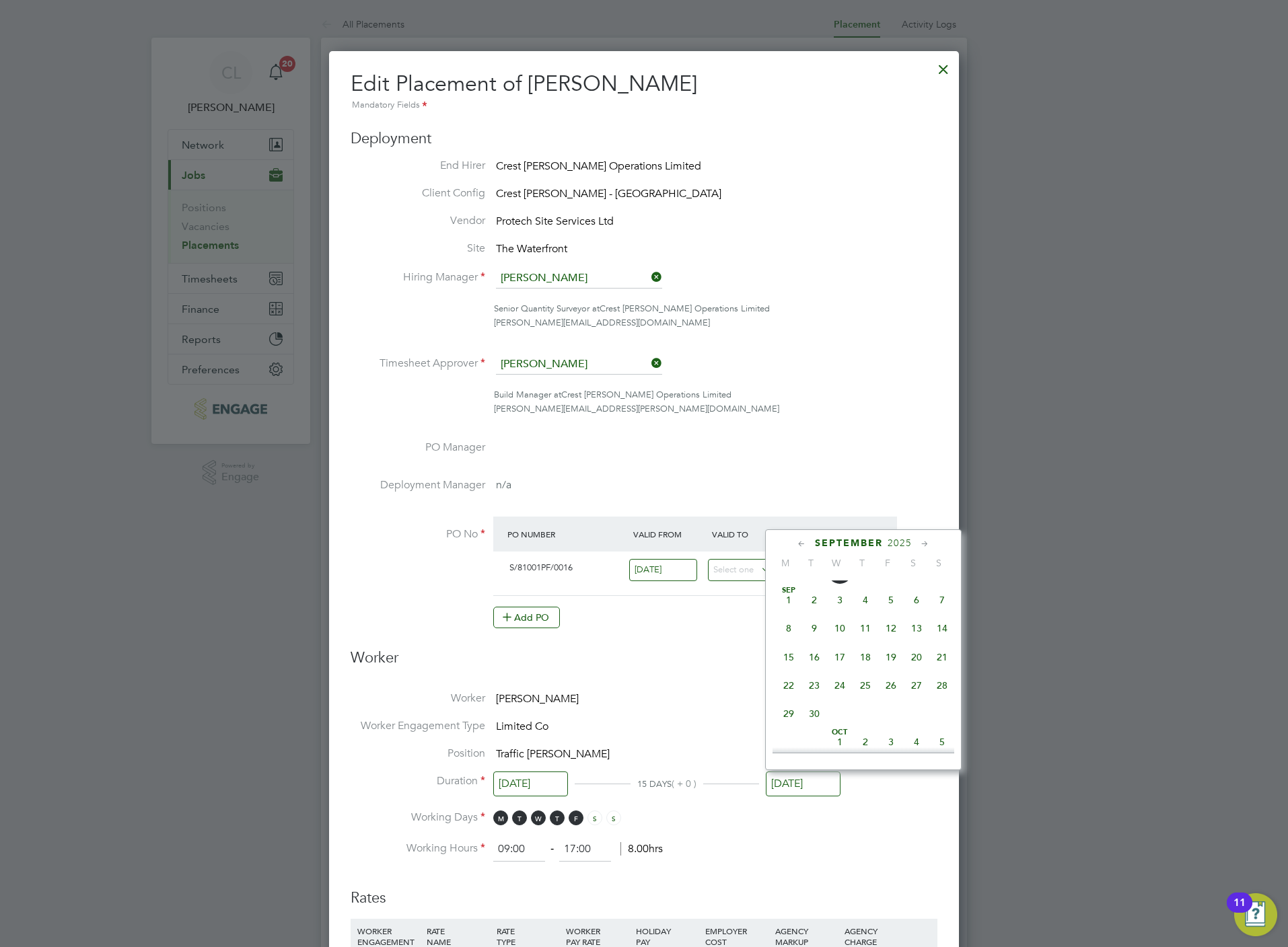
click at [893, 604] on span "5" at bounding box center [891, 600] width 26 height 26
type input "[DATE]"
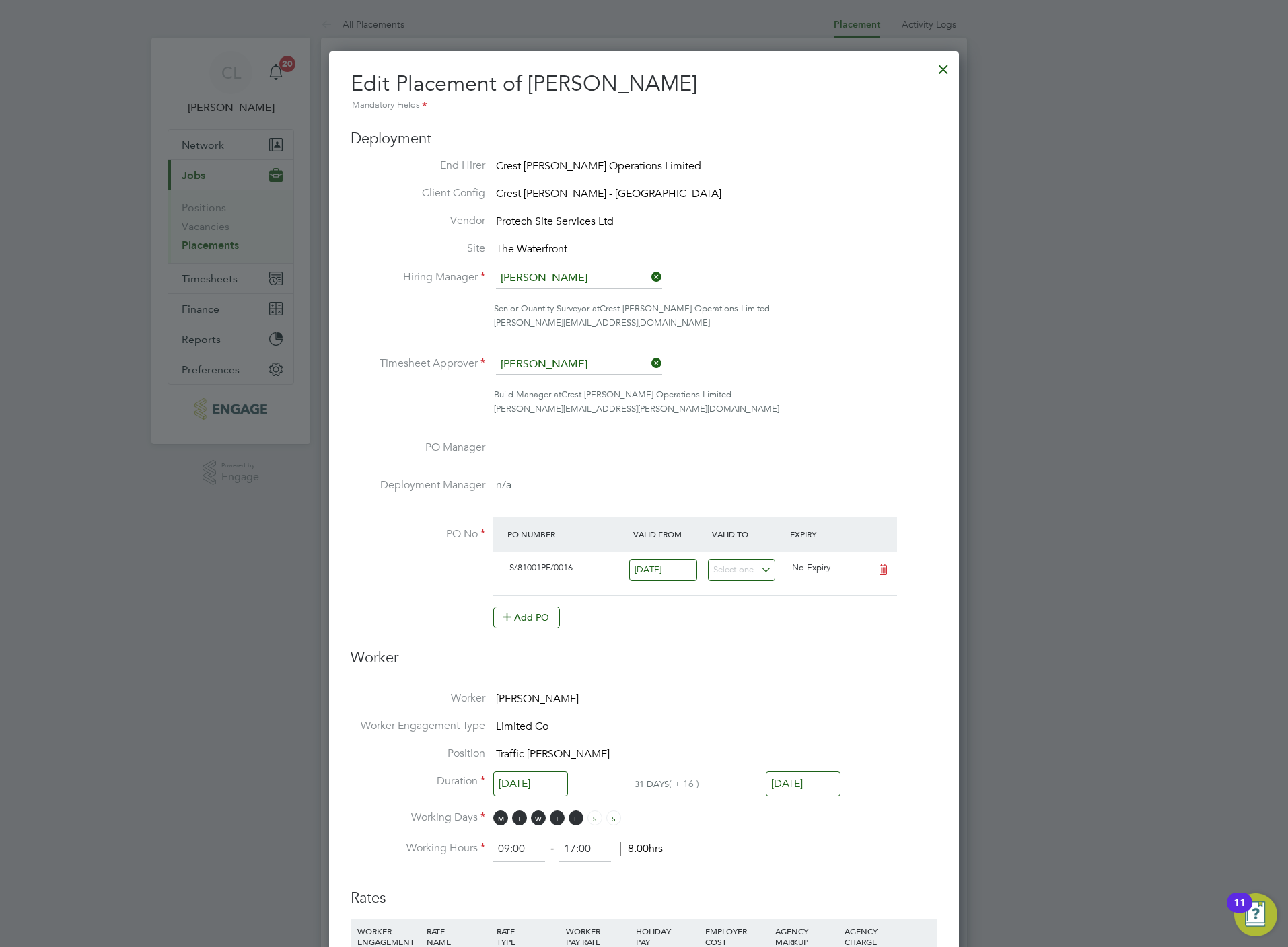
click at [741, 743] on li "Worker Engagement Type Limited Co" at bounding box center [644, 733] width 586 height 28
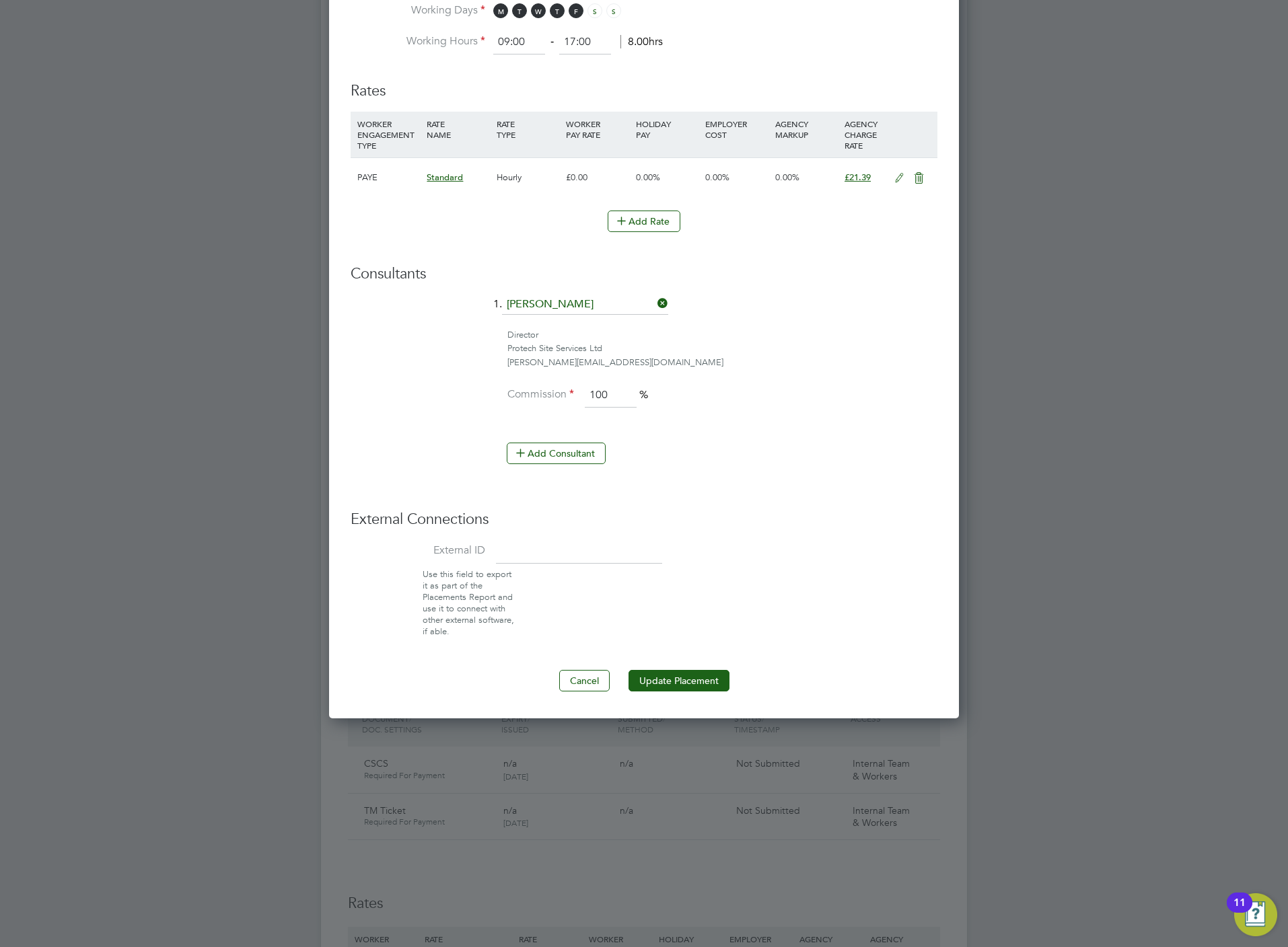
click at [676, 670] on ng-form "Deployment End Hirer Crest [PERSON_NAME] Operations Limited Client Config Crest…" at bounding box center [644, 6] width 586 height 1370
click at [689, 685] on button "Update Placement" at bounding box center [679, 680] width 101 height 22
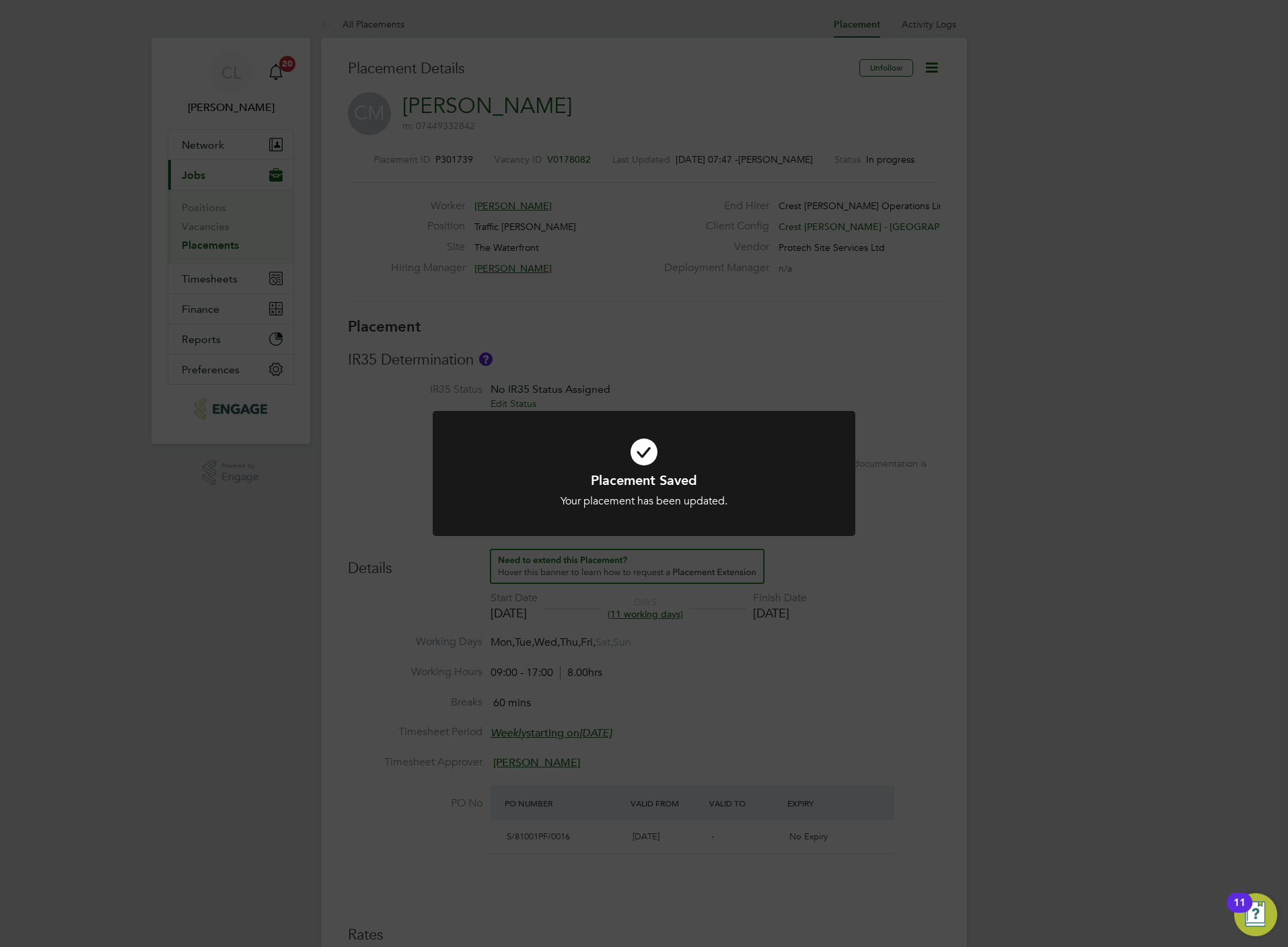
click at [601, 224] on div "Placement Saved Your placement has been updated. Cancel Okay" at bounding box center [644, 473] width 1288 height 947
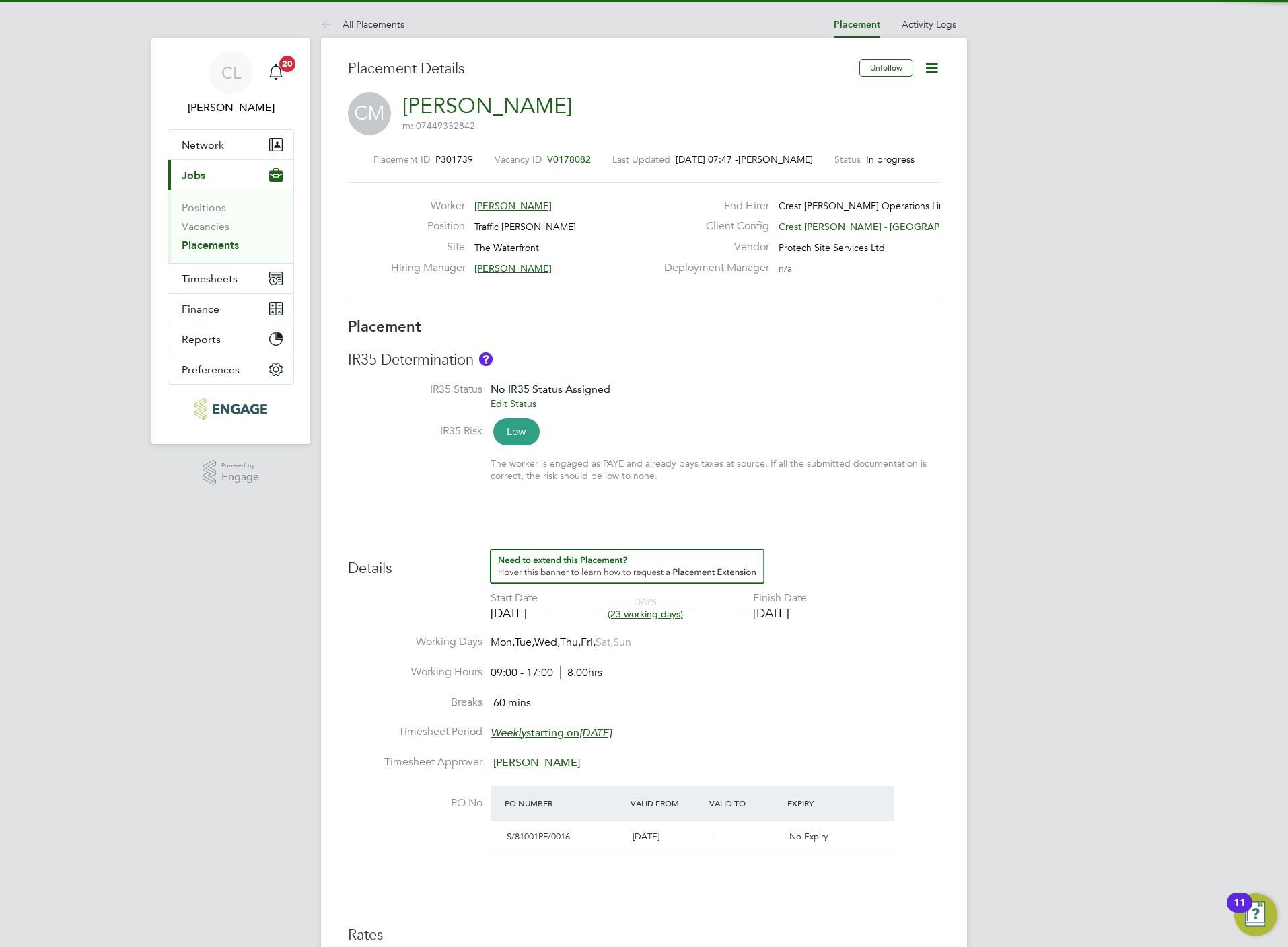
click at [582, 152] on div "Placement ID P301739 Vacancy ID V0178082 Last Updated [DATE] 07:47 - [PERSON_NA…" at bounding box center [643, 227] width 592 height 181
click at [580, 160] on span "V0178082" at bounding box center [569, 159] width 44 height 12
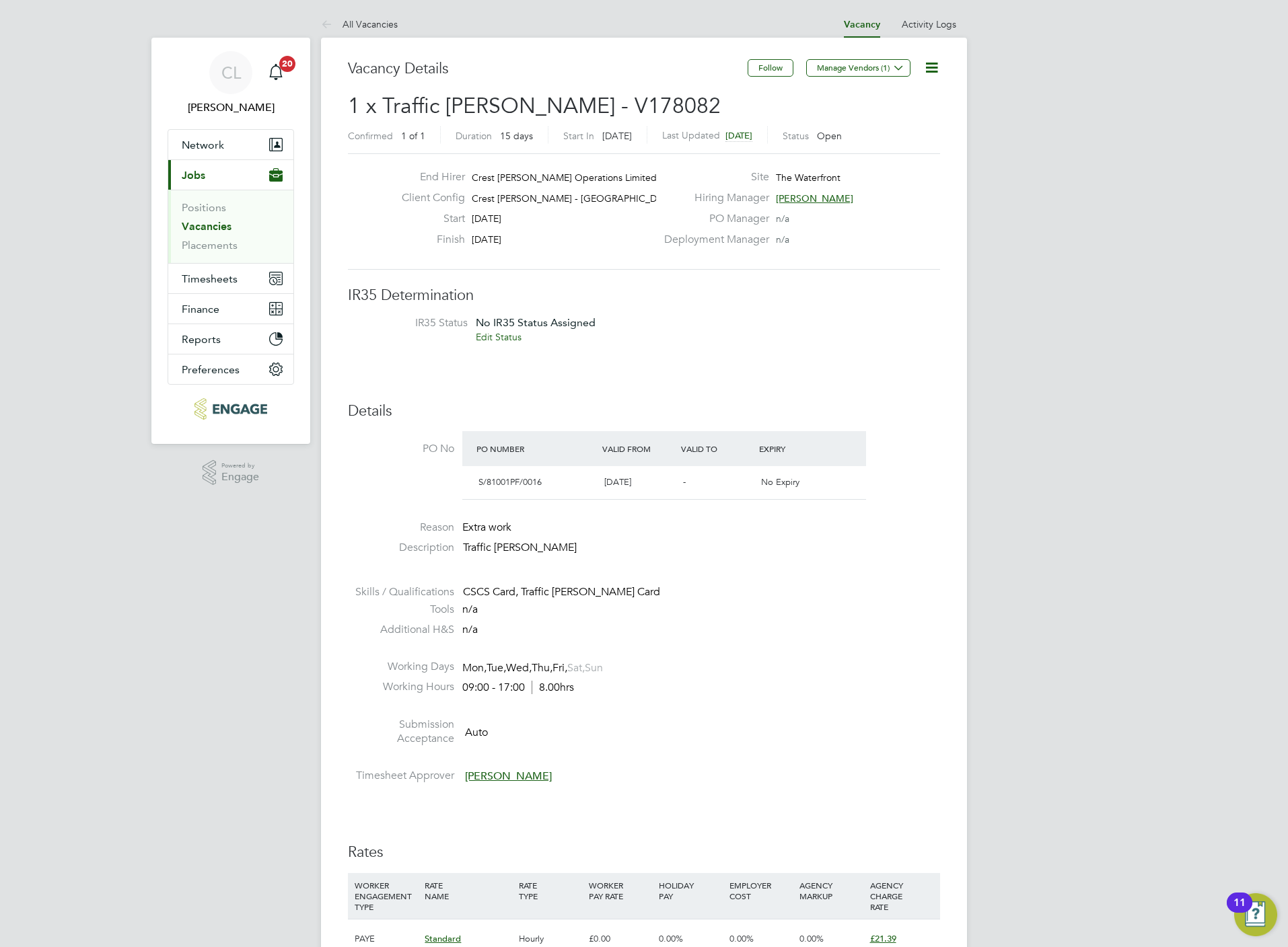
click at [933, 66] on icon at bounding box center [931, 67] width 17 height 17
click at [892, 99] on li "Edit Vacancy e" at bounding box center [898, 99] width 78 height 19
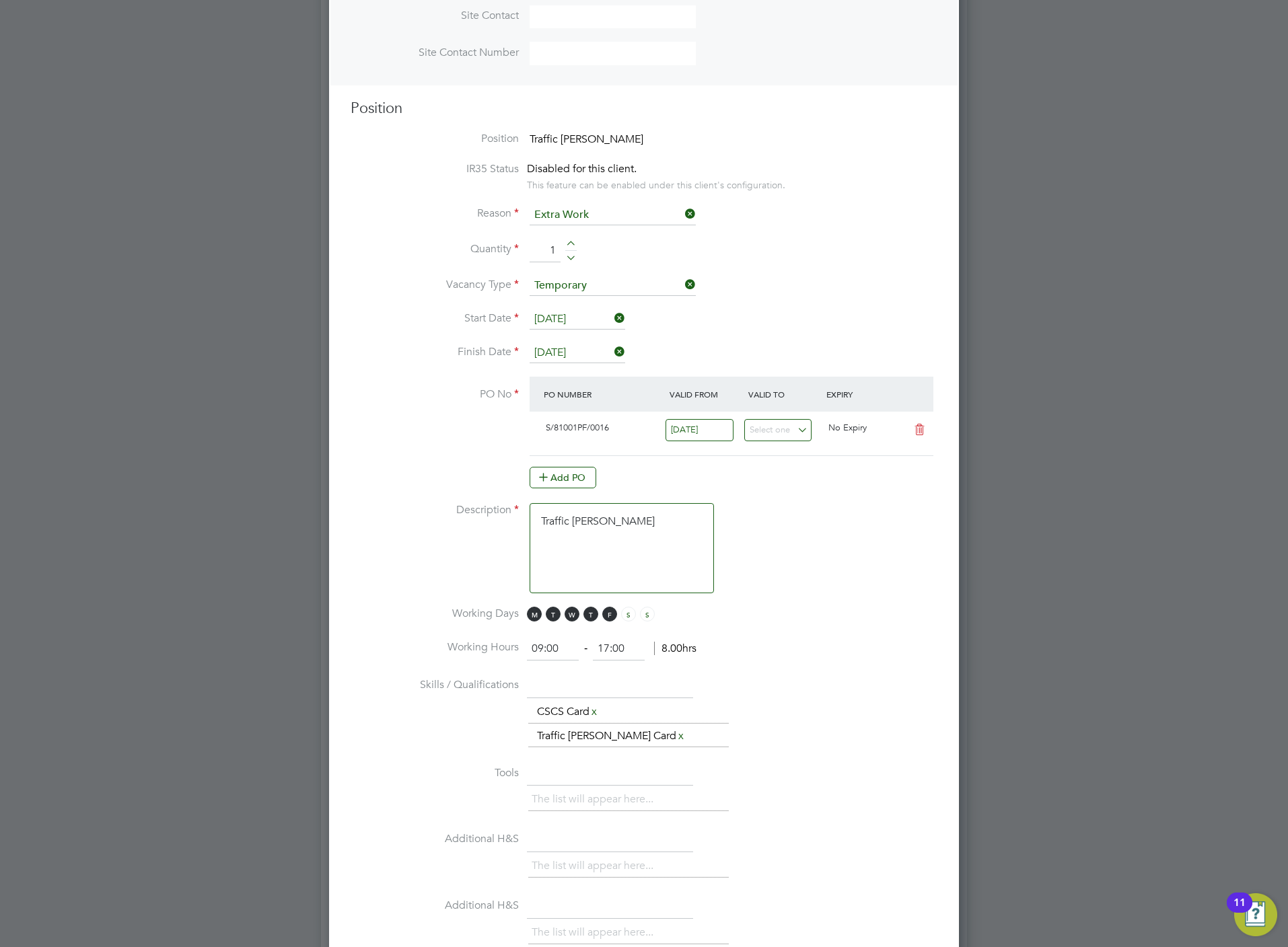
click at [572, 354] on input "[DATE]" at bounding box center [578, 353] width 96 height 20
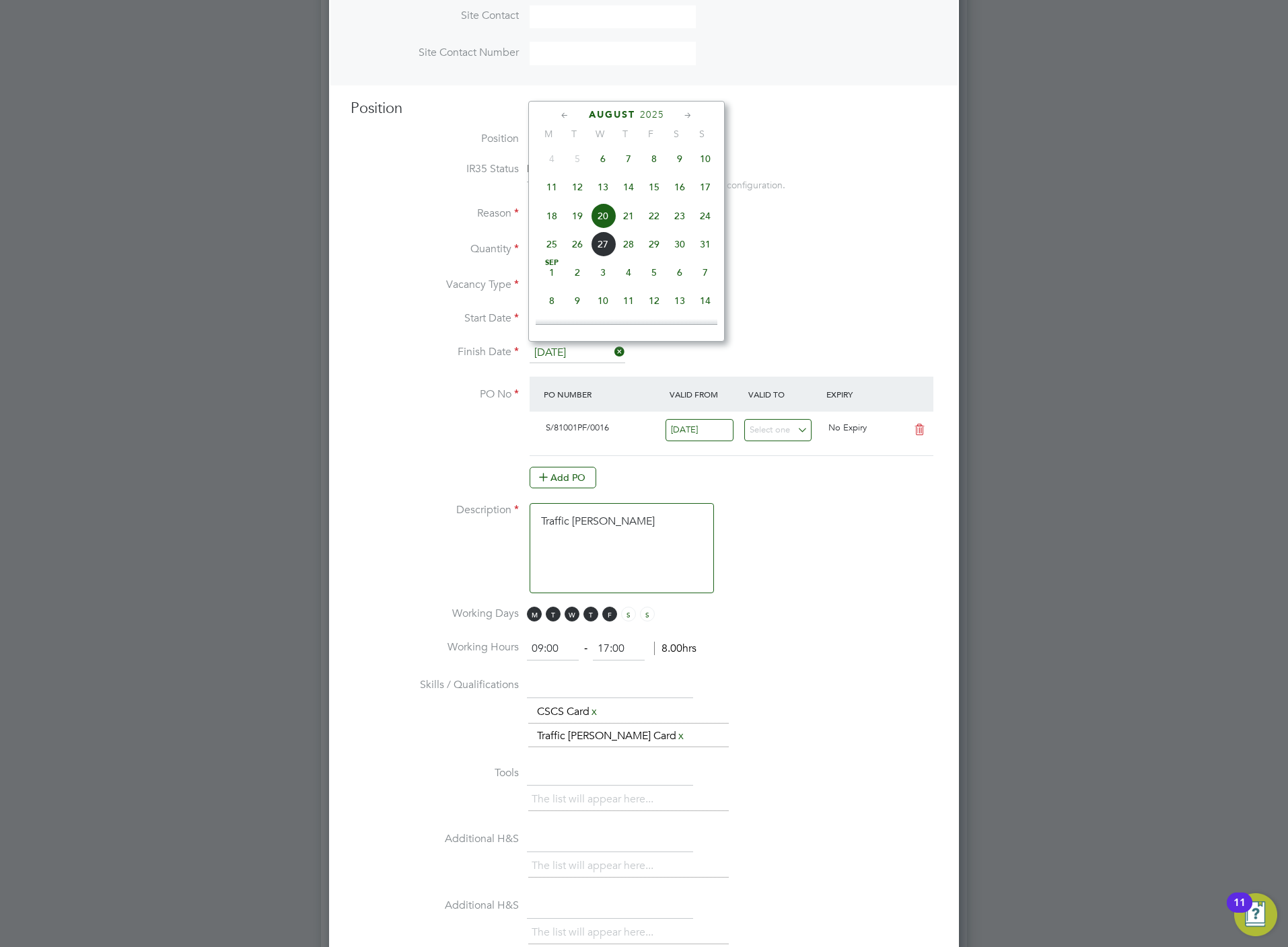
click at [656, 283] on span "5" at bounding box center [654, 273] width 26 height 26
type input "[DATE]"
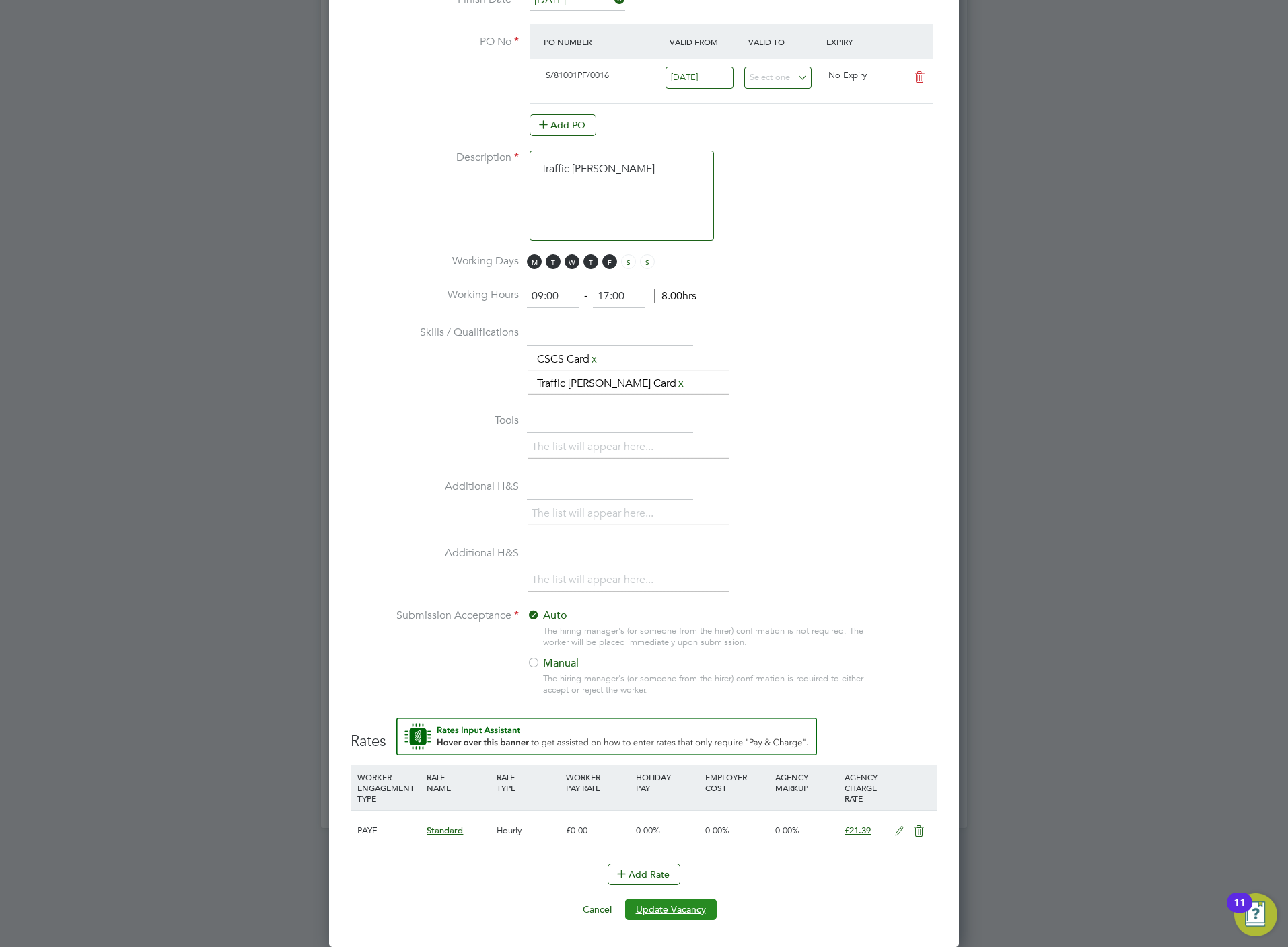
click at [671, 904] on button "Update Vacancy" at bounding box center [671, 910] width 92 height 22
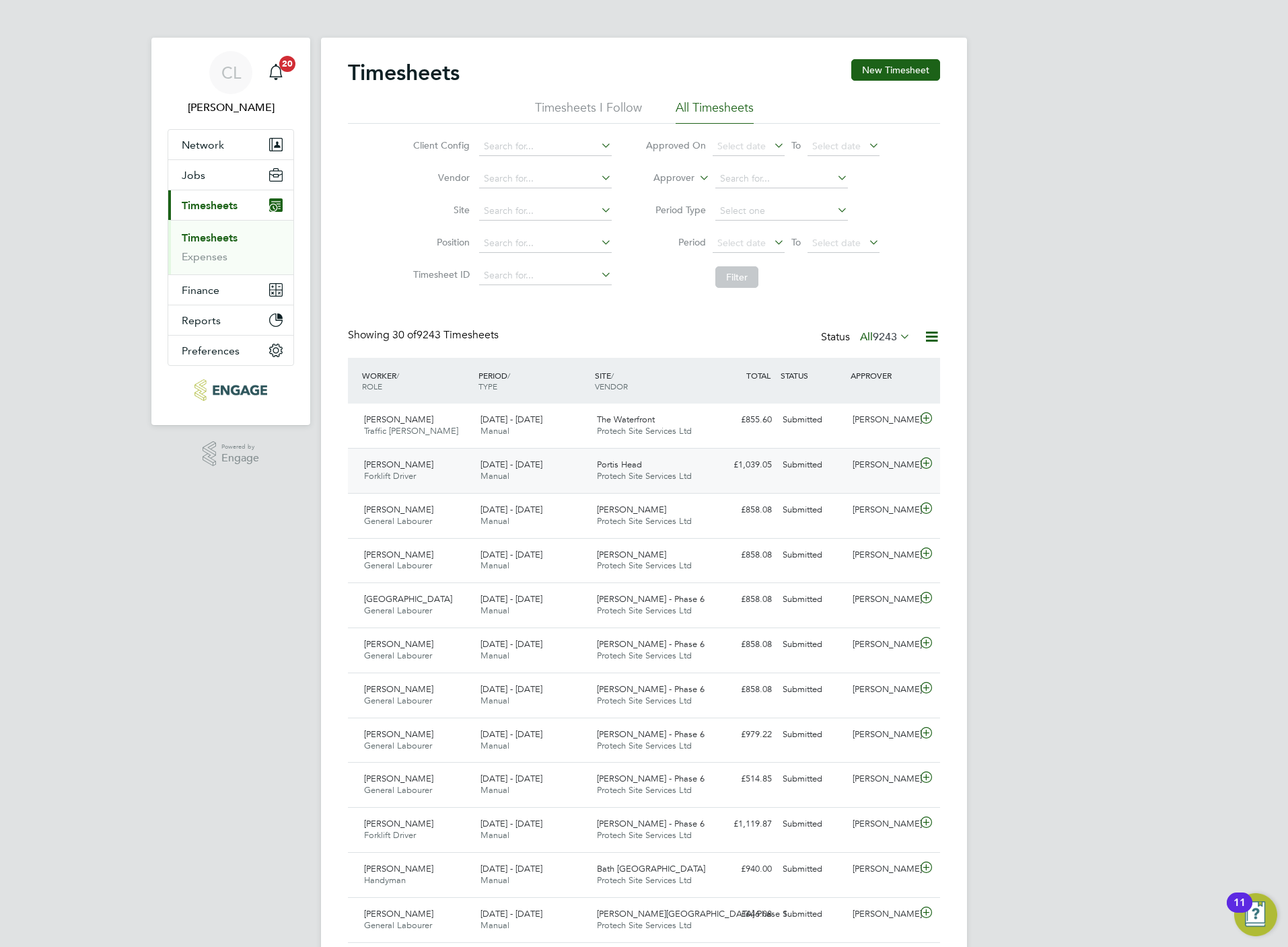
click at [933, 460] on icon at bounding box center [926, 463] width 17 height 11
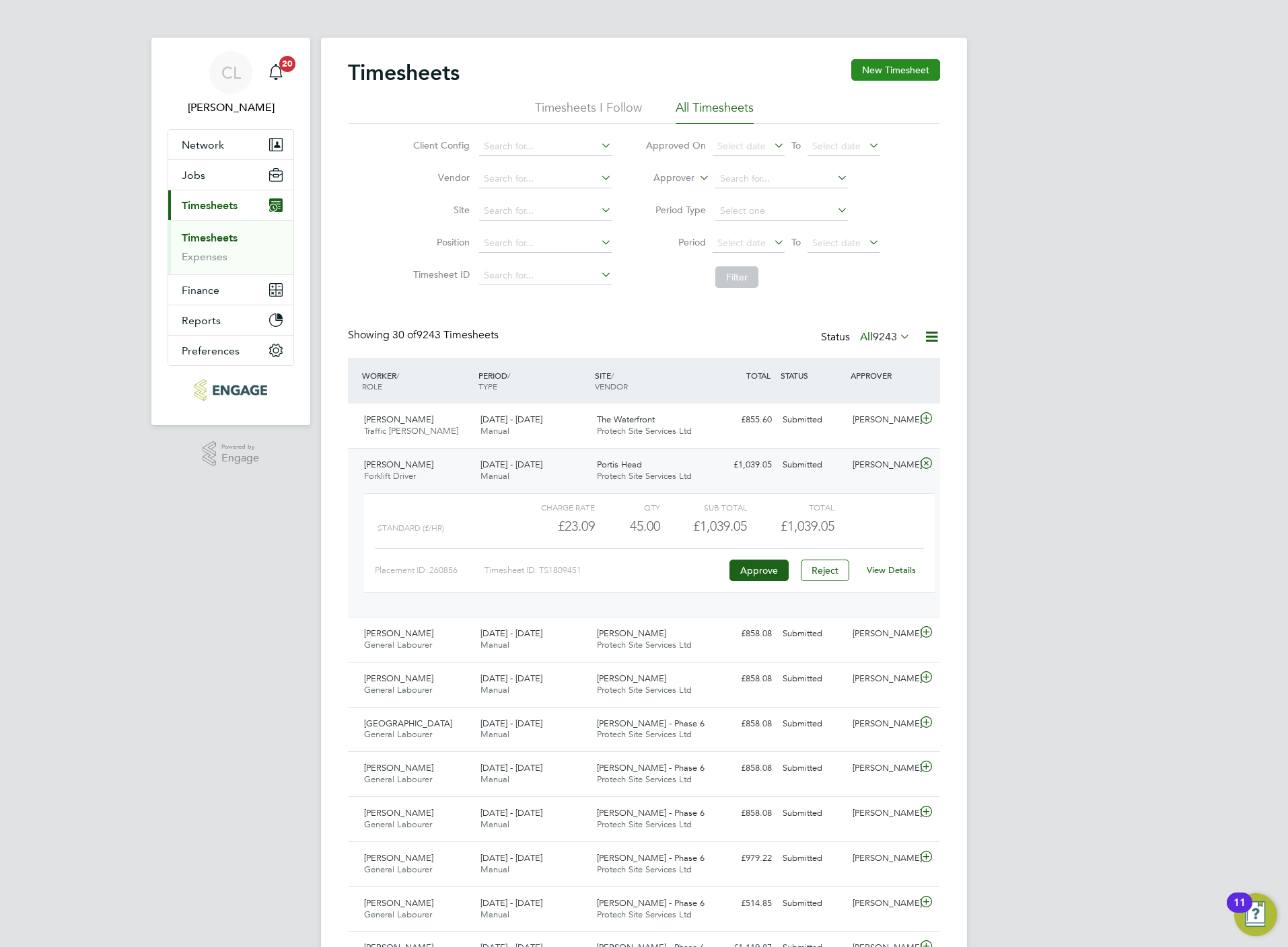
click at [897, 69] on button "New Timesheet" at bounding box center [896, 70] width 89 height 22
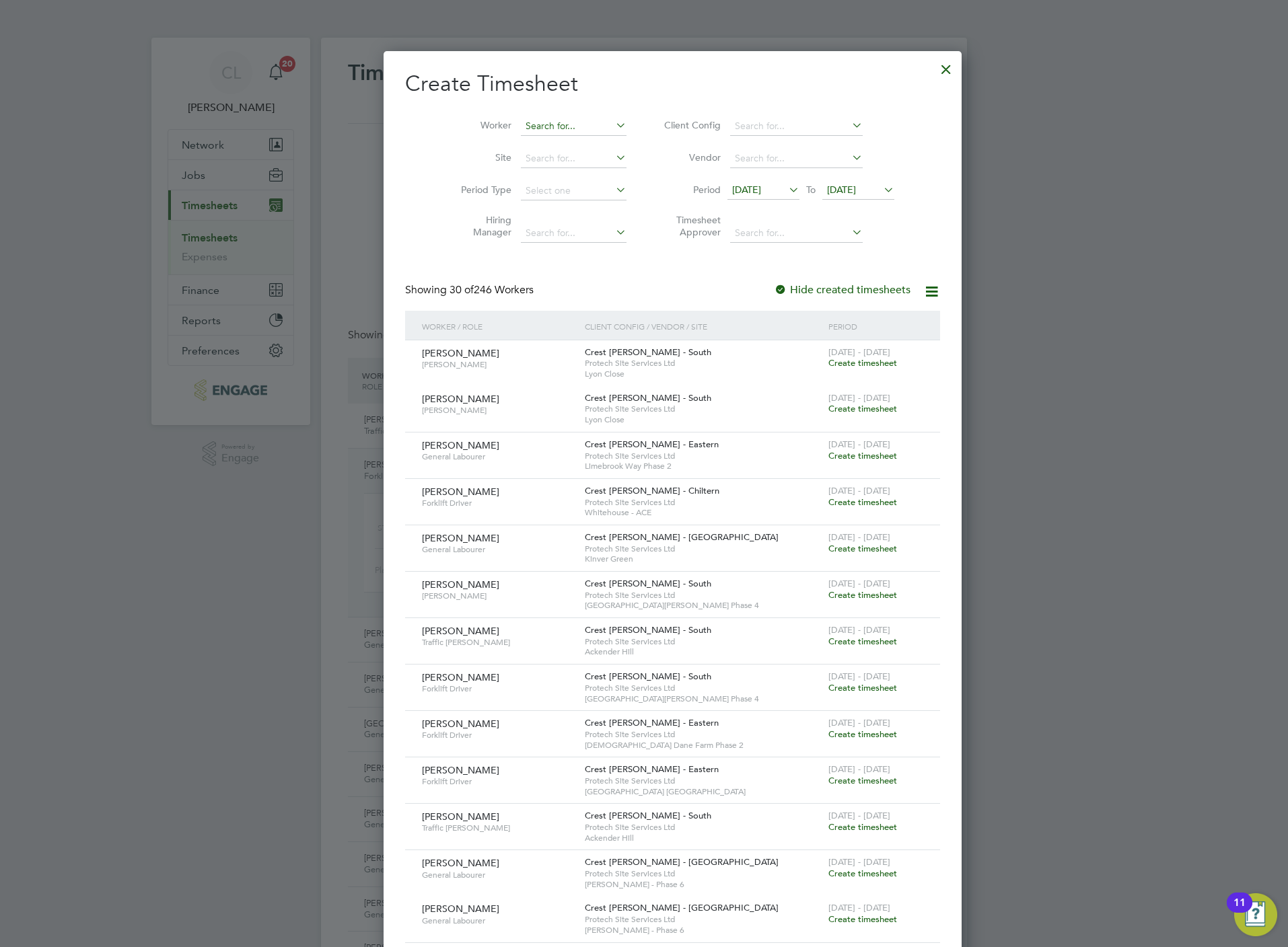
click at [521, 127] on input at bounding box center [574, 126] width 105 height 19
click at [559, 164] on li "[PERSON_NAME]" at bounding box center [546, 163] width 111 height 18
type input "[PERSON_NAME]"
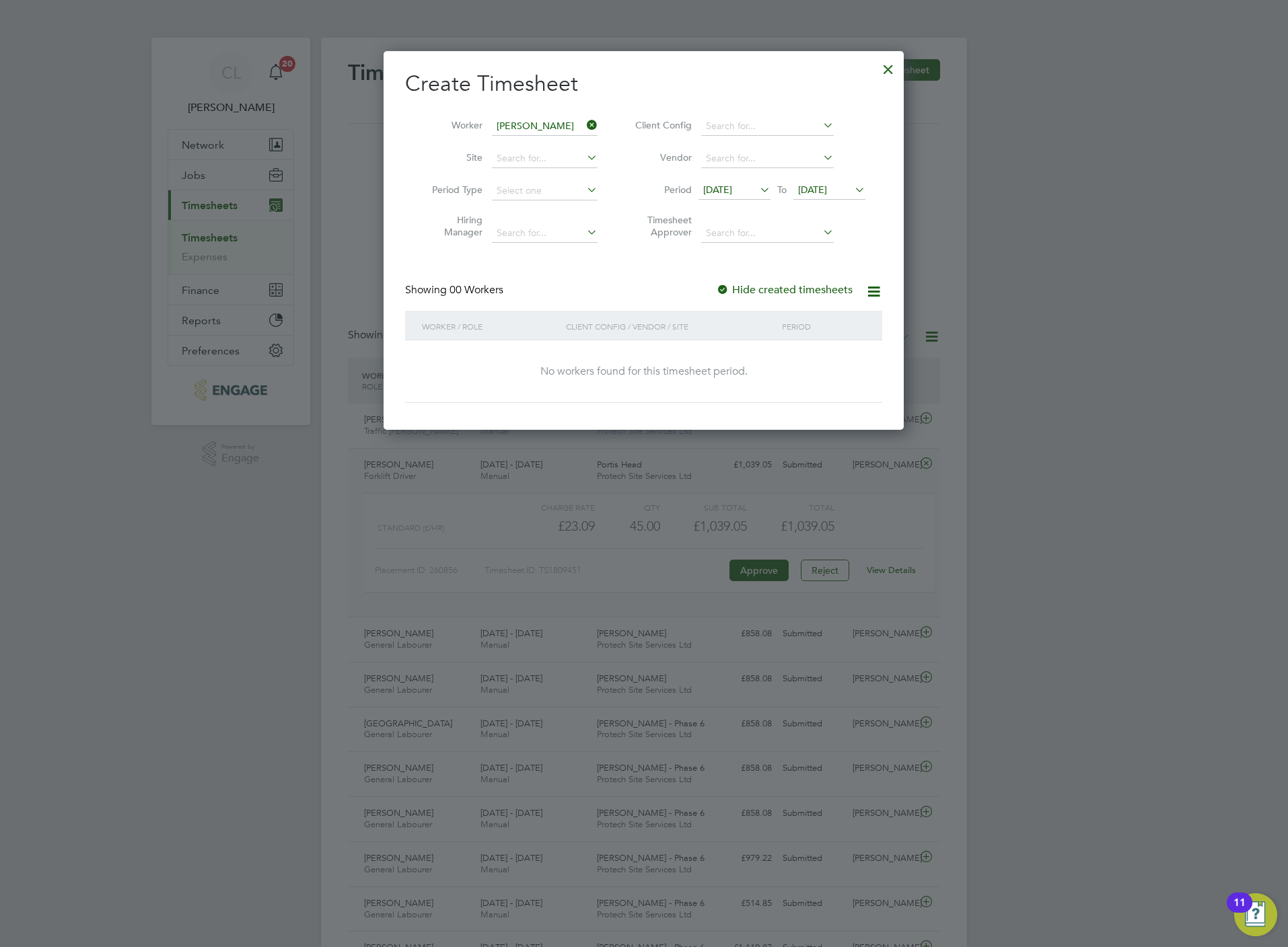
click at [827, 194] on span "[DATE]" at bounding box center [812, 190] width 29 height 12
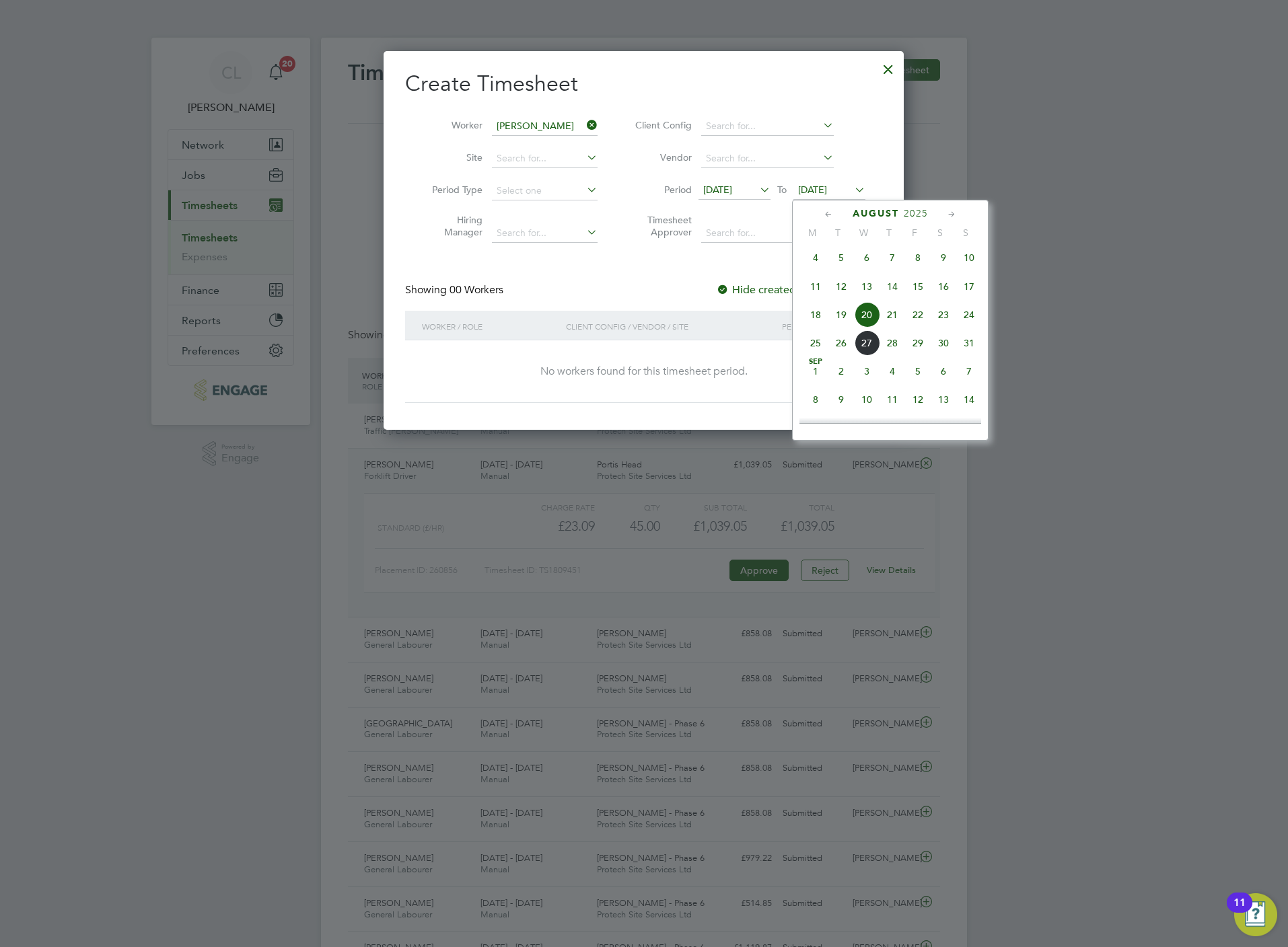
click at [943, 319] on span "23" at bounding box center [944, 315] width 26 height 26
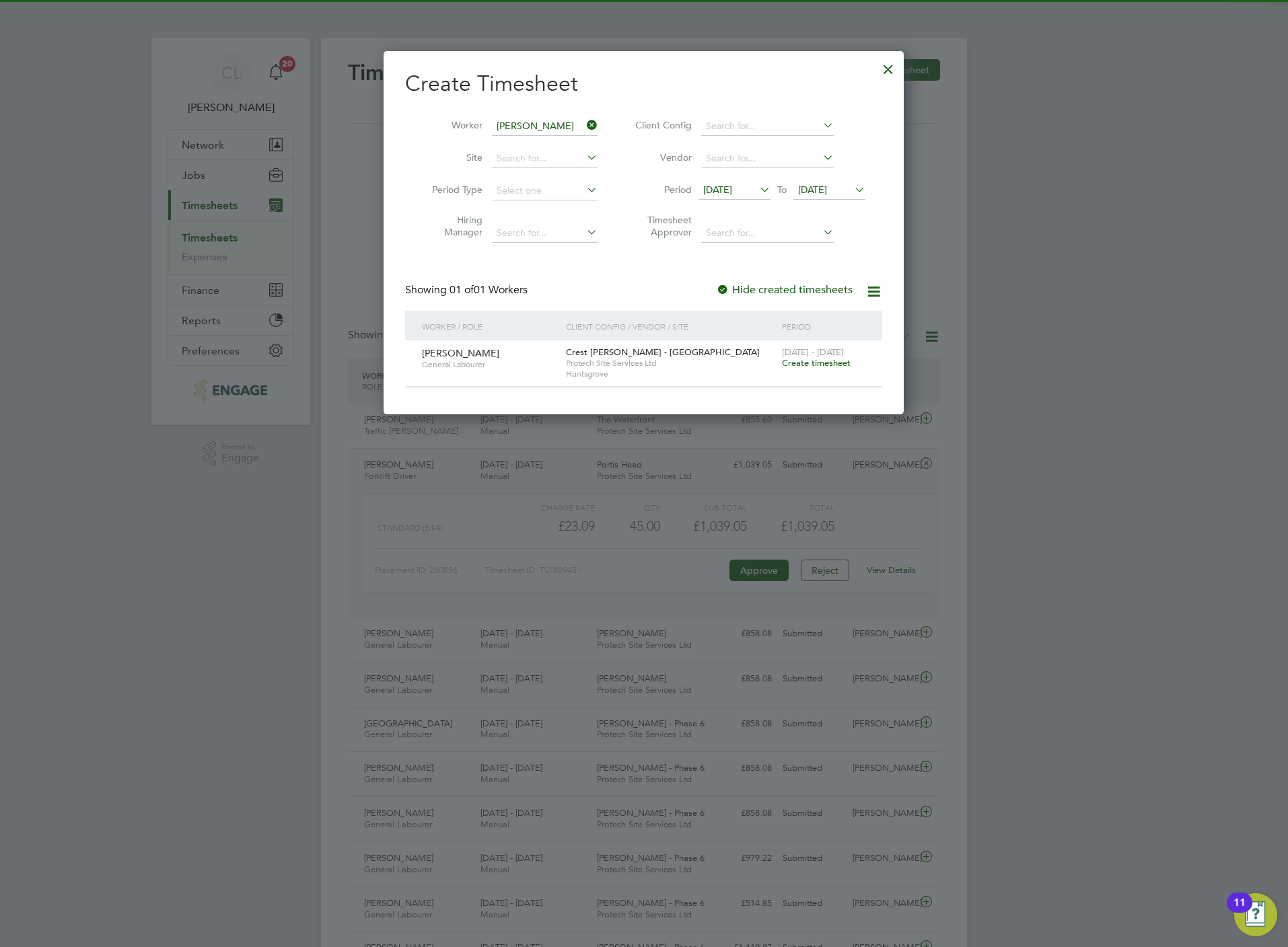
click at [830, 366] on span "Create timesheet" at bounding box center [816, 363] width 69 height 11
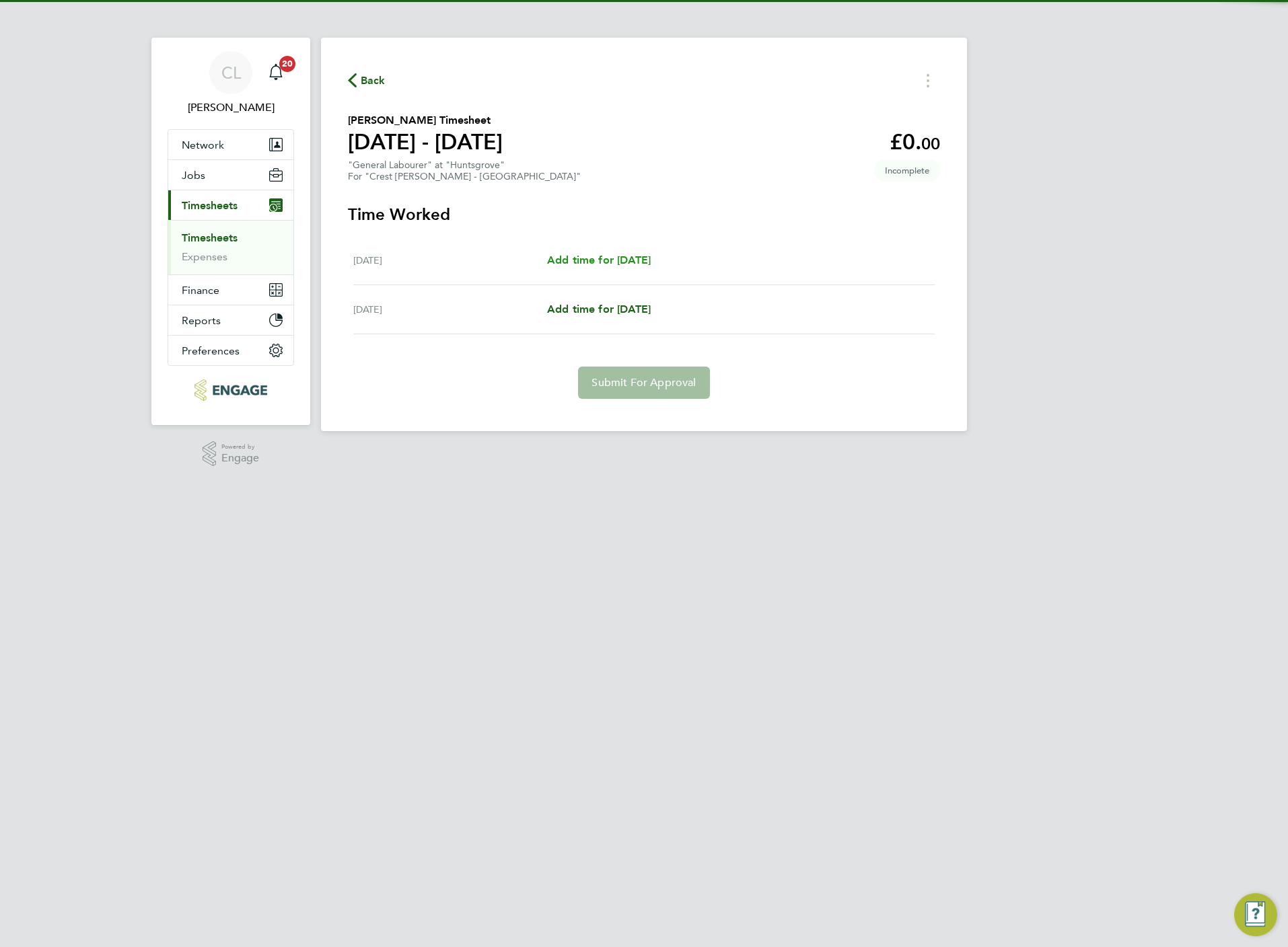
click at [578, 263] on span "Add time for [DATE]" at bounding box center [599, 260] width 104 height 13
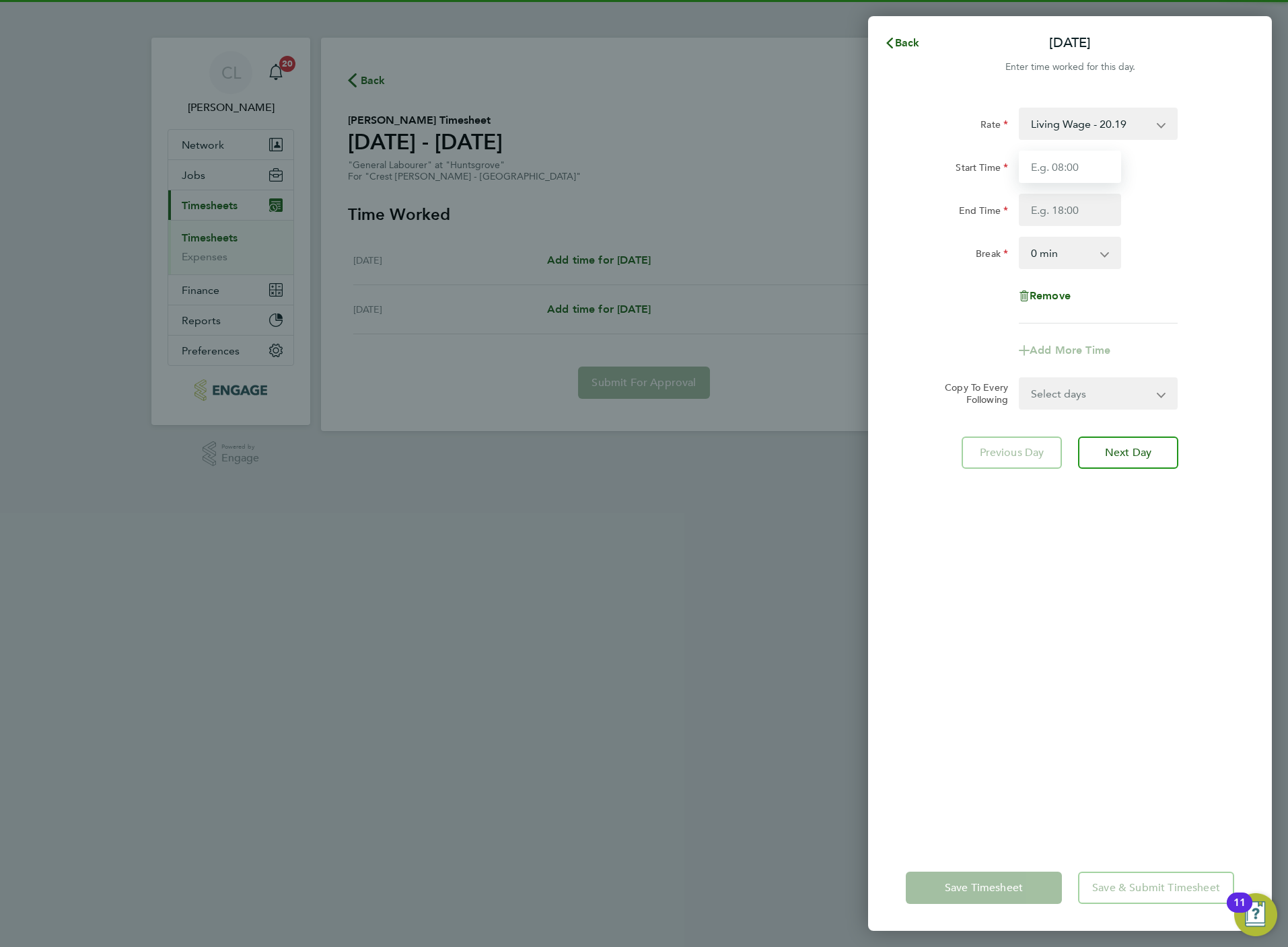
click at [1078, 161] on input "Start Time" at bounding box center [1069, 167] width 102 height 32
type input "07:30"
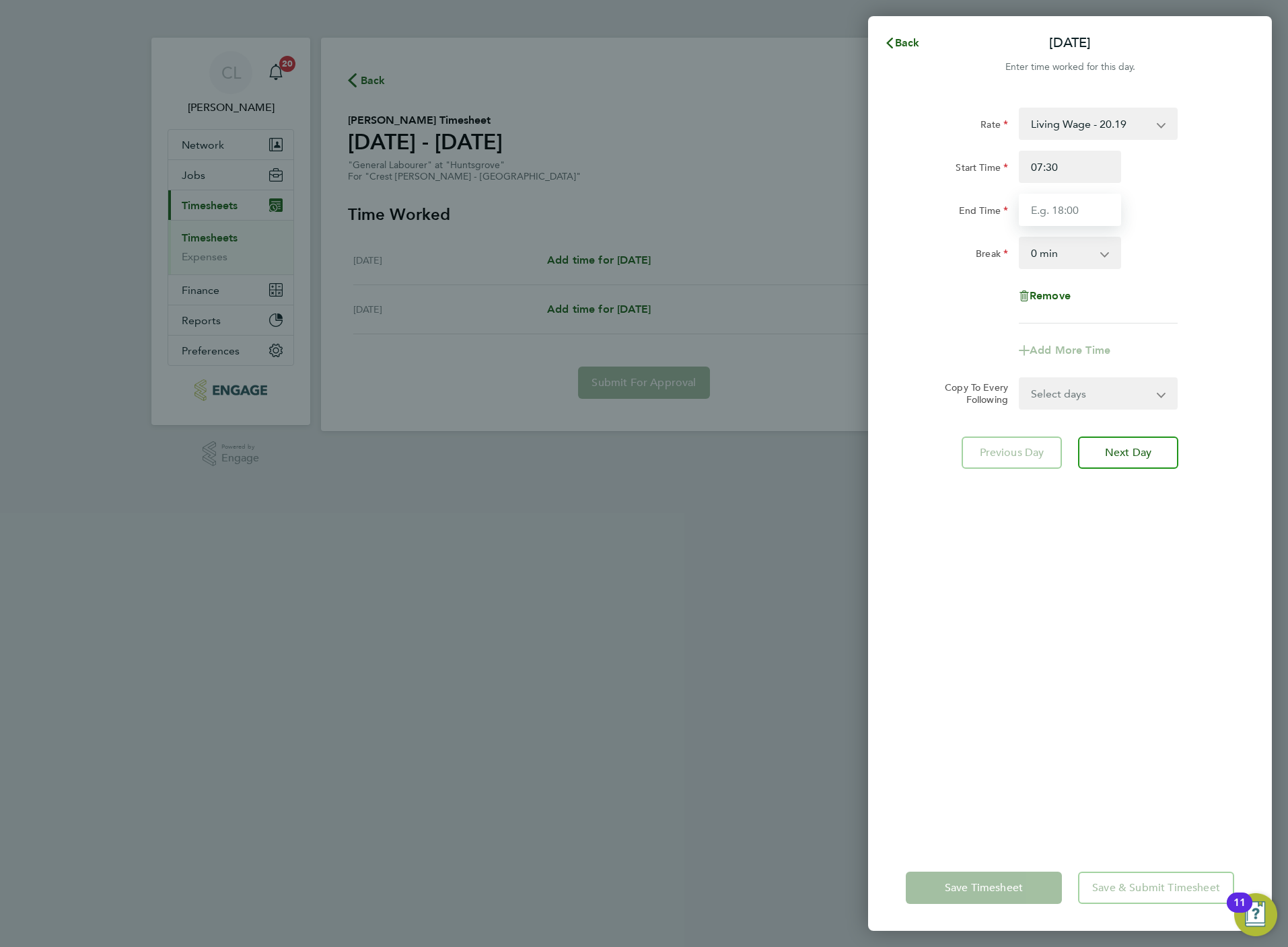
type input "16:30"
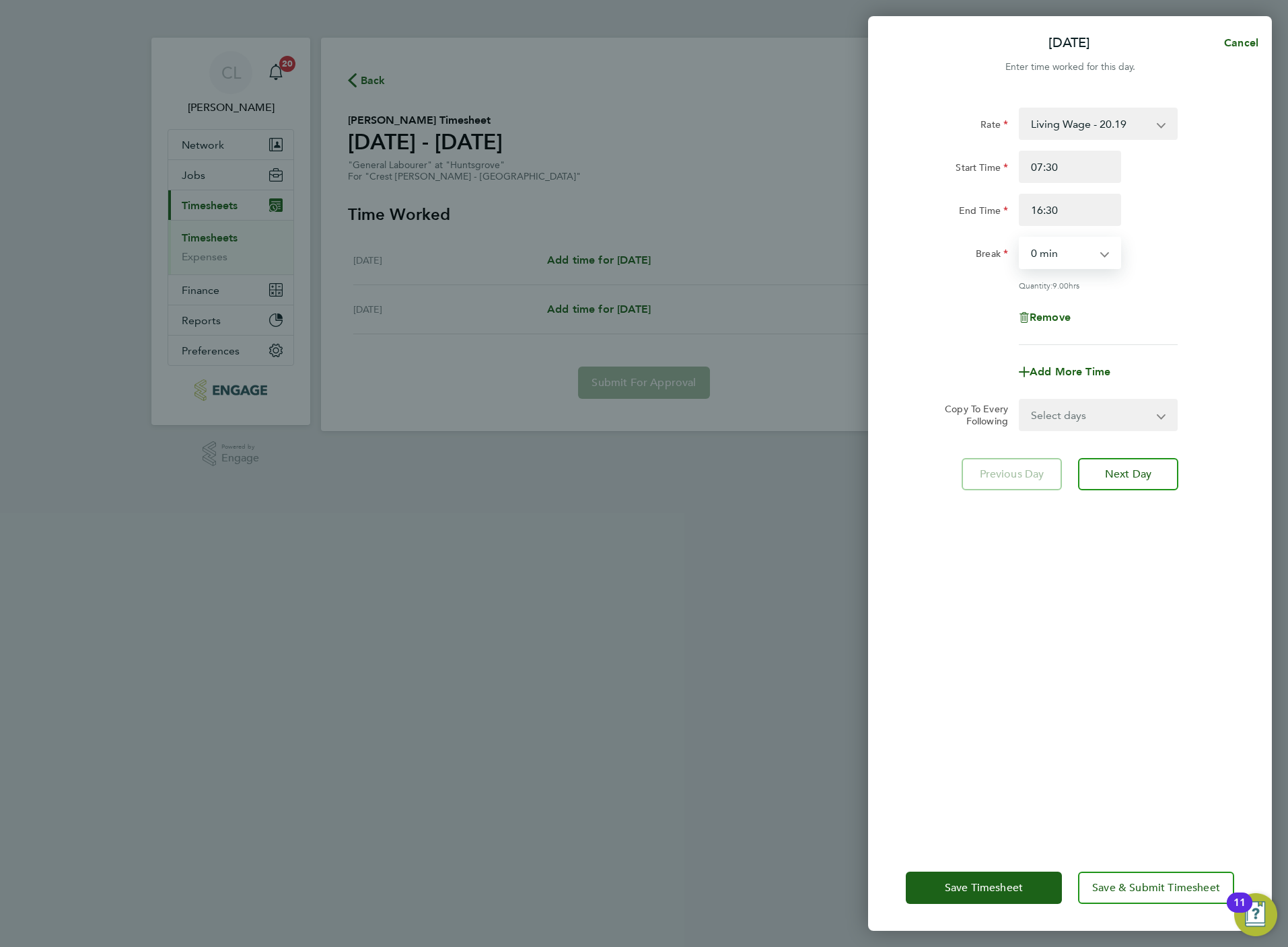
drag, startPoint x: 1060, startPoint y: 251, endPoint x: 1060, endPoint y: 264, distance: 13.0
click at [1060, 251] on select "0 min 15 min 30 min 45 min 60 min 75 min 90 min" at bounding box center [1061, 253] width 83 height 30
select select "60"
click at [1020, 238] on select "0 min 15 min 30 min 45 min 60 min 75 min 90 min" at bounding box center [1061, 253] width 83 height 30
click at [1070, 422] on select "Select days [DATE]" at bounding box center [1090, 415] width 141 height 30
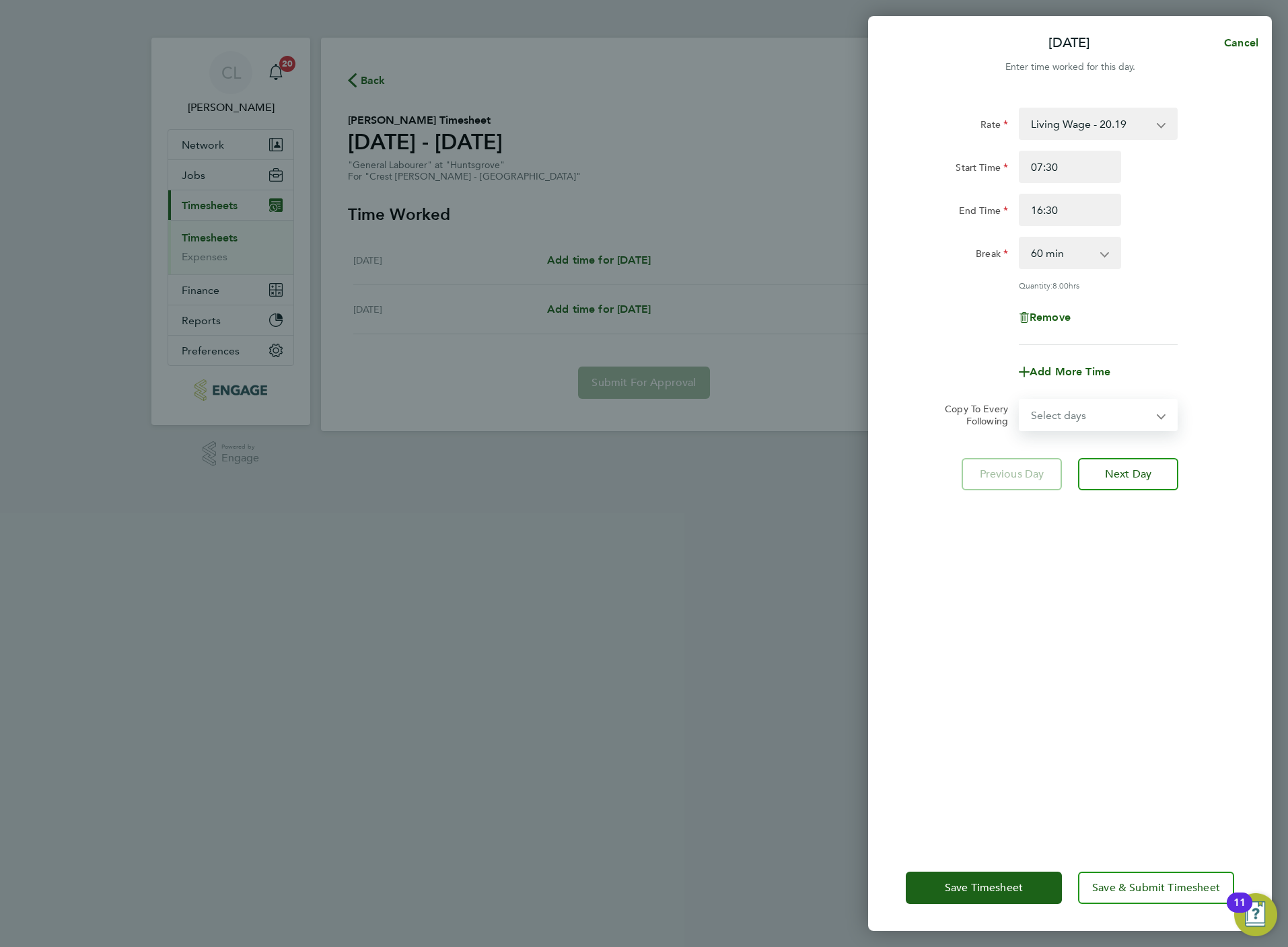
select select "FRI"
click at [1020, 400] on select "Select days [DATE]" at bounding box center [1090, 415] width 141 height 30
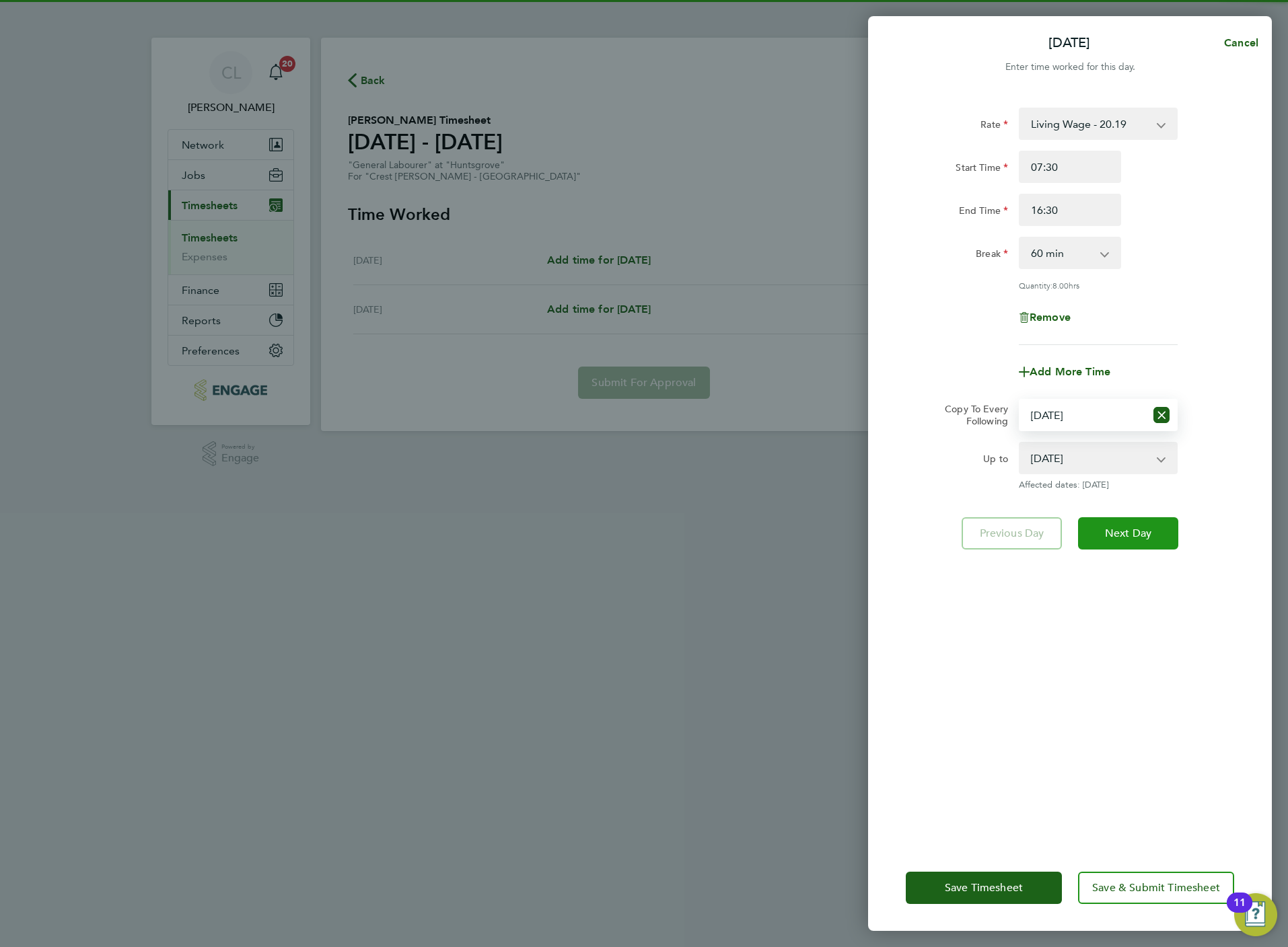
click at [1135, 539] on button "Next Day" at bounding box center [1128, 534] width 100 height 32
click at [1064, 204] on input "16:30" at bounding box center [1069, 210] width 102 height 32
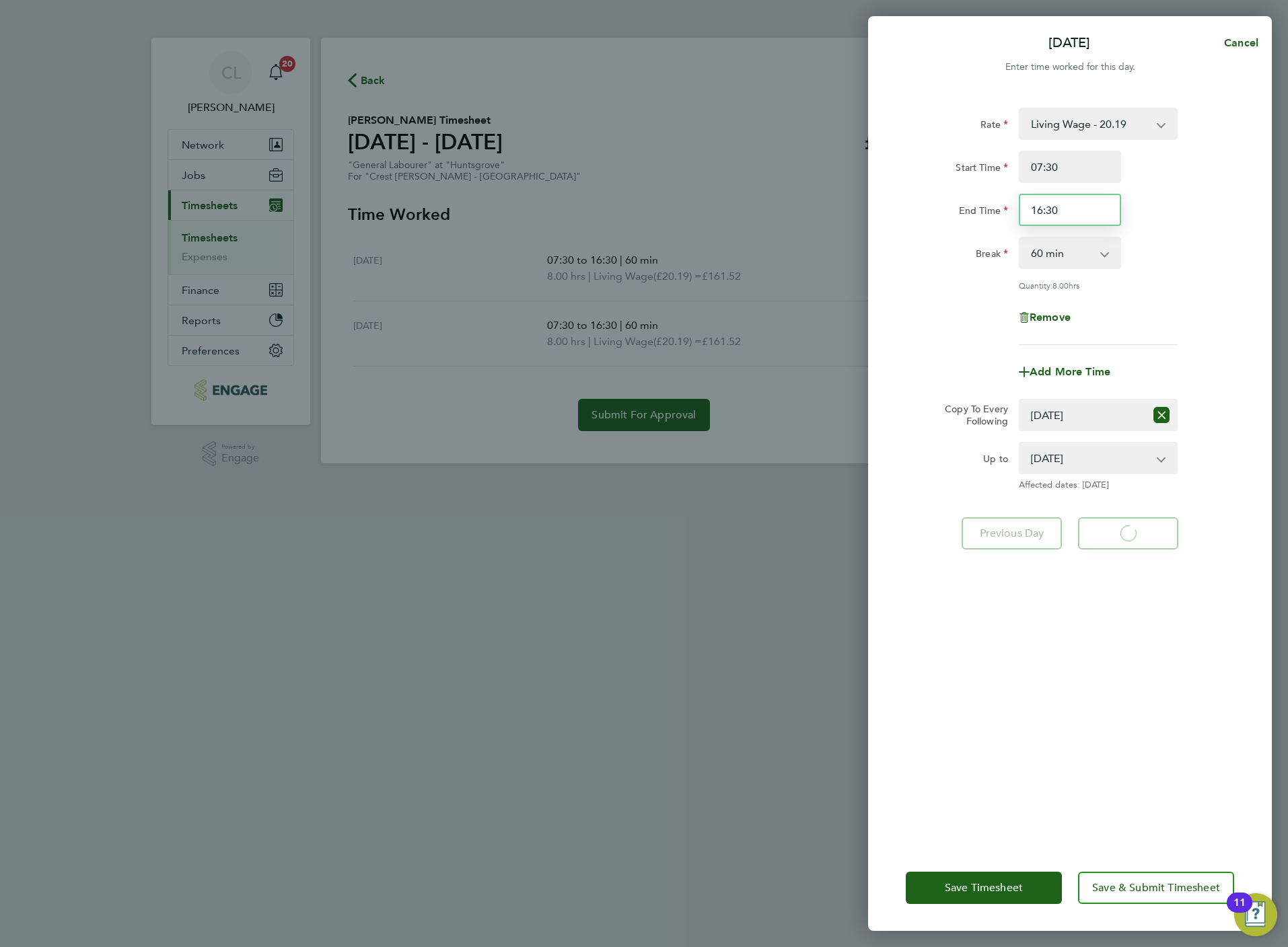
click at [1064, 204] on input "16:30" at bounding box center [1069, 210] width 102 height 32
select select "60"
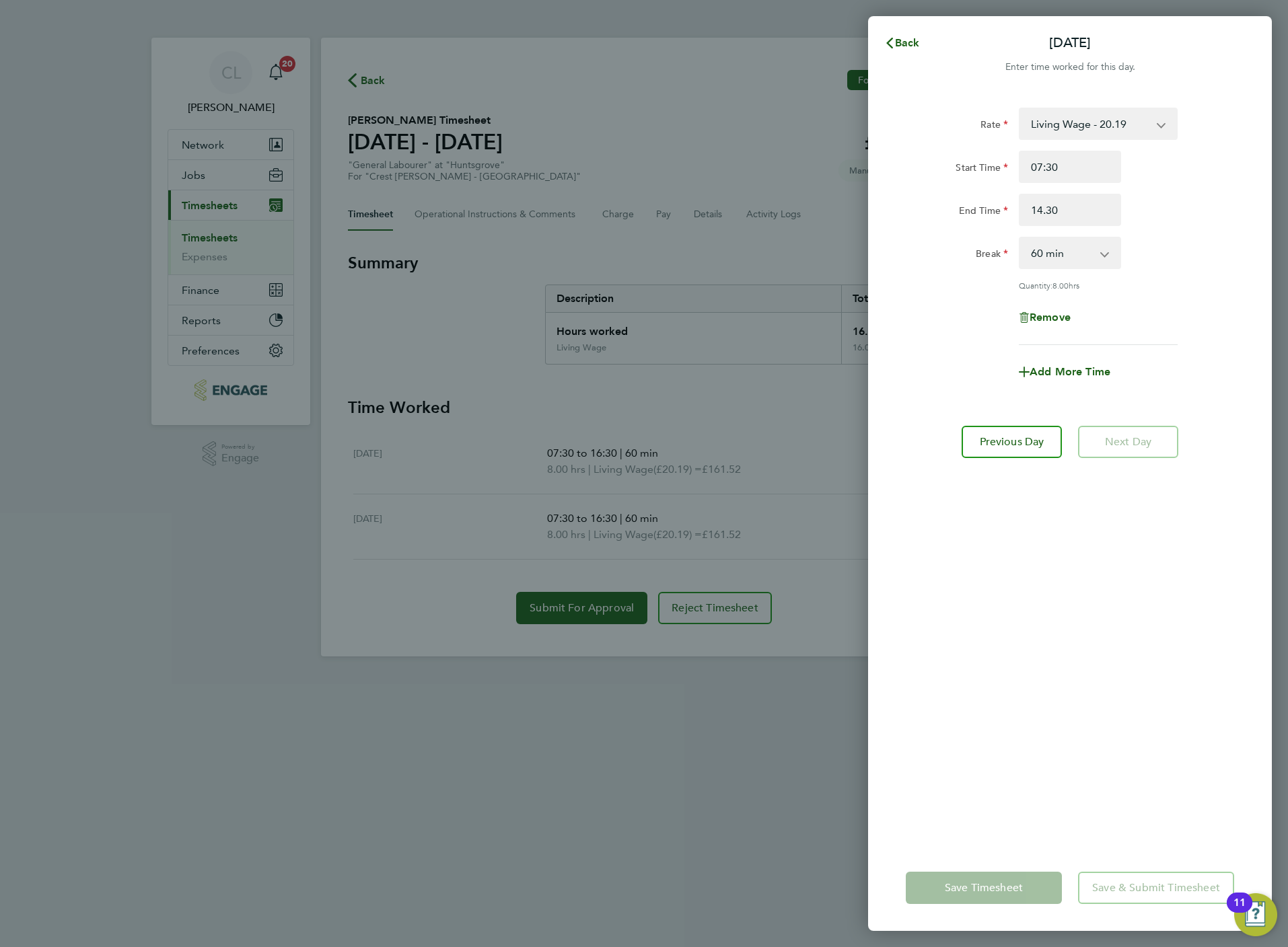
type input "14:30"
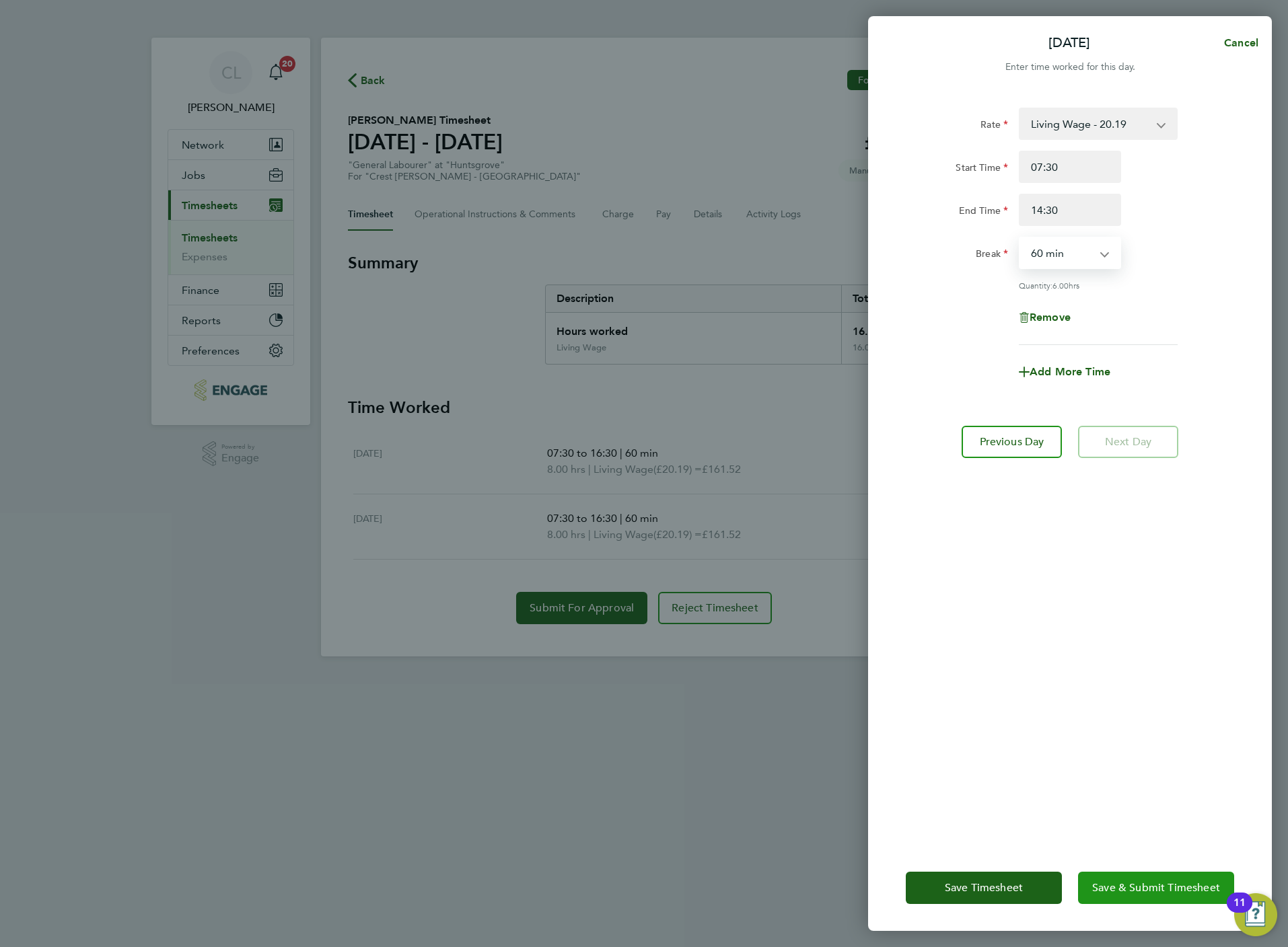
click at [1124, 895] on button "Save & Submit Timesheet" at bounding box center [1155, 888] width 156 height 32
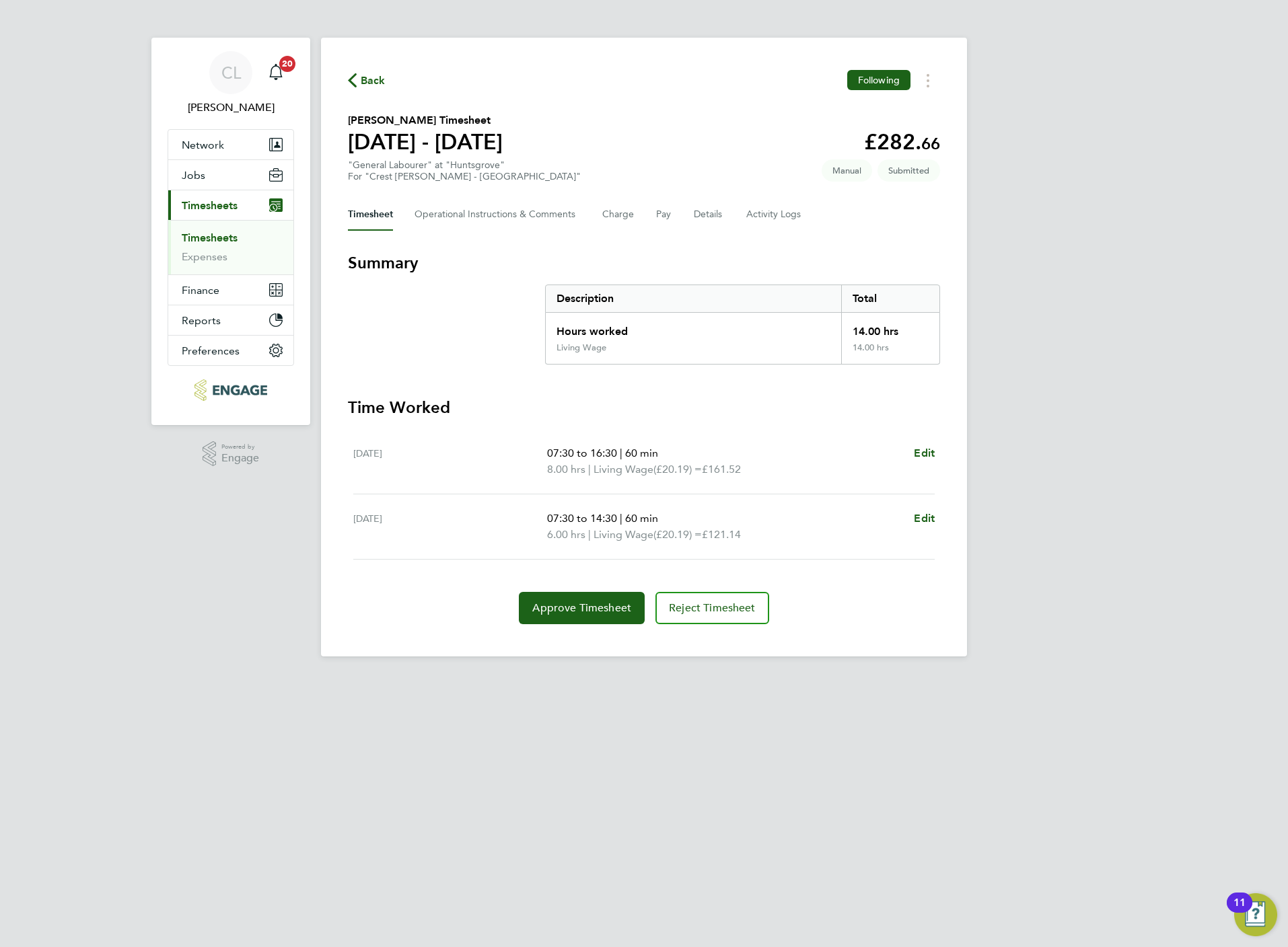
click at [366, 87] on span "Back" at bounding box center [373, 81] width 25 height 16
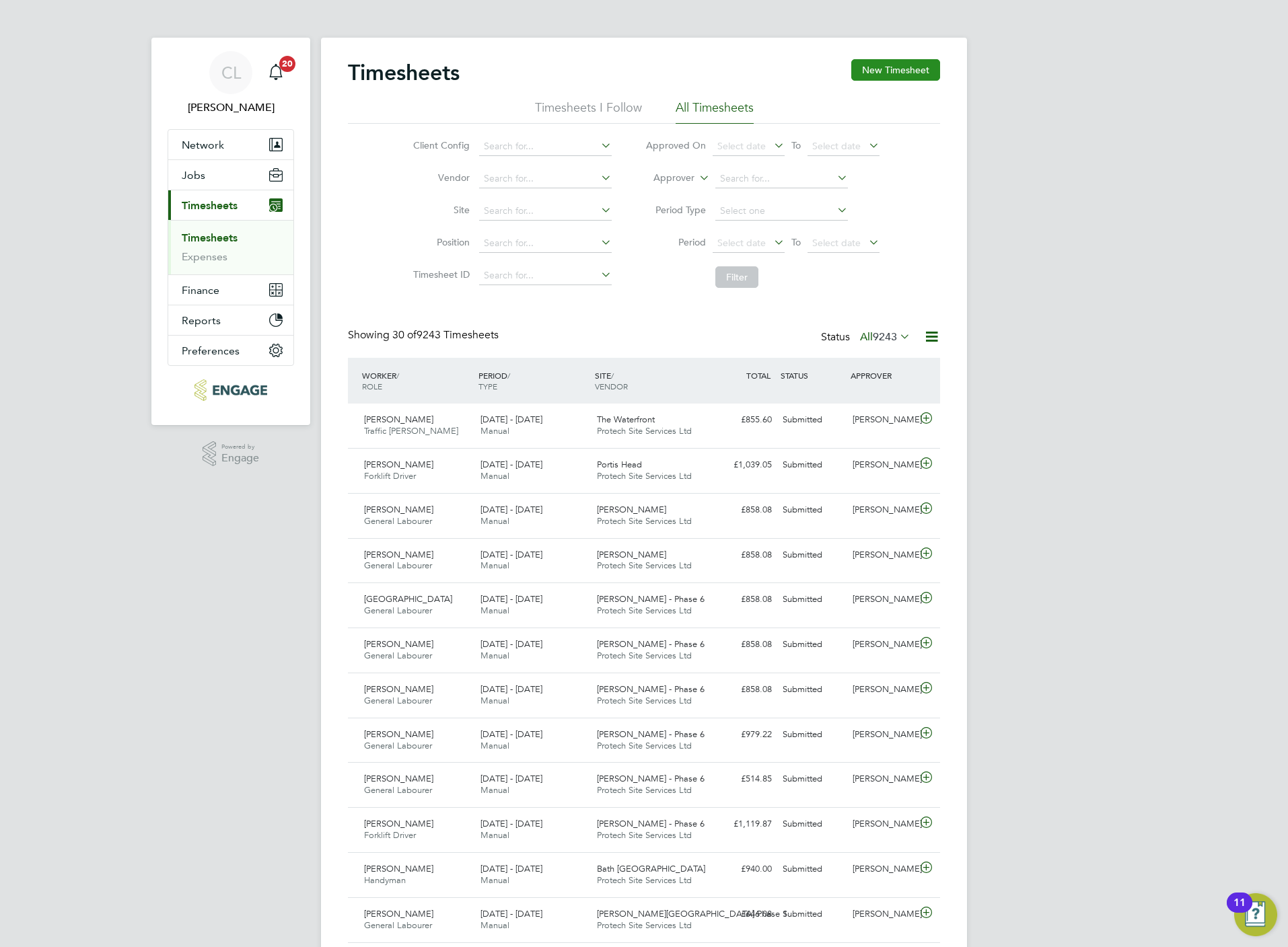
drag, startPoint x: 900, startPoint y: 79, endPoint x: 899, endPoint y: 70, distance: 9.1
click at [900, 77] on button "New Timesheet" at bounding box center [896, 70] width 89 height 22
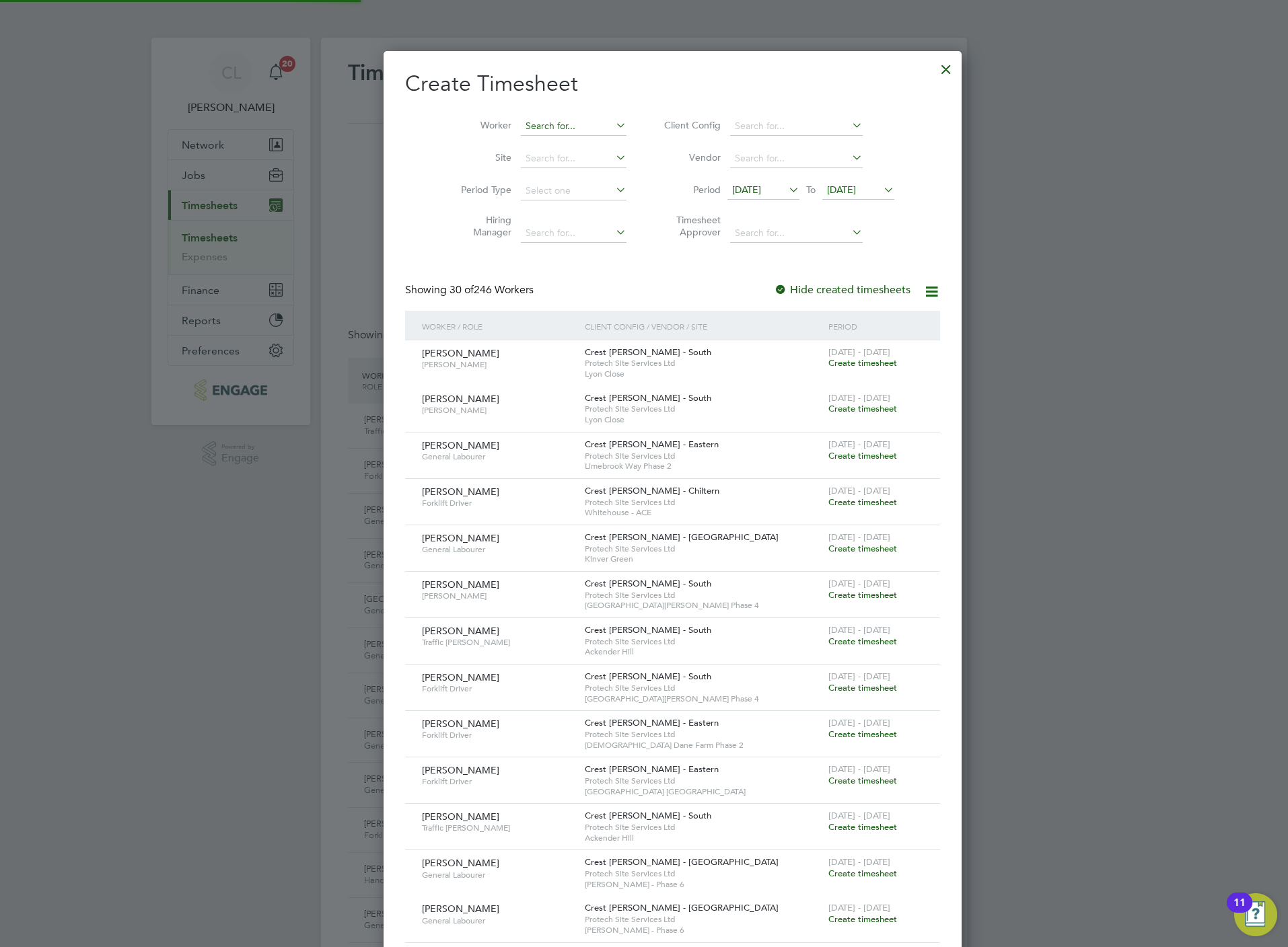
click at [569, 120] on input at bounding box center [574, 126] width 105 height 19
click at [545, 134] on input "marli" at bounding box center [574, 126] width 105 height 19
click at [542, 139] on li "[PERSON_NAME]" at bounding box center [550, 145] width 119 height 18
type input "[PERSON_NAME]"
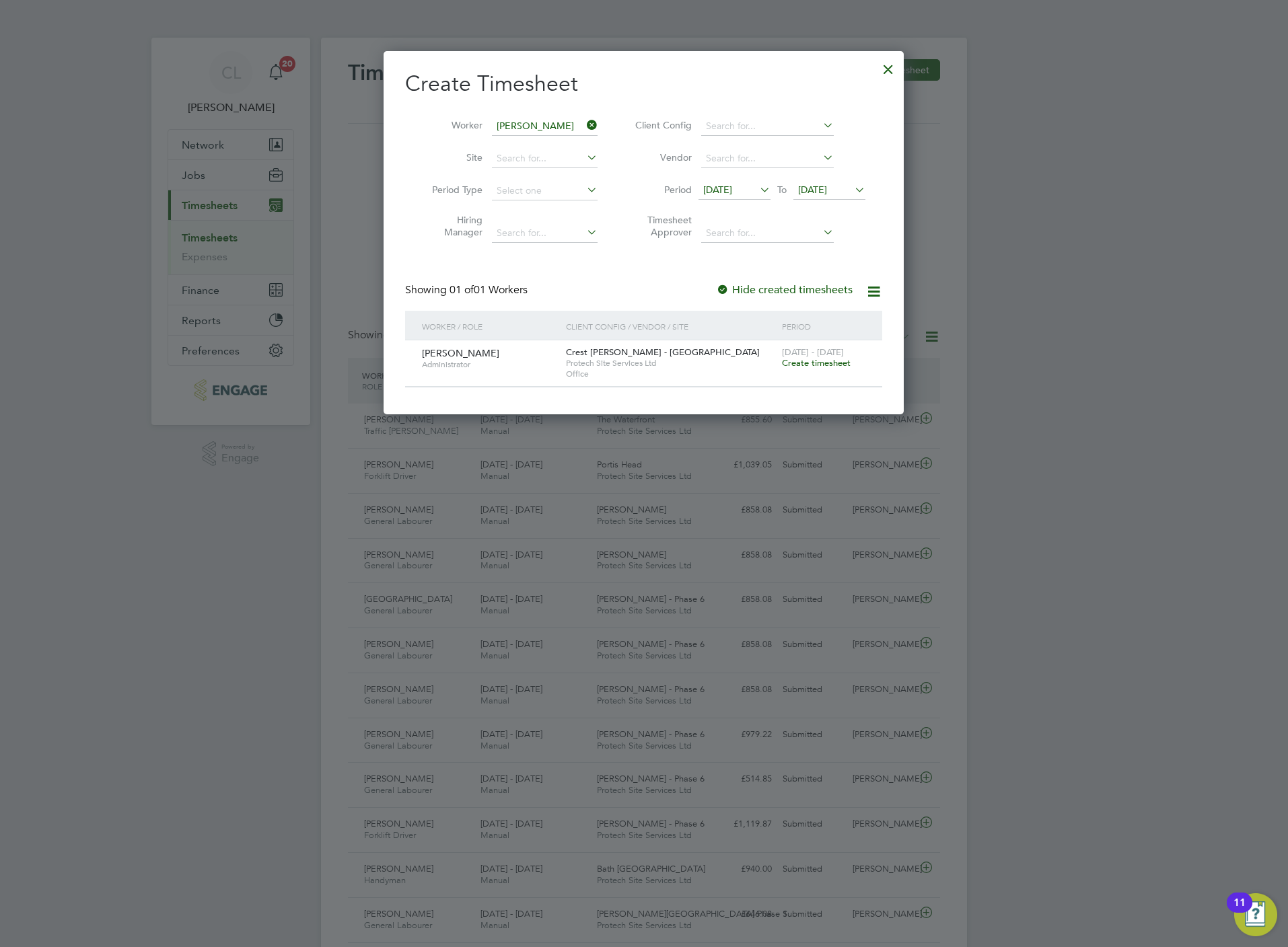
click at [820, 359] on span "Create timesheet" at bounding box center [816, 363] width 69 height 11
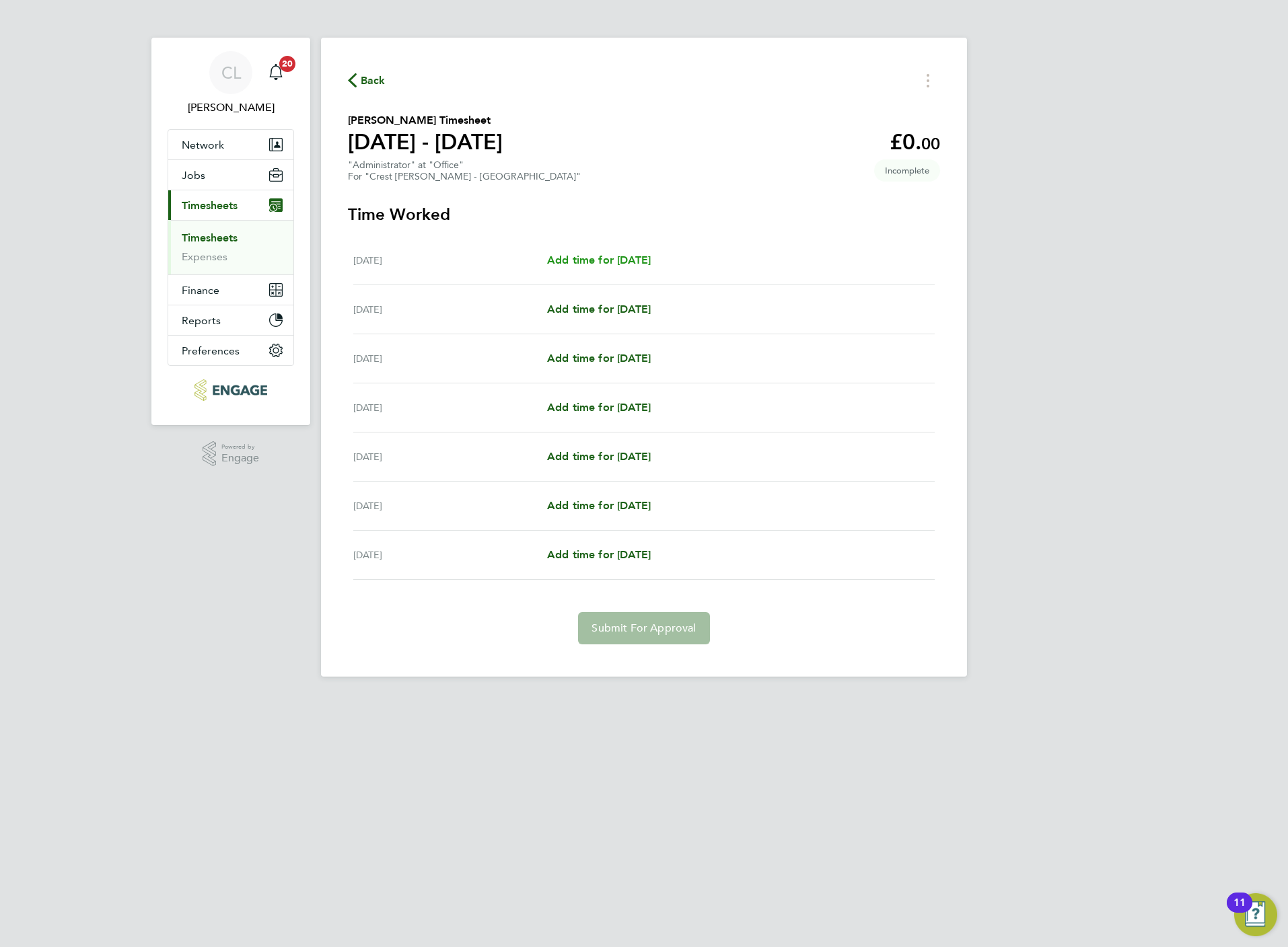
click at [636, 267] on link "Add time for [DATE]" at bounding box center [599, 260] width 104 height 16
select select "60"
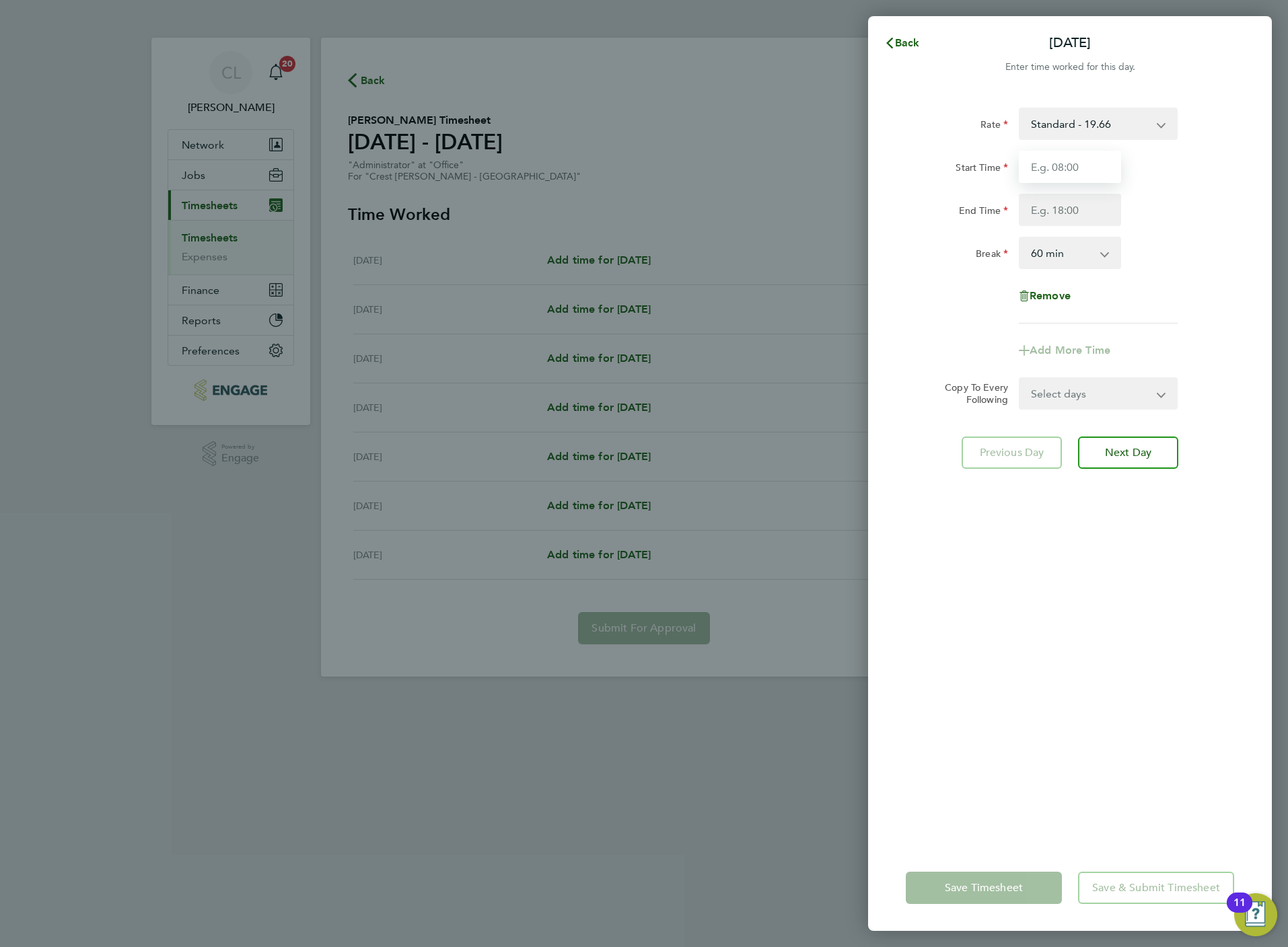
click at [1058, 170] on input "Start Time" at bounding box center [1069, 167] width 102 height 32
type input "07:30"
type input "16:30"
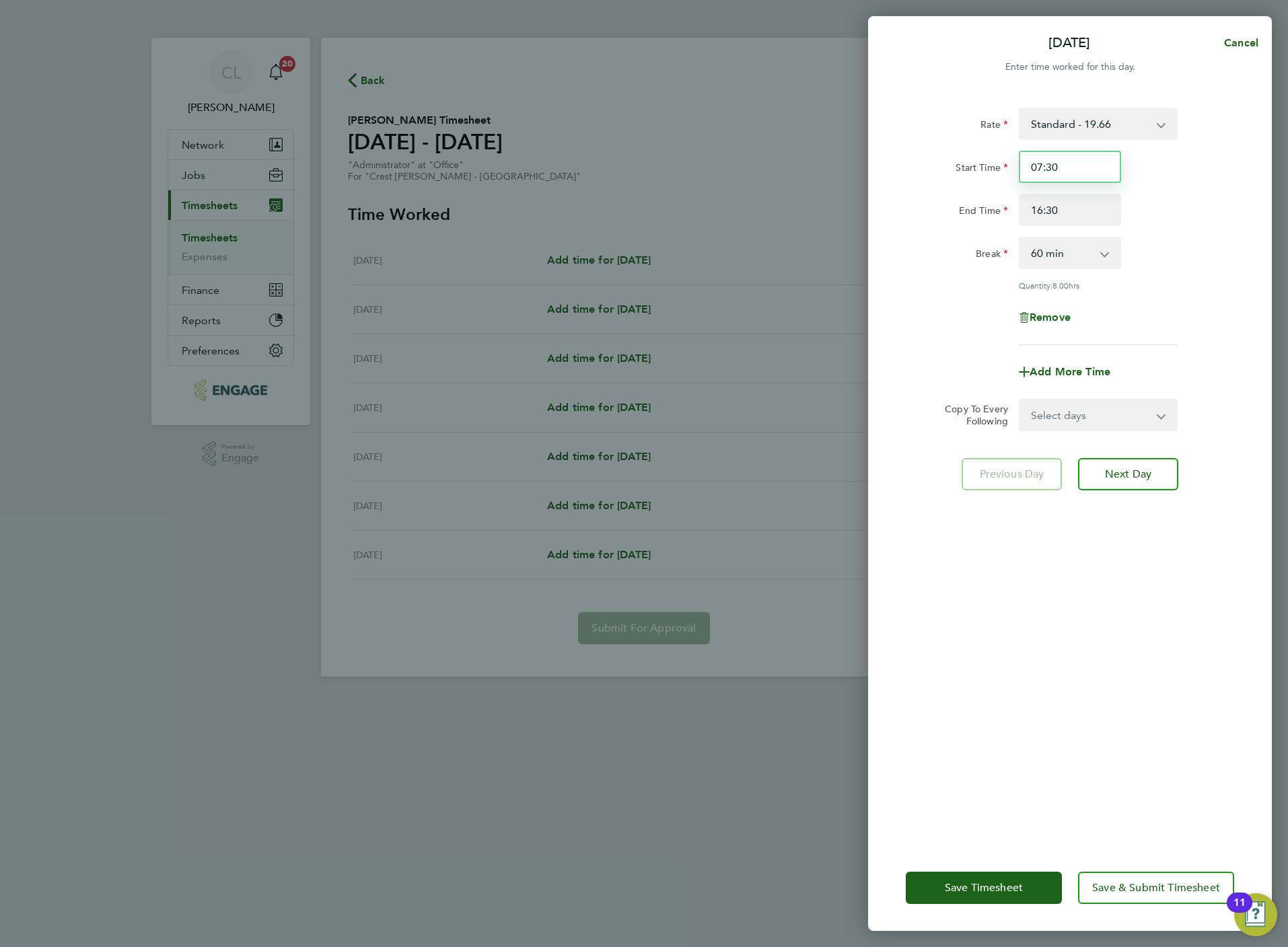
click at [1074, 168] on input "07:30" at bounding box center [1069, 167] width 102 height 32
type input "12:30"
click at [1127, 416] on select "Select days Day Weekday (Mon-Fri) Weekend (Sat-Sun) [DATE] [DATE] [DATE] [DATE]…" at bounding box center [1090, 415] width 141 height 30
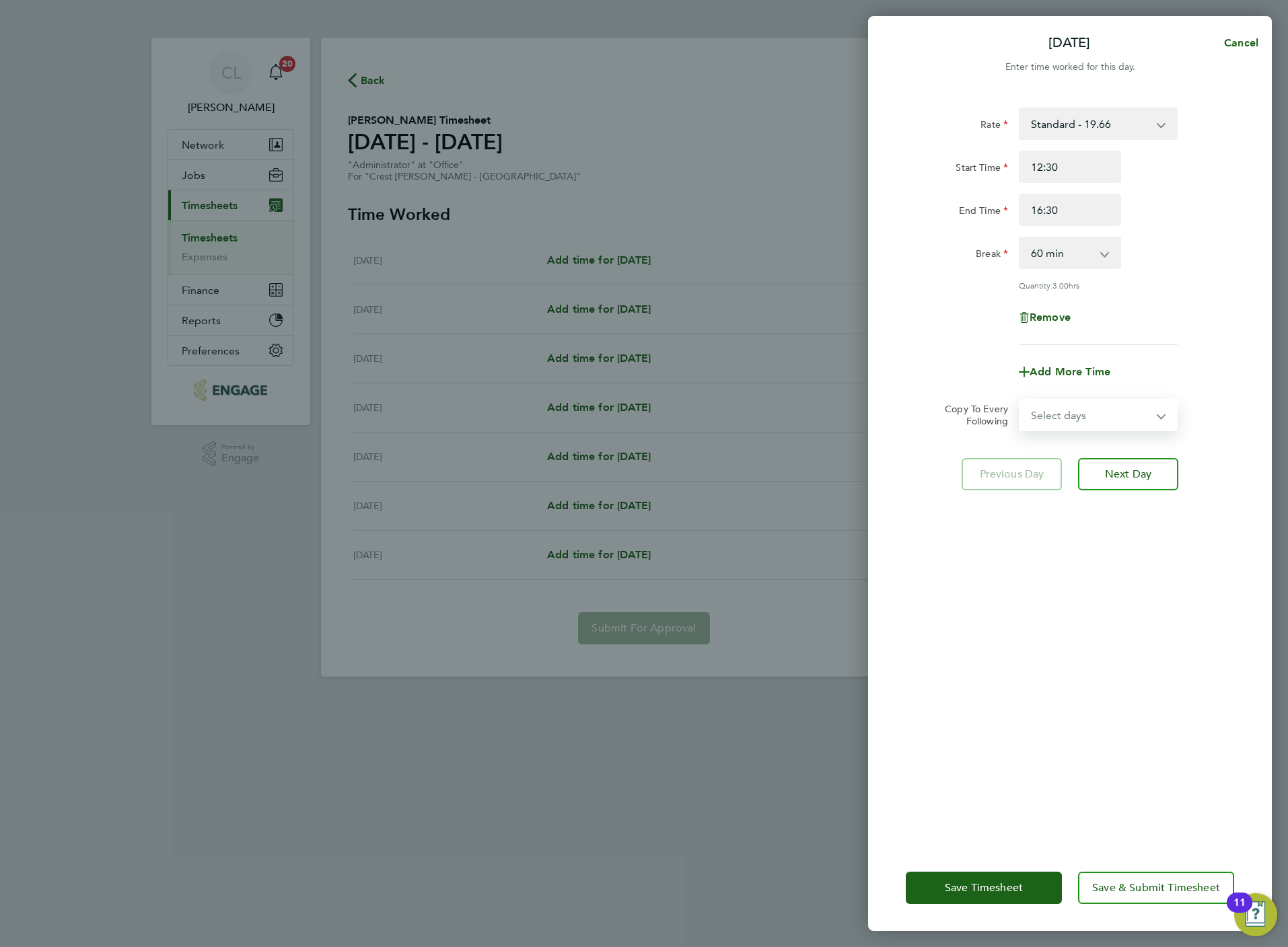
select select "WEEKDAY"
click at [1020, 400] on select "Select days Day Weekday (Mon-Fri) Weekend (Sat-Sun) [DATE] [DATE] [DATE] [DATE]…" at bounding box center [1090, 415] width 141 height 30
select select "[DATE]"
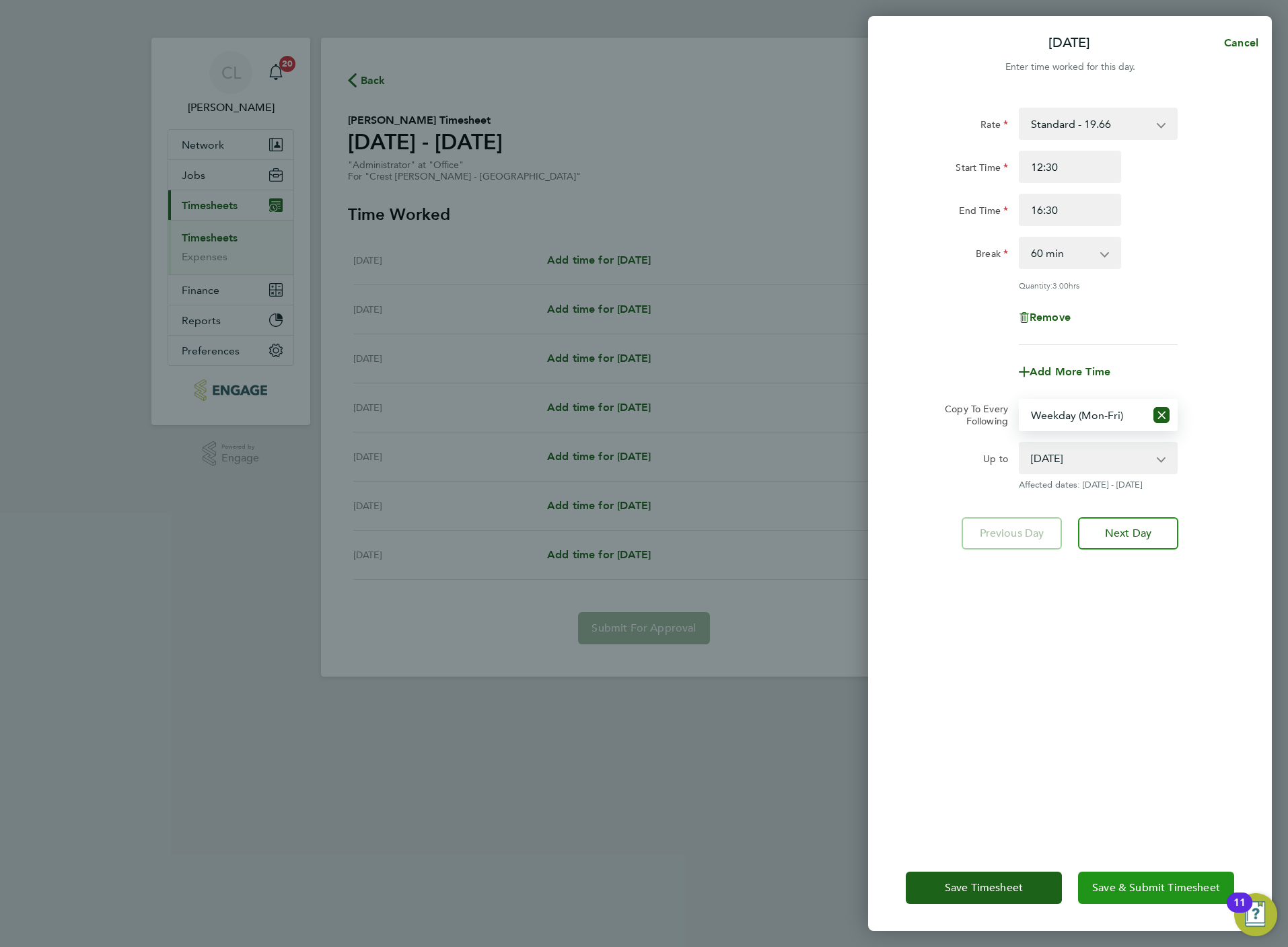
click at [1123, 877] on button "Save & Submit Timesheet" at bounding box center [1155, 888] width 156 height 32
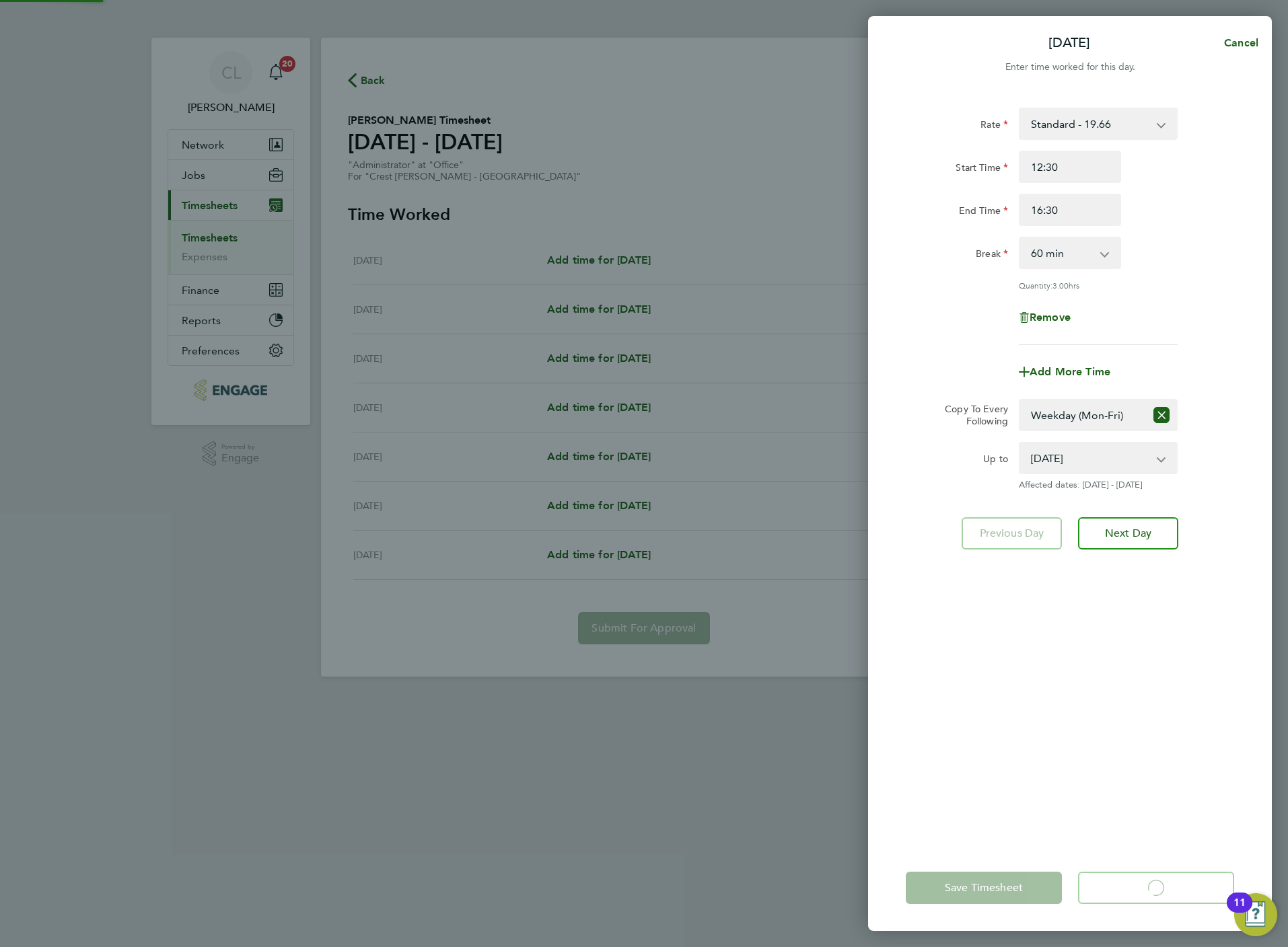
click at [1124, 887] on app-form-button "Save & Submit Timesheet Loading" at bounding box center [1152, 888] width 164 height 32
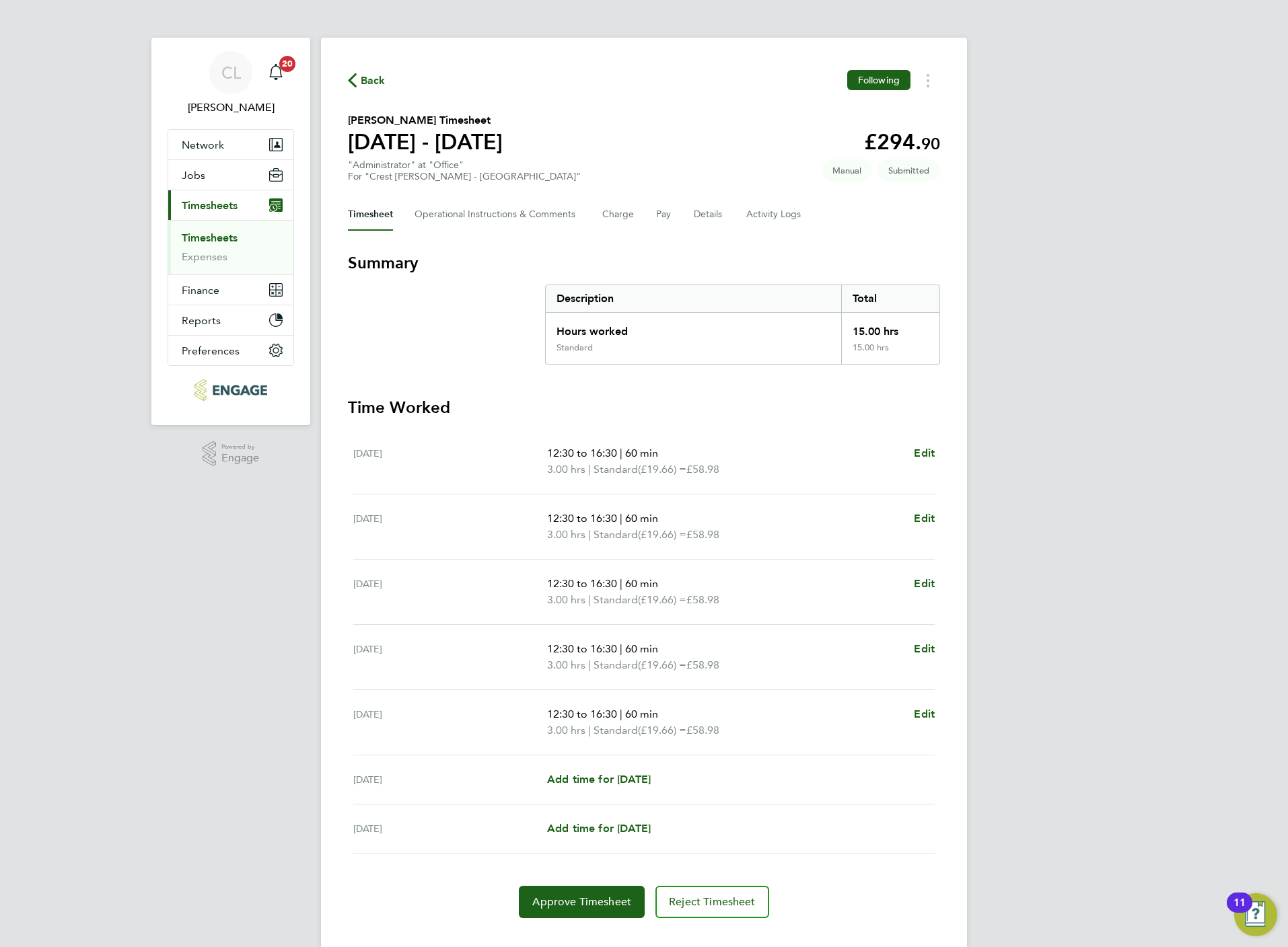
click at [353, 75] on icon "button" at bounding box center [352, 80] width 9 height 14
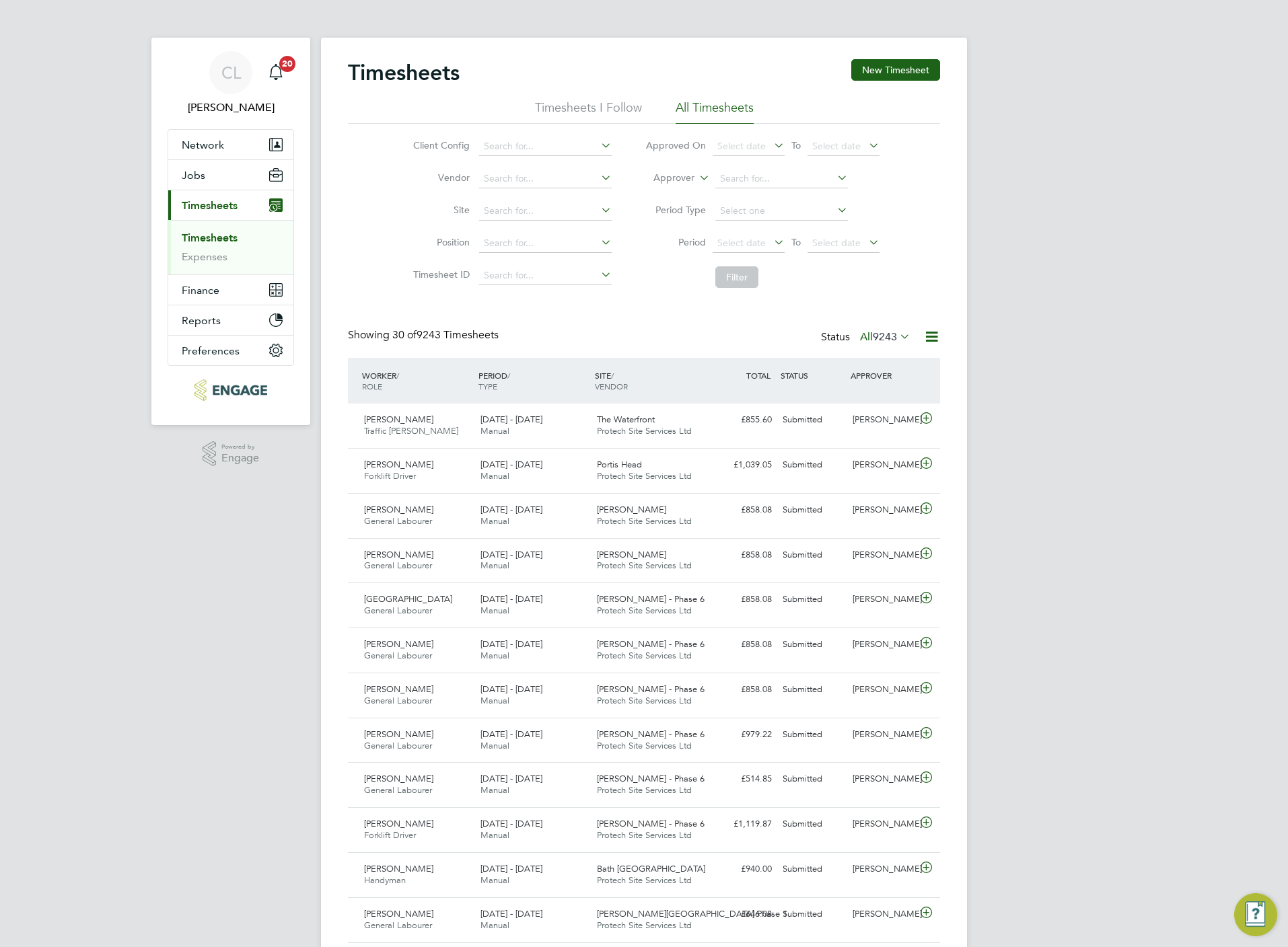
click at [913, 53] on div "Timesheets New Timesheet Timesheets I Follow All Timesheets Client Config Vendo…" at bounding box center [643, 928] width 646 height 1781
click at [919, 63] on button "New Timesheet" at bounding box center [896, 70] width 89 height 22
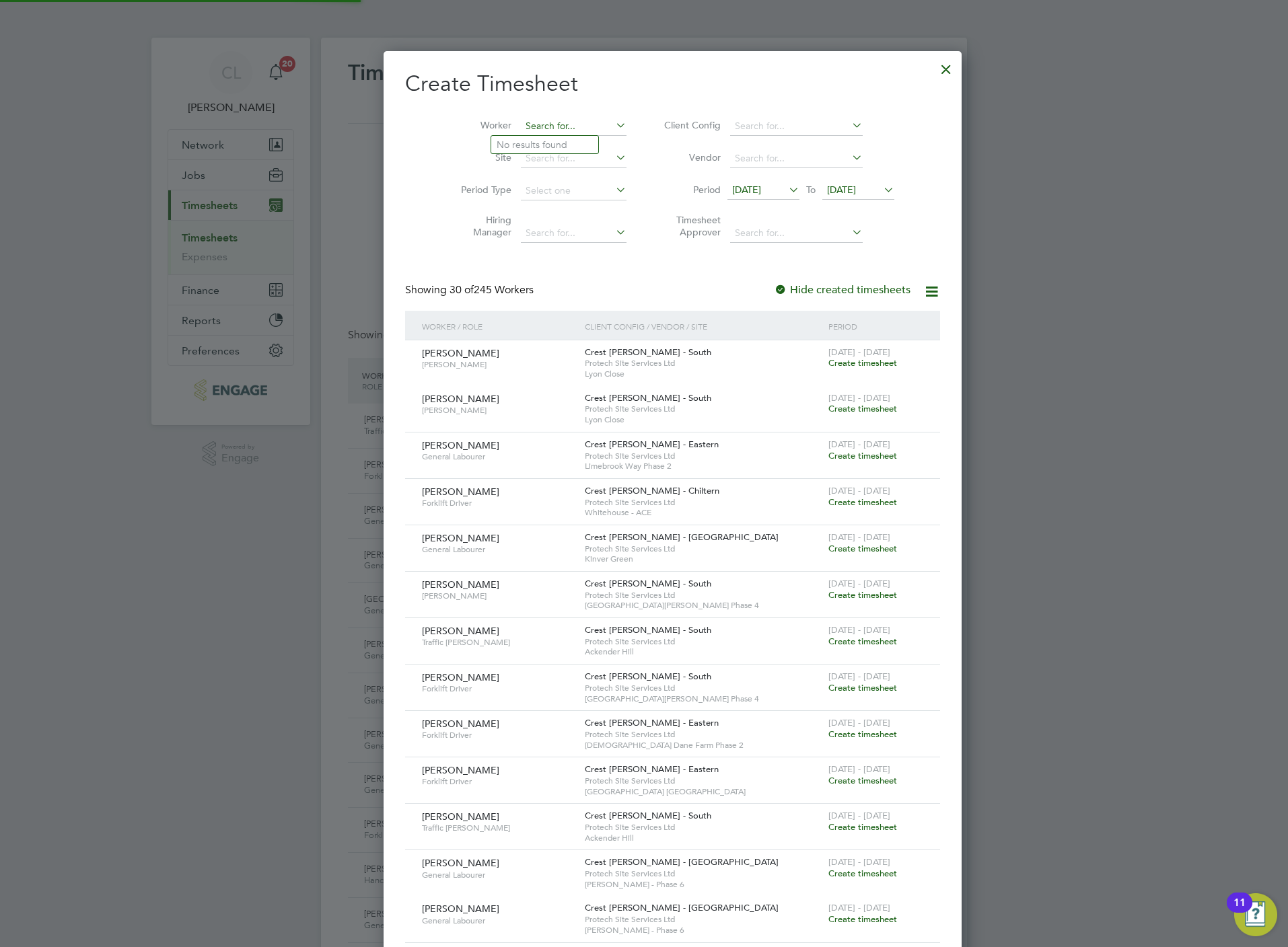
click at [521, 122] on input at bounding box center [574, 126] width 105 height 19
click at [507, 142] on b "Ejiro" at bounding box center [507, 145] width 21 height 11
type input "[PERSON_NAME]"
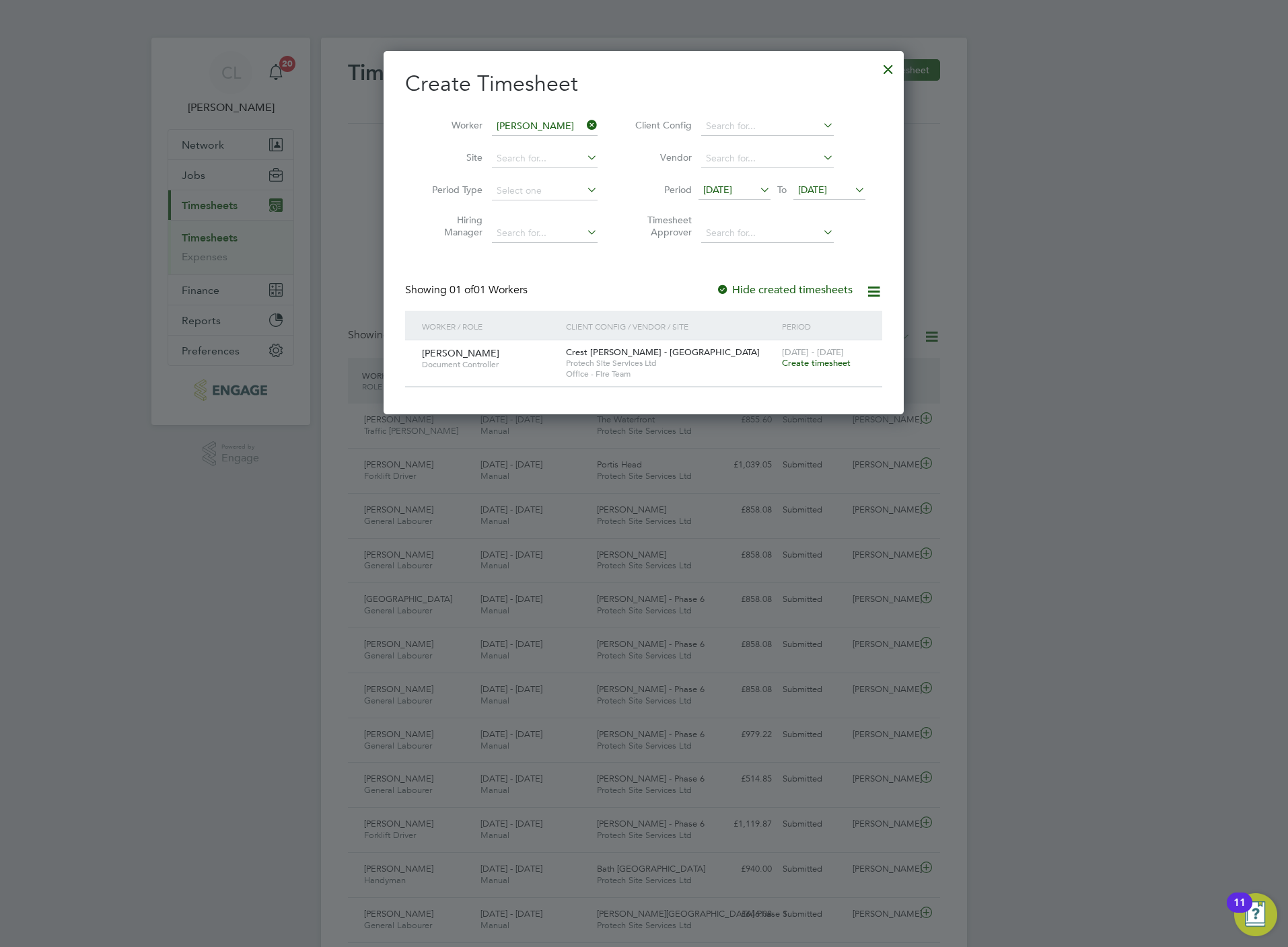
click at [816, 364] on span "Create timesheet" at bounding box center [816, 363] width 69 height 11
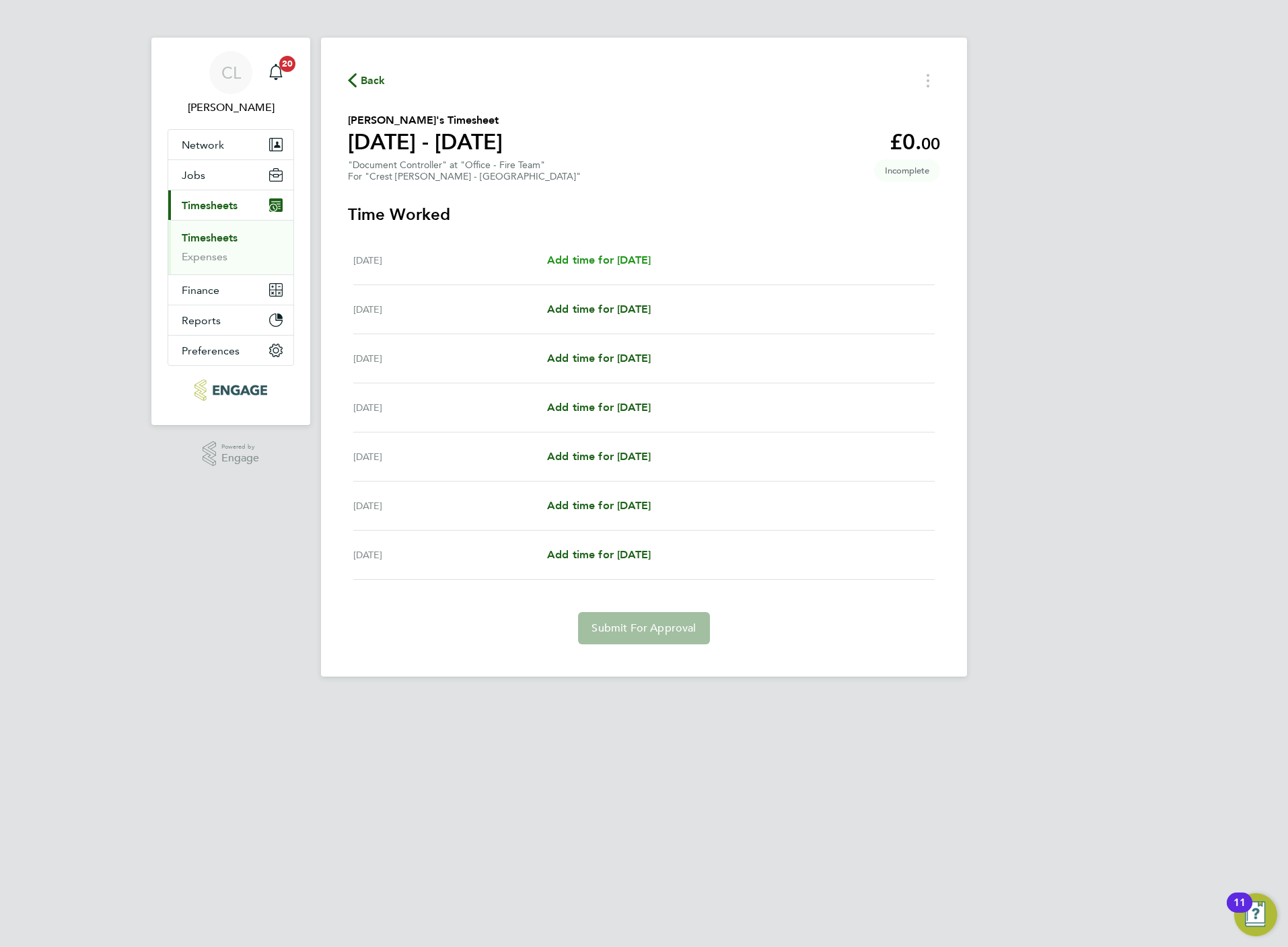
click at [597, 260] on span "Add time for [DATE]" at bounding box center [599, 260] width 104 height 13
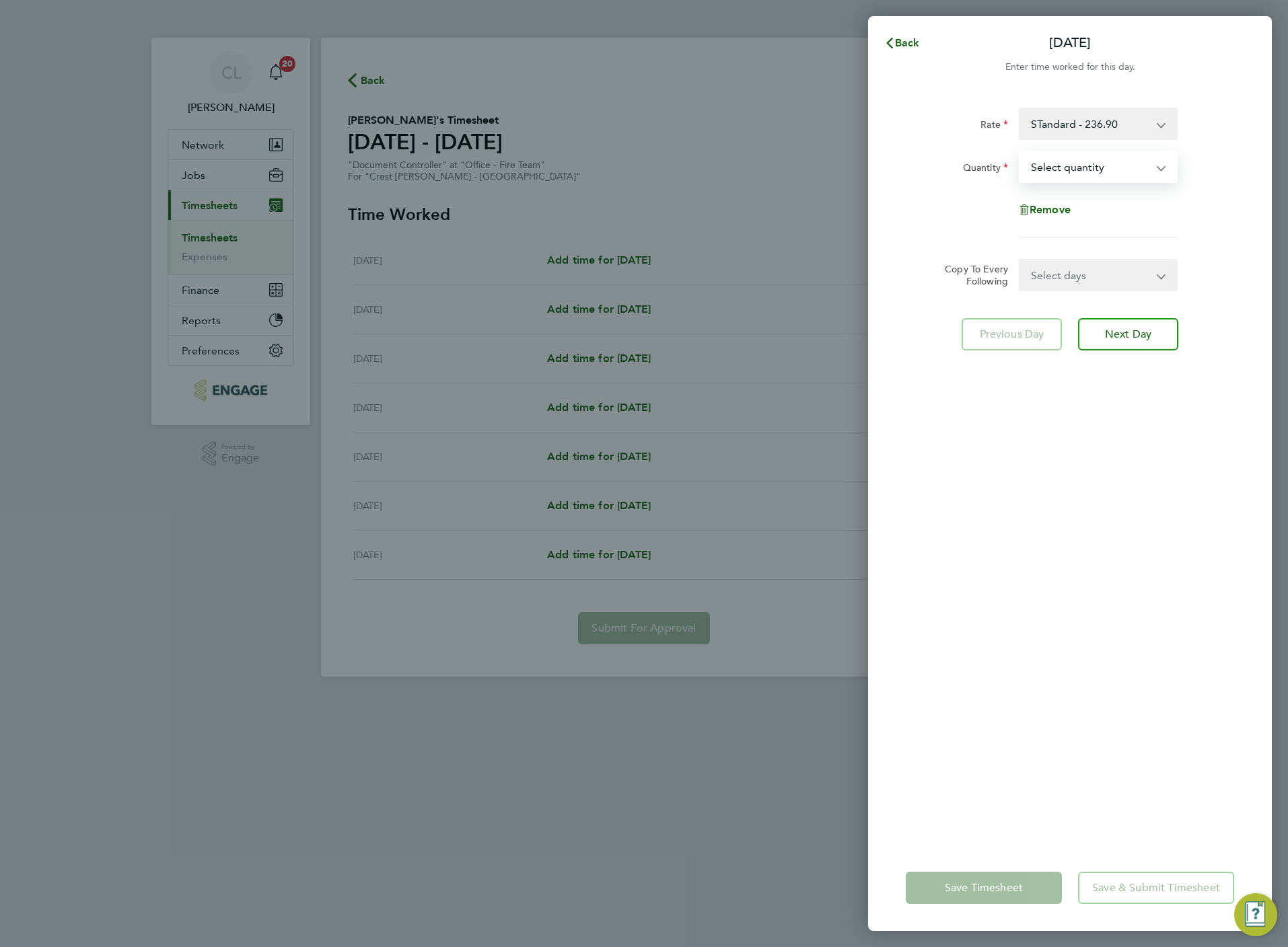
drag, startPoint x: 1048, startPoint y: 166, endPoint x: 1048, endPoint y: 182, distance: 16.0
click at [1048, 166] on select "Select quantity 0.5 1" at bounding box center [1090, 167] width 140 height 30
select select "1"
click at [1020, 152] on select "Select quantity 0.5 1" at bounding box center [1090, 167] width 140 height 30
click at [1058, 287] on select "Select days Day Weekday (Mon-Fri) Weekend (Sat-Sun) [DATE] [DATE] [DATE] [DATE]…" at bounding box center [1090, 275] width 141 height 30
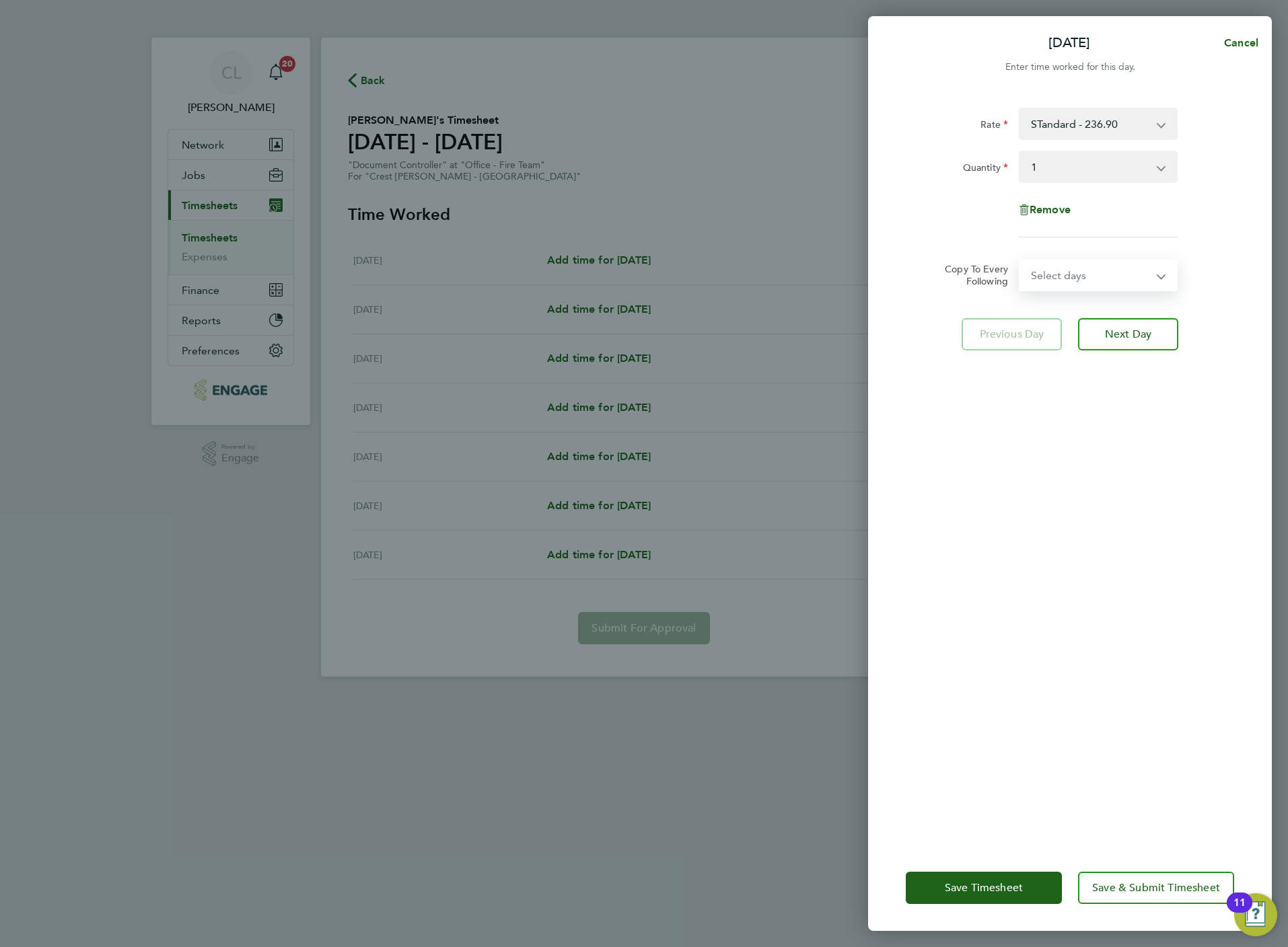
select select "WEEKDAY"
click at [1020, 260] on select "Select days Day Weekday (Mon-Fri) Weekend (Sat-Sun) [DATE] [DATE] [DATE] [DATE]…" at bounding box center [1090, 275] width 141 height 30
select select "[DATE]"
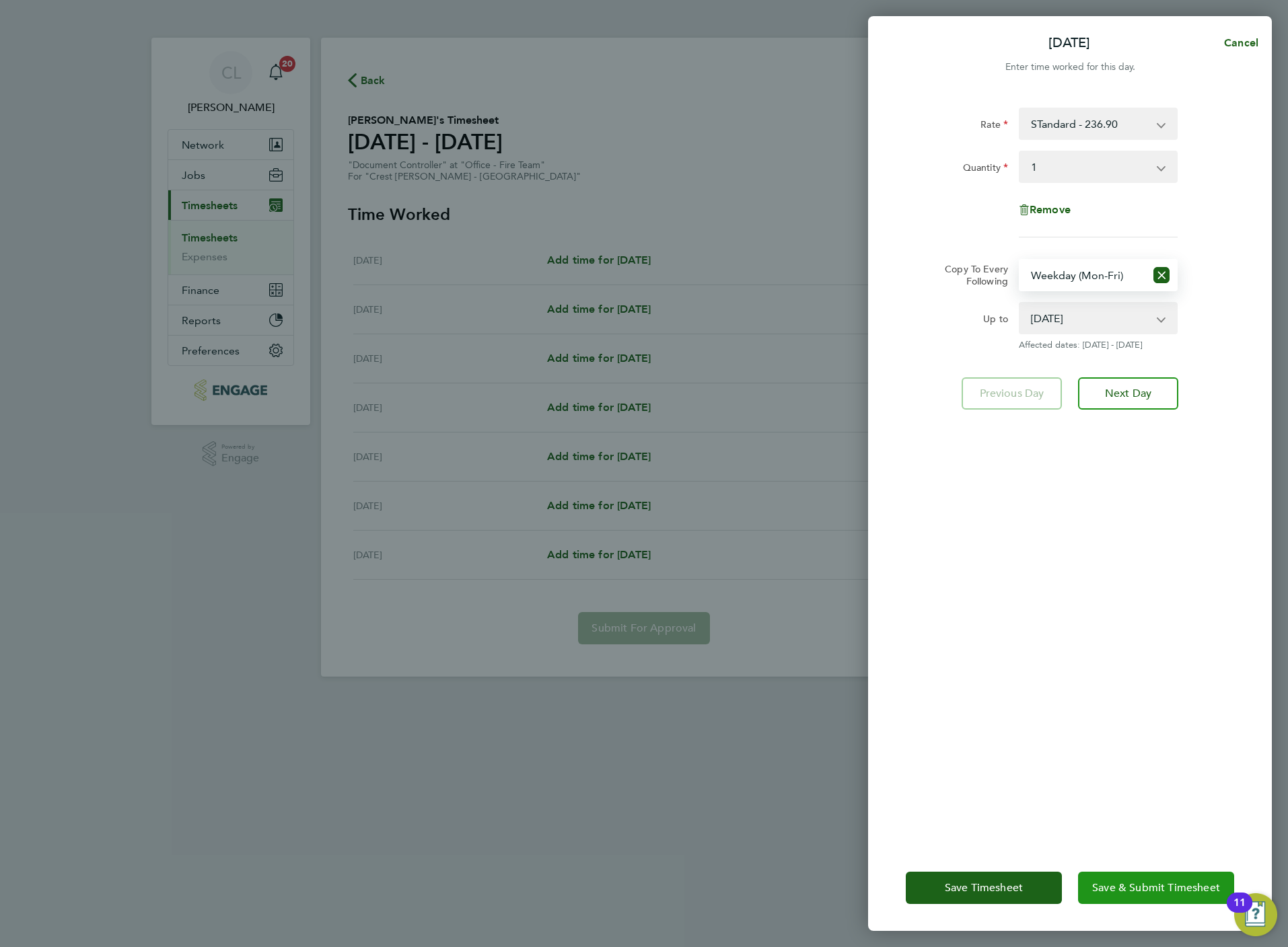
click at [1150, 892] on span "Save & Submit Timesheet" at bounding box center [1156, 888] width 128 height 14
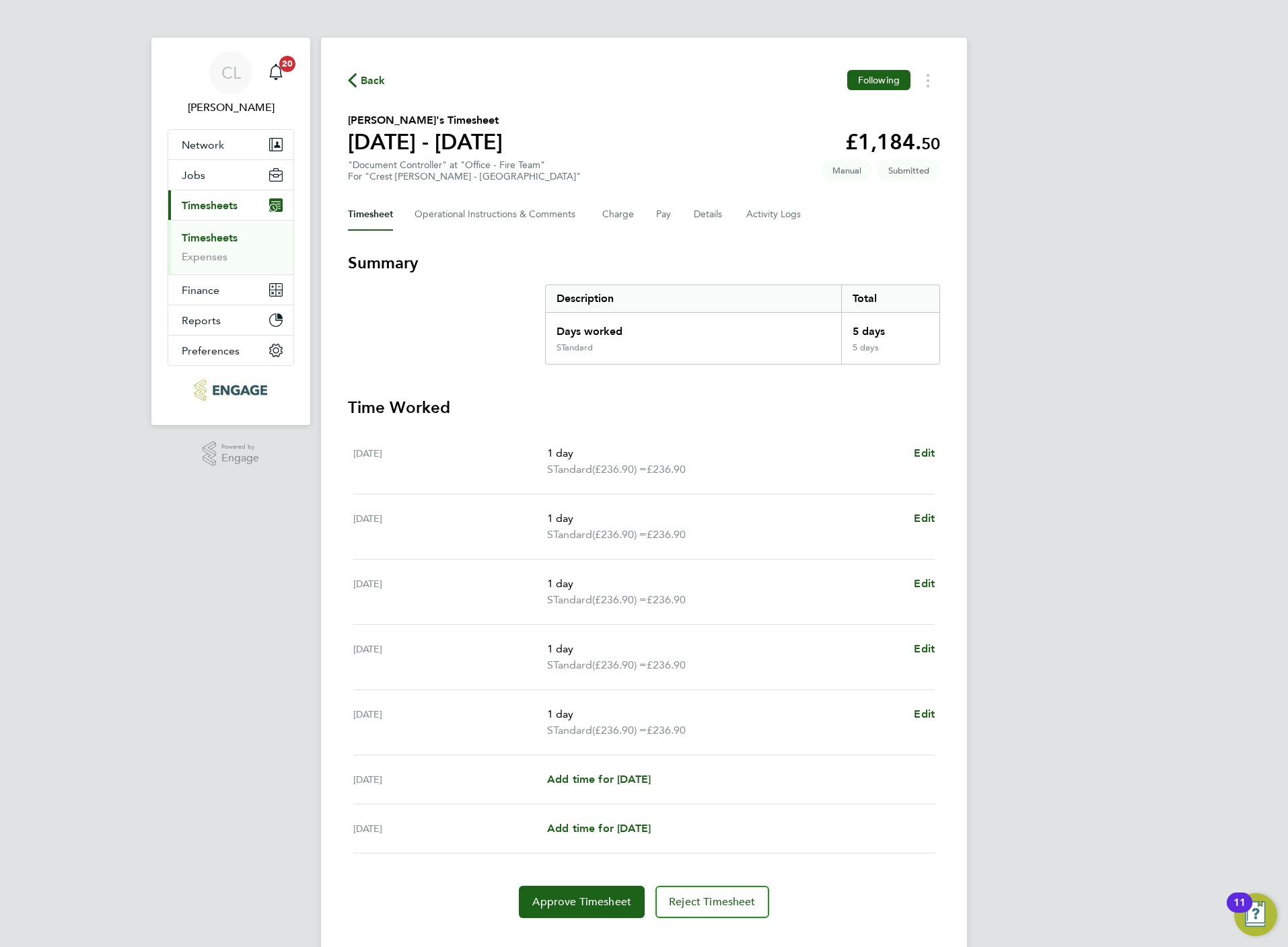
click at [369, 74] on span "Back" at bounding box center [373, 81] width 25 height 16
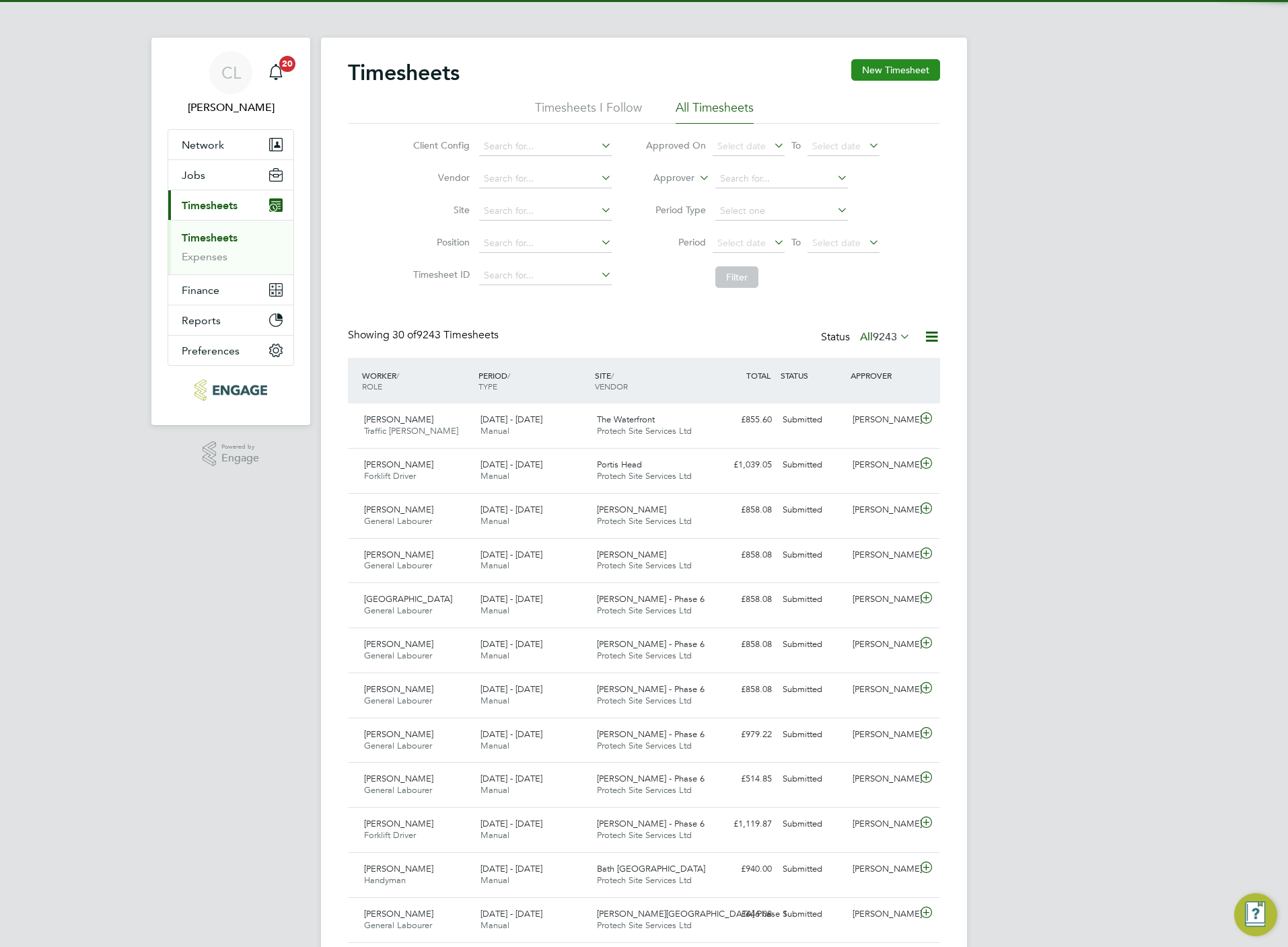
click at [893, 66] on button "New Timesheet" at bounding box center [896, 70] width 89 height 22
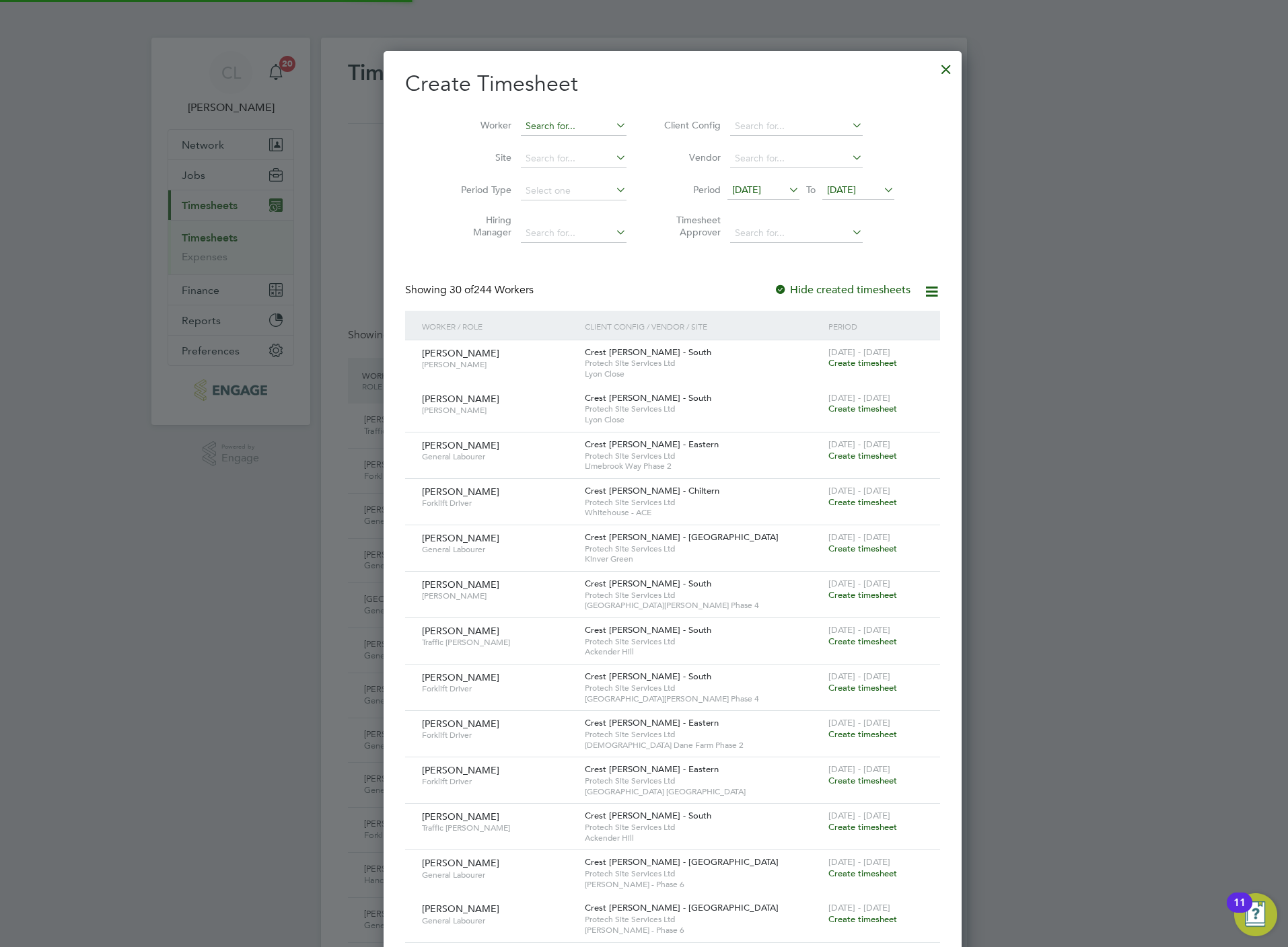
click at [523, 122] on input at bounding box center [574, 126] width 105 height 19
click at [538, 144] on li "[PERSON_NAME]" at bounding box center [574, 145] width 166 height 18
type input "[PERSON_NAME]"
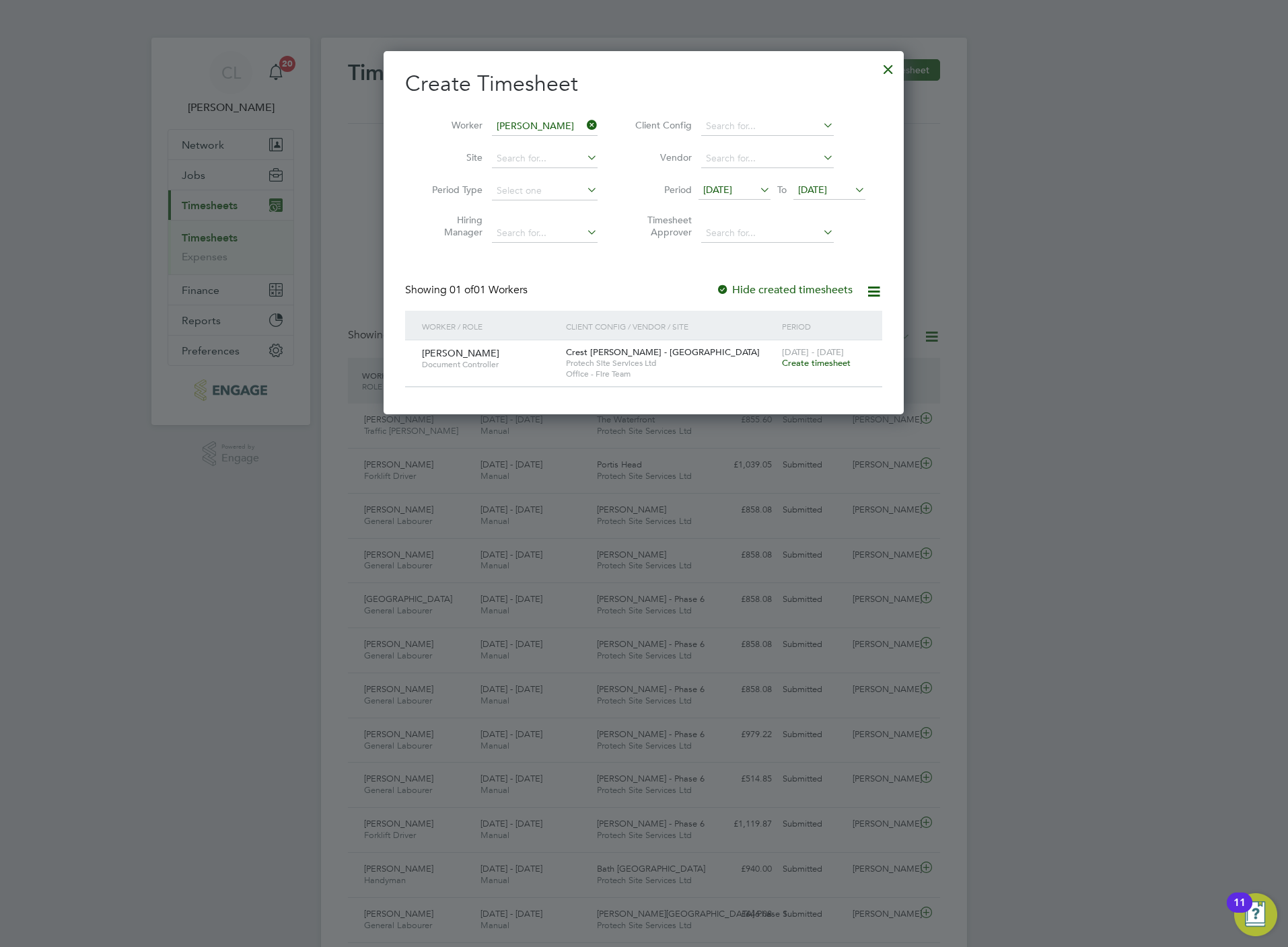
click at [814, 370] on div "[DATE] - [DATE] Create timesheet" at bounding box center [823, 358] width 90 height 36
click at [814, 362] on span "Create timesheet" at bounding box center [816, 363] width 69 height 11
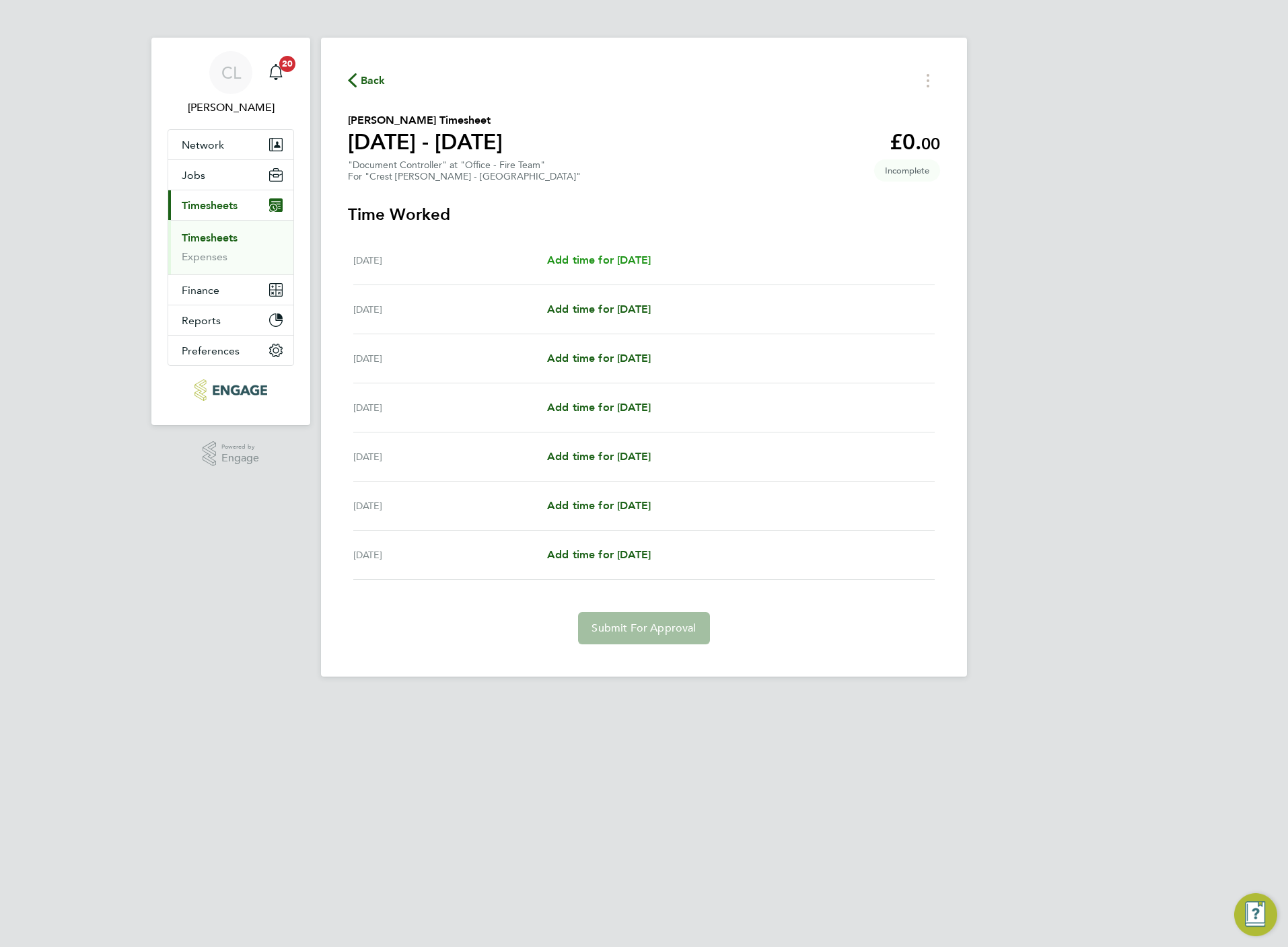
click at [574, 255] on span "Add time for [DATE]" at bounding box center [599, 260] width 104 height 13
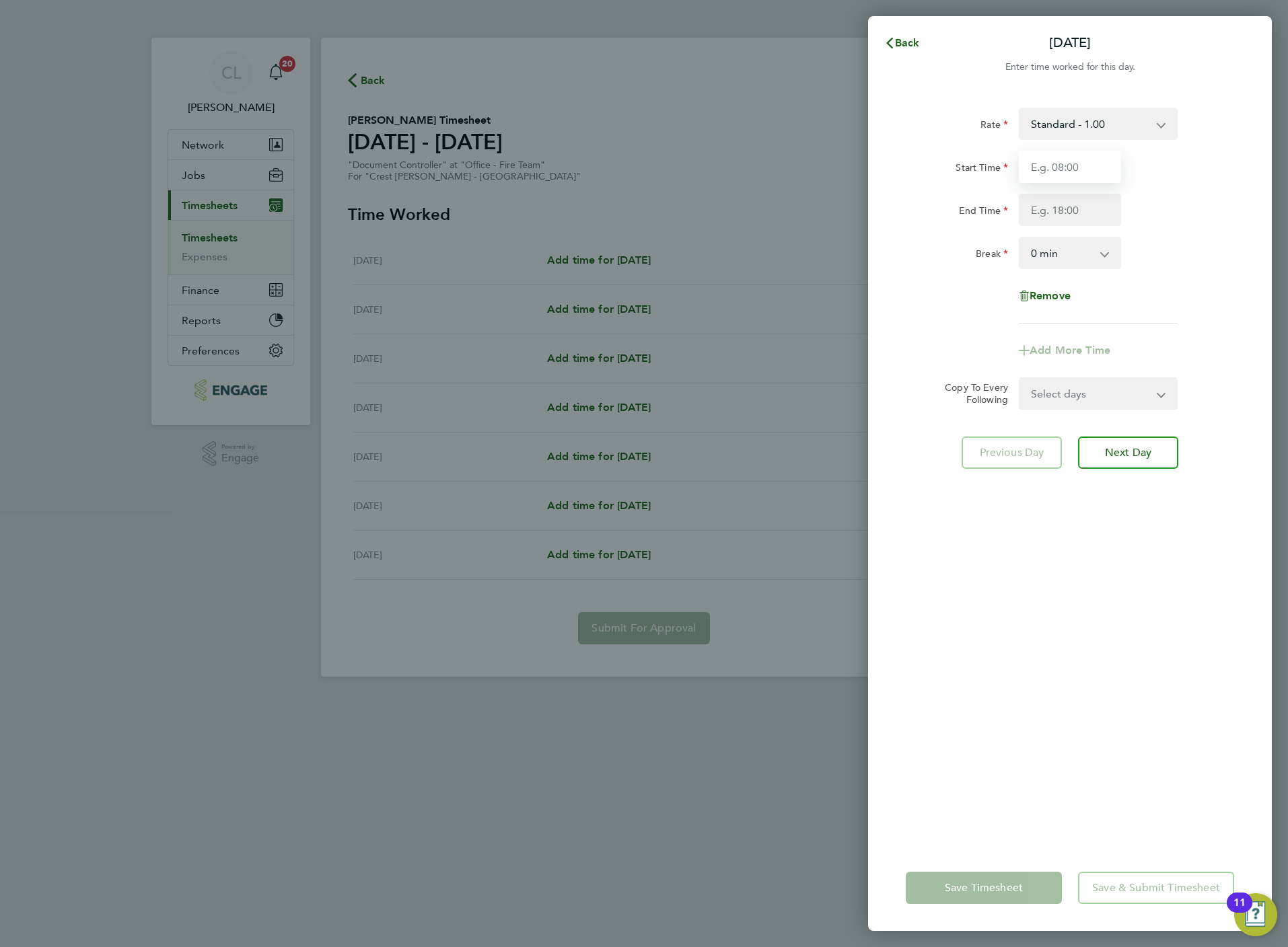
click at [1048, 156] on input "Start Time" at bounding box center [1069, 167] width 102 height 32
click at [1048, 131] on select "Standard - 1.00 STandard - 210.45" at bounding box center [1090, 124] width 140 height 30
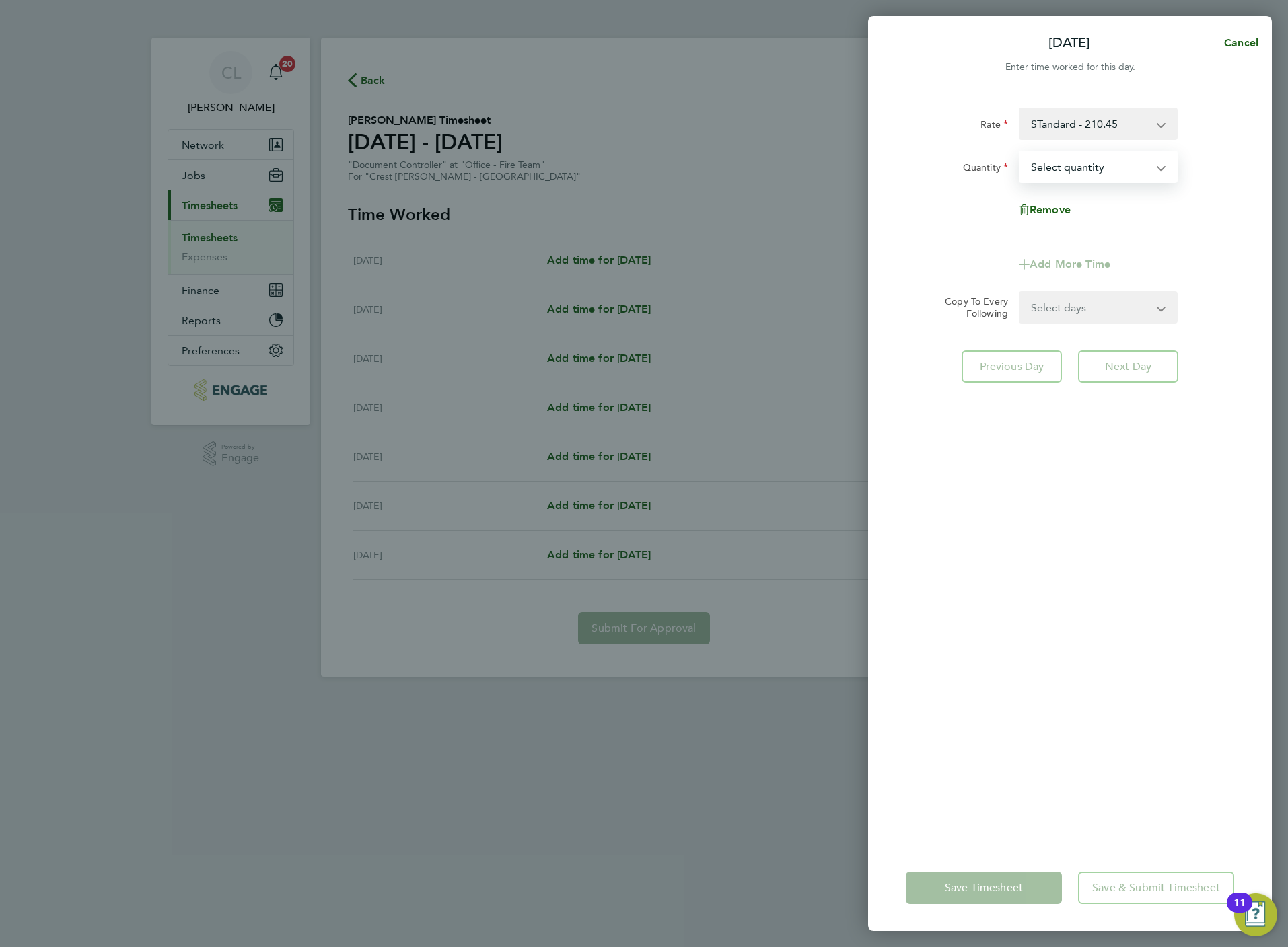
click at [1134, 161] on select "Select quantity 0.5 1" at bounding box center [1090, 167] width 140 height 30
select select "1"
click at [1020, 152] on select "Select quantity 0.5 1" at bounding box center [1090, 167] width 140 height 30
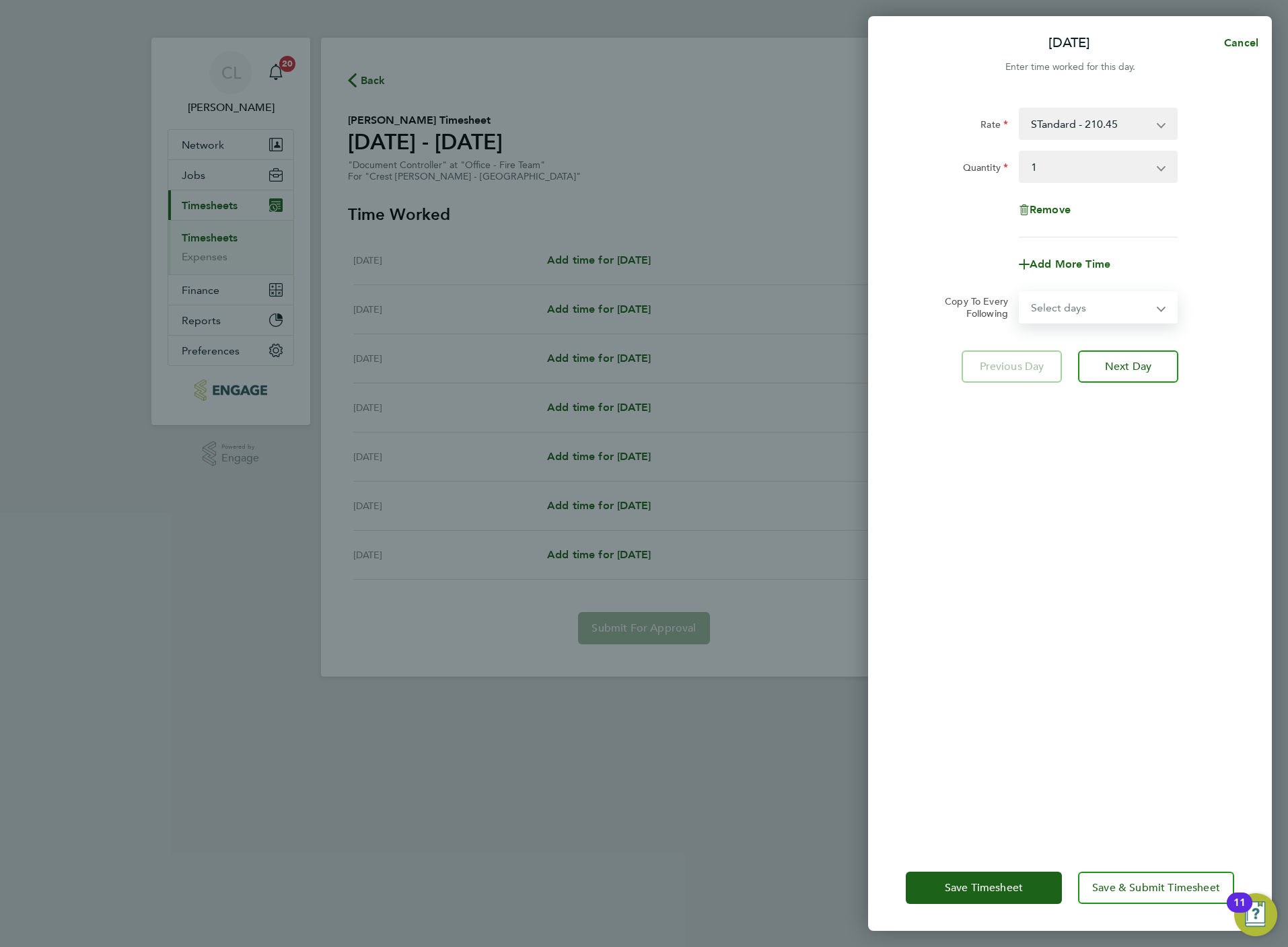
click at [1106, 297] on select "Select days Day Weekday (Mon-Fri) Weekend (Sat-Sun) [DATE] [DATE] [DATE] [DATE]…" at bounding box center [1090, 307] width 141 height 30
select select "WEEKDAY"
click at [1020, 292] on select "Select days Day Weekday (Mon-Fri) Weekend (Sat-Sun) [DATE] [DATE] [DATE] [DATE]…" at bounding box center [1090, 307] width 141 height 30
select select "[DATE]"
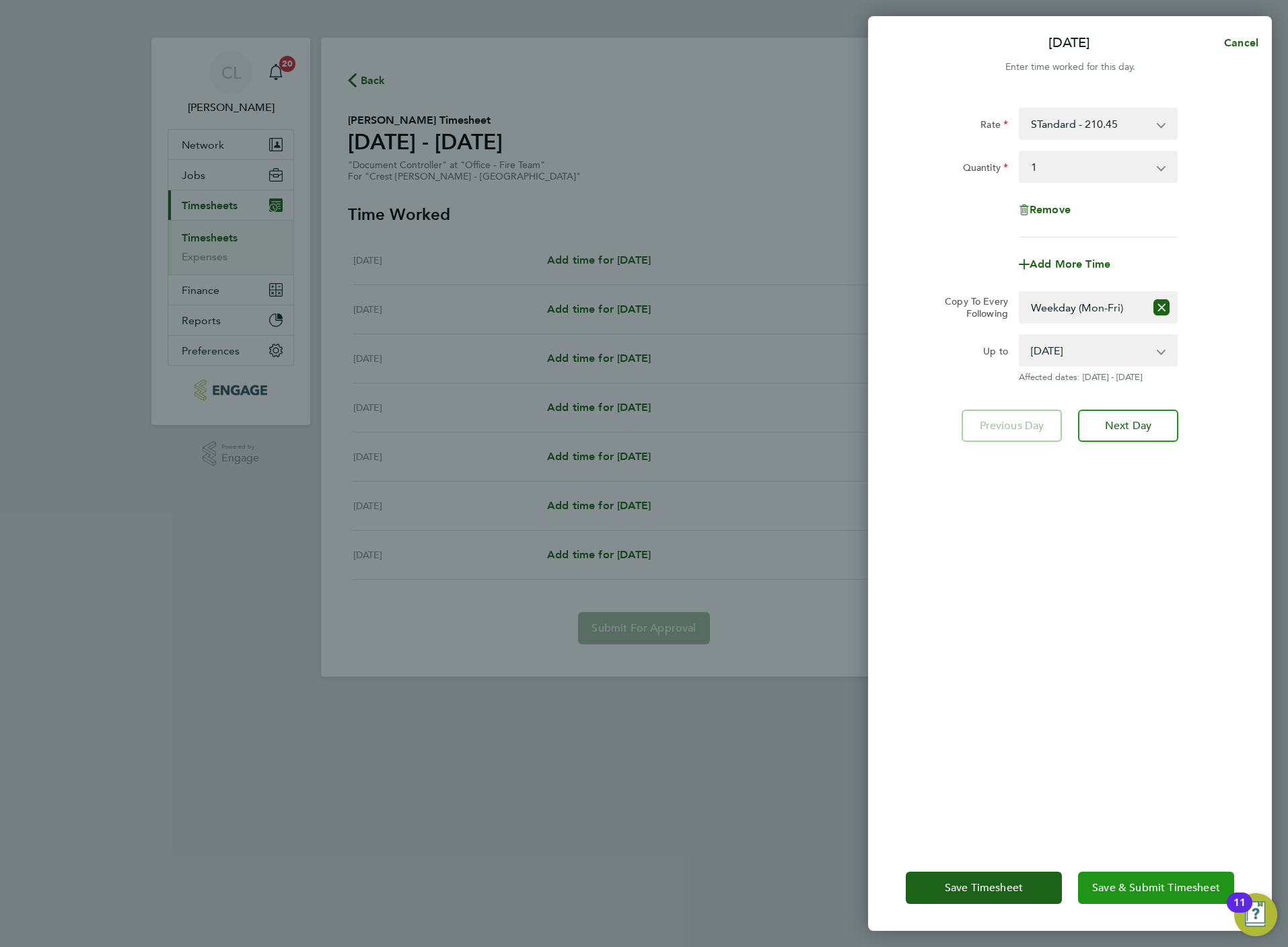
click at [1149, 894] on button "Save & Submit Timesheet" at bounding box center [1155, 888] width 156 height 32
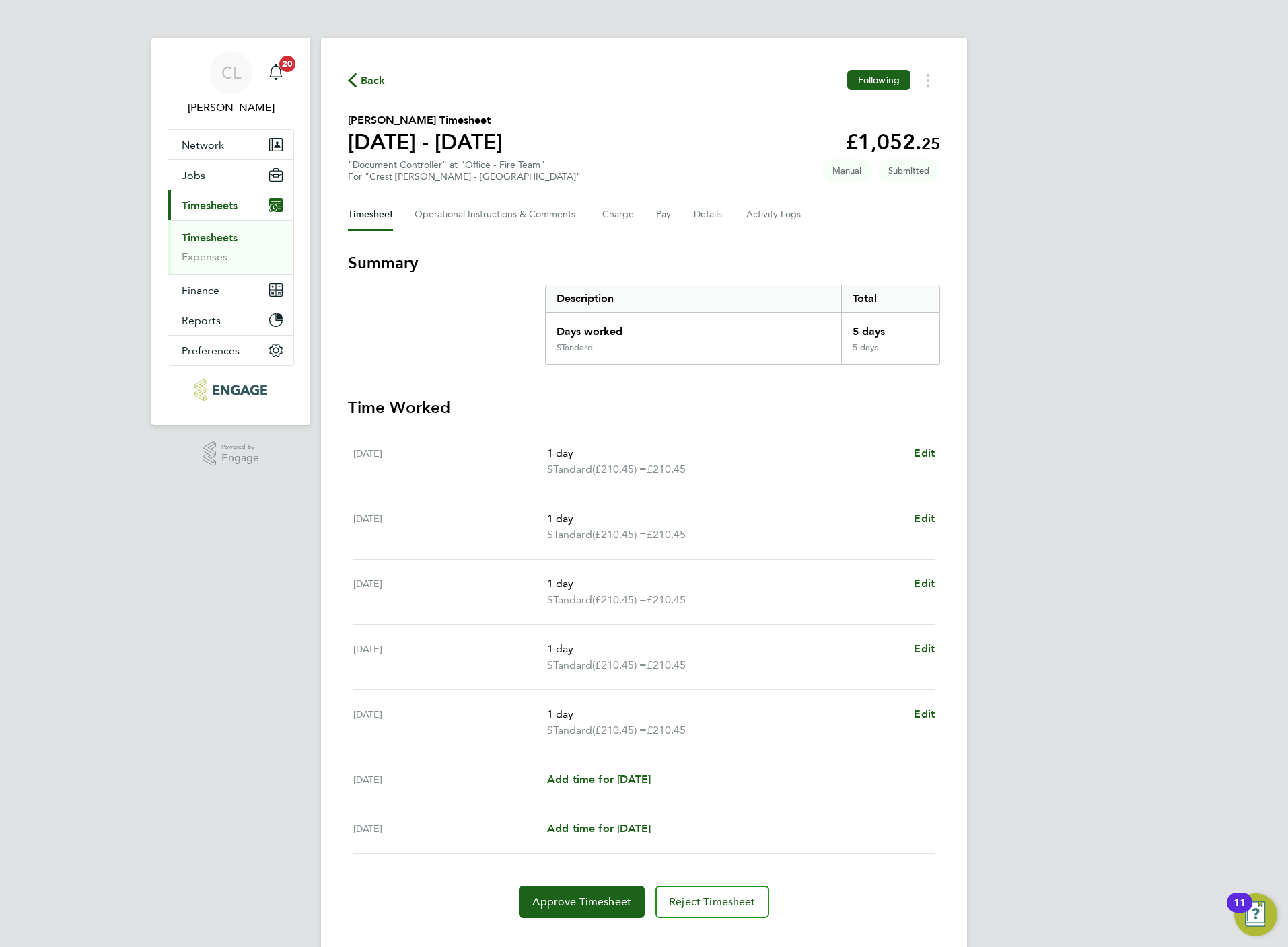
click at [371, 79] on span "Back" at bounding box center [373, 81] width 25 height 16
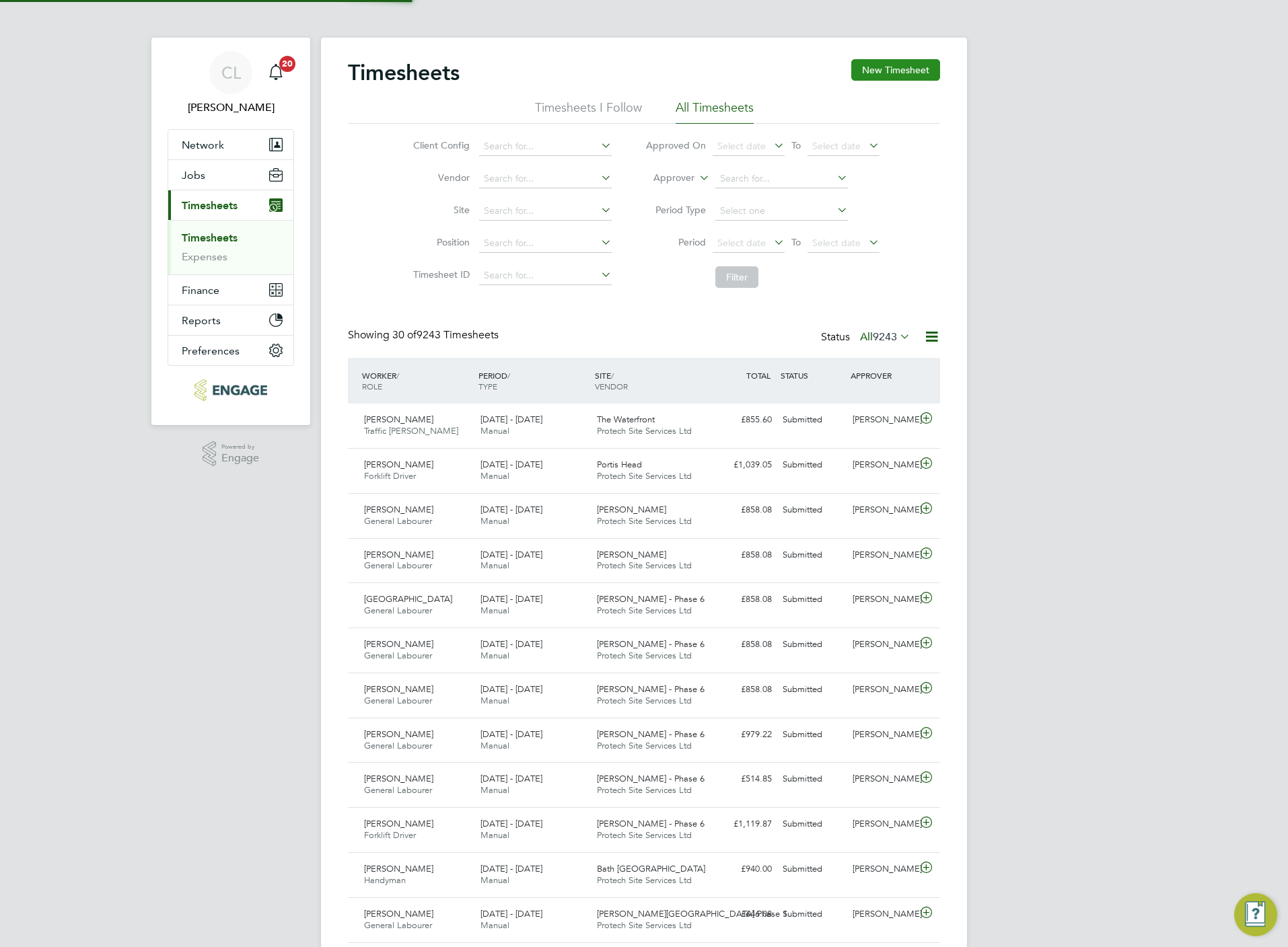
scroll to position [34, 117]
click at [913, 65] on button "New Timesheet" at bounding box center [896, 70] width 89 height 22
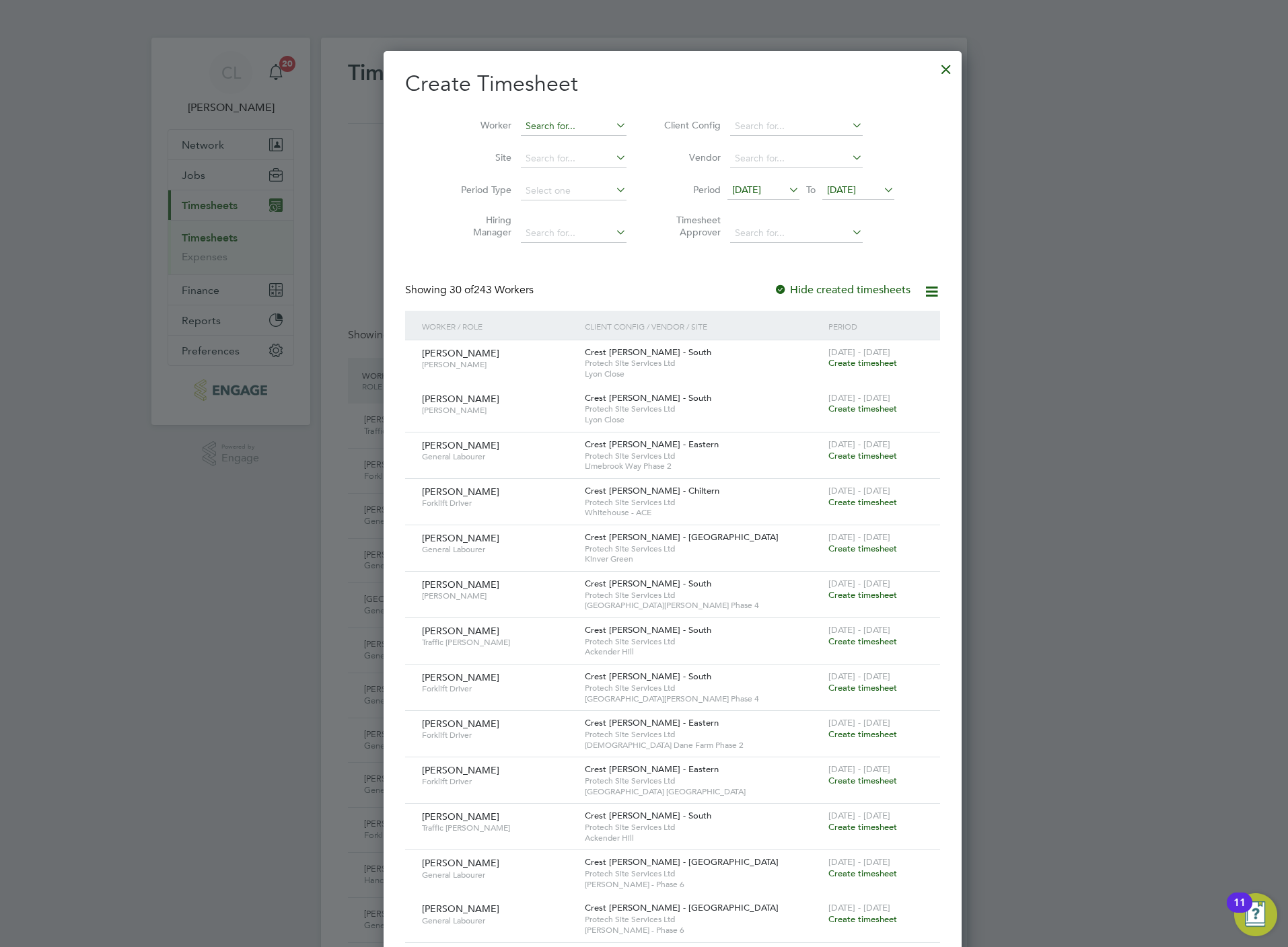
click at [521, 120] on input at bounding box center [574, 126] width 105 height 19
click at [578, 145] on b "Mel" at bounding box center [616, 145] width 78 height 11
type input "[PERSON_NAME]"
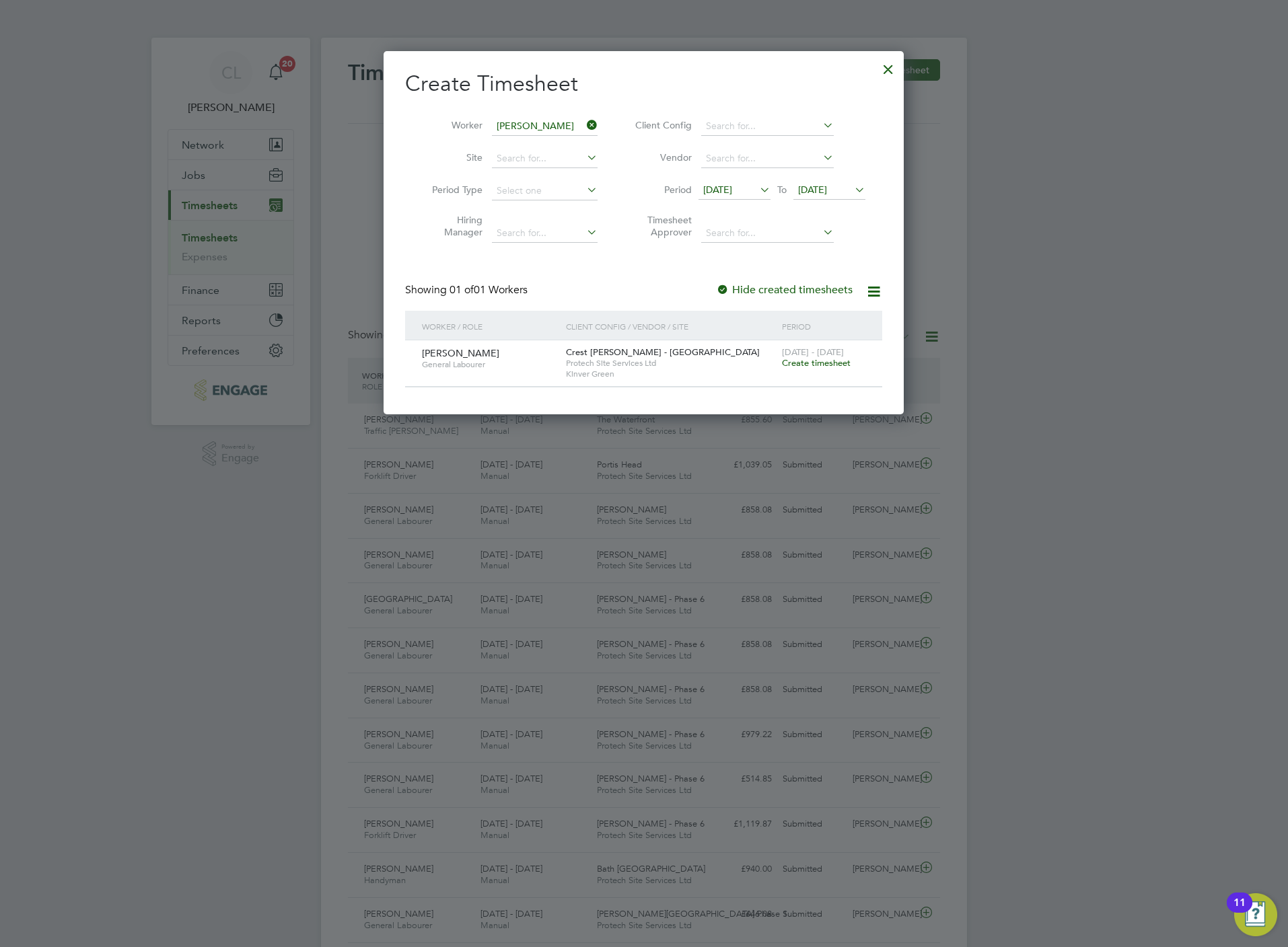
click at [805, 365] on span "Create timesheet" at bounding box center [816, 363] width 69 height 11
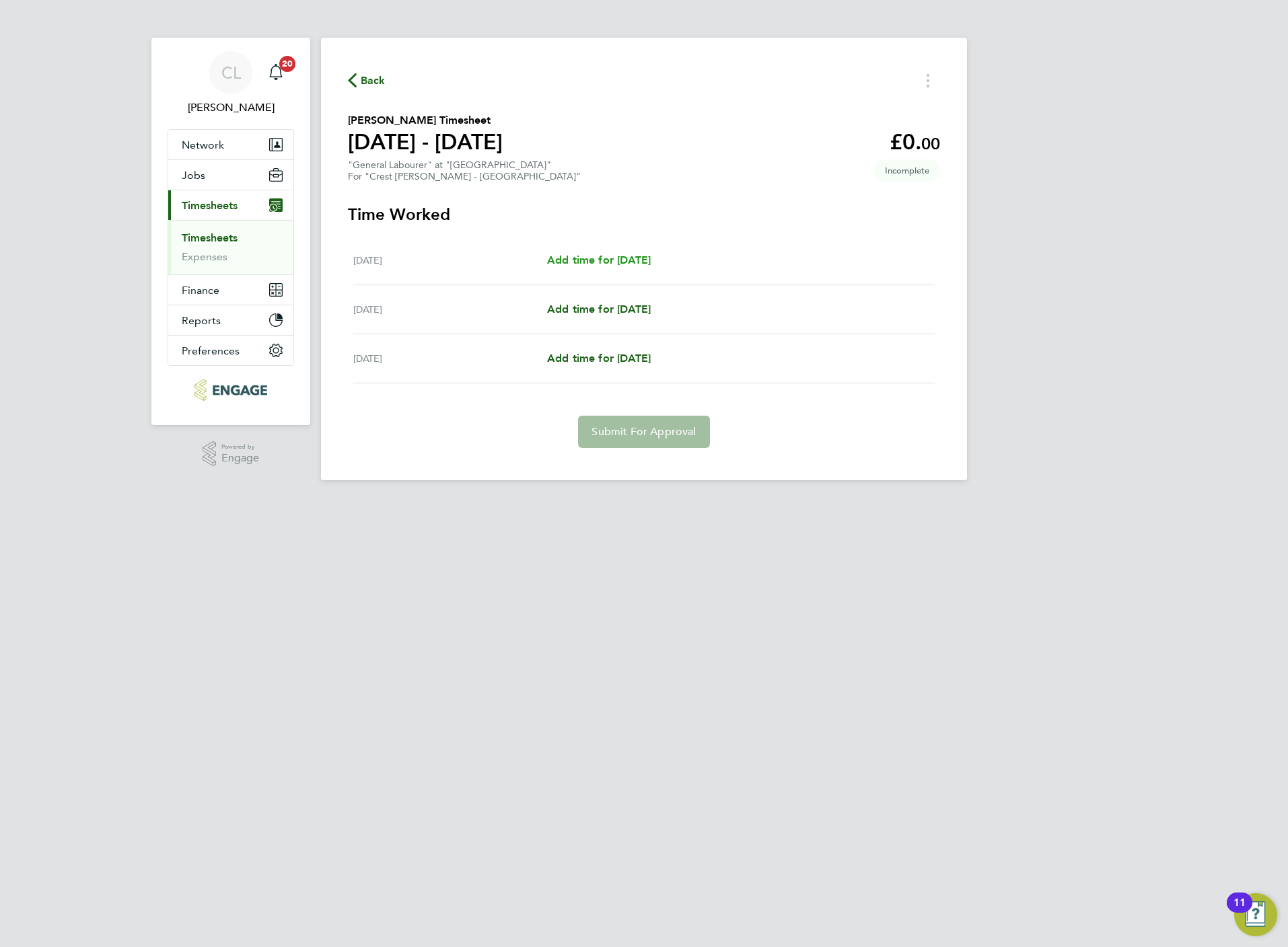
click at [610, 261] on span "Add time for Mon 18 Aug" at bounding box center [599, 260] width 104 height 13
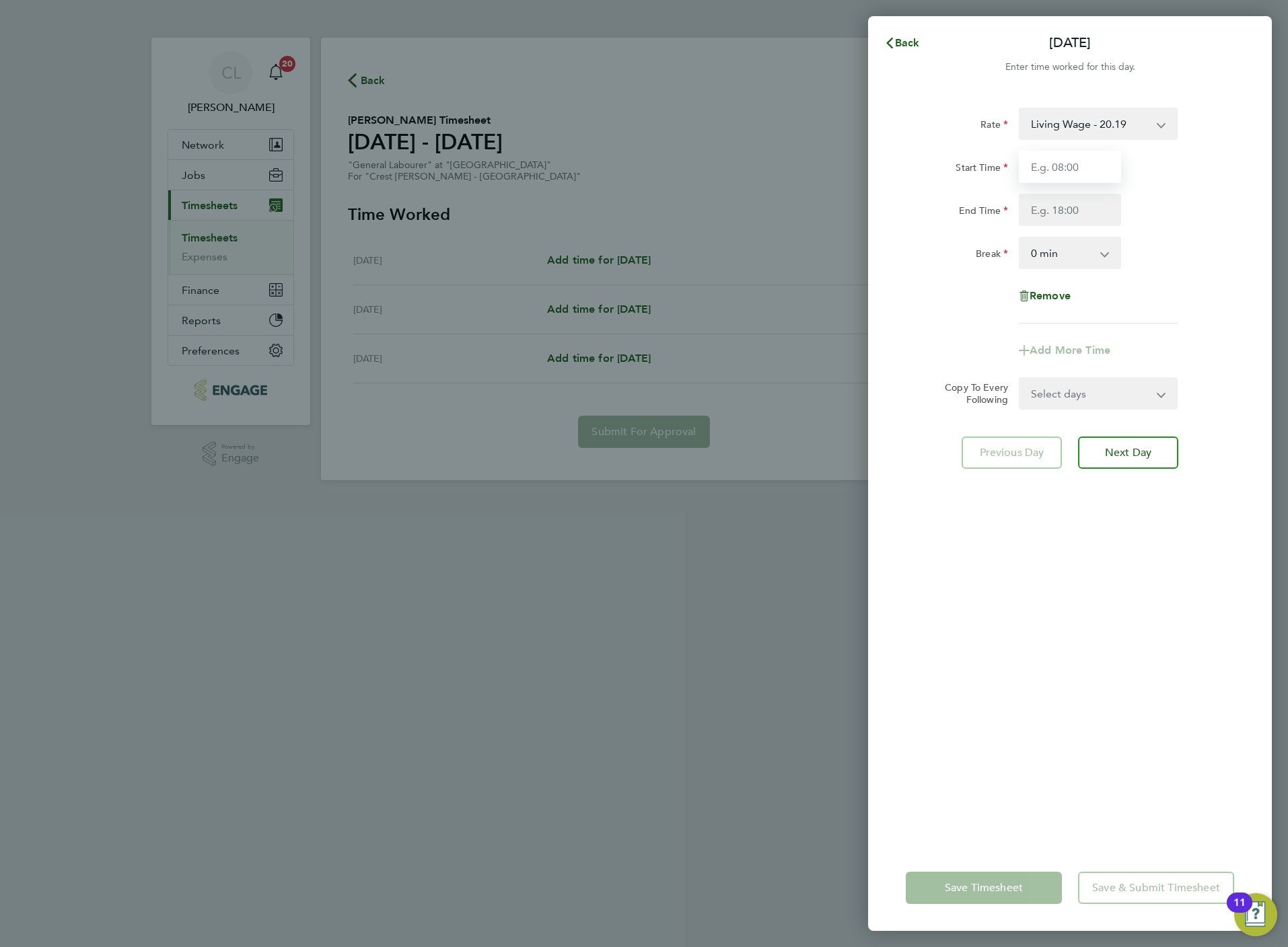
click at [1048, 160] on input "Start Time" at bounding box center [1069, 167] width 102 height 32
type input "07:30"
click at [1051, 216] on input "End Time" at bounding box center [1069, 210] width 102 height 32
click at [1066, 264] on select "0 min 15 min 30 min 45 min 60 min 75 min 90 min" at bounding box center [1061, 253] width 83 height 30
type input "16:30"
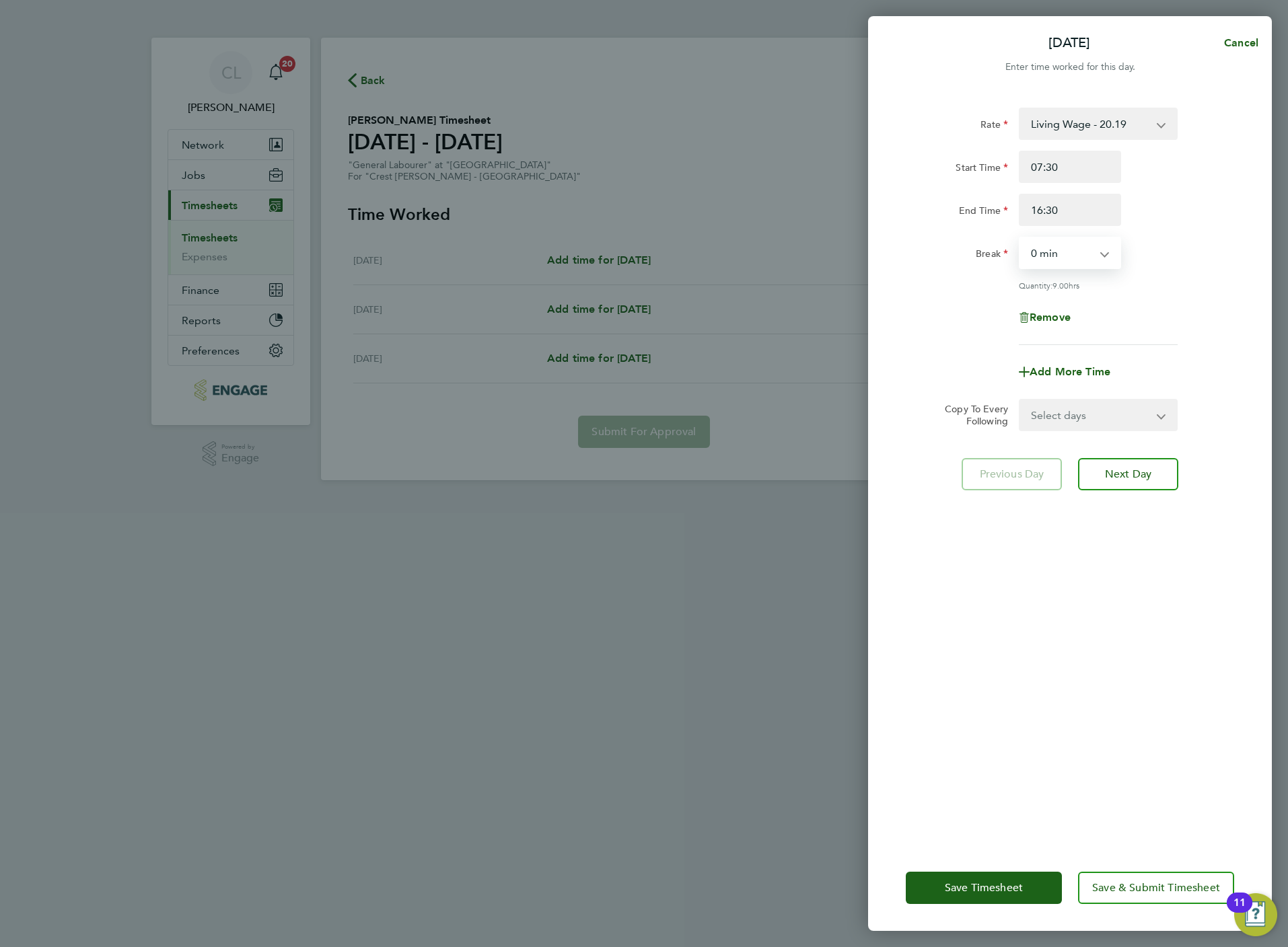
select select "30"
click at [1020, 238] on select "0 min 15 min 30 min 45 min 60 min 75 min 90 min" at bounding box center [1061, 253] width 83 height 30
drag, startPoint x: 1078, startPoint y: 446, endPoint x: 1068, endPoint y: 459, distance: 16.4
click at [1068, 459] on div "Rate Living Wage - 20.19 Standard - 18.35 Start Time 07:30 End Time 16:30 Break…" at bounding box center [1069, 468] width 403 height 753
select select "TUE"
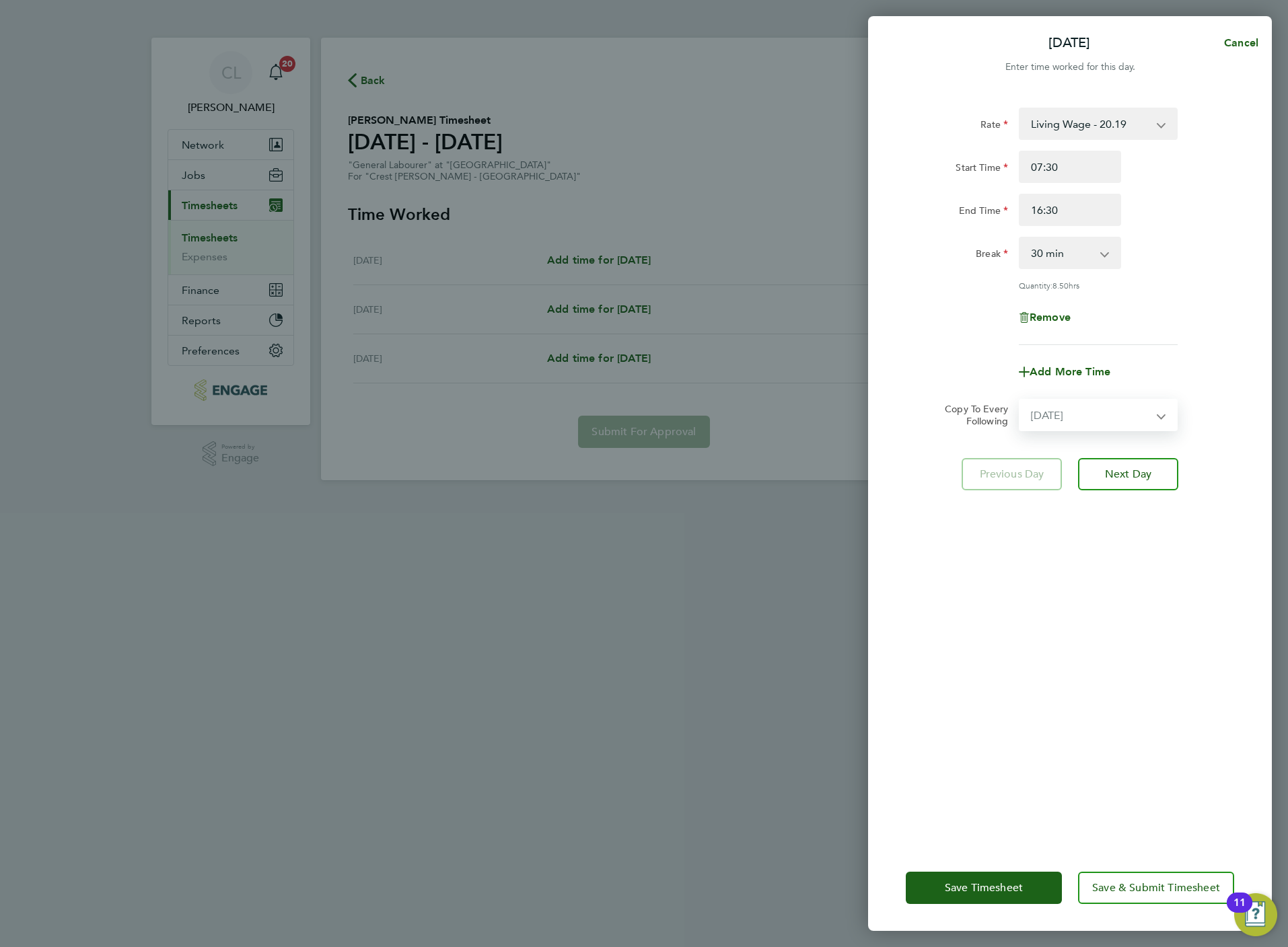
click at [1020, 400] on select "Select days Day Tuesday Wednesday" at bounding box center [1090, 415] width 141 height 30
select select "2025-08-20"
click at [1134, 531] on span "Next Day" at bounding box center [1128, 533] width 46 height 14
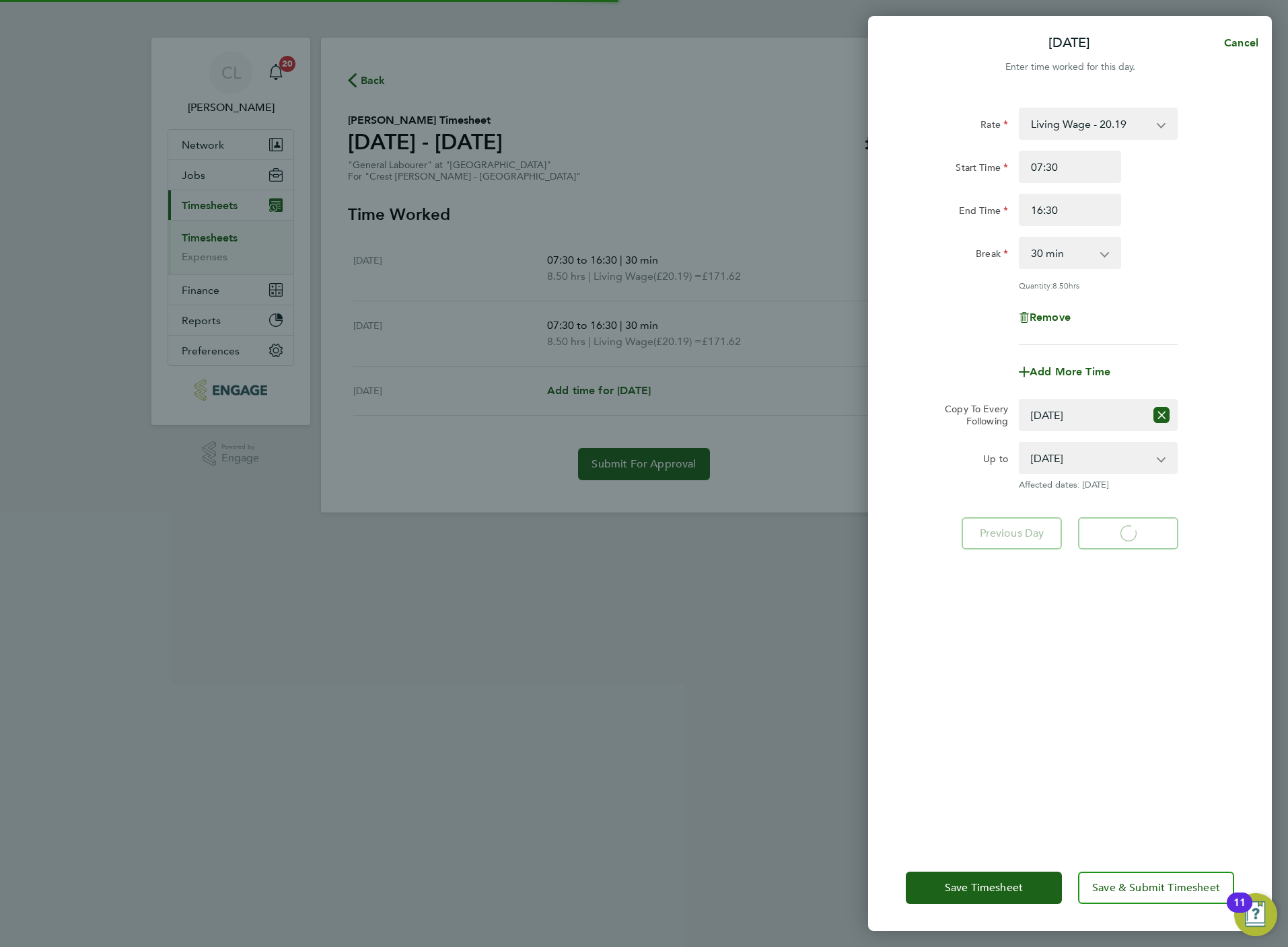
select select "30"
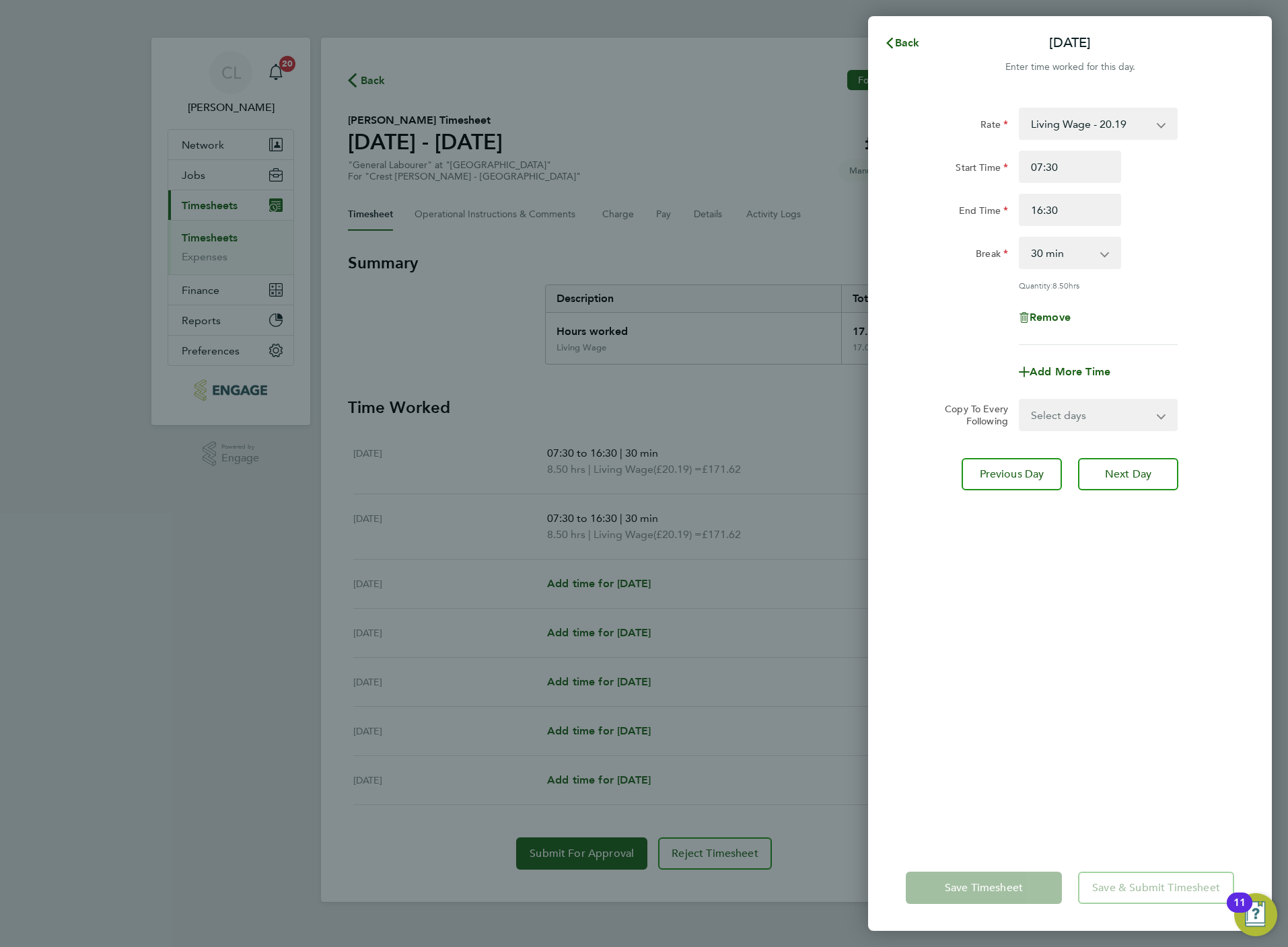
click at [1123, 416] on select "Select days Day Weekday (Mon-Fri) Weekend (Sat-Sun) Wednesday Thursday Friday S…" at bounding box center [1090, 415] width 141 height 30
select select "WEEKDAY"
click at [1020, 400] on select "Select days Day Weekday (Mon-Fri) Weekend (Sat-Sun) Wednesday Thursday Friday S…" at bounding box center [1090, 415] width 141 height 30
select select "2025-08-24"
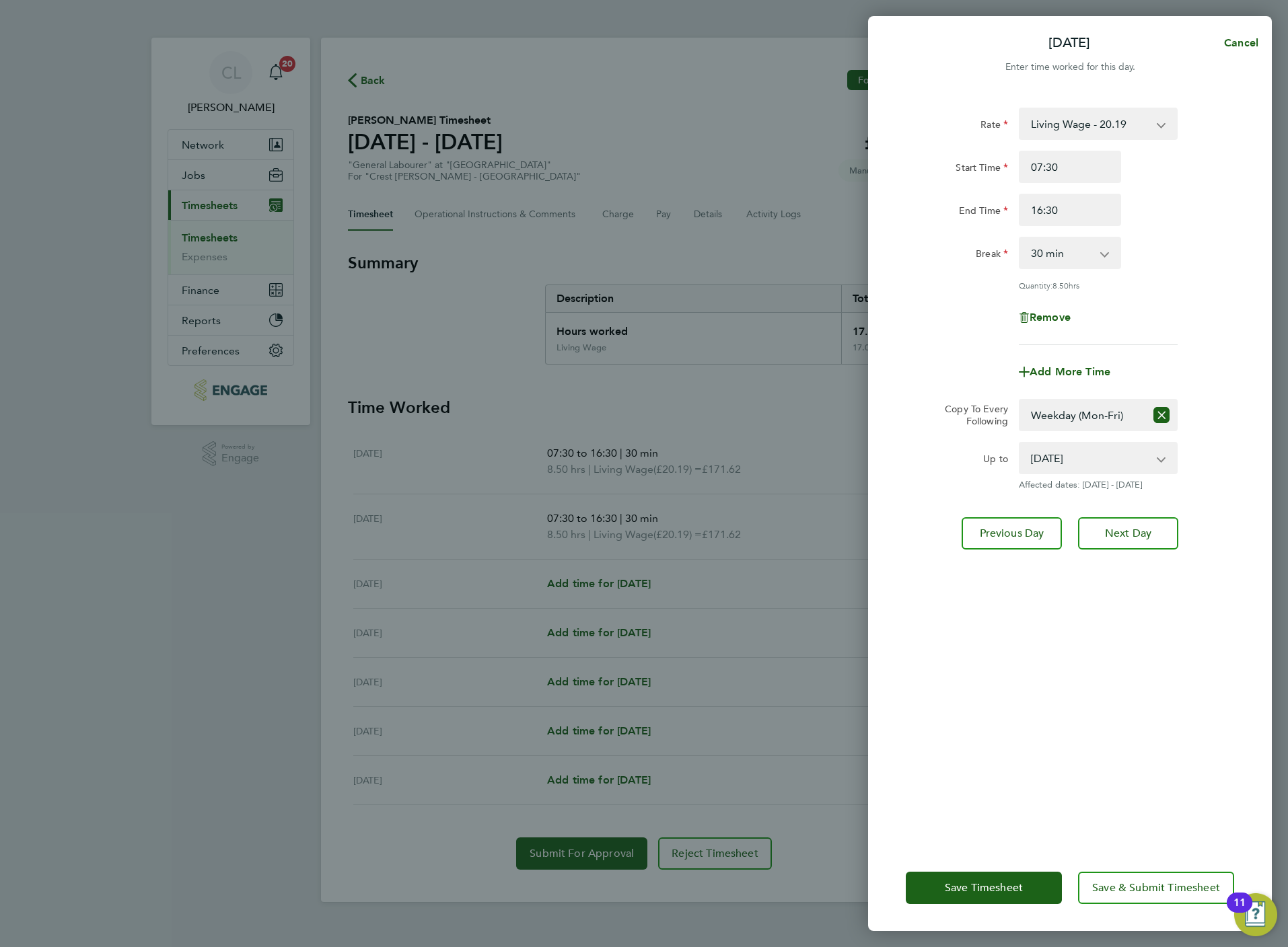
click at [1138, 549] on div "Rate Living Wage - 20.19 Standard - 18.35 Start Time 07:30 End Time 16:30 Break…" at bounding box center [1069, 468] width 403 height 753
click at [1135, 518] on button "Next Day" at bounding box center [1128, 534] width 100 height 32
select select "0: null"
select select "30"
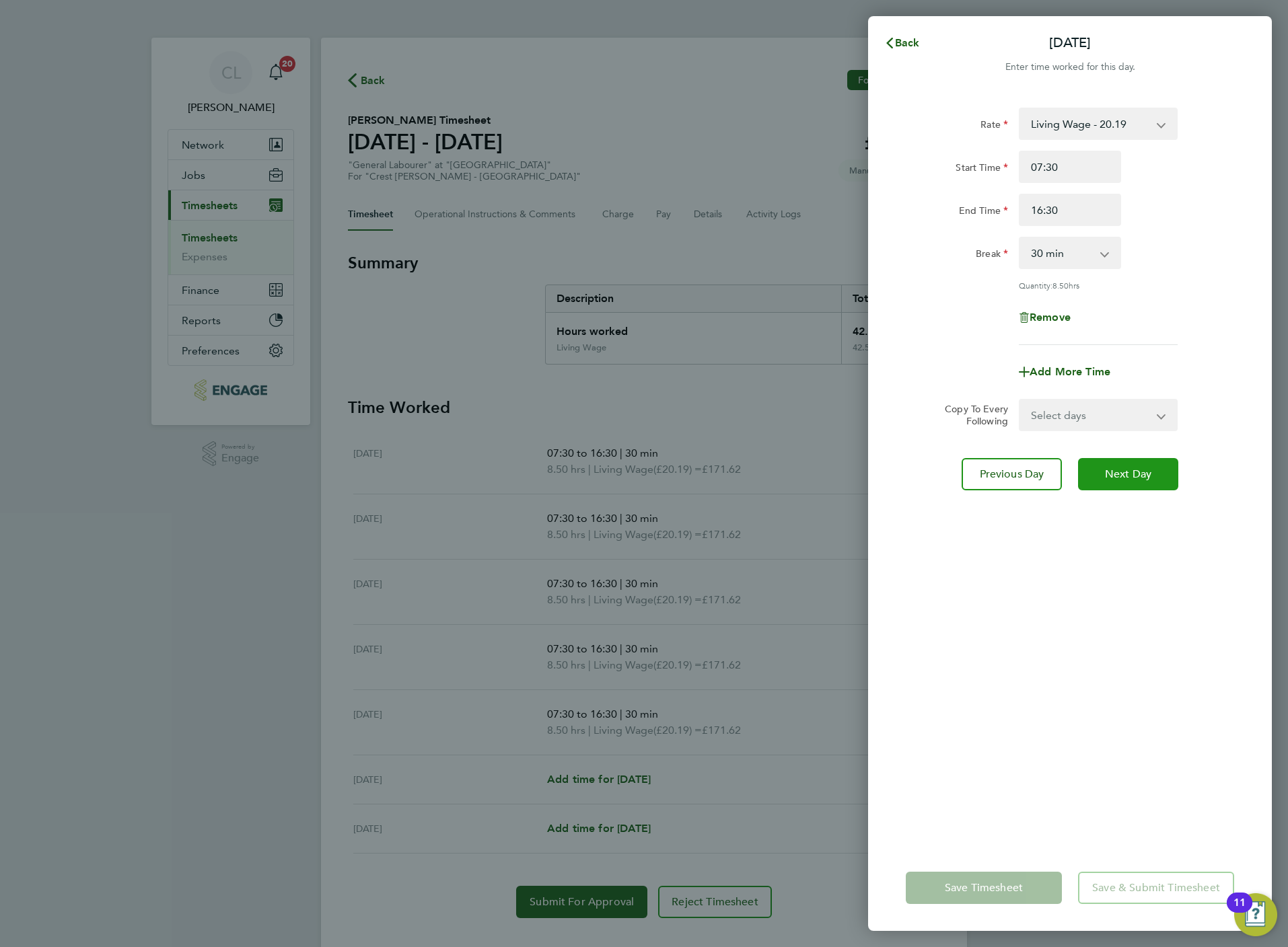
click at [1135, 477] on span "Next Day" at bounding box center [1128, 474] width 46 height 14
select select "30"
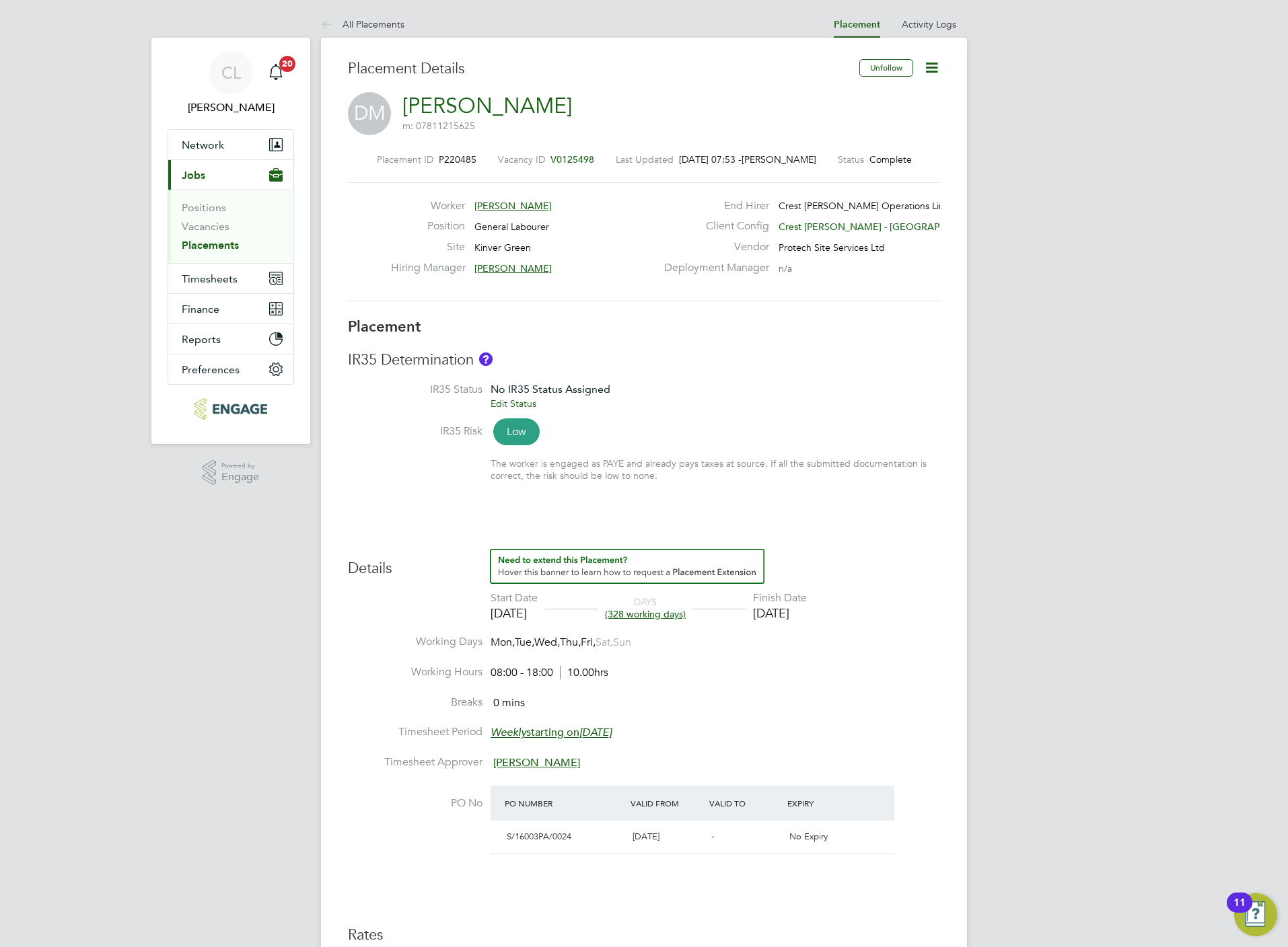
click at [928, 70] on icon at bounding box center [931, 67] width 17 height 17
click at [882, 99] on li "Edit Placement e" at bounding box center [887, 99] width 99 height 19
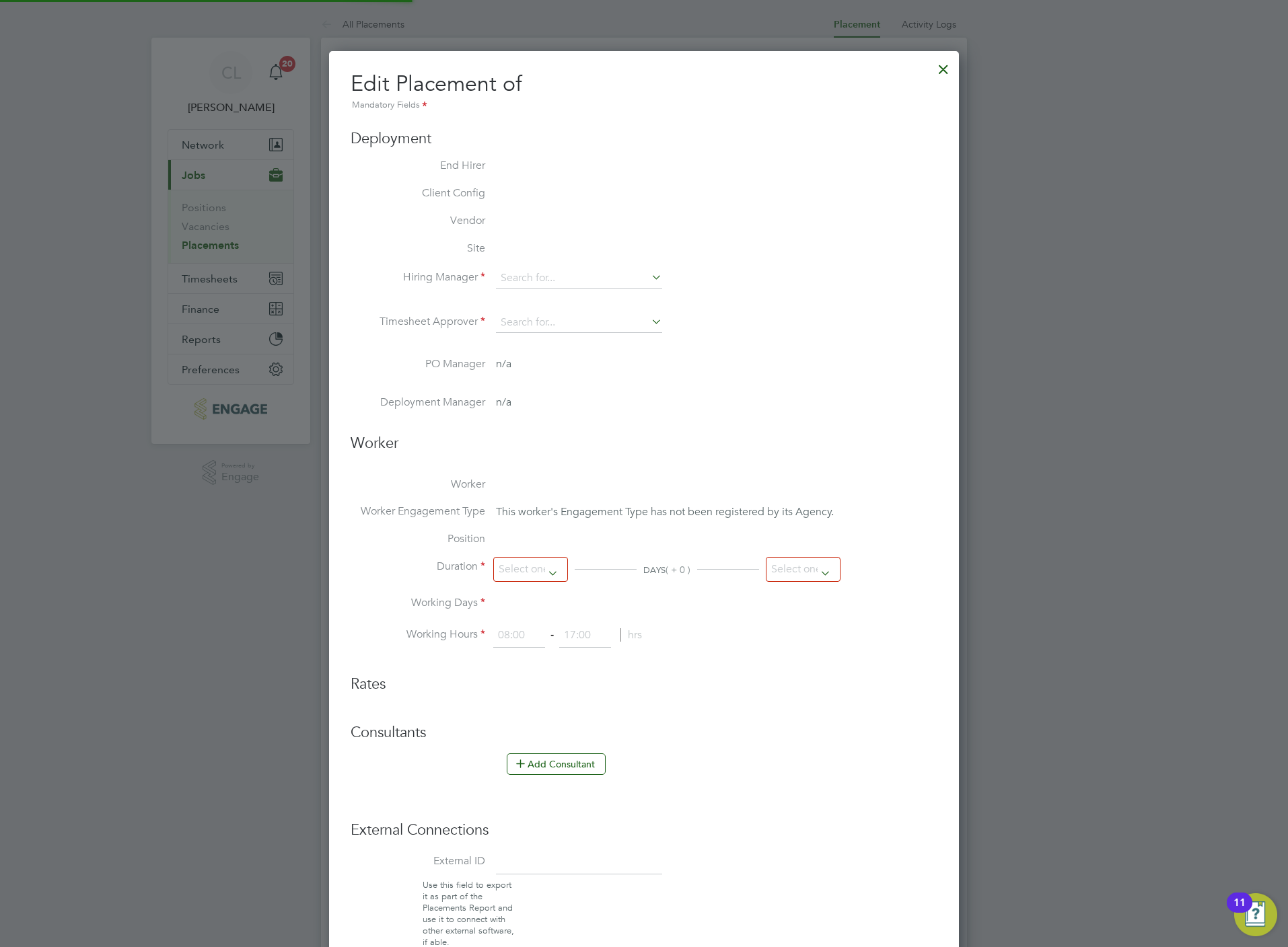
type input "[PERSON_NAME]"
type input "[DATE]"
type input "08:00"
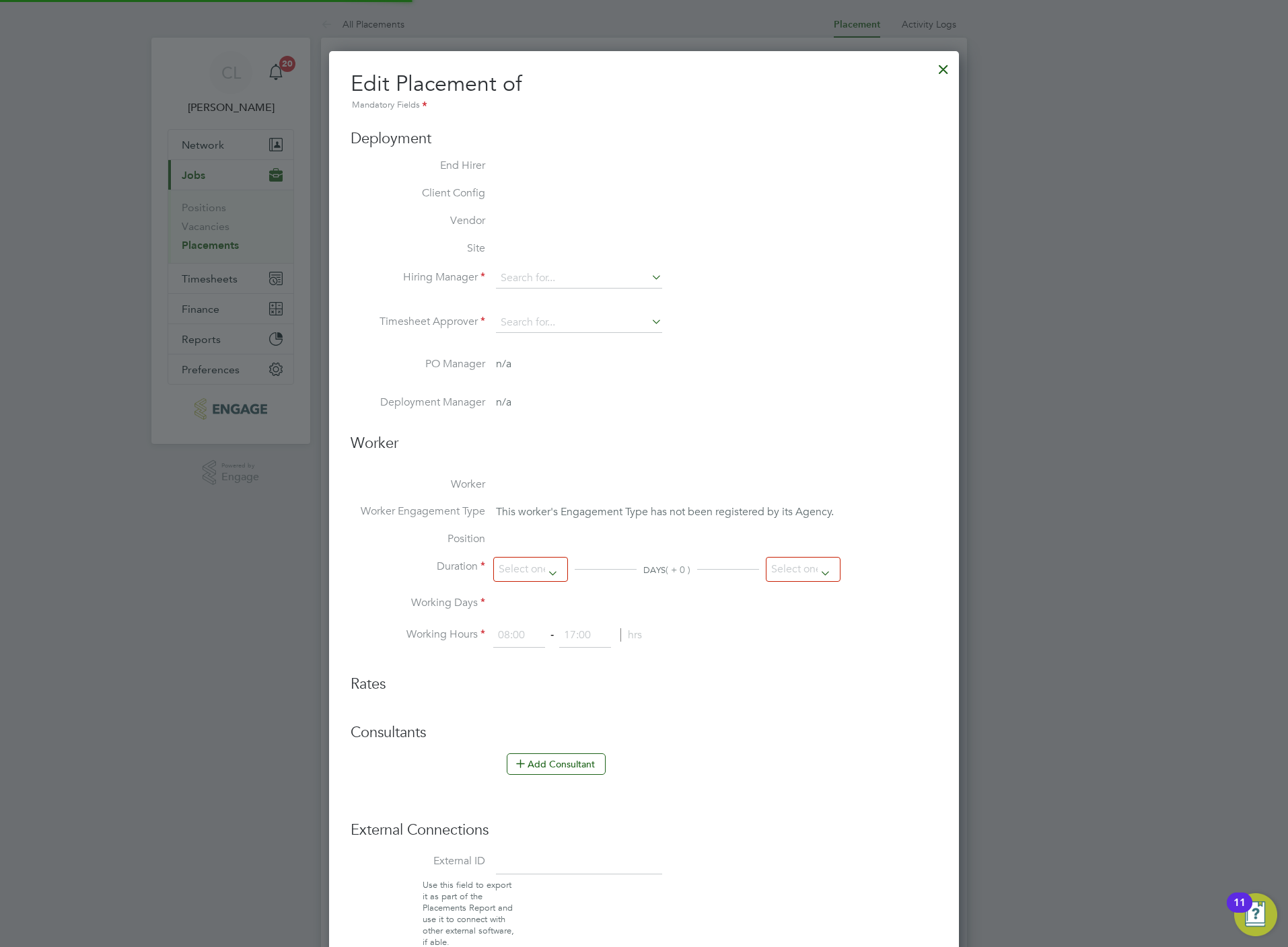
type input "18:00"
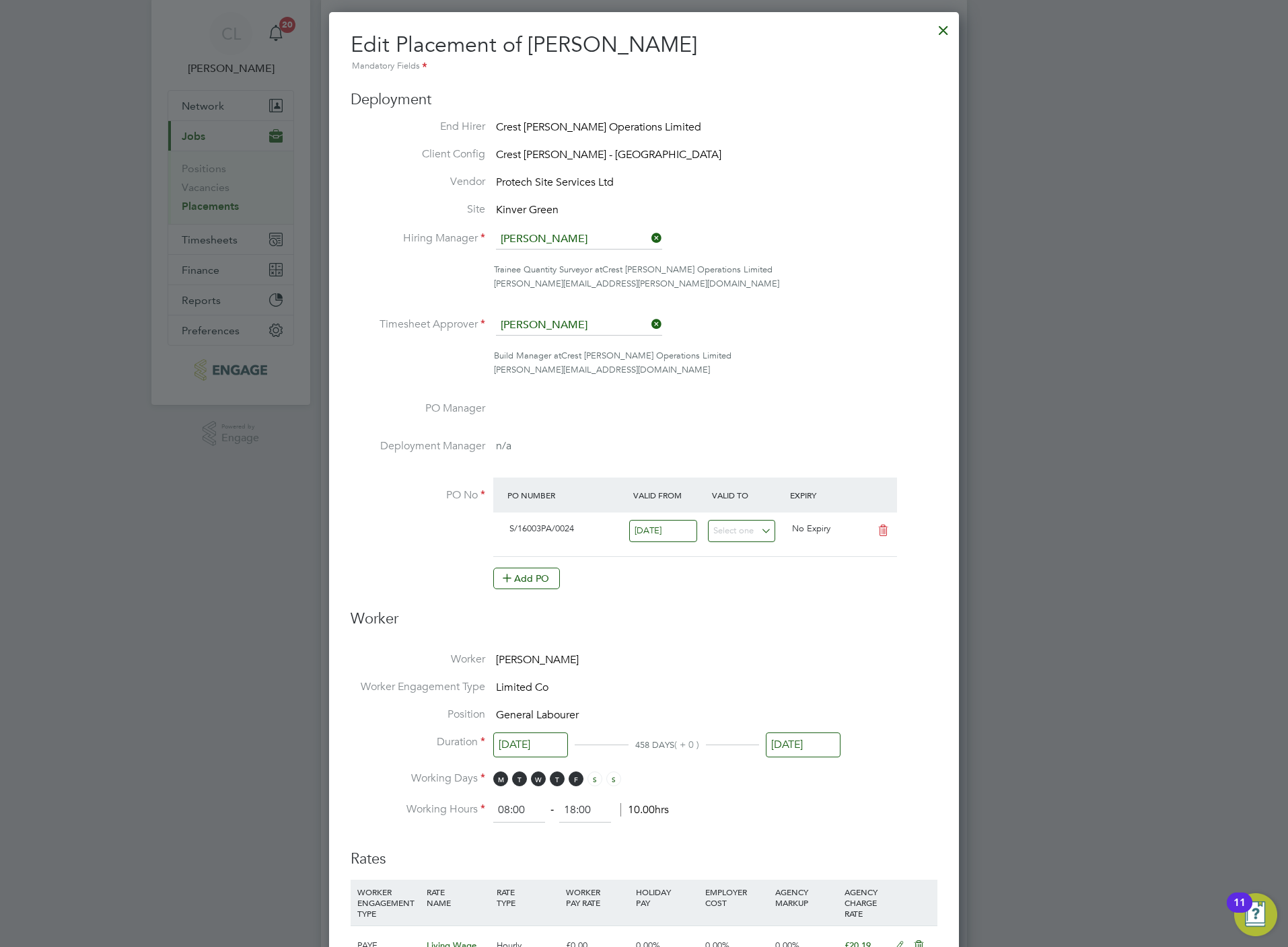
scroll to position [101, 0]
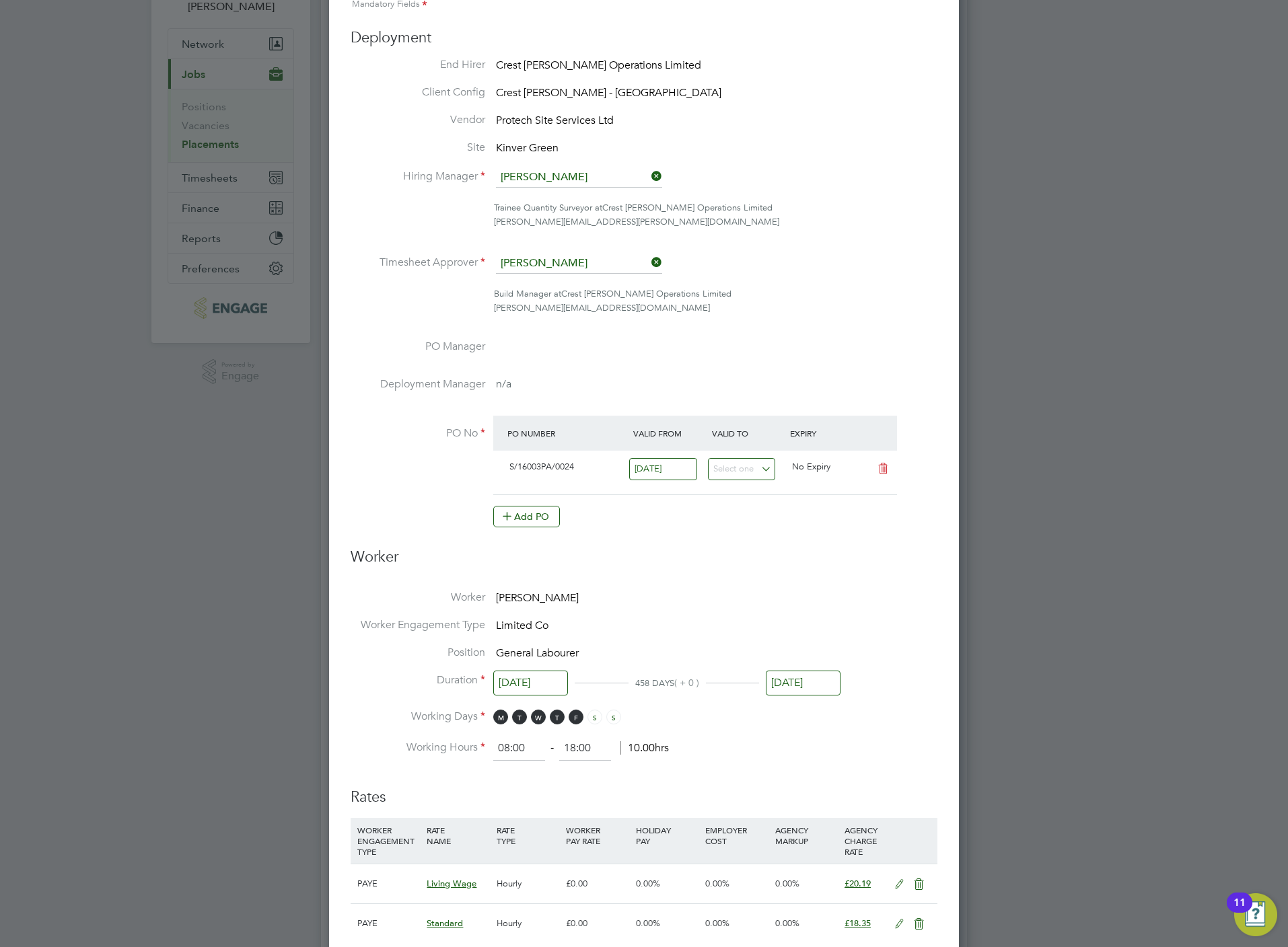
click at [800, 679] on input "[DATE]" at bounding box center [803, 683] width 75 height 25
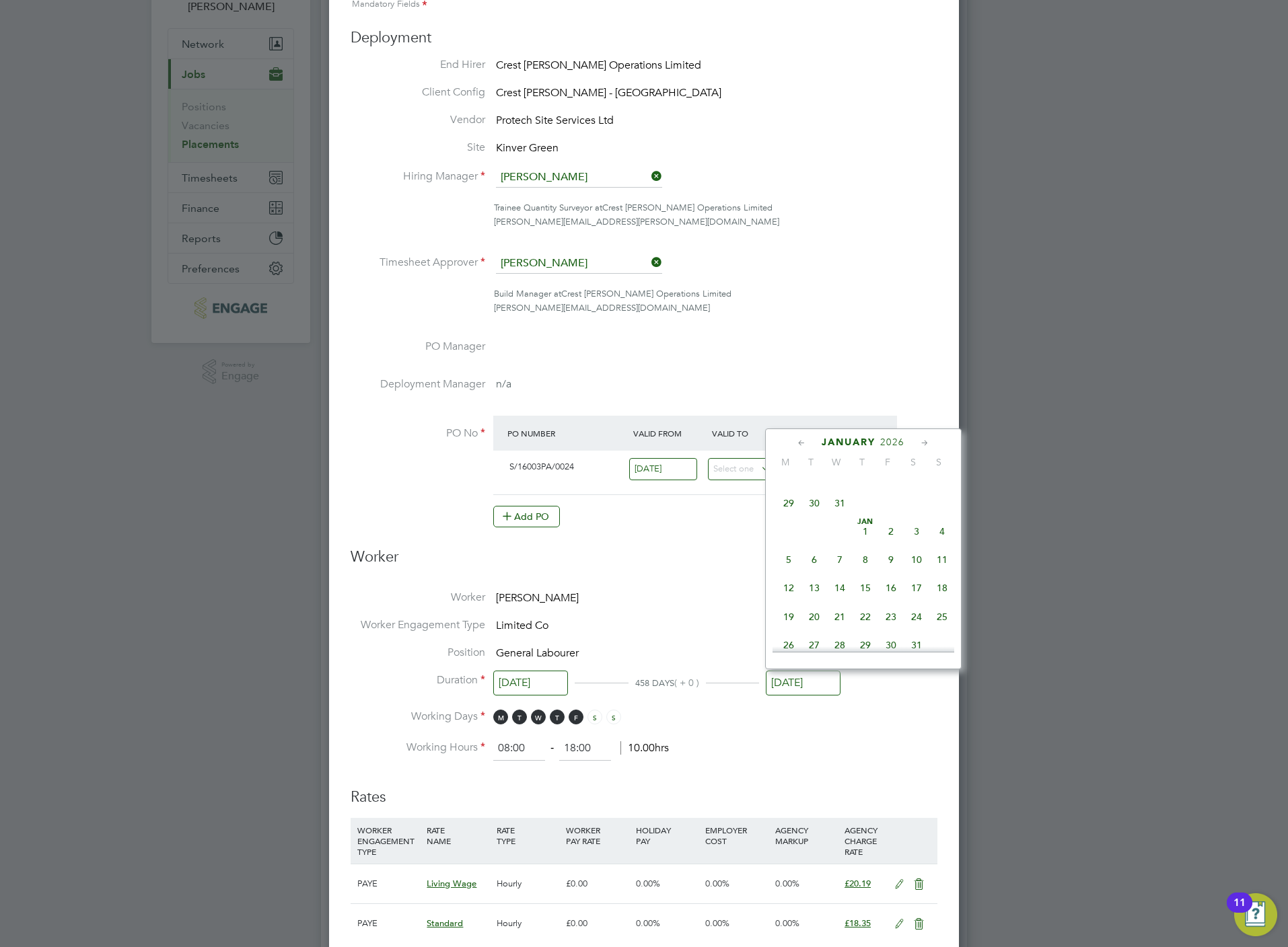
scroll to position [1145, 0]
click at [897, 638] on span "30" at bounding box center [891, 625] width 26 height 26
type input "[DATE]"
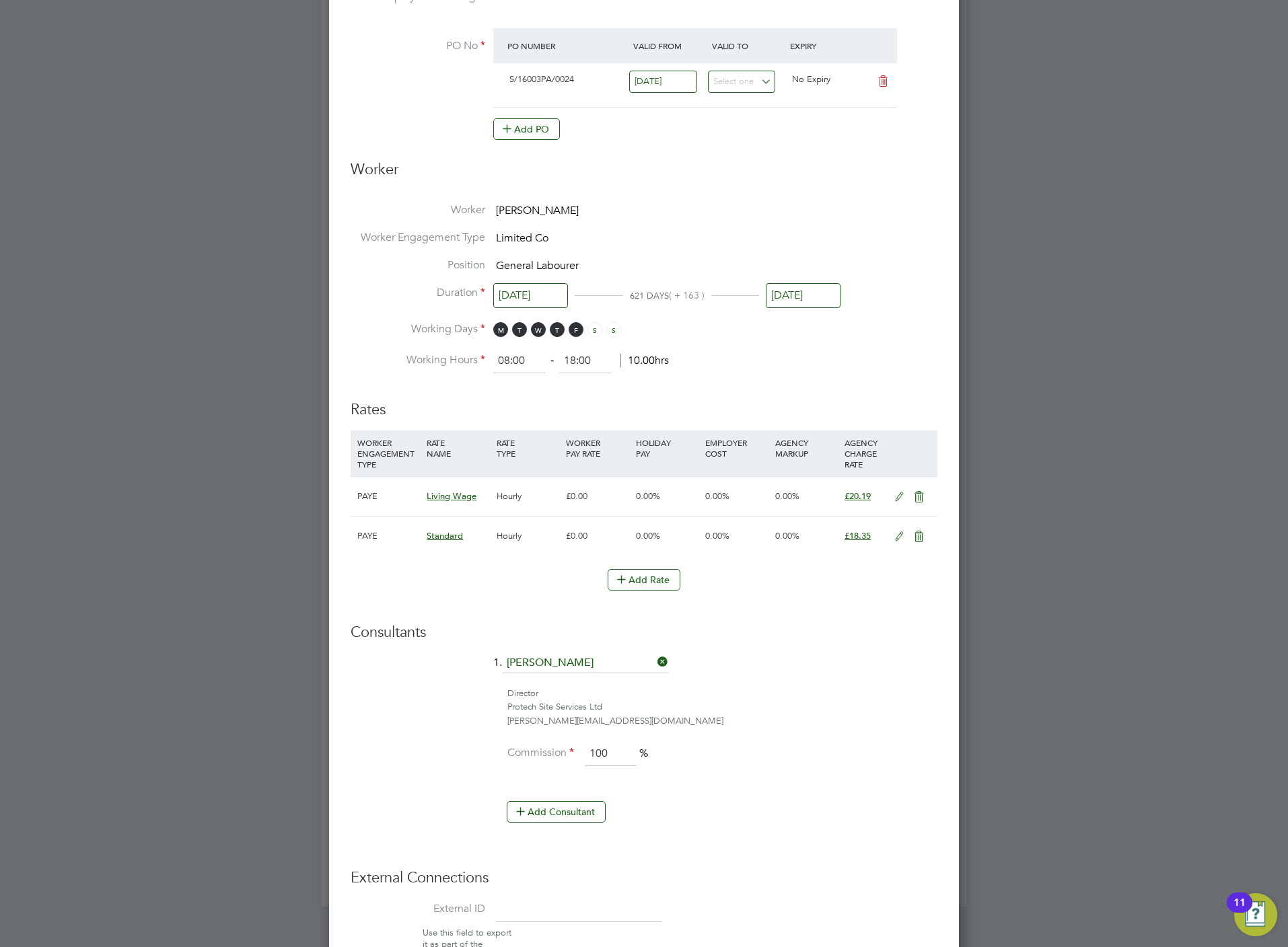
scroll to position [622, 0]
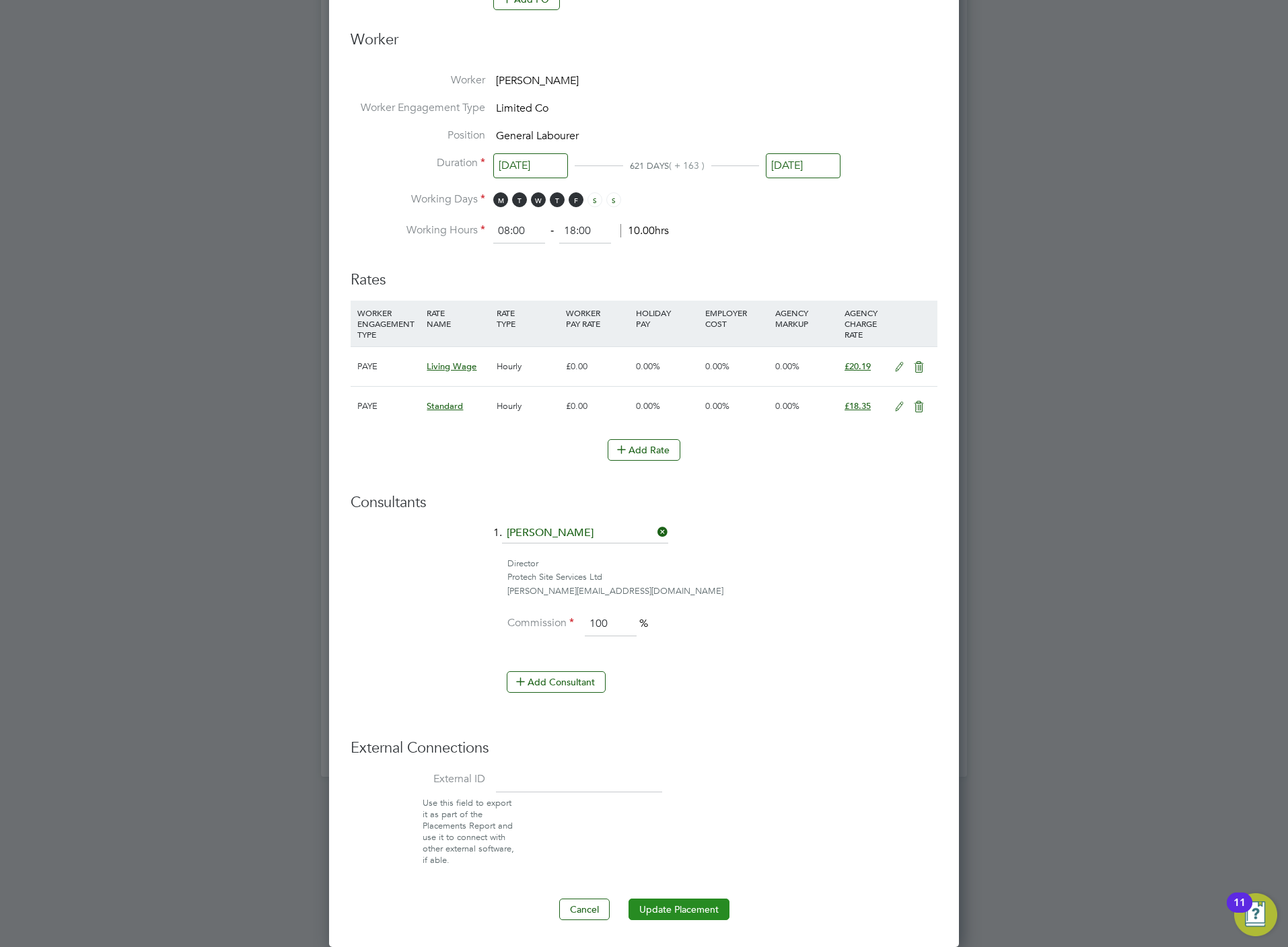
click at [693, 911] on button "Update Placement" at bounding box center [679, 910] width 101 height 22
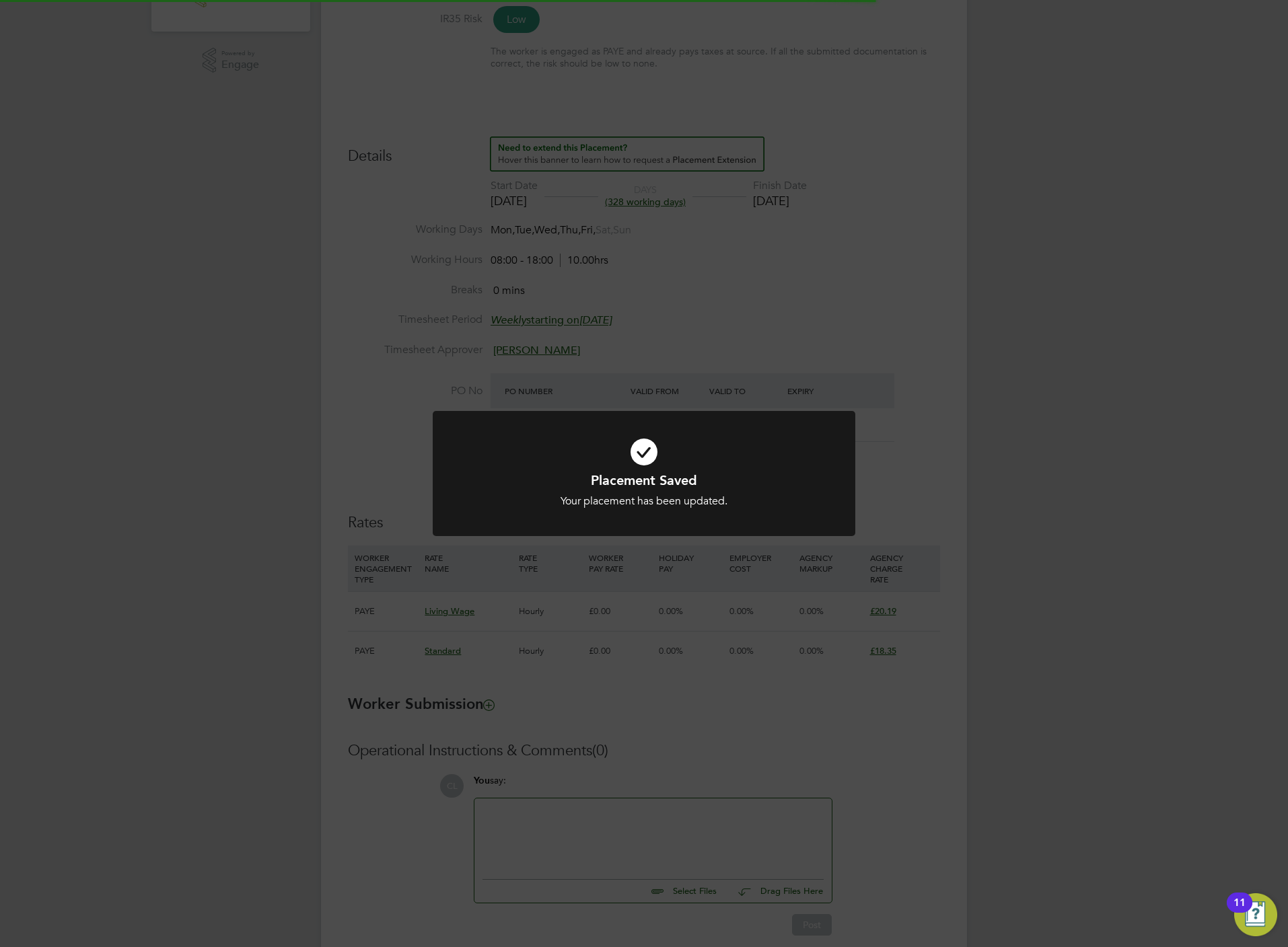
scroll to position [0, 0]
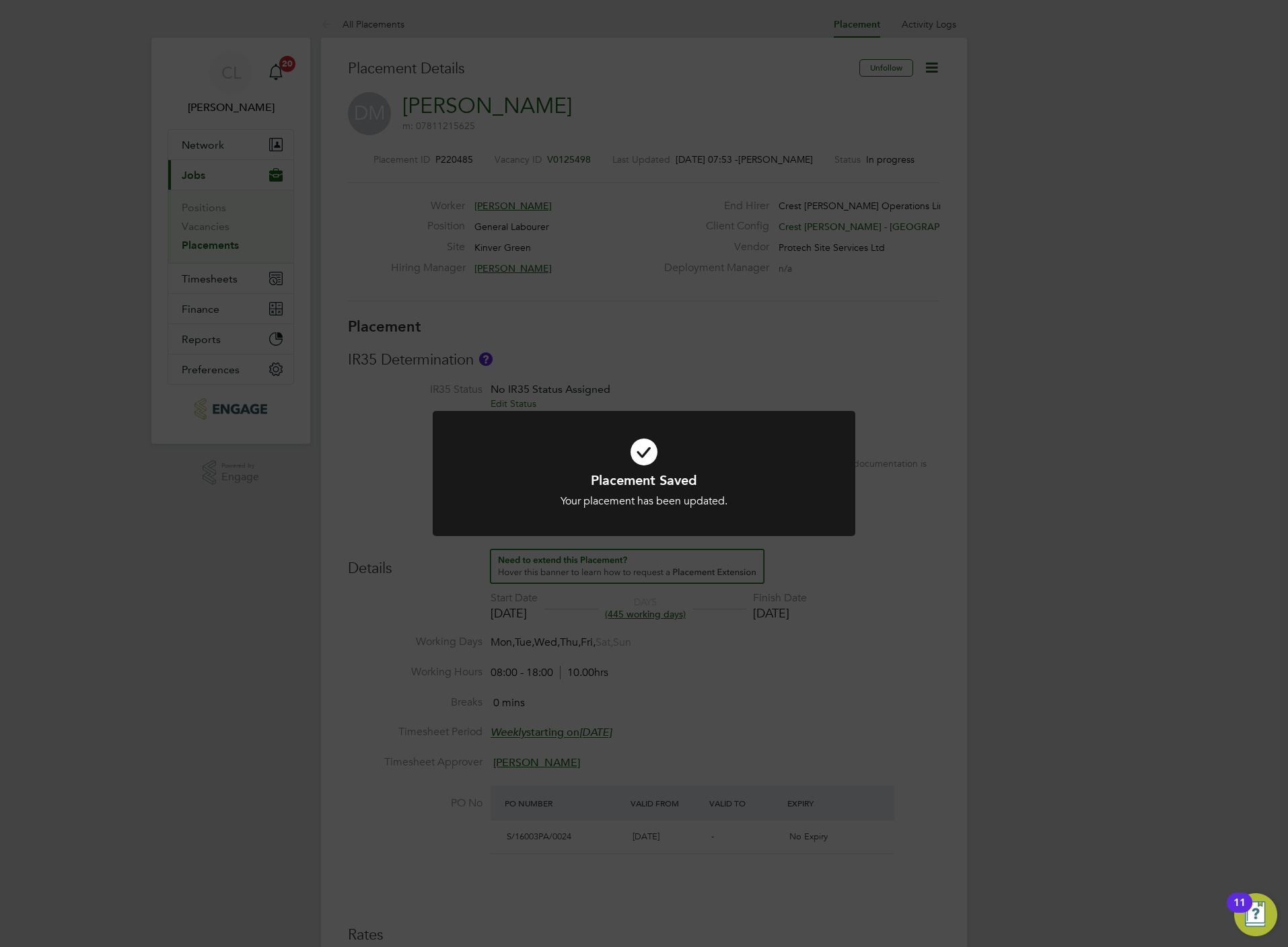
click at [844, 698] on div "Placement Saved Your placement has been updated. Cancel Okay" at bounding box center [644, 473] width 1288 height 947
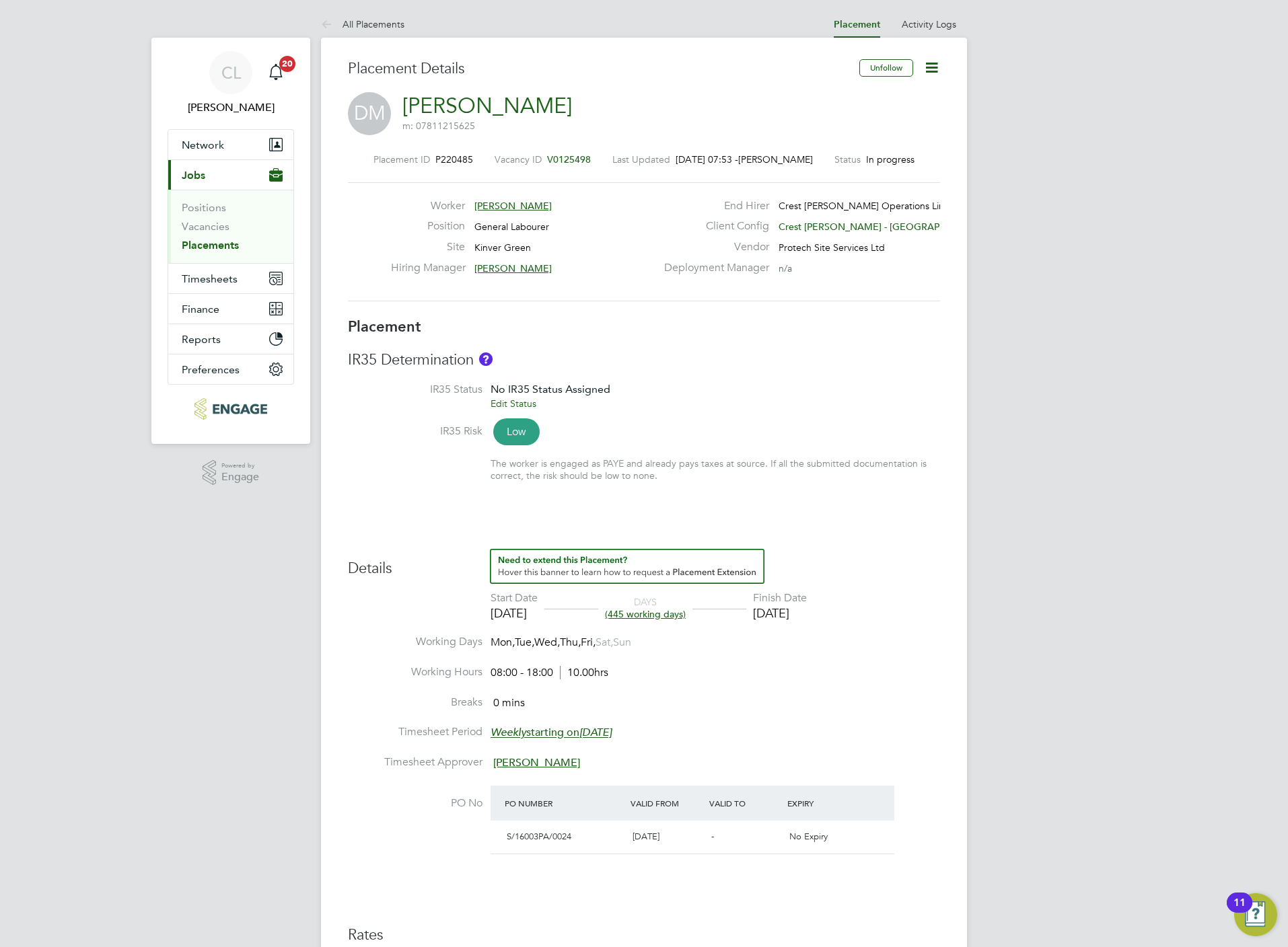
click at [564, 156] on span "V0125498" at bounding box center [569, 159] width 44 height 12
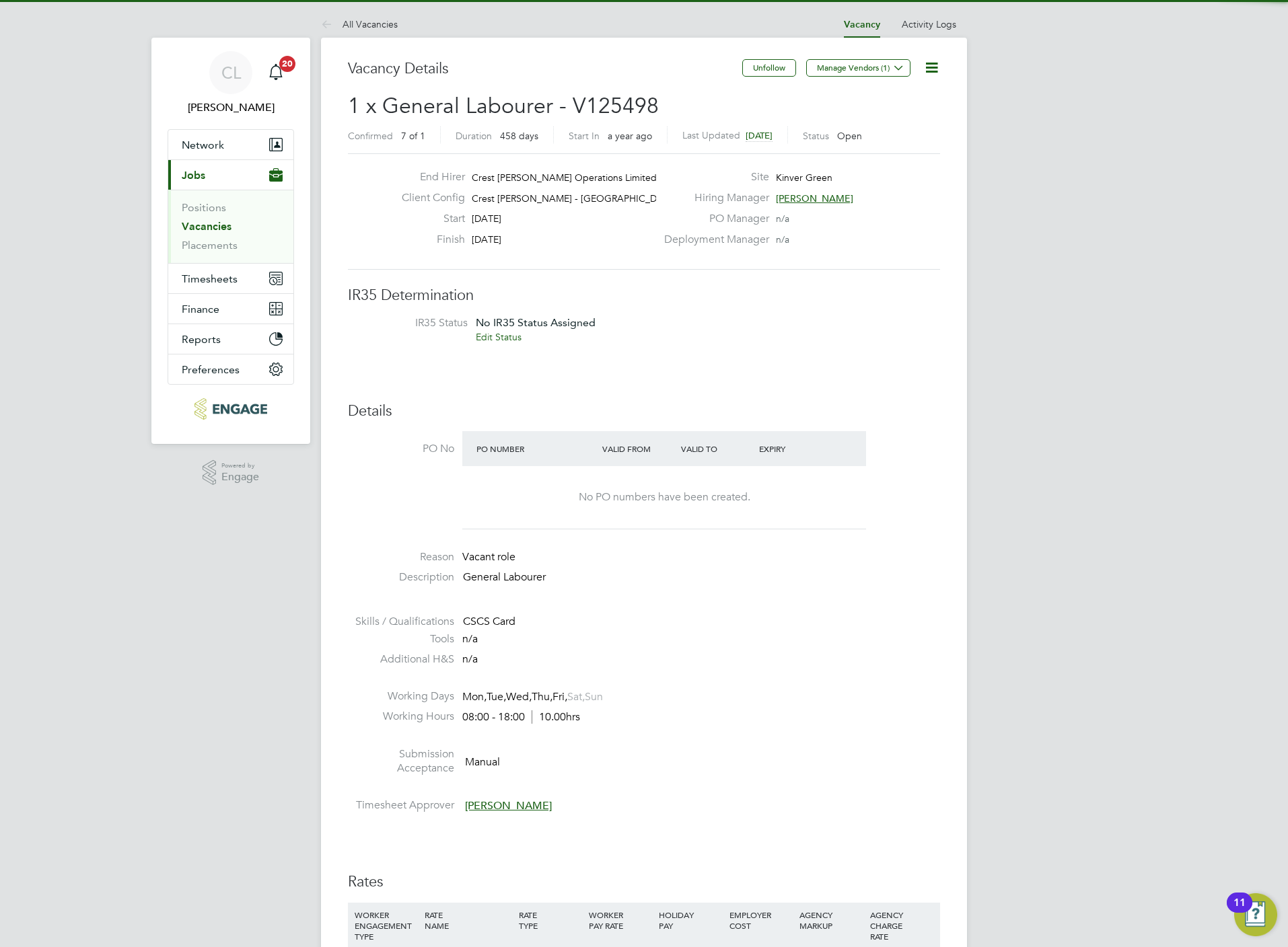
click at [935, 70] on icon at bounding box center [931, 67] width 17 height 17
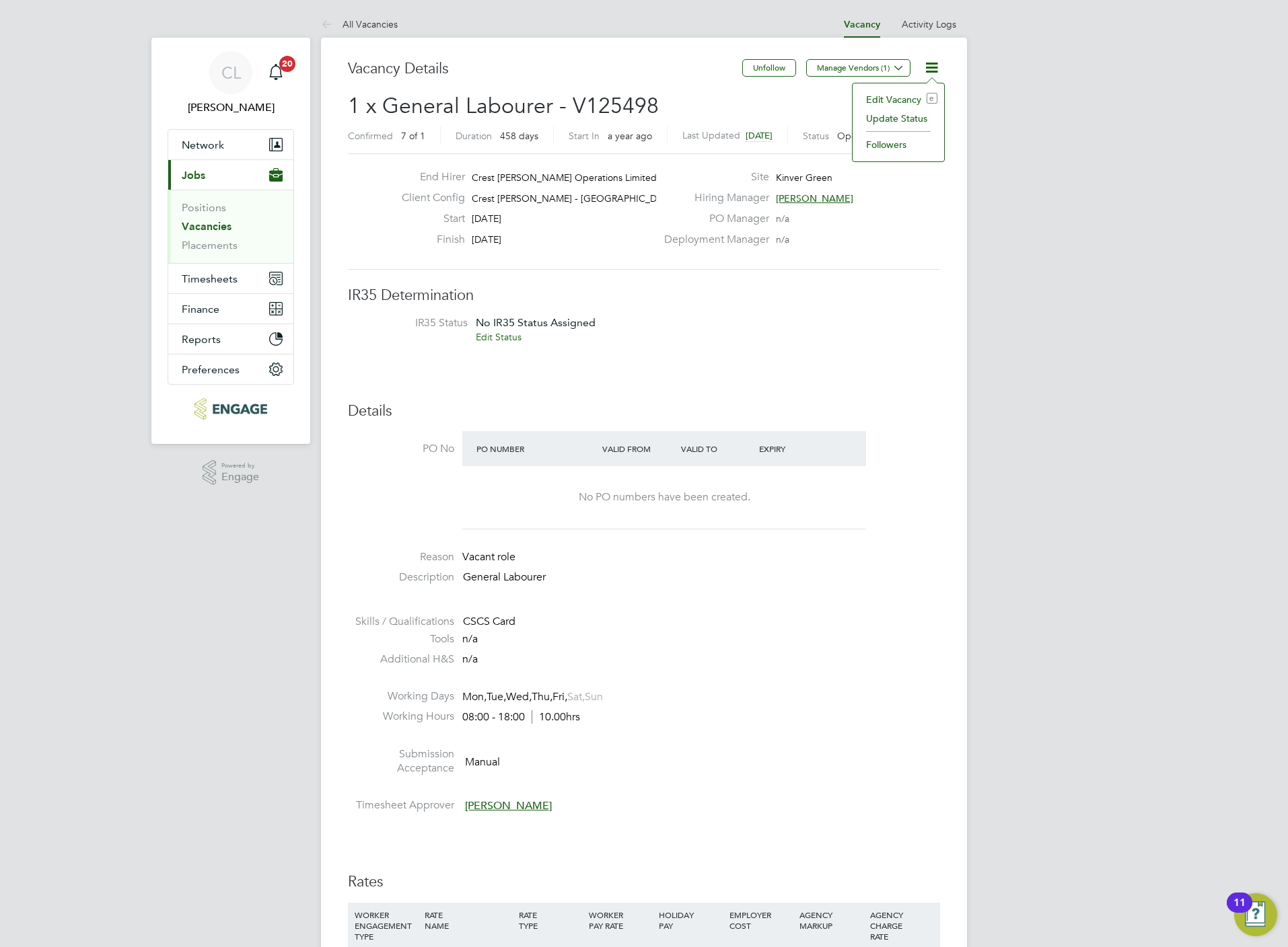
click at [906, 97] on li "Edit Vacancy e" at bounding box center [898, 99] width 78 height 19
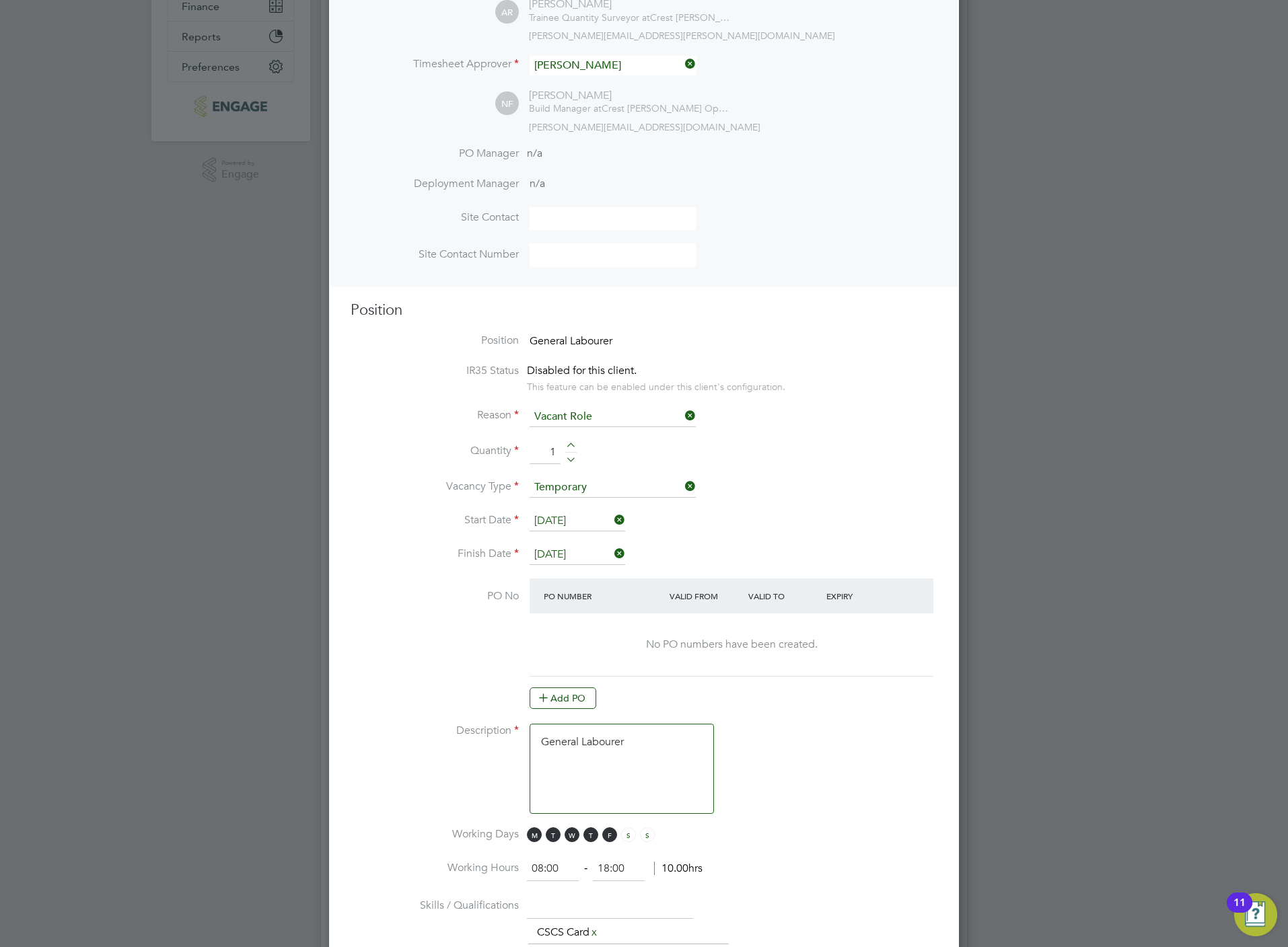
click at [574, 549] on input "[DATE]" at bounding box center [578, 555] width 96 height 20
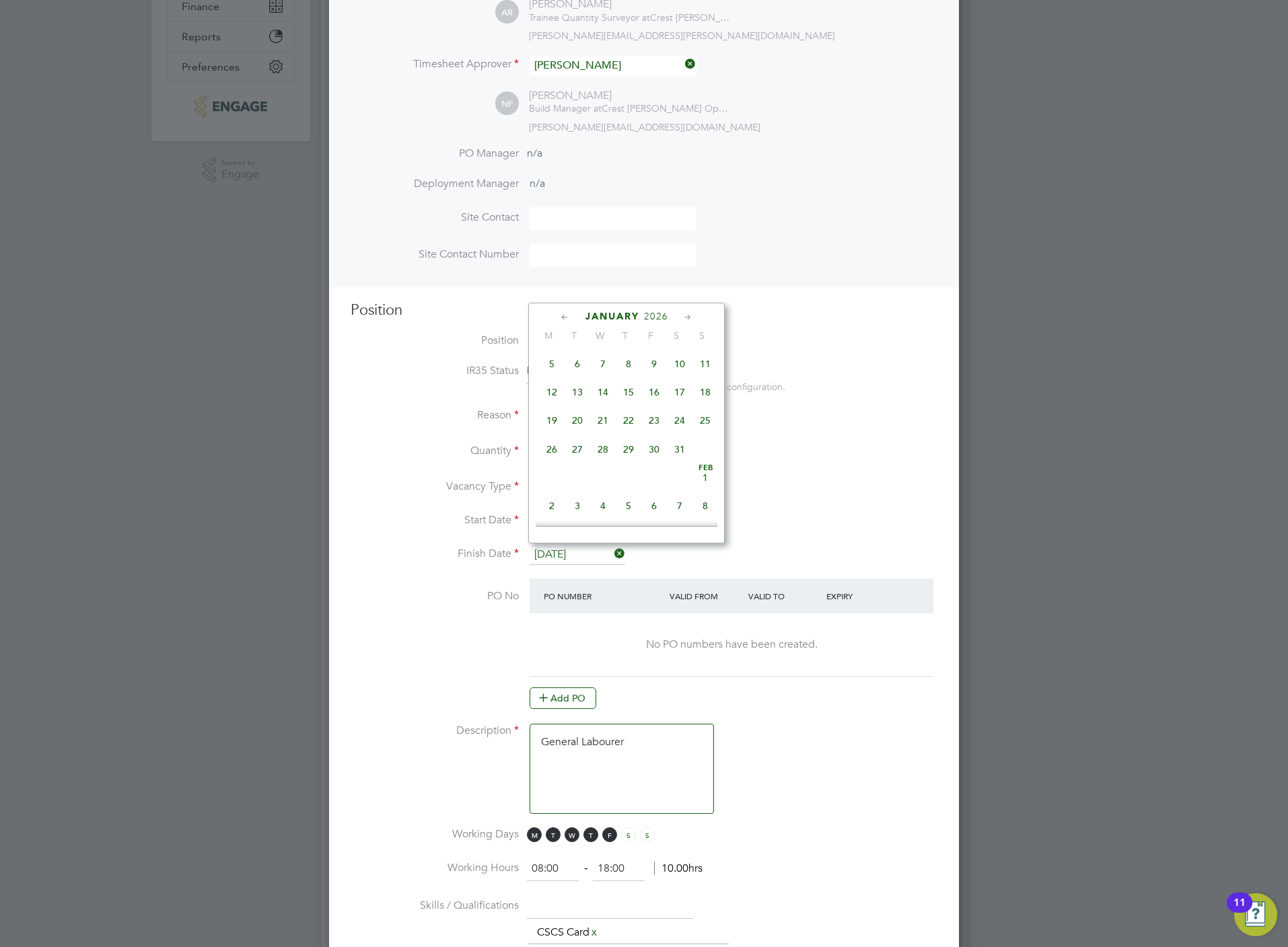
click at [663, 463] on span "30" at bounding box center [654, 450] width 26 height 26
type input "[DATE]"
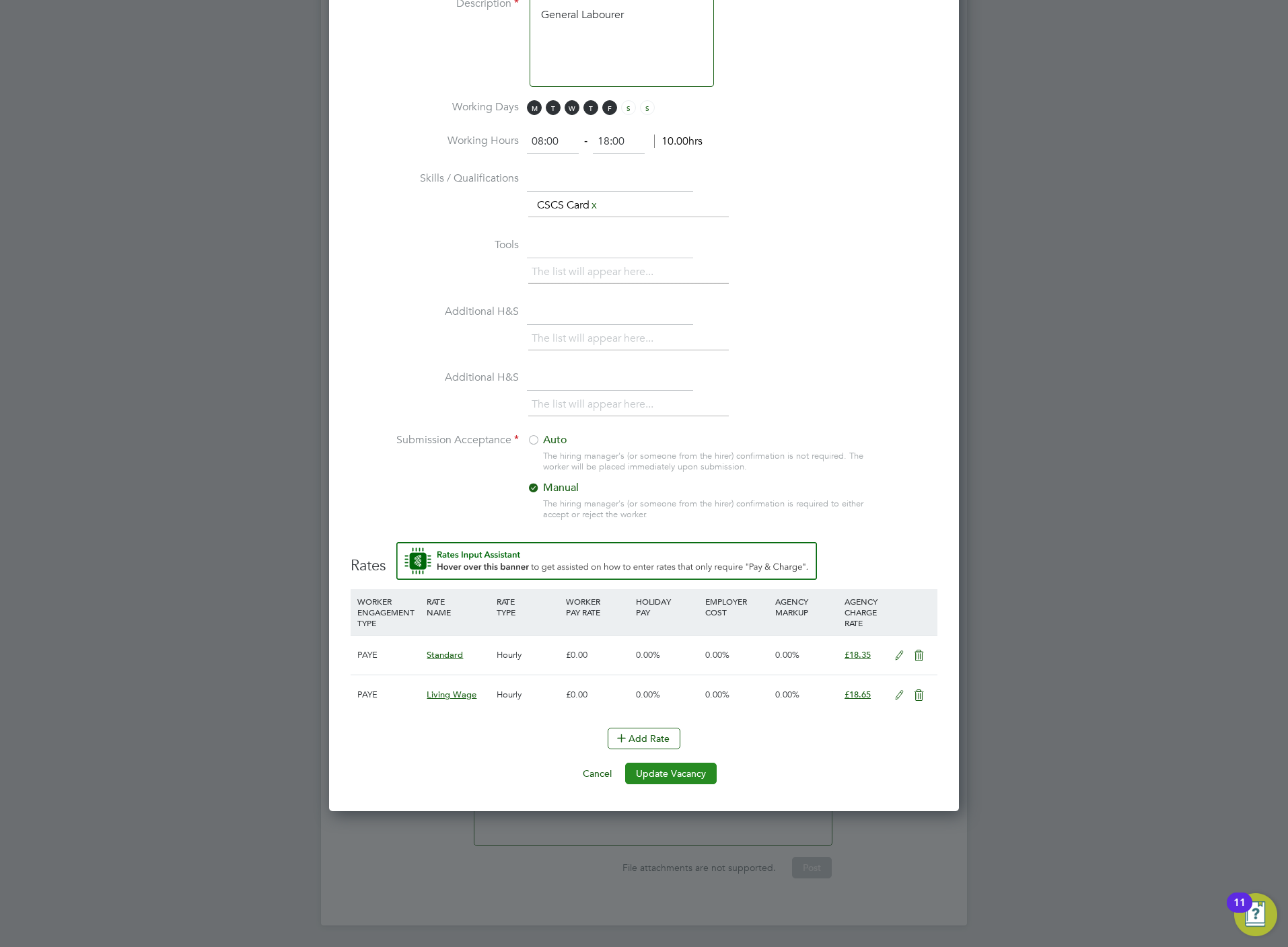
click at [702, 782] on button "Update Vacancy" at bounding box center [671, 774] width 92 height 22
